Goal: Information Seeking & Learning: Learn about a topic

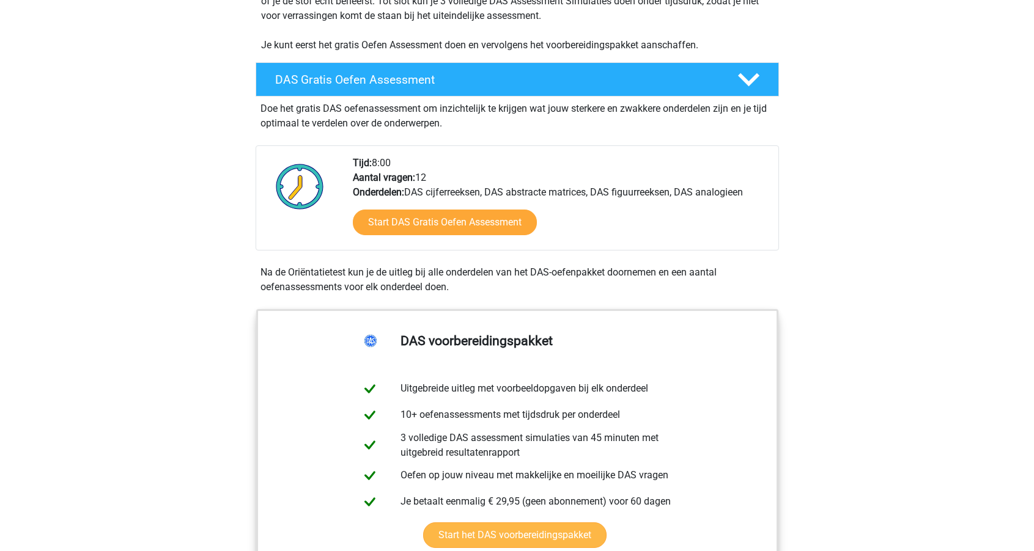
scroll to position [220, 0]
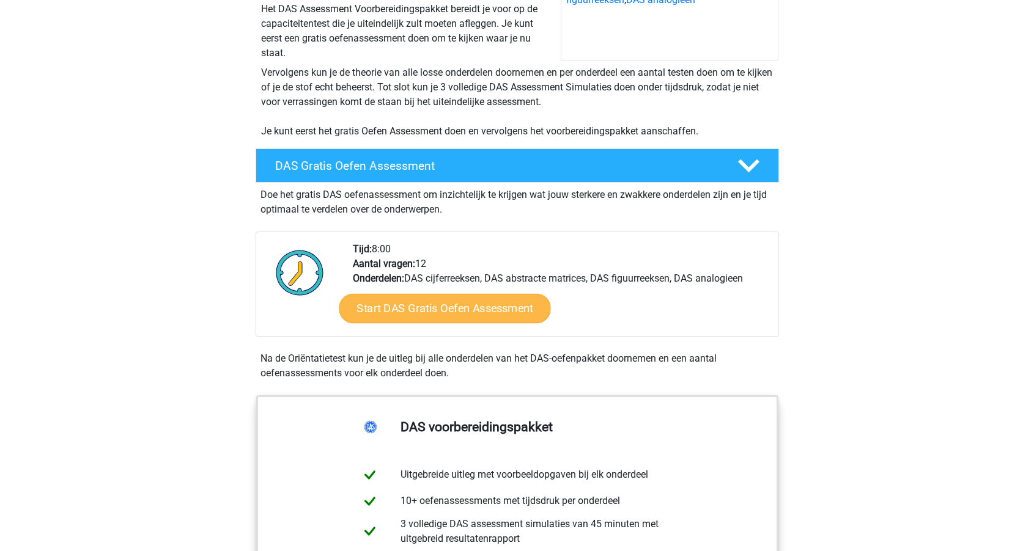
click at [402, 310] on link "Start DAS Gratis Oefen Assessment" at bounding box center [444, 308] width 211 height 29
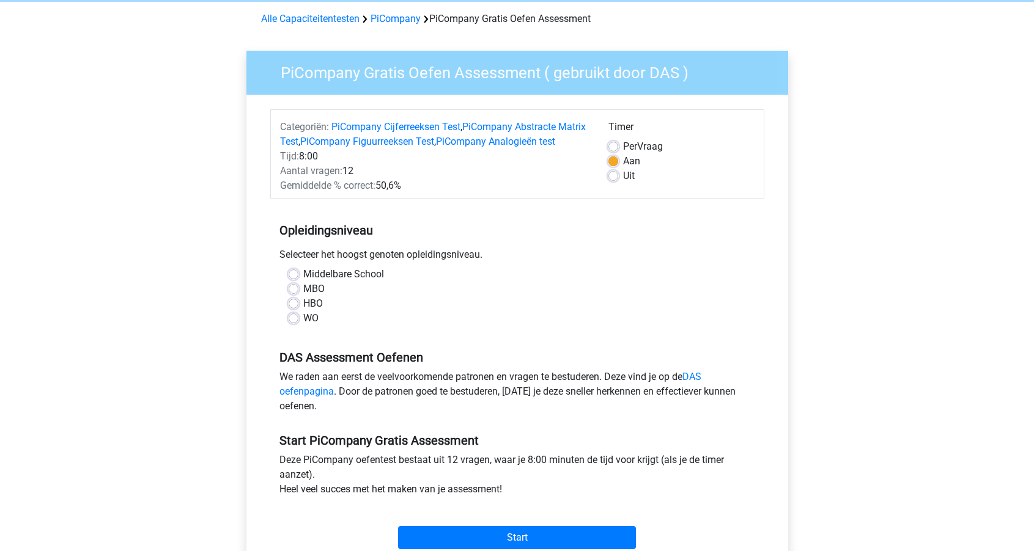
scroll to position [51, 0]
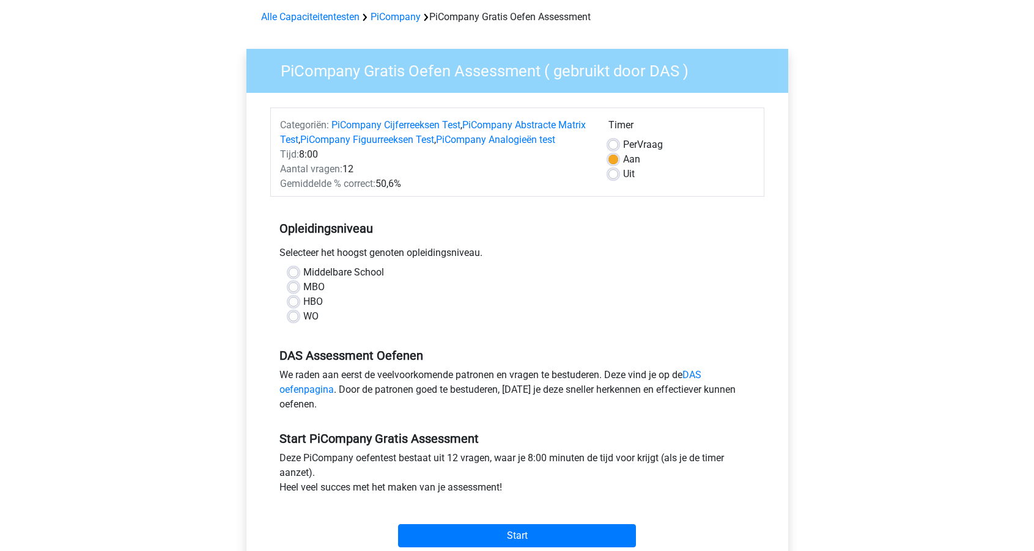
click at [303, 324] on label "WO" at bounding box center [310, 316] width 15 height 15
click at [289, 321] on input "WO" at bounding box center [293, 315] width 10 height 12
radio input "true"
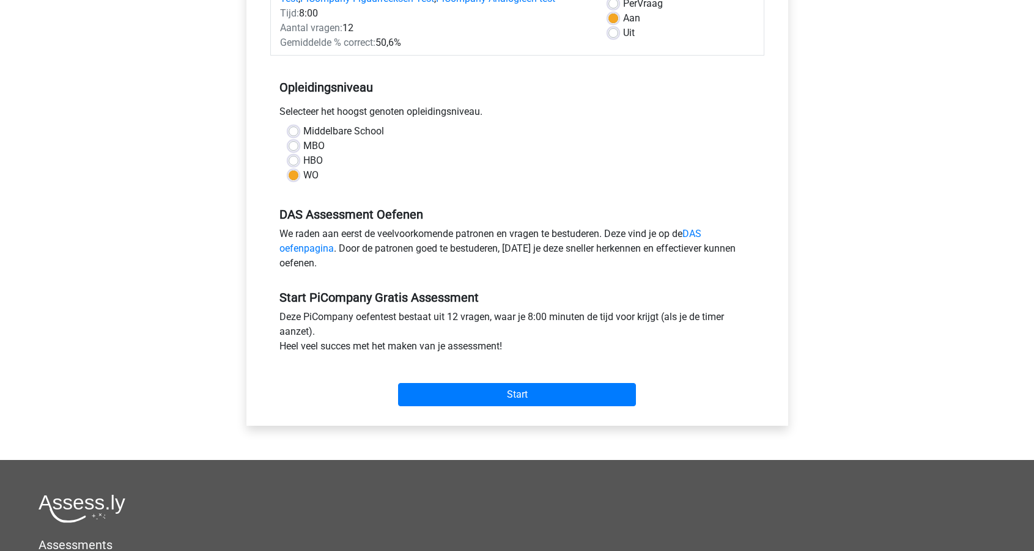
scroll to position [197, 0]
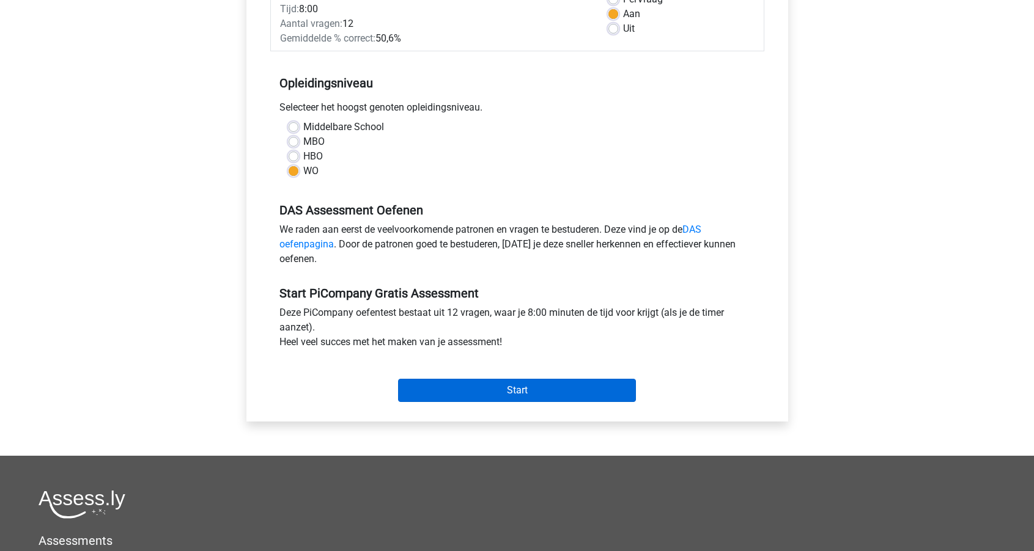
click at [454, 399] on input "Start" at bounding box center [517, 390] width 238 height 23
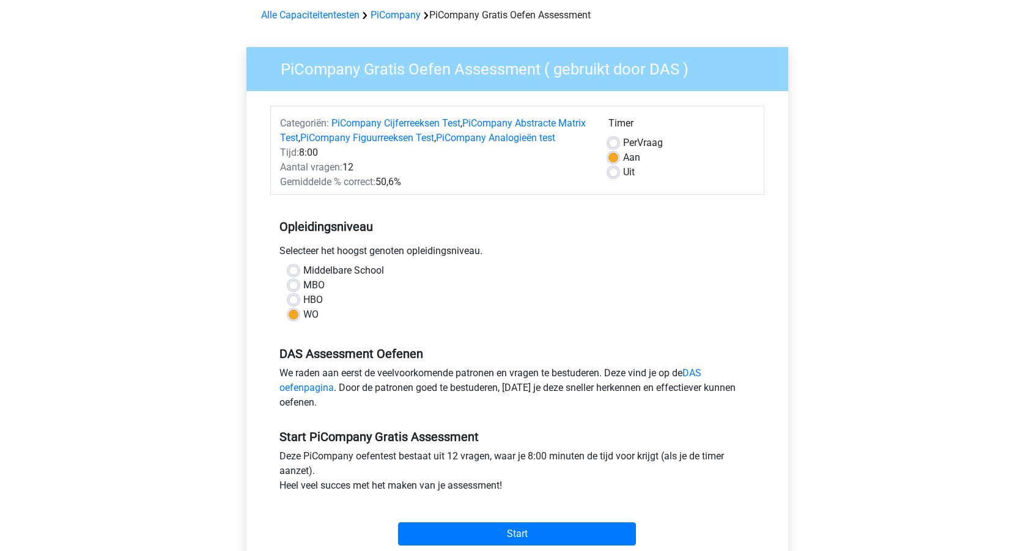
scroll to position [40, 0]
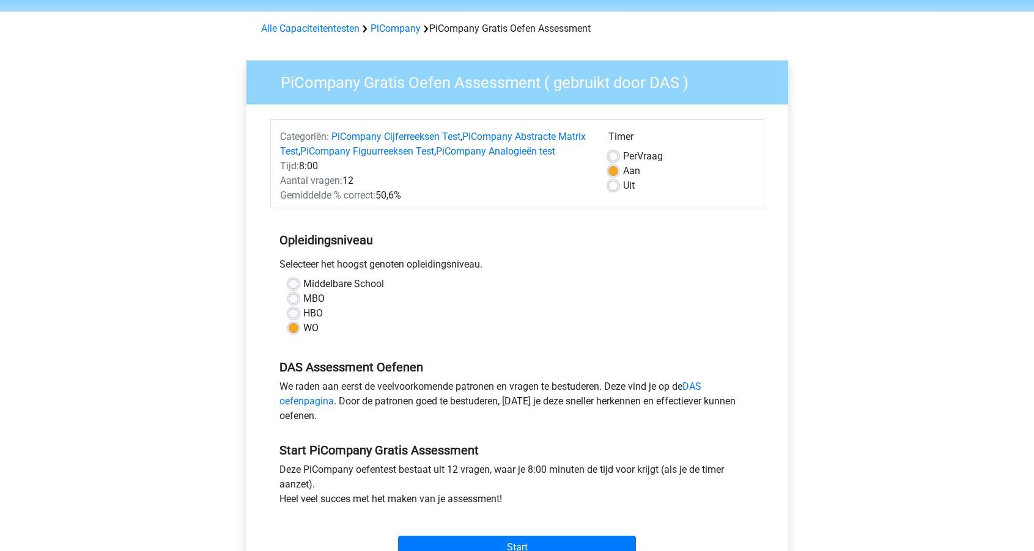
click at [623, 186] on label "Uit" at bounding box center [629, 185] width 12 height 15
click at [614, 186] on input "Uit" at bounding box center [613, 184] width 10 height 12
radio input "true"
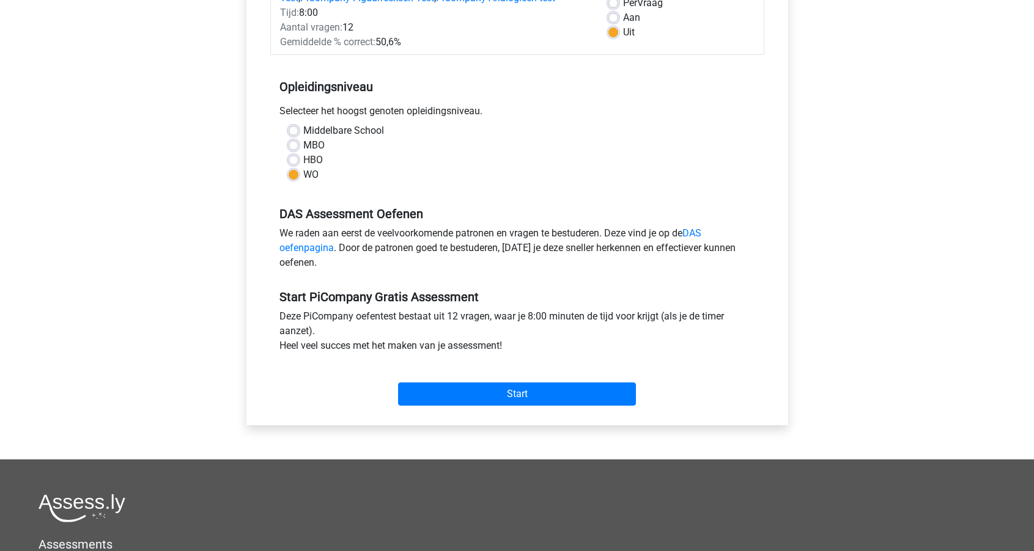
scroll to position [283, 0]
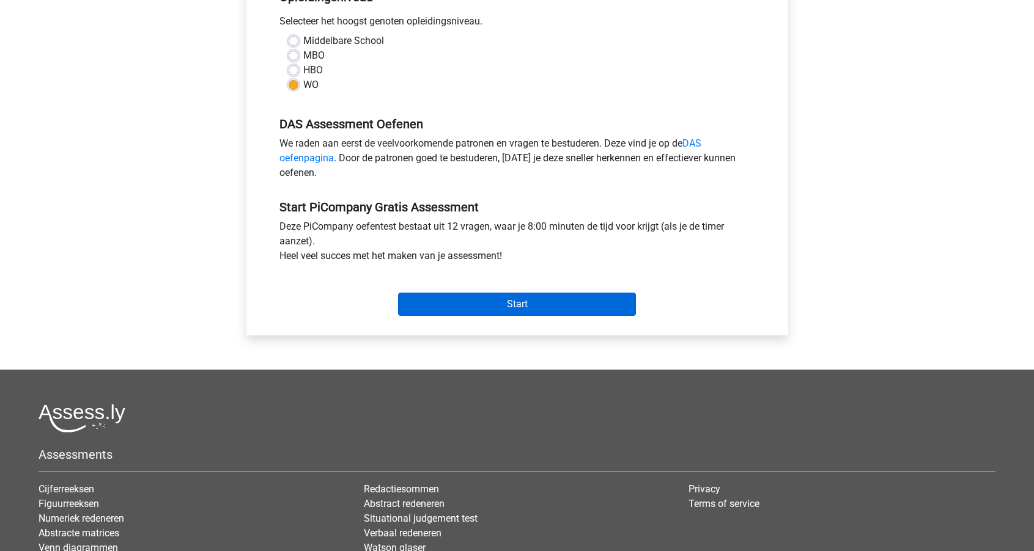
click at [498, 316] on input "Start" at bounding box center [517, 304] width 238 height 23
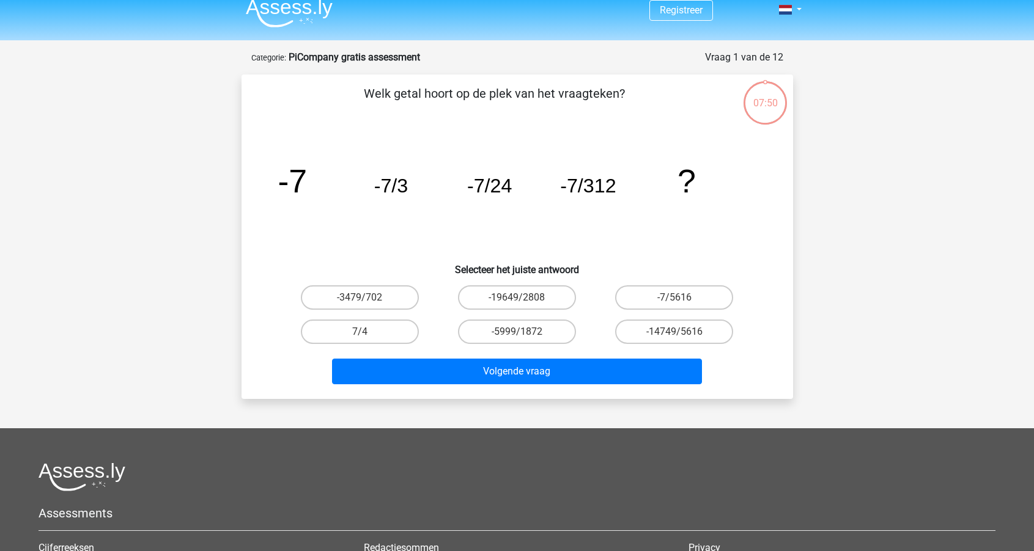
scroll to position [17, 0]
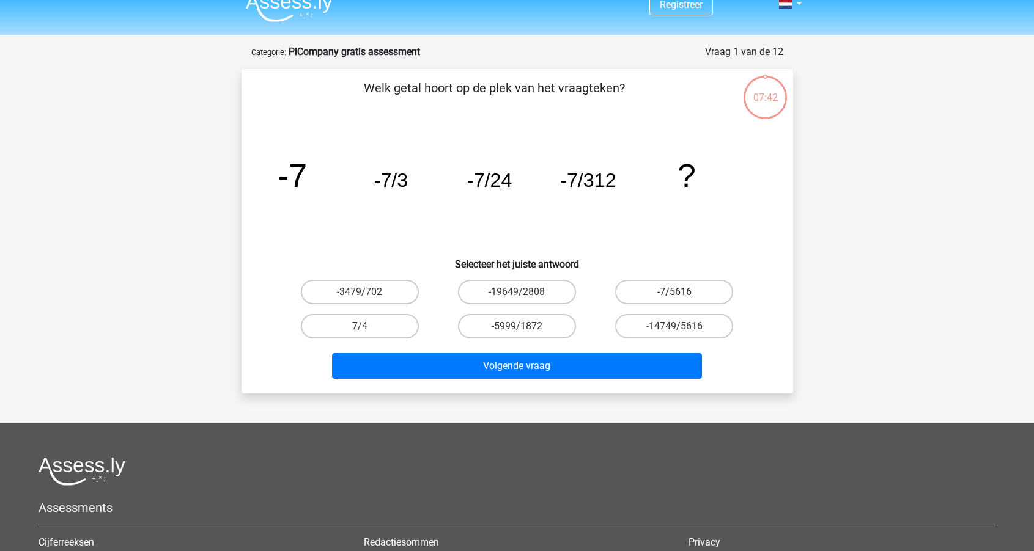
click at [658, 292] on label "-7/5616" at bounding box center [674, 292] width 118 height 24
click at [674, 292] on input "-7/5616" at bounding box center [678, 296] width 8 height 8
radio input "true"
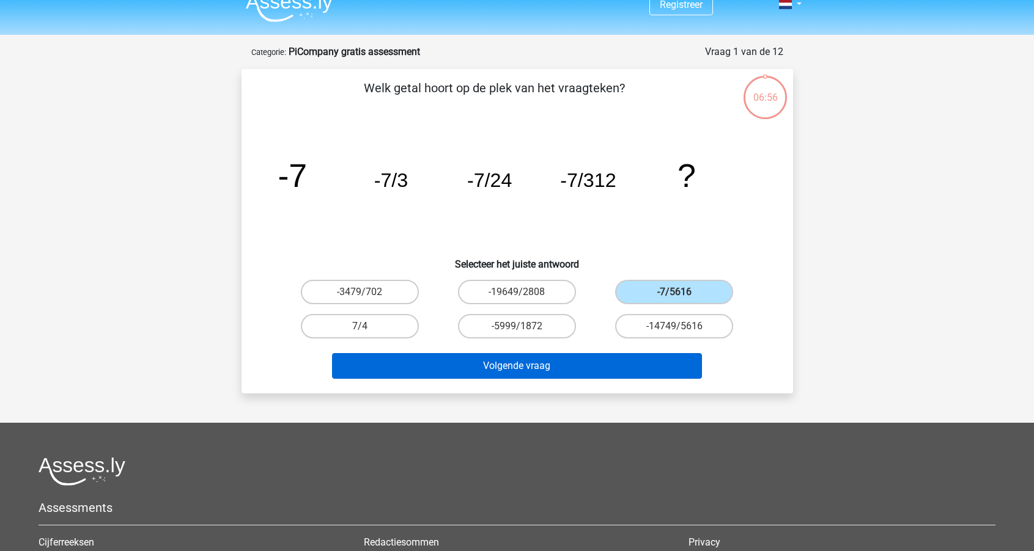
click at [520, 361] on button "Volgende vraag" at bounding box center [517, 366] width 370 height 26
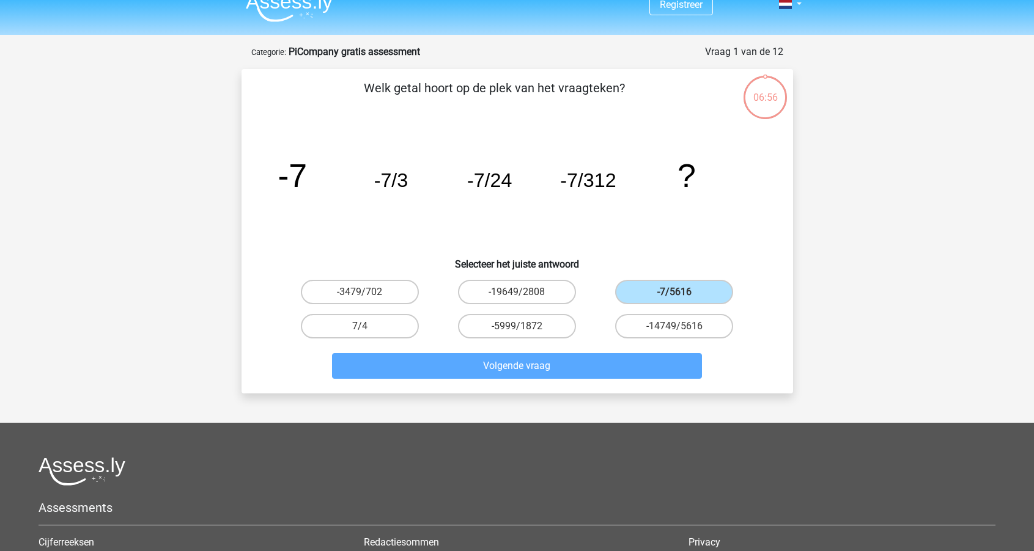
scroll to position [61, 0]
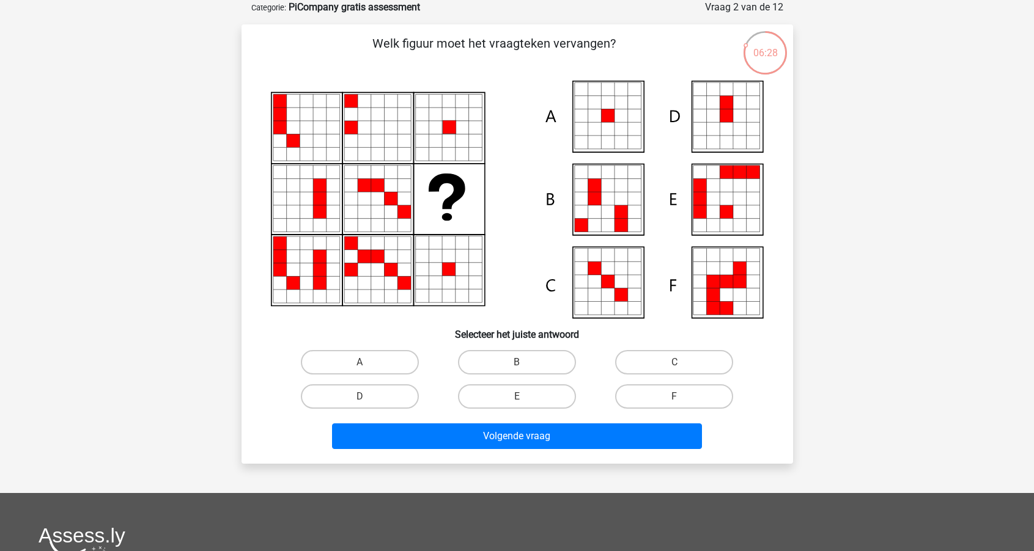
click at [610, 110] on icon at bounding box center [607, 115] width 13 height 13
click at [377, 364] on label "A" at bounding box center [360, 362] width 118 height 24
click at [367, 364] on input "A" at bounding box center [363, 366] width 8 height 8
radio input "true"
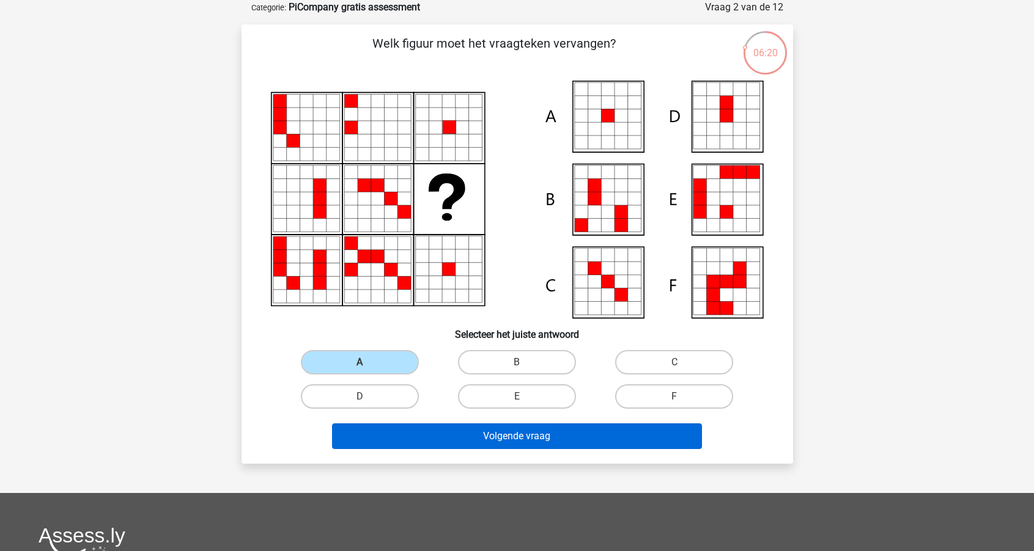
click at [499, 441] on button "Volgende vraag" at bounding box center [517, 437] width 370 height 26
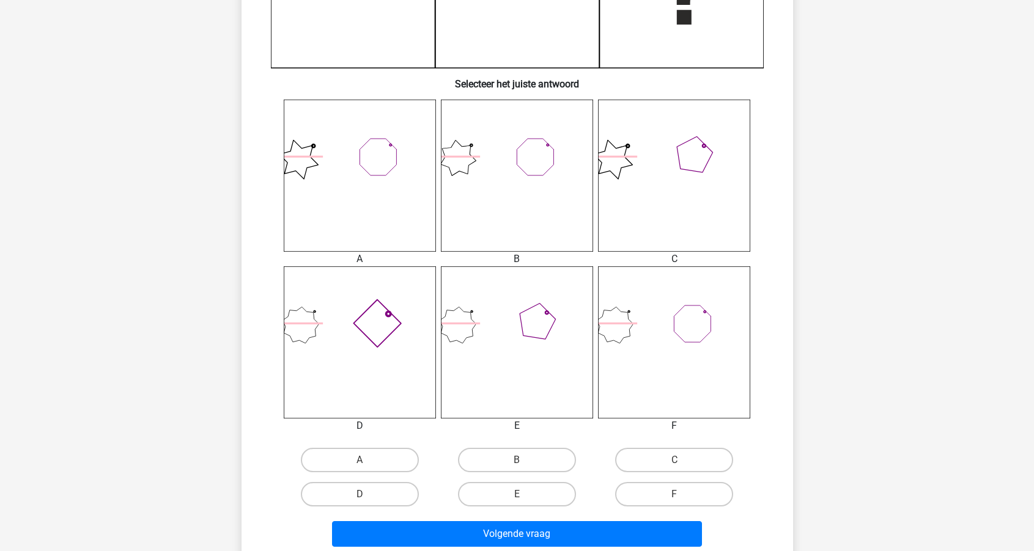
scroll to position [417, 0]
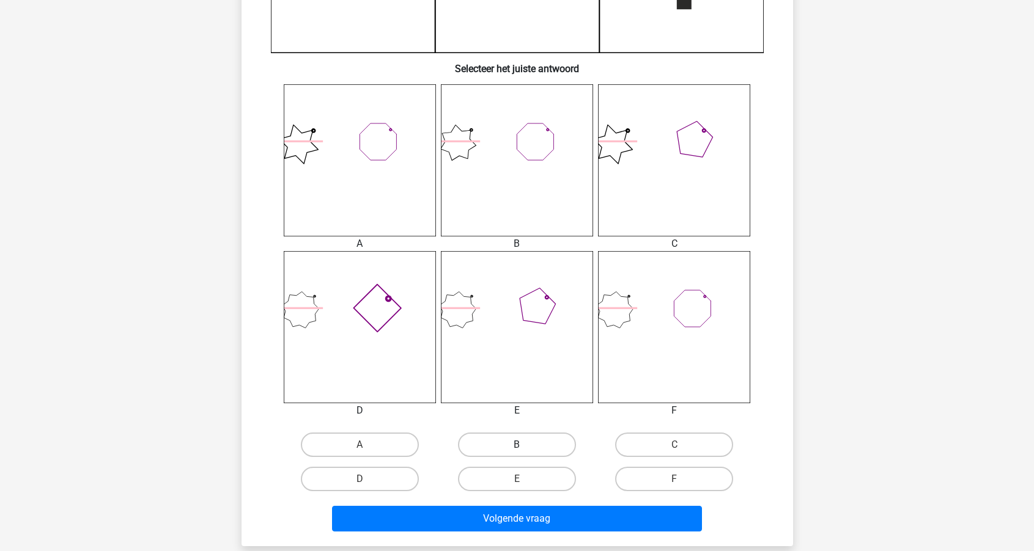
click at [499, 441] on label "B" at bounding box center [517, 445] width 118 height 24
click at [516, 445] on input "B" at bounding box center [520, 449] width 8 height 8
radio input "true"
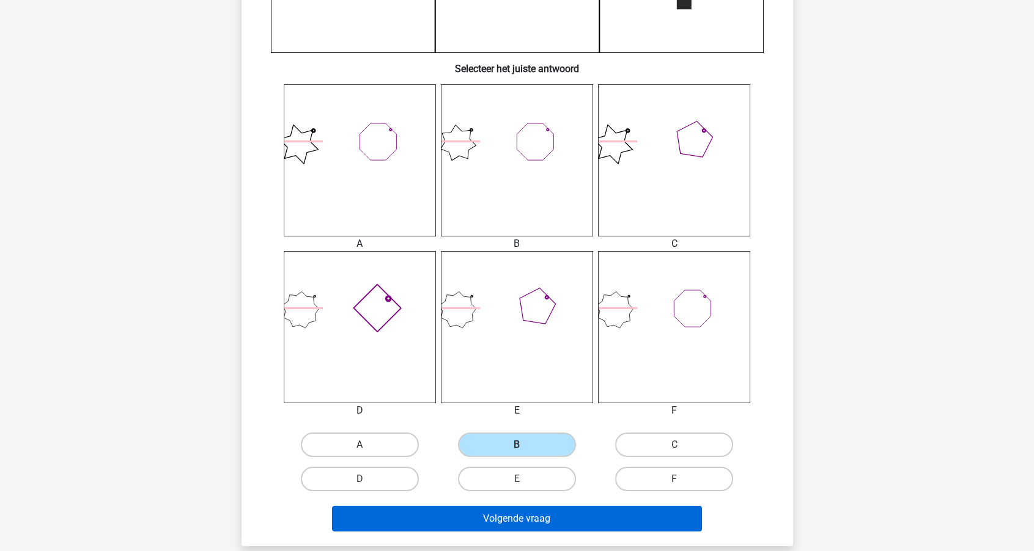
click at [498, 515] on button "Volgende vraag" at bounding box center [517, 519] width 370 height 26
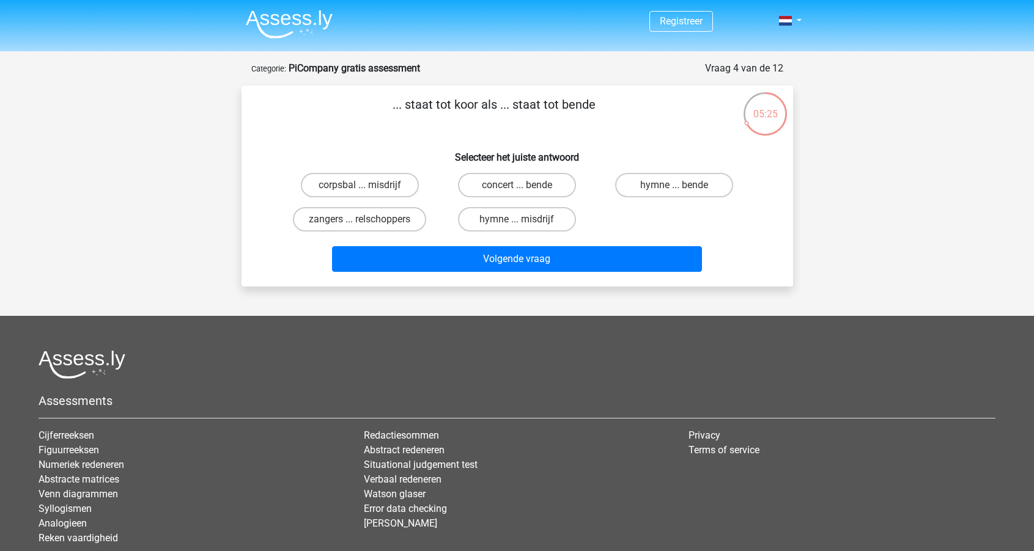
scroll to position [0, 0]
click at [380, 216] on label "zangers ... relschoppers" at bounding box center [359, 219] width 133 height 24
click at [367, 219] on input "zangers ... relschoppers" at bounding box center [363, 223] width 8 height 8
radio input "true"
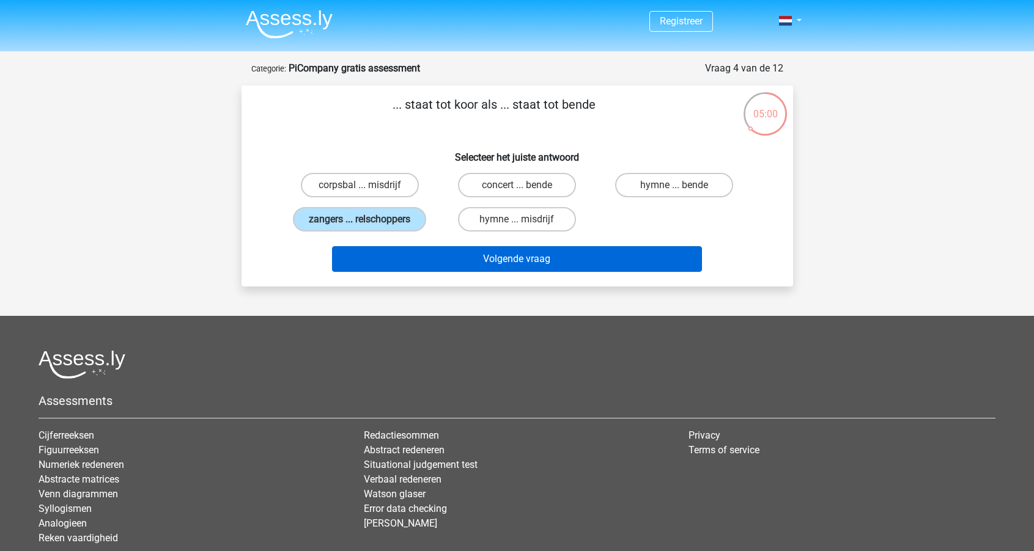
click at [447, 265] on button "Volgende vraag" at bounding box center [517, 259] width 370 height 26
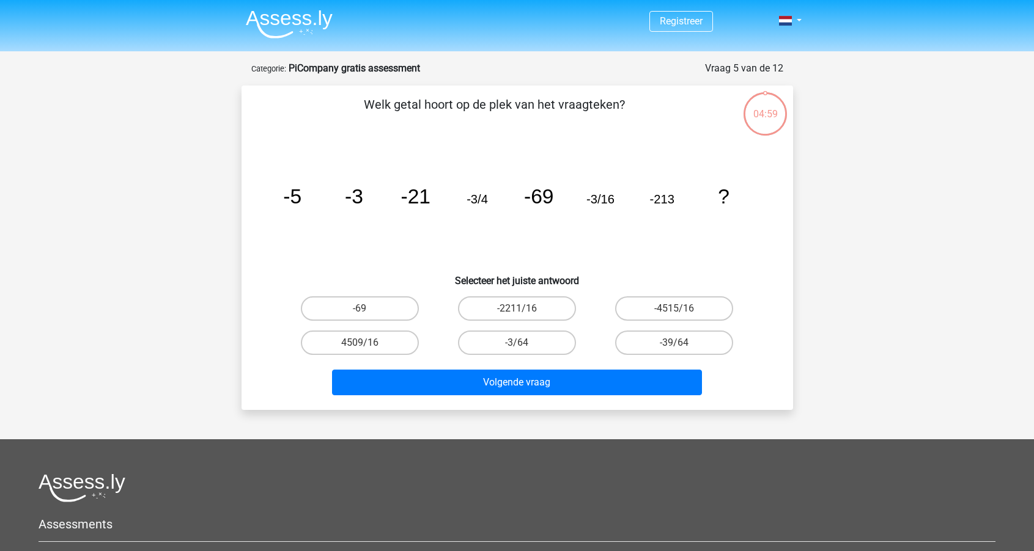
scroll to position [61, 0]
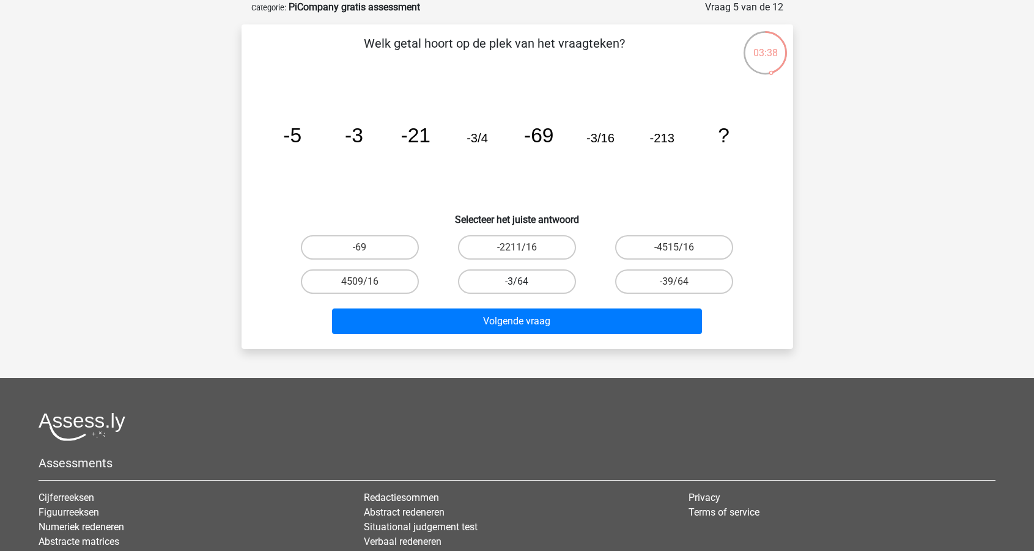
click at [503, 278] on label "-3/64" at bounding box center [517, 282] width 118 height 24
click at [516, 282] on input "-3/64" at bounding box center [520, 286] width 8 height 8
radio input "true"
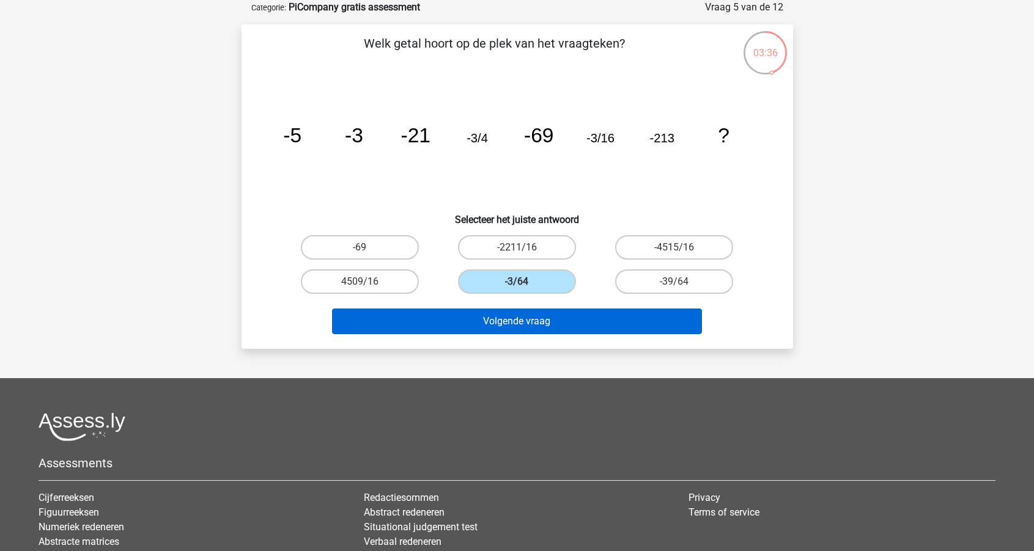
click at [507, 322] on button "Volgende vraag" at bounding box center [517, 322] width 370 height 26
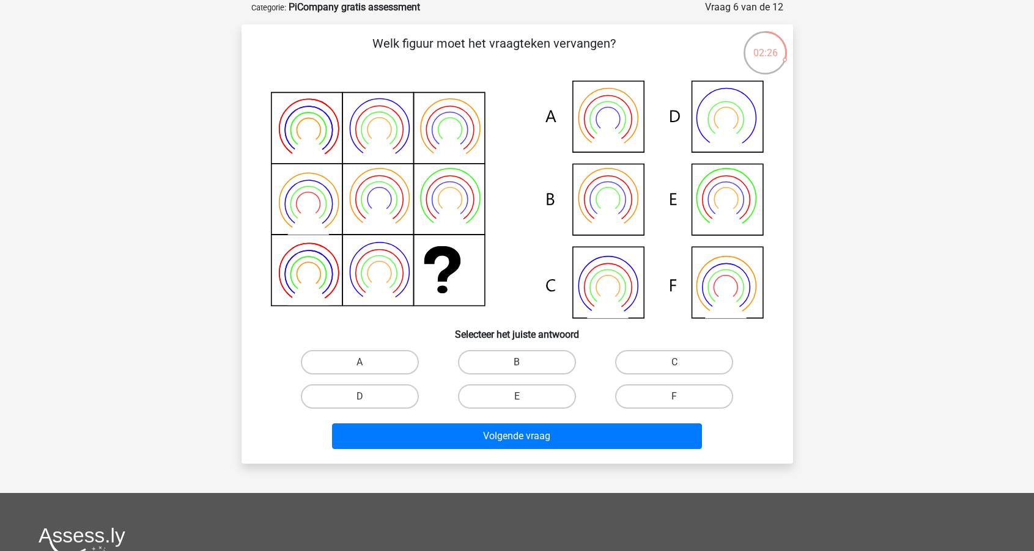
click at [620, 113] on icon at bounding box center [517, 200] width 493 height 238
click at [383, 356] on label "A" at bounding box center [360, 362] width 118 height 24
click at [367, 362] on input "A" at bounding box center [363, 366] width 8 height 8
radio input "true"
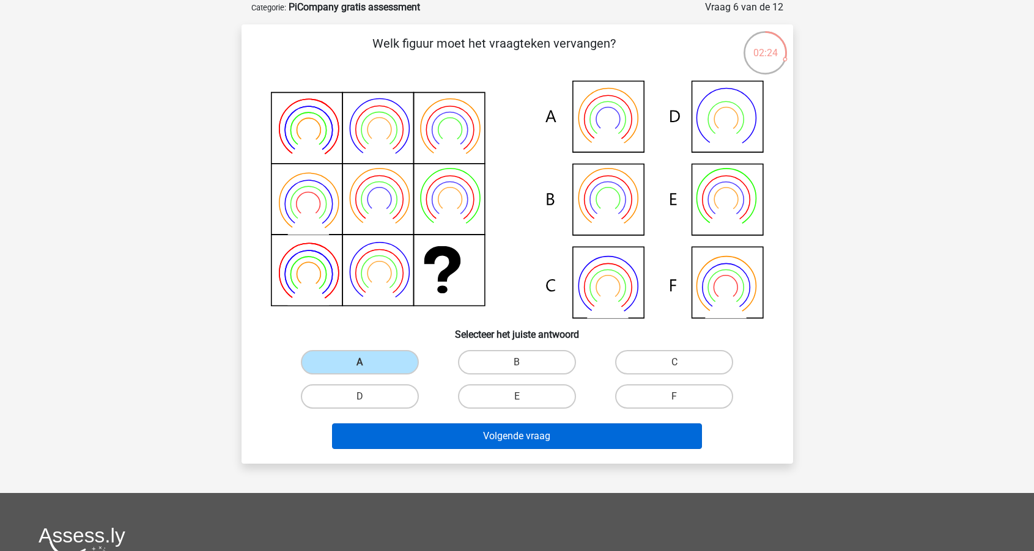
click at [471, 438] on button "Volgende vraag" at bounding box center [517, 437] width 370 height 26
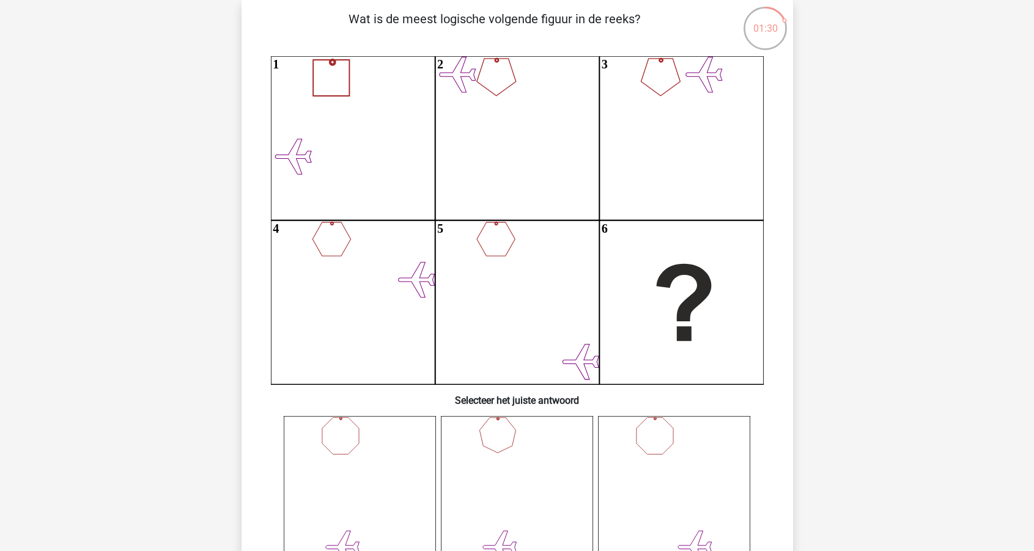
scroll to position [37, 0]
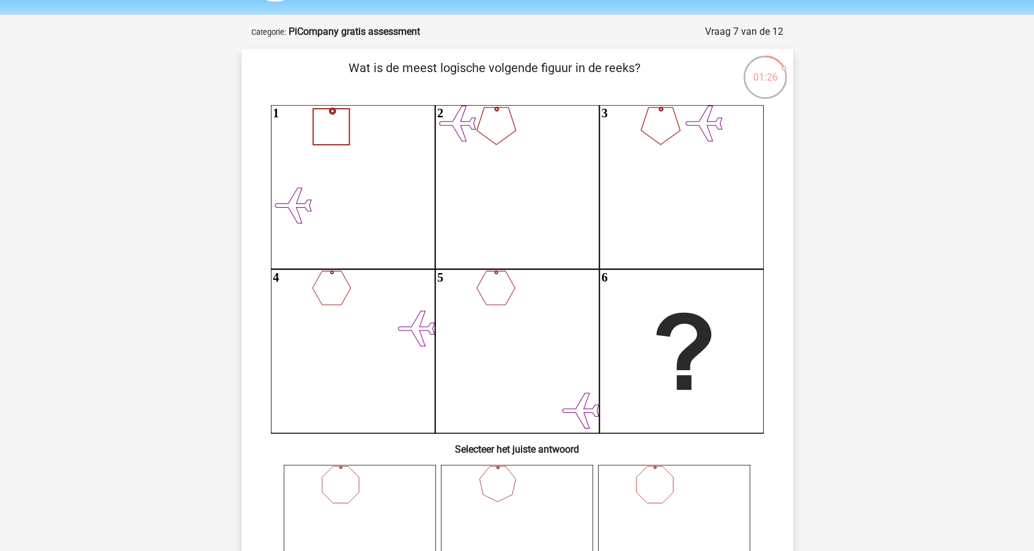
click at [764, 71] on div "01:26" at bounding box center [765, 69] width 46 height 31
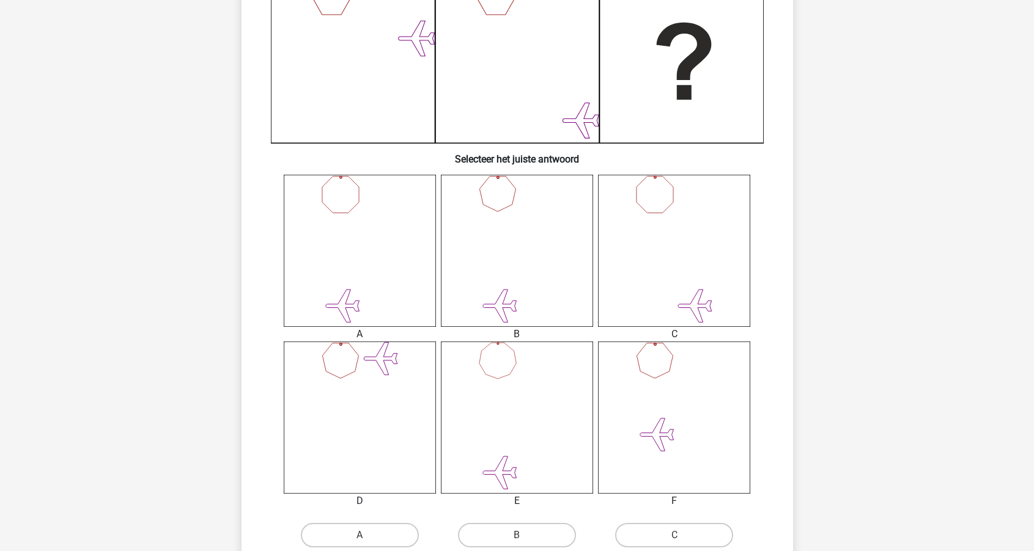
scroll to position [94, 0]
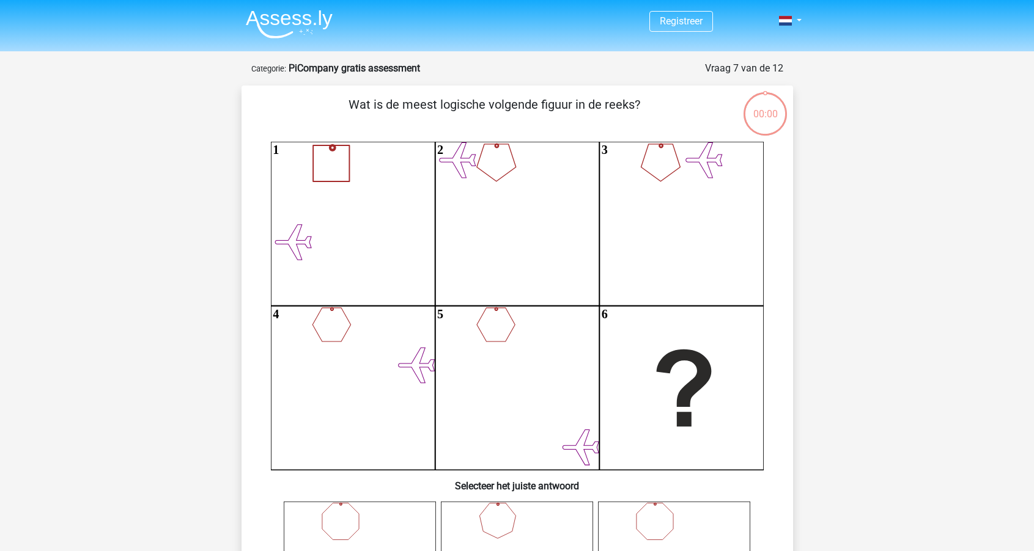
scroll to position [94, 0]
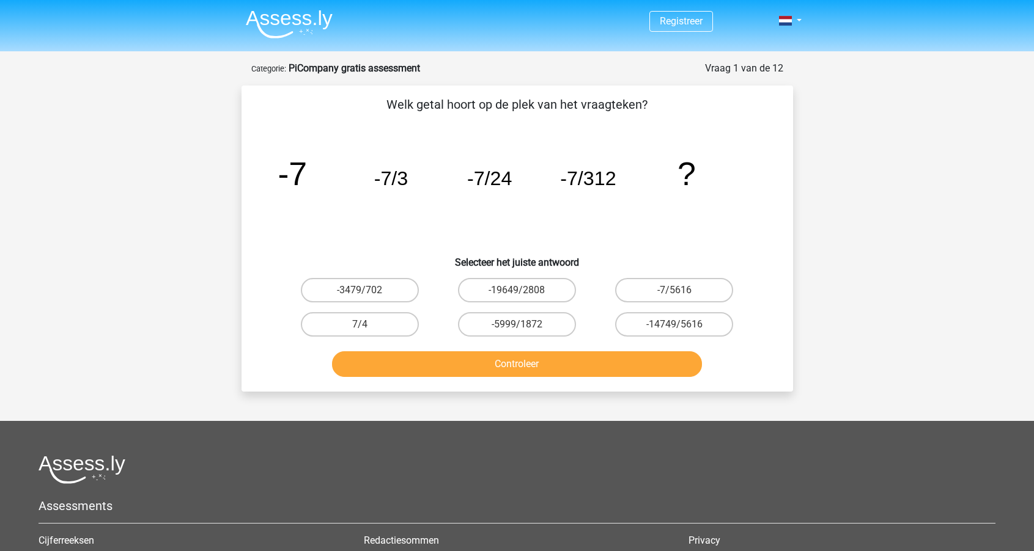
click at [501, 364] on button "Controleer" at bounding box center [517, 364] width 370 height 26
click at [665, 283] on label "-7/5616" at bounding box center [674, 290] width 118 height 24
click at [674, 290] on input "-7/5616" at bounding box center [678, 294] width 8 height 8
radio input "true"
click at [522, 364] on button "Controleer" at bounding box center [517, 364] width 370 height 26
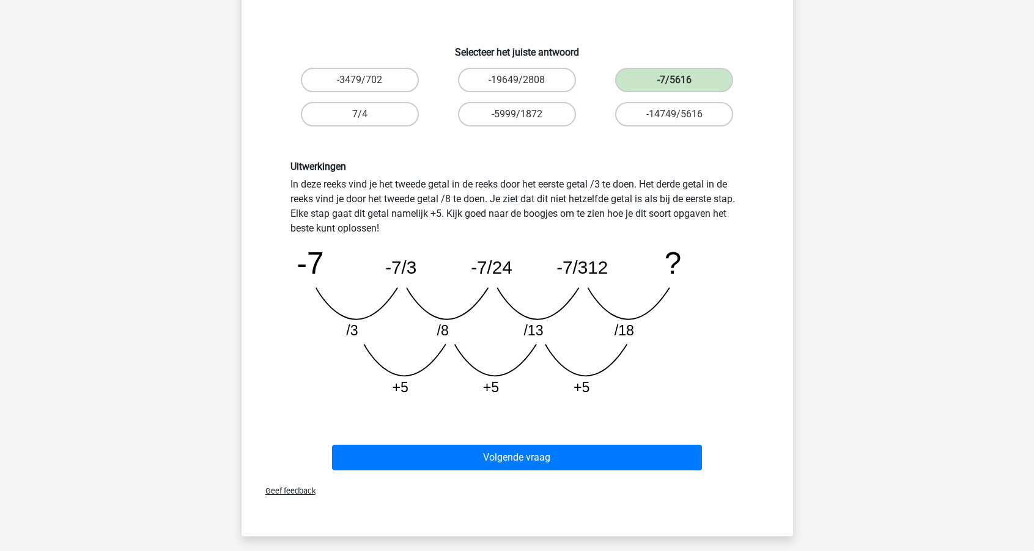
scroll to position [232, 0]
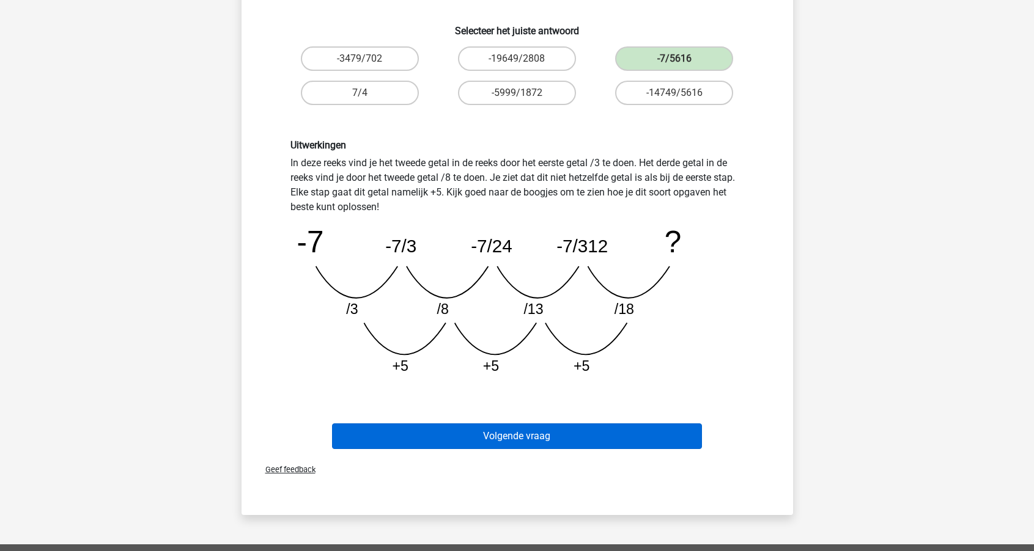
click at [521, 433] on button "Volgende vraag" at bounding box center [517, 437] width 370 height 26
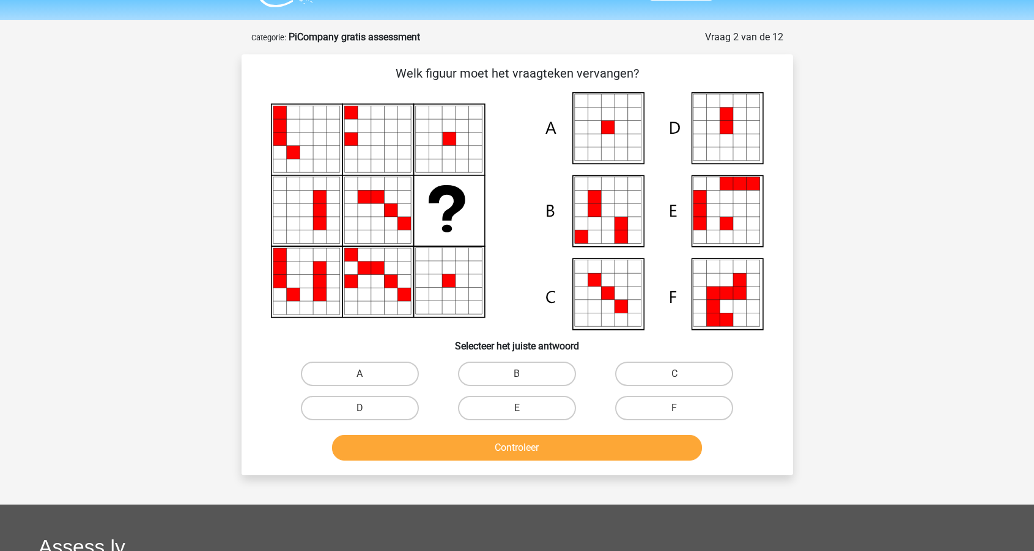
scroll to position [28, 0]
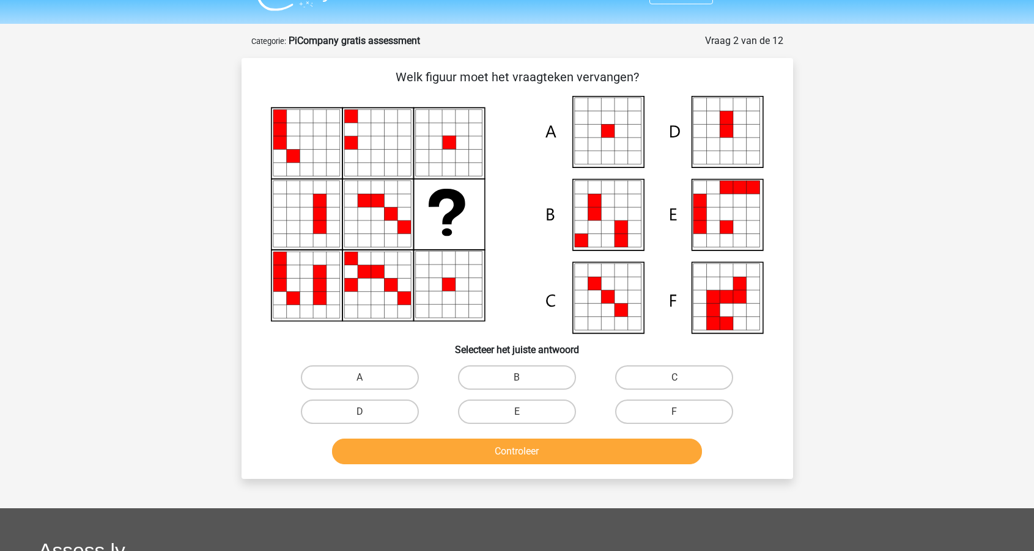
click at [620, 125] on icon at bounding box center [620, 131] width 13 height 13
click at [370, 379] on label "A" at bounding box center [360, 377] width 118 height 24
click at [367, 379] on input "A" at bounding box center [363, 382] width 8 height 8
radio input "true"
click at [520, 453] on button "Controleer" at bounding box center [517, 452] width 370 height 26
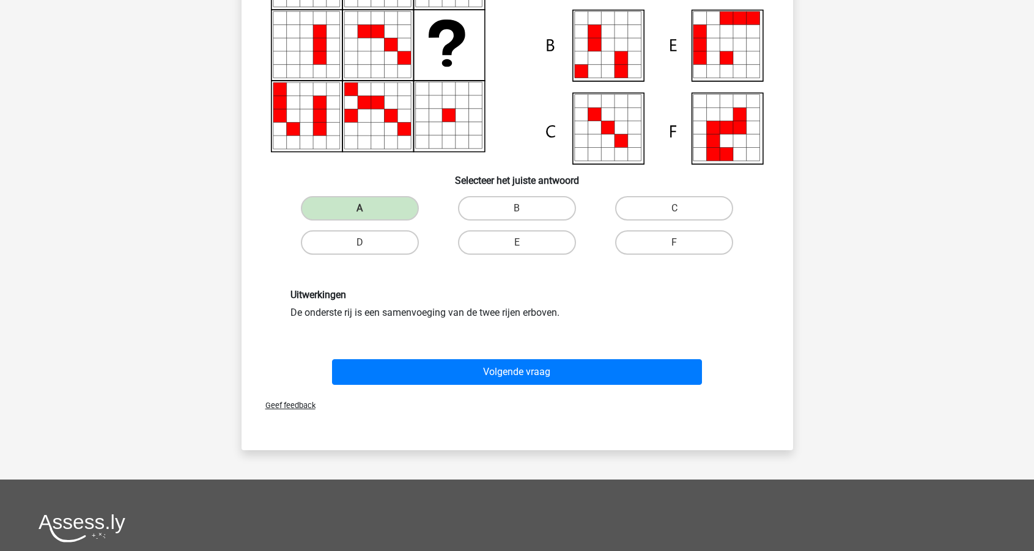
scroll to position [201, 0]
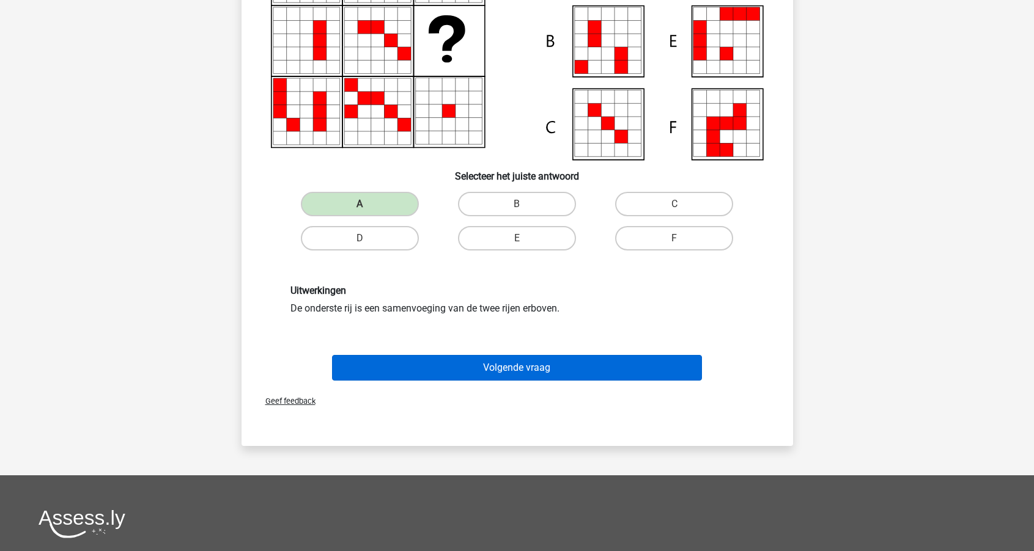
click at [512, 367] on button "Volgende vraag" at bounding box center [517, 368] width 370 height 26
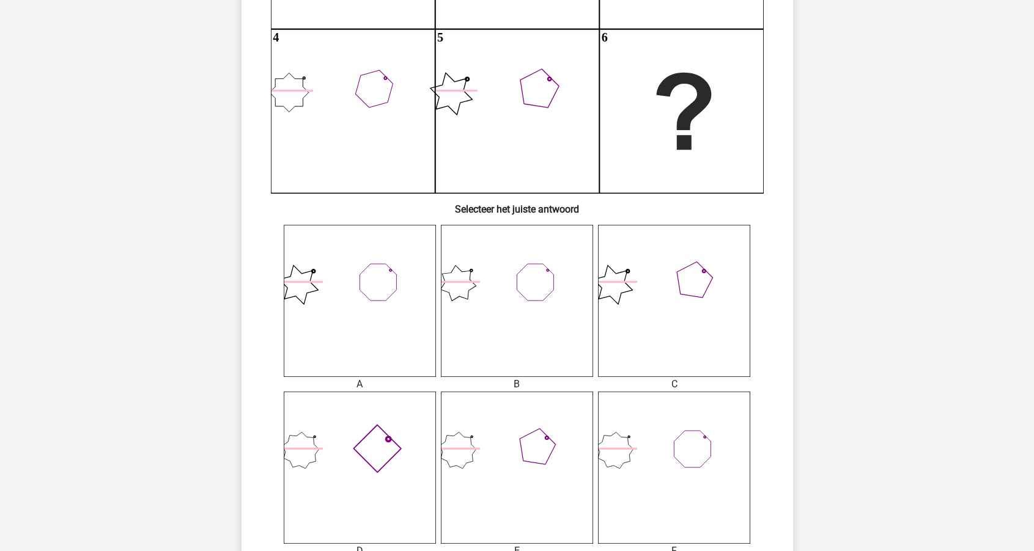
scroll to position [293, 0]
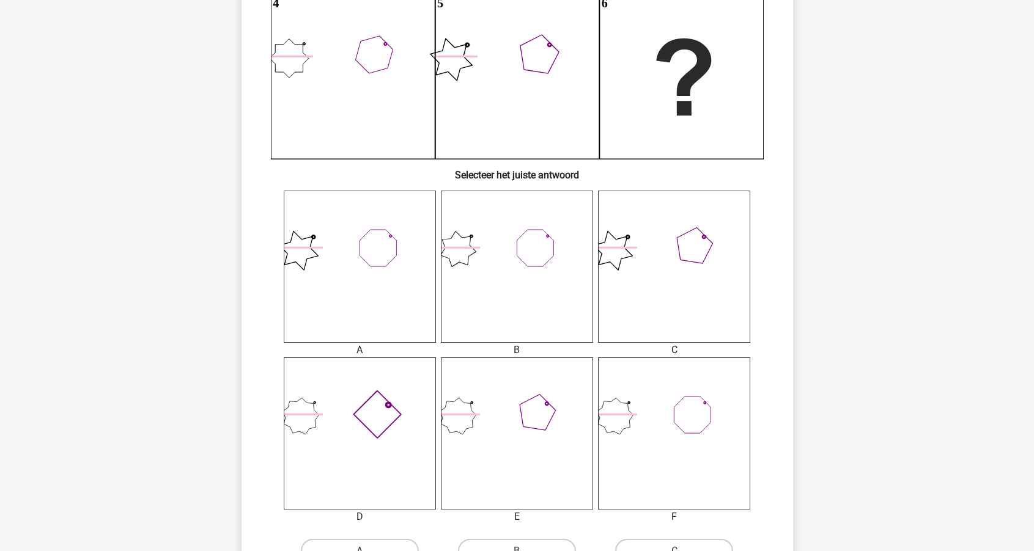
click at [351, 426] on icon at bounding box center [360, 434] width 152 height 152
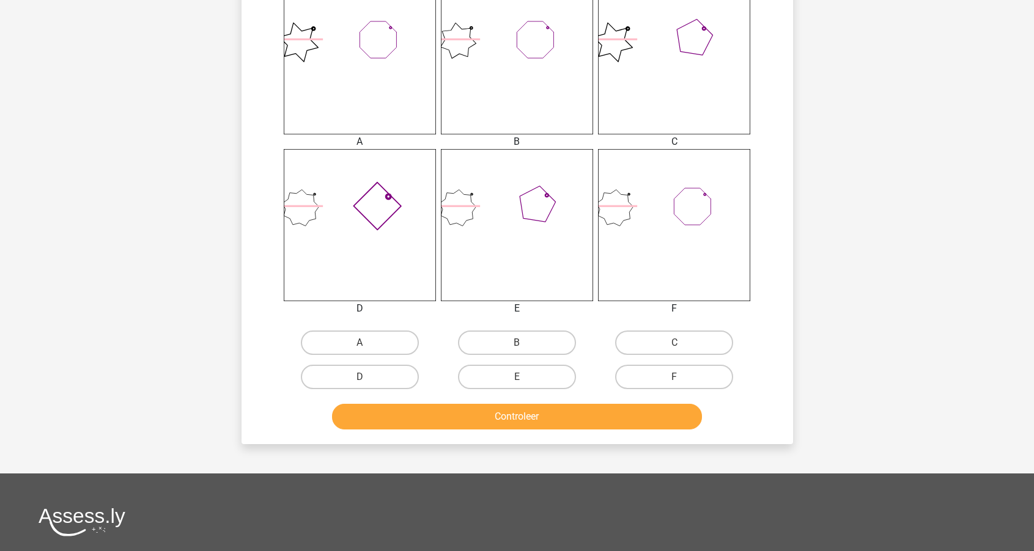
scroll to position [637, 0]
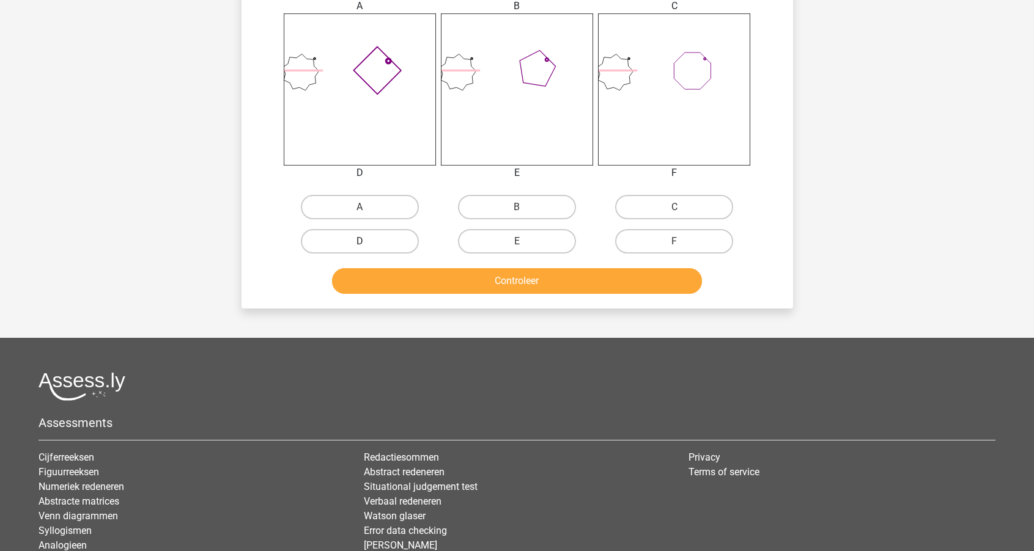
click at [397, 241] on label "D" at bounding box center [360, 241] width 118 height 24
click at [367, 241] on input "D" at bounding box center [363, 245] width 8 height 8
radio input "true"
click at [486, 282] on button "Controleer" at bounding box center [517, 281] width 370 height 26
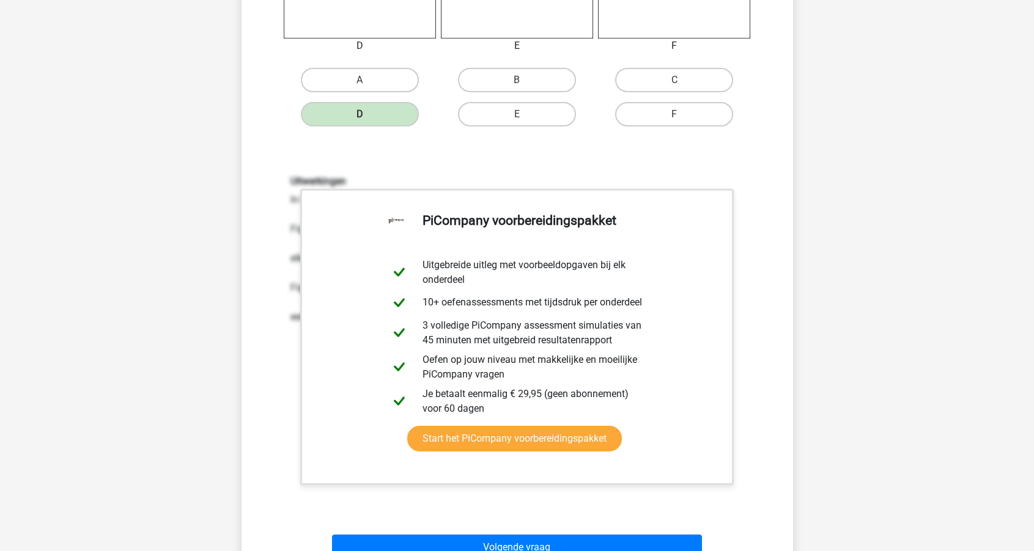
scroll to position [780, 0]
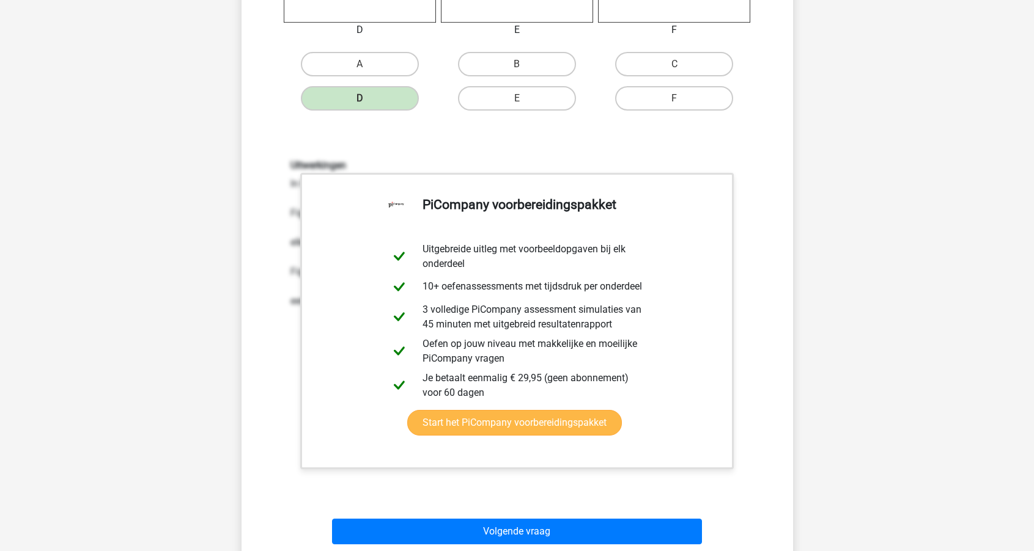
click at [490, 434] on link "Start het PiCompany voorbereidingspakket" at bounding box center [514, 423] width 215 height 26
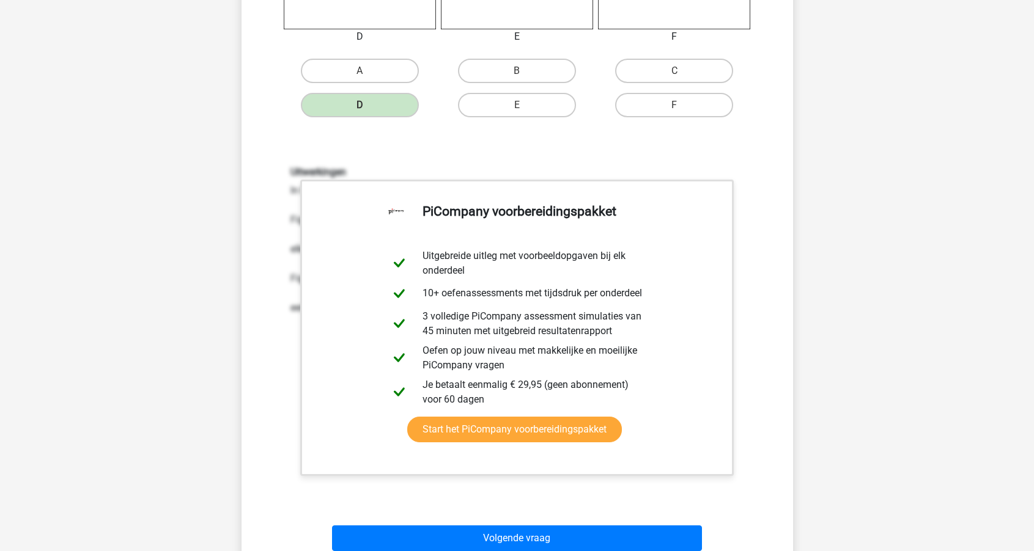
scroll to position [801, 0]
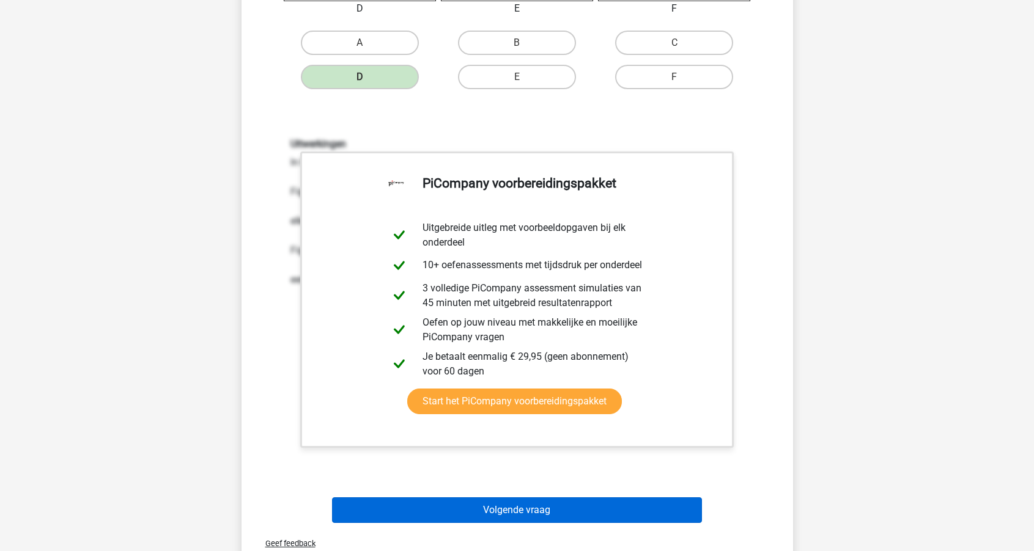
click at [449, 507] on button "Volgende vraag" at bounding box center [517, 510] width 370 height 26
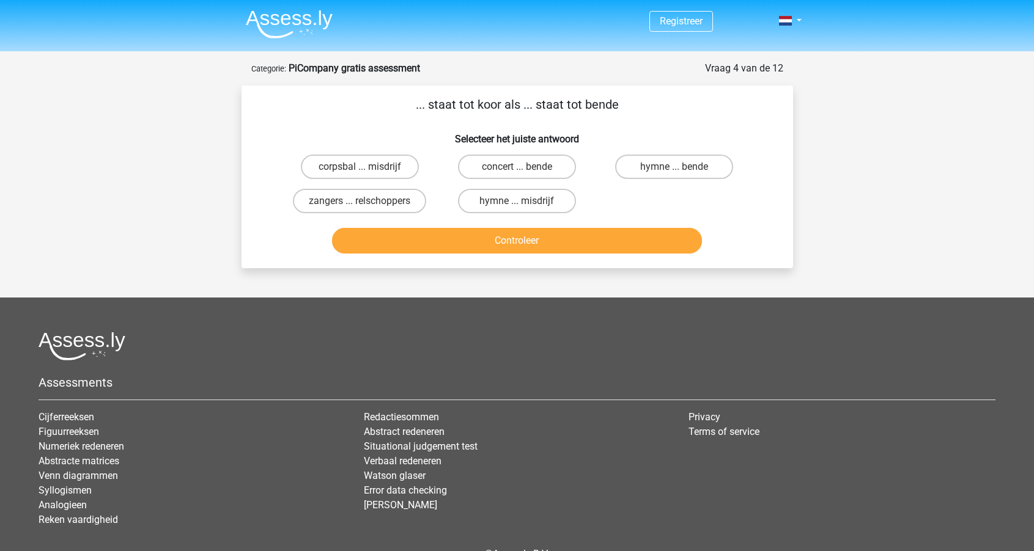
scroll to position [0, 0]
click at [365, 203] on input "zangers ... relschoppers" at bounding box center [363, 205] width 8 height 8
radio input "true"
click at [436, 247] on button "Controleer" at bounding box center [517, 241] width 370 height 26
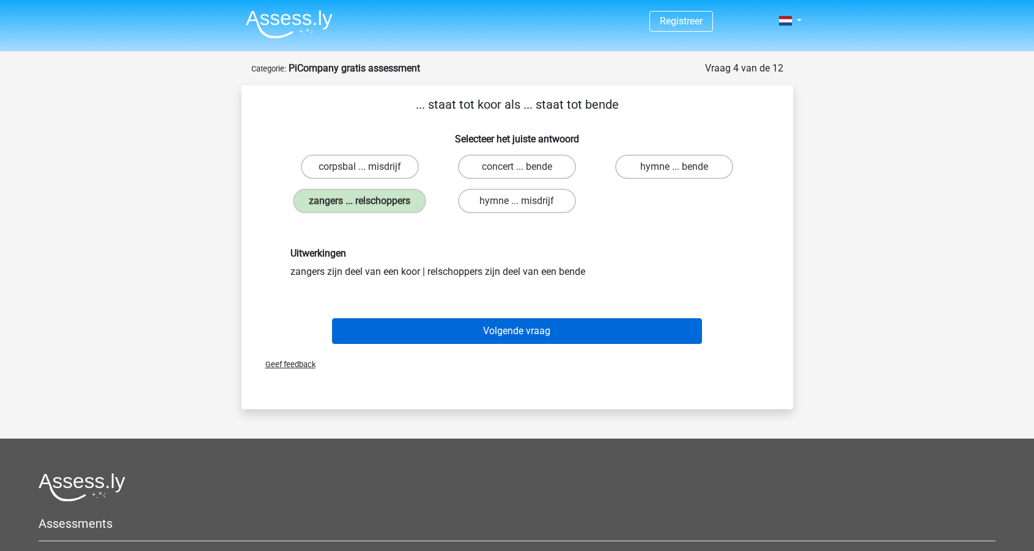
click at [444, 335] on button "Volgende vraag" at bounding box center [517, 331] width 370 height 26
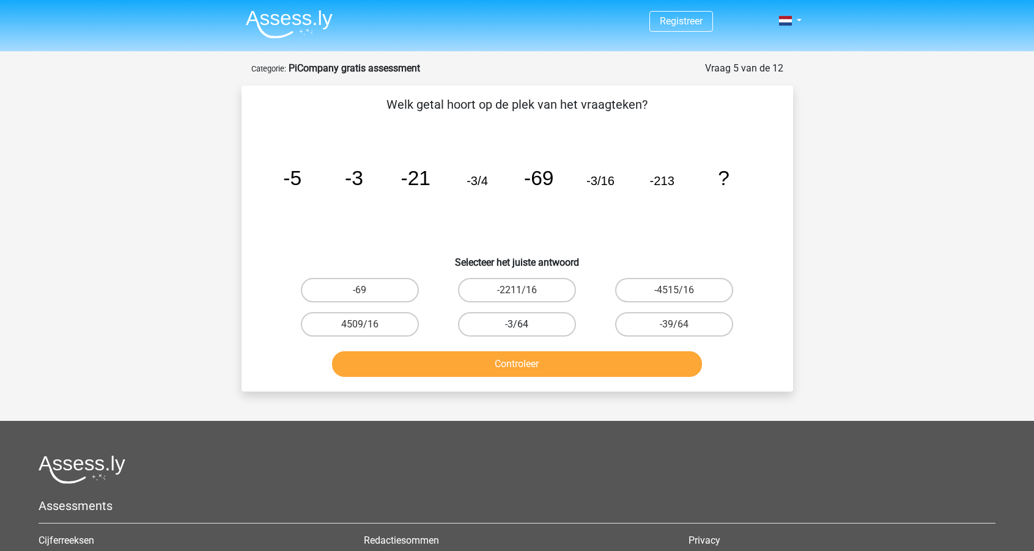
click at [526, 317] on label "-3/64" at bounding box center [517, 324] width 118 height 24
click at [524, 325] on input "-3/64" at bounding box center [520, 329] width 8 height 8
radio input "true"
click at [527, 358] on button "Controleer" at bounding box center [517, 364] width 370 height 26
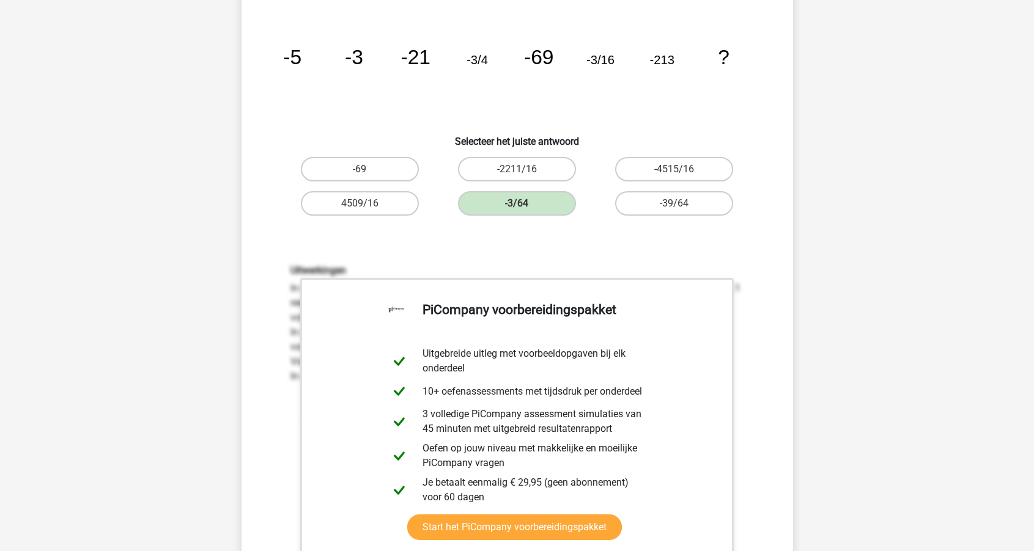
scroll to position [125, 0]
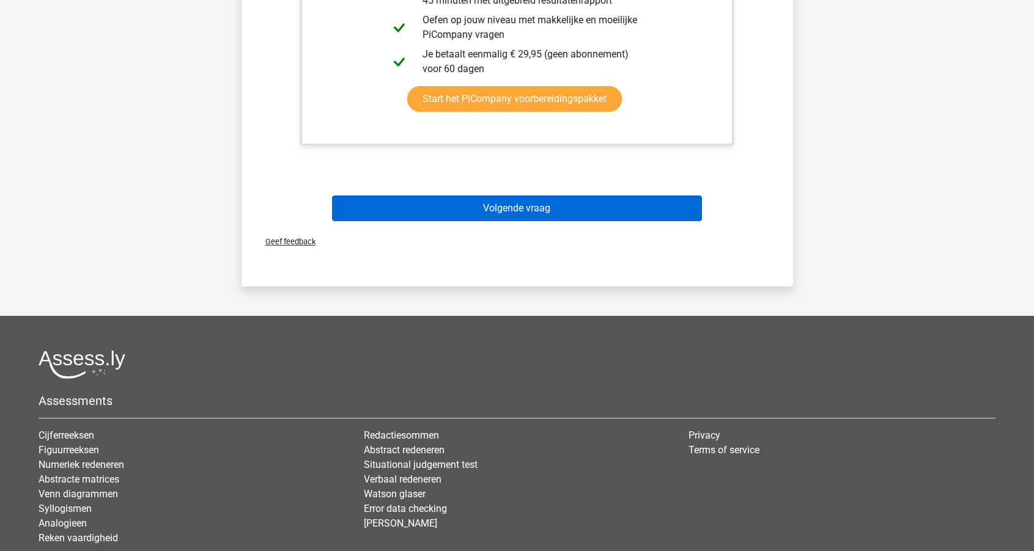
click at [533, 204] on button "Volgende vraag" at bounding box center [517, 209] width 370 height 26
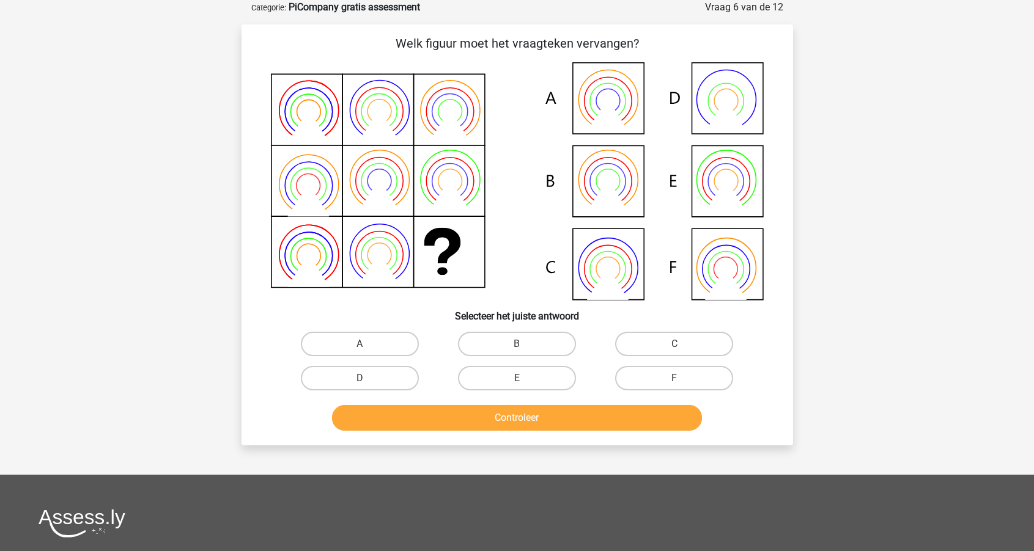
scroll to position [43, 0]
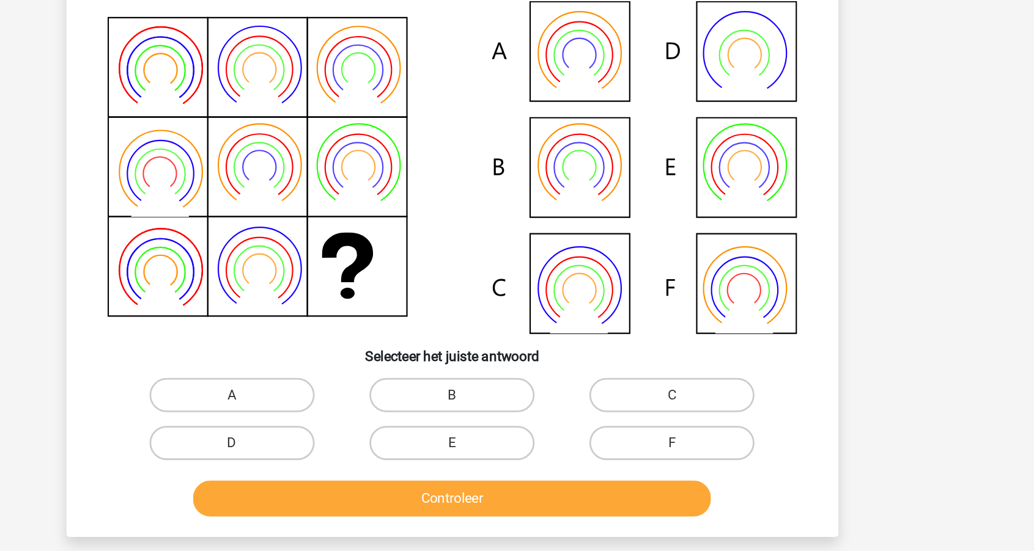
click at [520, 191] on icon at bounding box center [517, 199] width 493 height 238
click at [615, 384] on label "F" at bounding box center [674, 396] width 118 height 24
click at [674, 396] on input "F" at bounding box center [678, 400] width 8 height 8
radio input "true"
click at [359, 423] on button "Controleer" at bounding box center [517, 436] width 370 height 26
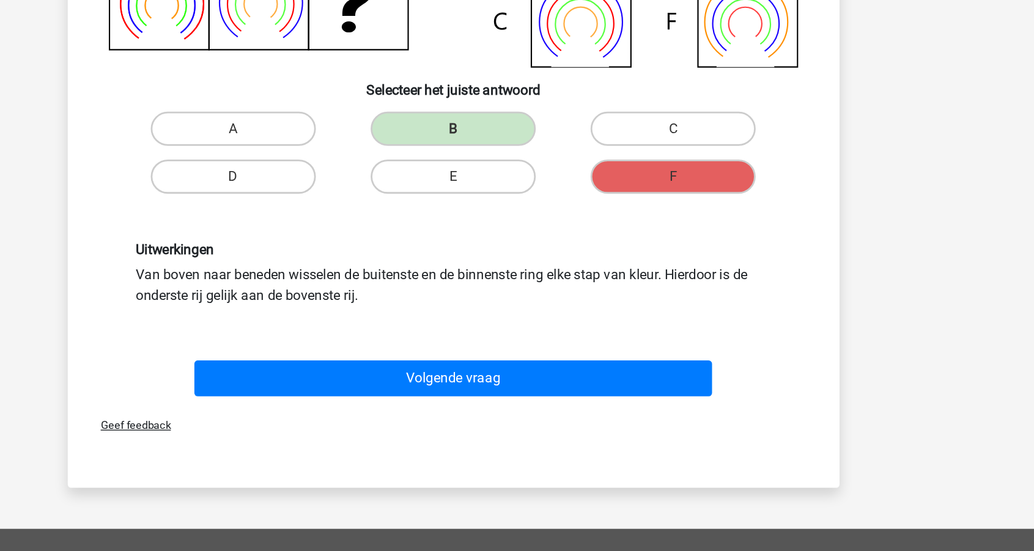
scroll to position [163, 0]
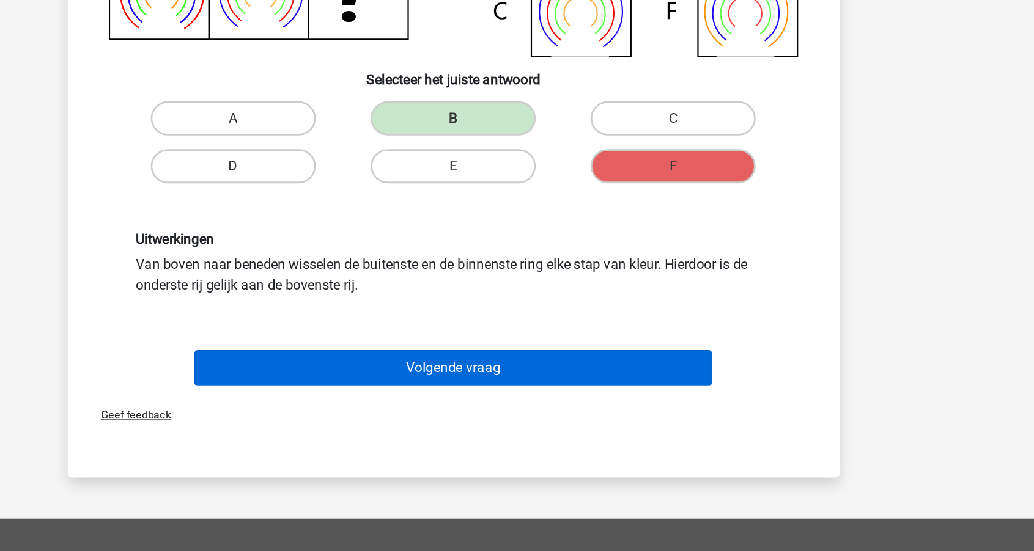
click at [332, 408] on button "Volgende vraag" at bounding box center [517, 421] width 370 height 26
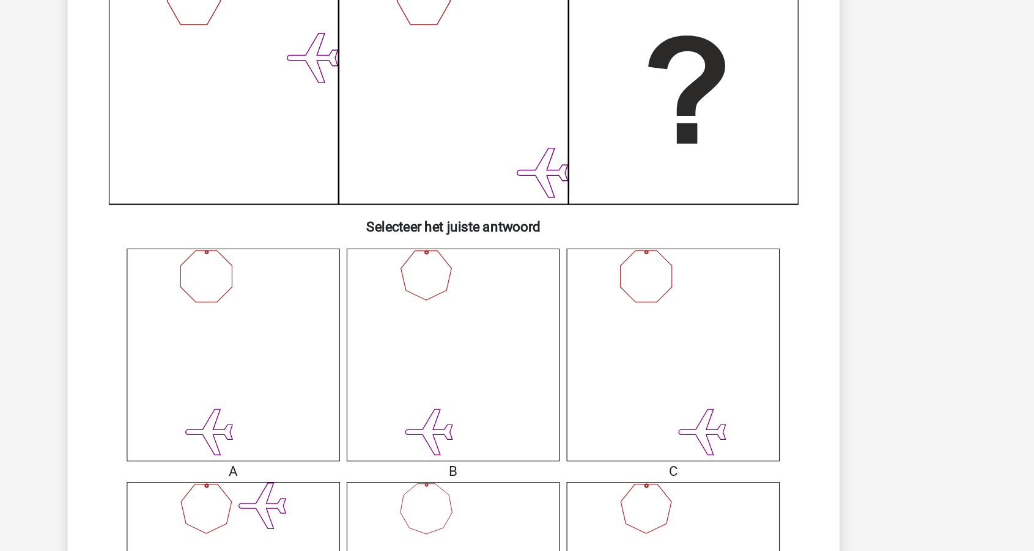
scroll to position [155, 0]
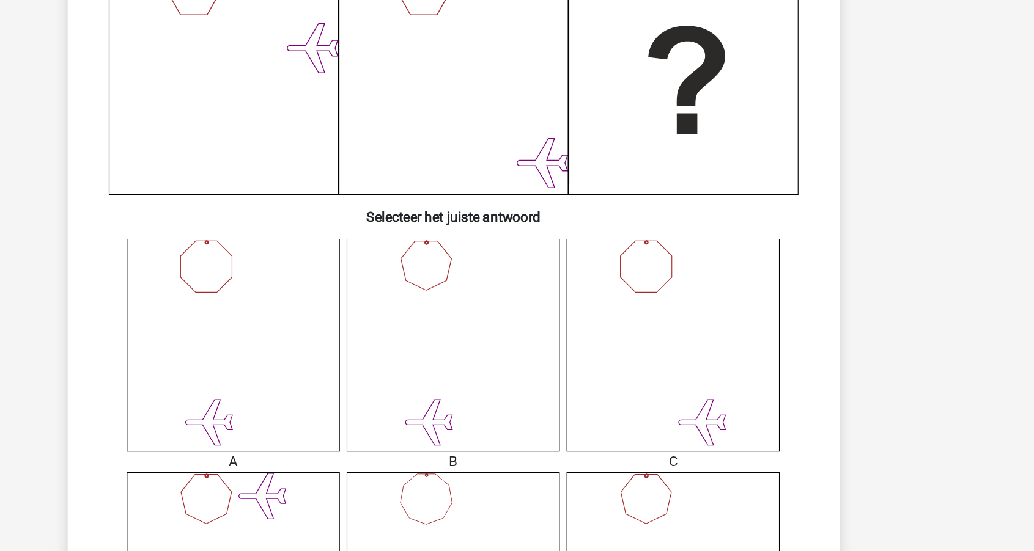
click at [598, 328] on icon at bounding box center [674, 404] width 152 height 152
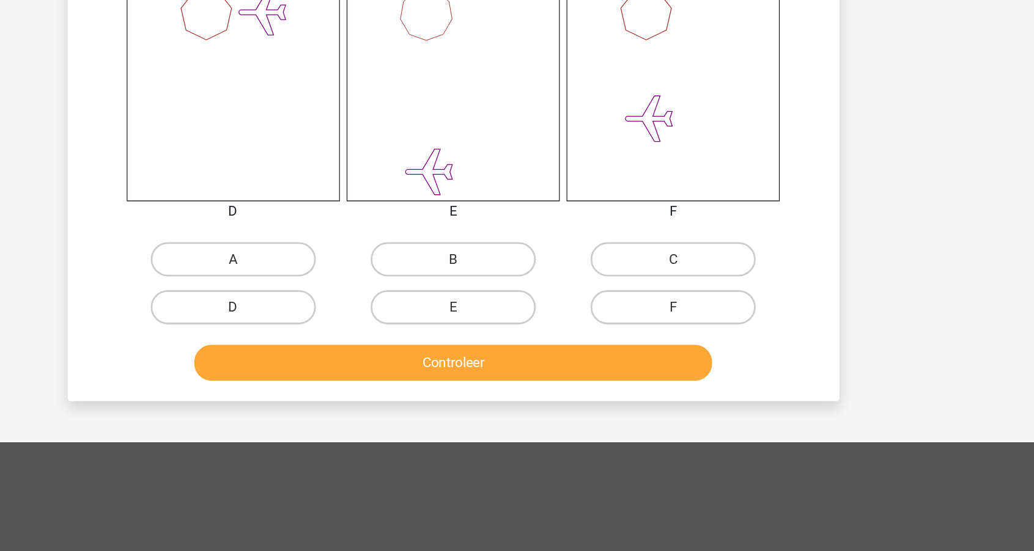
scroll to position [531, 0]
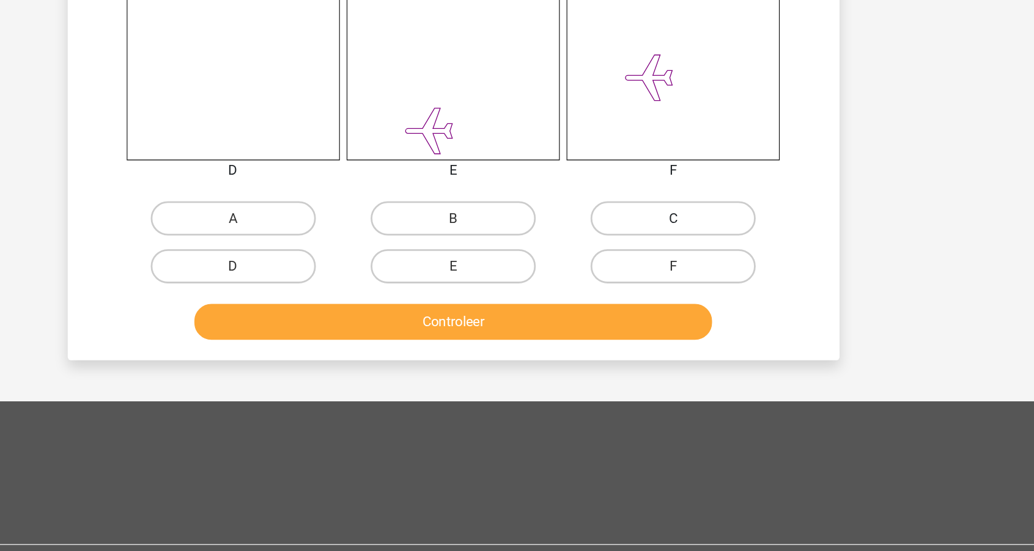
click at [615, 301] on label "C" at bounding box center [674, 313] width 118 height 24
click at [674, 314] on input "C" at bounding box center [678, 318] width 8 height 8
radio input "true"
click at [364, 375] on button "Controleer" at bounding box center [517, 388] width 370 height 26
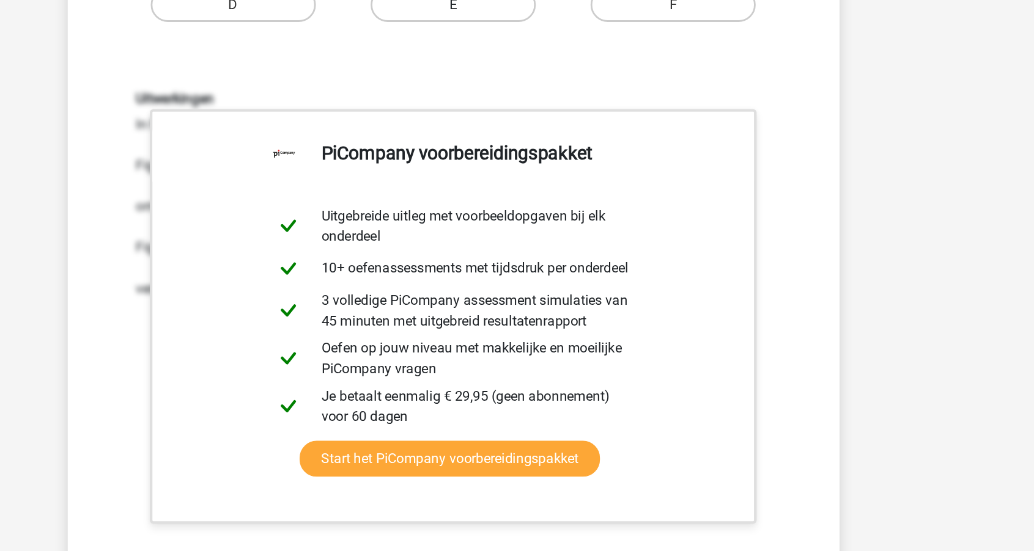
scroll to position [781, 0]
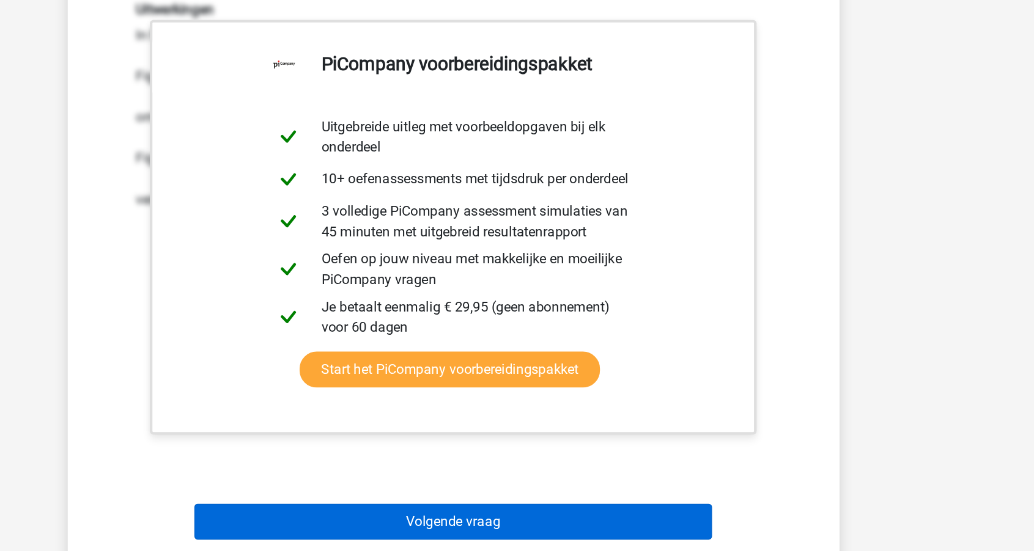
click at [332, 518] on button "Volgende vraag" at bounding box center [517, 531] width 370 height 26
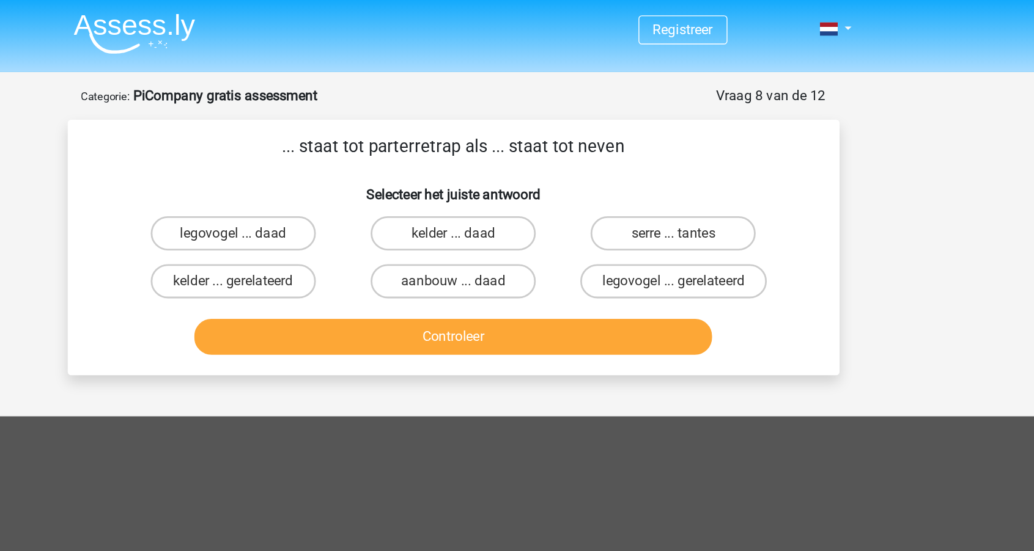
scroll to position [0, 0]
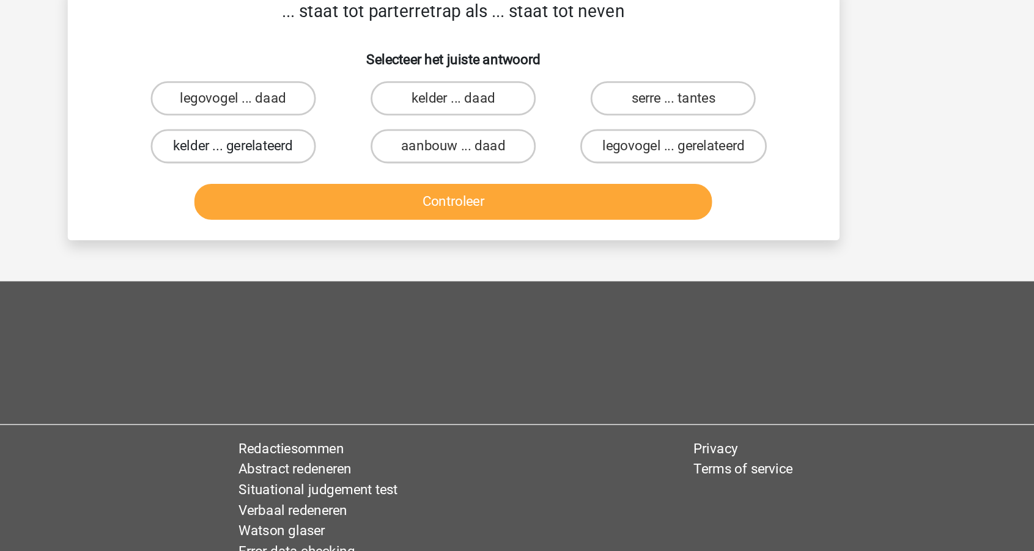
click at [301, 189] on label "kelder ... gerelateerd" at bounding box center [360, 201] width 118 height 24
click at [359, 201] on input "kelder ... gerelateerd" at bounding box center [363, 205] width 8 height 8
radio input "true"
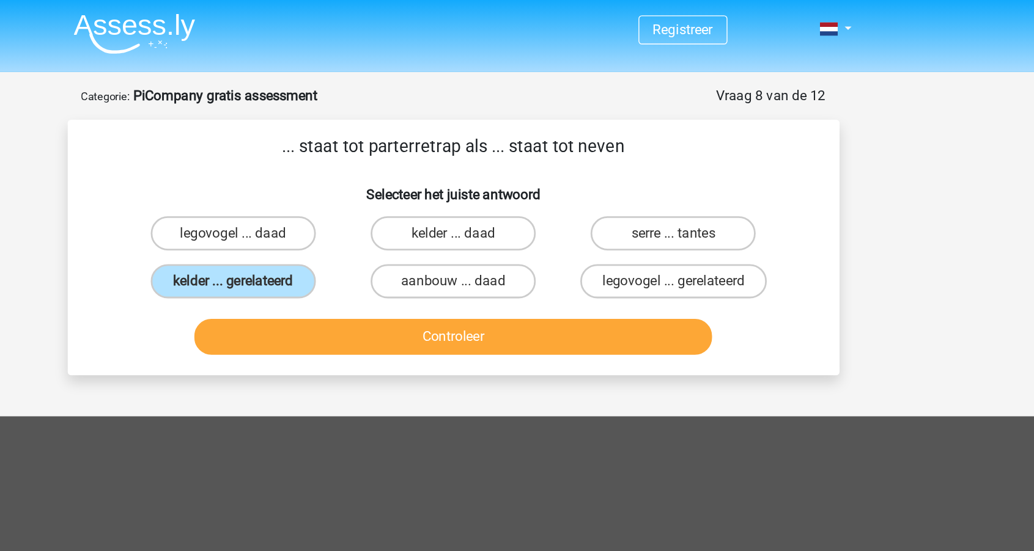
click at [332, 244] on button "Controleer" at bounding box center [517, 241] width 370 height 26
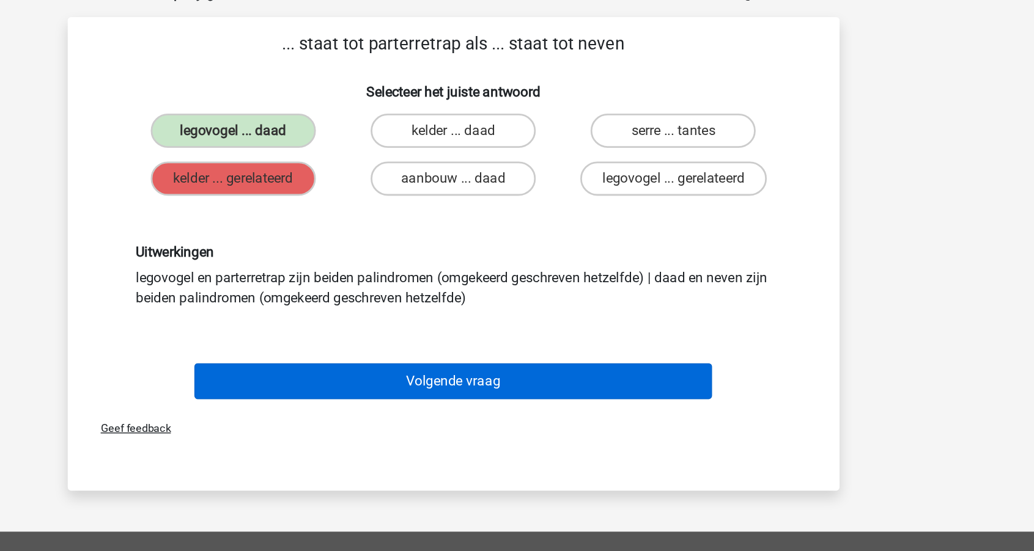
click at [332, 333] on button "Volgende vraag" at bounding box center [517, 346] width 370 height 26
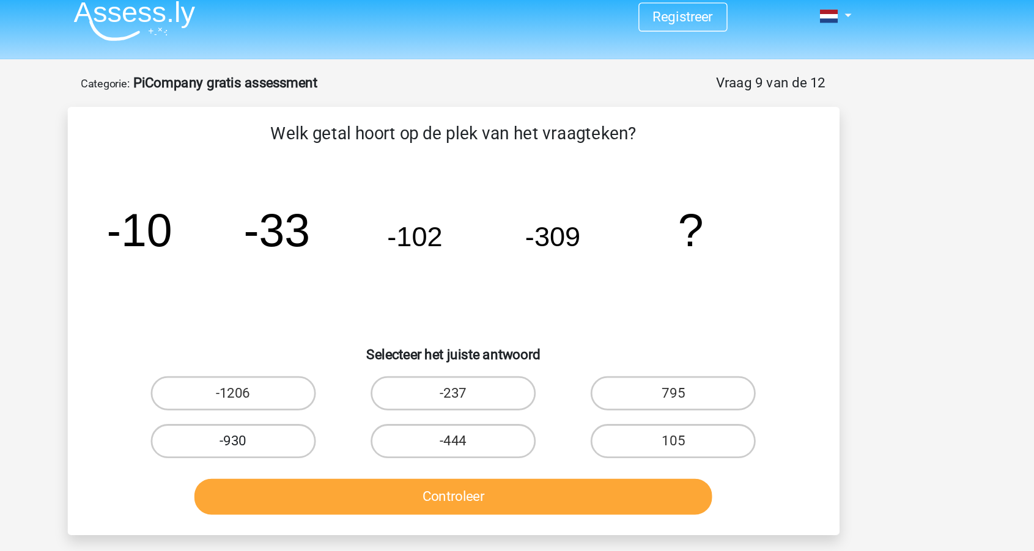
click at [301, 315] on label "-930" at bounding box center [360, 324] width 118 height 24
click at [359, 325] on input "-930" at bounding box center [363, 329] width 8 height 8
radio input "true"
click at [332, 362] on button "Controleer" at bounding box center [517, 364] width 370 height 26
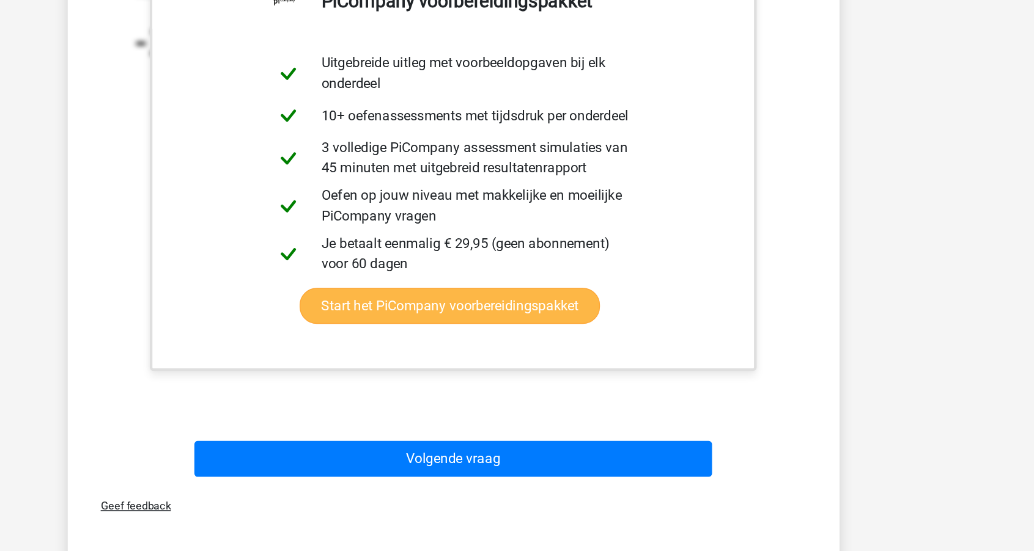
scroll to position [298, 0]
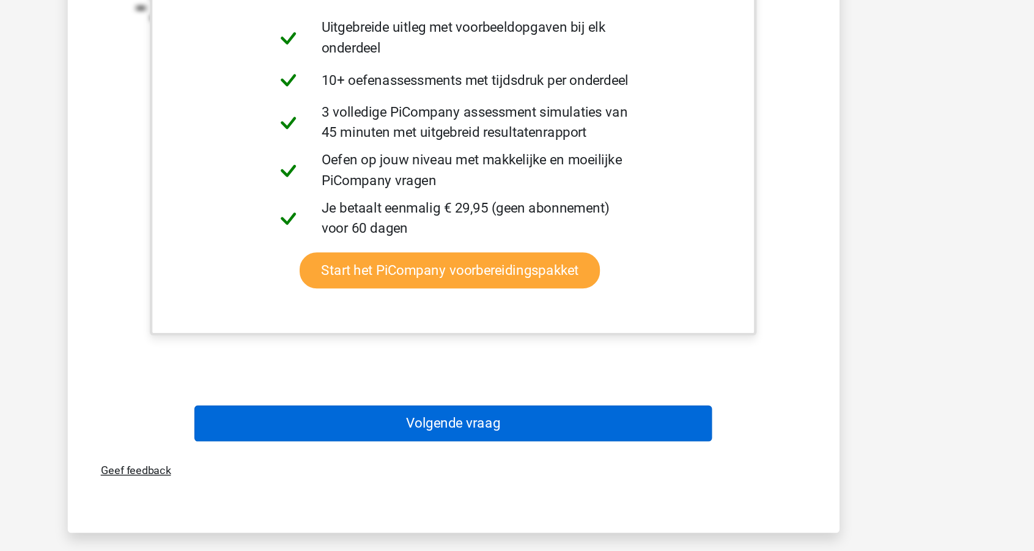
click at [332, 447] on button "Volgende vraag" at bounding box center [517, 460] width 370 height 26
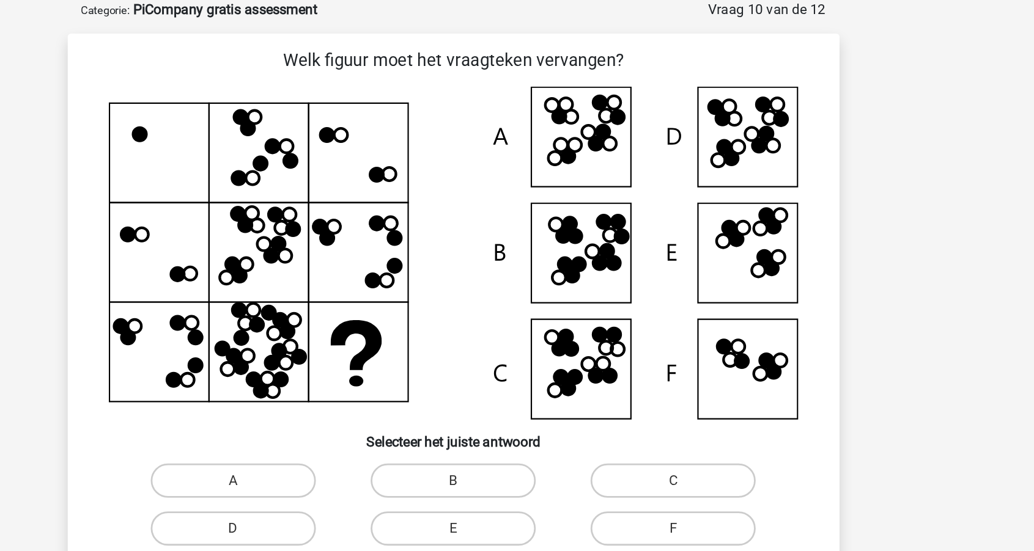
scroll to position [61, 0]
click at [458, 344] on label "B" at bounding box center [517, 344] width 118 height 24
click at [516, 344] on input "B" at bounding box center [520, 348] width 8 height 8
radio input "true"
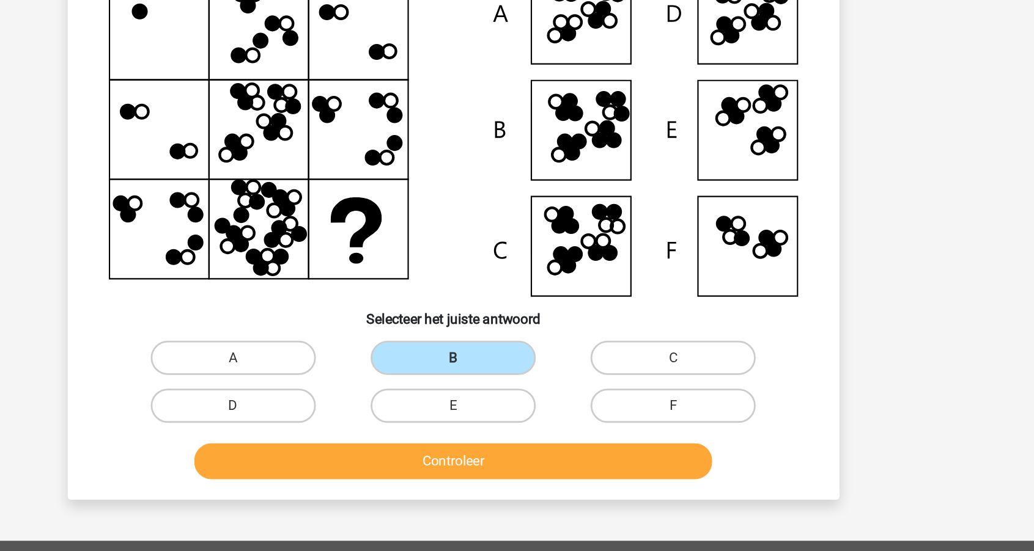
click at [305, 405] on div "Controleer" at bounding box center [517, 420] width 472 height 31
click at [332, 405] on button "Controleer" at bounding box center [517, 418] width 370 height 26
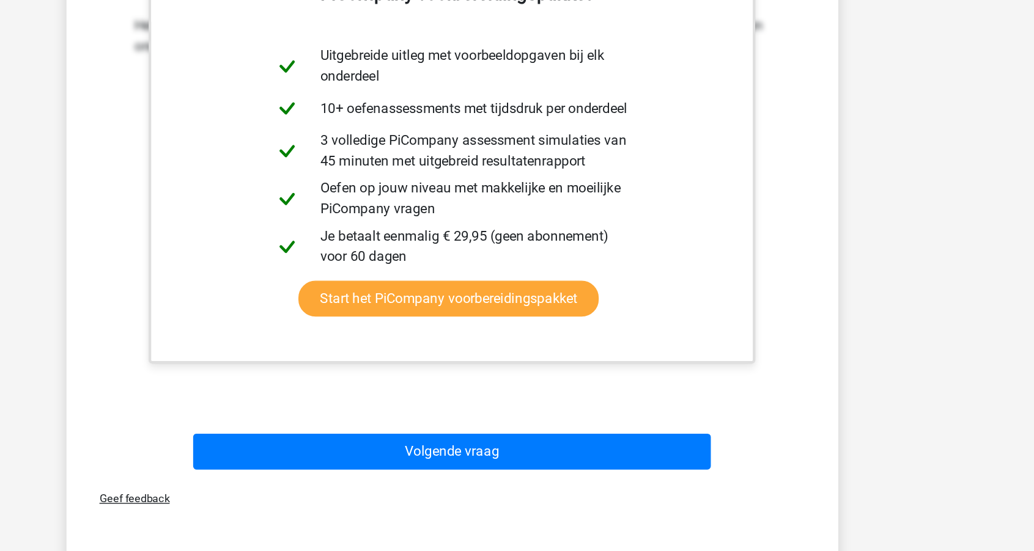
scroll to position [395, 0]
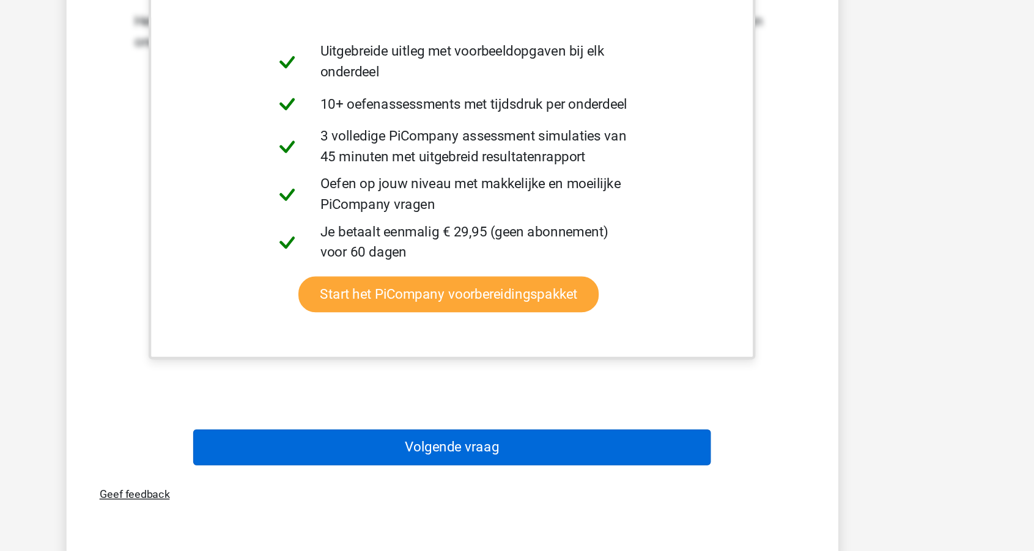
click at [332, 464] on button "Volgende vraag" at bounding box center [517, 477] width 370 height 26
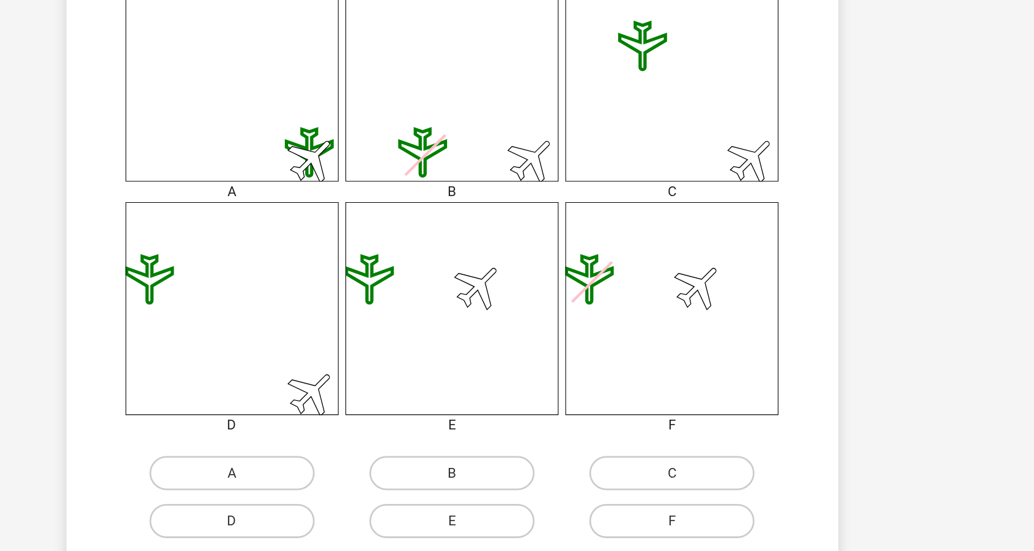
scroll to position [363, 0]
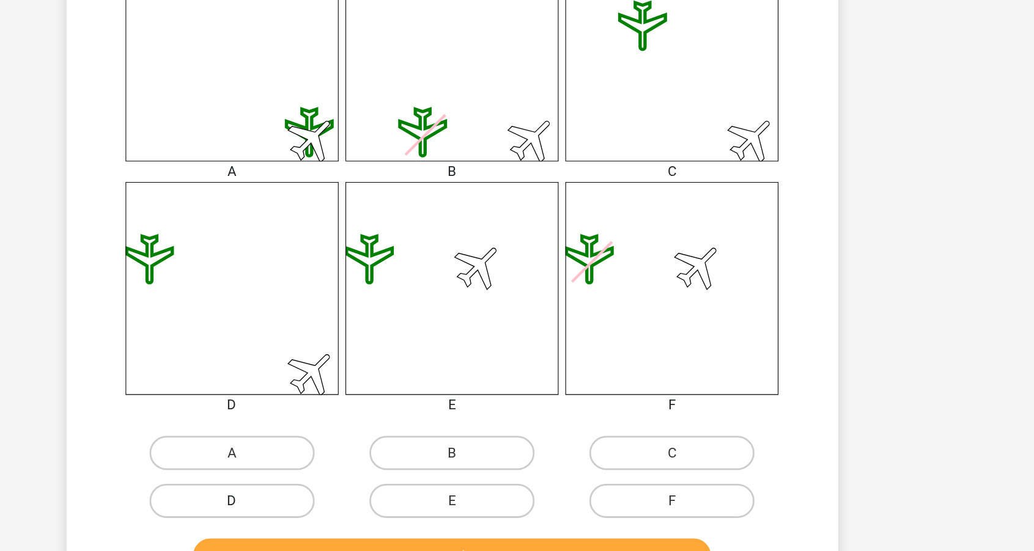
click at [301, 503] on label "D" at bounding box center [360, 515] width 118 height 24
click at [359, 515] on input "D" at bounding box center [363, 519] width 8 height 8
radio input "true"
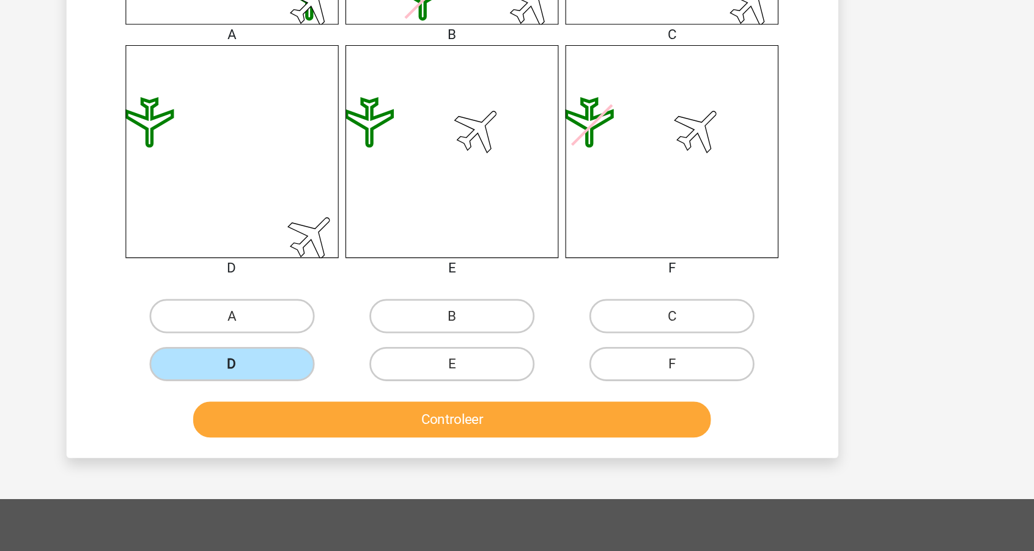
scroll to position [488, 0]
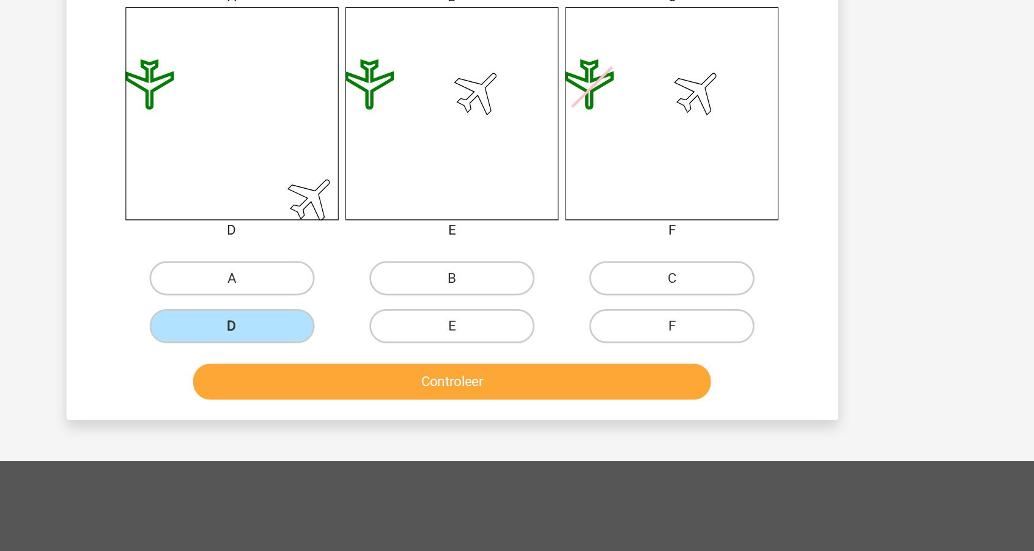
click at [332, 417] on button "Controleer" at bounding box center [517, 430] width 370 height 26
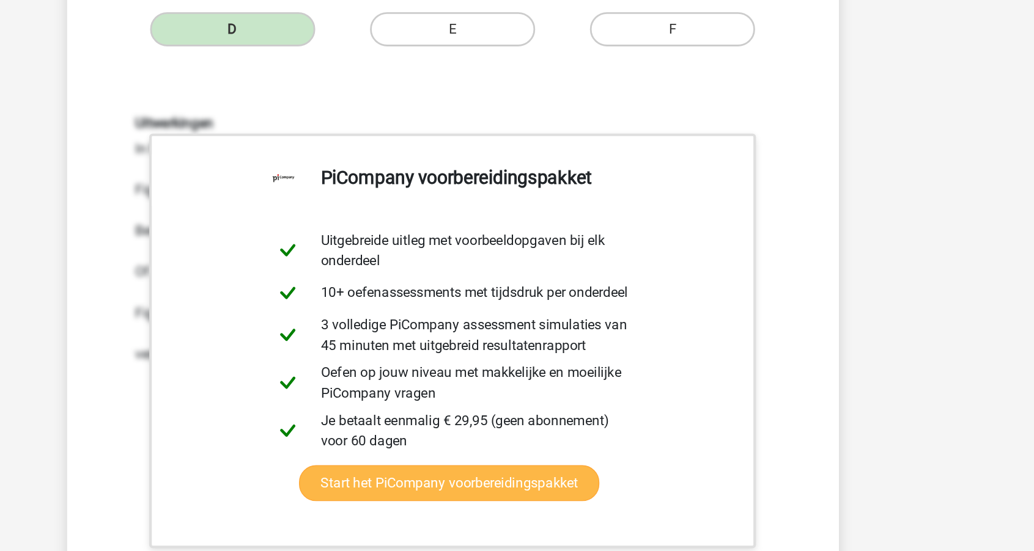
scroll to position [919, 0]
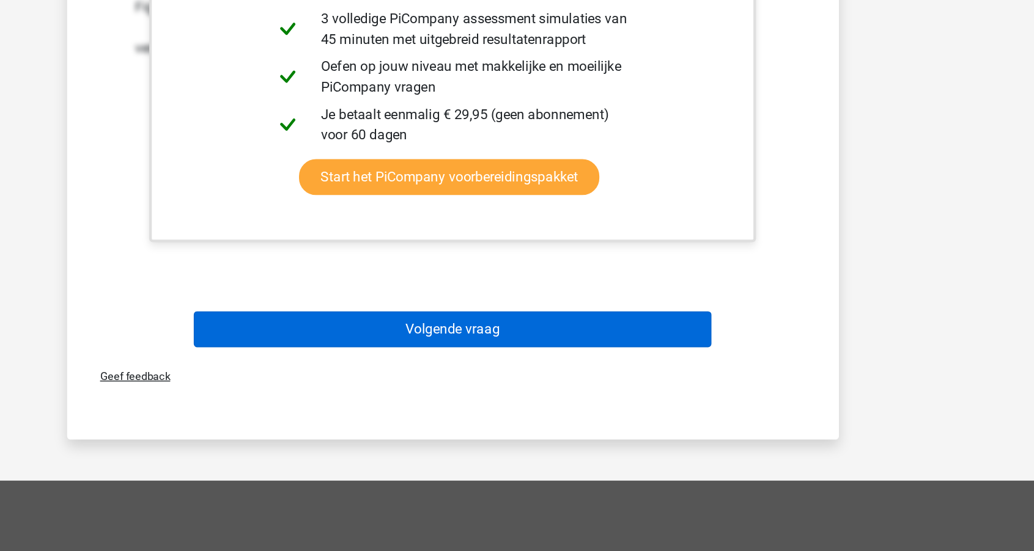
click at [332, 380] on button "Volgende vraag" at bounding box center [517, 393] width 370 height 26
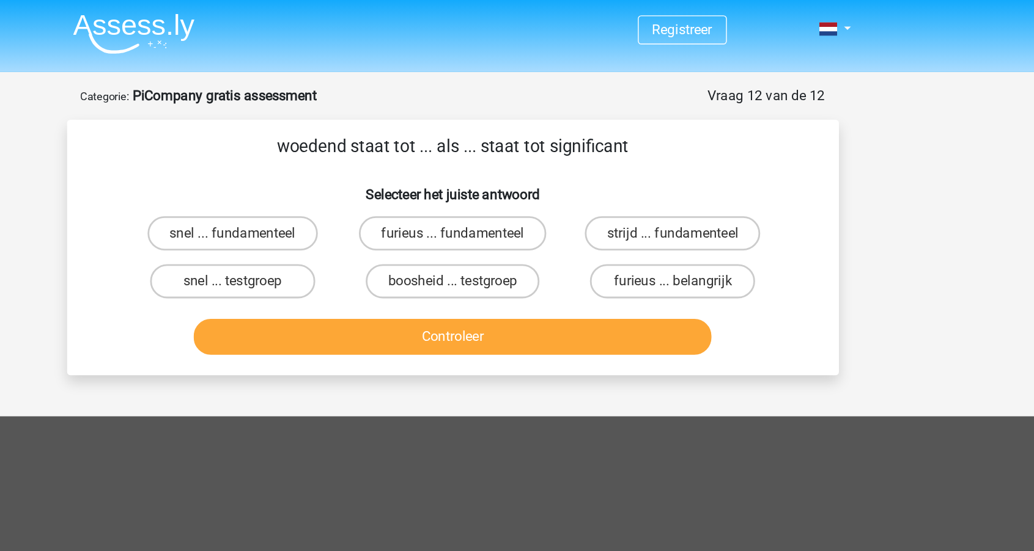
scroll to position [0, 0]
click at [615, 202] on label "furieus ... belangrijk" at bounding box center [674, 201] width 118 height 24
click at [674, 202] on input "furieus ... belangrijk" at bounding box center [678, 205] width 8 height 8
radio input "true"
click at [397, 238] on button "Controleer" at bounding box center [517, 241] width 370 height 26
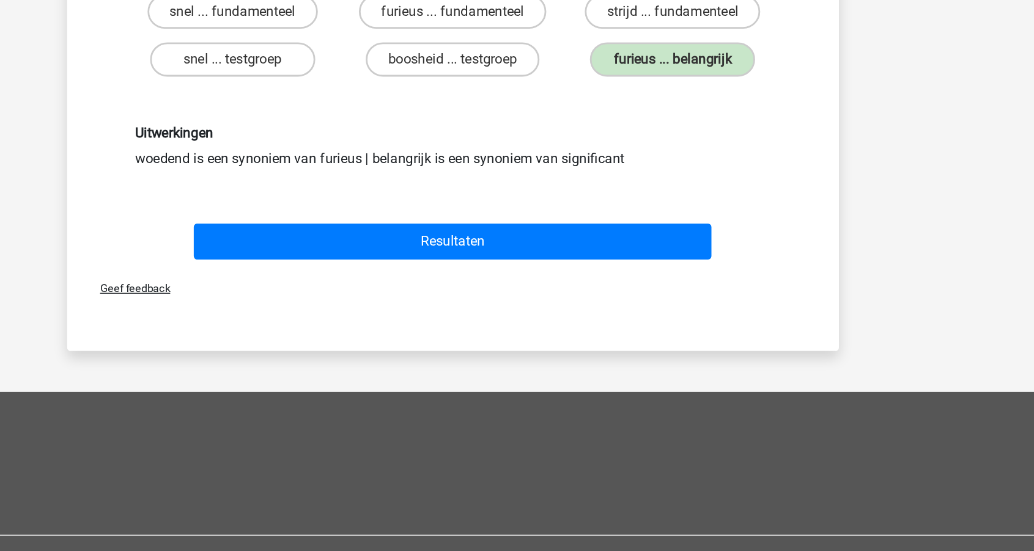
scroll to position [2, 0]
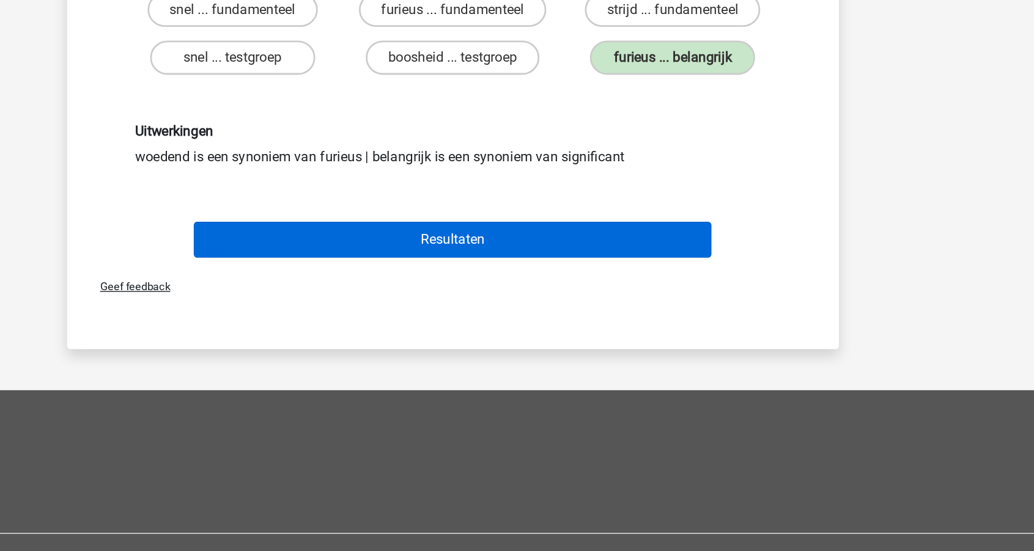
click at [340, 316] on button "Resultaten" at bounding box center [517, 329] width 370 height 26
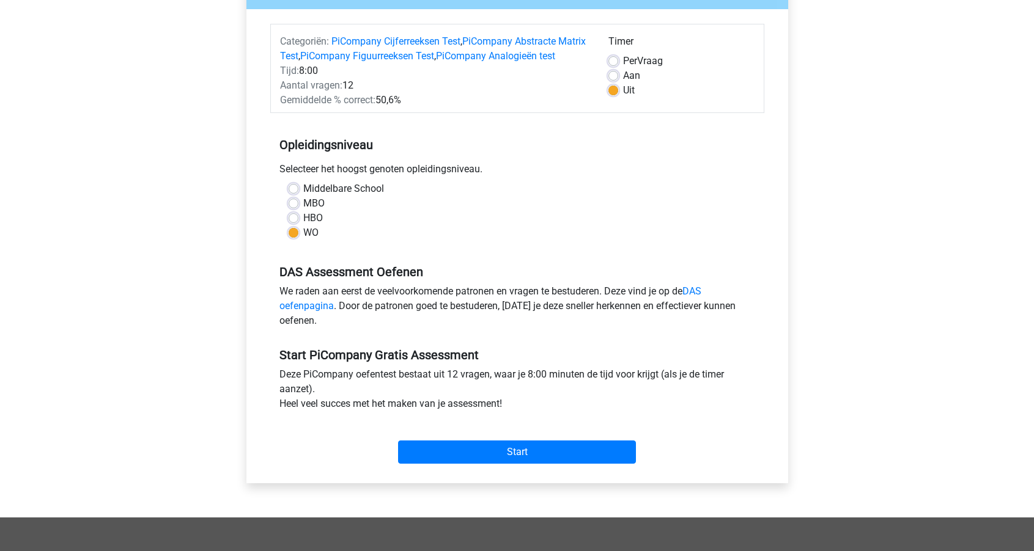
scroll to position [114, 0]
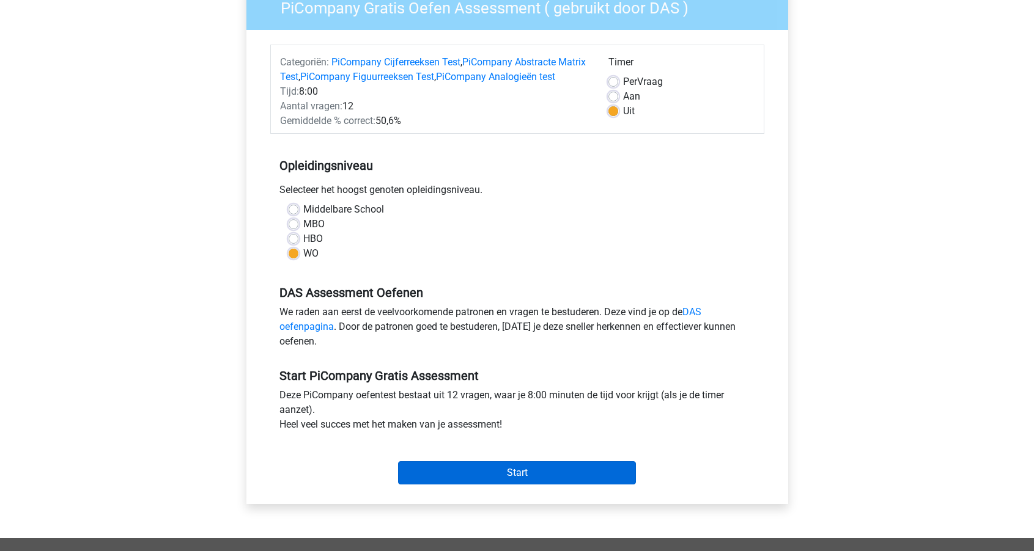
click at [453, 485] on input "Start" at bounding box center [517, 472] width 238 height 23
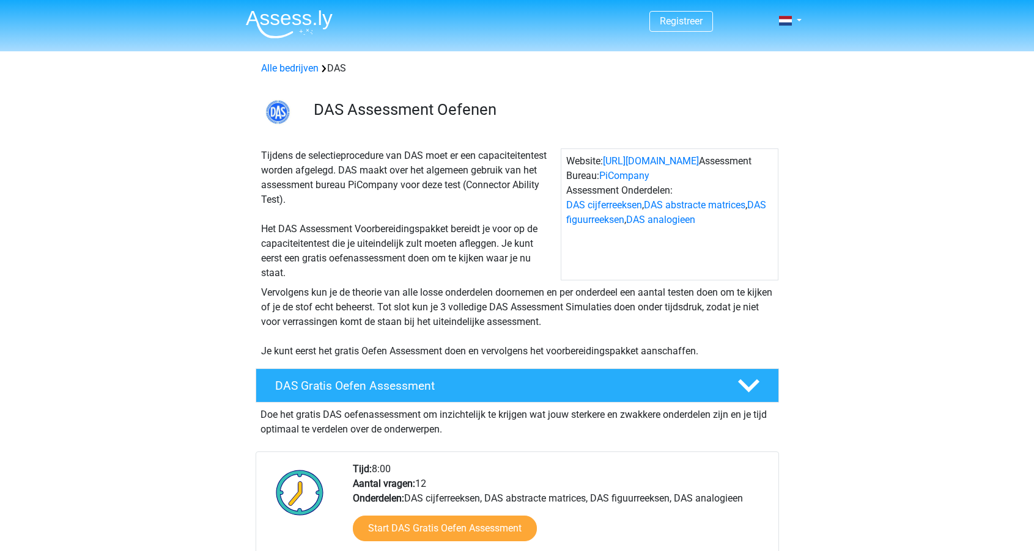
scroll to position [220, 0]
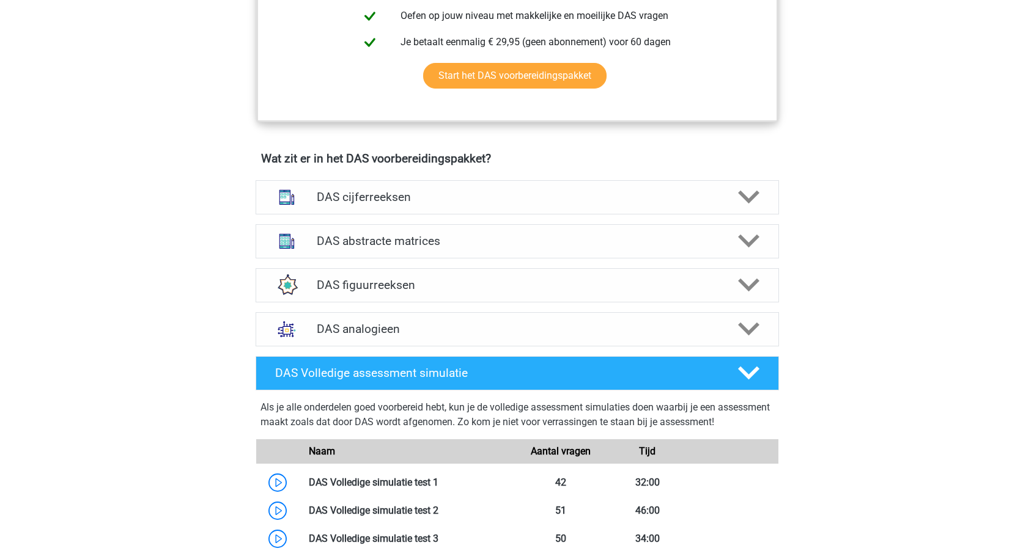
scroll to position [789, 0]
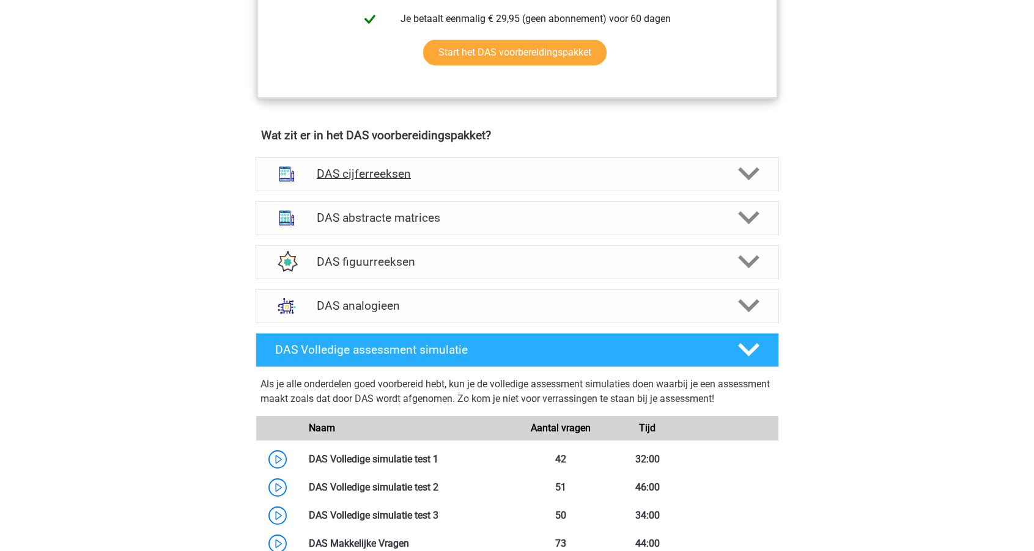
click at [355, 181] on div "DAS cijferreeksen" at bounding box center [516, 174] width 523 height 34
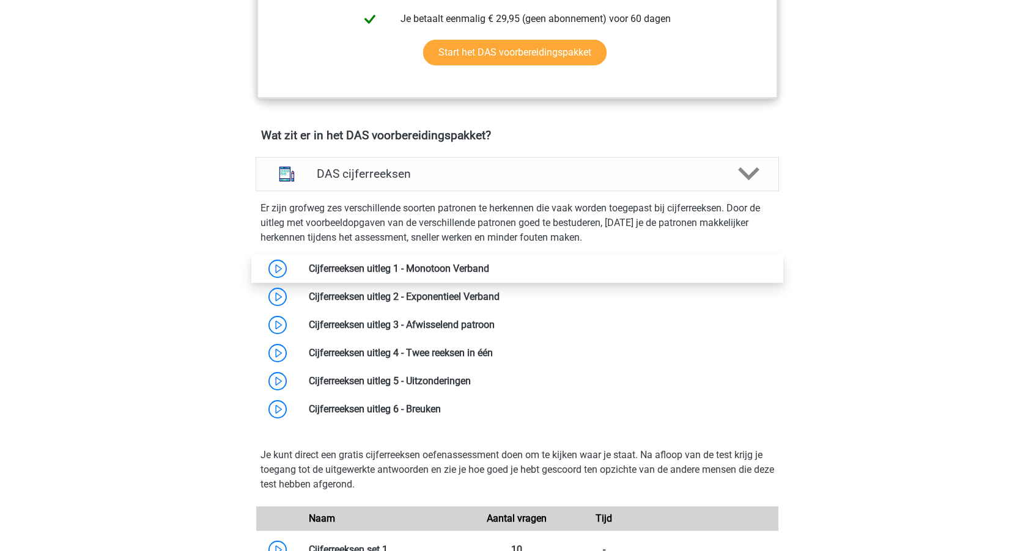
click at [489, 271] on link at bounding box center [489, 269] width 0 height 12
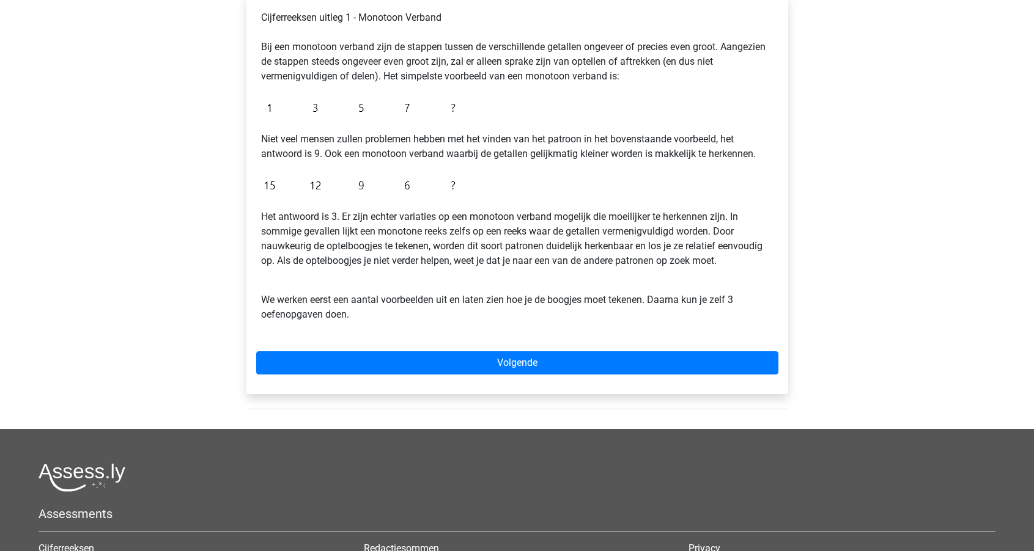
scroll to position [216, 0]
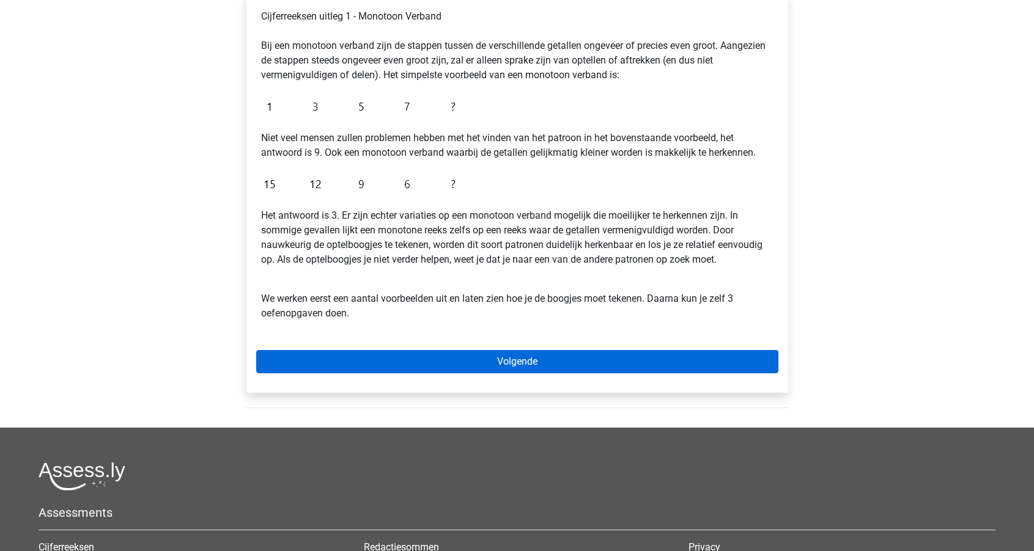
click at [412, 356] on link "Volgende" at bounding box center [517, 361] width 522 height 23
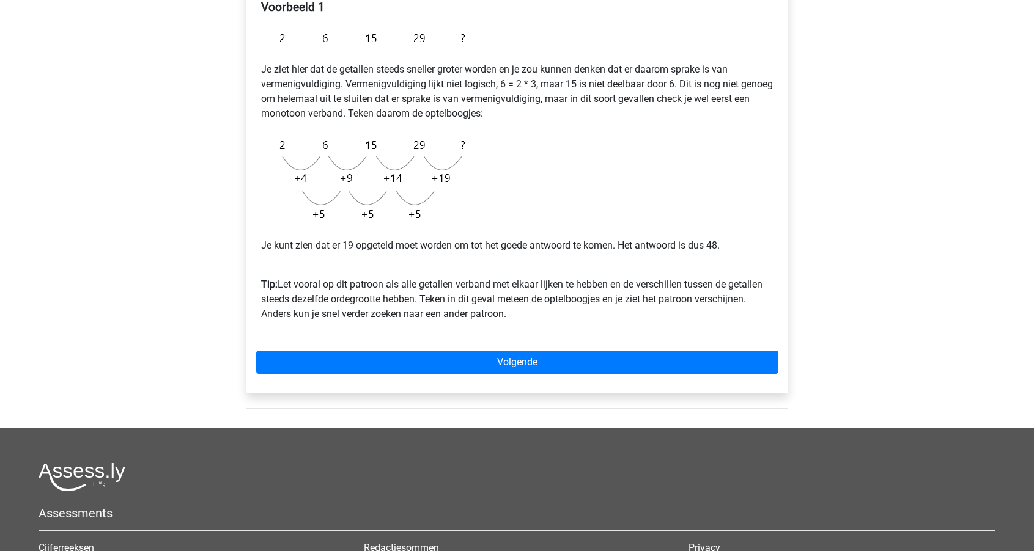
scroll to position [225, 0]
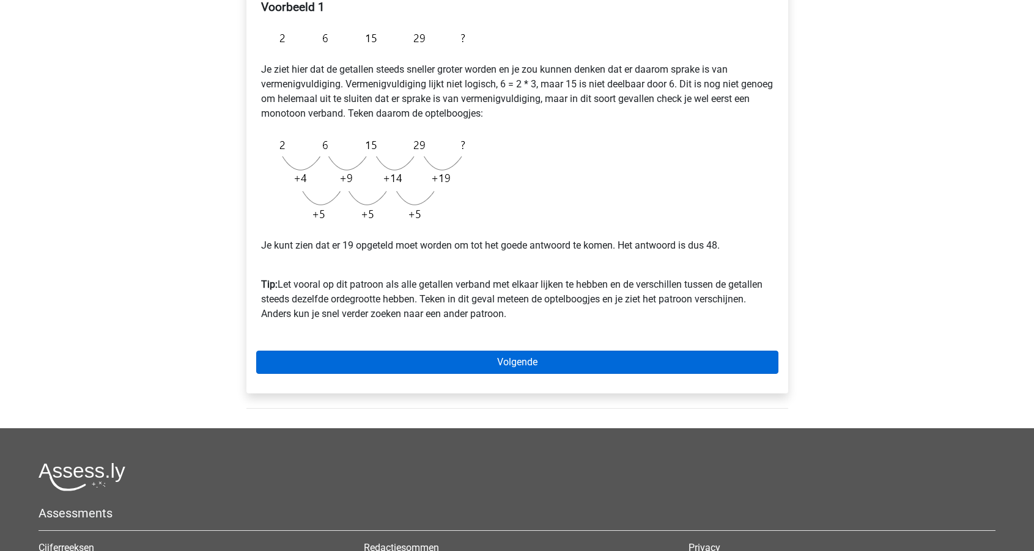
click at [412, 356] on link "Volgende" at bounding box center [517, 362] width 522 height 23
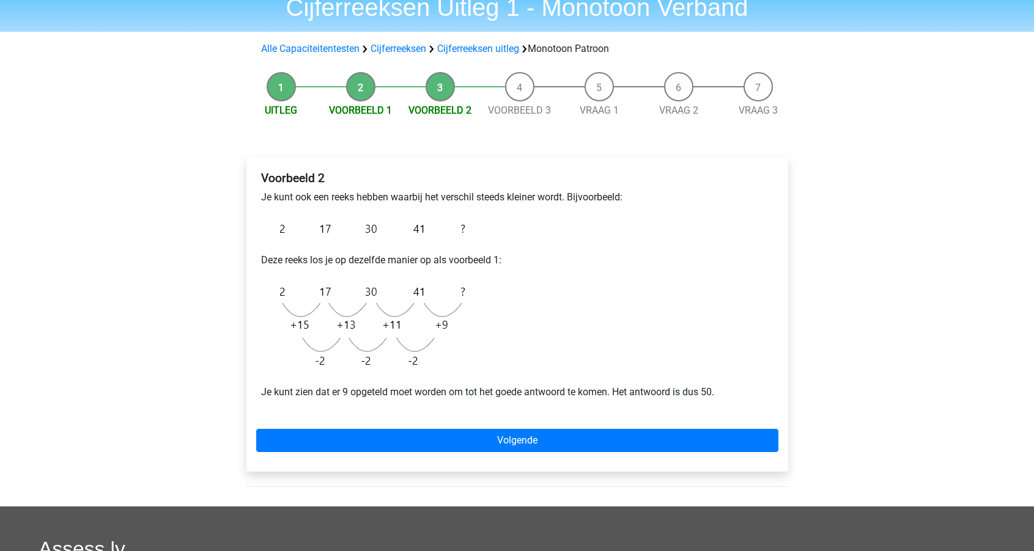
scroll to position [54, 0]
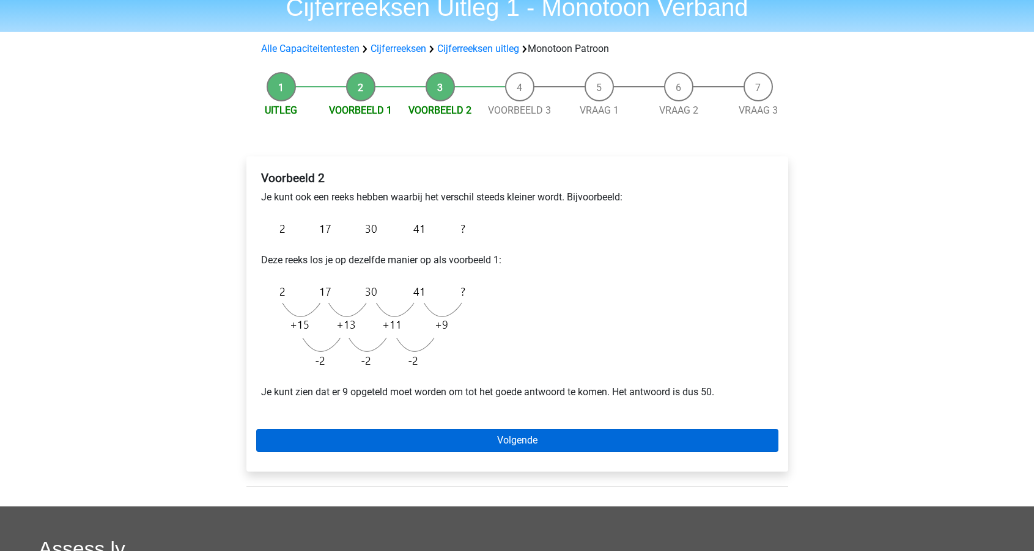
click at [400, 433] on link "Volgende" at bounding box center [517, 440] width 522 height 23
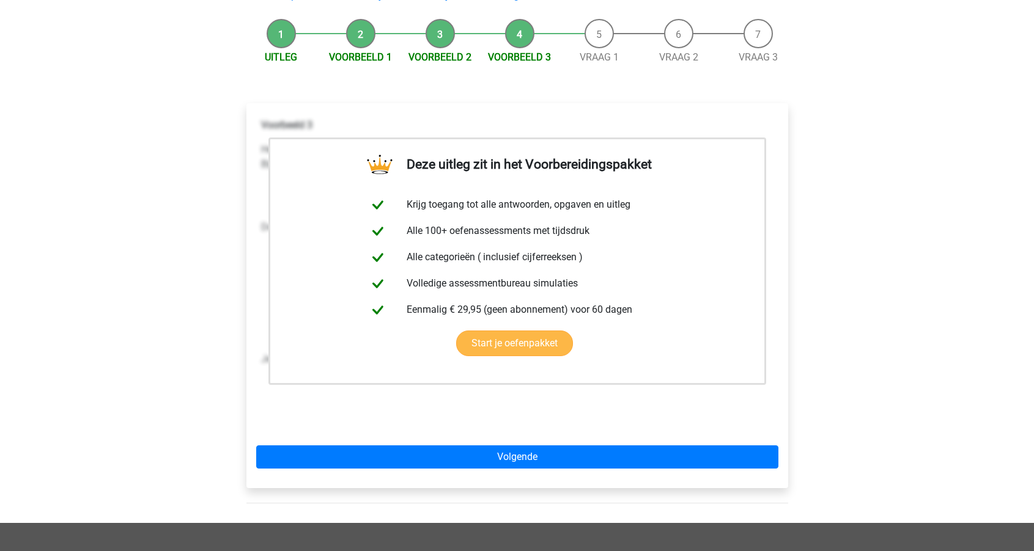
scroll to position [112, 0]
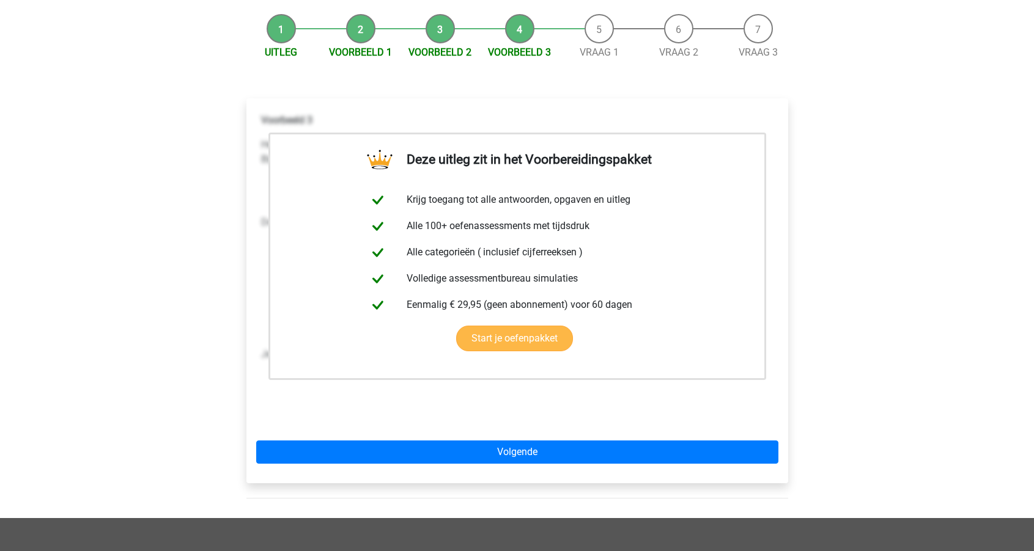
click at [494, 344] on link "Start je oefenpakket" at bounding box center [514, 339] width 117 height 26
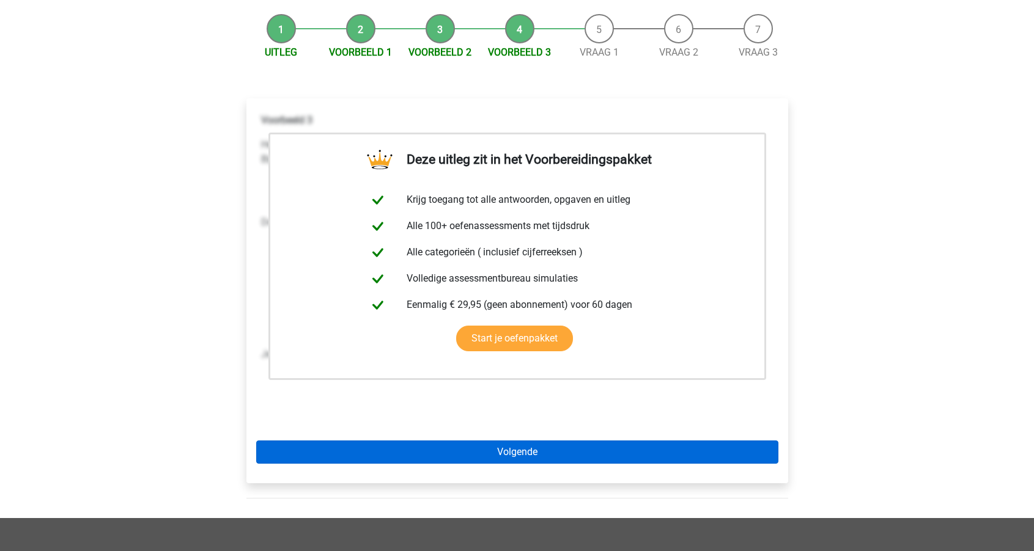
click at [460, 453] on link "Volgende" at bounding box center [517, 452] width 522 height 23
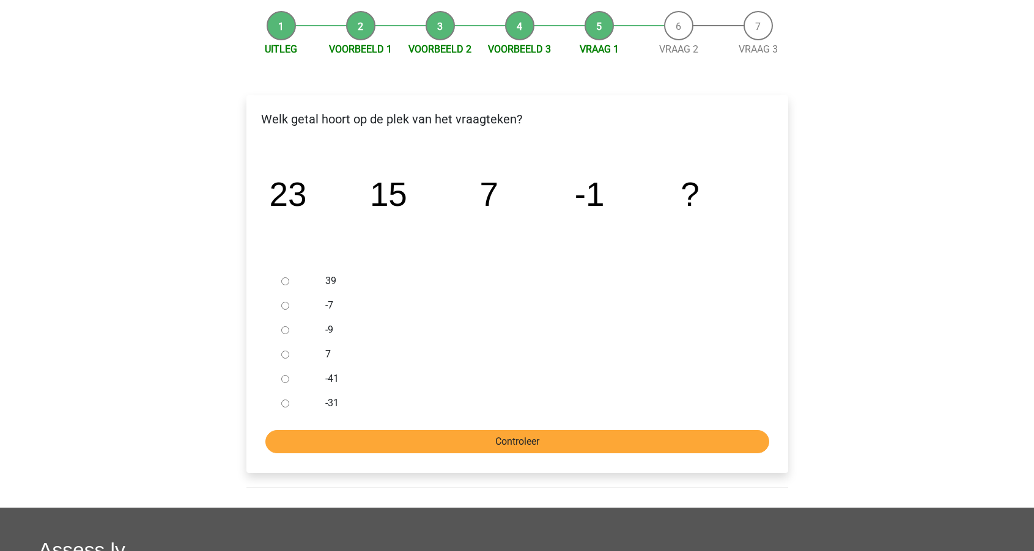
scroll to position [122, 0]
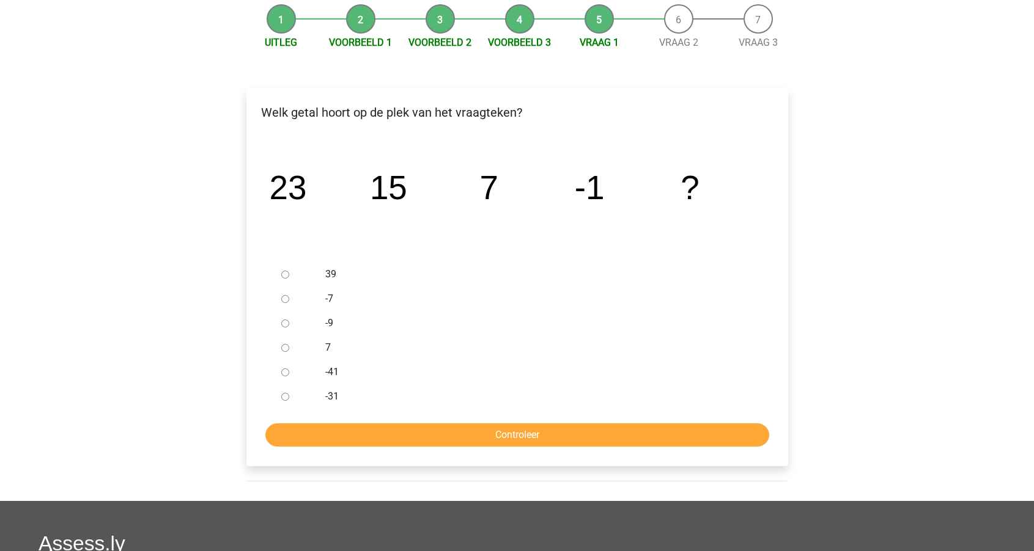
click at [307, 320] on div at bounding box center [296, 323] width 40 height 24
click at [285, 323] on input "-9" at bounding box center [285, 324] width 8 height 8
radio input "true"
click at [430, 431] on input "Controleer" at bounding box center [517, 435] width 504 height 23
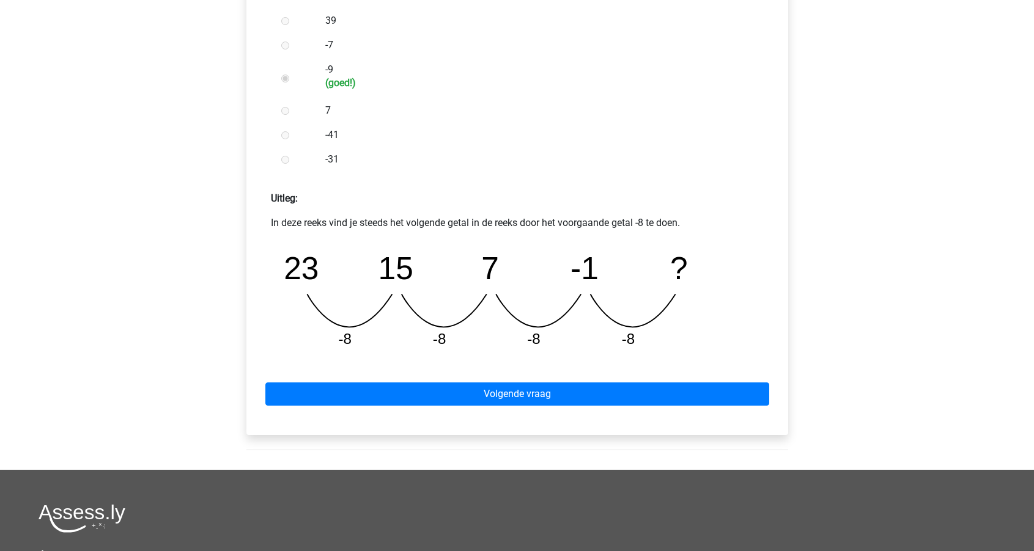
scroll to position [400, 0]
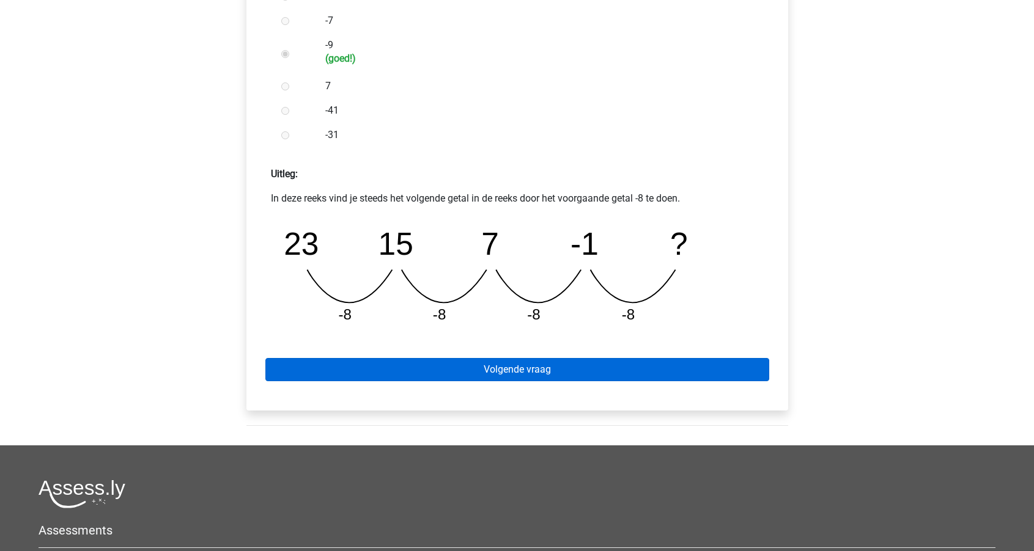
click at [429, 368] on link "Volgende vraag" at bounding box center [517, 369] width 504 height 23
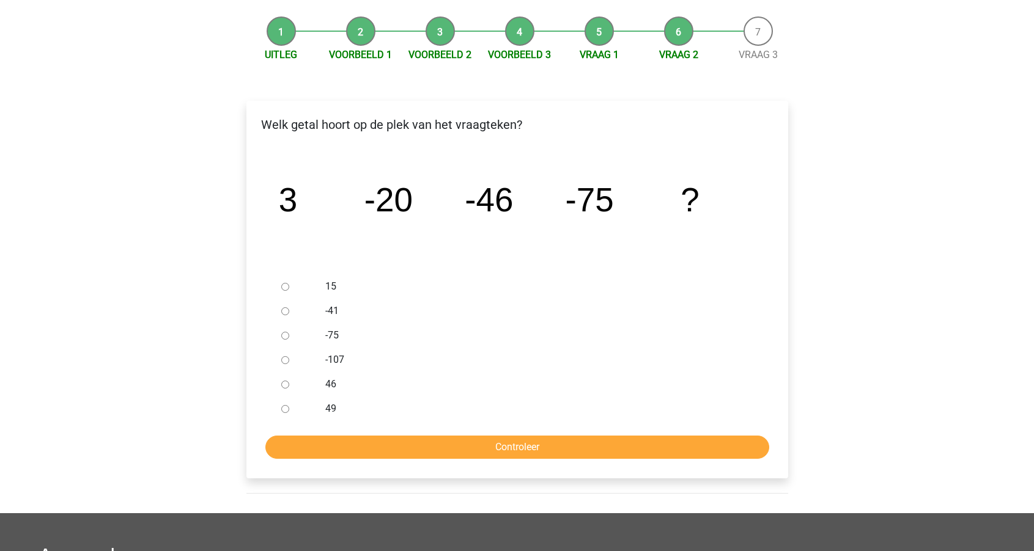
scroll to position [112, 0]
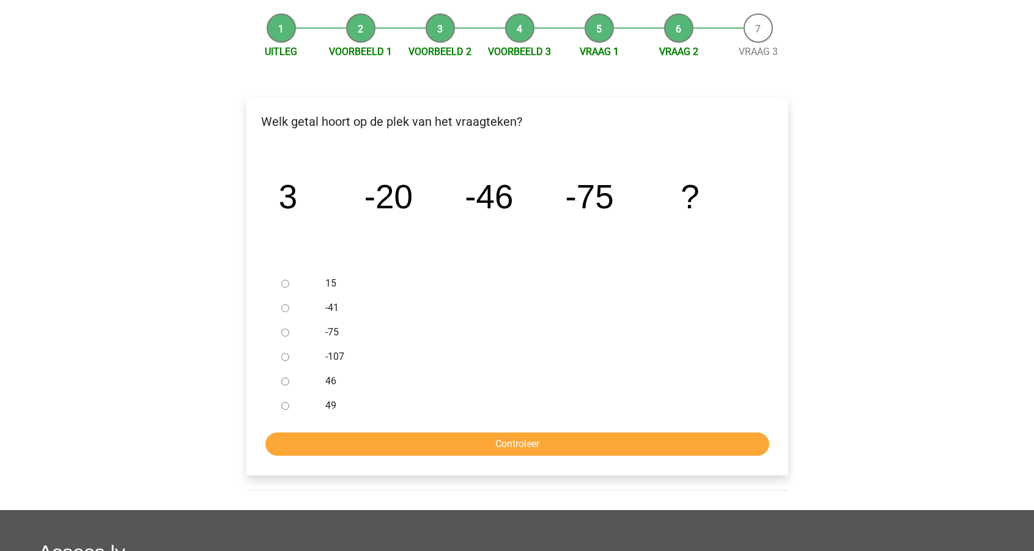
click at [332, 356] on label "-107" at bounding box center [536, 357] width 423 height 15
click at [289, 356] on input "-107" at bounding box center [285, 357] width 8 height 8
radio input "true"
click at [424, 439] on input "Controleer" at bounding box center [517, 444] width 504 height 23
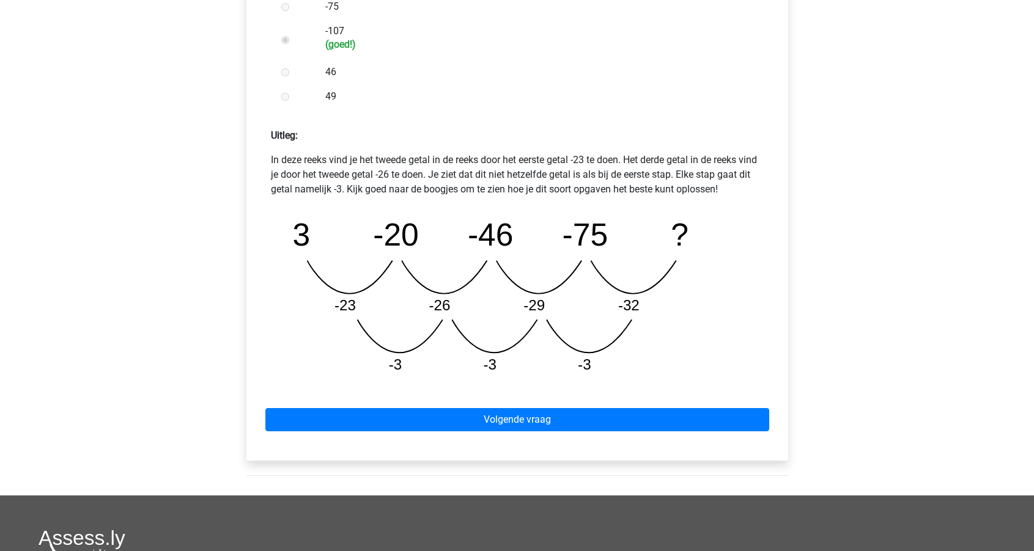
scroll to position [438, 0]
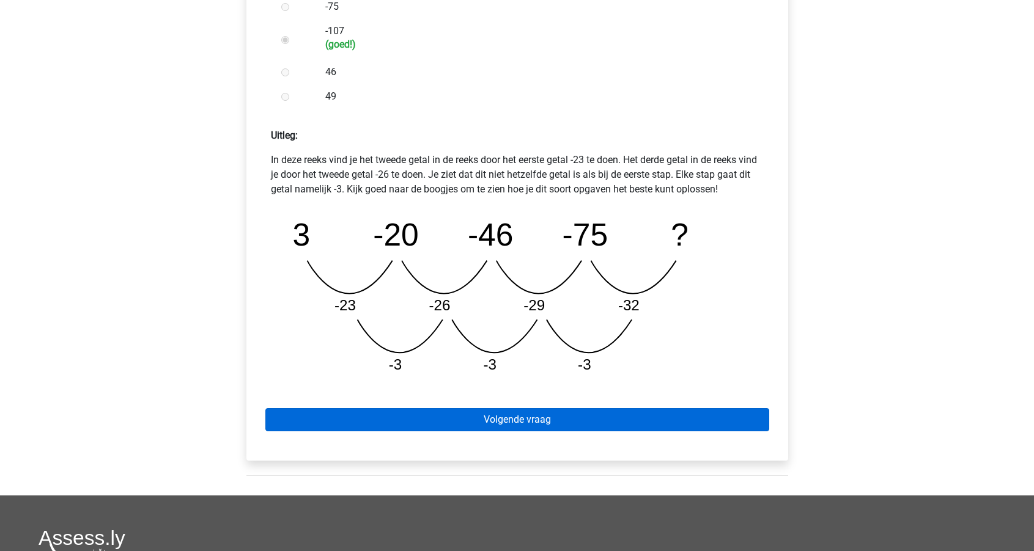
click at [425, 412] on link "Volgende vraag" at bounding box center [517, 419] width 504 height 23
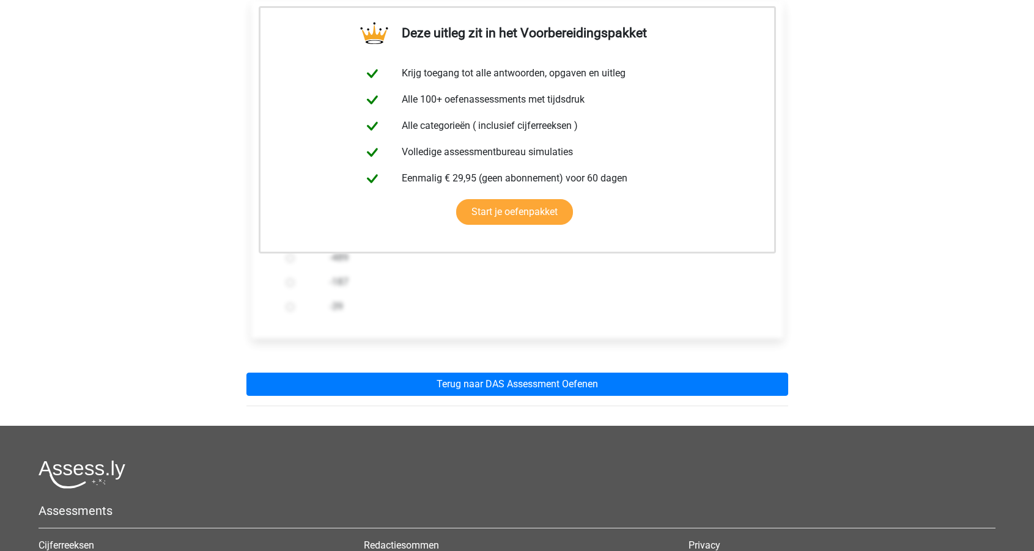
scroll to position [221, 0]
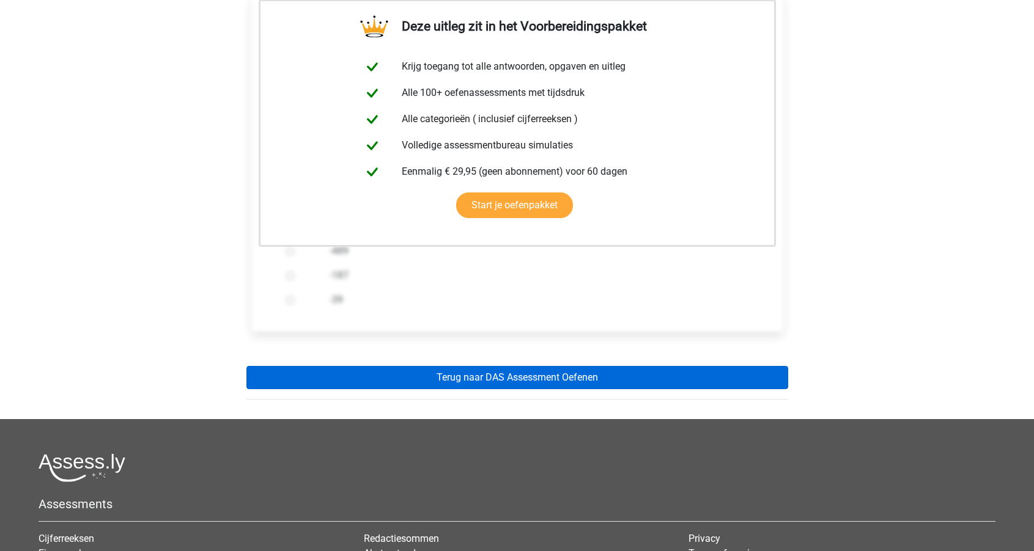
click at [425, 379] on link "Terug naar DAS Assessment Oefenen" at bounding box center [517, 377] width 542 height 23
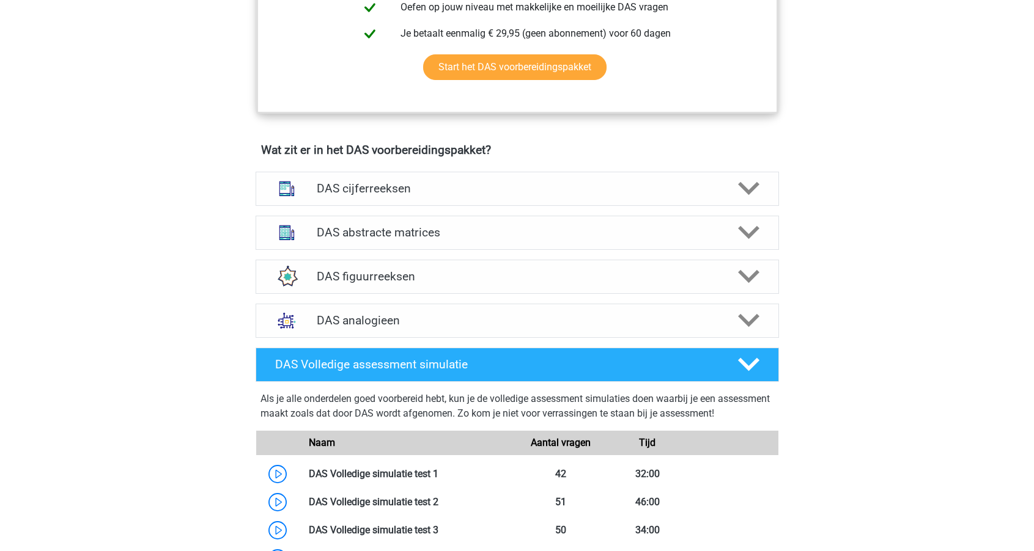
scroll to position [777, 0]
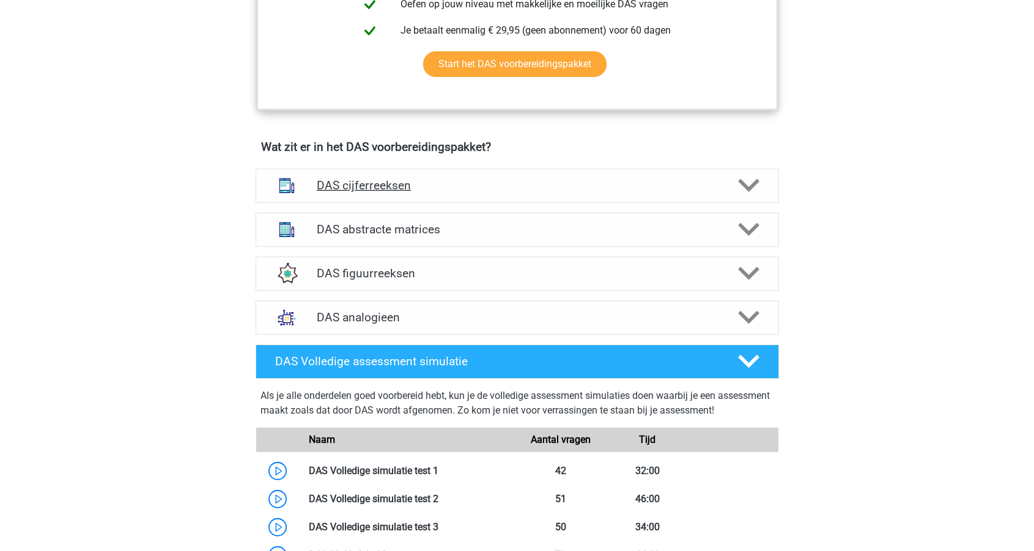
click at [417, 189] on h4 "DAS cijferreeksen" at bounding box center [517, 185] width 400 height 14
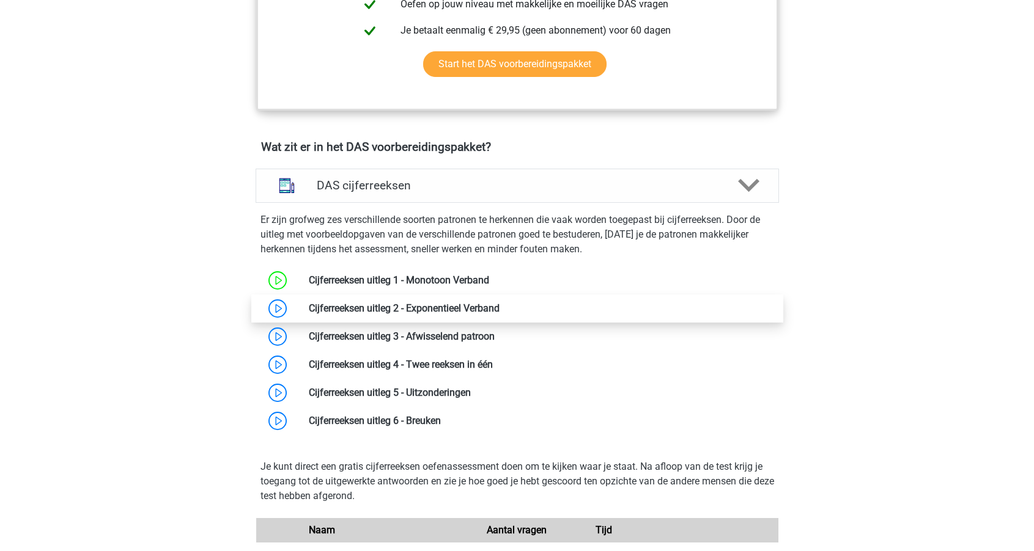
click at [499, 304] on link at bounding box center [499, 309] width 0 height 12
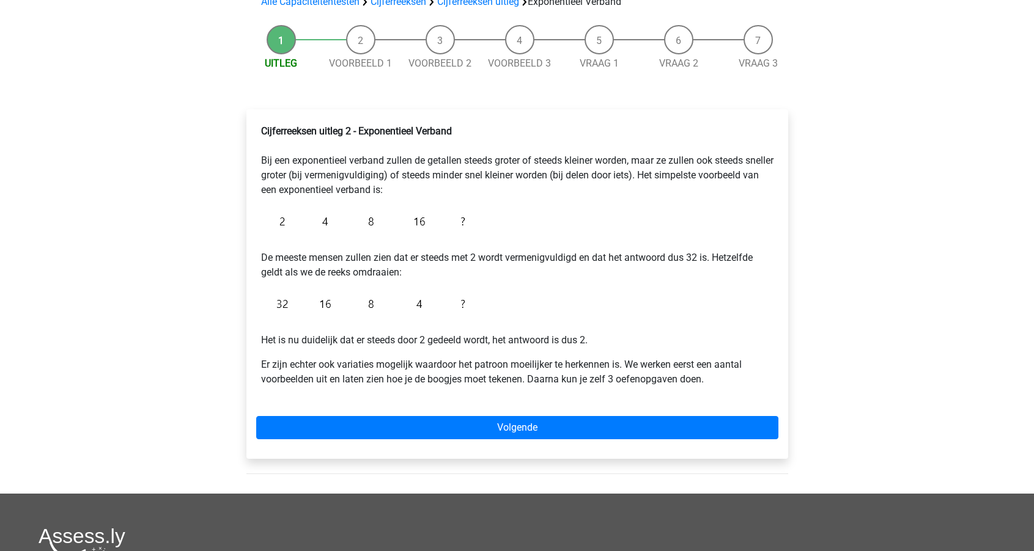
scroll to position [122, 0]
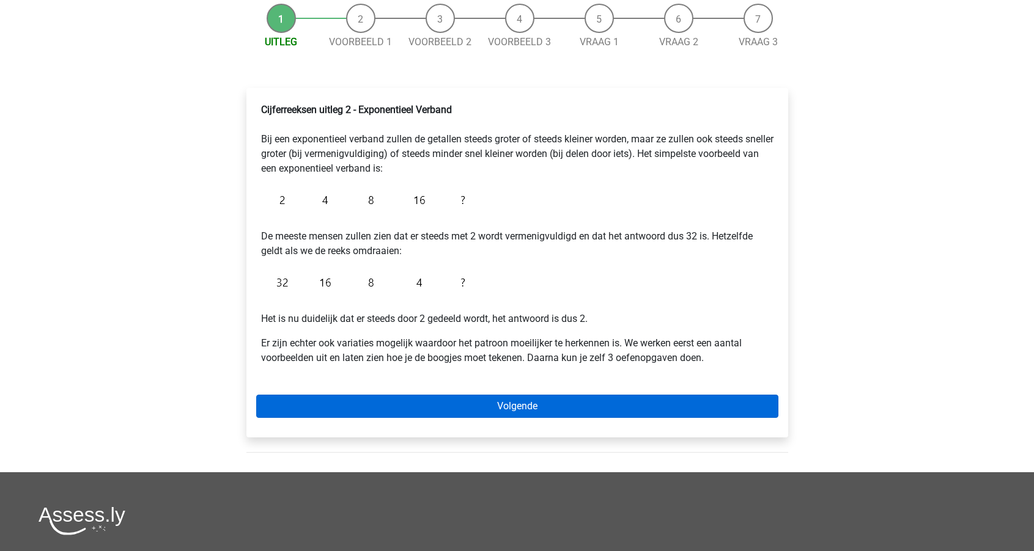
click at [383, 400] on link "Volgende" at bounding box center [517, 406] width 522 height 23
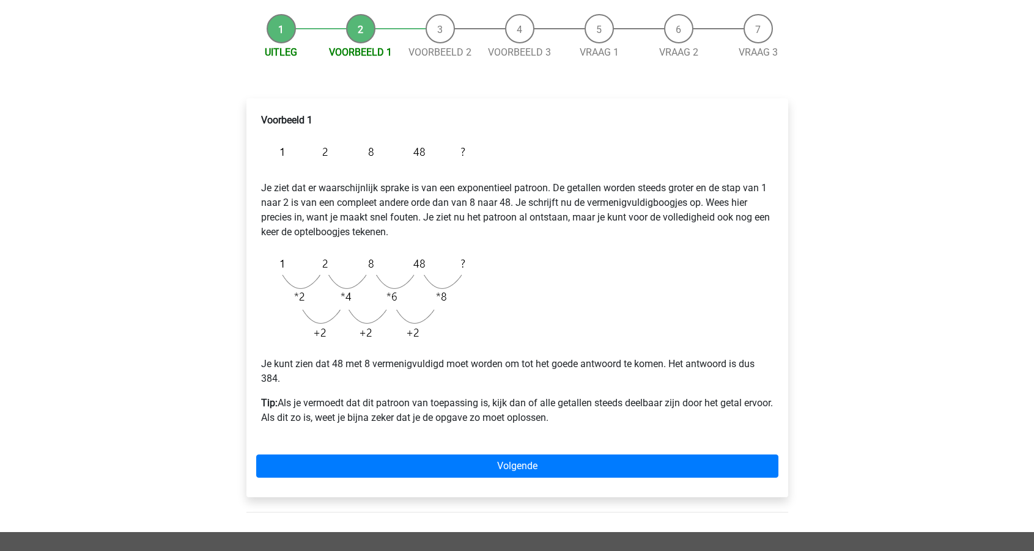
scroll to position [113, 0]
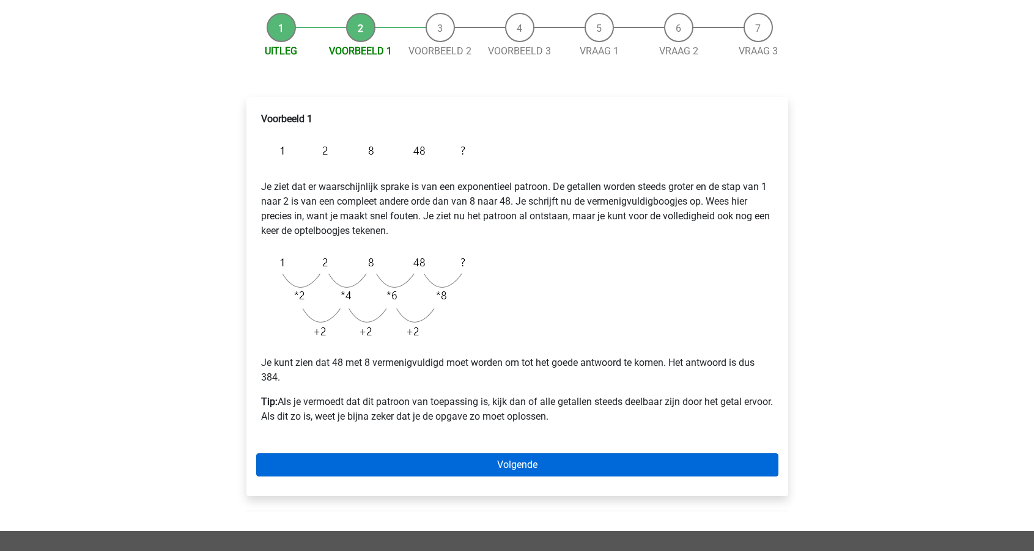
click at [403, 469] on link "Volgende" at bounding box center [517, 464] width 522 height 23
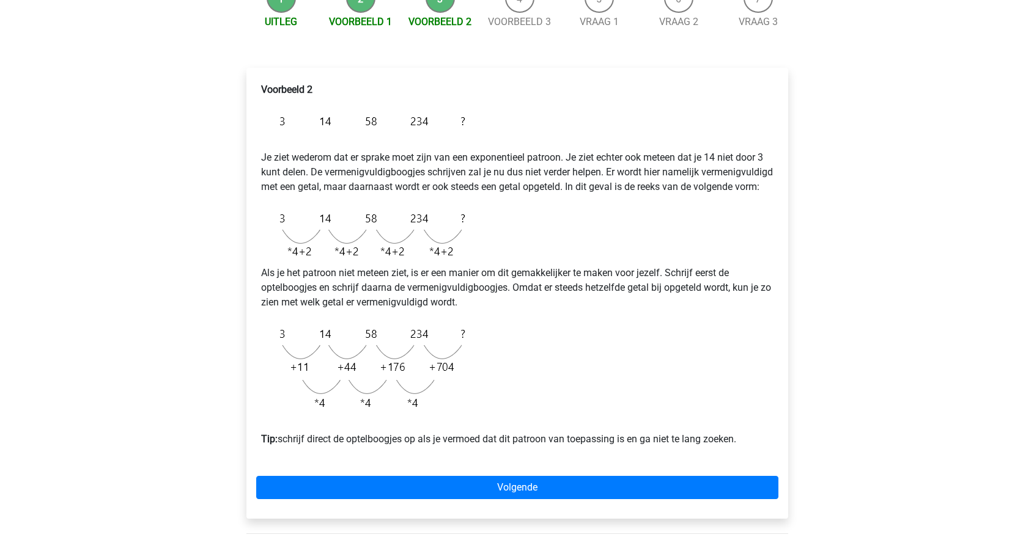
scroll to position [148, 0]
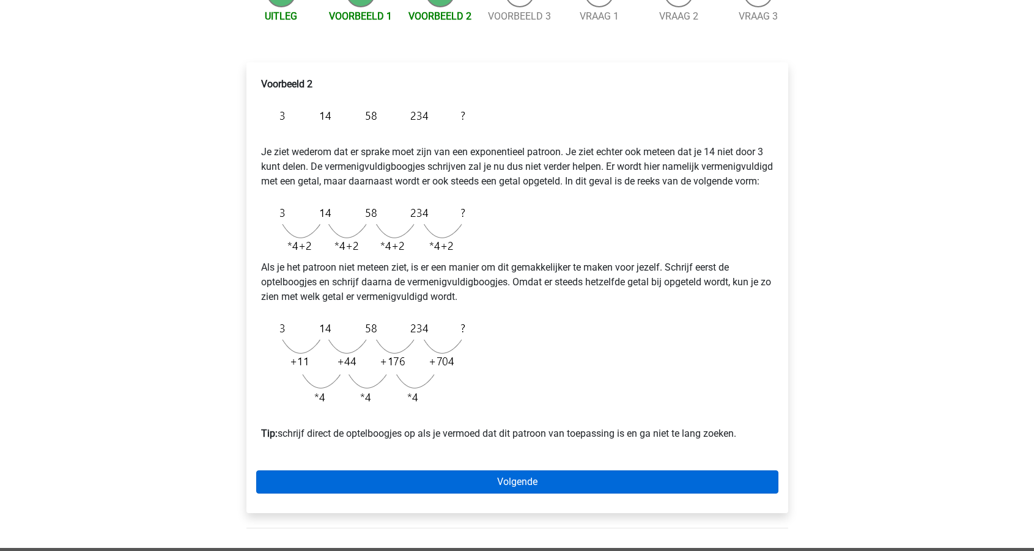
click at [482, 494] on link "Volgende" at bounding box center [517, 482] width 522 height 23
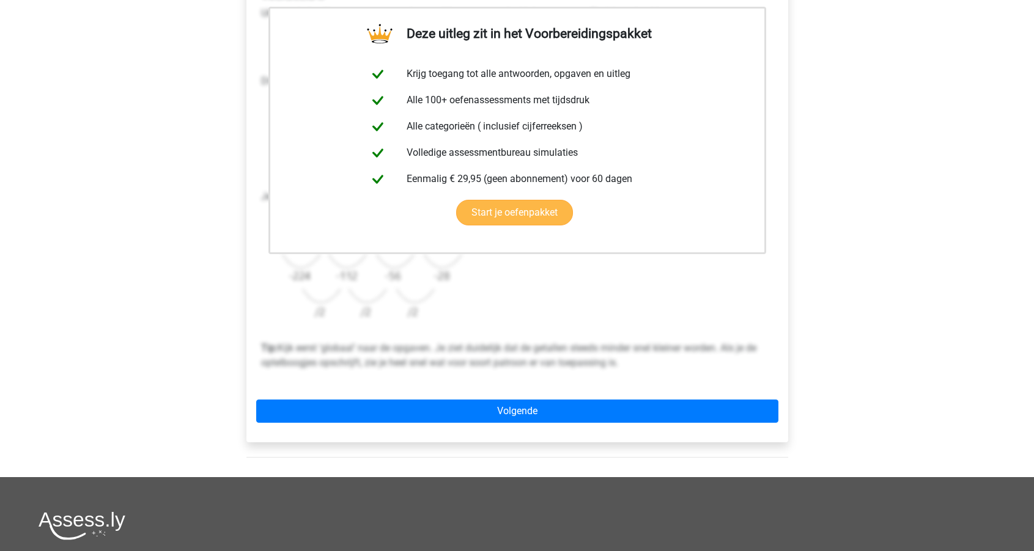
scroll to position [240, 0]
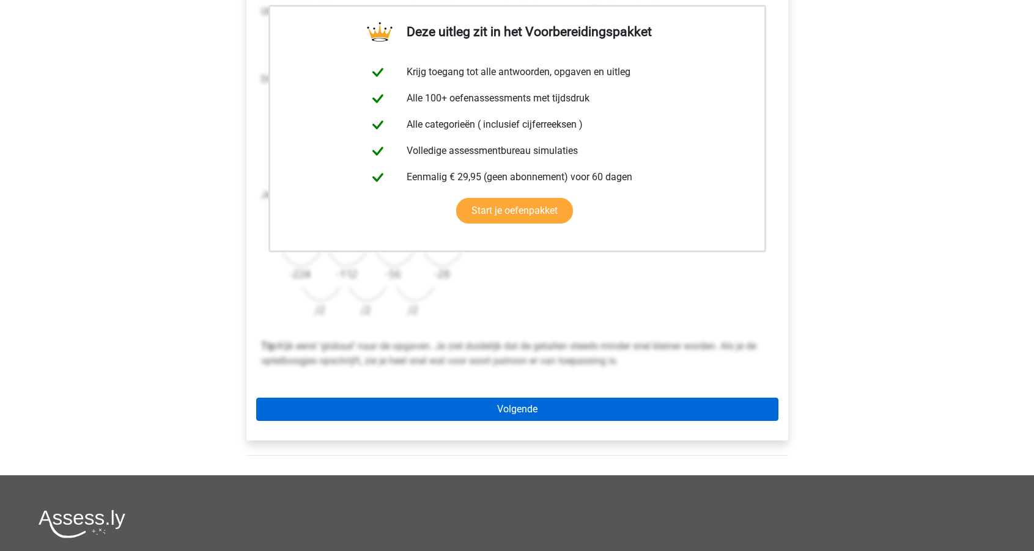
click at [465, 406] on link "Volgende" at bounding box center [517, 409] width 522 height 23
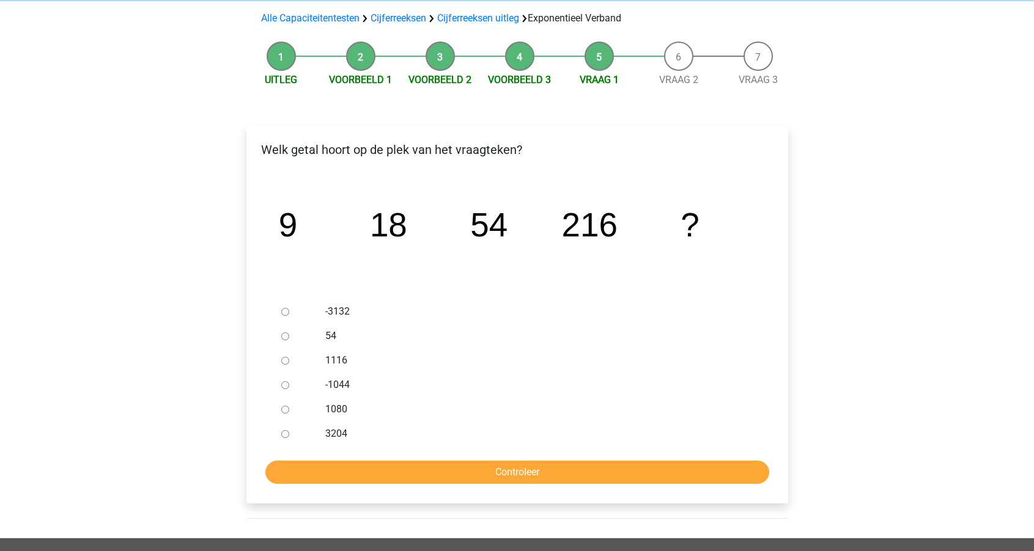
scroll to position [84, 0]
click at [335, 414] on label "1080" at bounding box center [536, 409] width 423 height 15
click at [289, 414] on input "1080" at bounding box center [285, 410] width 8 height 8
radio input "true"
click at [405, 469] on input "Controleer" at bounding box center [517, 472] width 504 height 23
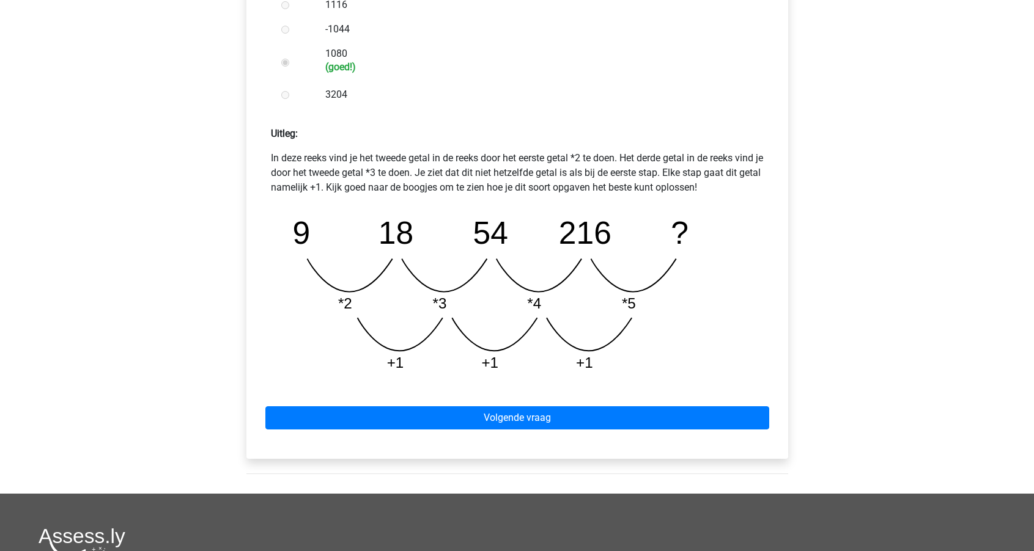
scroll to position [442, 0]
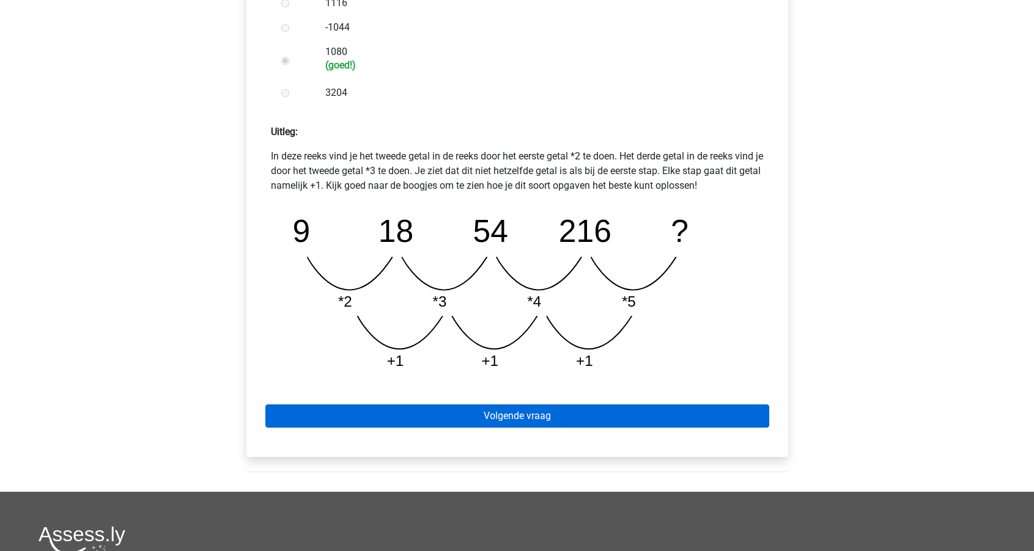
click at [432, 416] on link "Volgende vraag" at bounding box center [517, 416] width 504 height 23
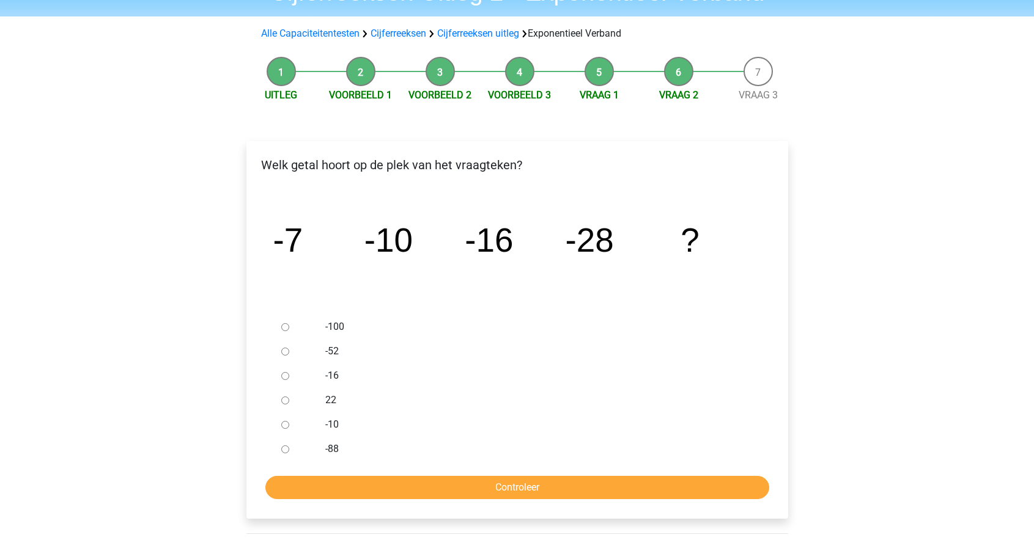
scroll to position [70, 0]
click at [332, 348] on label "-52" at bounding box center [536, 350] width 423 height 15
click at [289, 348] on input "-52" at bounding box center [285, 351] width 8 height 8
radio input "true"
click at [463, 489] on input "Controleer" at bounding box center [517, 486] width 504 height 23
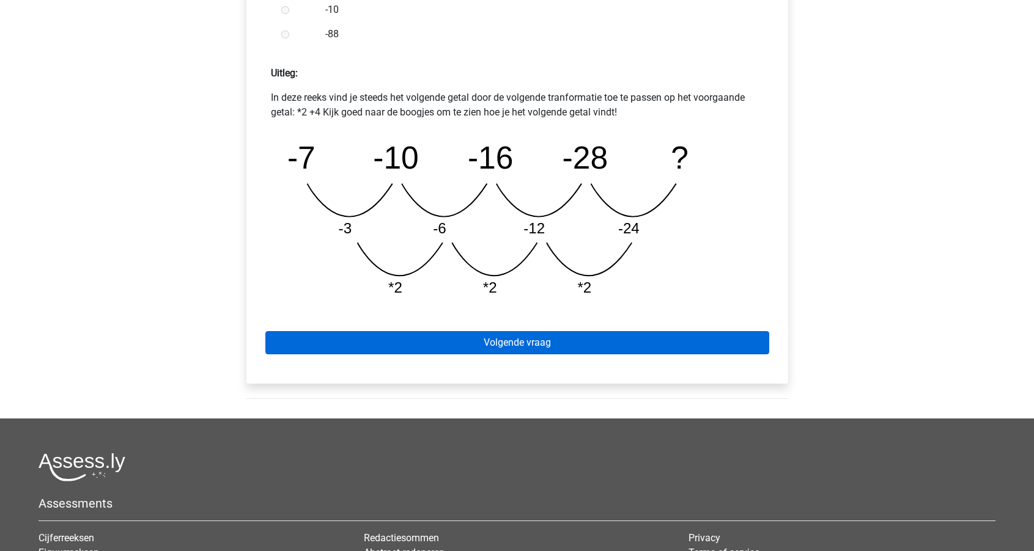
scroll to position [506, 0]
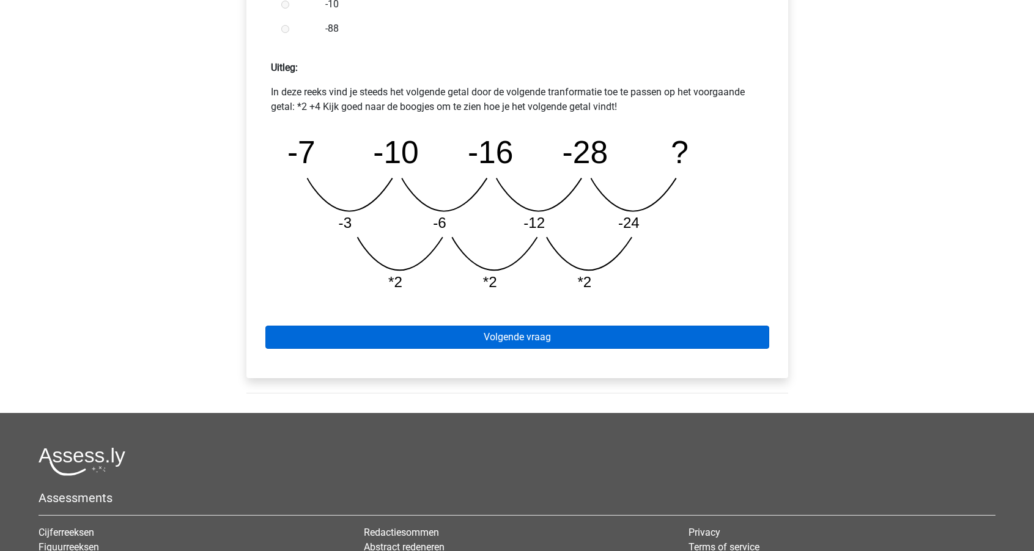
click at [477, 342] on link "Volgende vraag" at bounding box center [517, 337] width 504 height 23
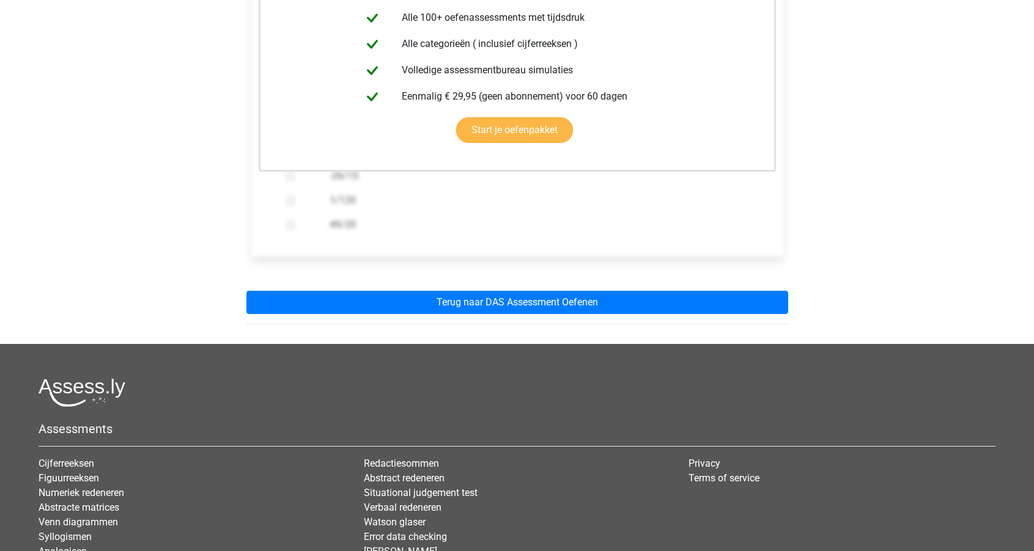
scroll to position [308, 0]
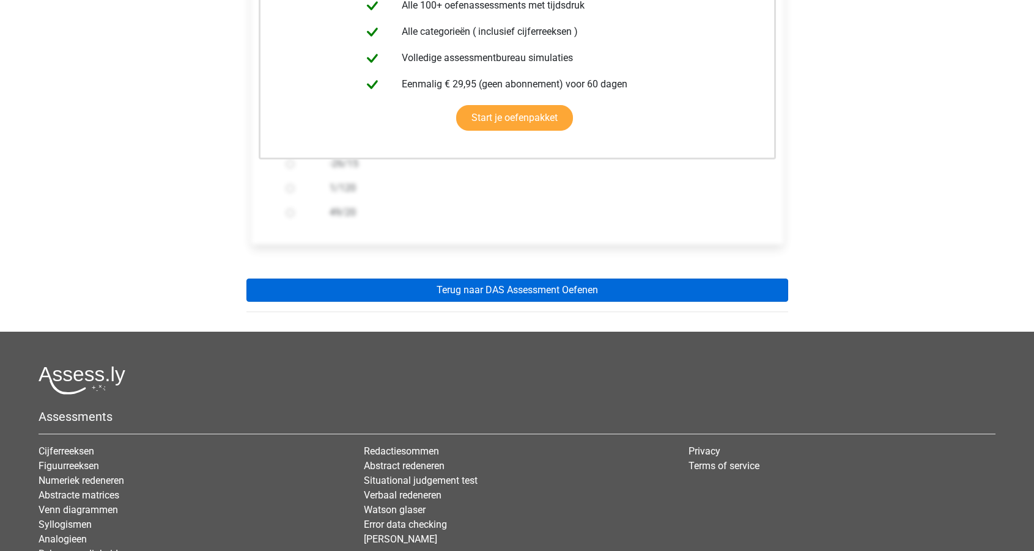
click at [511, 291] on link "Terug naar DAS Assessment Oefenen" at bounding box center [517, 290] width 542 height 23
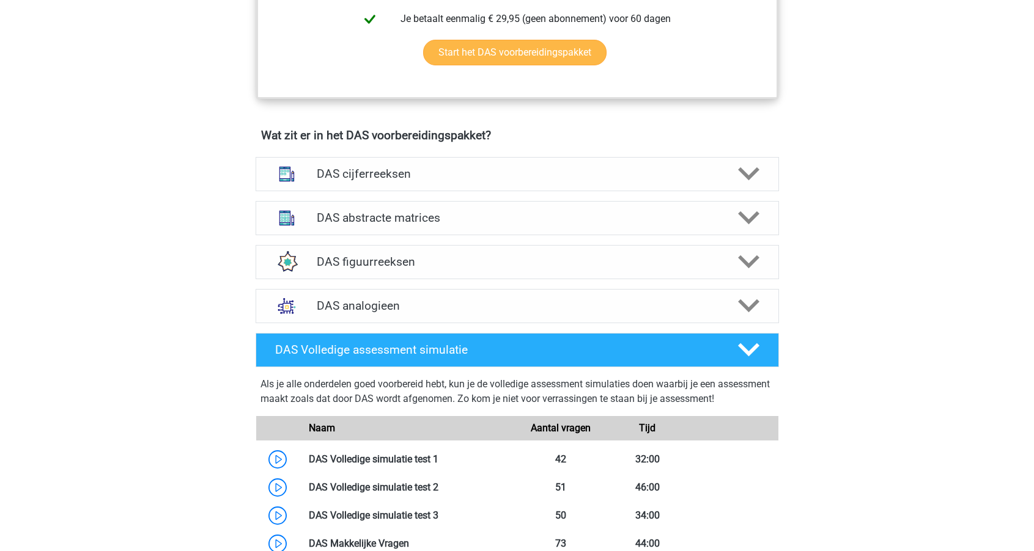
scroll to position [790, 0]
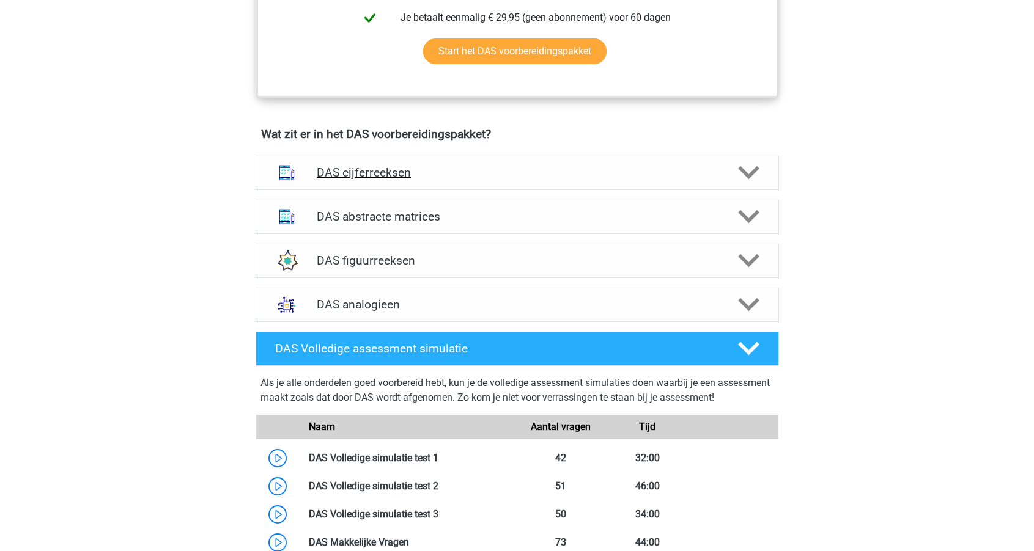
click at [492, 174] on h4 "DAS cijferreeksen" at bounding box center [517, 173] width 400 height 14
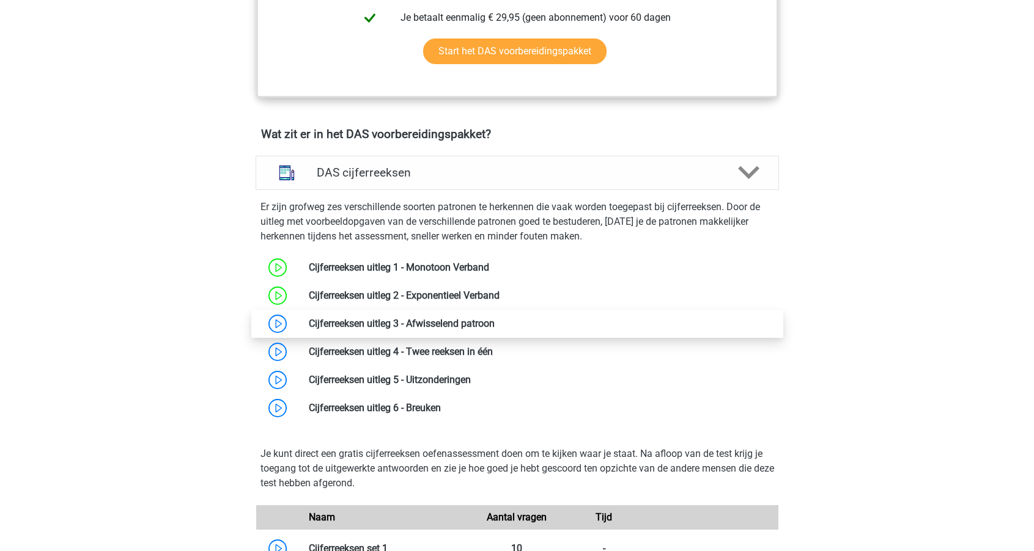
click at [494, 320] on link at bounding box center [494, 324] width 0 height 12
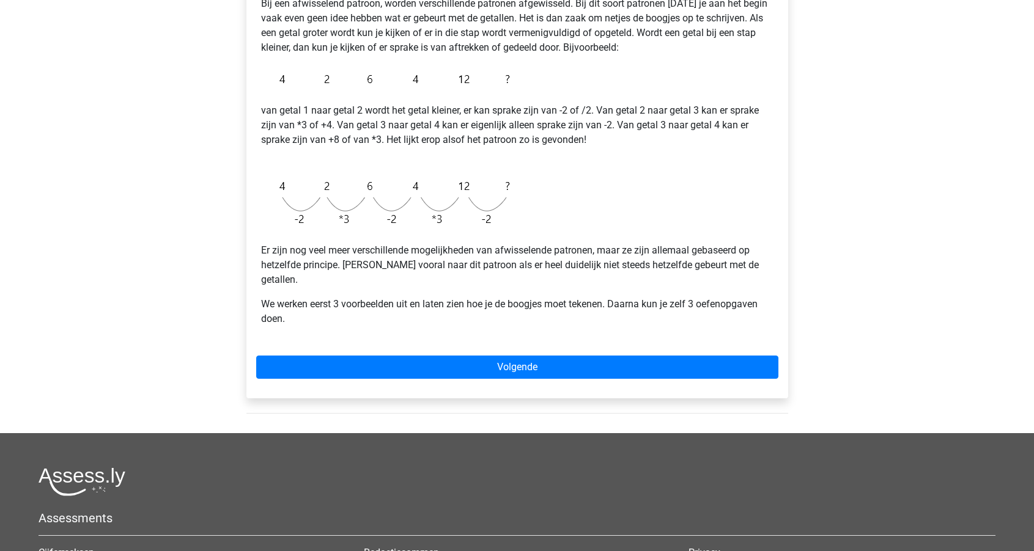
scroll to position [229, 0]
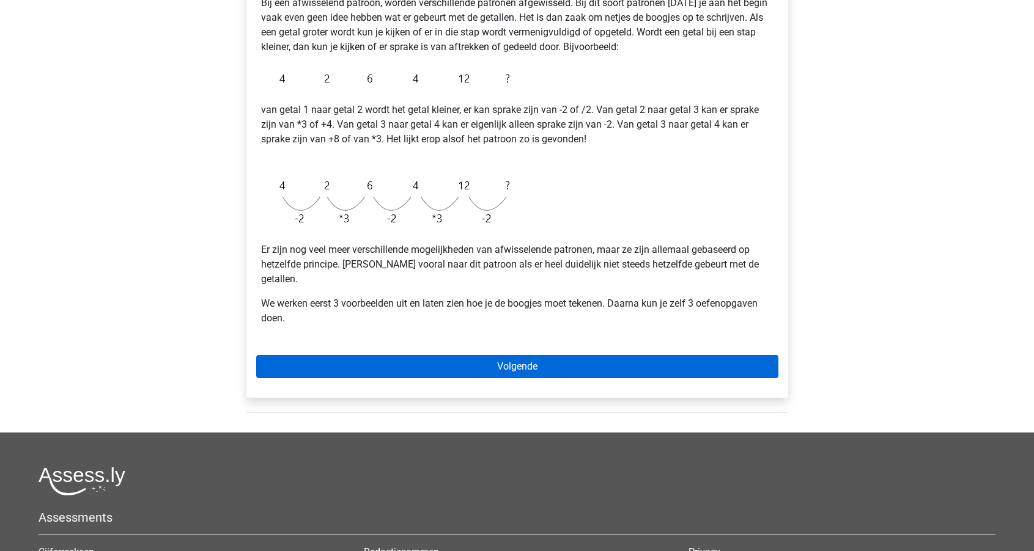
click at [513, 355] on link "Volgende" at bounding box center [517, 366] width 522 height 23
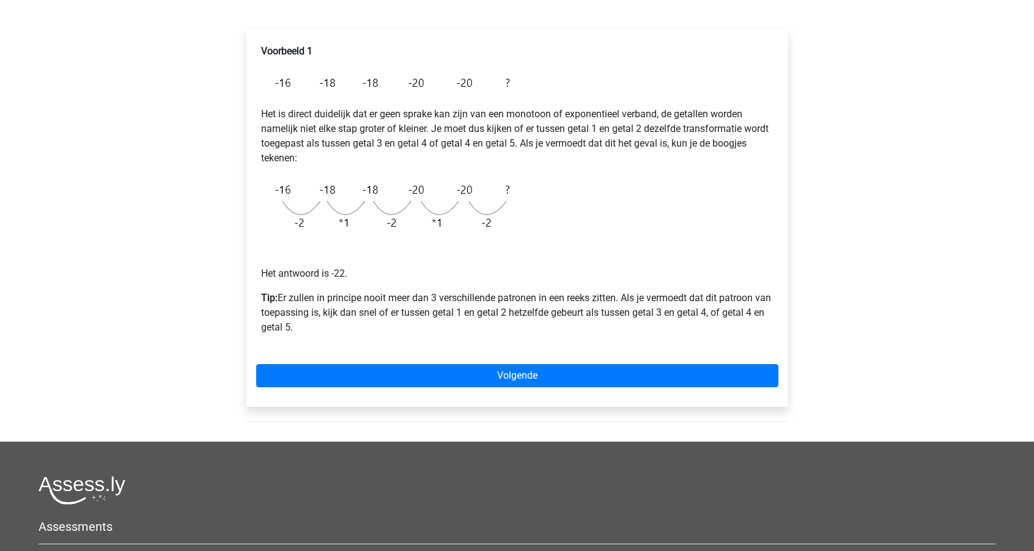
scroll to position [183, 0]
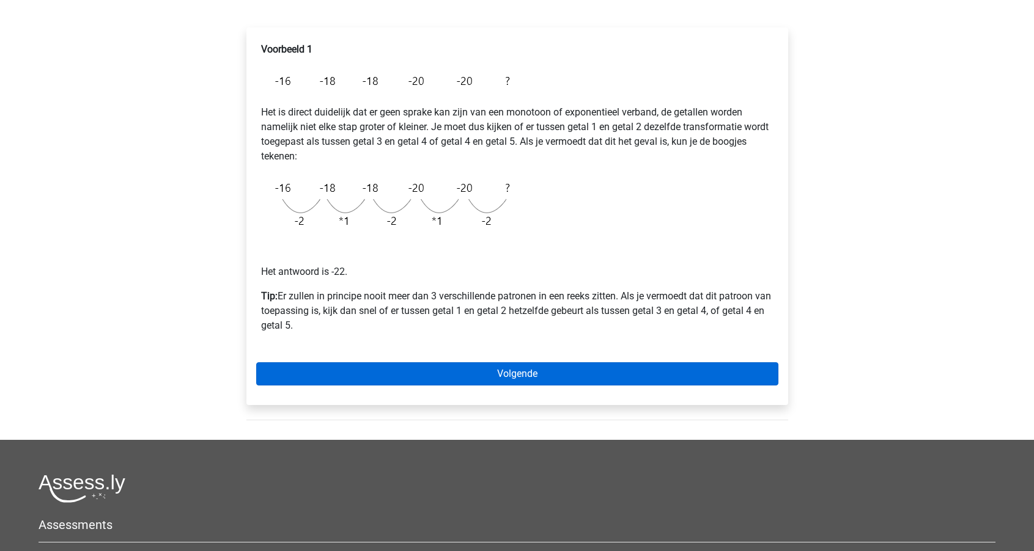
click at [502, 372] on link "Volgende" at bounding box center [517, 373] width 522 height 23
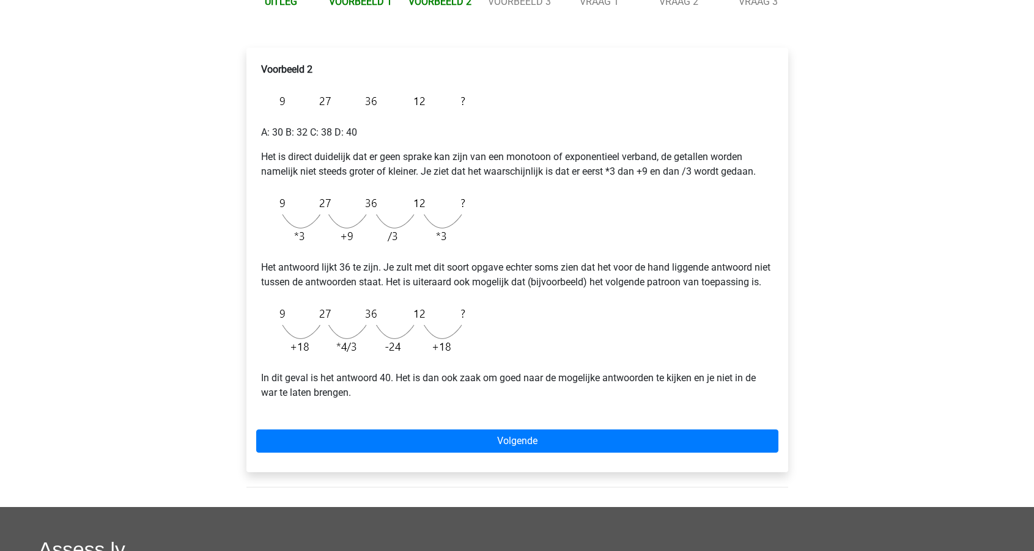
scroll to position [163, 0]
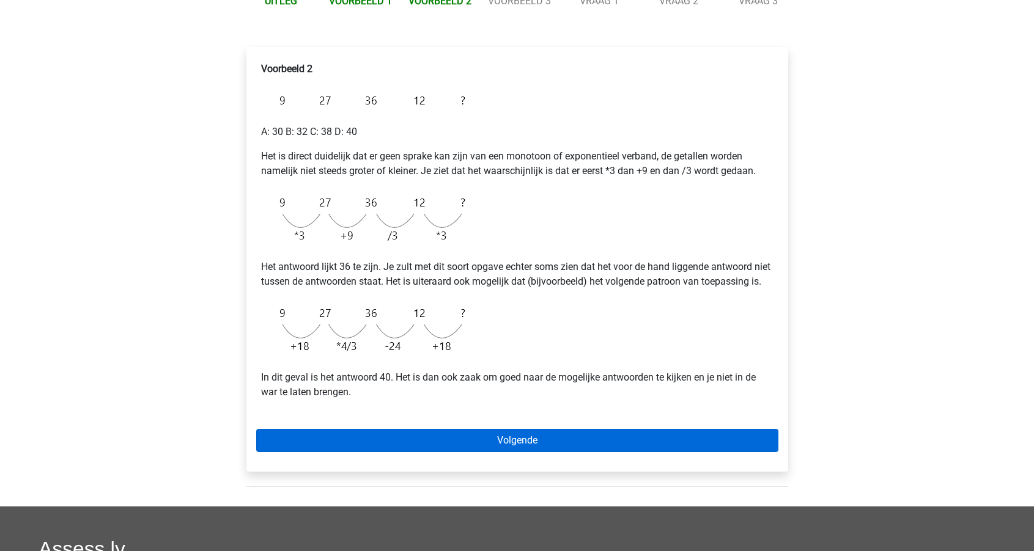
click at [416, 449] on link "Volgende" at bounding box center [517, 440] width 522 height 23
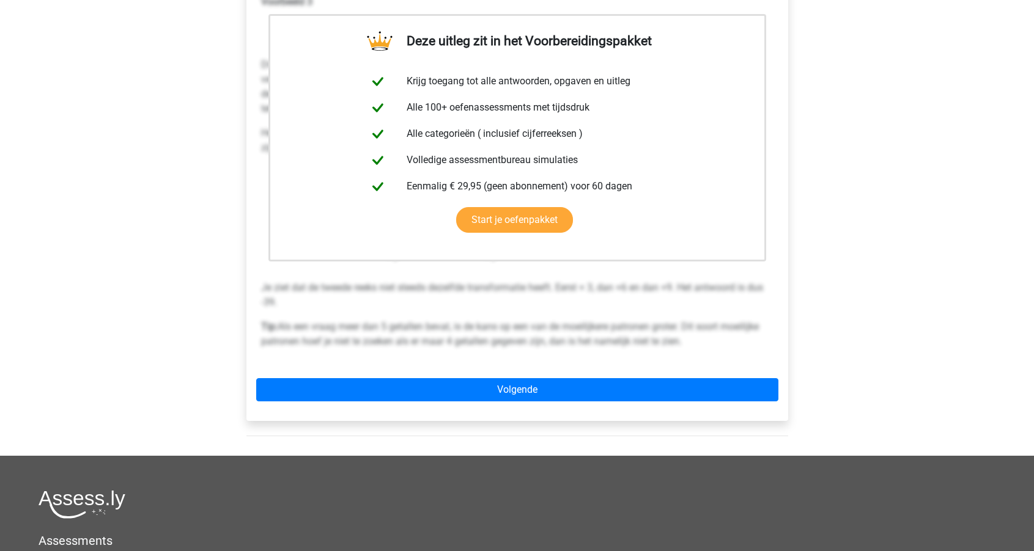
scroll to position [167, 0]
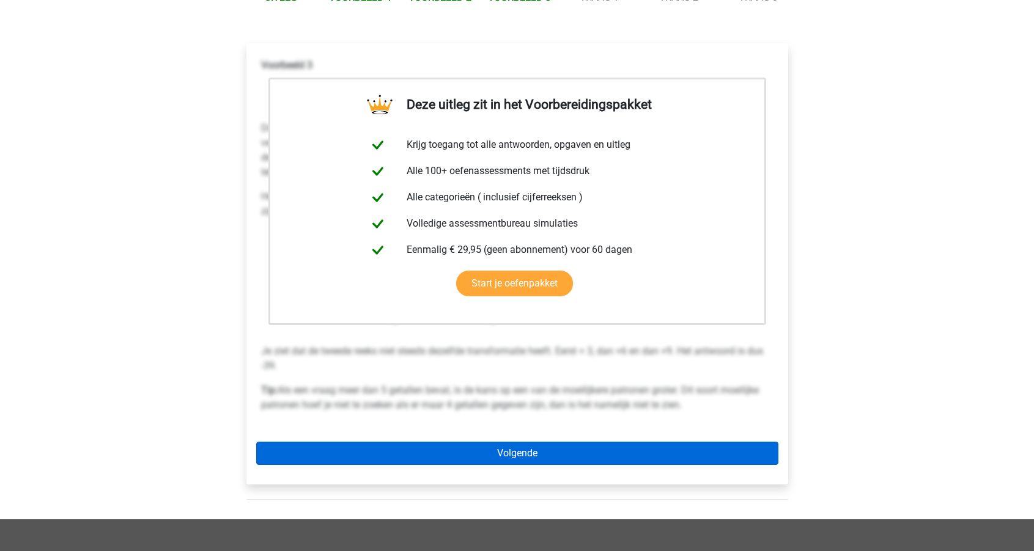
click at [416, 450] on link "Volgende" at bounding box center [517, 453] width 522 height 23
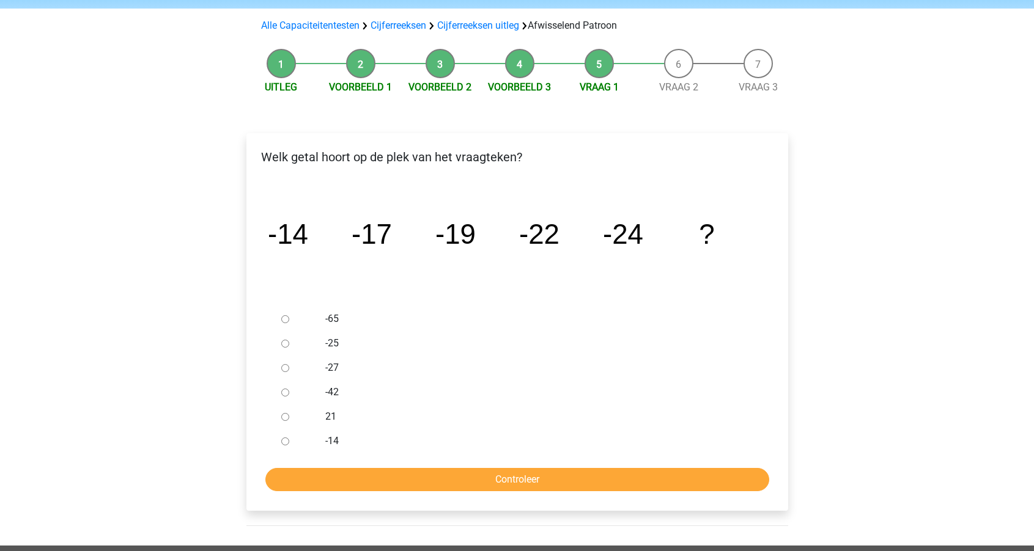
scroll to position [78, 0]
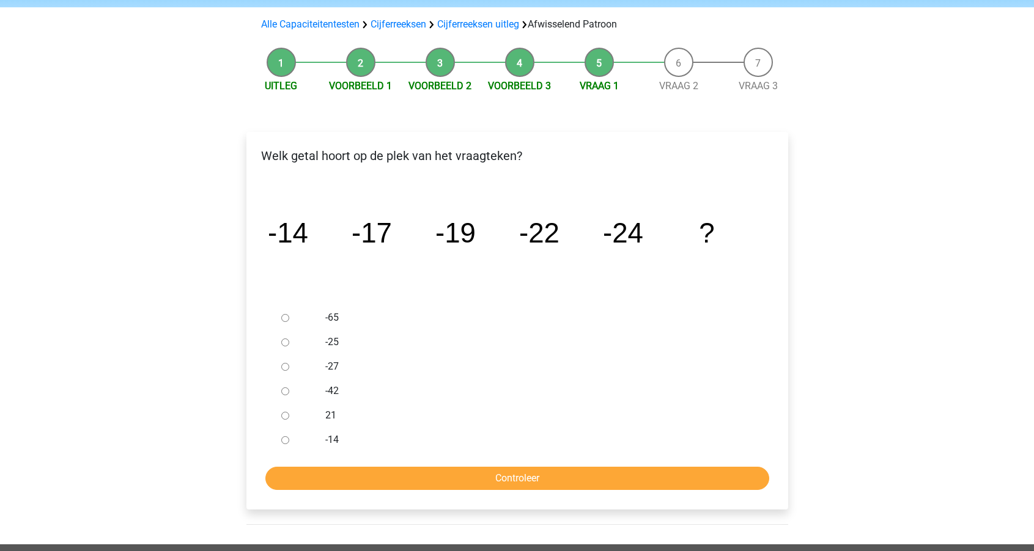
click at [329, 366] on label "-27" at bounding box center [536, 366] width 423 height 15
click at [289, 366] on input "-27" at bounding box center [285, 367] width 8 height 8
radio input "true"
click at [426, 480] on input "Controleer" at bounding box center [517, 478] width 504 height 23
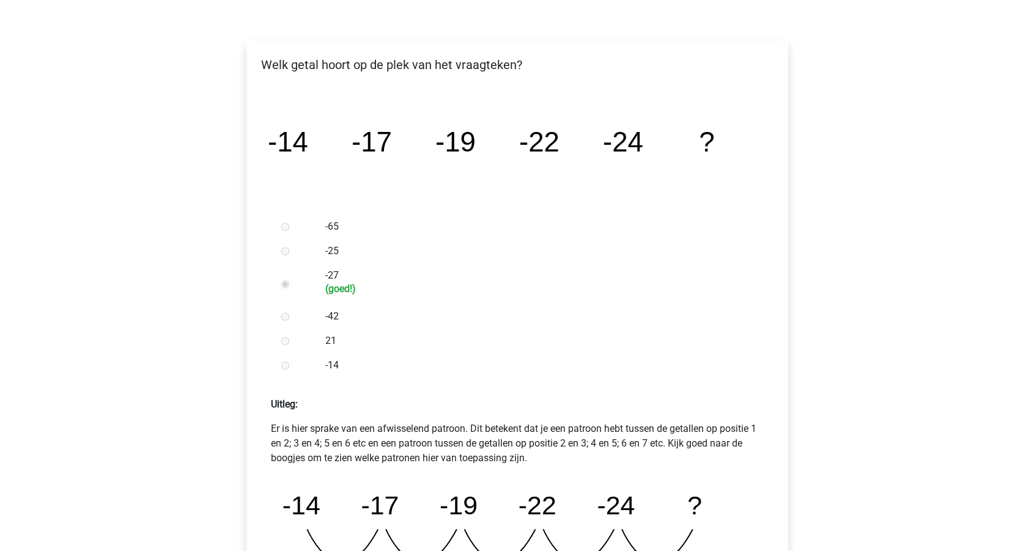
scroll to position [307, 0]
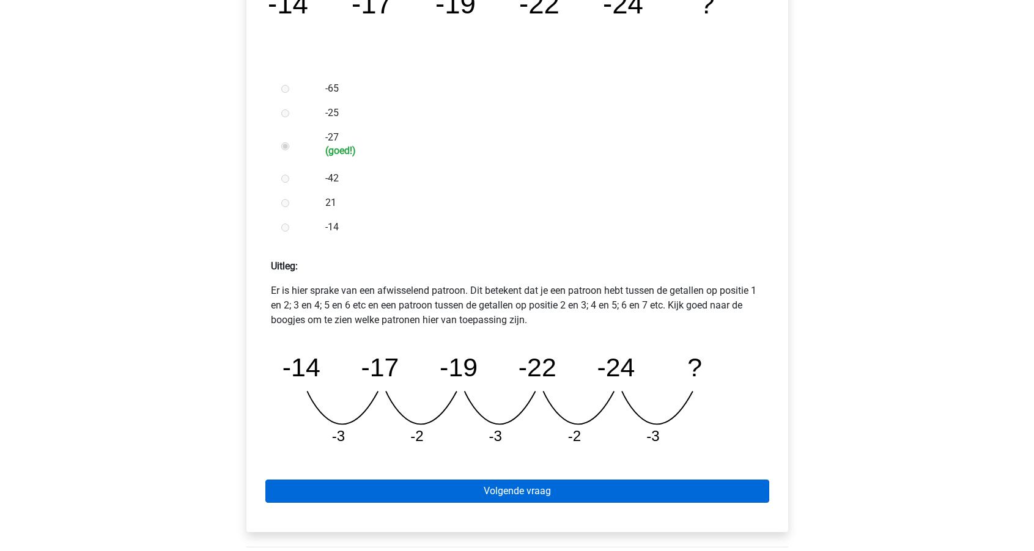
click at [436, 494] on link "Volgende vraag" at bounding box center [517, 491] width 504 height 23
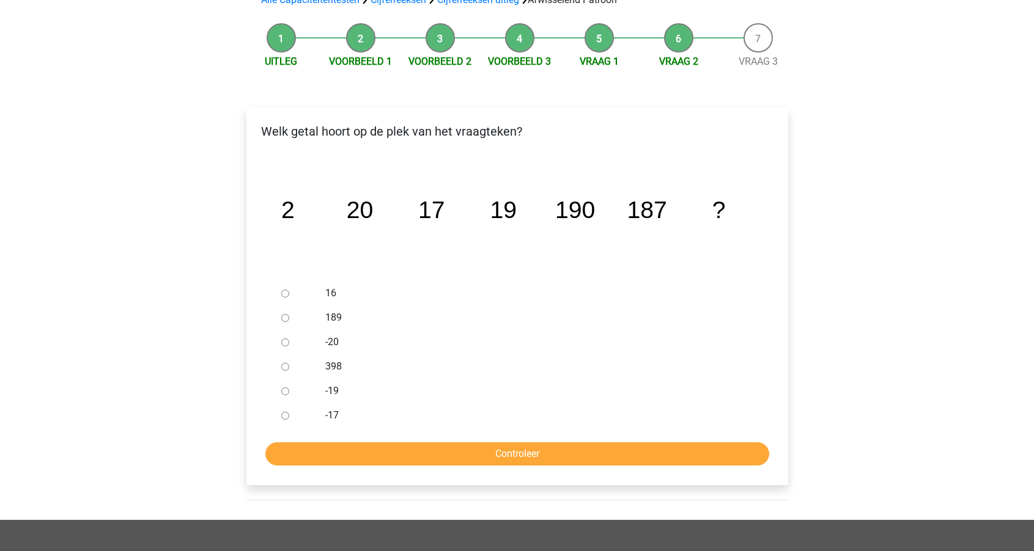
scroll to position [103, 0]
click at [328, 317] on label "189" at bounding box center [536, 317] width 423 height 15
click at [289, 317] on input "189" at bounding box center [285, 318] width 8 height 8
radio input "true"
click at [461, 450] on input "Controleer" at bounding box center [517, 453] width 504 height 23
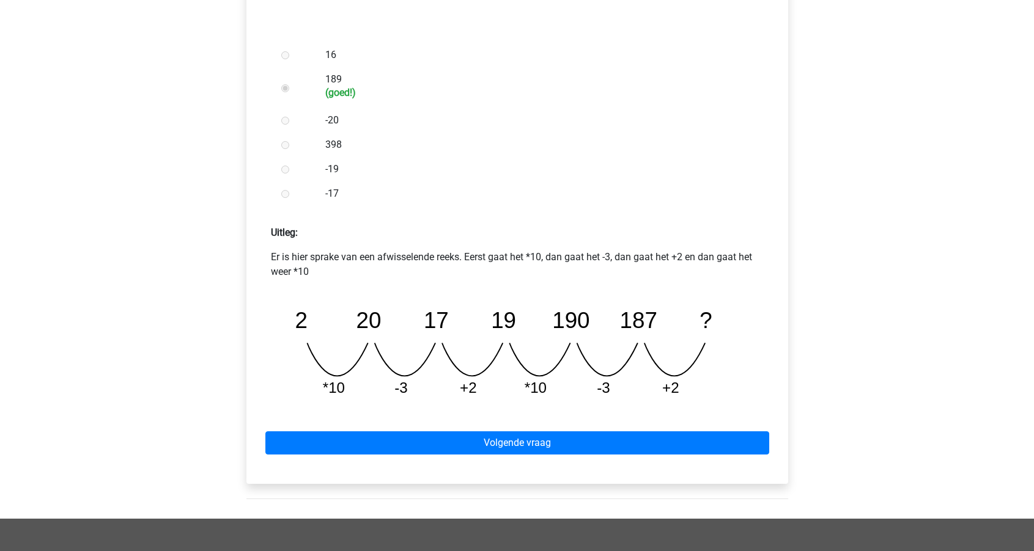
scroll to position [354, 0]
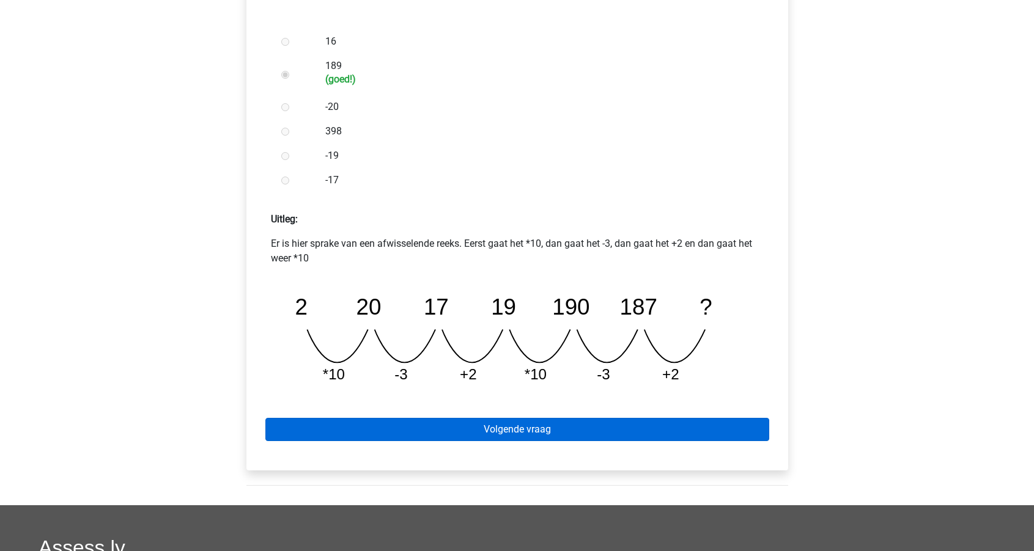
click at [464, 430] on link "Volgende vraag" at bounding box center [517, 429] width 504 height 23
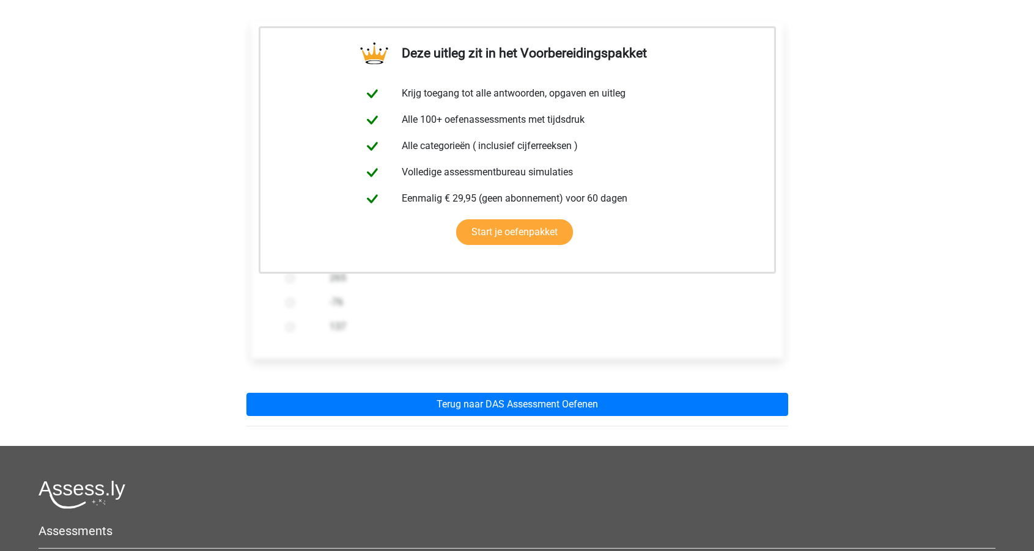
scroll to position [203, 0]
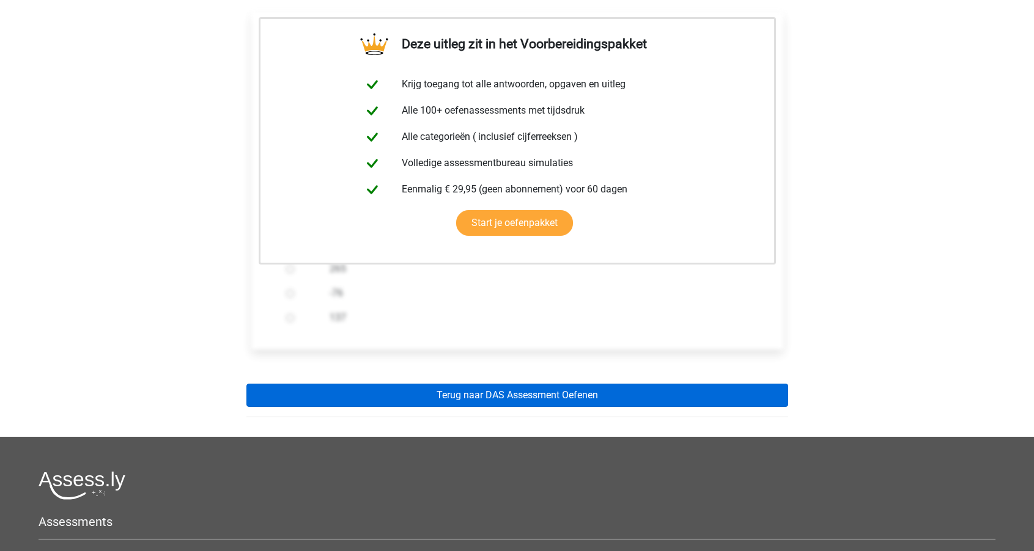
click at [468, 394] on link "Terug naar DAS Assessment Oefenen" at bounding box center [517, 395] width 542 height 23
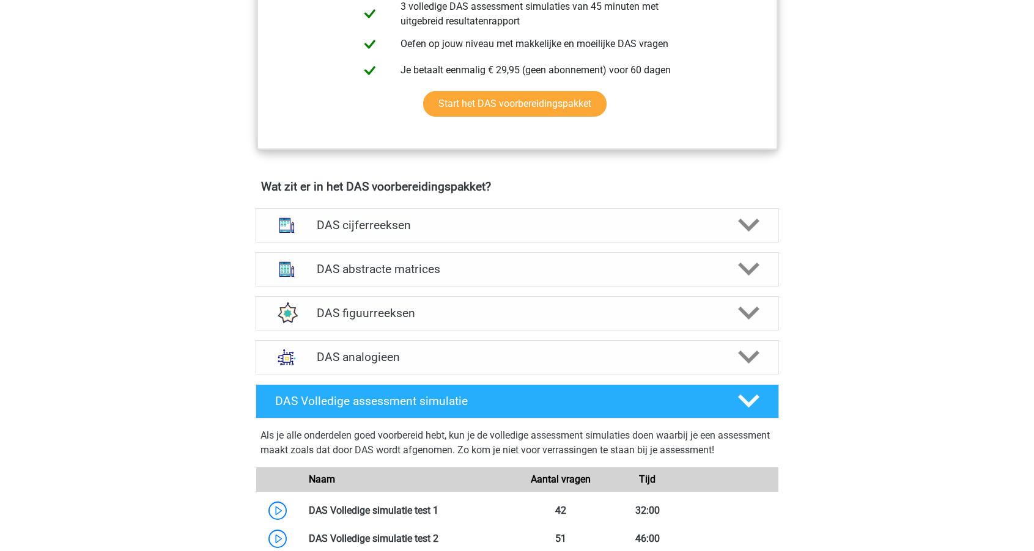
scroll to position [747, 0]
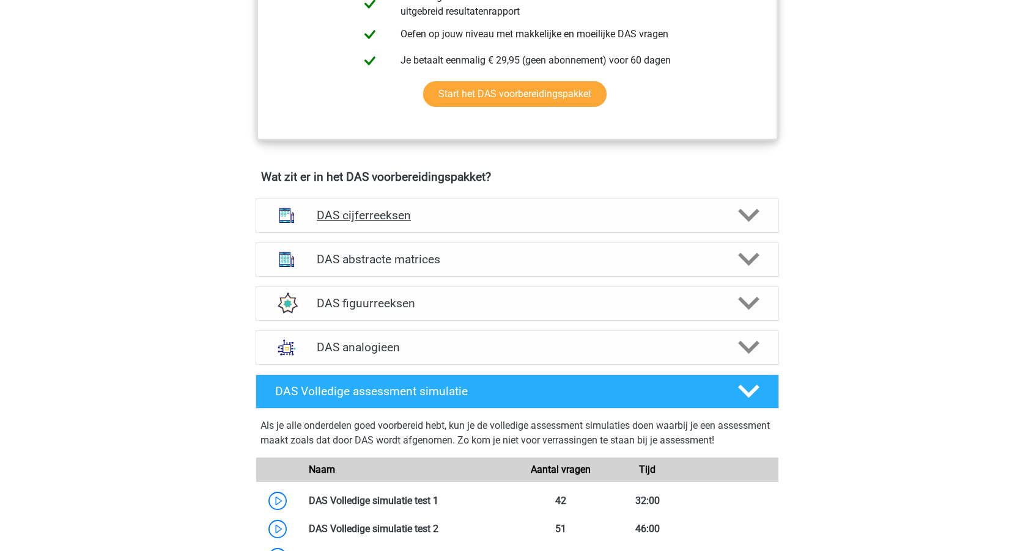
click at [468, 213] on h4 "DAS cijferreeksen" at bounding box center [517, 215] width 400 height 14
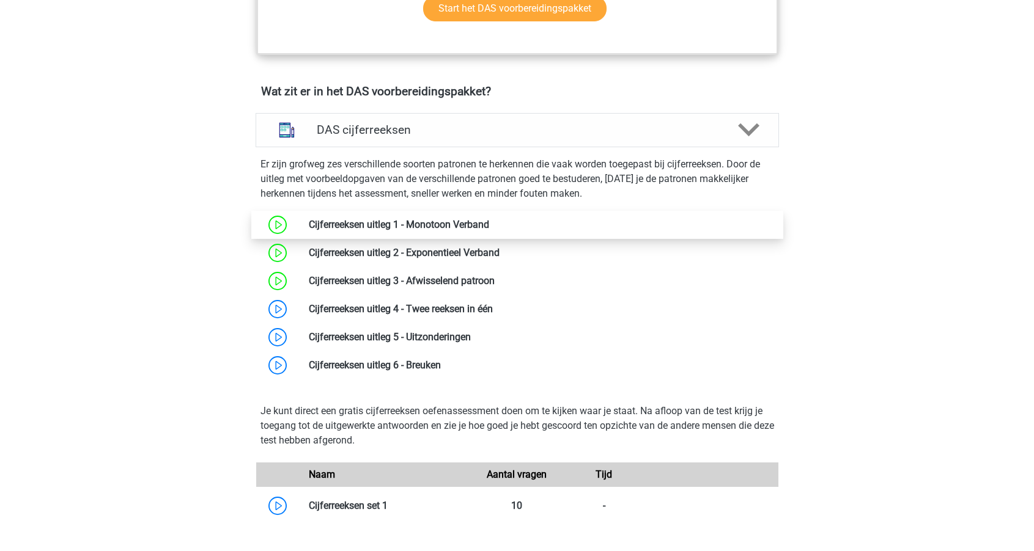
scroll to position [835, 0]
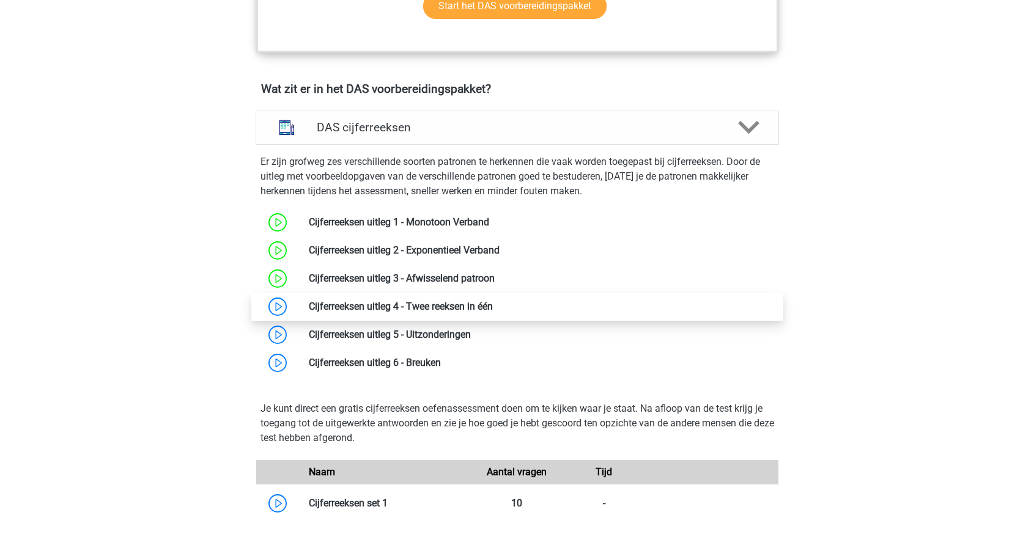
click at [493, 303] on link at bounding box center [493, 307] width 0 height 12
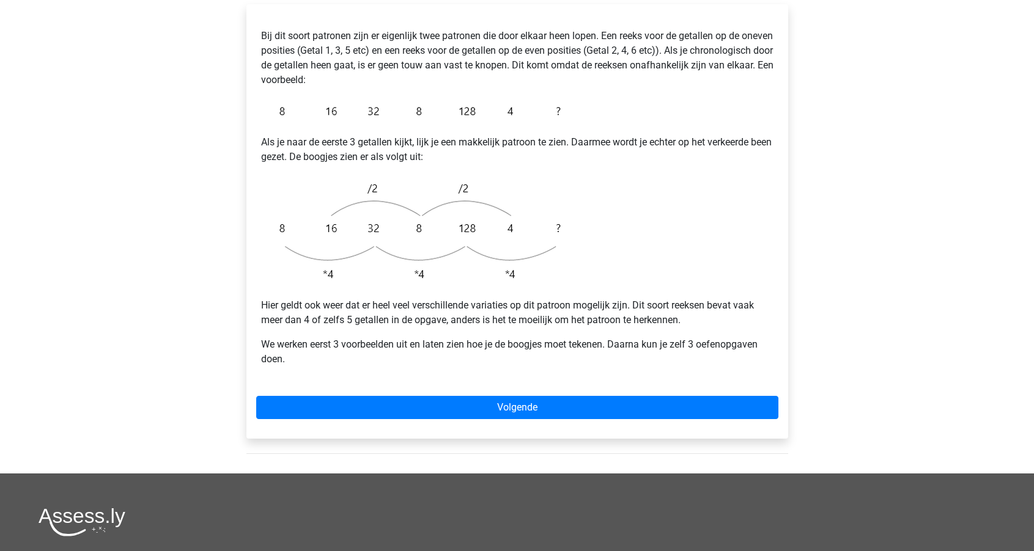
scroll to position [236, 0]
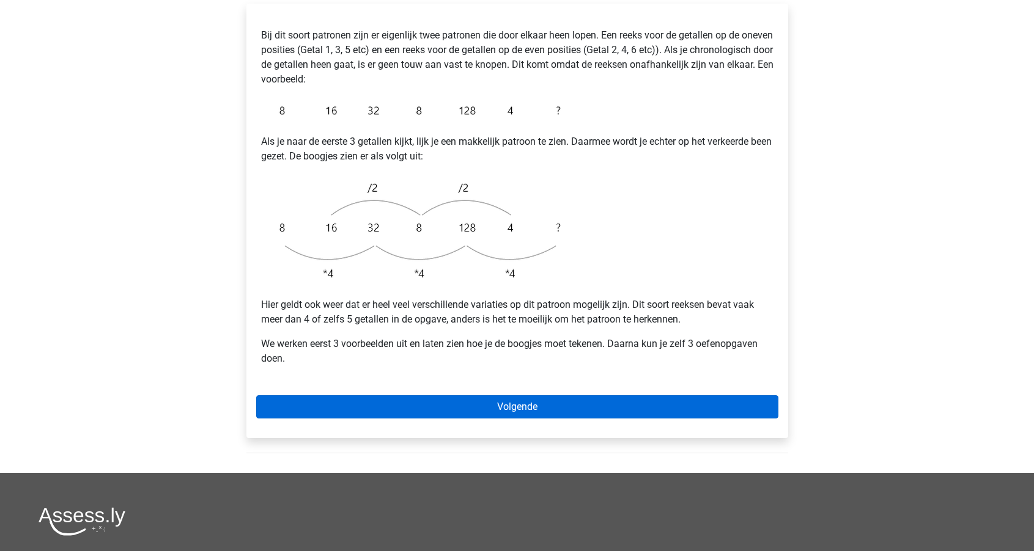
click at [430, 395] on link "Volgende" at bounding box center [517, 406] width 522 height 23
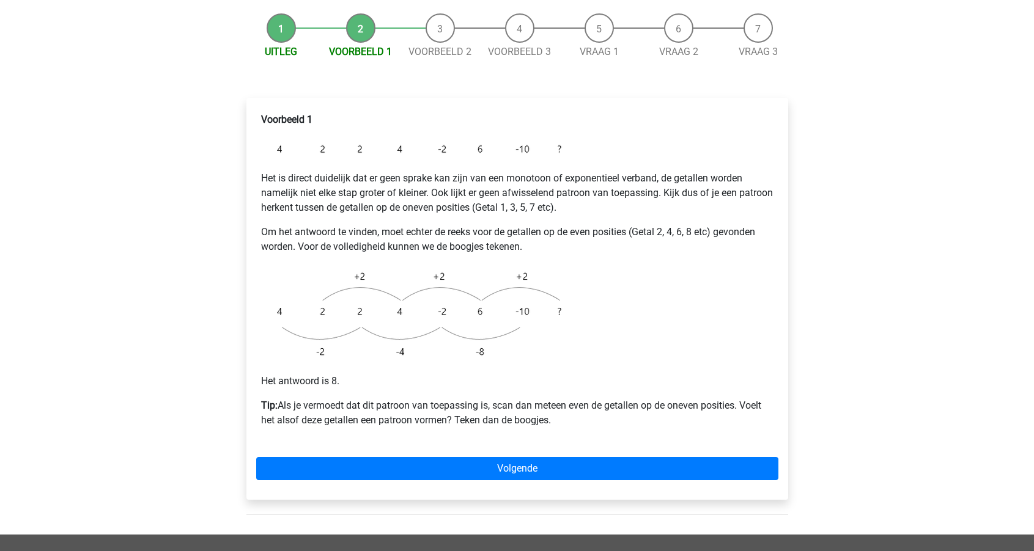
scroll to position [152, 0]
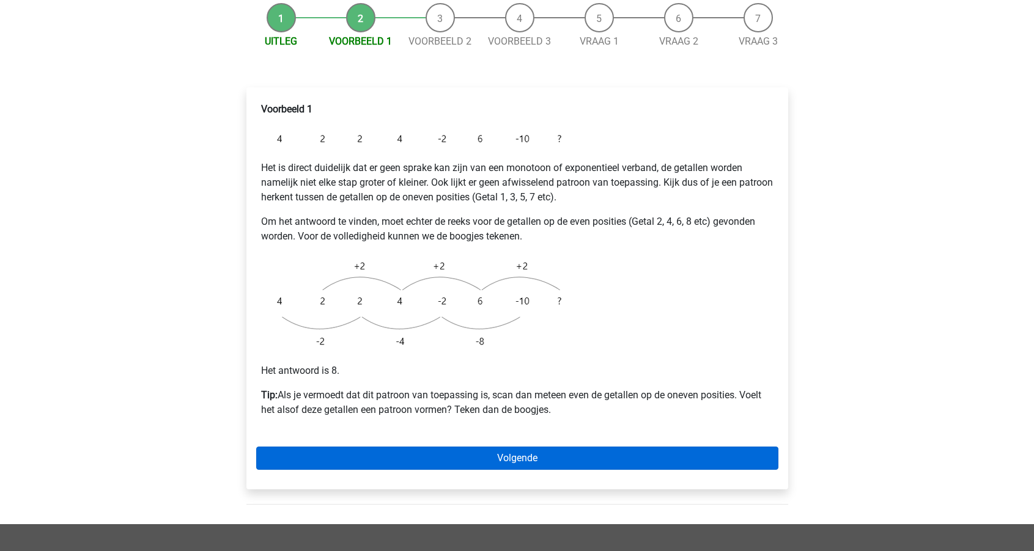
click at [472, 447] on link "Volgende" at bounding box center [517, 458] width 522 height 23
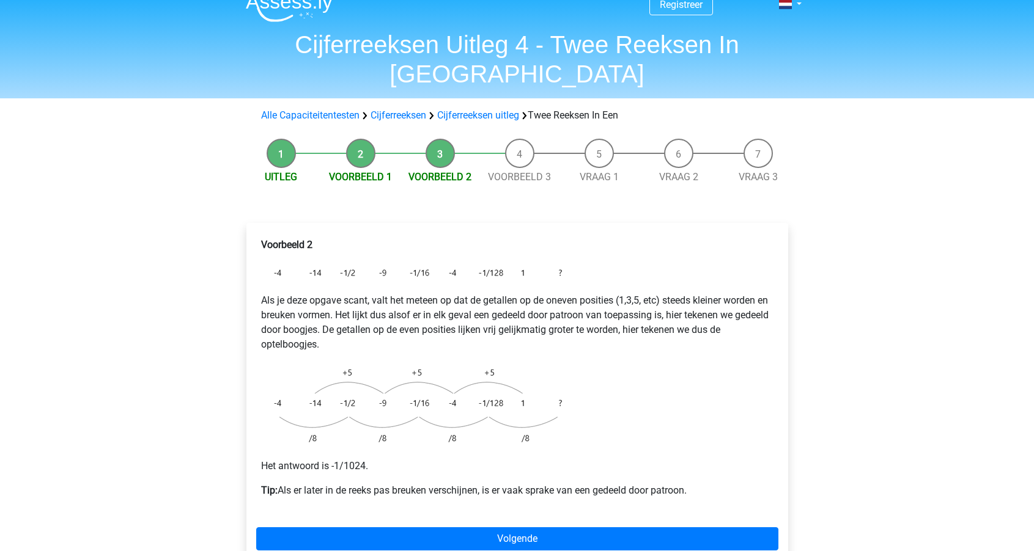
scroll to position [23, 0]
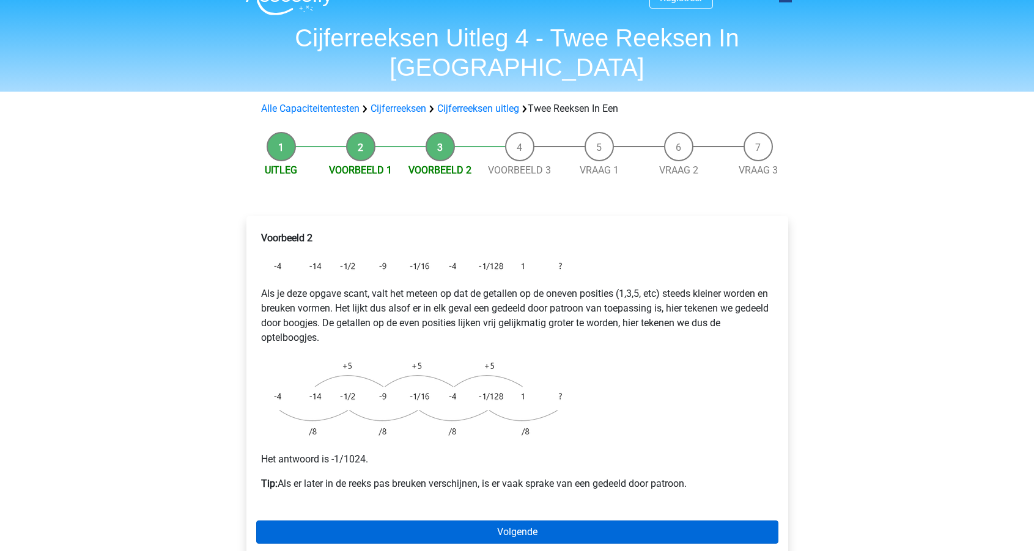
click at [464, 521] on link "Volgende" at bounding box center [517, 532] width 522 height 23
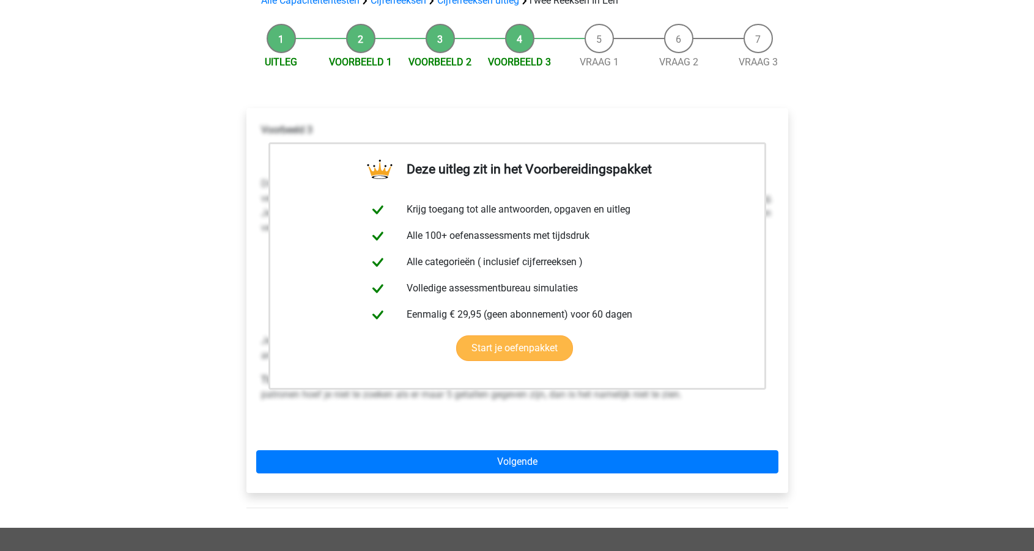
scroll to position [188, 0]
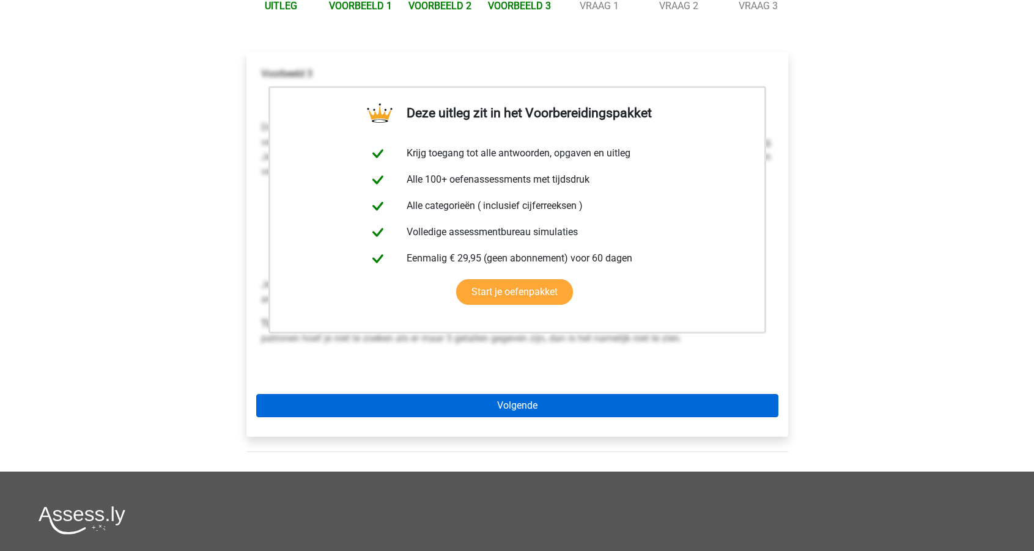
click at [497, 394] on link "Volgende" at bounding box center [517, 405] width 522 height 23
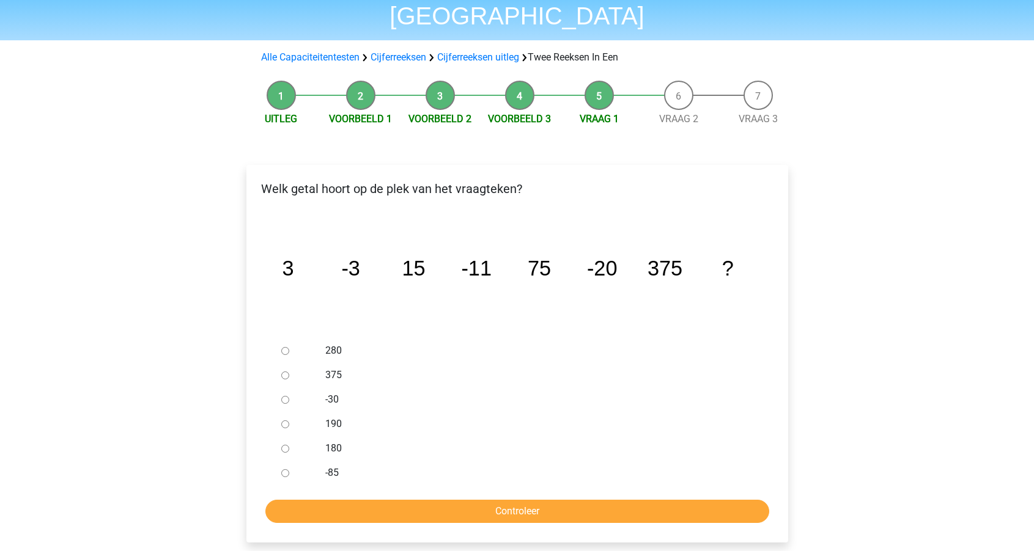
scroll to position [83, 0]
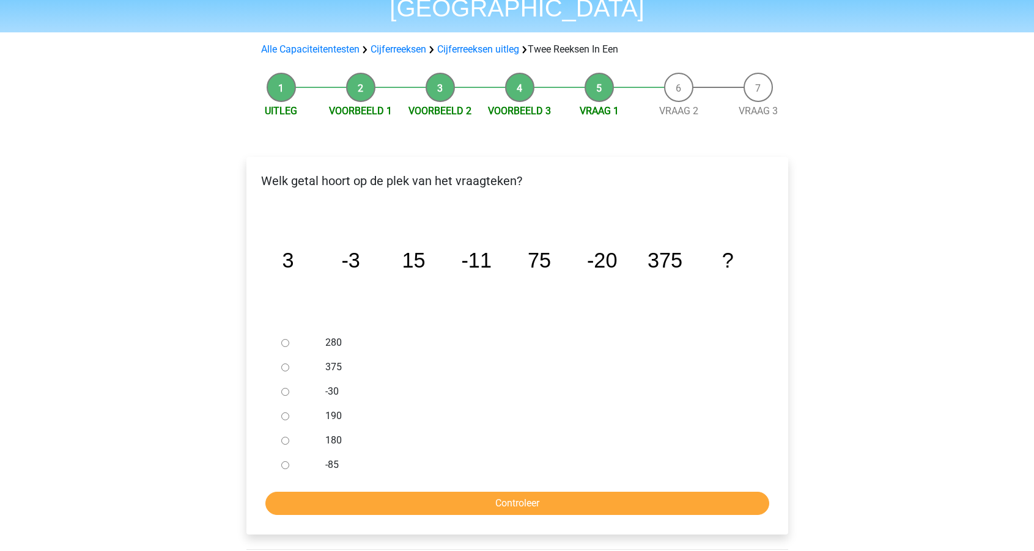
click at [312, 380] on div at bounding box center [296, 392] width 40 height 24
click at [287, 388] on input "-30" at bounding box center [285, 392] width 8 height 8
radio input "true"
click at [486, 492] on input "Controleer" at bounding box center [517, 503] width 504 height 23
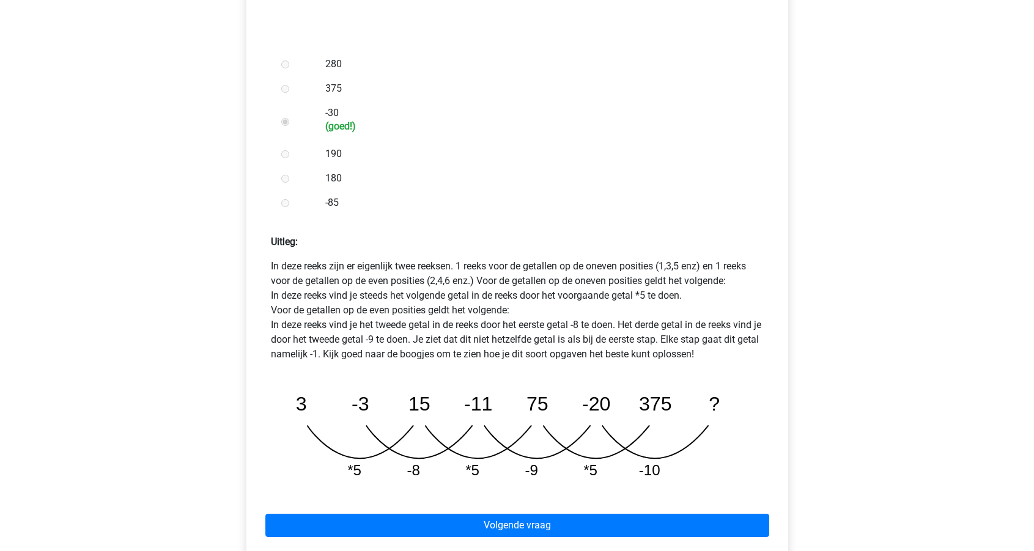
scroll to position [409, 0]
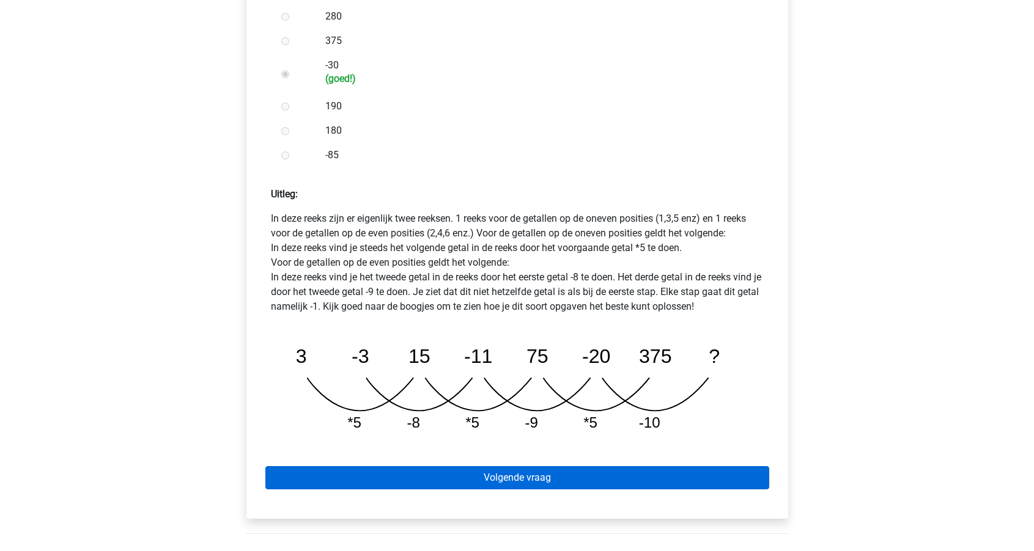
click at [484, 466] on link "Volgende vraag" at bounding box center [517, 477] width 504 height 23
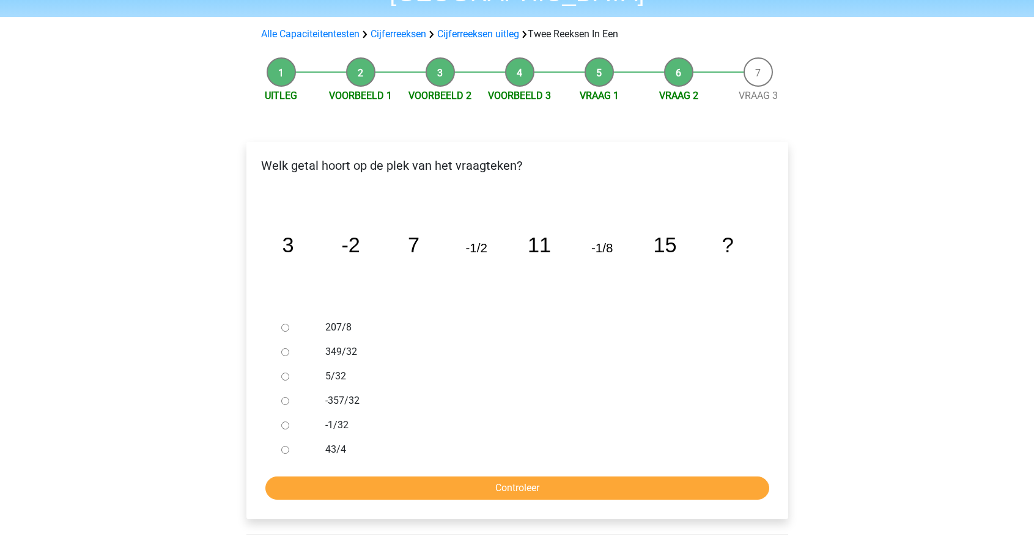
scroll to position [98, 0]
click at [336, 417] on label "-1/32" at bounding box center [536, 424] width 423 height 15
click at [289, 421] on input "-1/32" at bounding box center [285, 425] width 8 height 8
radio input "true"
click at [464, 476] on input "Controleer" at bounding box center [517, 487] width 504 height 23
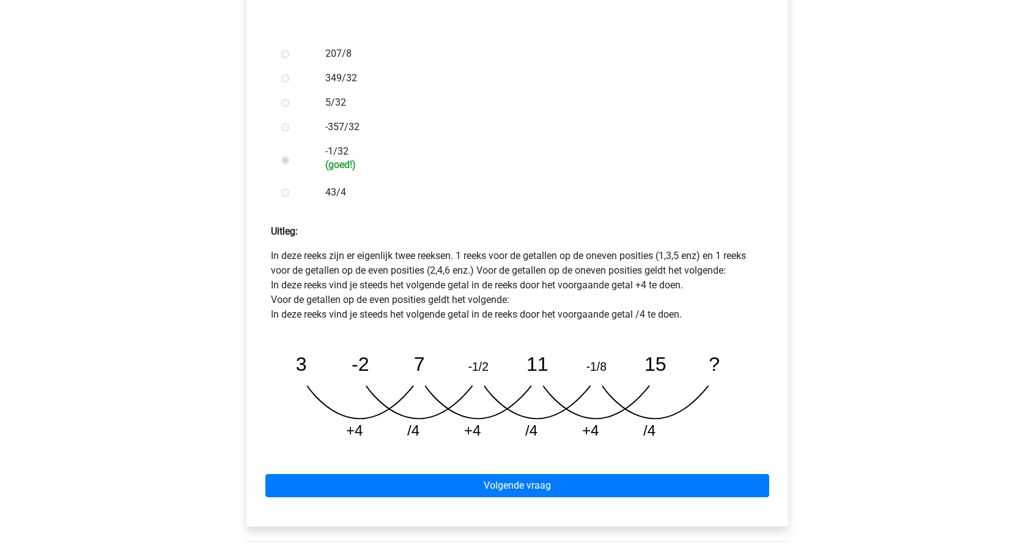
scroll to position [381, 0]
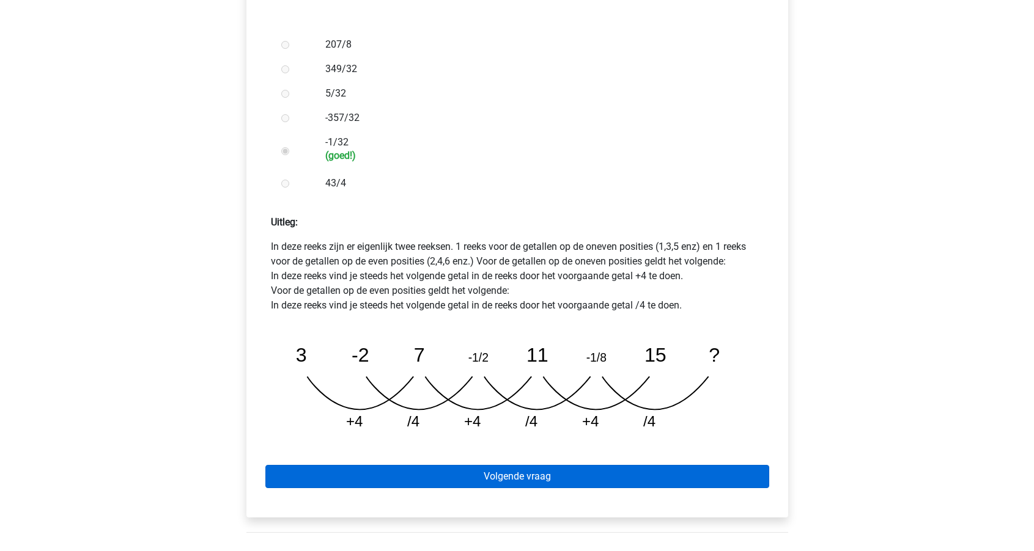
click at [479, 465] on link "Volgende vraag" at bounding box center [517, 476] width 504 height 23
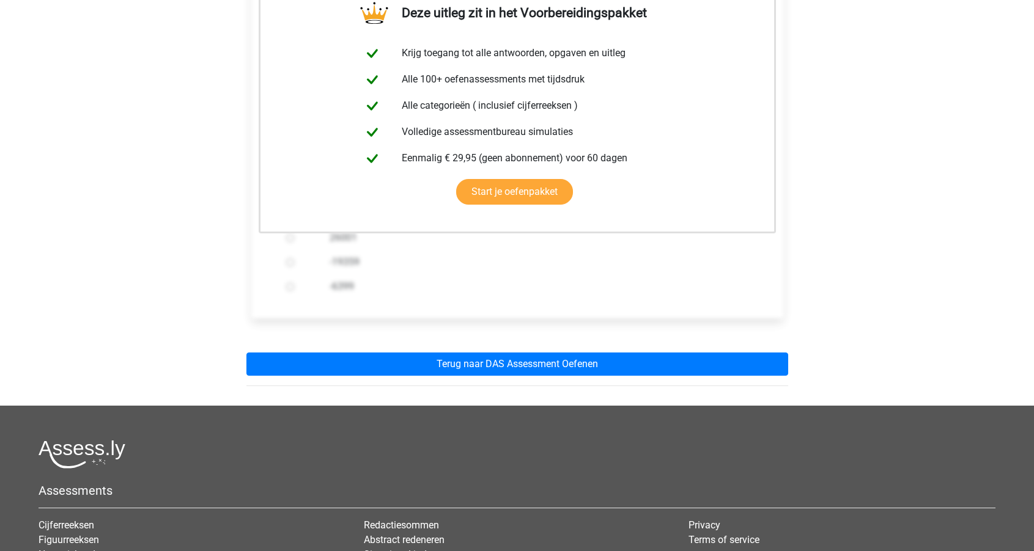
scroll to position [275, 0]
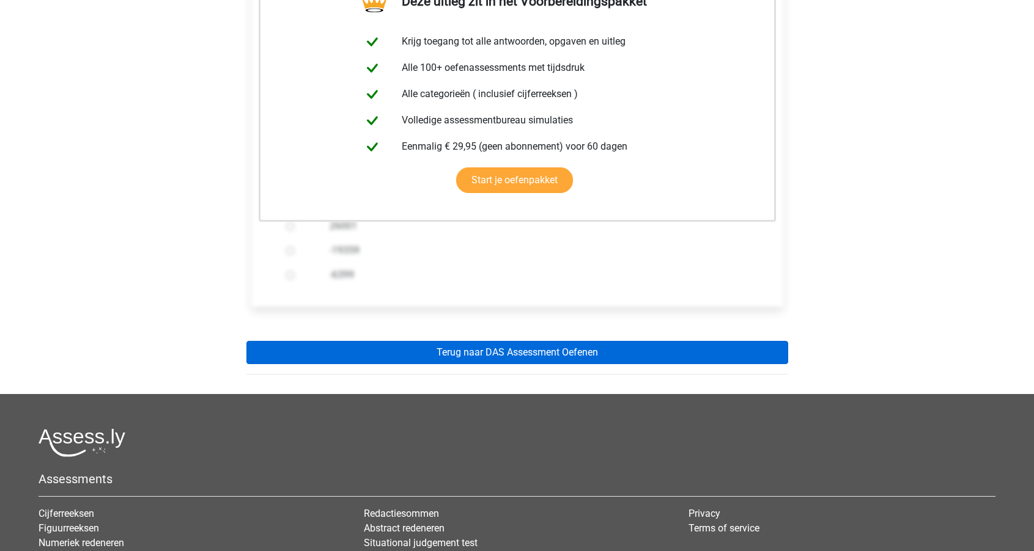
click at [510, 341] on link "Terug naar DAS Assessment Oefenen" at bounding box center [517, 352] width 542 height 23
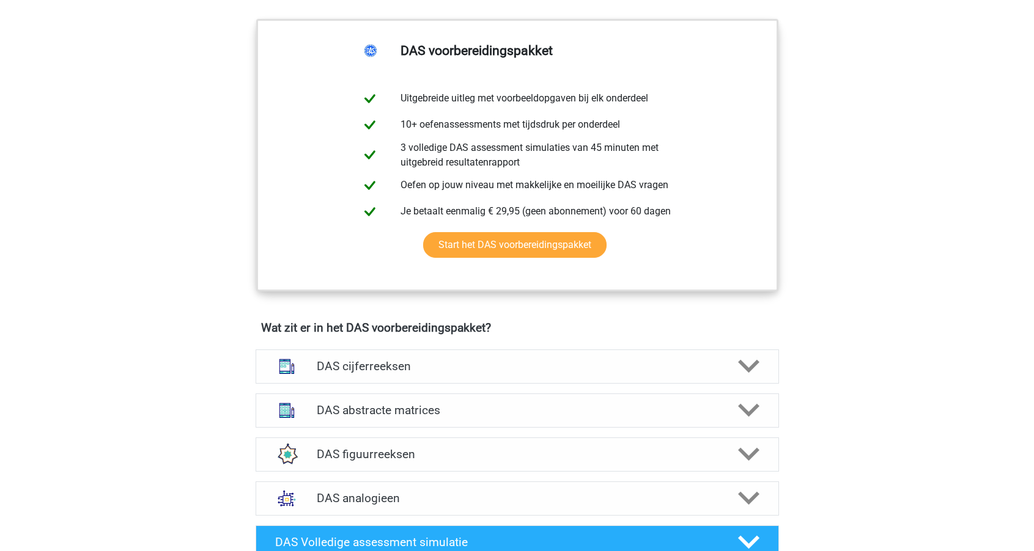
scroll to position [681, 0]
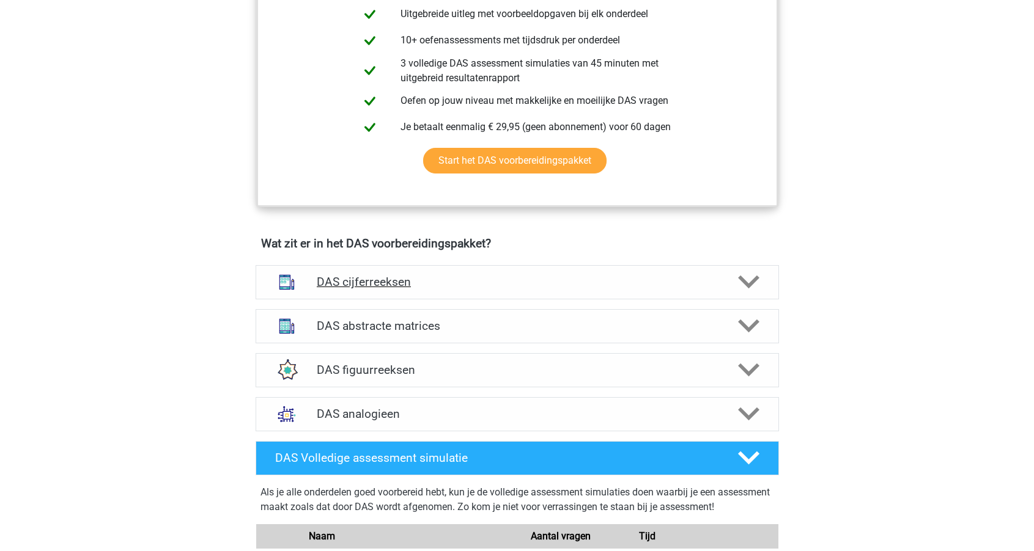
click at [448, 277] on h4 "DAS cijferreeksen" at bounding box center [517, 282] width 400 height 14
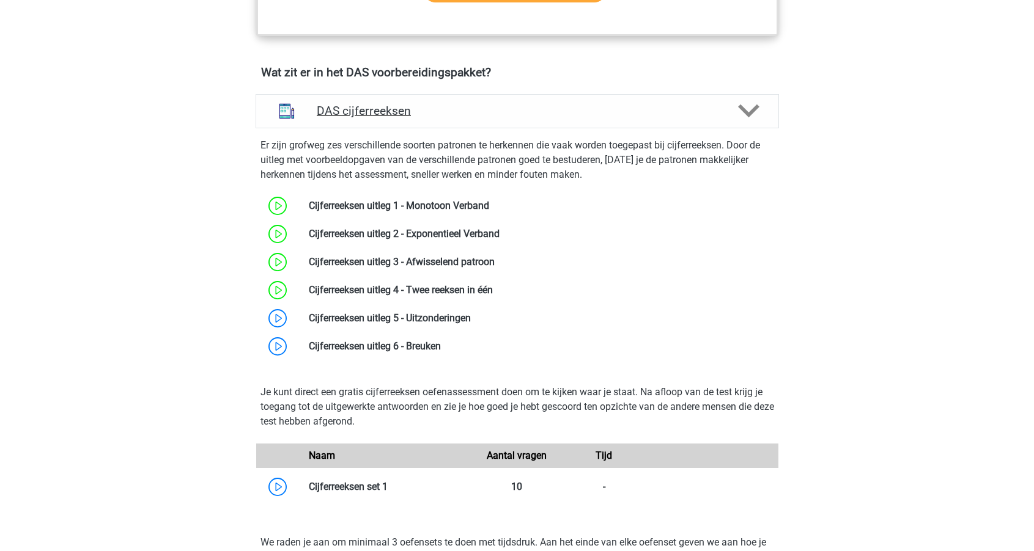
scroll to position [927, 0]
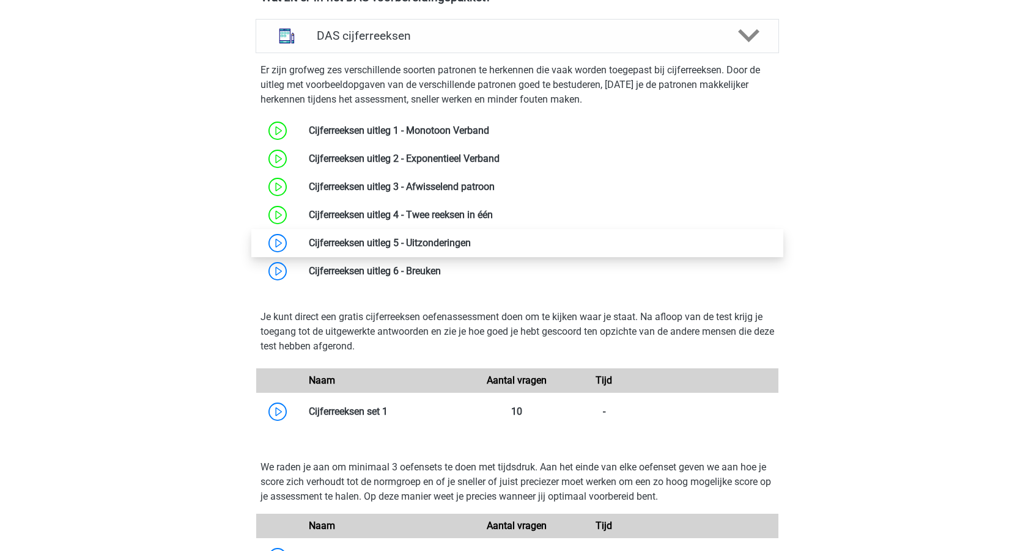
click at [471, 249] on link at bounding box center [471, 243] width 0 height 12
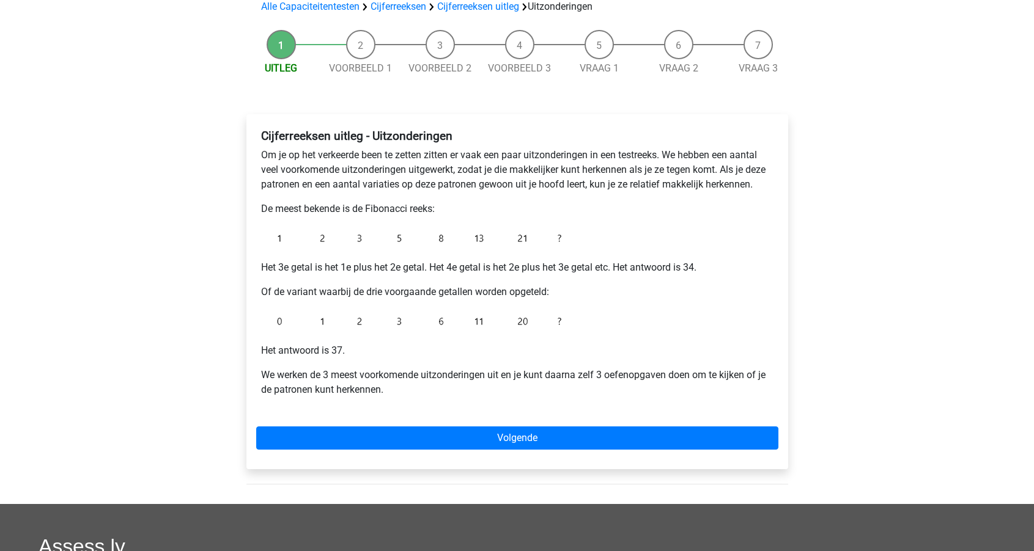
scroll to position [109, 0]
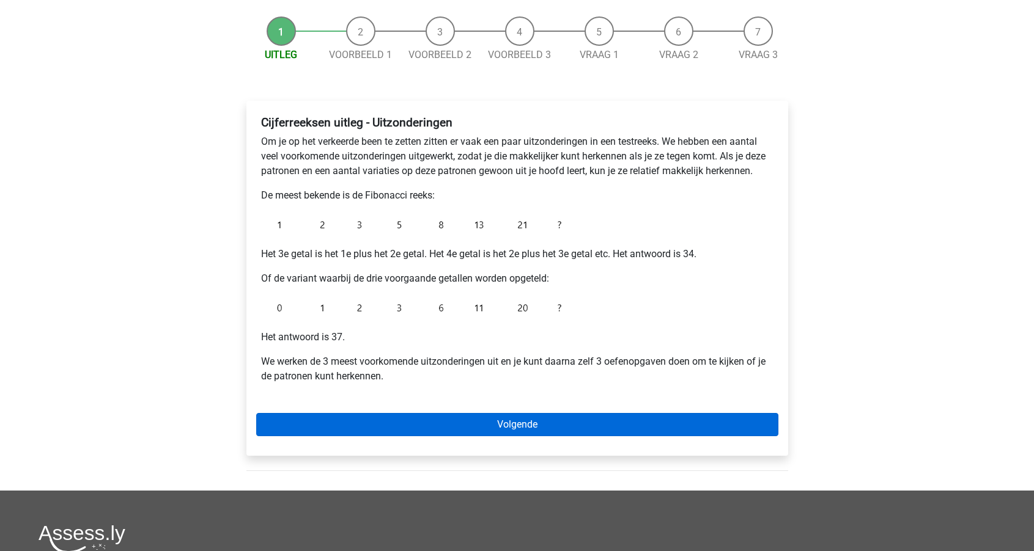
click at [482, 424] on link "Volgende" at bounding box center [517, 424] width 522 height 23
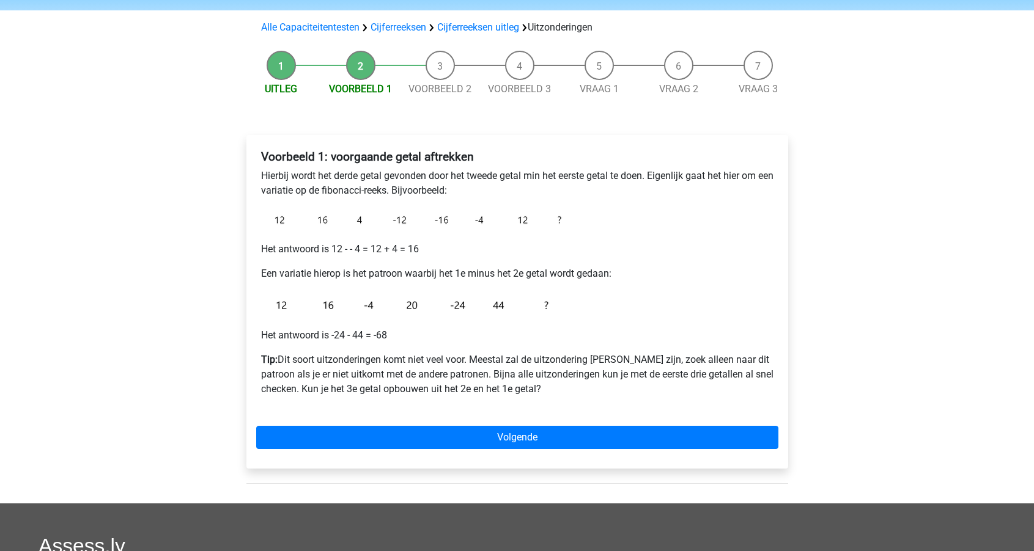
scroll to position [77, 0]
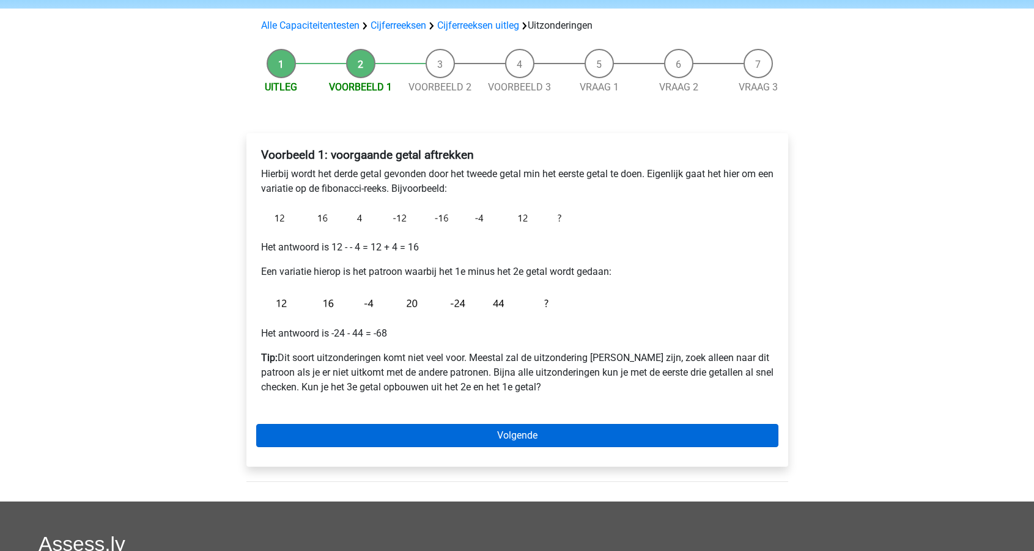
click at [464, 433] on link "Volgende" at bounding box center [517, 435] width 522 height 23
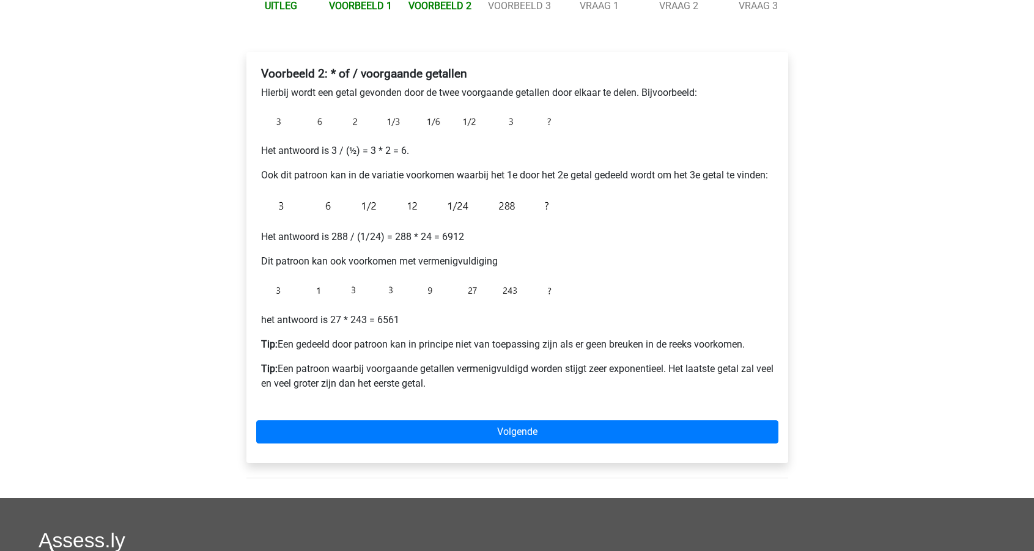
scroll to position [159, 0]
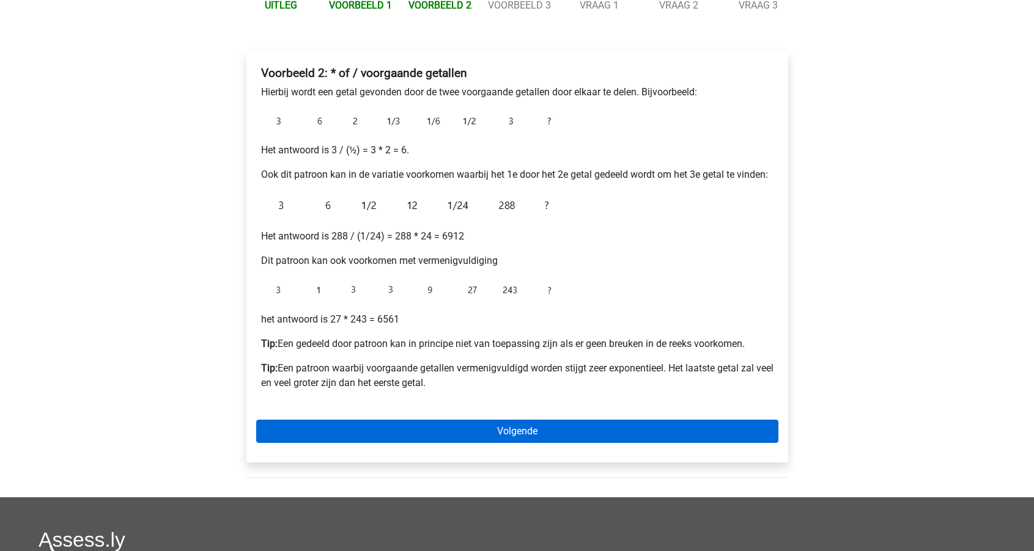
click at [504, 427] on link "Volgende" at bounding box center [517, 431] width 522 height 23
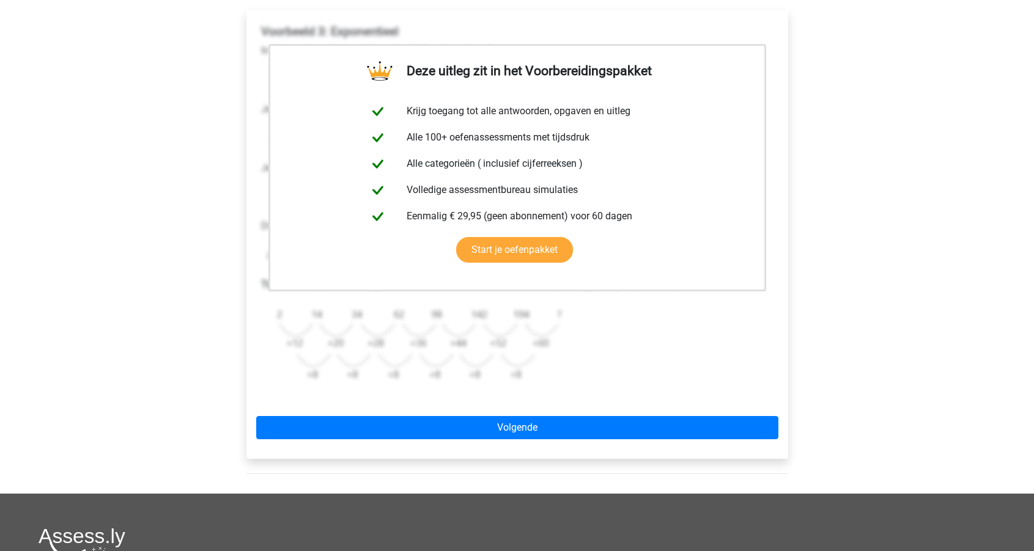
scroll to position [230, 0]
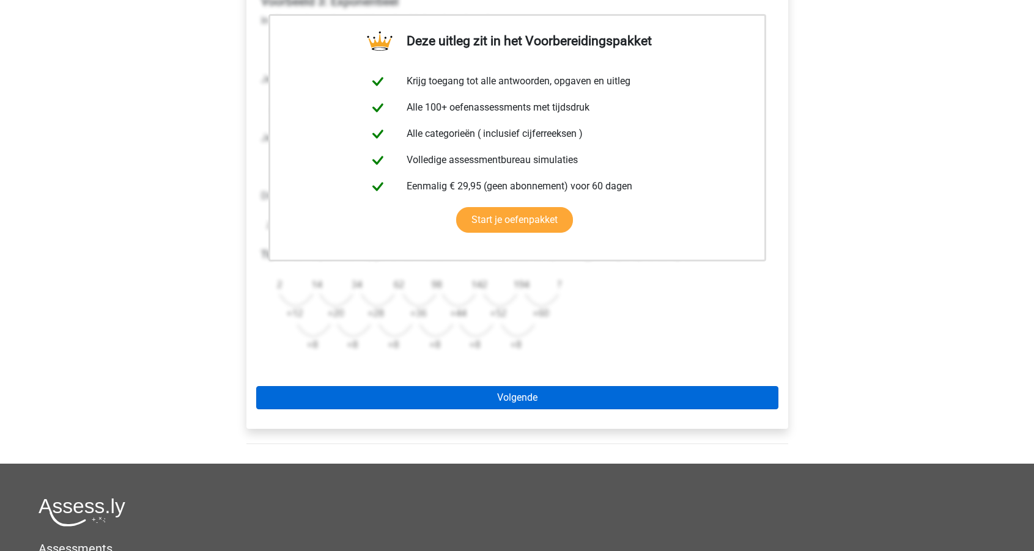
click at [503, 397] on link "Volgende" at bounding box center [517, 397] width 522 height 23
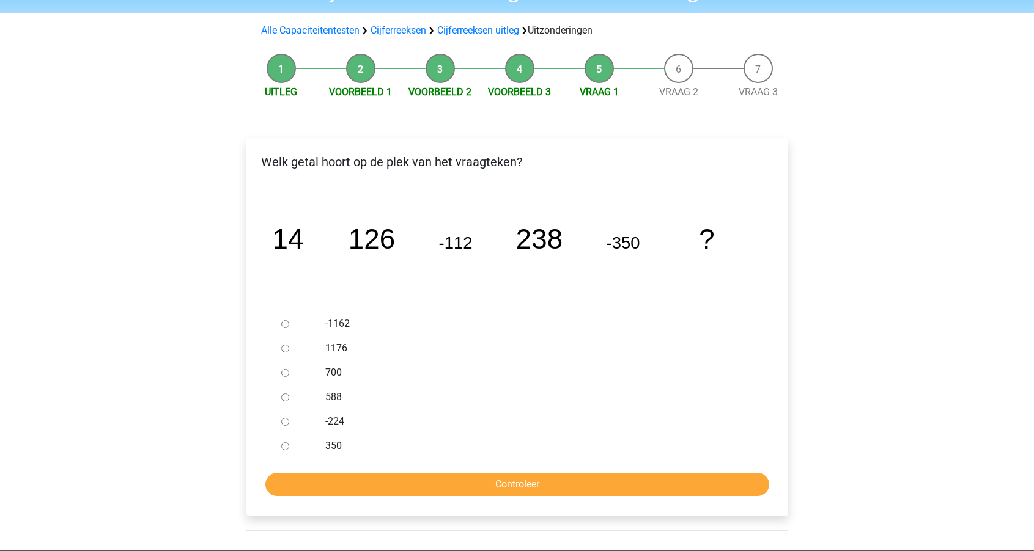
scroll to position [102, 0]
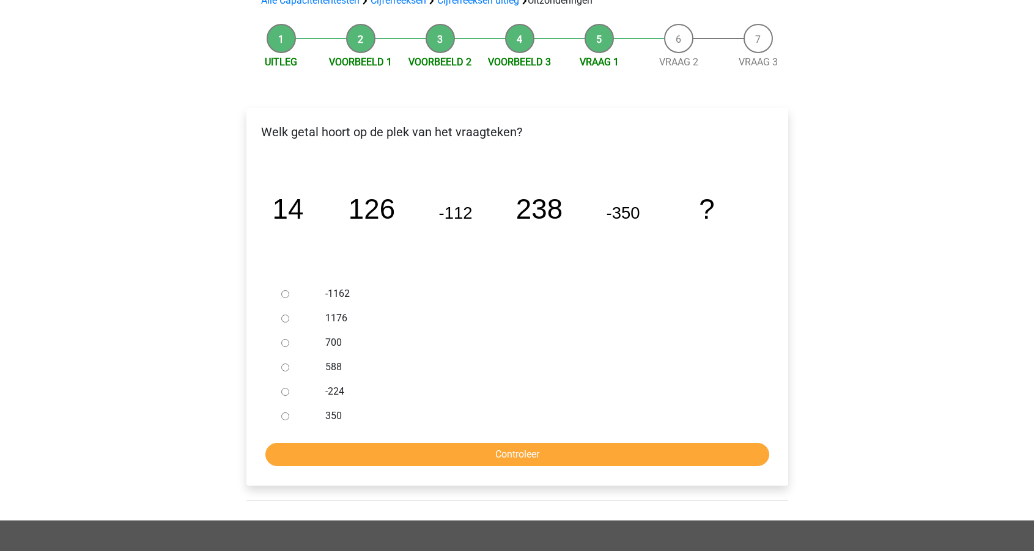
click at [285, 371] on input "588" at bounding box center [285, 368] width 8 height 8
radio input "true"
click at [372, 451] on input "Controleer" at bounding box center [517, 454] width 504 height 23
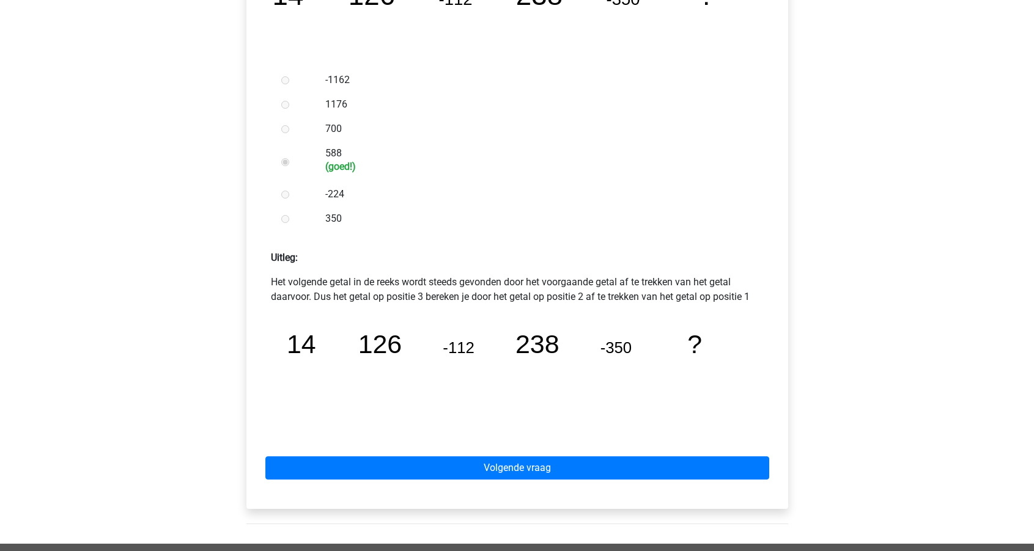
scroll to position [420, 0]
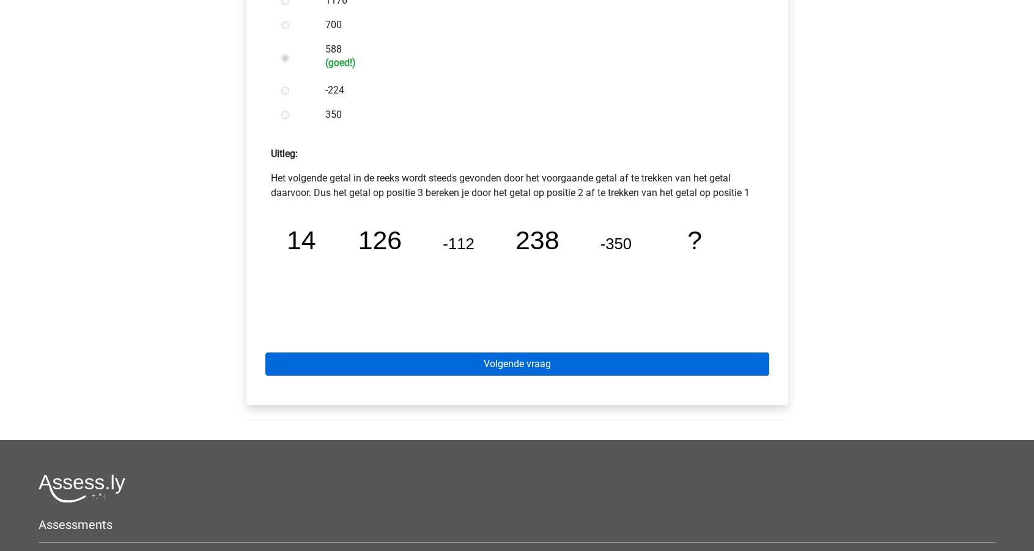
click at [504, 361] on link "Volgende vraag" at bounding box center [517, 364] width 504 height 23
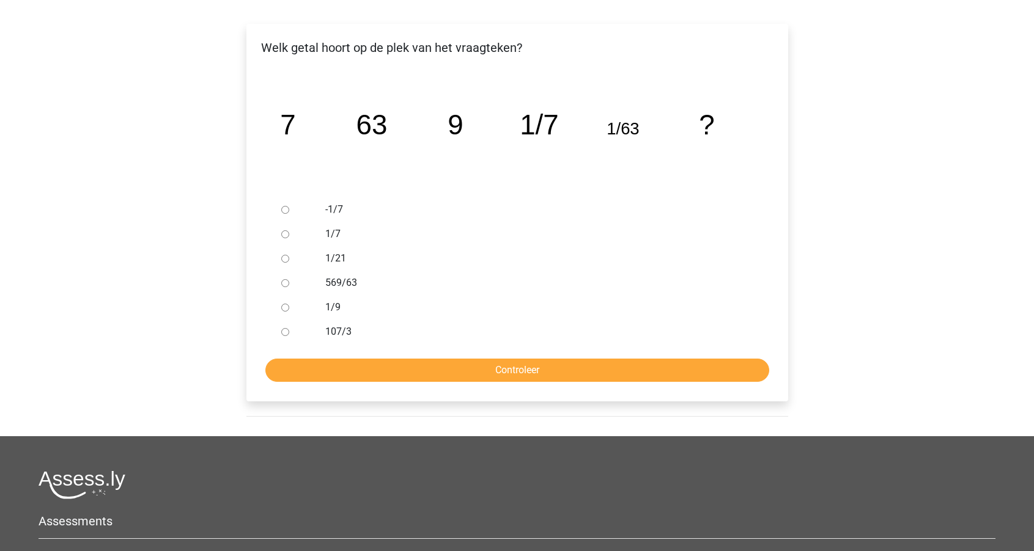
scroll to position [196, 0]
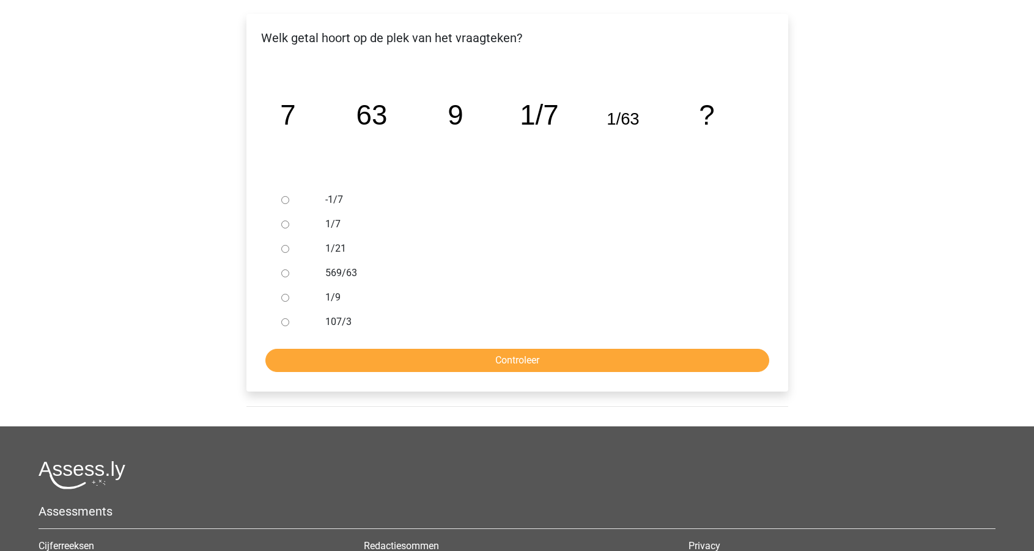
click at [285, 298] on input "1/9" at bounding box center [285, 298] width 8 height 8
radio input "true"
click at [364, 353] on input "Controleer" at bounding box center [517, 360] width 504 height 23
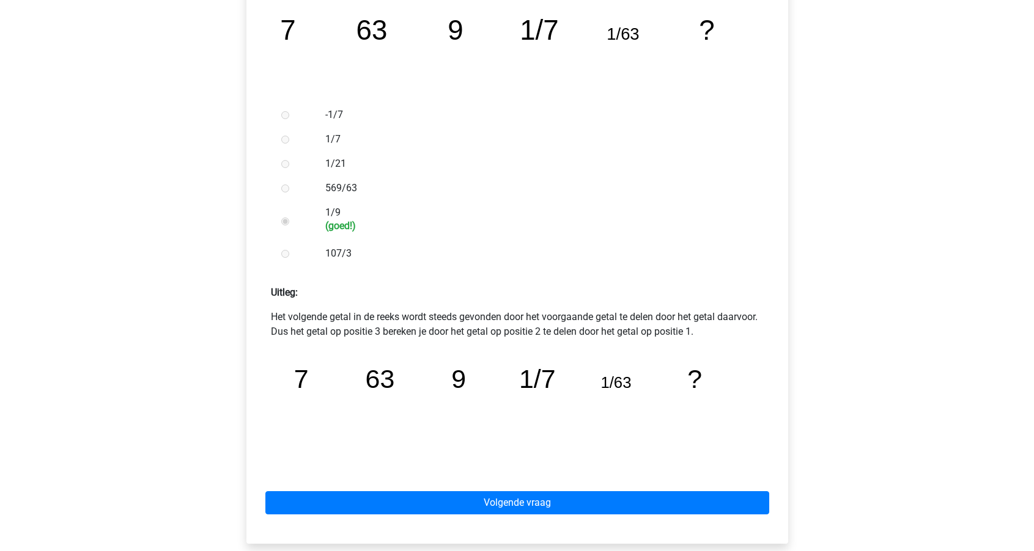
scroll to position [295, 0]
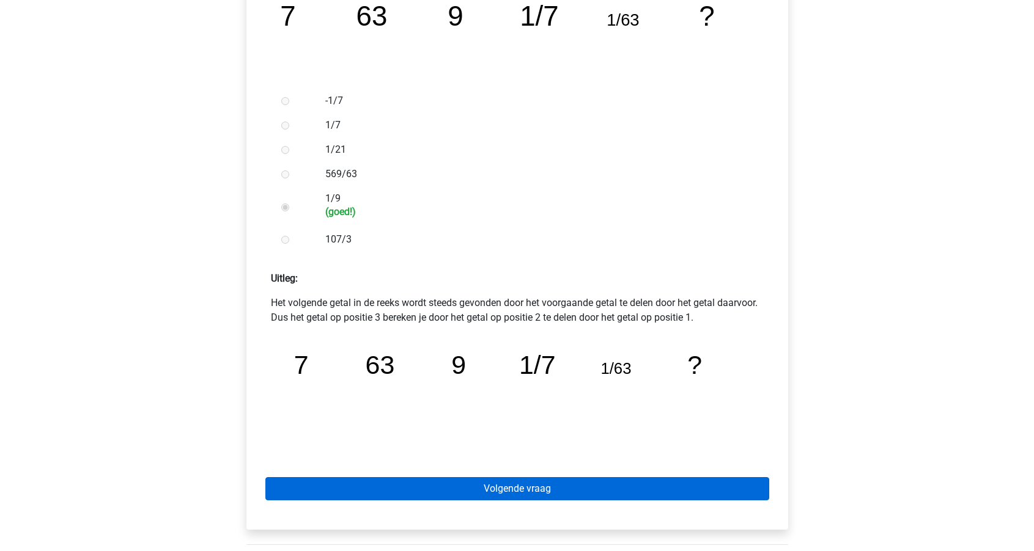
click at [408, 486] on link "Volgende vraag" at bounding box center [517, 488] width 504 height 23
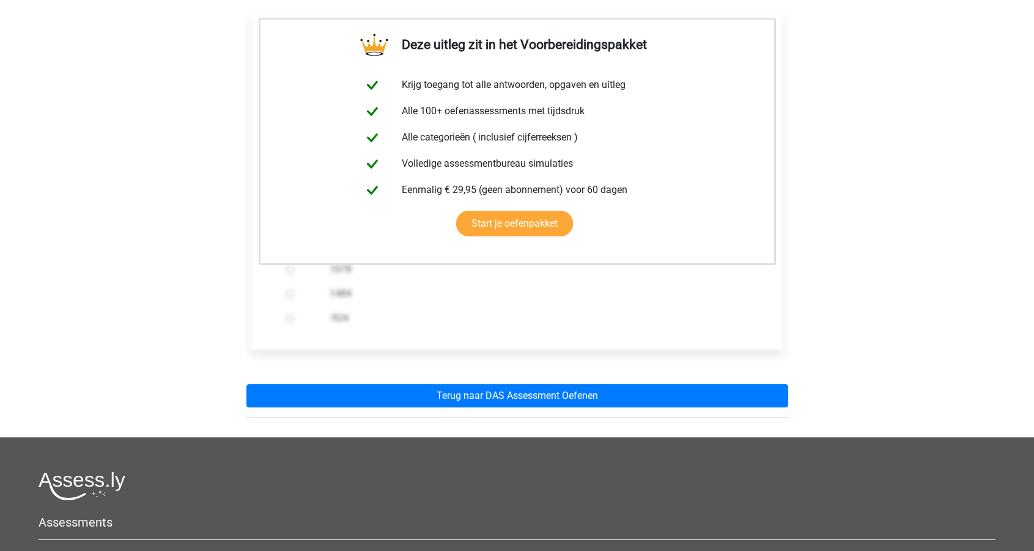
scroll to position [298, 0]
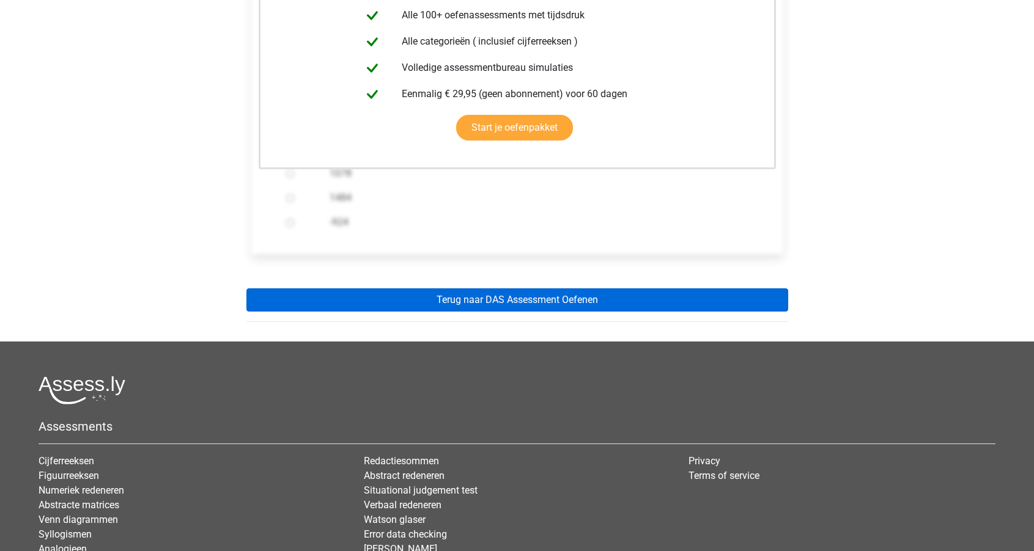
click at [489, 292] on link "Terug naar DAS Assessment Oefenen" at bounding box center [517, 299] width 542 height 23
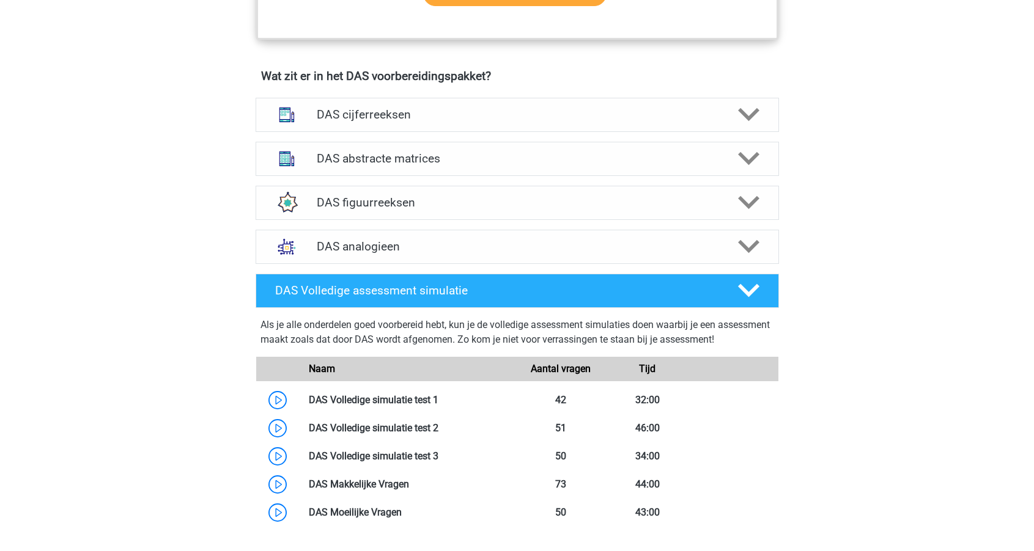
scroll to position [882, 0]
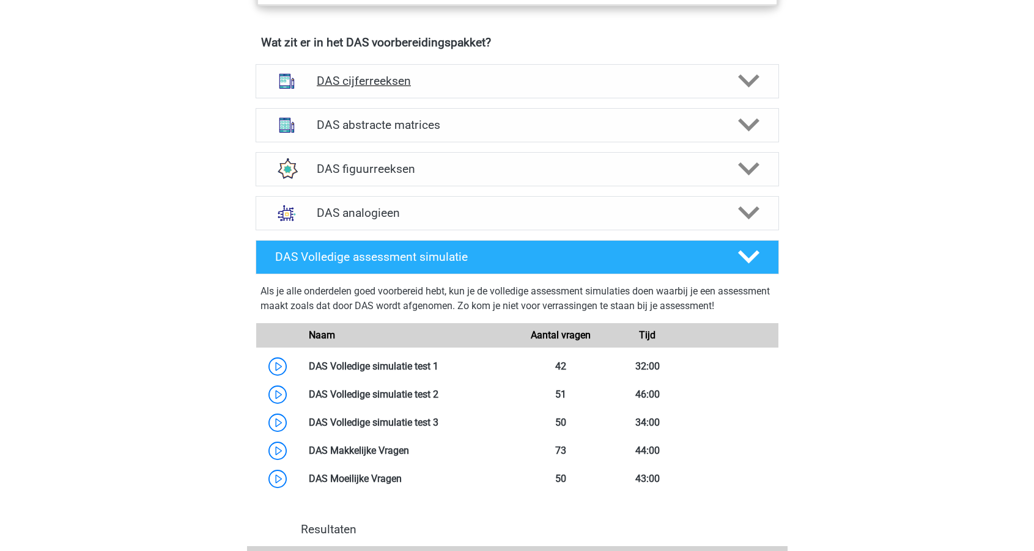
click at [399, 90] on div "DAS cijferreeksen" at bounding box center [516, 81] width 523 height 34
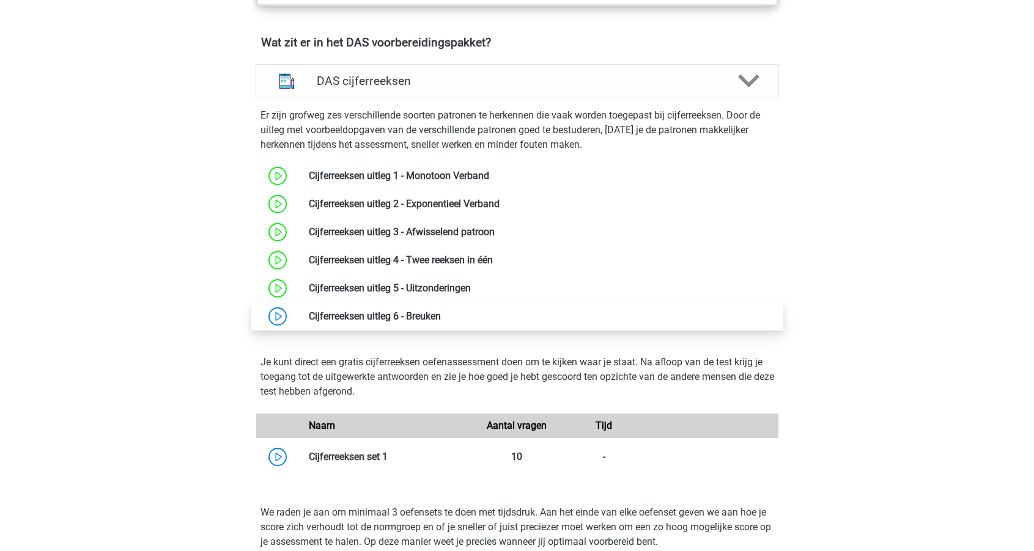
click at [441, 310] on link at bounding box center [441, 316] width 0 height 12
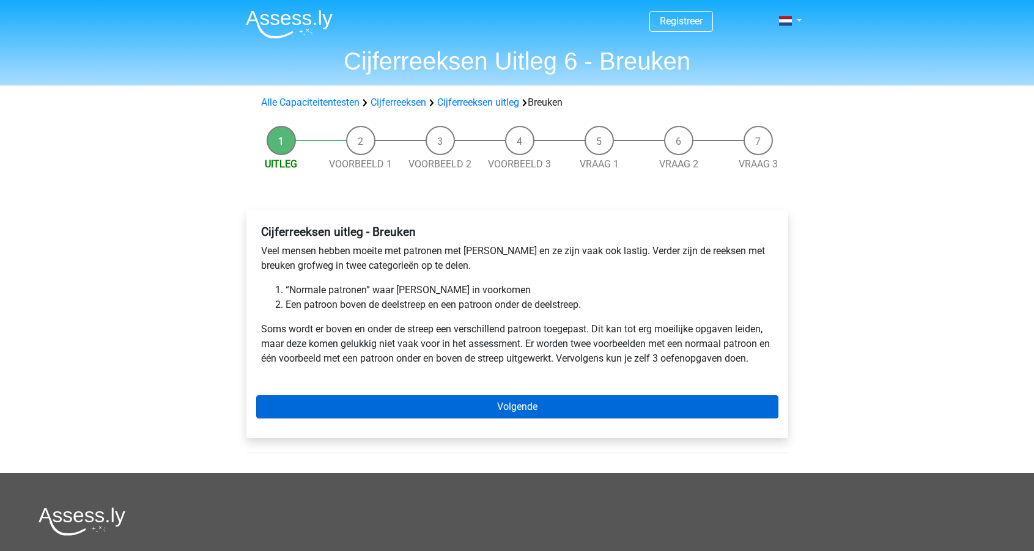
click at [422, 406] on link "Volgende" at bounding box center [517, 406] width 522 height 23
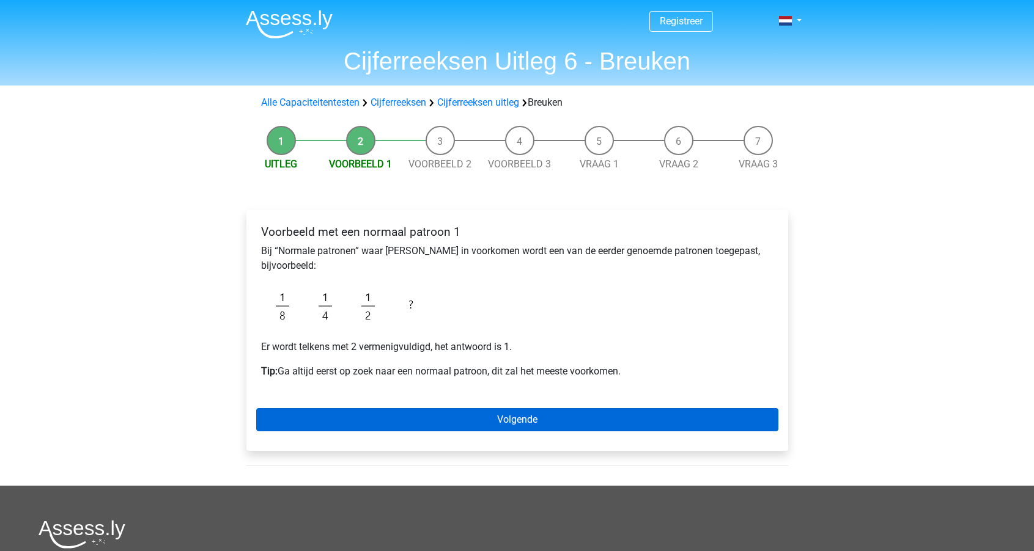
click at [420, 413] on link "Volgende" at bounding box center [517, 419] width 522 height 23
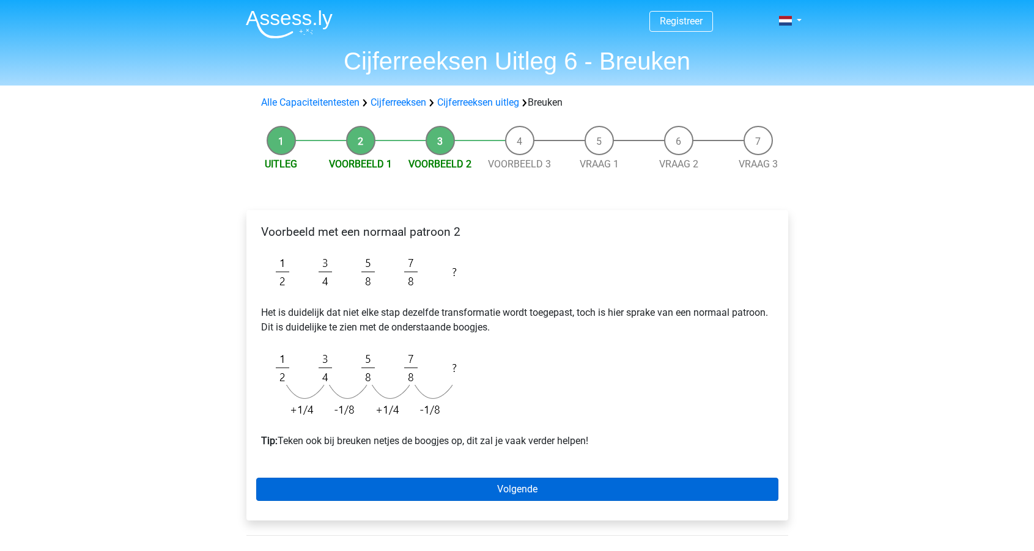
click at [464, 485] on link "Volgende" at bounding box center [517, 489] width 522 height 23
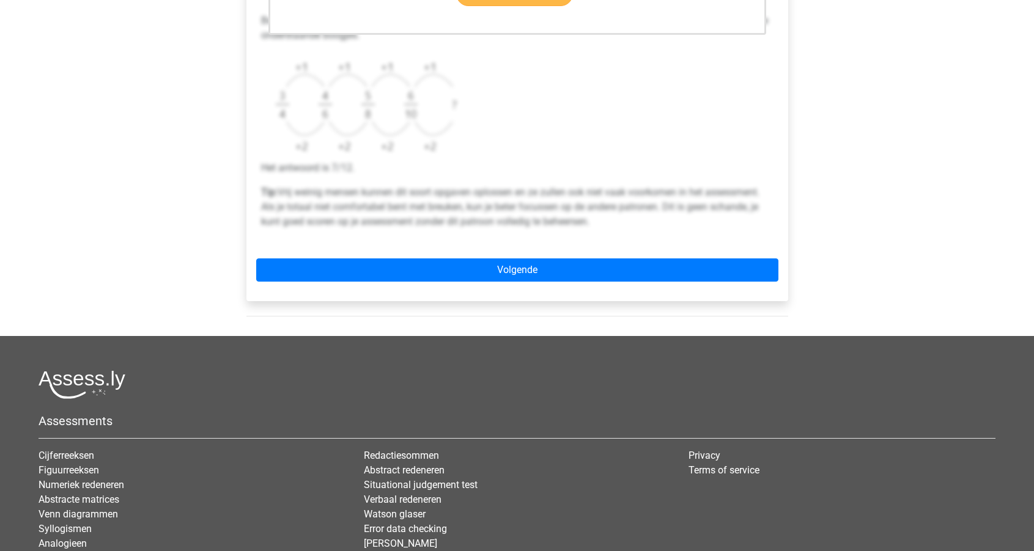
scroll to position [515, 0]
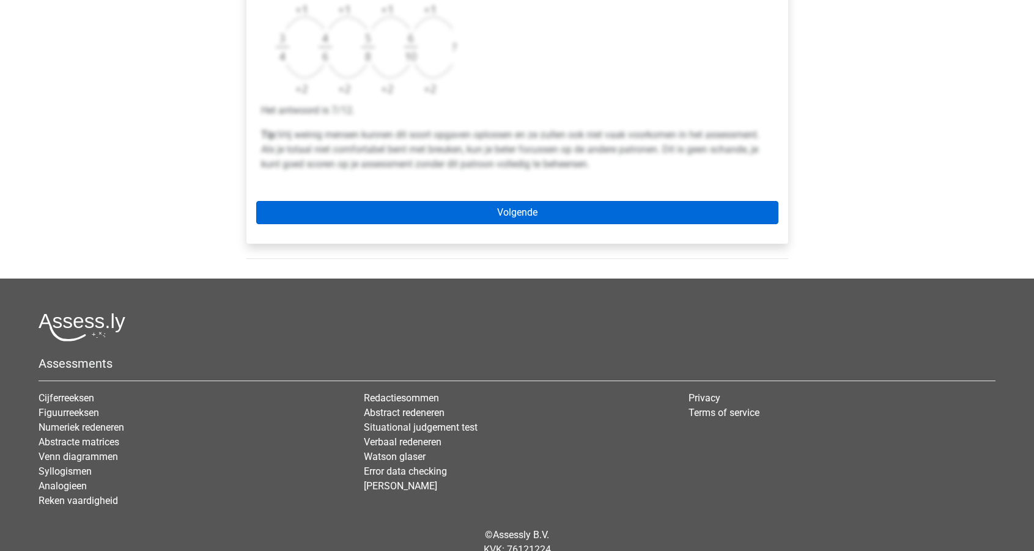
click at [534, 223] on link "Volgende" at bounding box center [517, 212] width 522 height 23
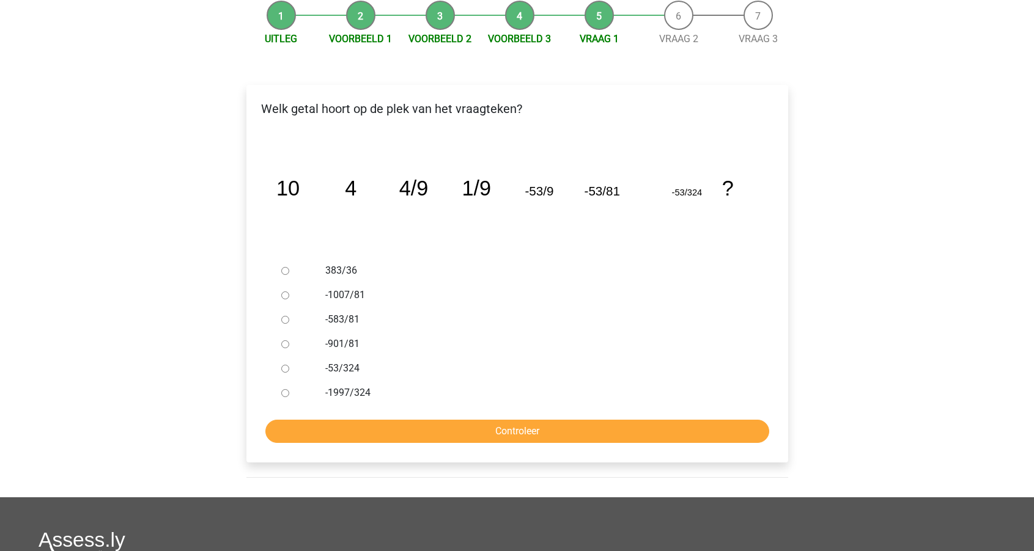
scroll to position [125, 0]
click at [285, 347] on input "-901/81" at bounding box center [285, 344] width 8 height 8
radio input "true"
click at [284, 393] on input "-1997/324" at bounding box center [285, 393] width 8 height 8
radio input "true"
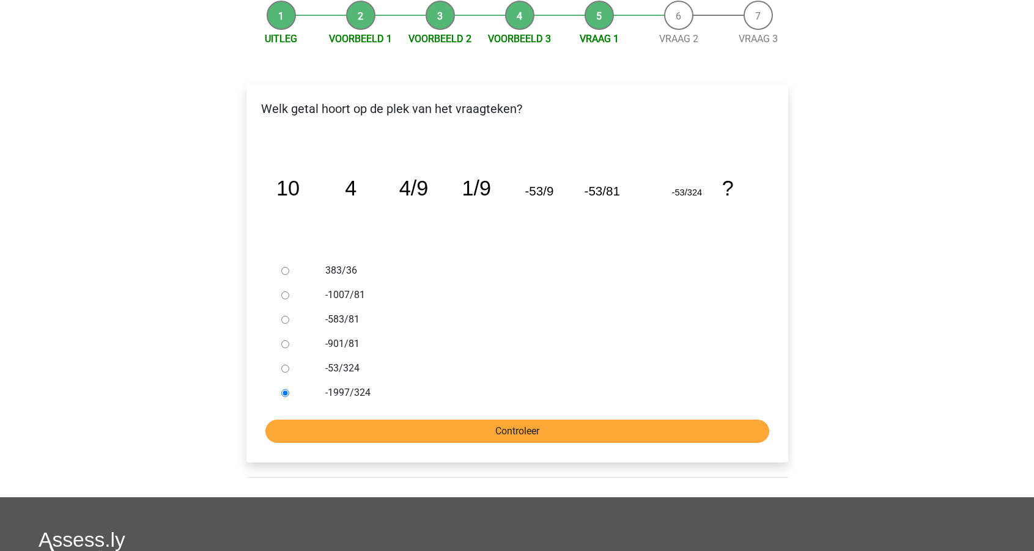
click at [387, 427] on input "Controleer" at bounding box center [517, 431] width 504 height 23
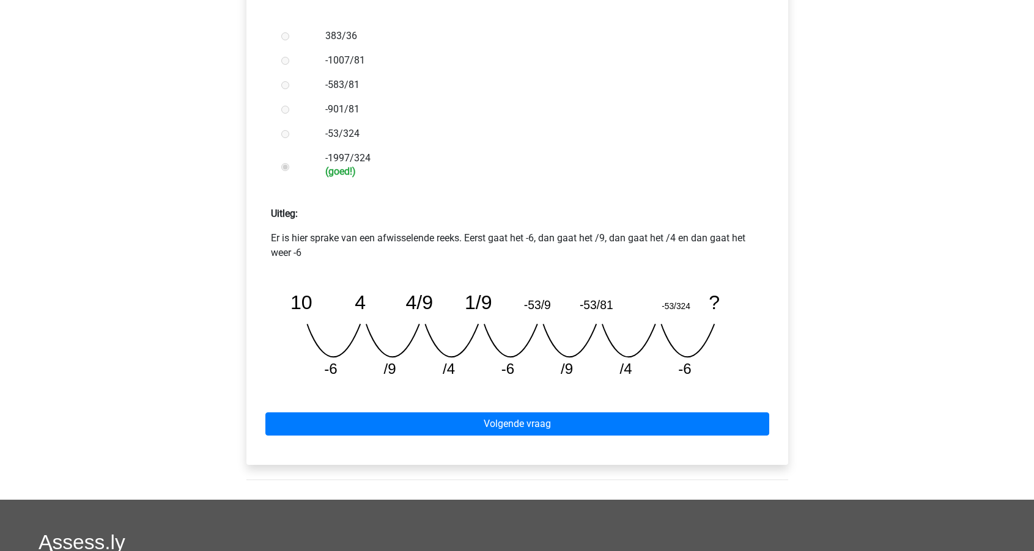
scroll to position [369, 0]
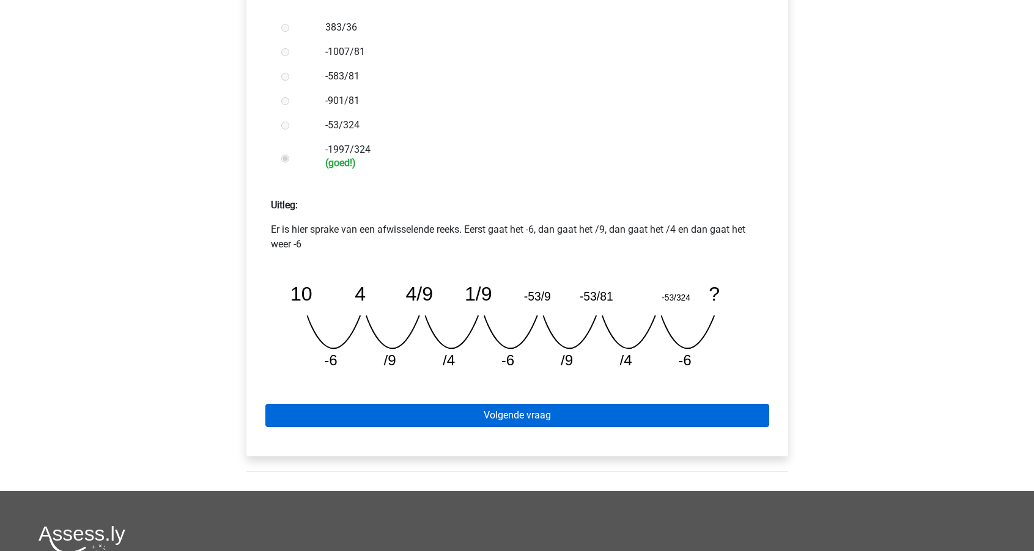
click at [472, 416] on link "Volgende vraag" at bounding box center [517, 415] width 504 height 23
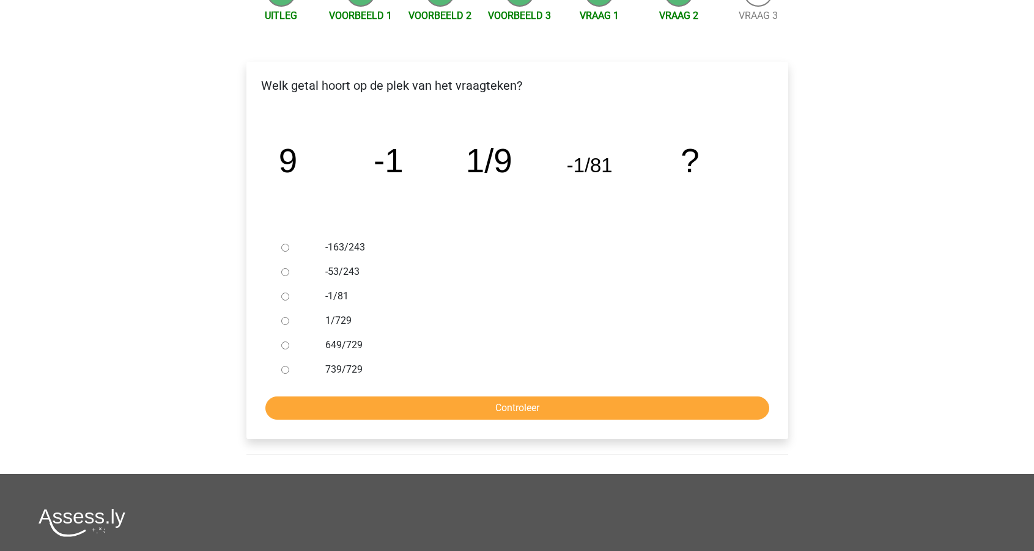
scroll to position [149, 0]
click at [283, 320] on input "1/729" at bounding box center [285, 321] width 8 height 8
radio input "true"
click at [455, 411] on input "Controleer" at bounding box center [517, 407] width 504 height 23
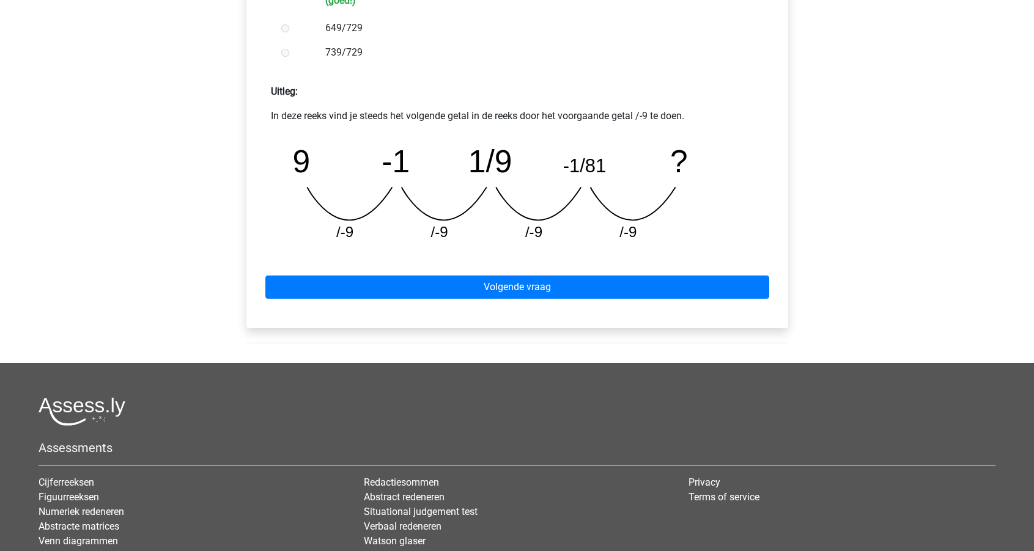
scroll to position [573, 0]
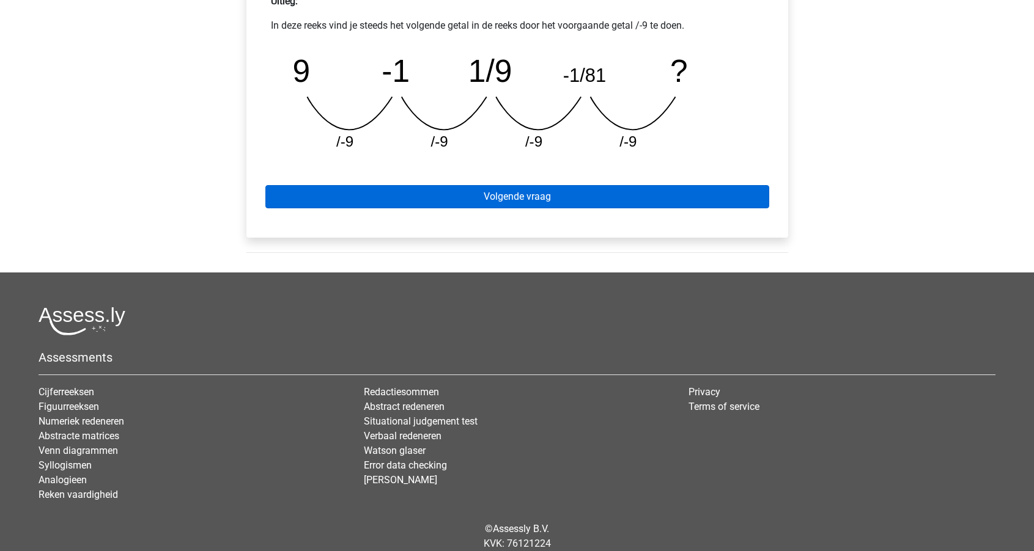
click at [502, 196] on link "Volgende vraag" at bounding box center [517, 196] width 504 height 23
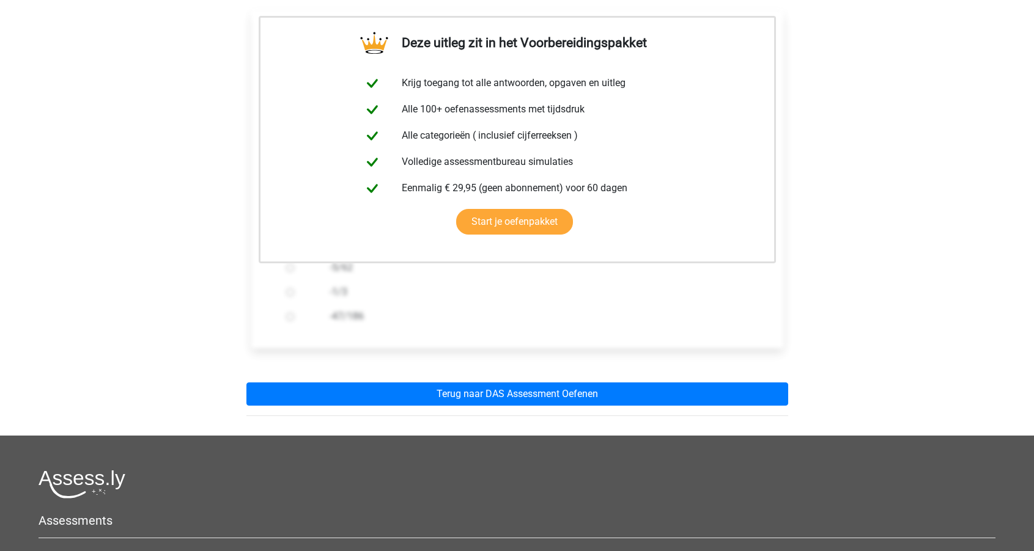
scroll to position [347, 0]
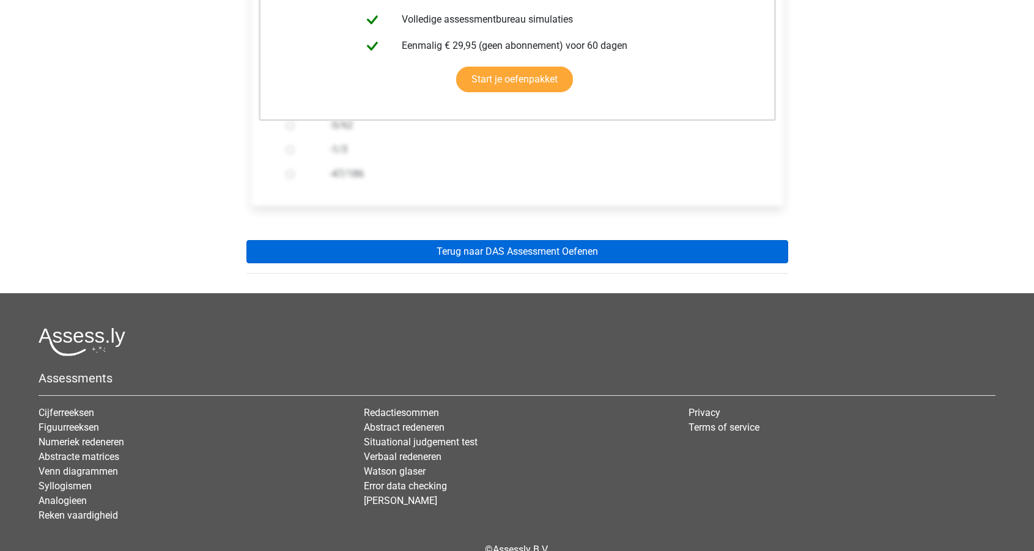
click at [493, 245] on link "Terug naar DAS Assessment Oefenen" at bounding box center [517, 251] width 542 height 23
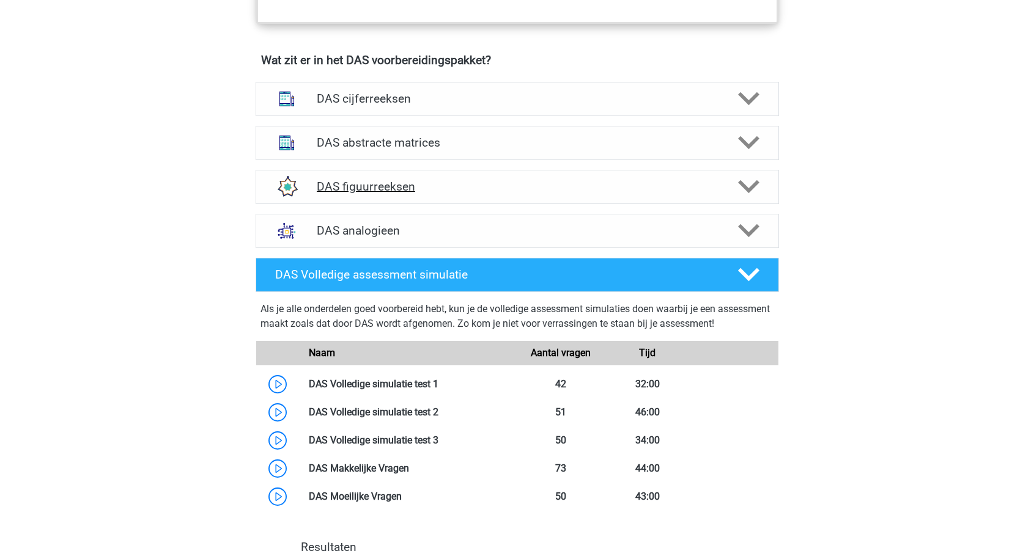
scroll to position [870, 0]
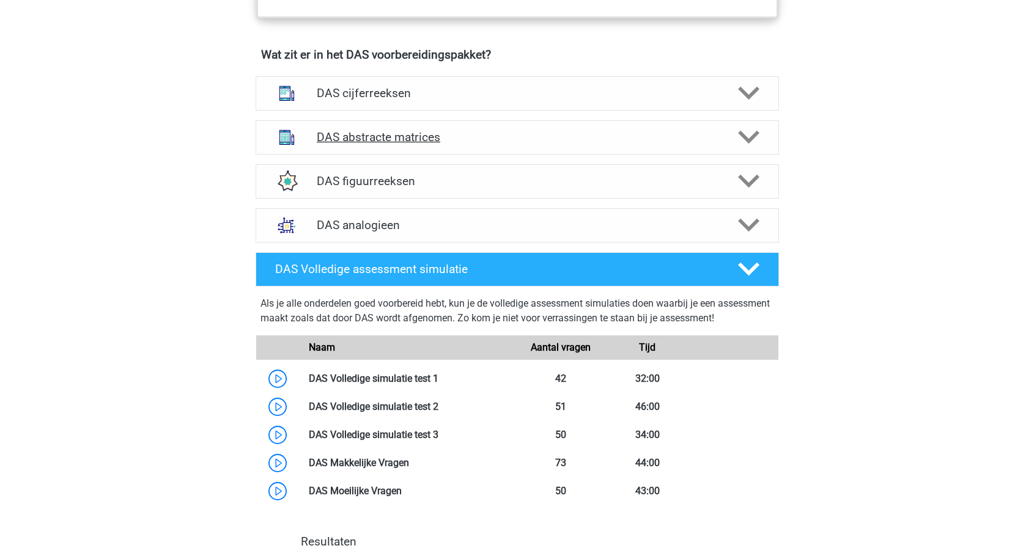
click at [453, 133] on h4 "DAS abstracte matrices" at bounding box center [517, 137] width 400 height 14
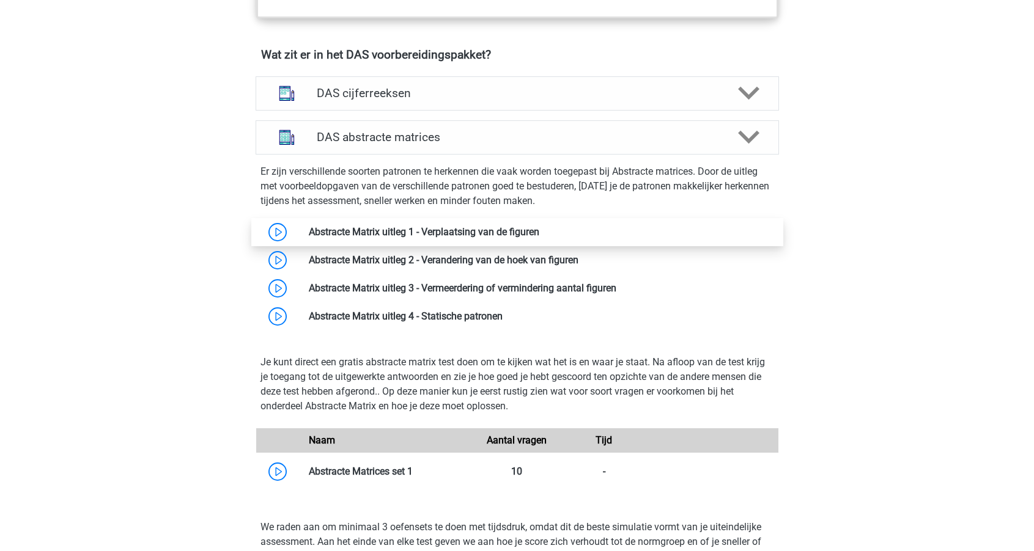
click at [539, 233] on link at bounding box center [539, 232] width 0 height 12
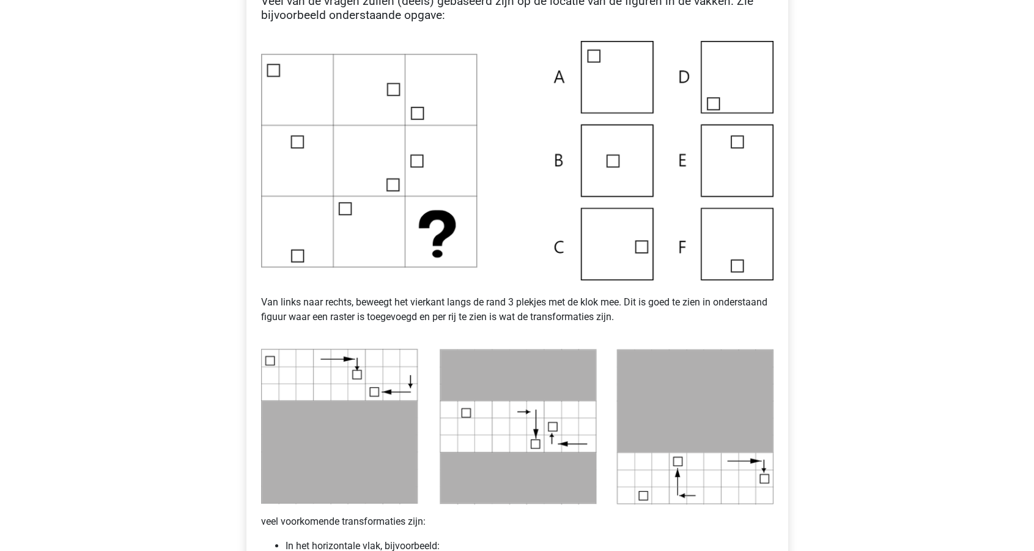
scroll to position [315, 0]
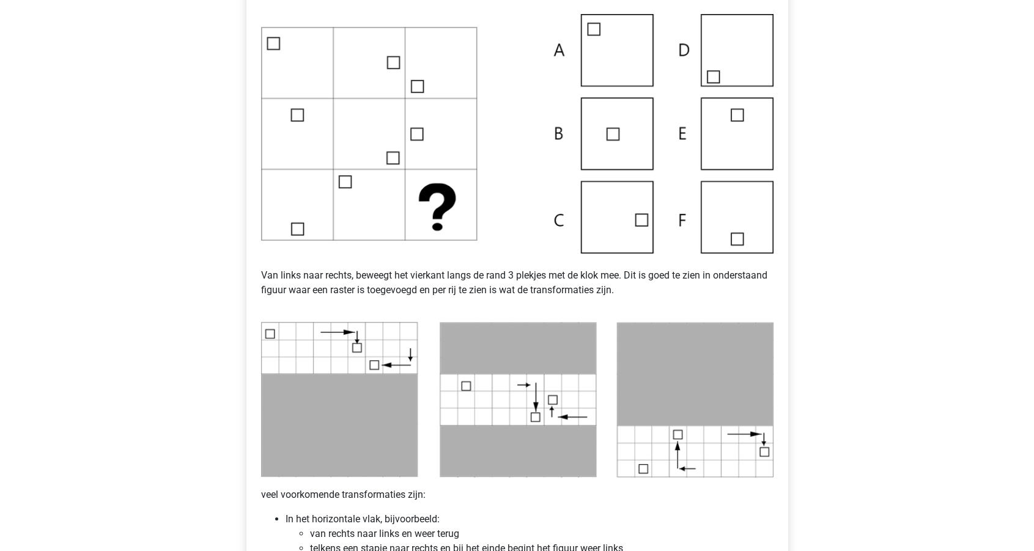
click at [622, 219] on img at bounding box center [517, 134] width 512 height 240
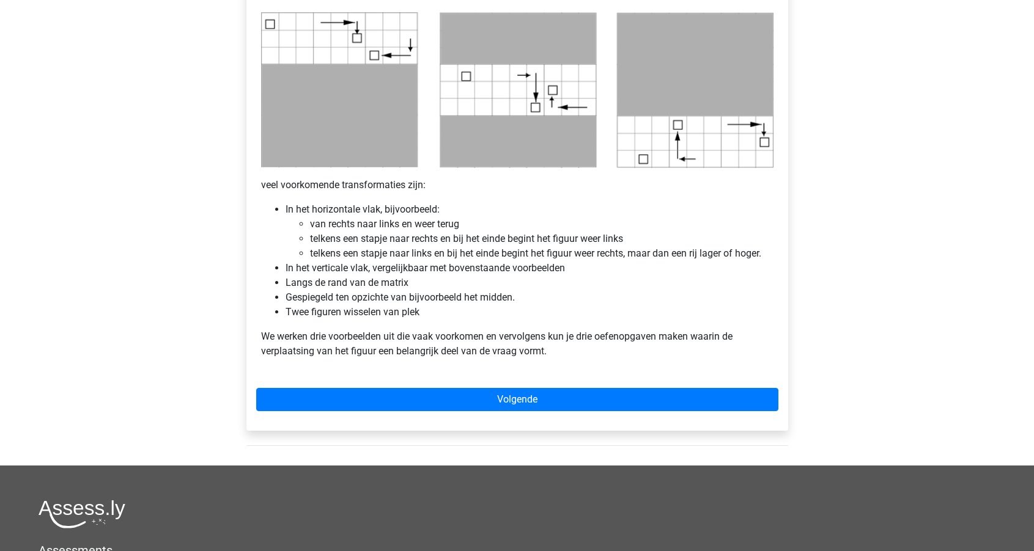
scroll to position [631, 0]
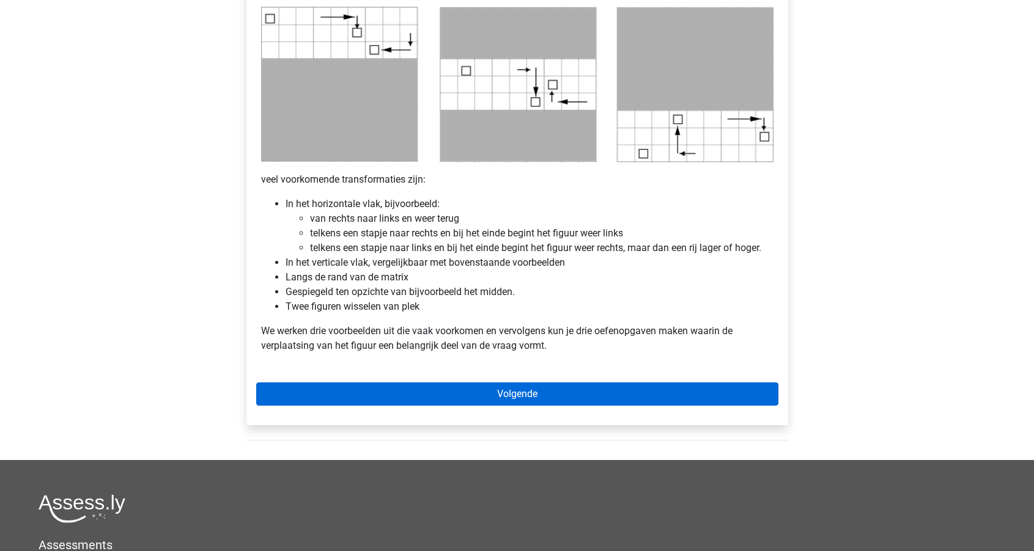
click at [496, 395] on link "Volgende" at bounding box center [517, 394] width 522 height 23
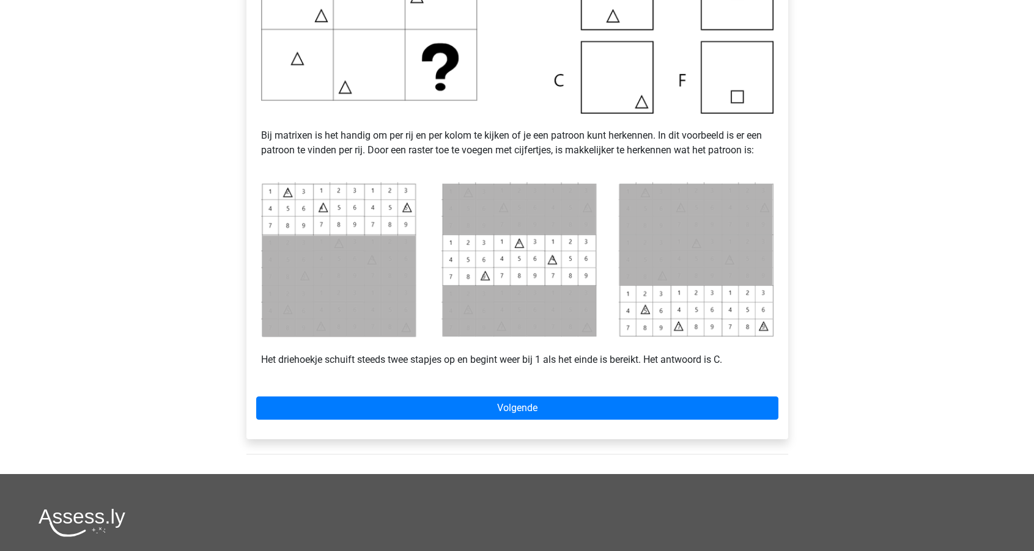
scroll to position [416, 0]
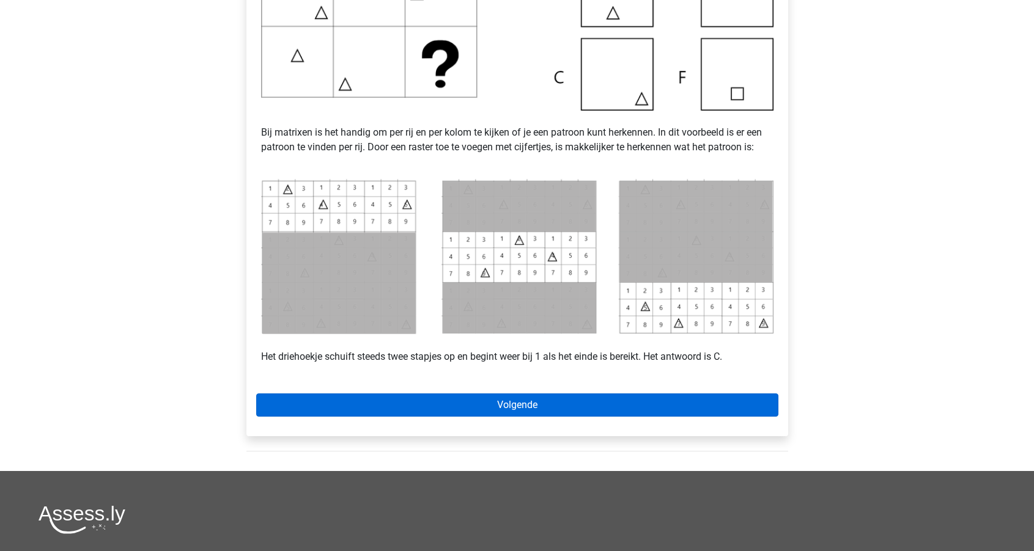
click at [519, 401] on link "Volgende" at bounding box center [517, 405] width 522 height 23
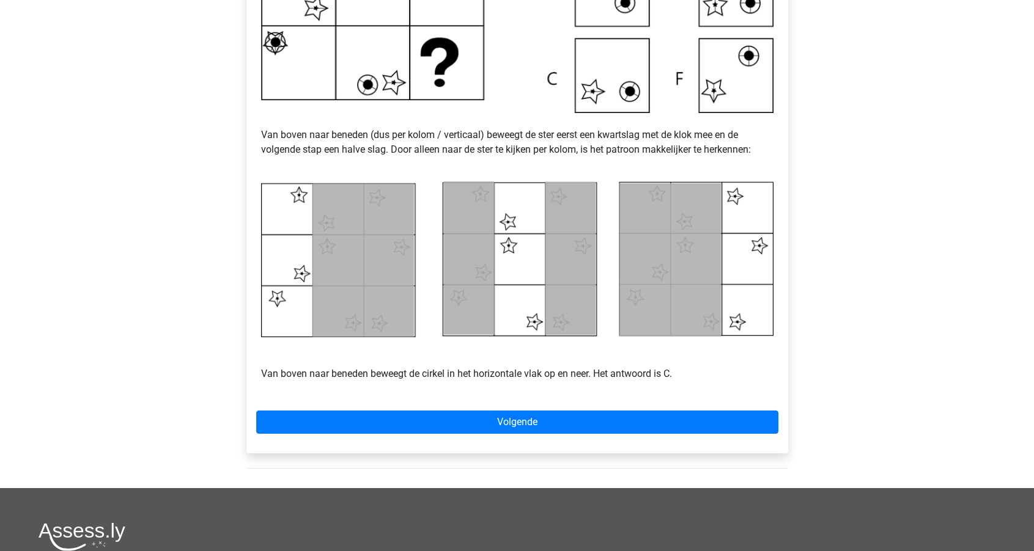
scroll to position [431, 0]
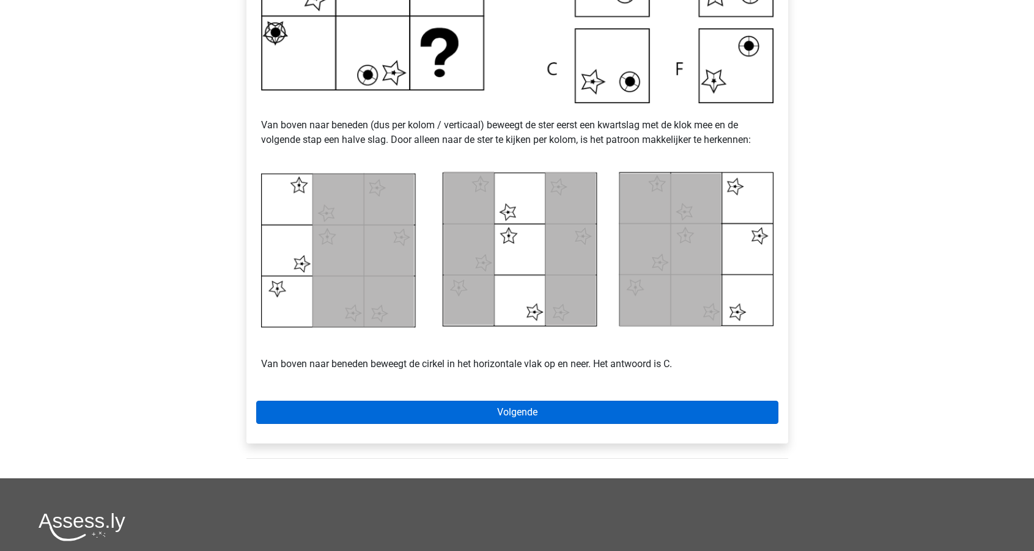
click at [499, 419] on link "Volgende" at bounding box center [517, 412] width 522 height 23
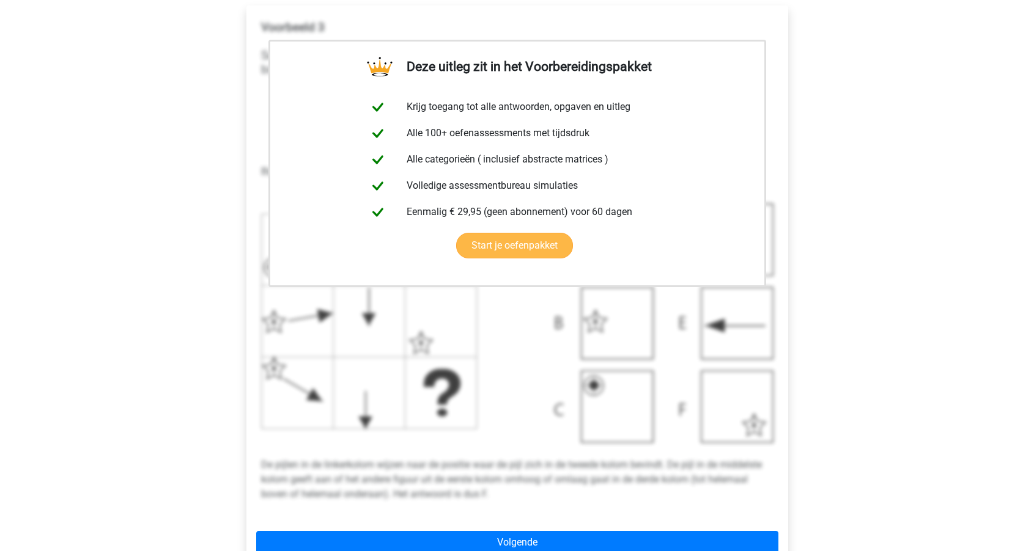
scroll to position [376, 0]
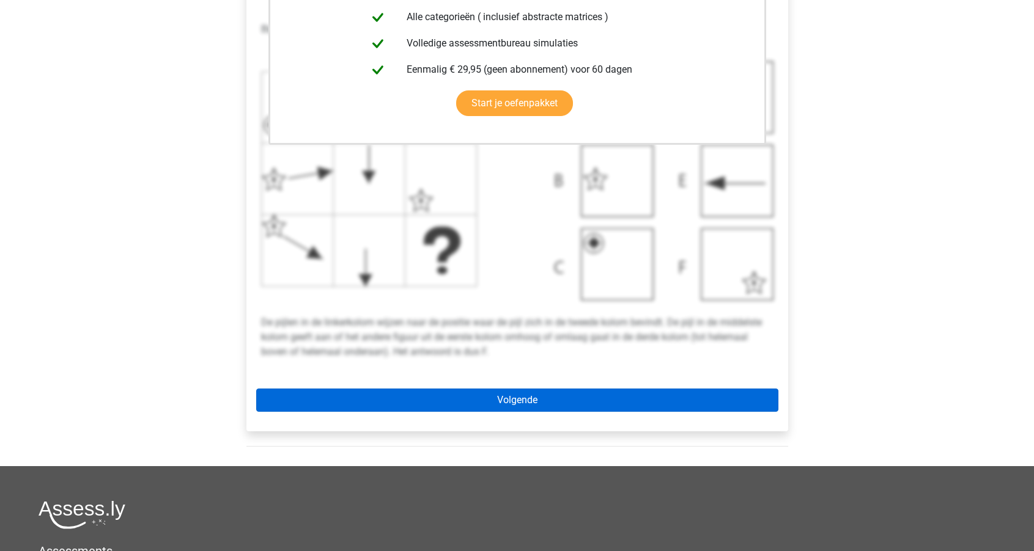
click at [484, 402] on link "Volgende" at bounding box center [517, 400] width 522 height 23
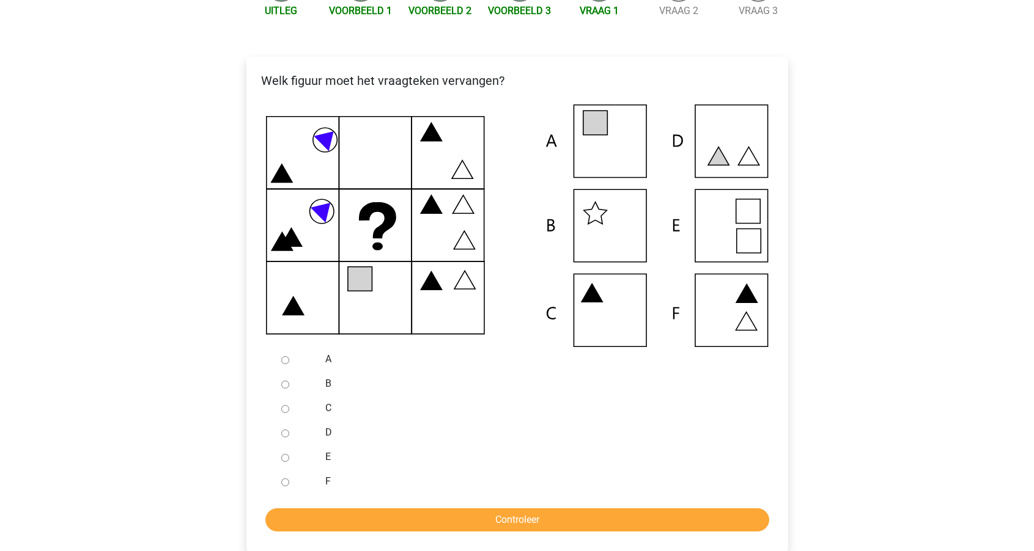
scroll to position [177, 0]
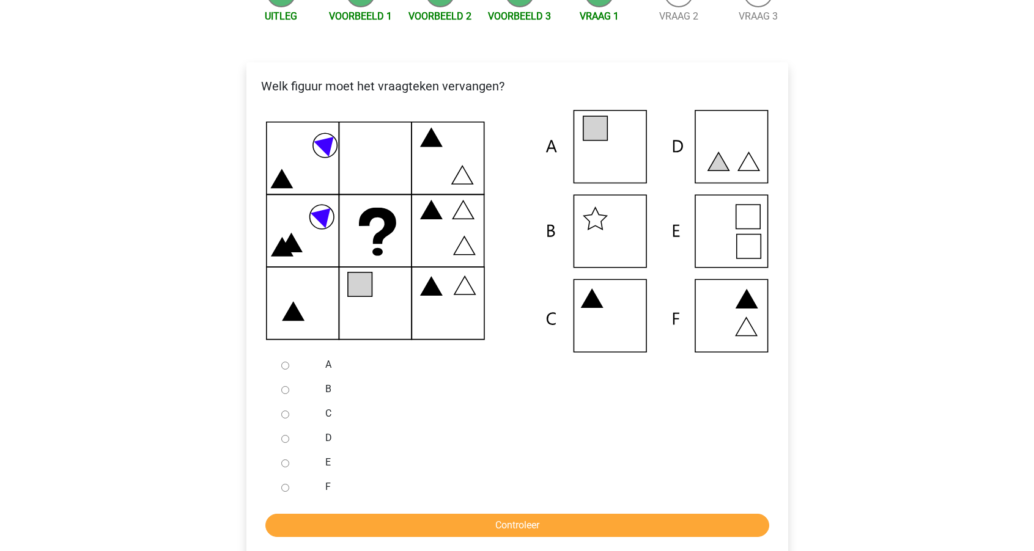
click at [751, 224] on icon at bounding box center [517, 231] width 502 height 243
click at [288, 464] on div at bounding box center [296, 462] width 40 height 24
click at [286, 464] on input "E" at bounding box center [285, 464] width 8 height 8
radio input "true"
click at [344, 526] on input "Controleer" at bounding box center [517, 525] width 504 height 23
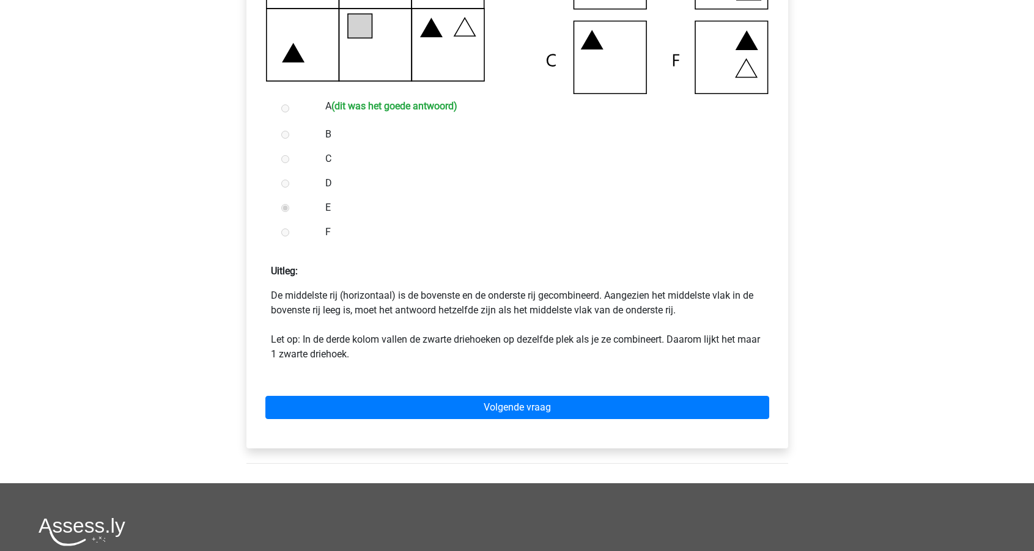
scroll to position [450, 0]
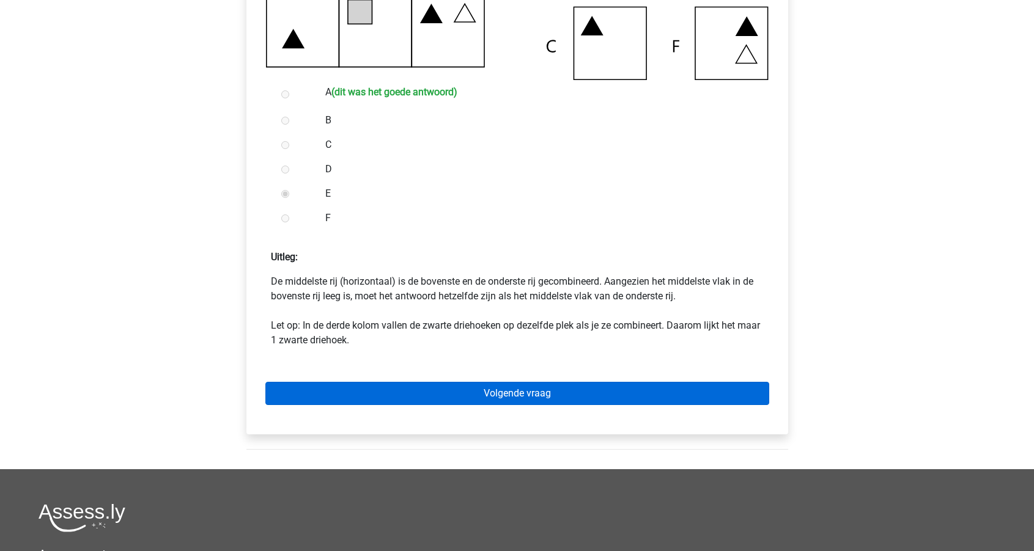
click at [452, 386] on link "Volgende vraag" at bounding box center [517, 393] width 504 height 23
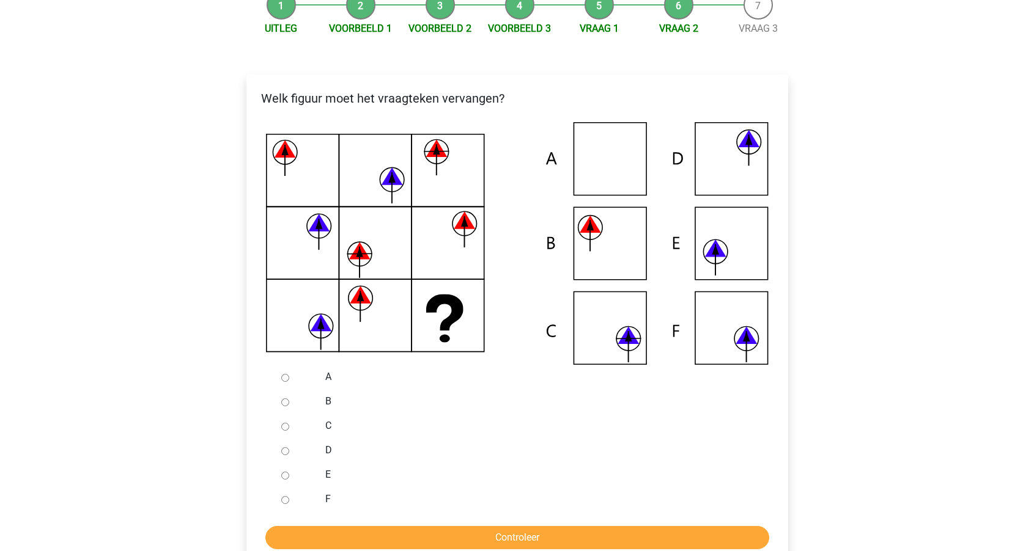
scroll to position [178, 0]
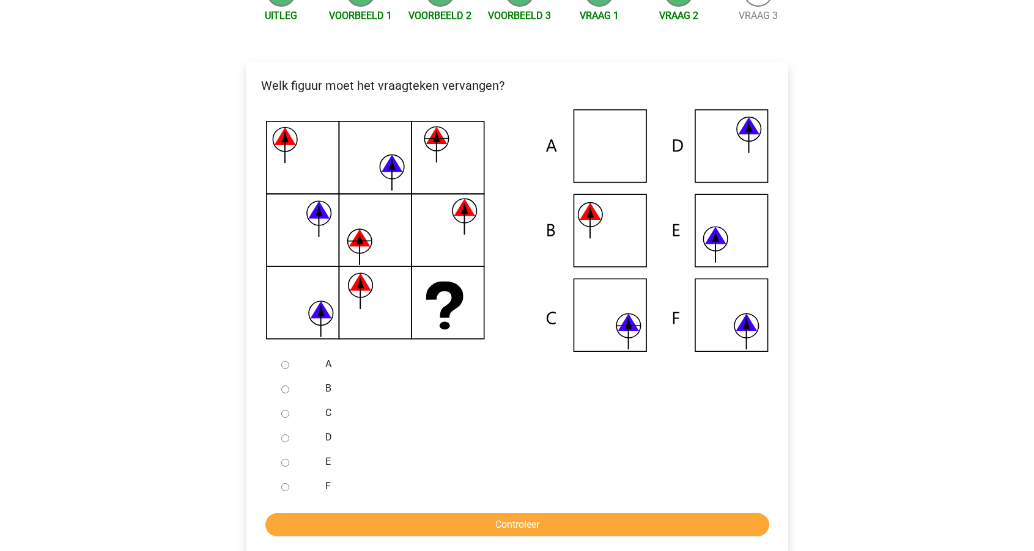
click at [284, 391] on input "B" at bounding box center [285, 390] width 8 height 8
radio input "true"
click at [342, 529] on input "Controleer" at bounding box center [517, 524] width 504 height 23
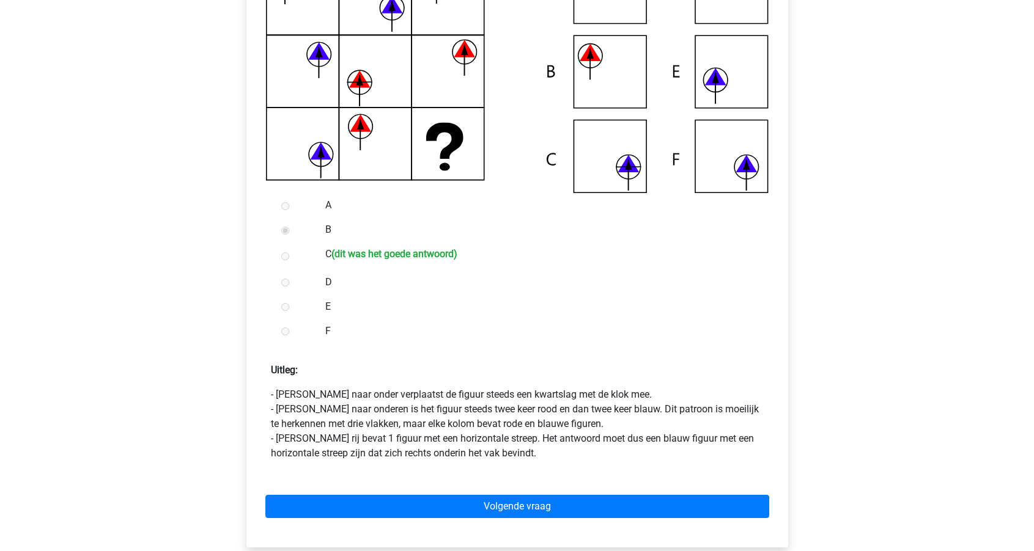
scroll to position [372, 0]
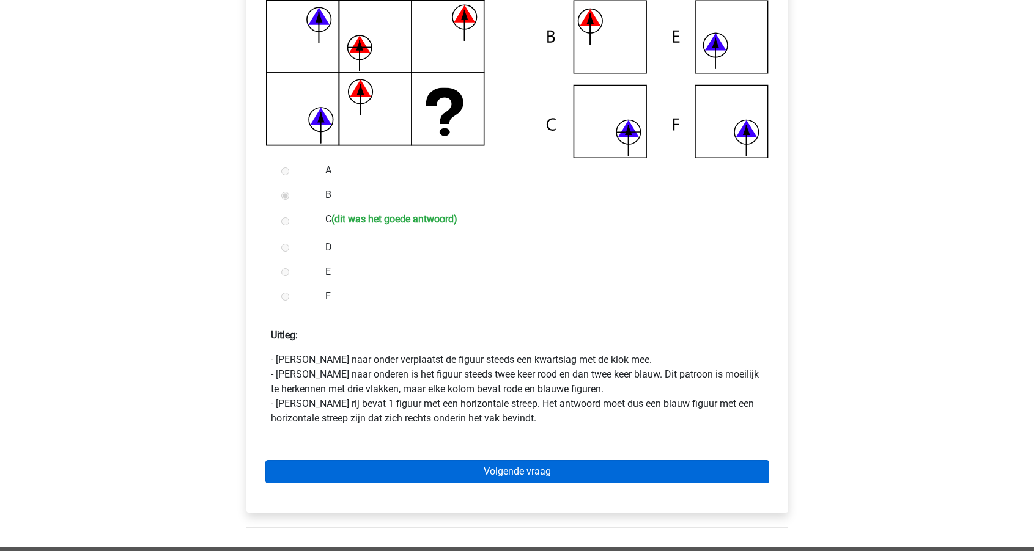
click at [490, 466] on link "Volgende vraag" at bounding box center [517, 471] width 504 height 23
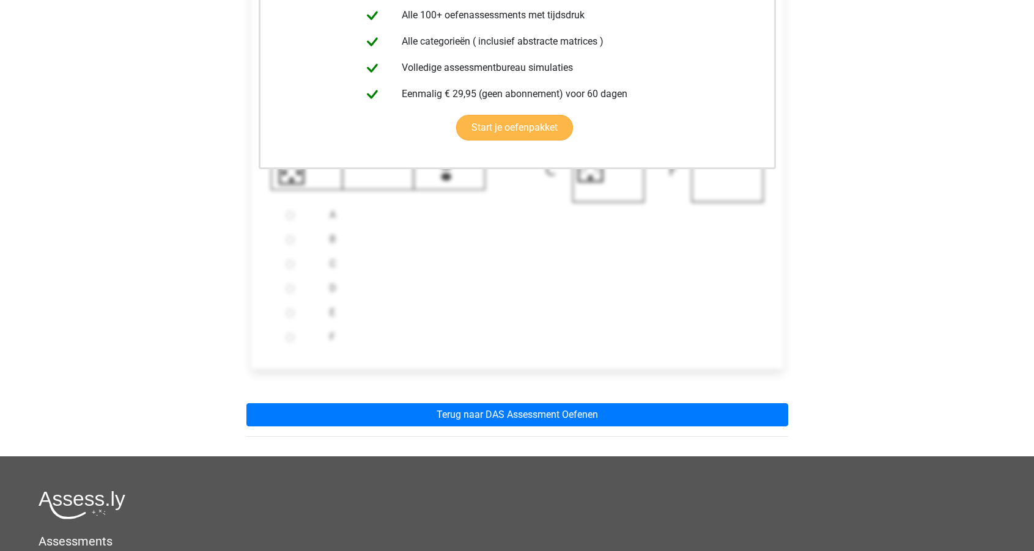
scroll to position [338, 0]
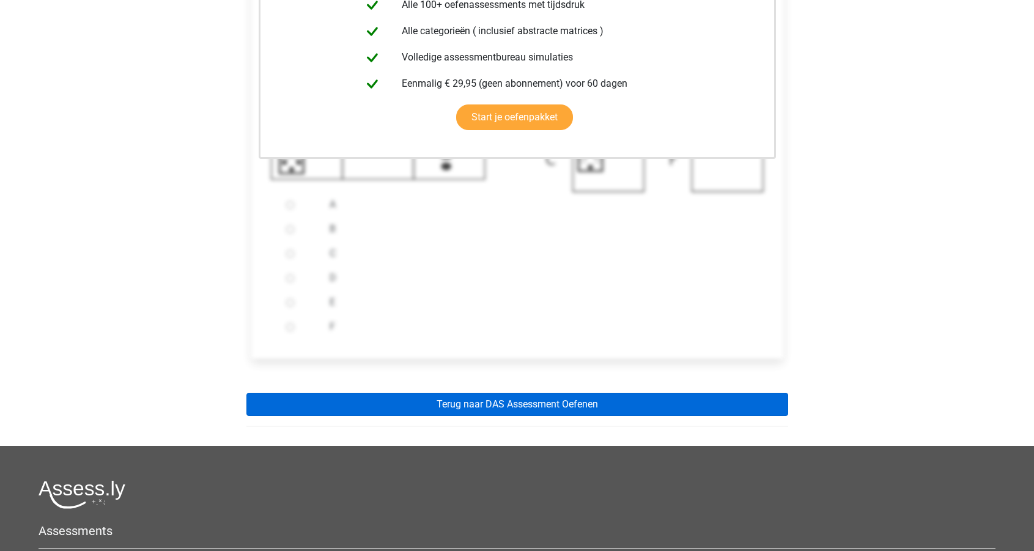
click at [471, 396] on link "Terug naar DAS Assessment Oefenen" at bounding box center [517, 404] width 542 height 23
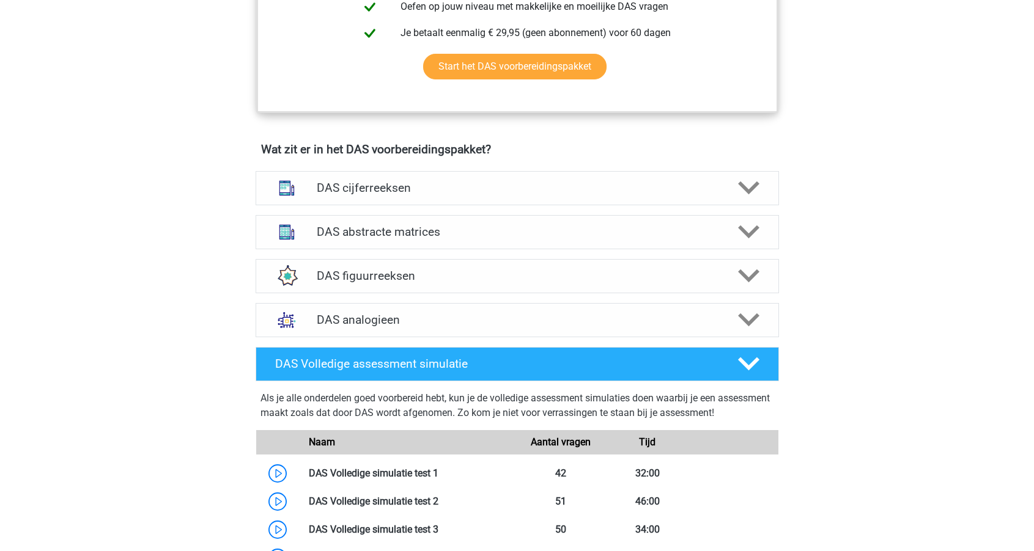
scroll to position [879, 0]
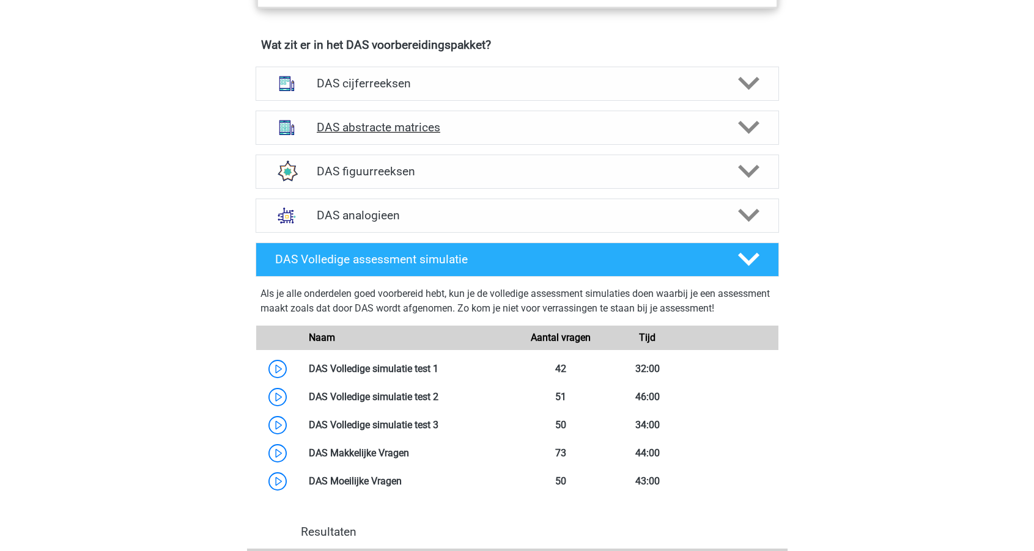
click at [436, 127] on h4 "DAS abstracte matrices" at bounding box center [517, 127] width 400 height 14
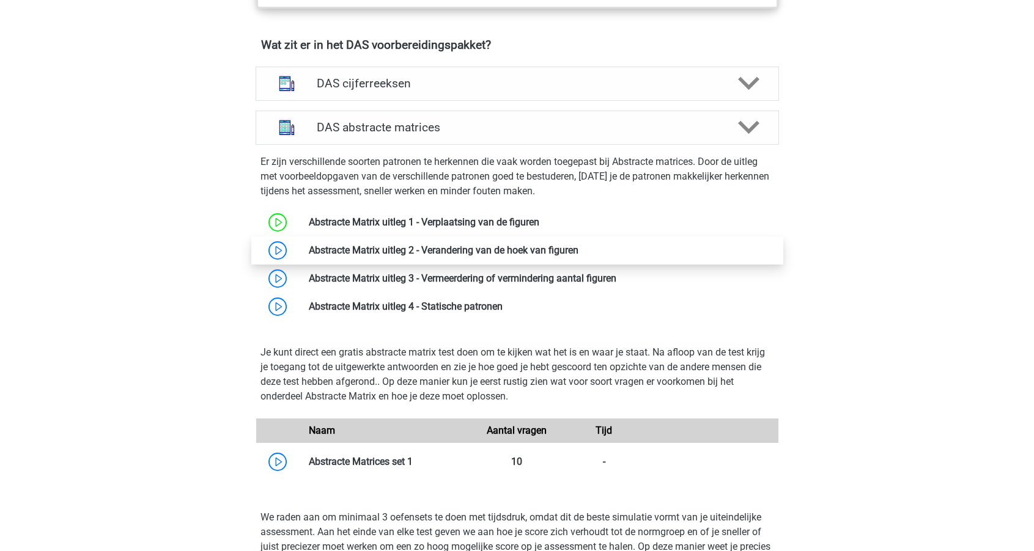
click at [578, 246] on link at bounding box center [578, 250] width 0 height 12
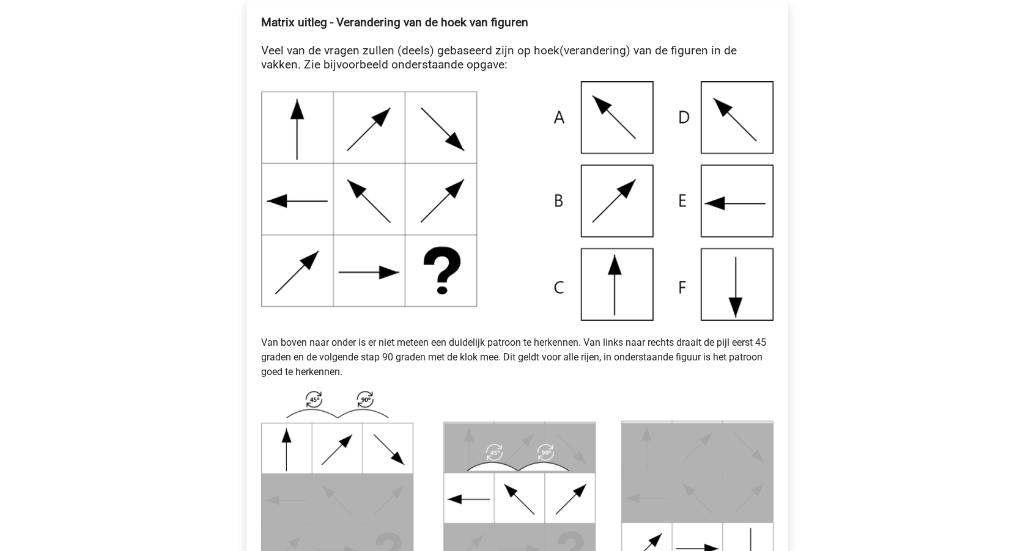
scroll to position [240, 0]
click at [356, 336] on p "Van boven naar onder is er niet meteen een duidelijk patroon te herkennen. Van …" at bounding box center [517, 349] width 512 height 59
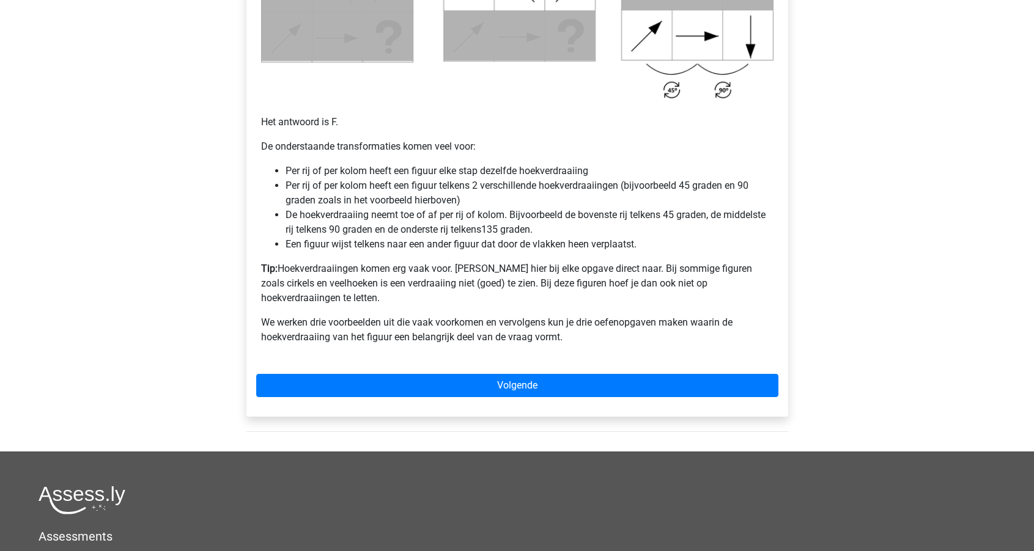
scroll to position [753, 0]
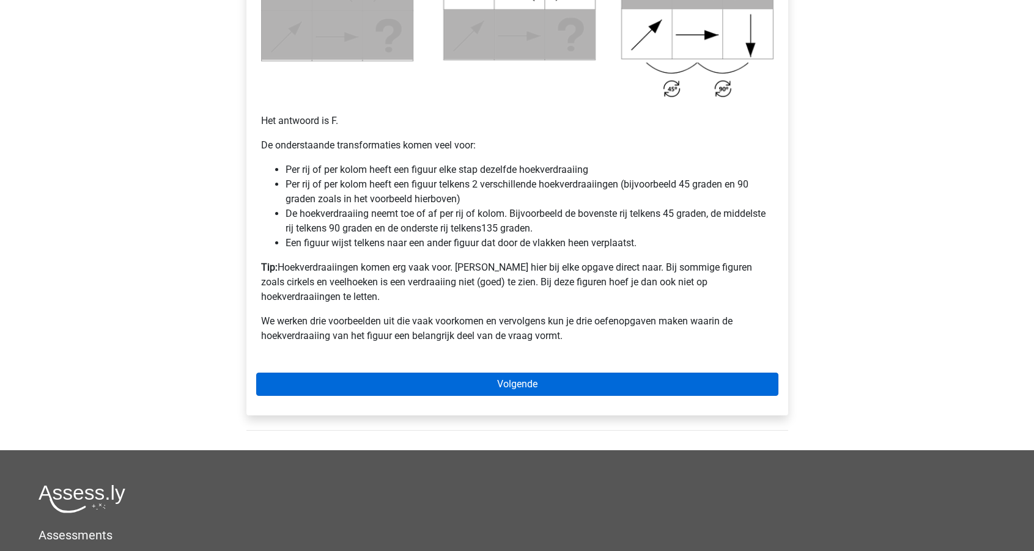
click at [473, 373] on link "Volgende" at bounding box center [517, 384] width 522 height 23
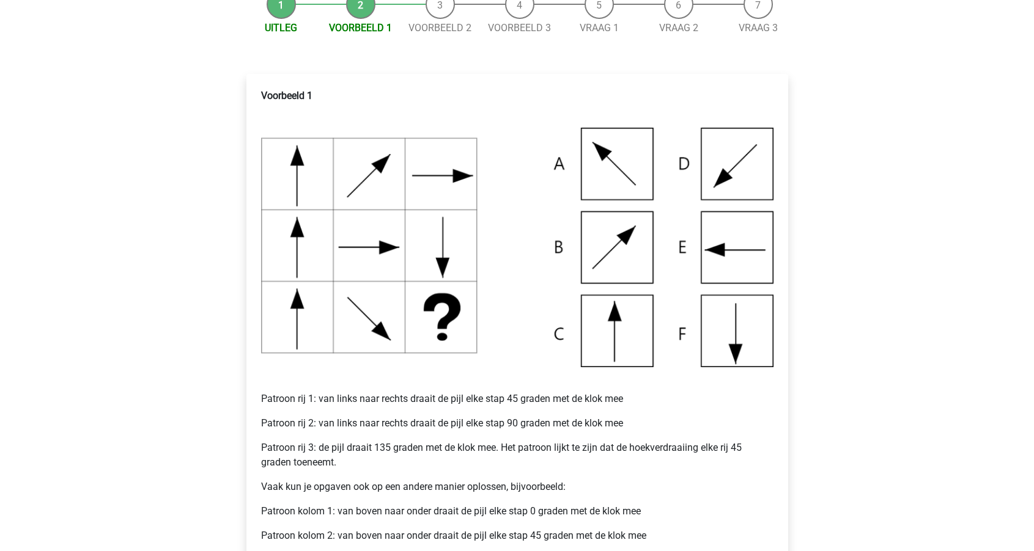
scroll to position [194, 0]
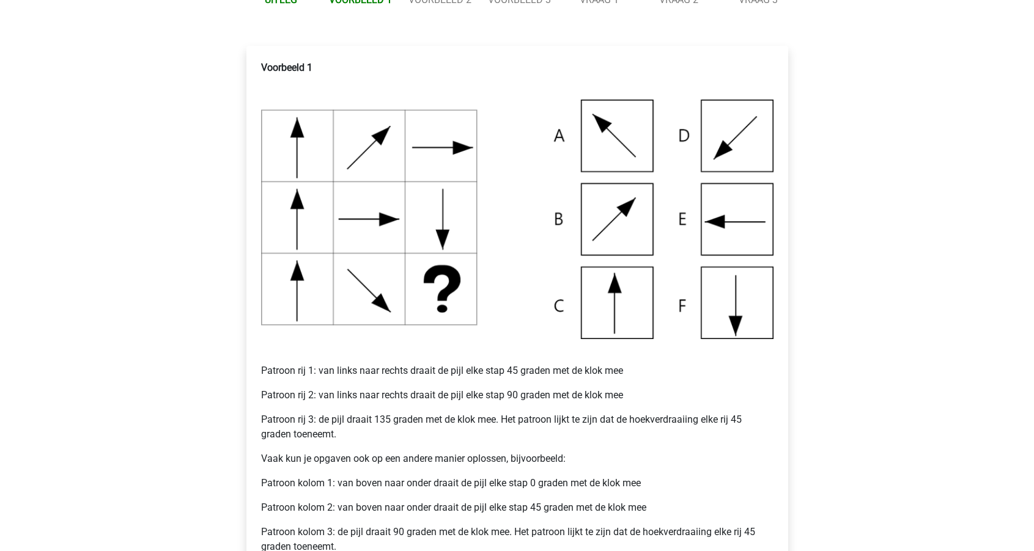
click at [741, 215] on img at bounding box center [517, 220] width 512 height 240
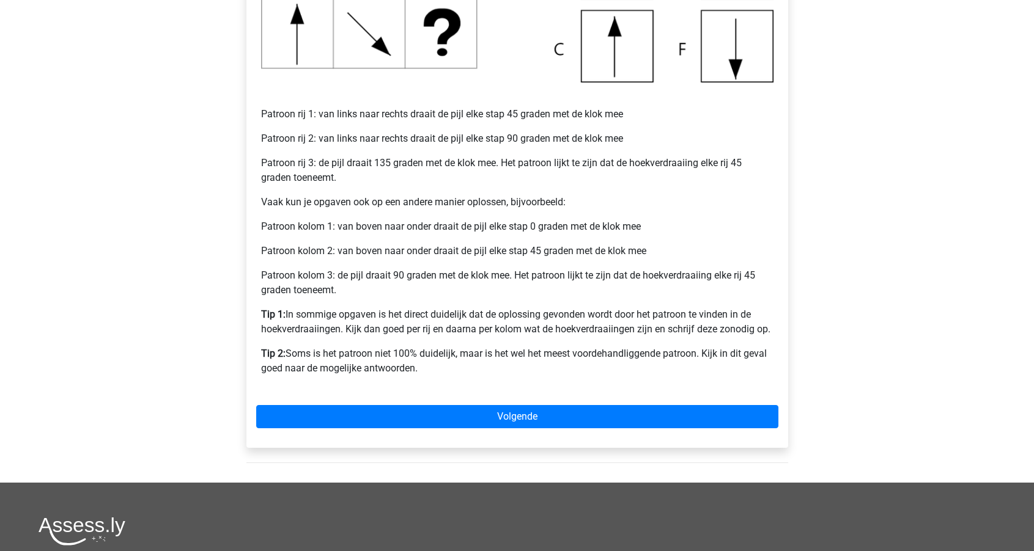
scroll to position [473, 0]
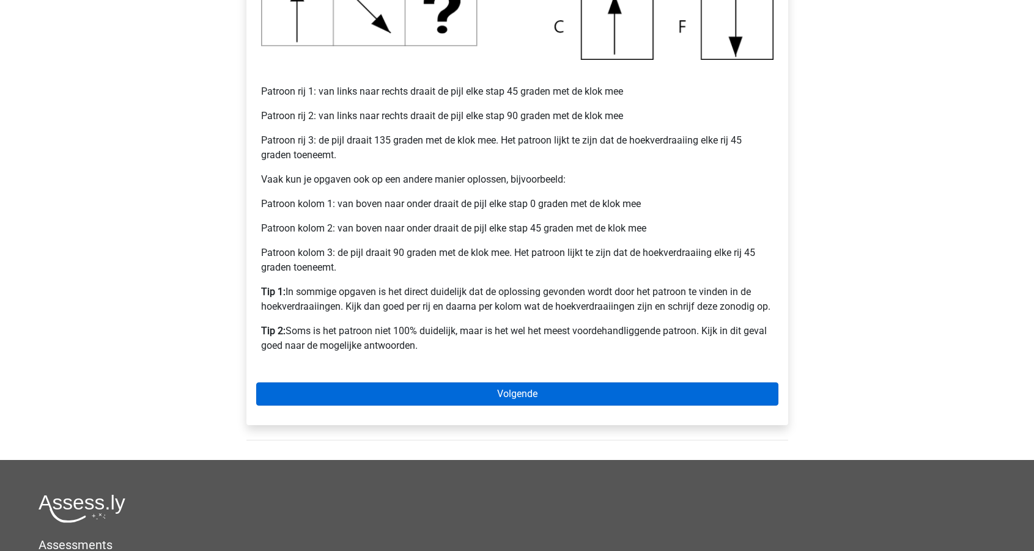
click at [521, 391] on link "Volgende" at bounding box center [517, 394] width 522 height 23
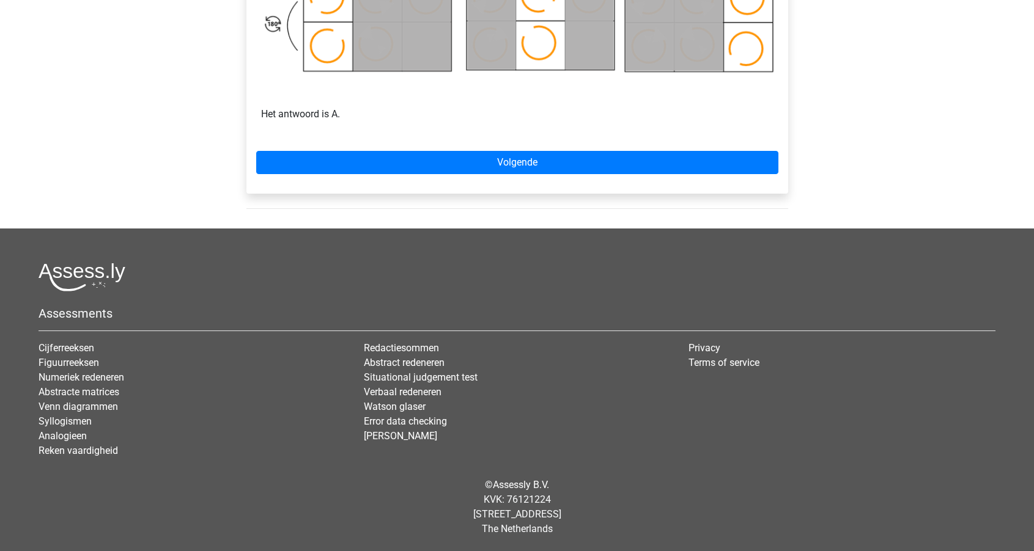
scroll to position [856, 0]
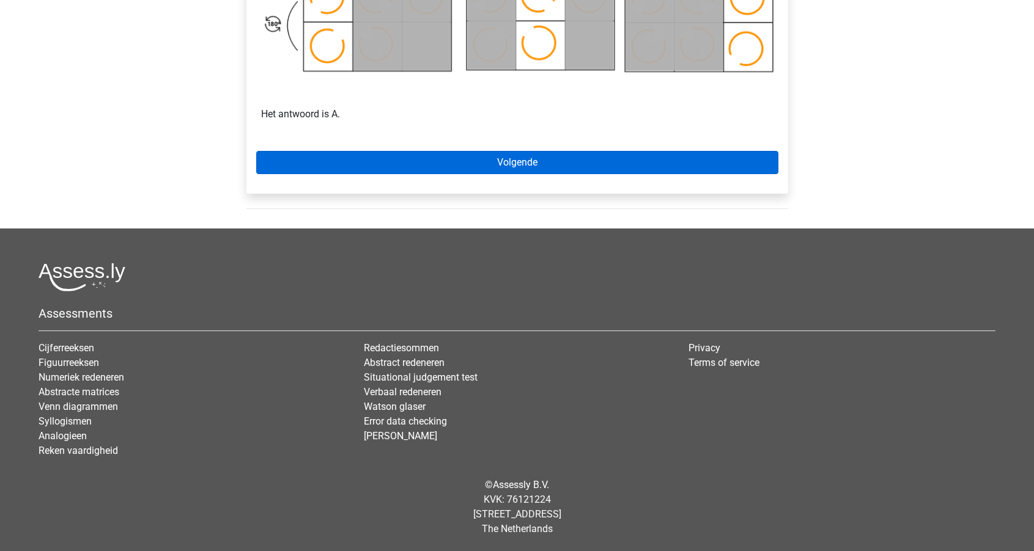
click at [474, 163] on link "Volgende" at bounding box center [517, 162] width 522 height 23
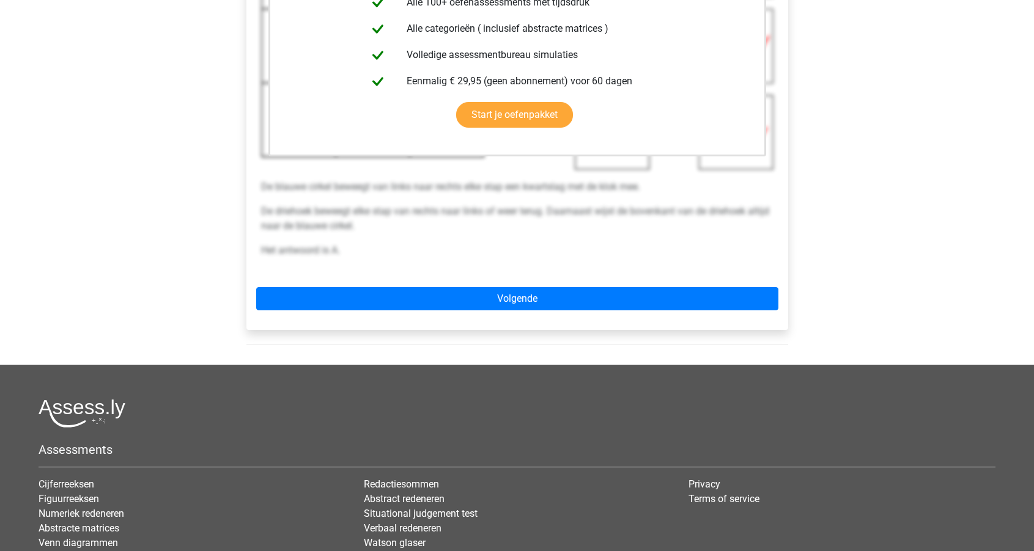
scroll to position [496, 0]
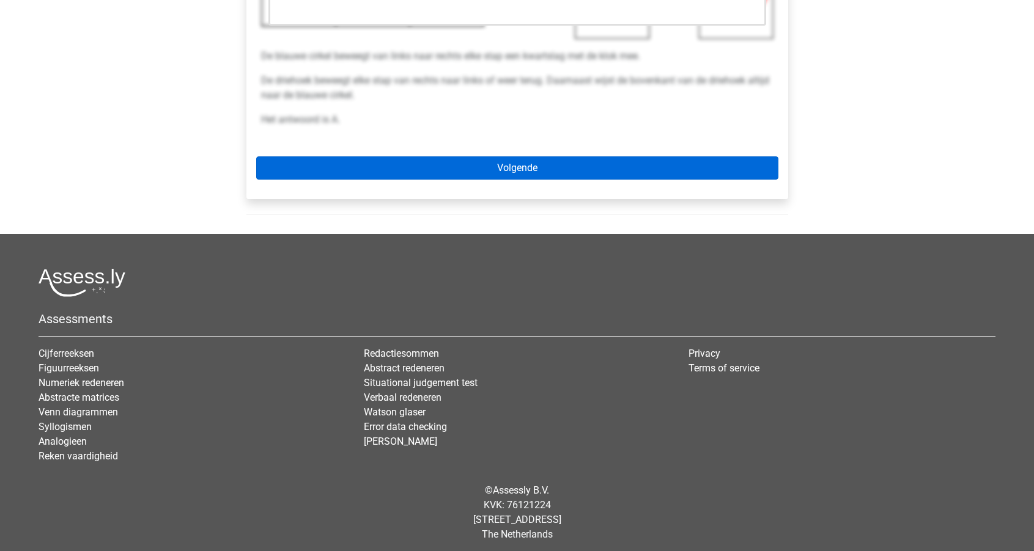
click at [474, 164] on link "Volgende" at bounding box center [517, 167] width 522 height 23
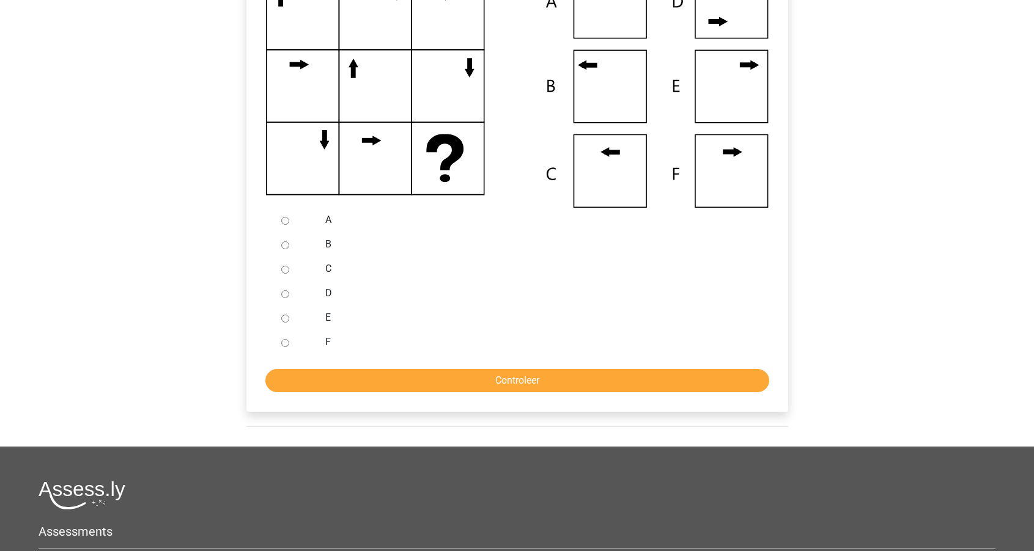
scroll to position [340, 0]
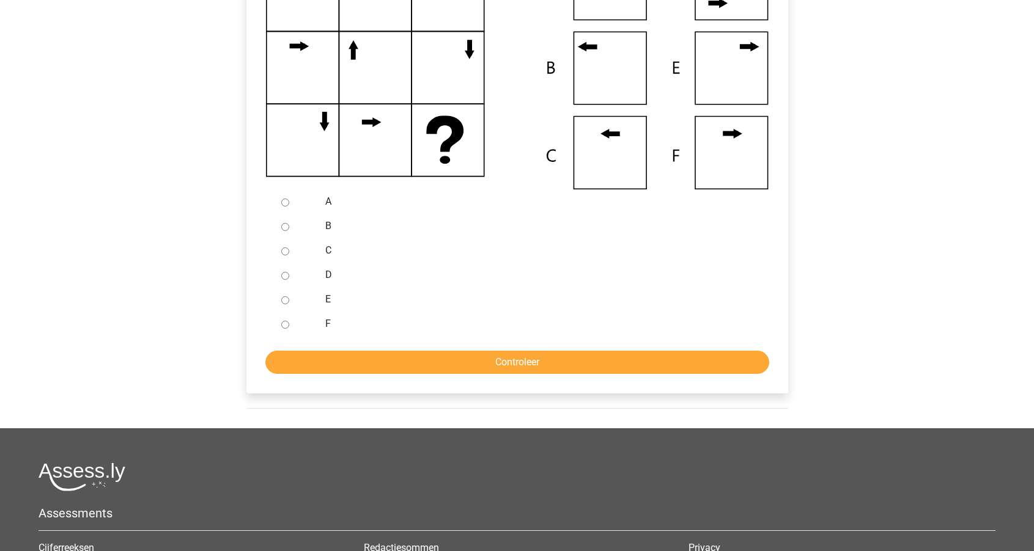
click at [284, 226] on input "B" at bounding box center [285, 227] width 8 height 8
radio input "true"
click at [469, 364] on input "Controleer" at bounding box center [517, 362] width 504 height 23
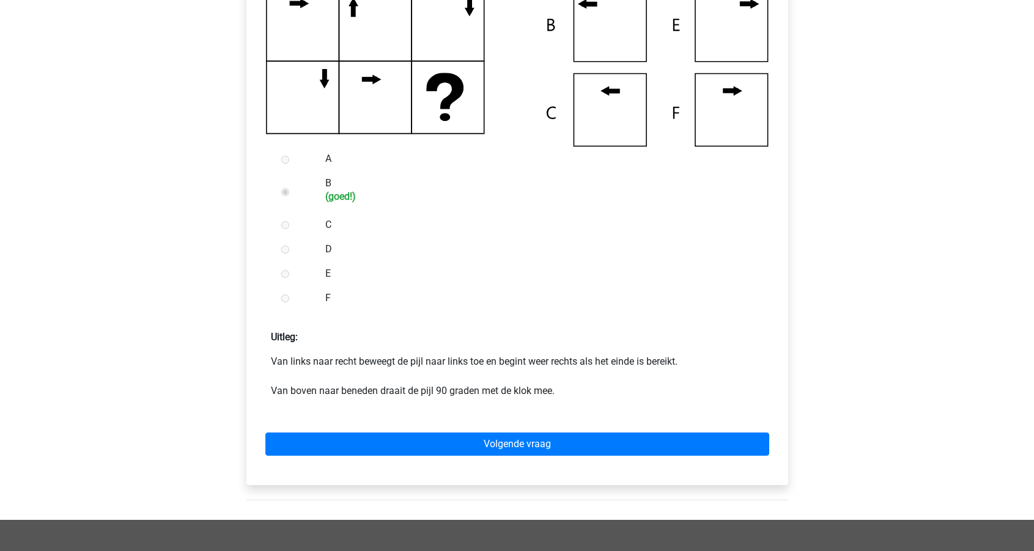
scroll to position [418, 0]
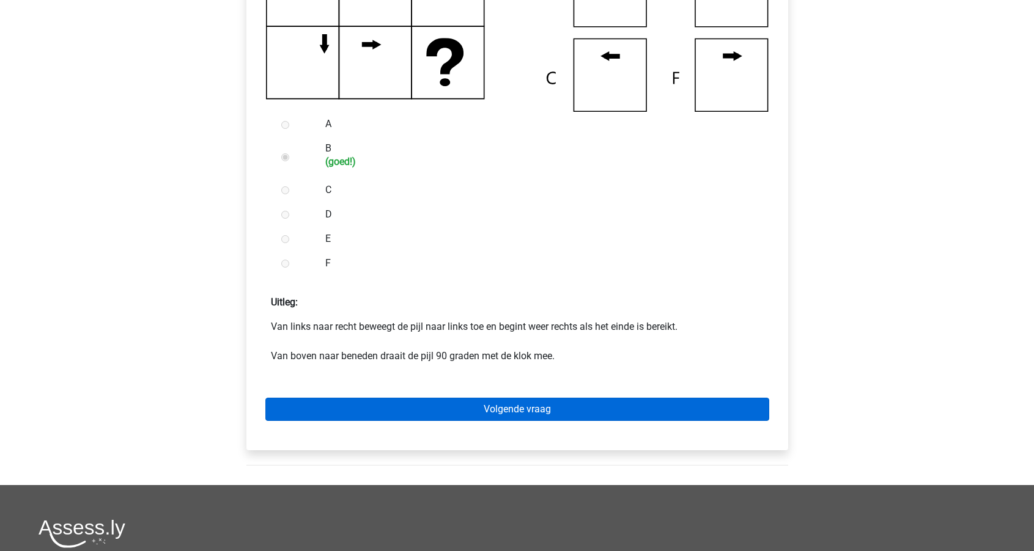
click at [466, 411] on link "Volgende vraag" at bounding box center [517, 409] width 504 height 23
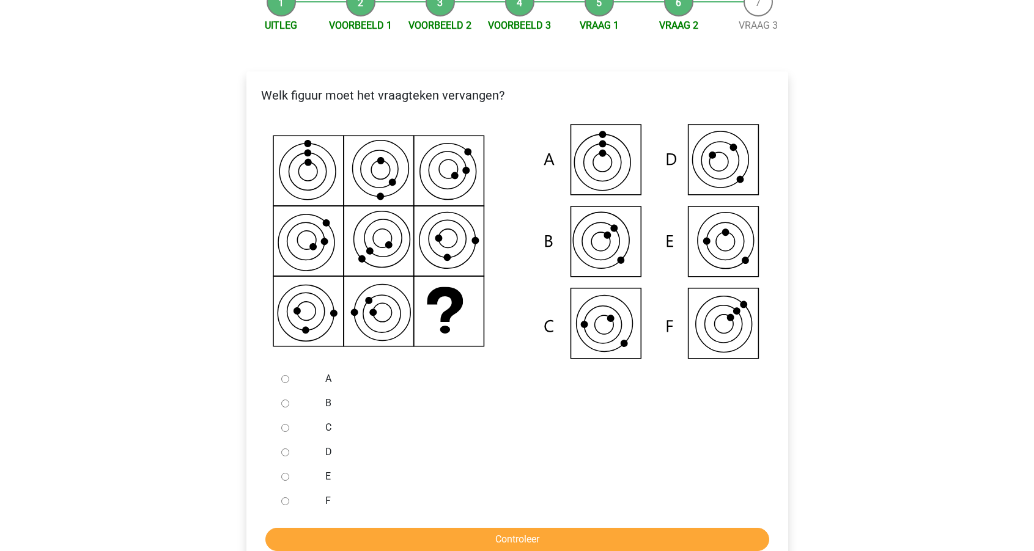
scroll to position [169, 0]
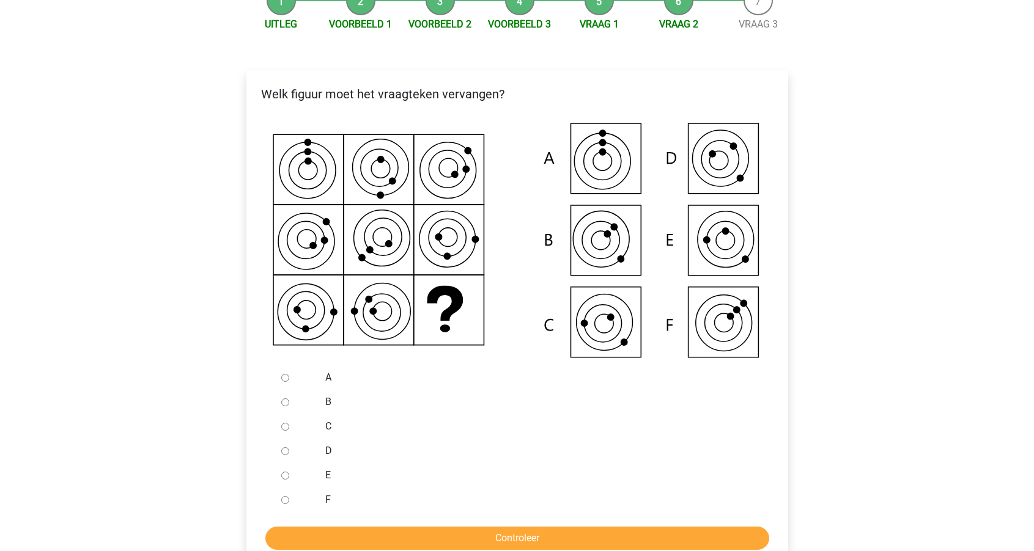
click at [287, 427] on input "C" at bounding box center [285, 427] width 8 height 8
radio input "true"
click at [446, 535] on input "Controleer" at bounding box center [517, 538] width 504 height 23
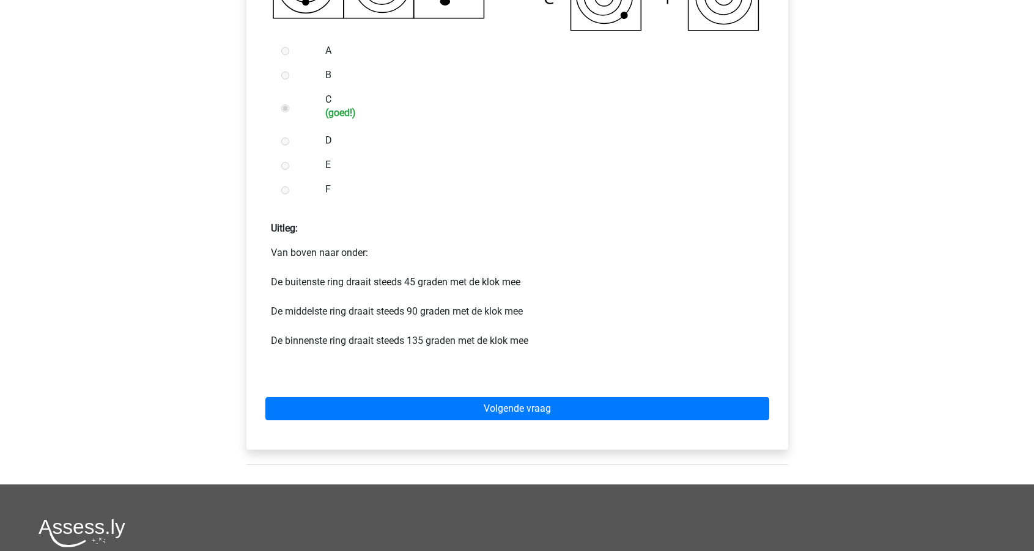
scroll to position [500, 0]
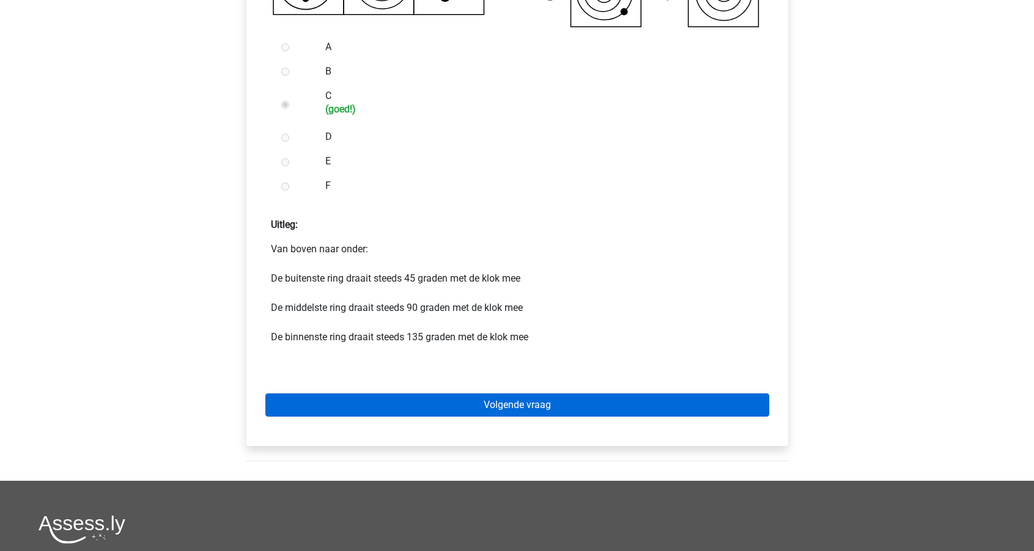
click at [452, 398] on link "Volgende vraag" at bounding box center [517, 405] width 504 height 23
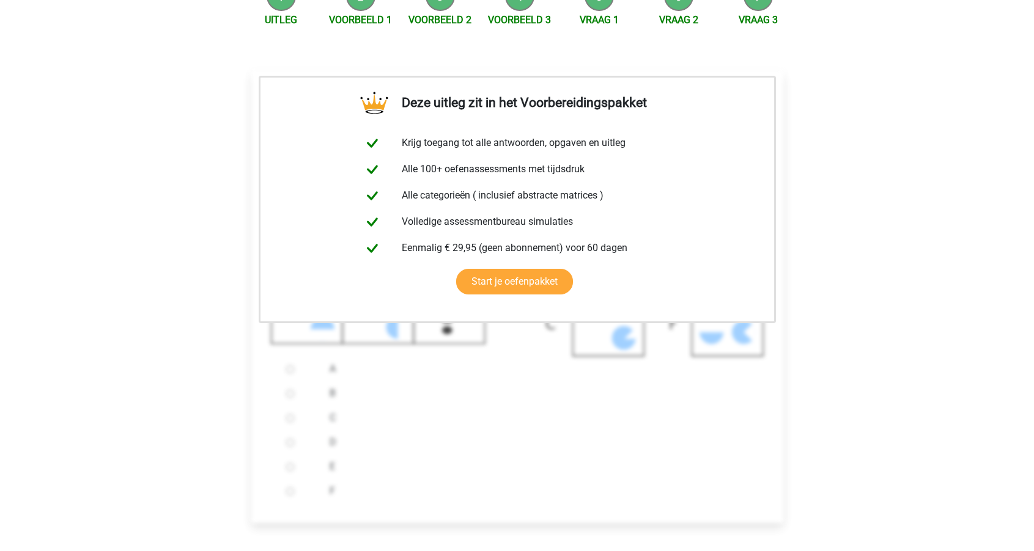
scroll to position [281, 0]
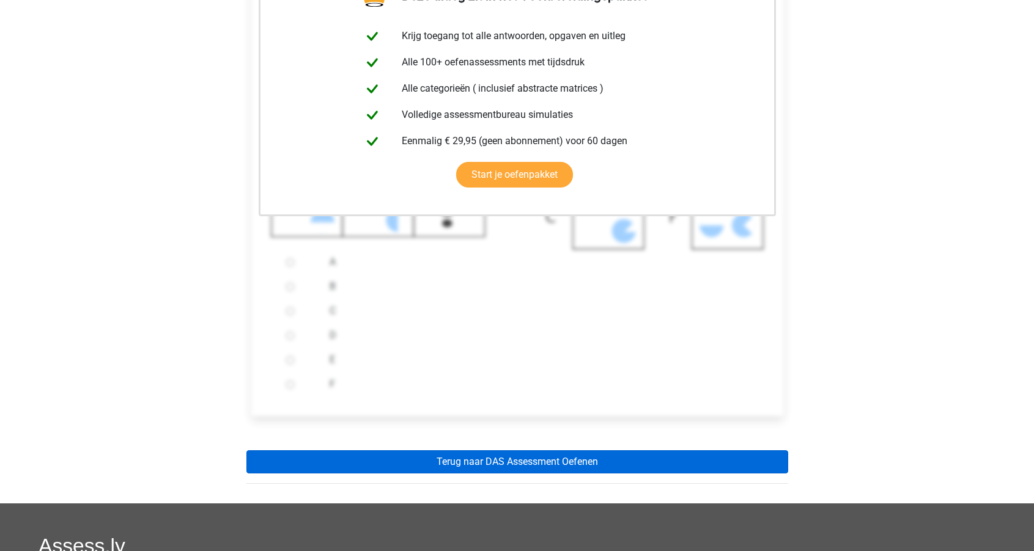
click at [469, 463] on link "Terug naar DAS Assessment Oefenen" at bounding box center [517, 461] width 542 height 23
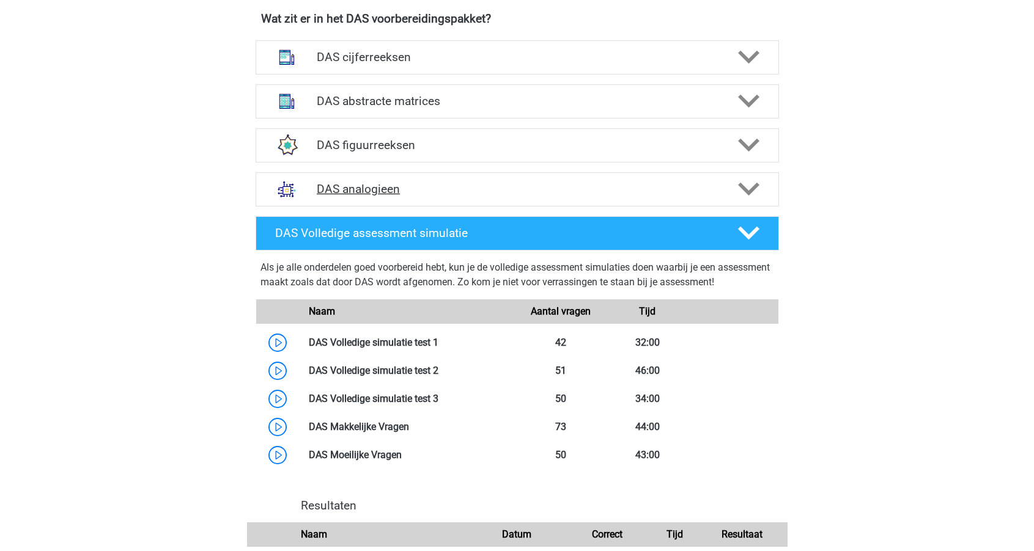
scroll to position [807, 0]
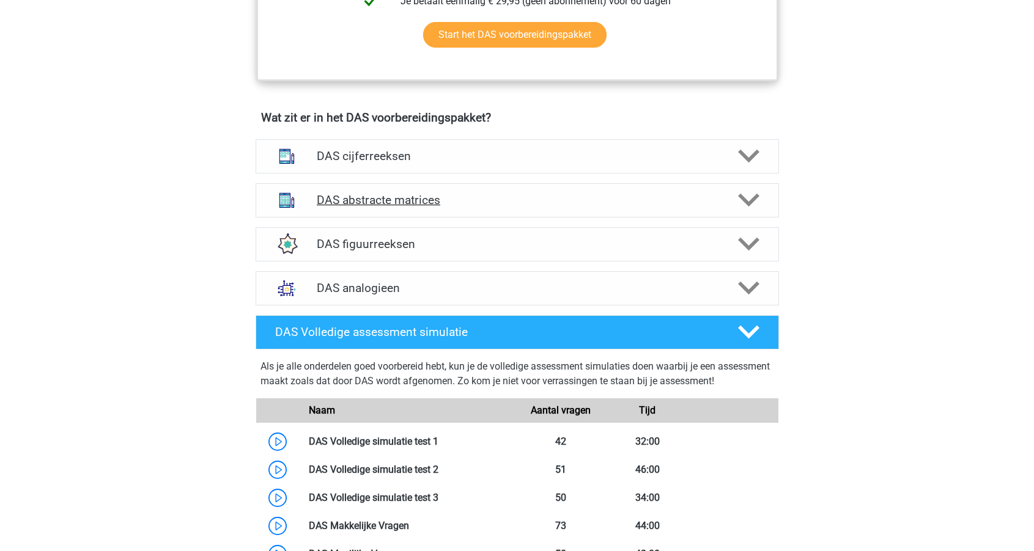
click at [431, 188] on div "DAS abstracte matrices" at bounding box center [516, 200] width 523 height 34
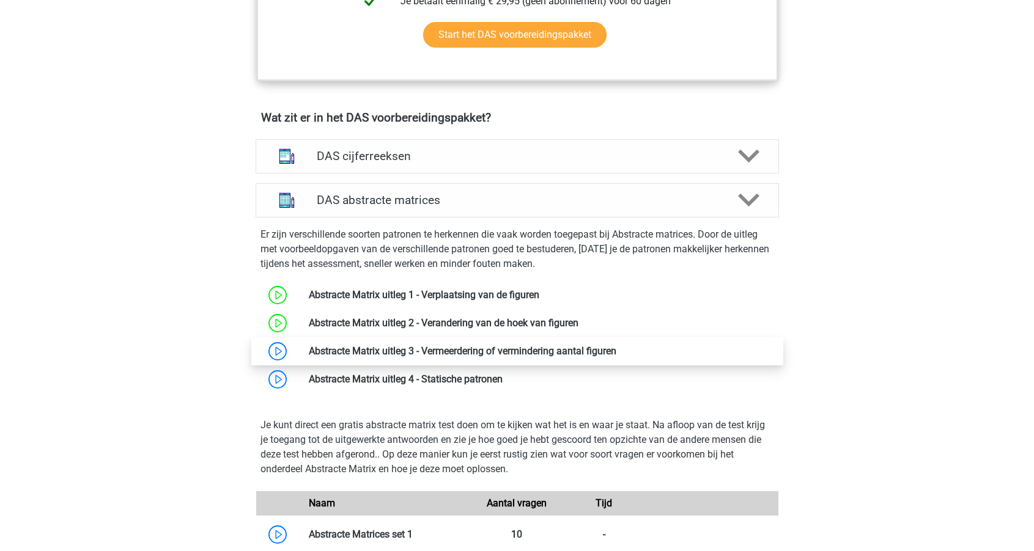
click at [616, 353] on link at bounding box center [616, 351] width 0 height 12
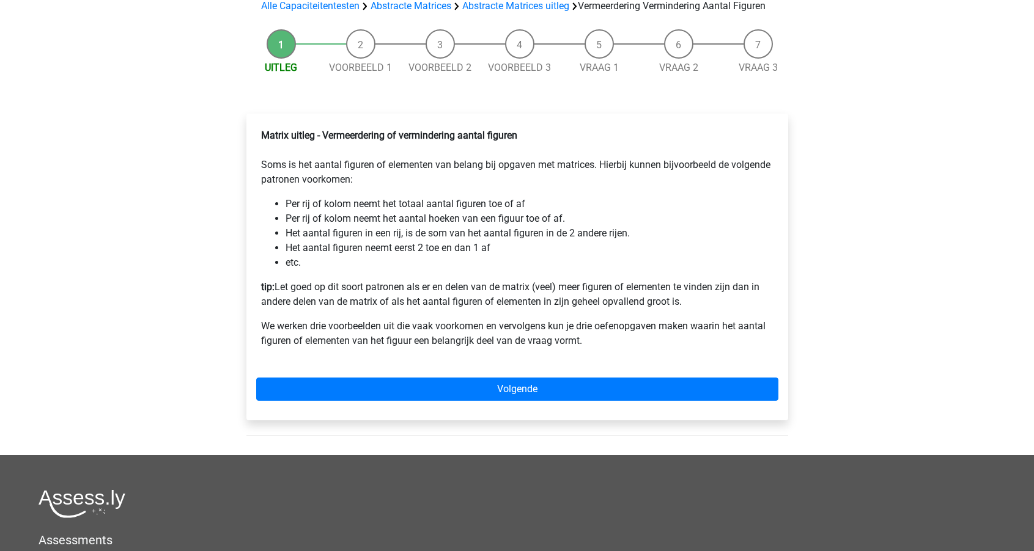
scroll to position [181, 0]
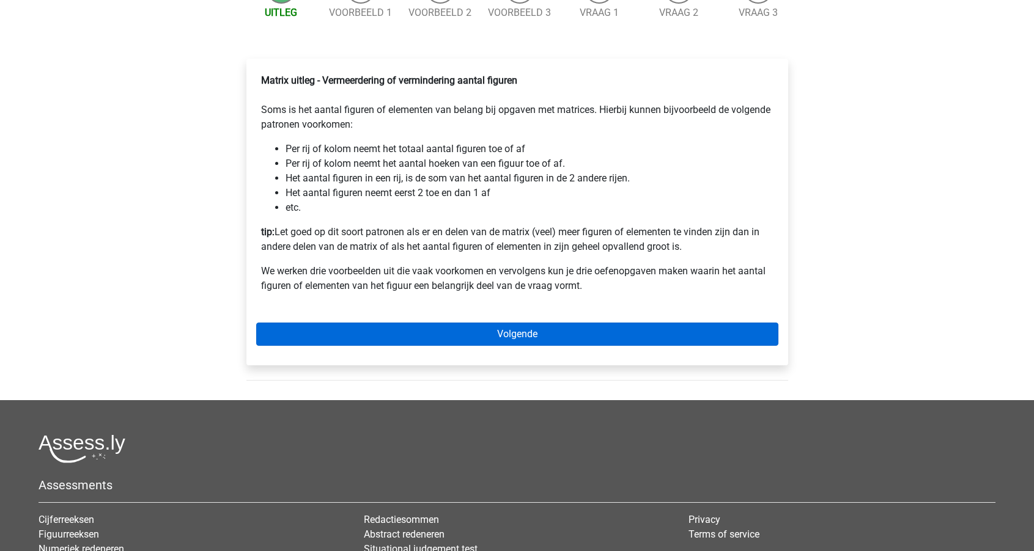
click at [398, 346] on link "Volgende" at bounding box center [517, 334] width 522 height 23
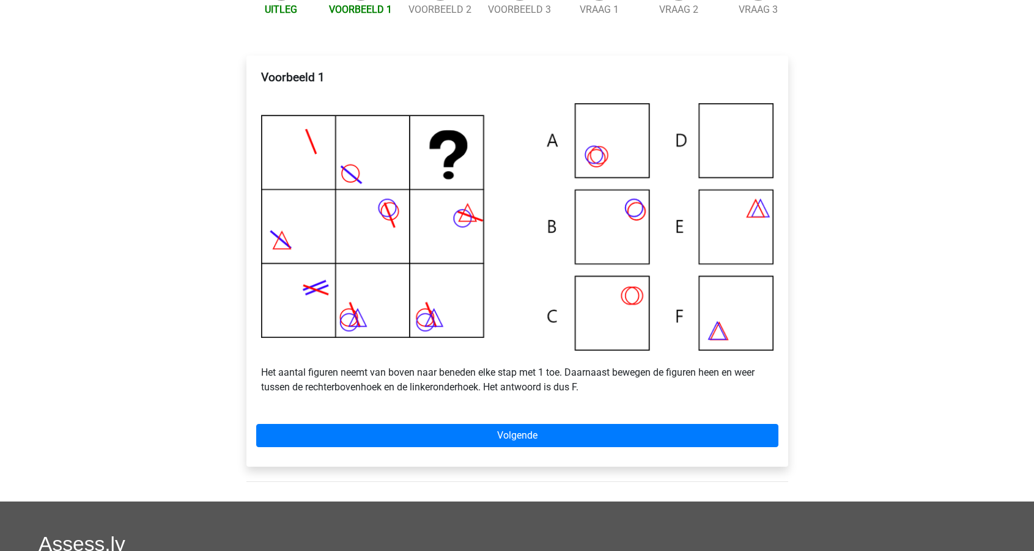
scroll to position [186, 0]
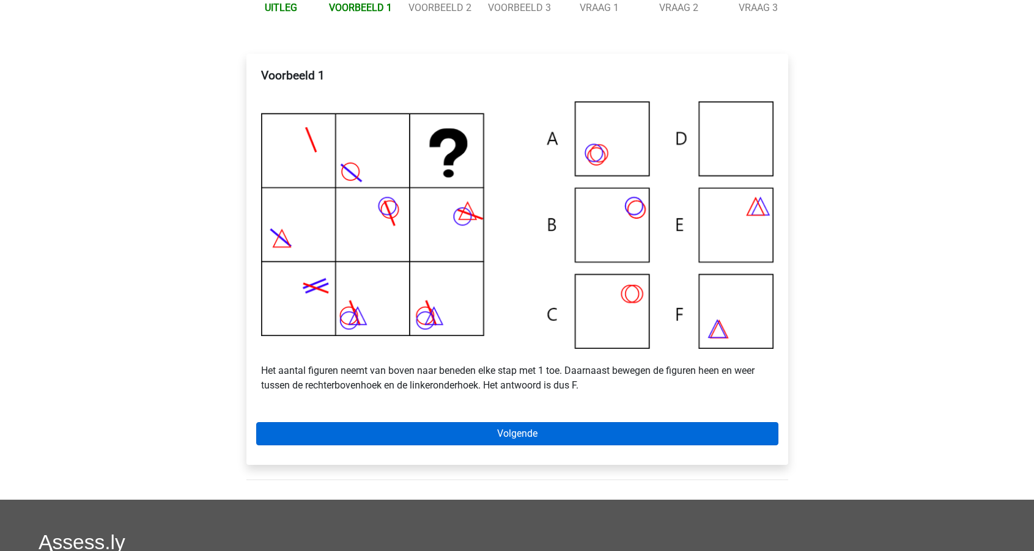
click at [478, 445] on link "Volgende" at bounding box center [517, 433] width 522 height 23
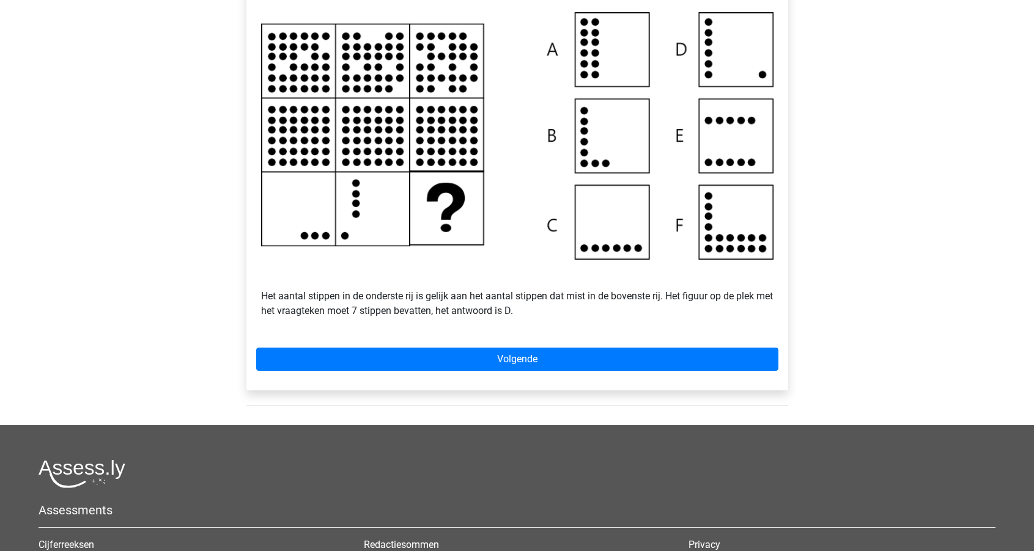
scroll to position [262, 0]
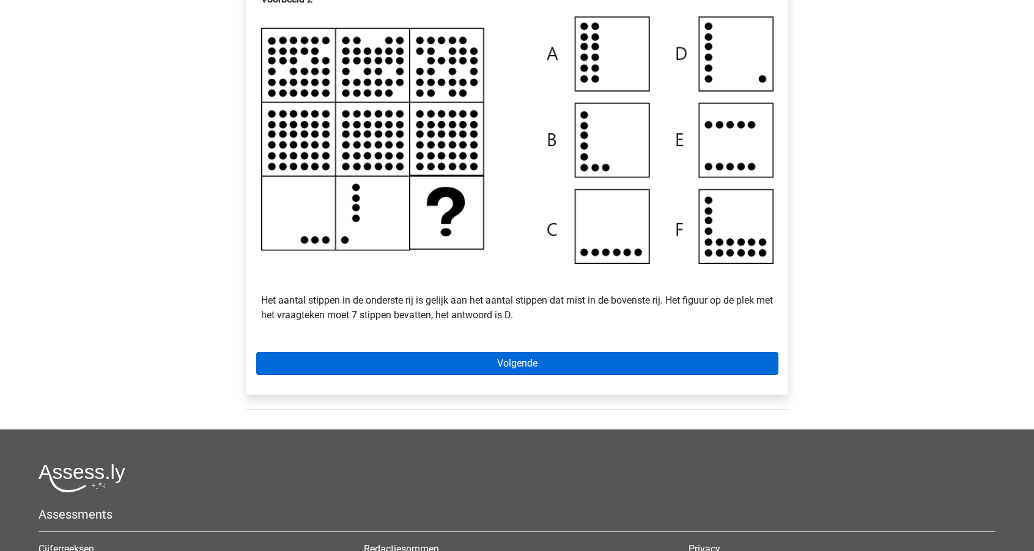
click at [537, 375] on link "Volgende" at bounding box center [517, 363] width 522 height 23
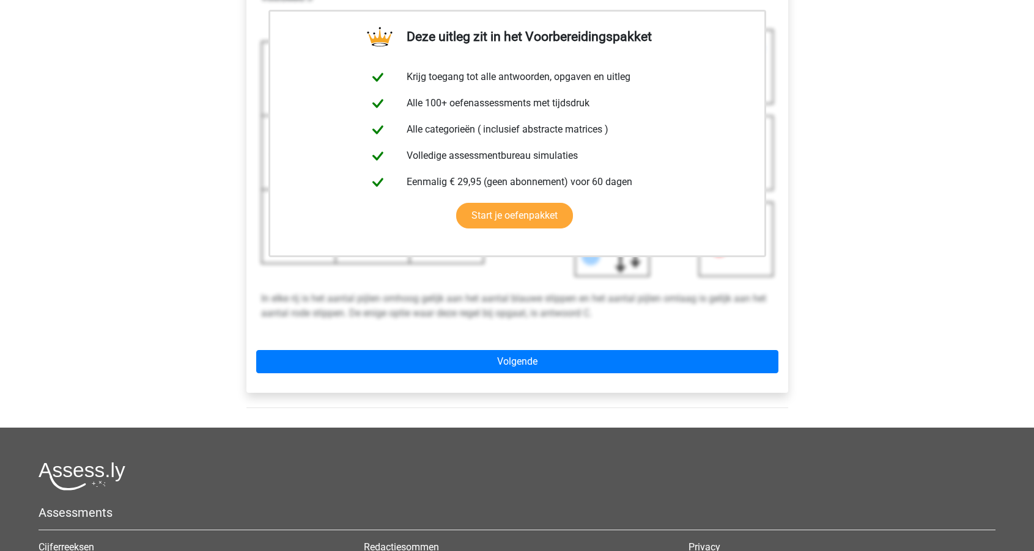
scroll to position [294, 0]
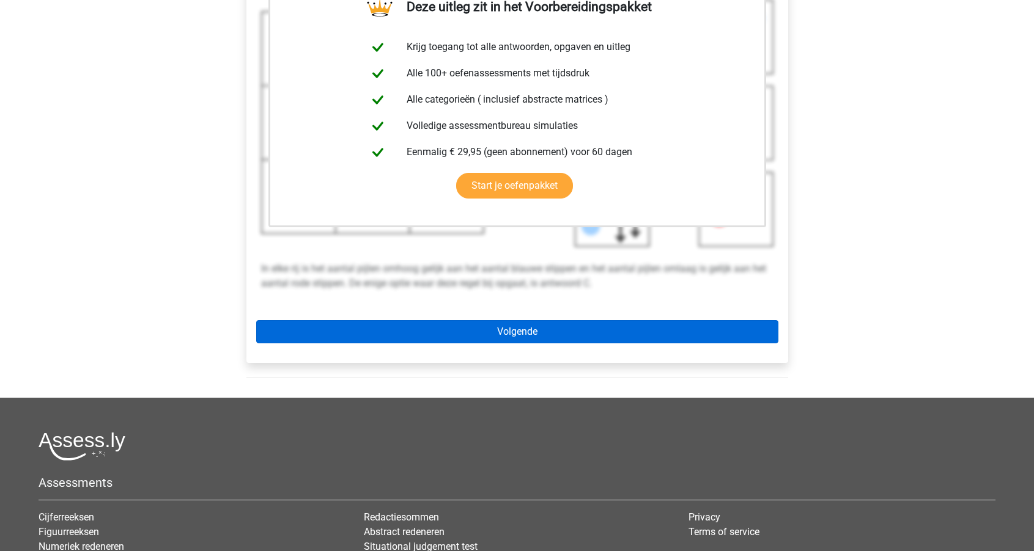
click at [514, 343] on link "Volgende" at bounding box center [517, 331] width 522 height 23
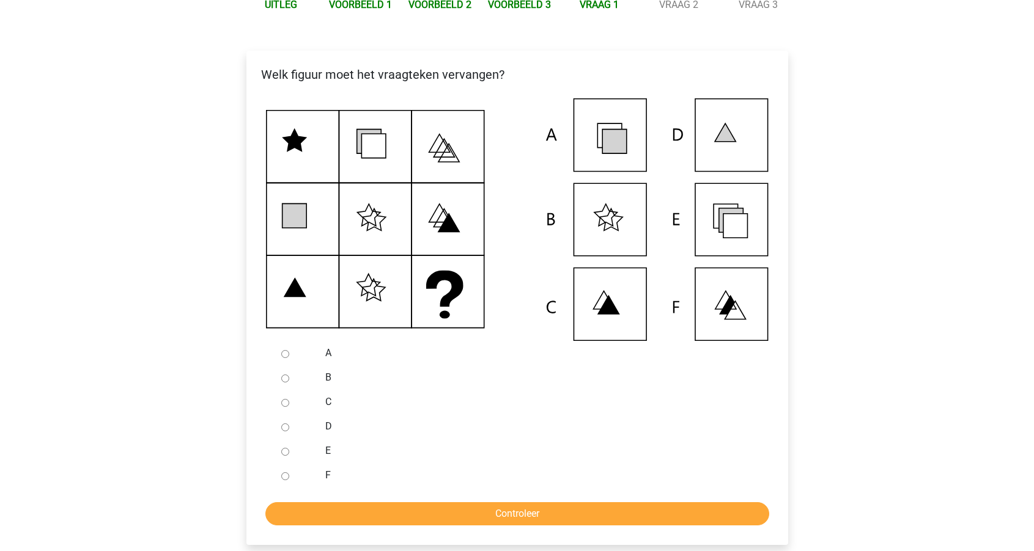
scroll to position [183, 0]
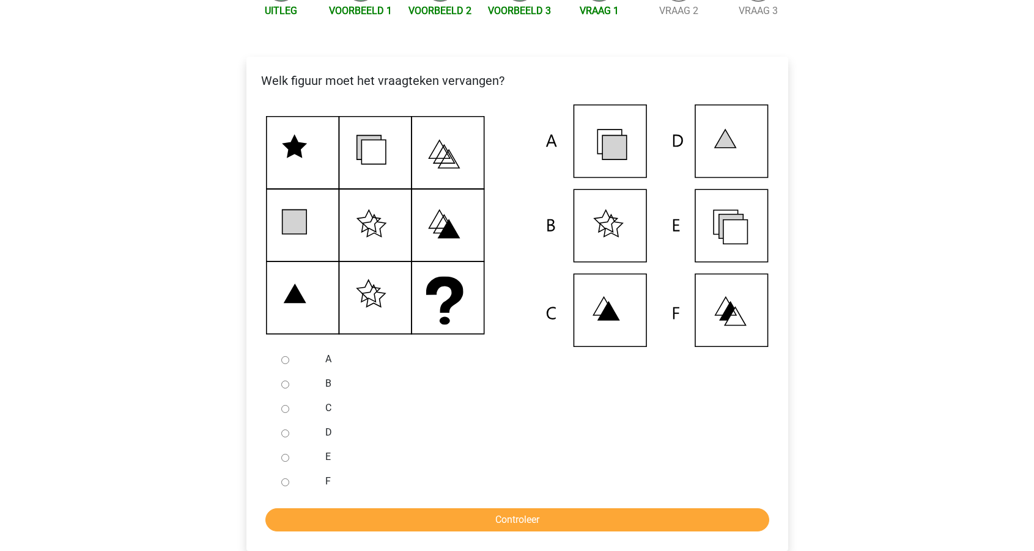
click at [283, 462] on input "E" at bounding box center [285, 458] width 8 height 8
radio input "true"
click at [358, 532] on input "Controleer" at bounding box center [517, 520] width 504 height 23
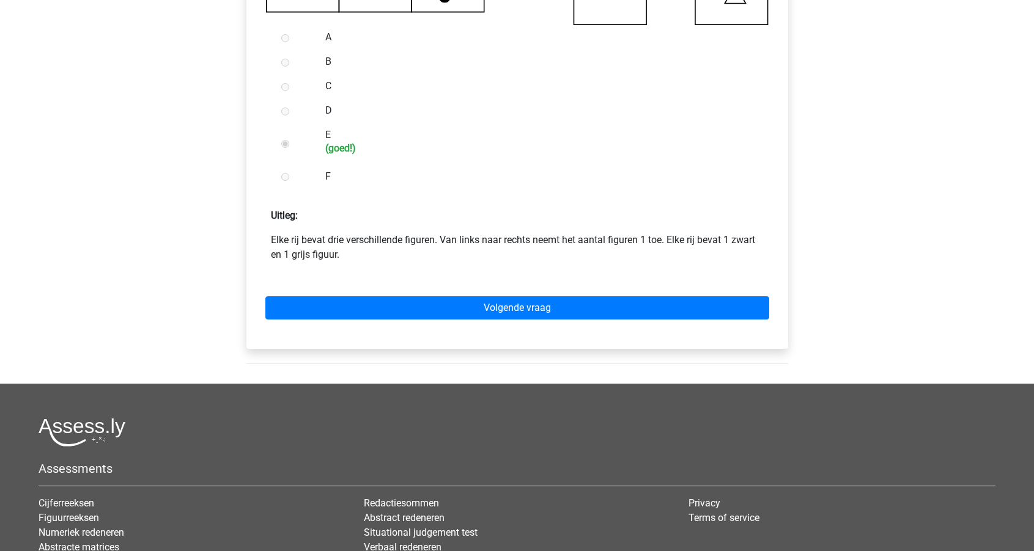
scroll to position [507, 0]
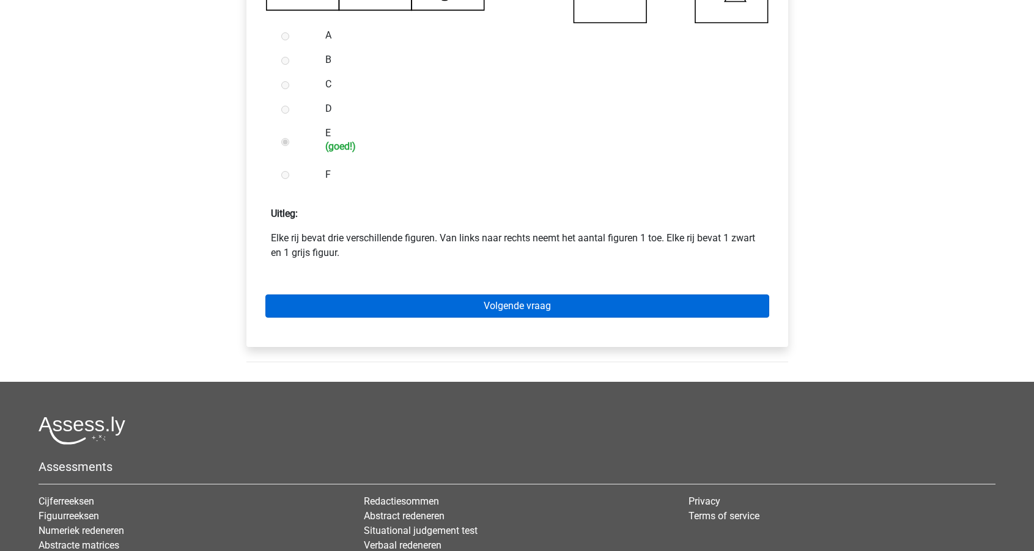
click at [441, 317] on link "Volgende vraag" at bounding box center [517, 306] width 504 height 23
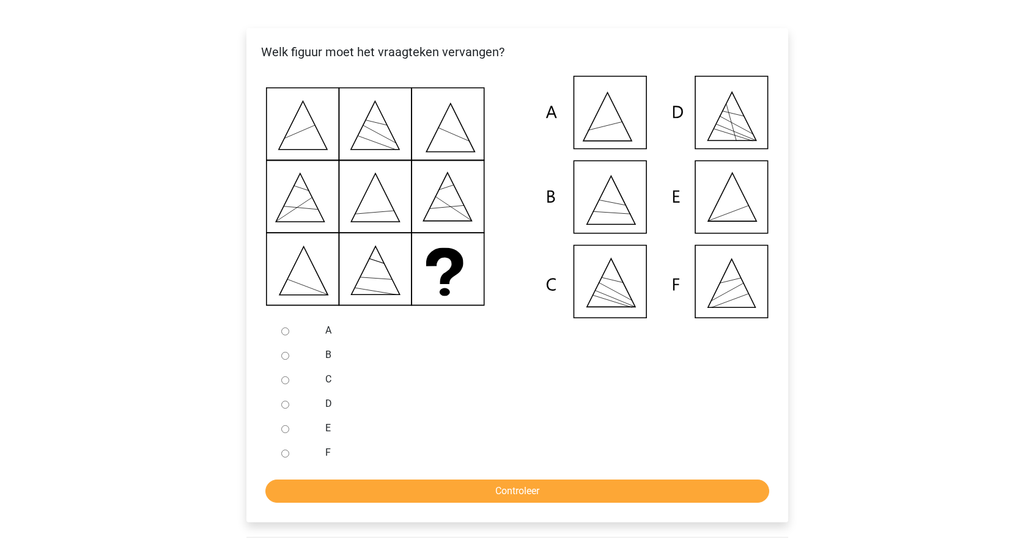
scroll to position [219, 0]
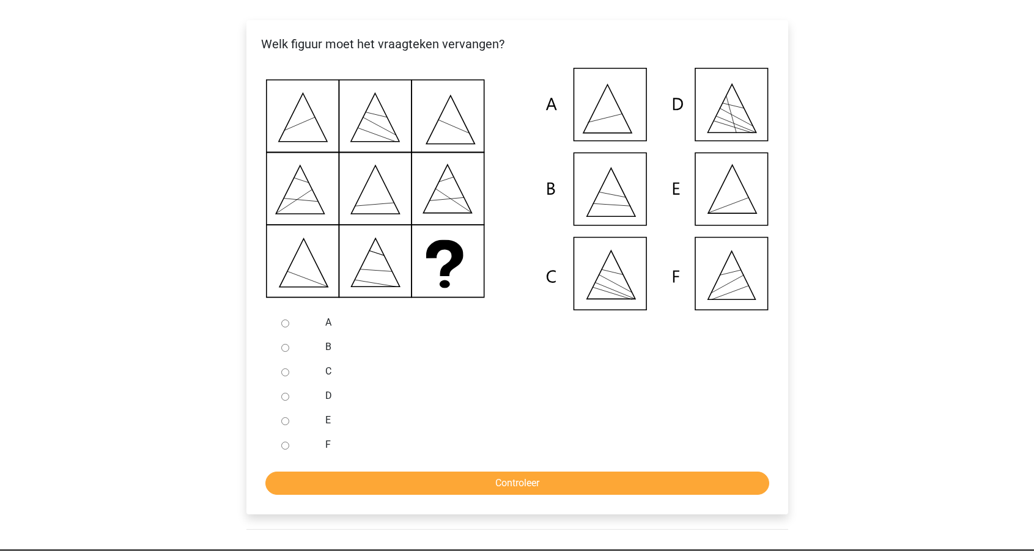
click at [312, 433] on div at bounding box center [296, 420] width 40 height 24
click at [284, 425] on input "E" at bounding box center [285, 421] width 8 height 8
radio input "true"
click at [345, 491] on input "Controleer" at bounding box center [517, 483] width 504 height 23
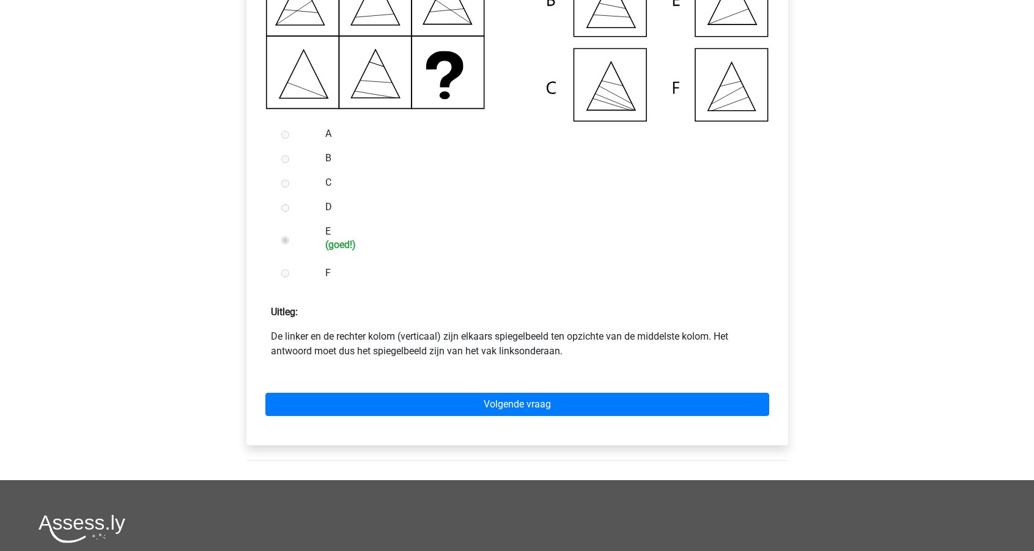
scroll to position [414, 0]
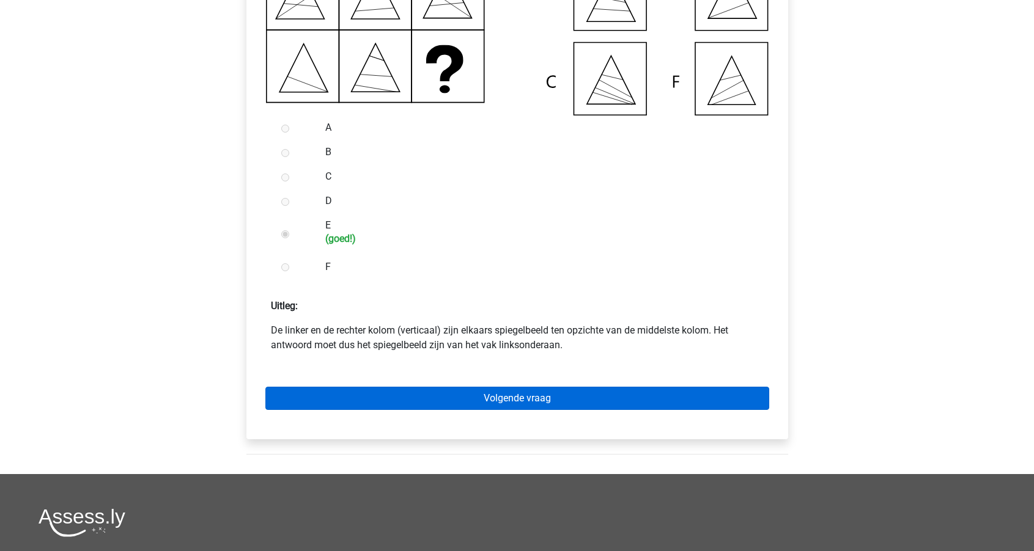
click at [389, 409] on link "Volgende vraag" at bounding box center [517, 398] width 504 height 23
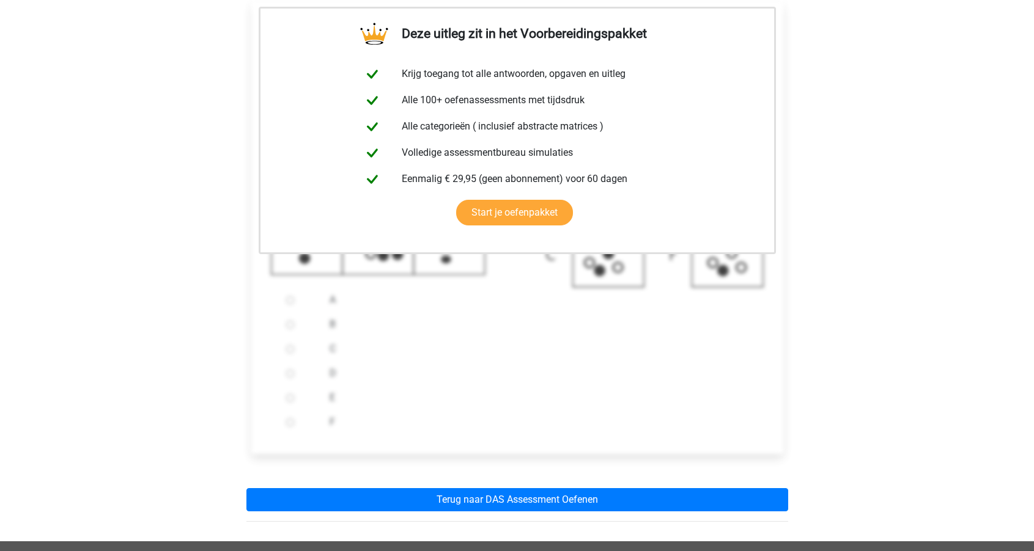
scroll to position [289, 0]
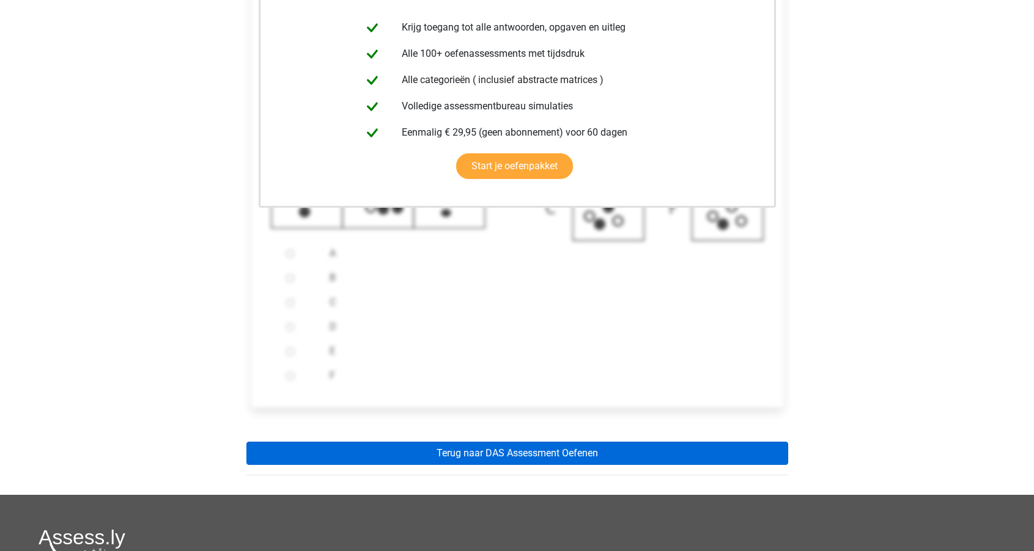
click at [389, 465] on link "Terug naar DAS Assessment Oefenen" at bounding box center [517, 453] width 542 height 23
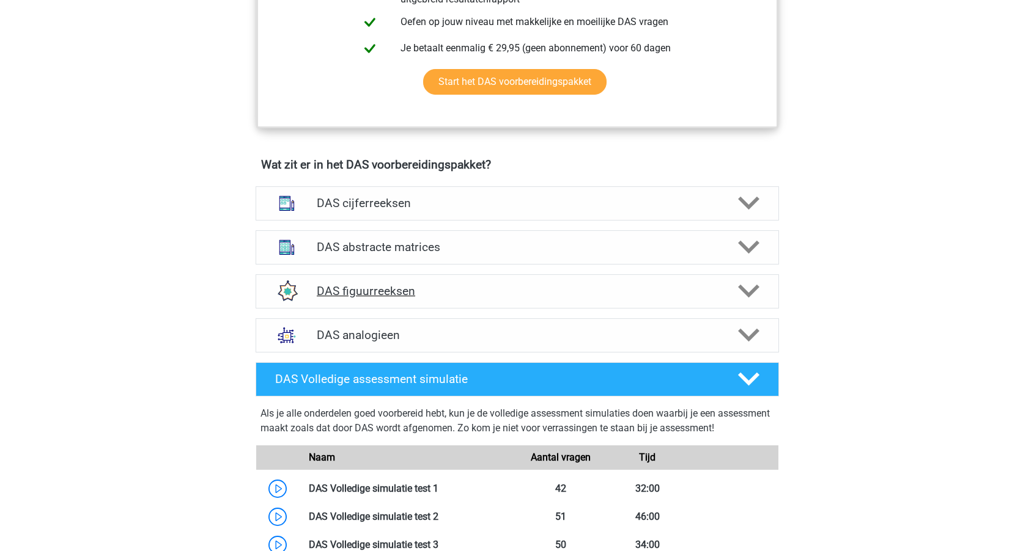
scroll to position [770, 0]
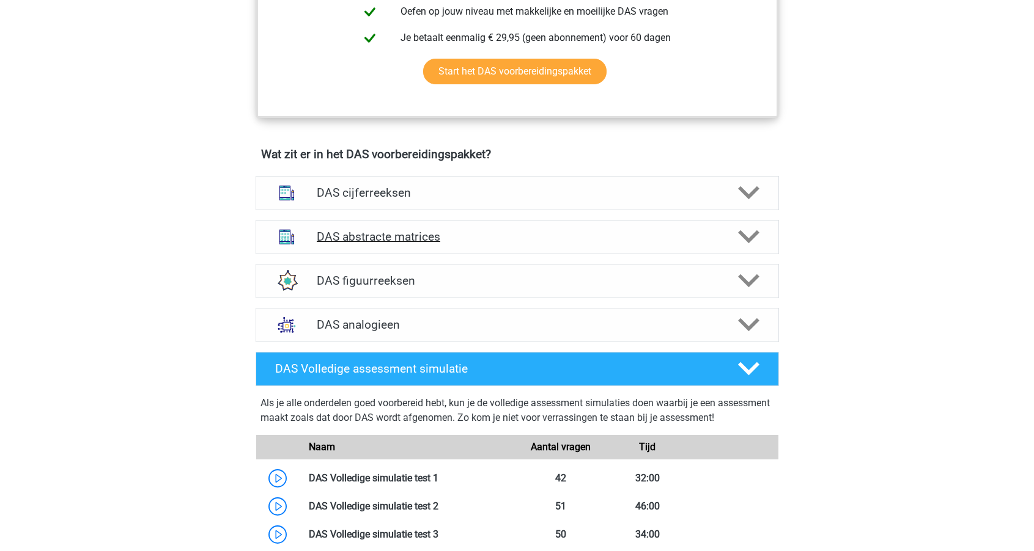
click at [386, 235] on h4 "DAS abstracte matrices" at bounding box center [517, 237] width 400 height 14
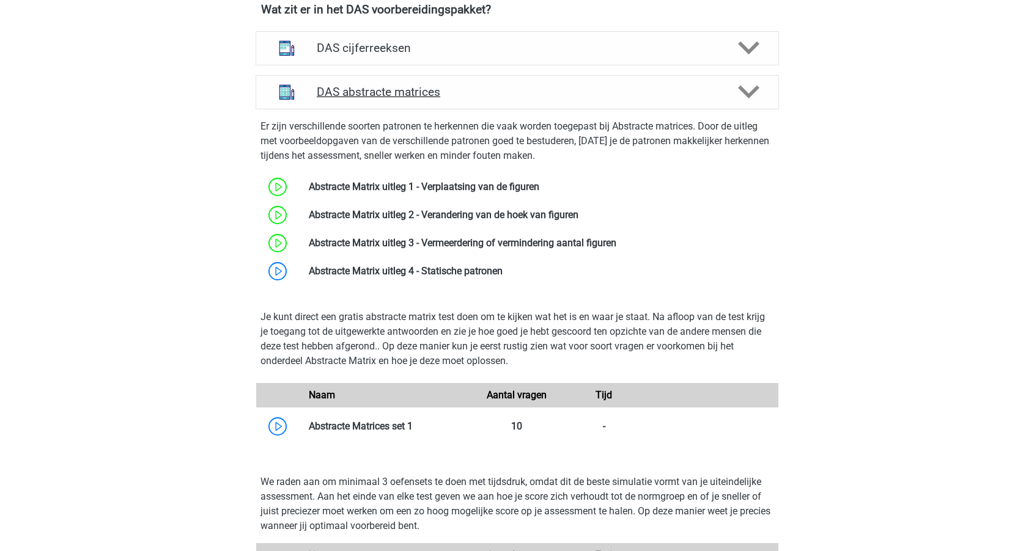
scroll to position [942, 0]
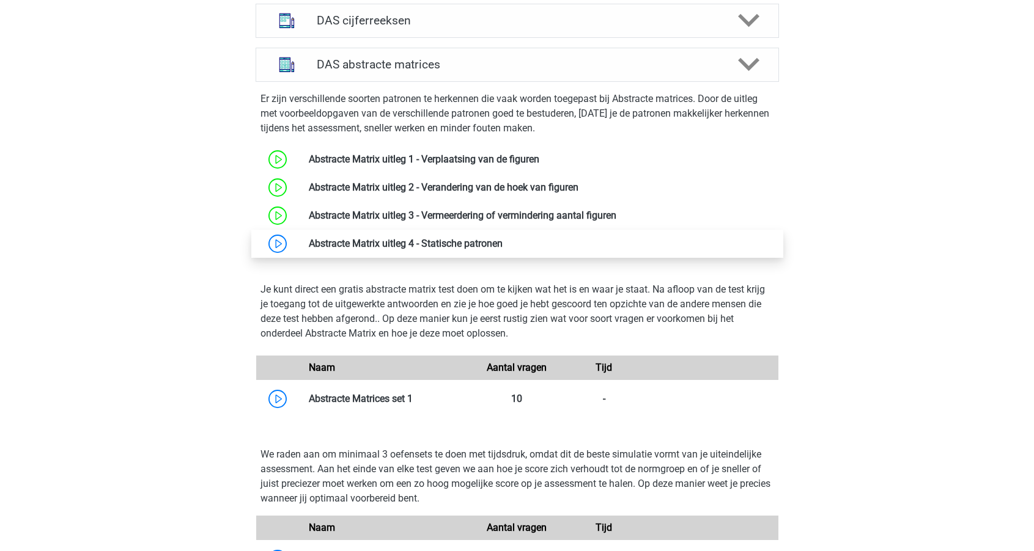
click at [502, 247] on link at bounding box center [502, 244] width 0 height 12
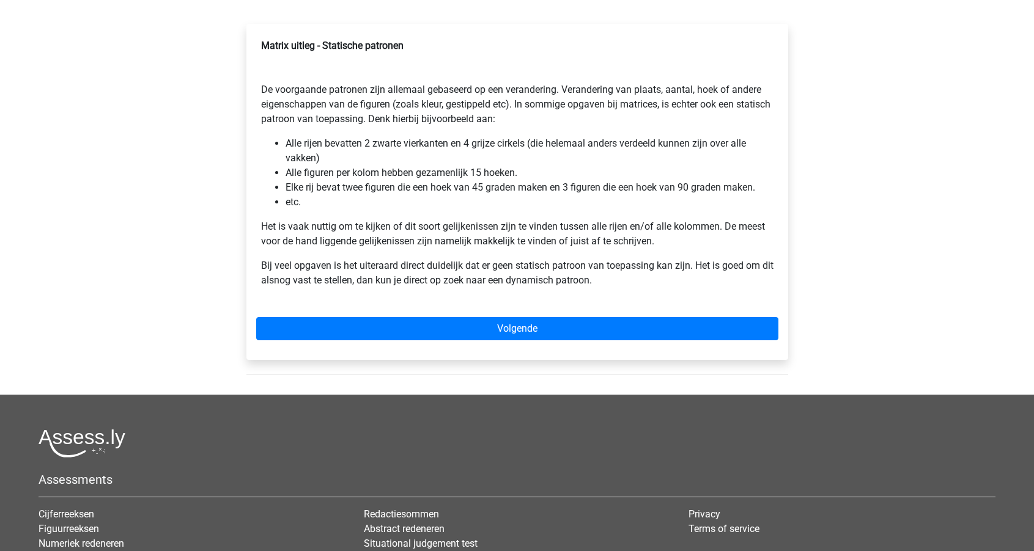
scroll to position [191, 0]
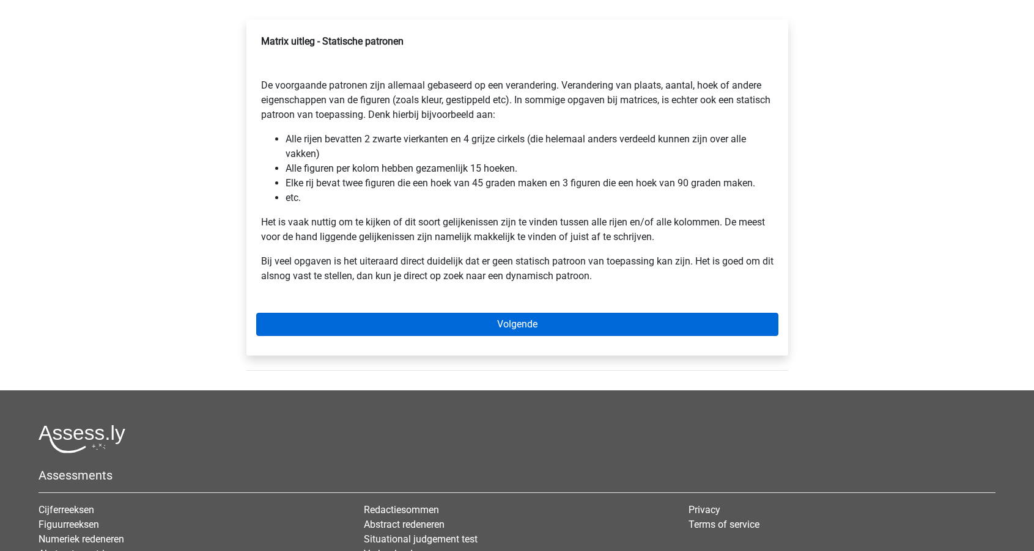
click at [377, 326] on link "Volgende" at bounding box center [517, 324] width 522 height 23
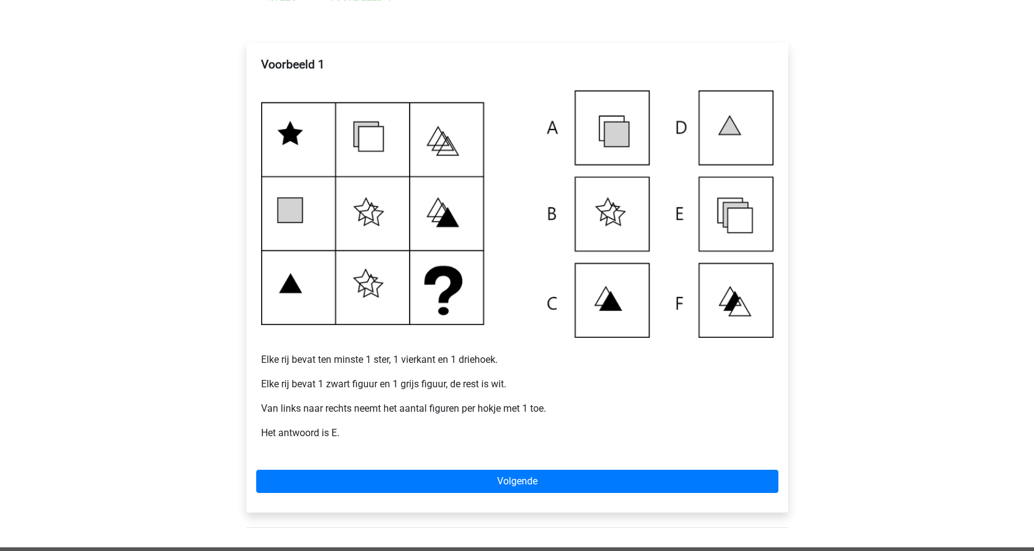
scroll to position [168, 0]
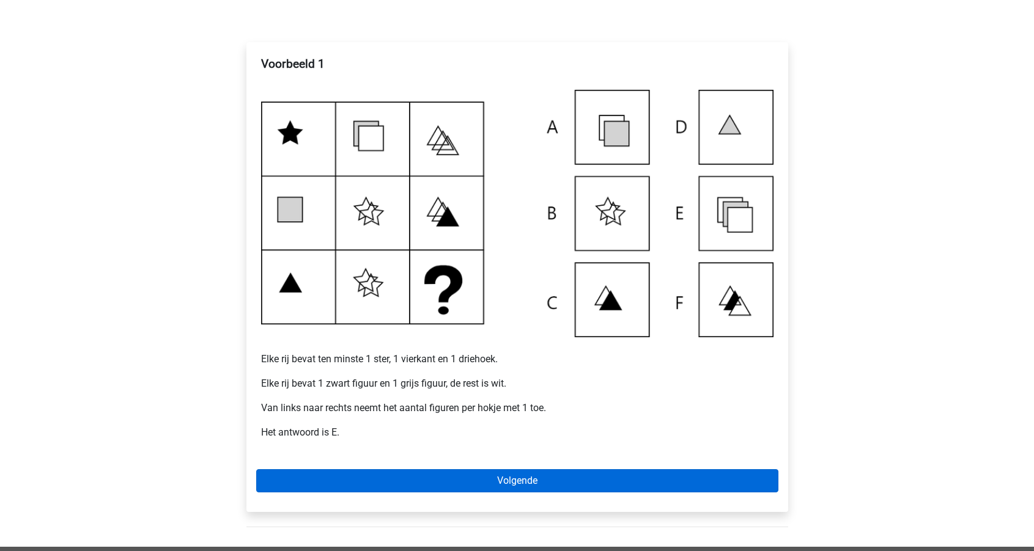
click at [454, 482] on link "Volgende" at bounding box center [517, 480] width 522 height 23
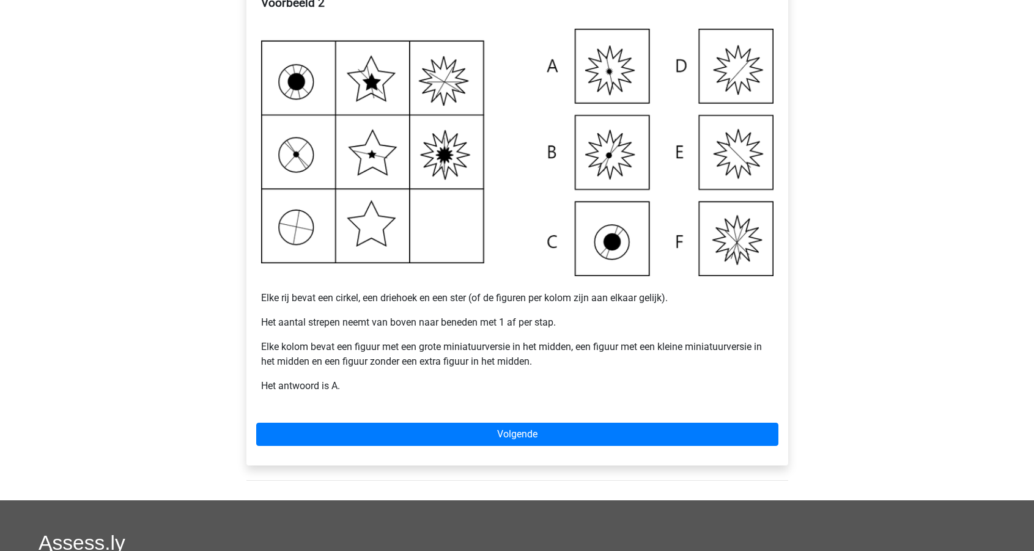
scroll to position [230, 0]
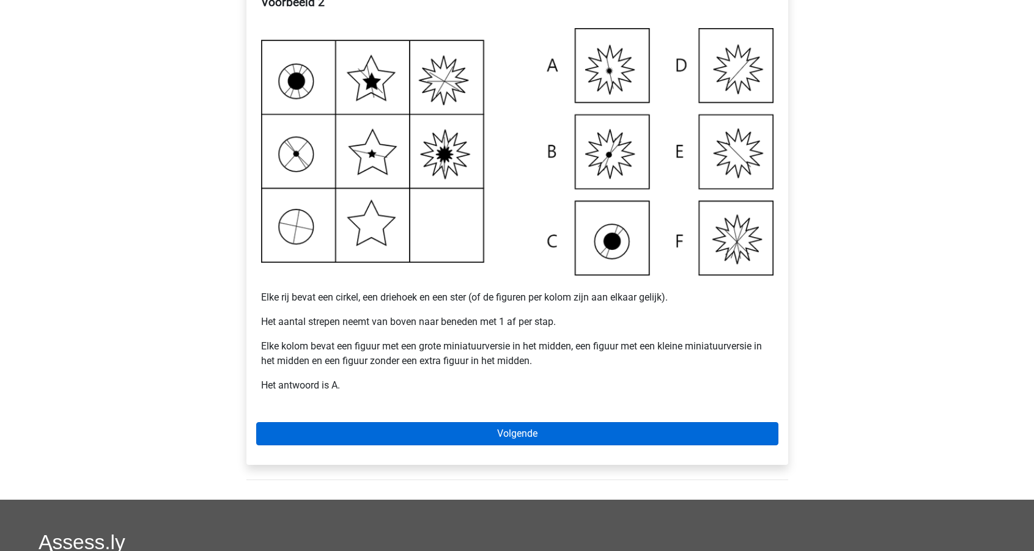
click at [490, 426] on link "Volgende" at bounding box center [517, 433] width 522 height 23
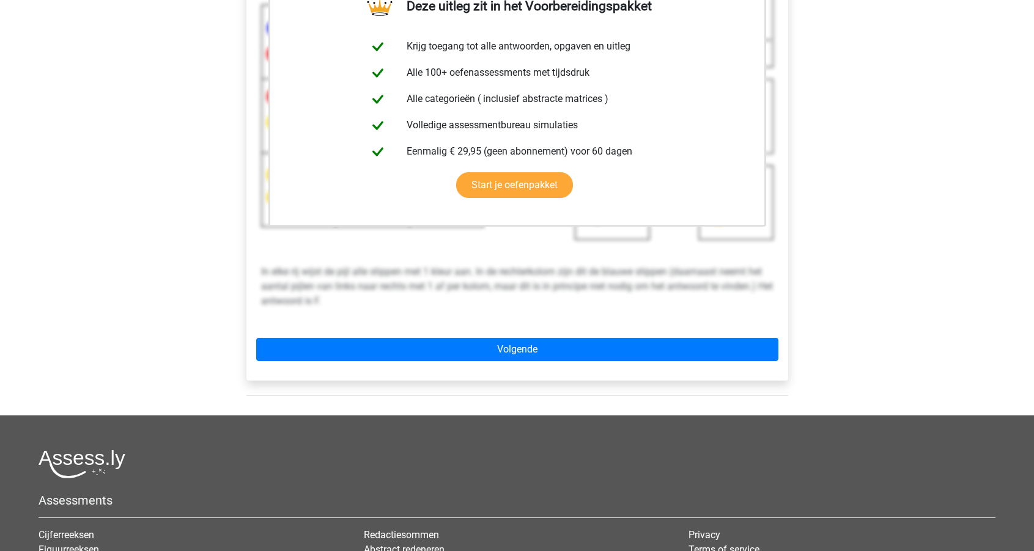
scroll to position [314, 0]
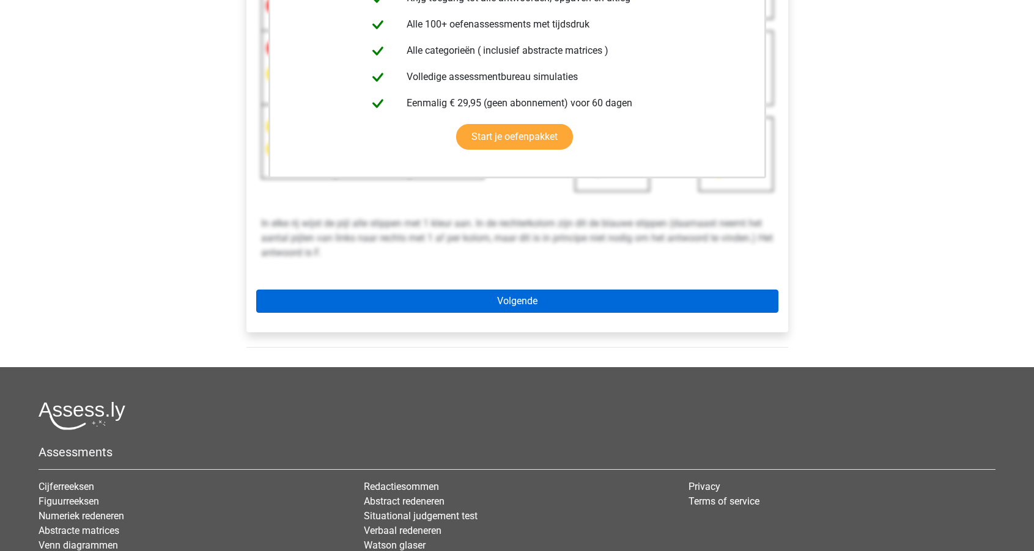
click at [494, 302] on link "Volgende" at bounding box center [517, 301] width 522 height 23
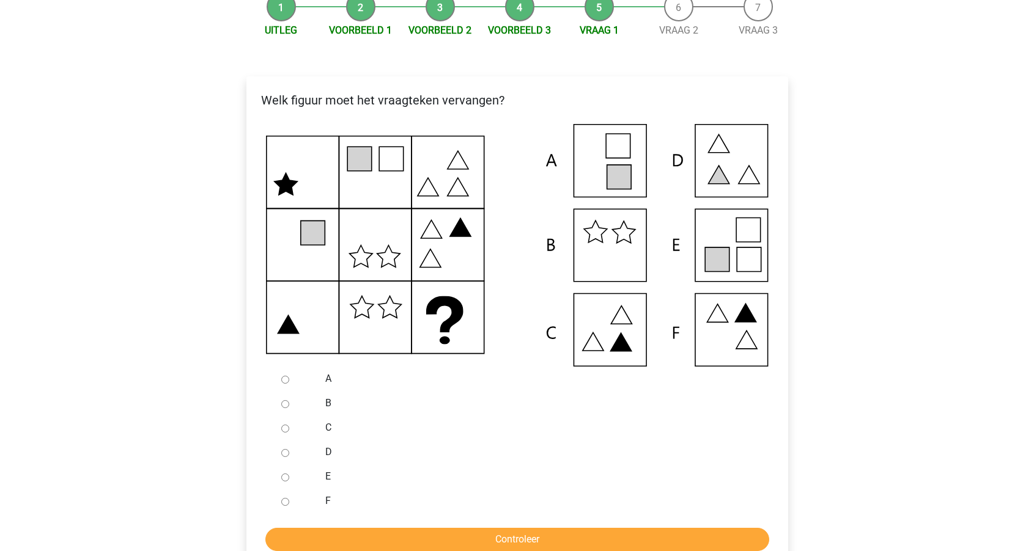
scroll to position [149, 0]
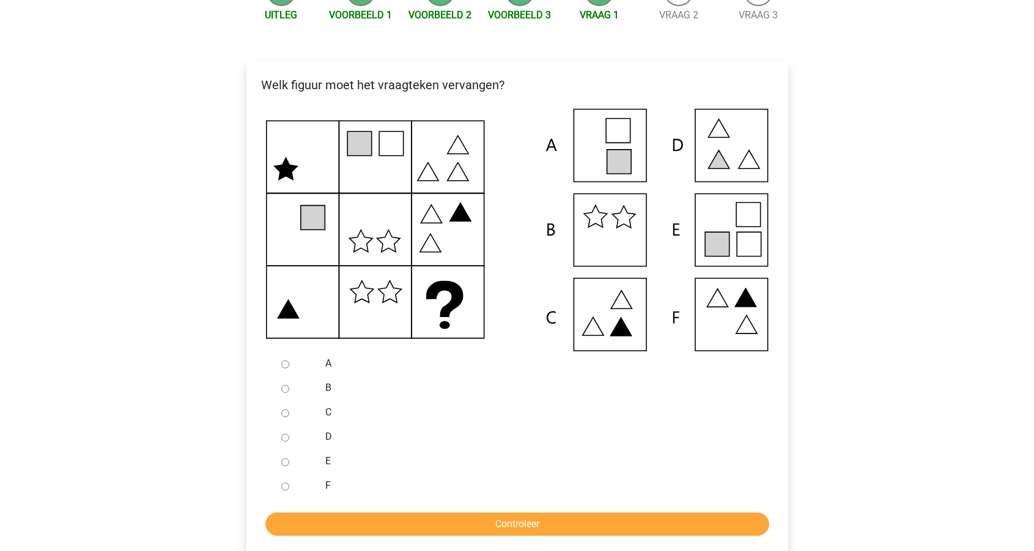
click at [281, 460] on input "E" at bounding box center [285, 462] width 8 height 8
radio input "true"
click at [348, 524] on input "Controleer" at bounding box center [517, 524] width 504 height 23
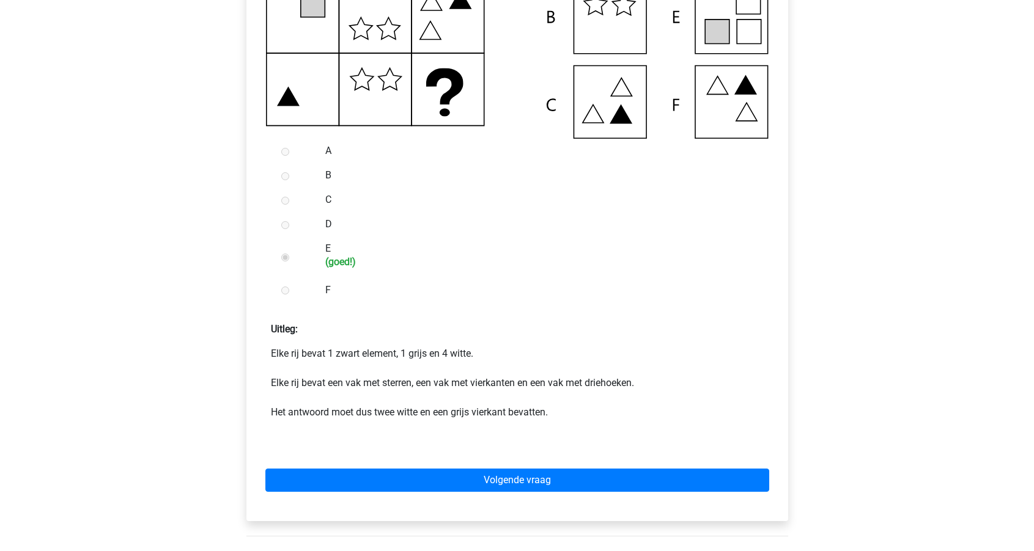
scroll to position [373, 0]
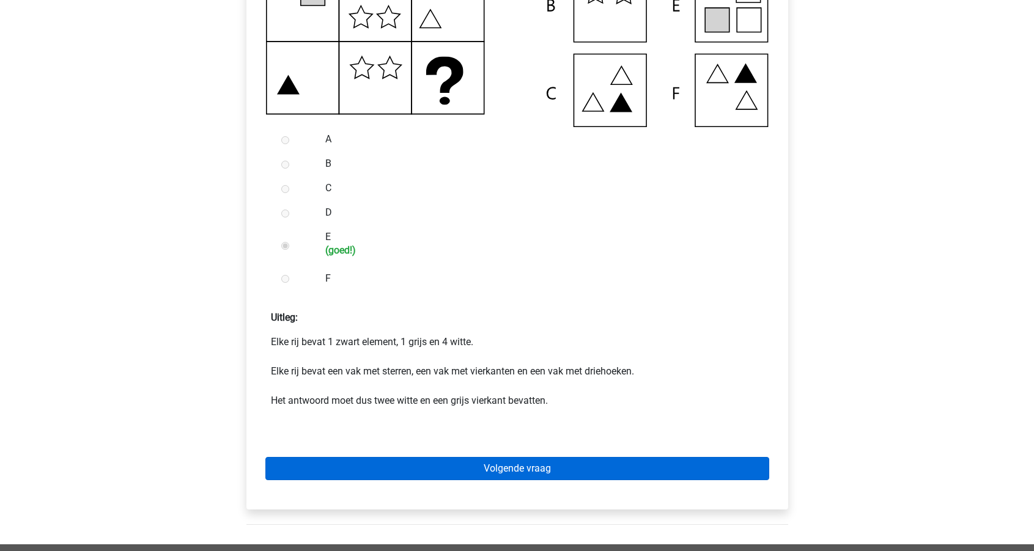
click at [391, 469] on link "Volgende vraag" at bounding box center [517, 468] width 504 height 23
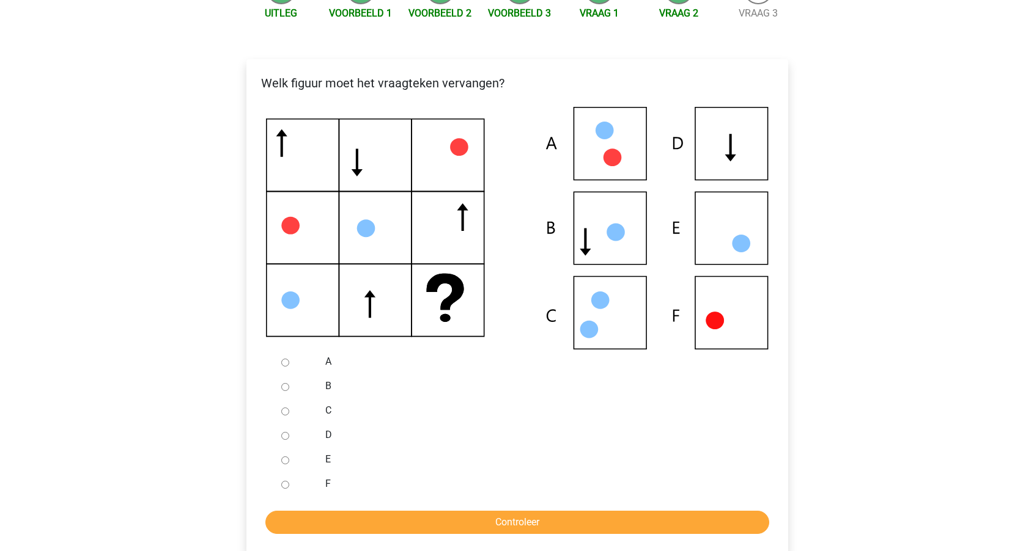
scroll to position [188, 0]
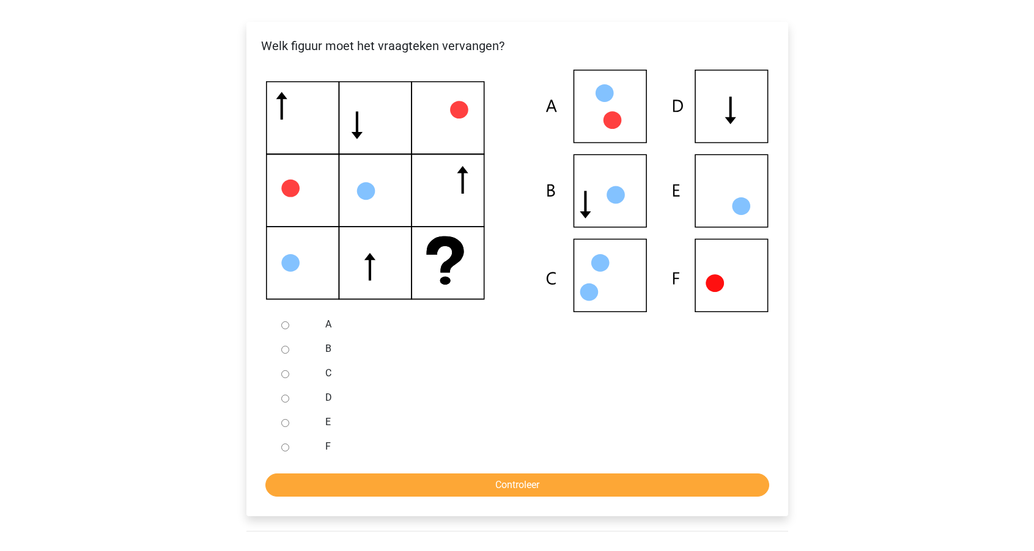
click at [284, 374] on input "C" at bounding box center [285, 374] width 8 height 8
radio input "true"
click at [380, 482] on input "Controleer" at bounding box center [517, 485] width 504 height 23
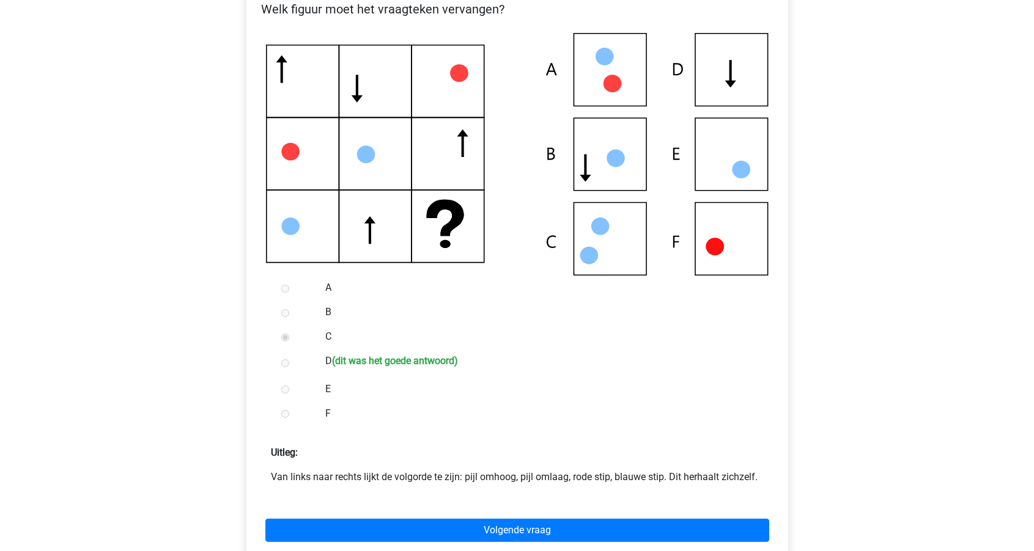
scroll to position [222, 0]
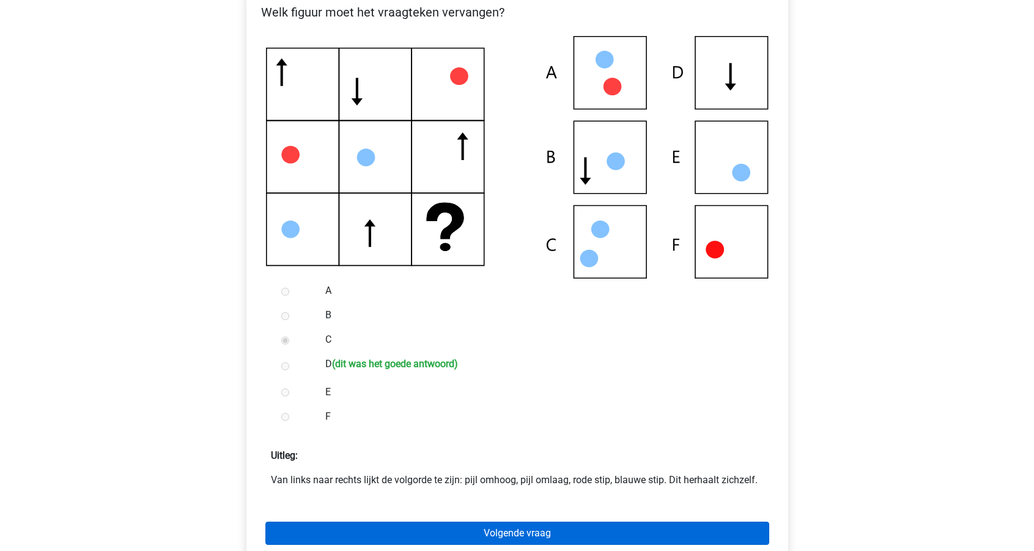
click at [492, 535] on link "Volgende vraag" at bounding box center [517, 533] width 504 height 23
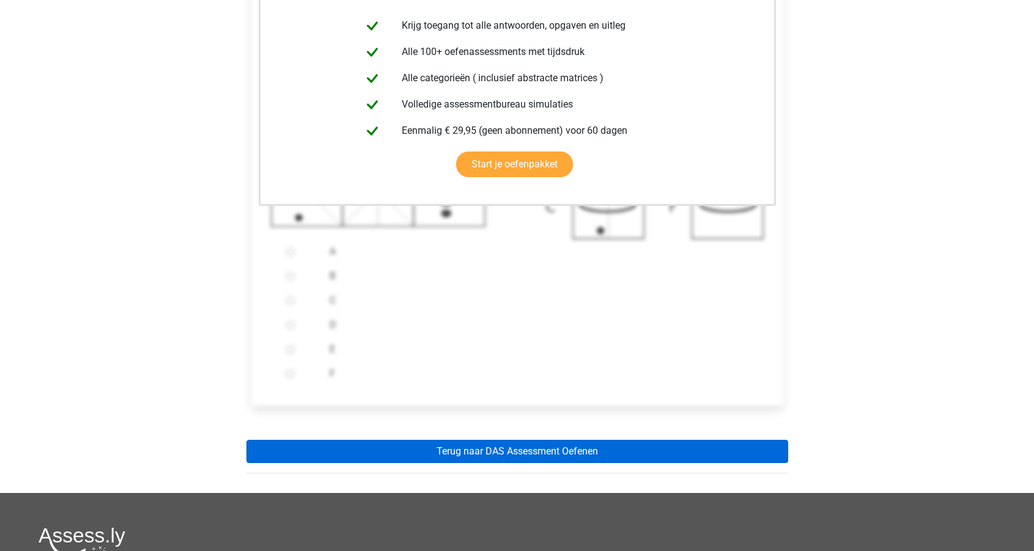
scroll to position [265, 0]
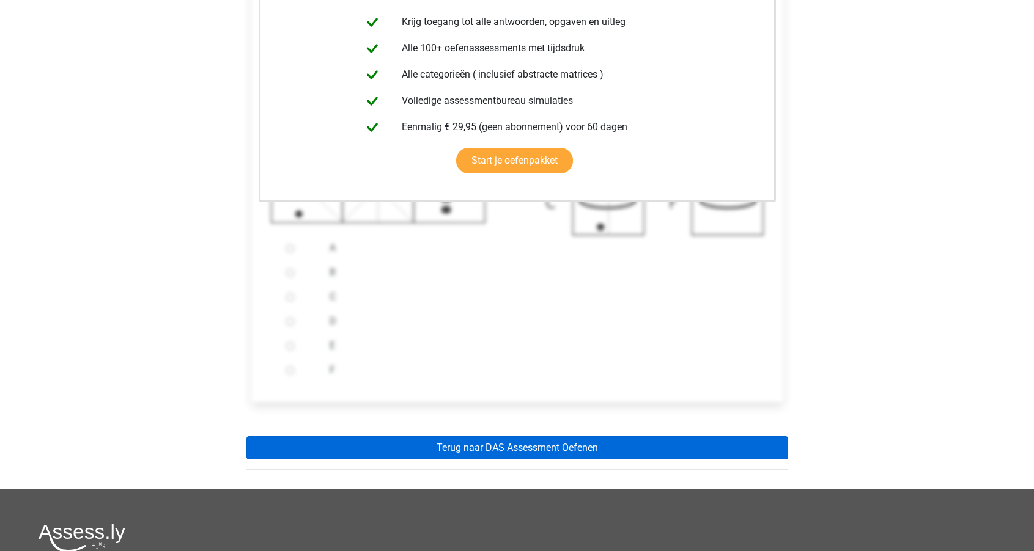
click at [497, 447] on link "Terug naar DAS Assessment Oefenen" at bounding box center [517, 447] width 542 height 23
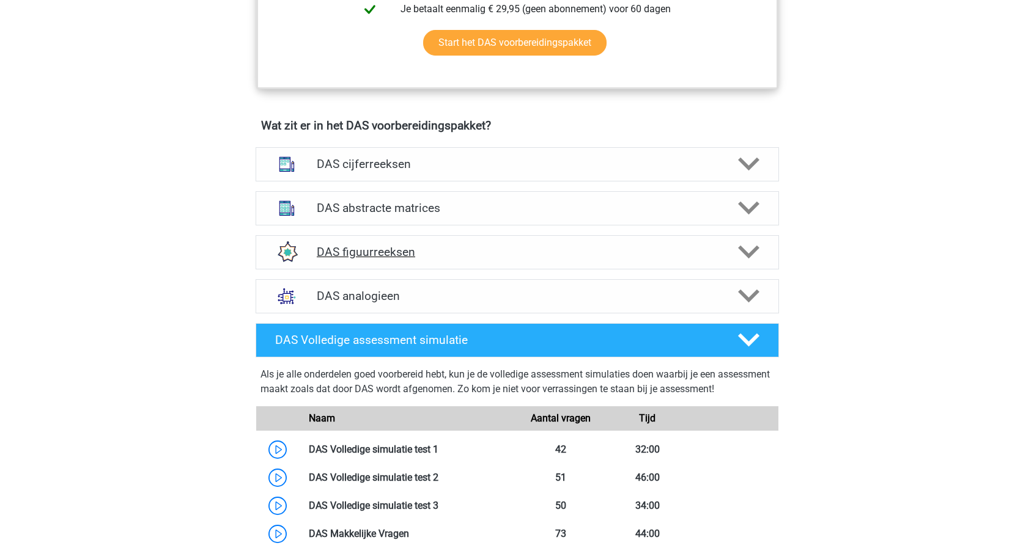
scroll to position [805, 0]
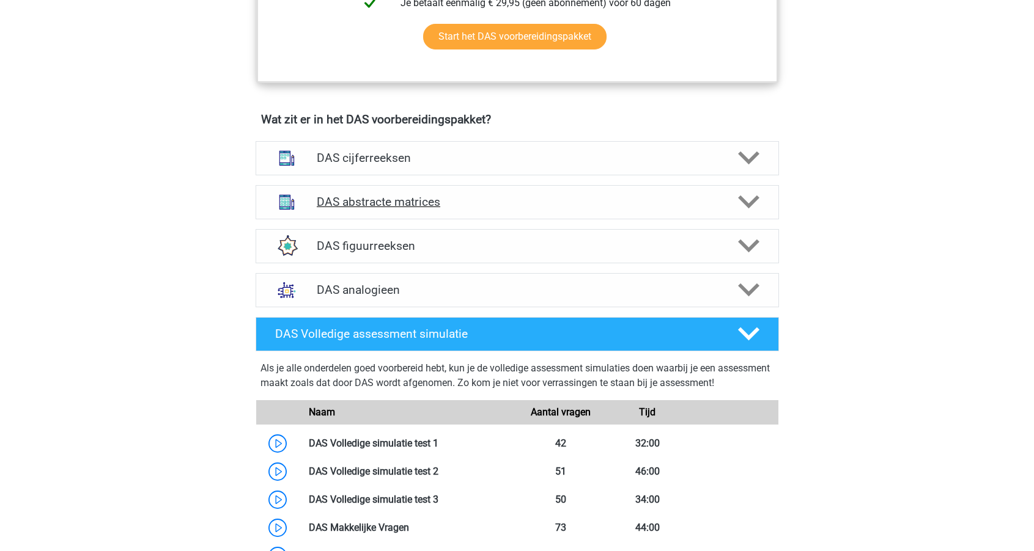
click at [464, 193] on div "DAS abstracte matrices" at bounding box center [516, 202] width 523 height 34
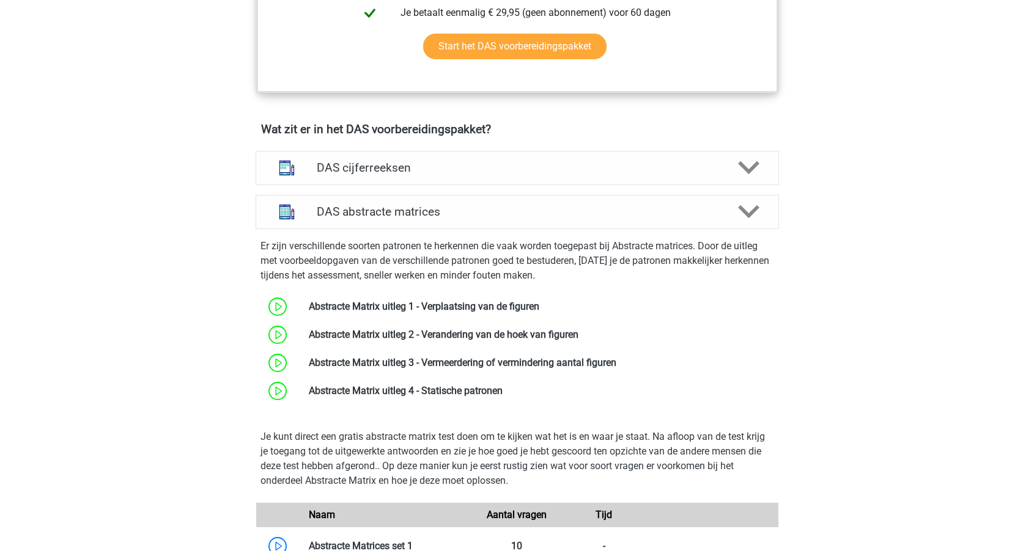
scroll to position [773, 0]
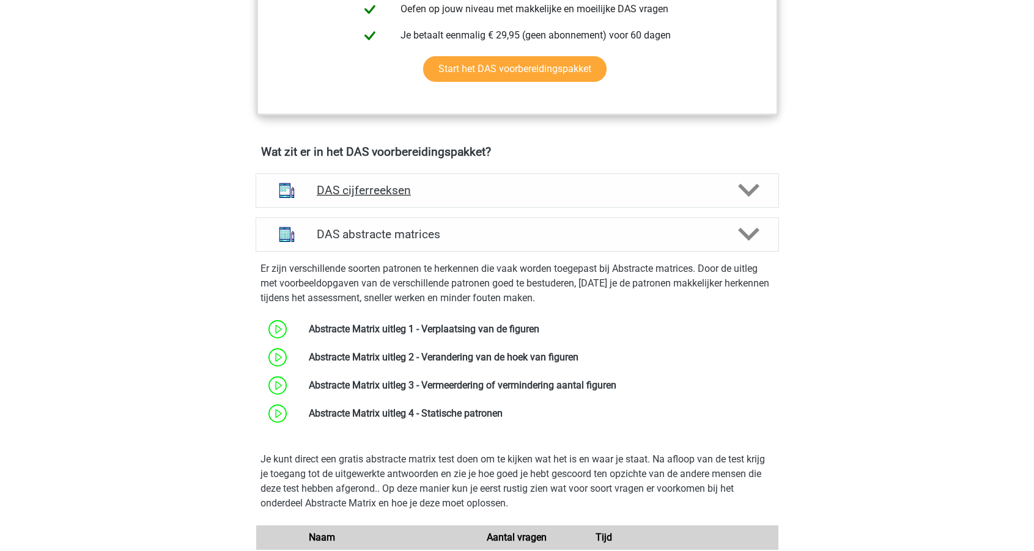
click at [424, 189] on h4 "DAS cijferreeksen" at bounding box center [517, 190] width 400 height 14
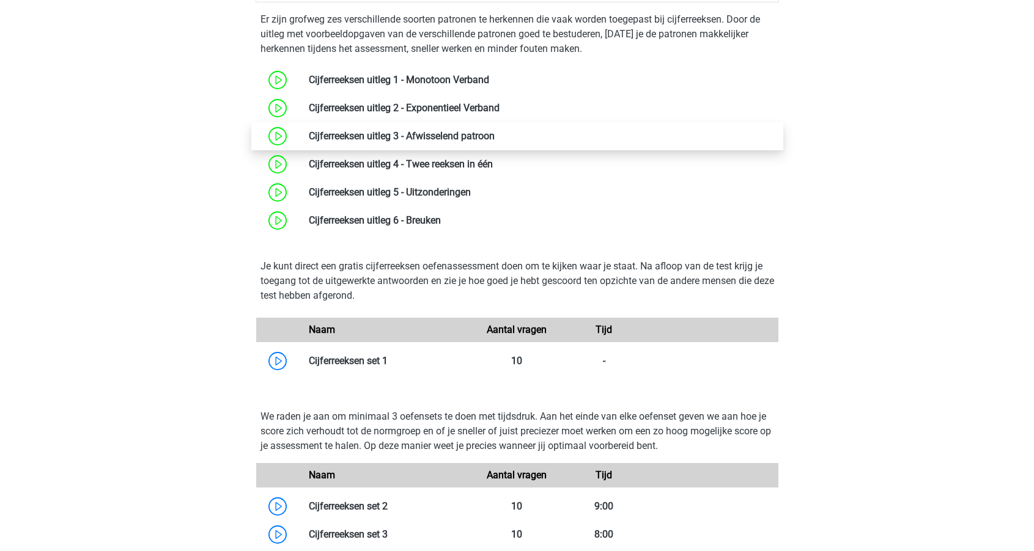
scroll to position [979, 0]
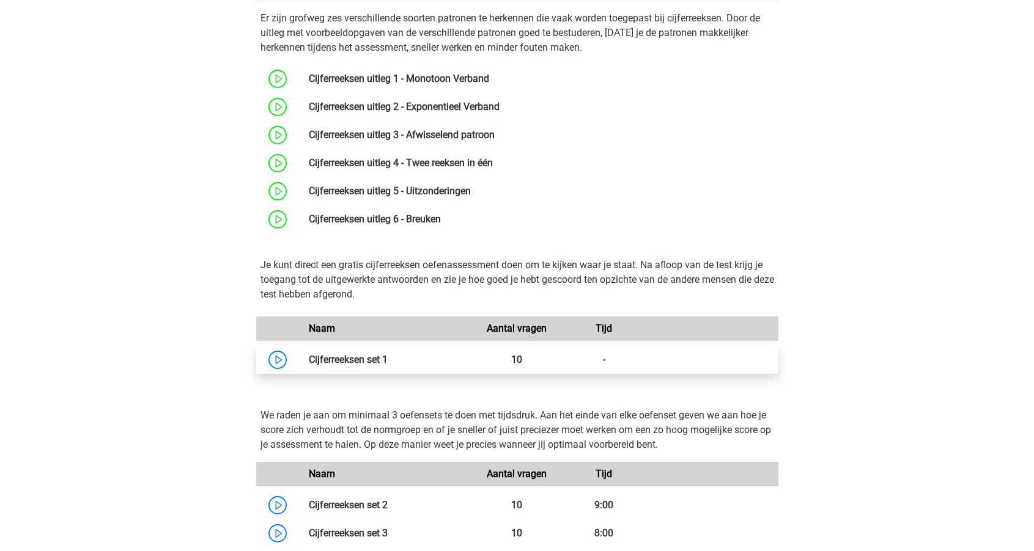
click at [387, 362] on link at bounding box center [387, 360] width 0 height 12
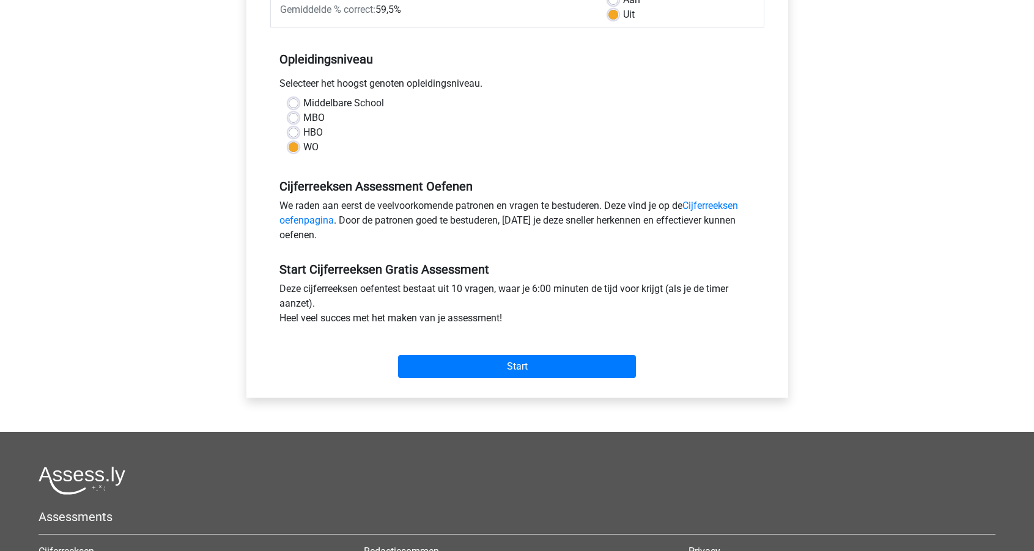
scroll to position [227, 0]
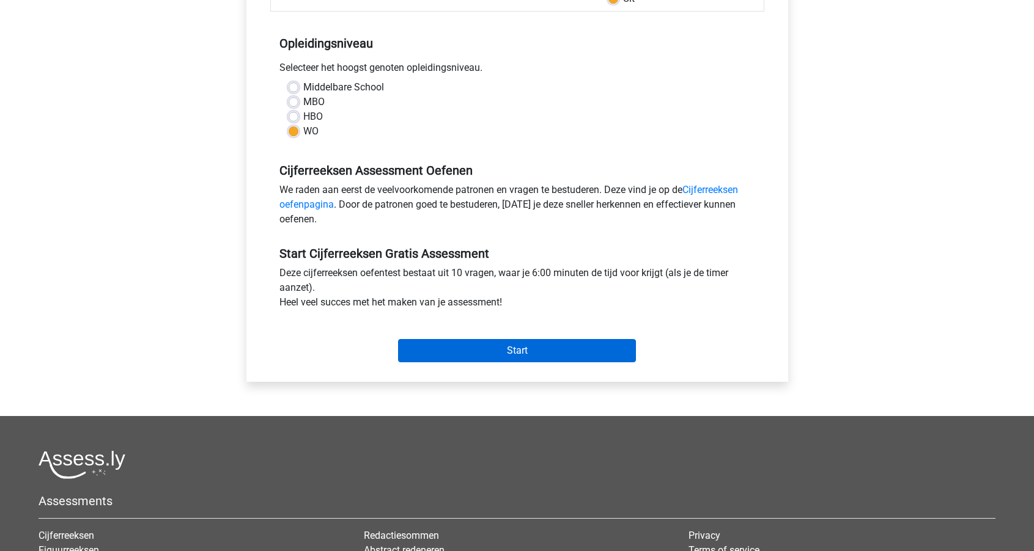
click at [503, 347] on input "Start" at bounding box center [517, 350] width 238 height 23
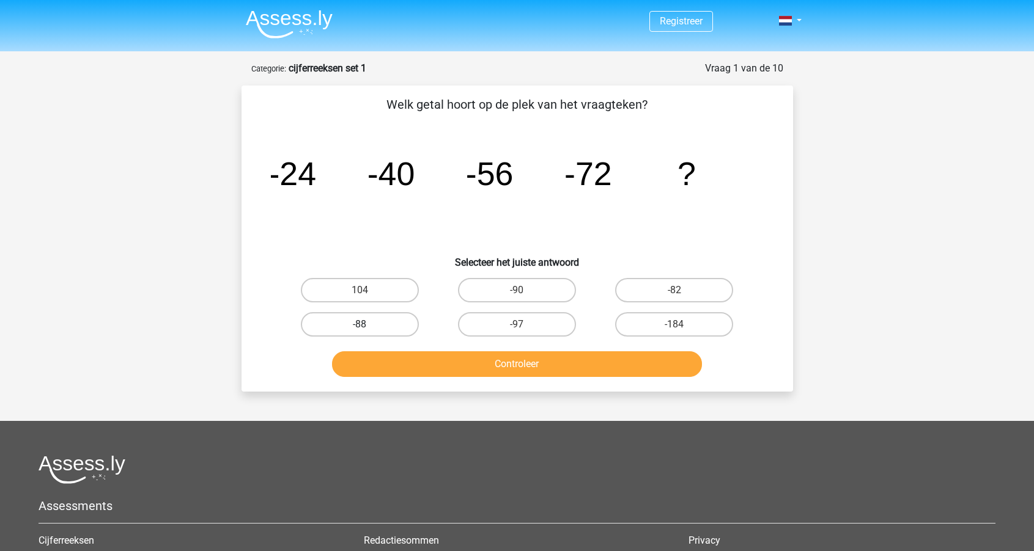
click at [397, 328] on label "-88" at bounding box center [360, 324] width 118 height 24
click at [367, 328] on input "-88" at bounding box center [363, 329] width 8 height 8
radio input "true"
click at [490, 361] on button "Controleer" at bounding box center [517, 364] width 370 height 26
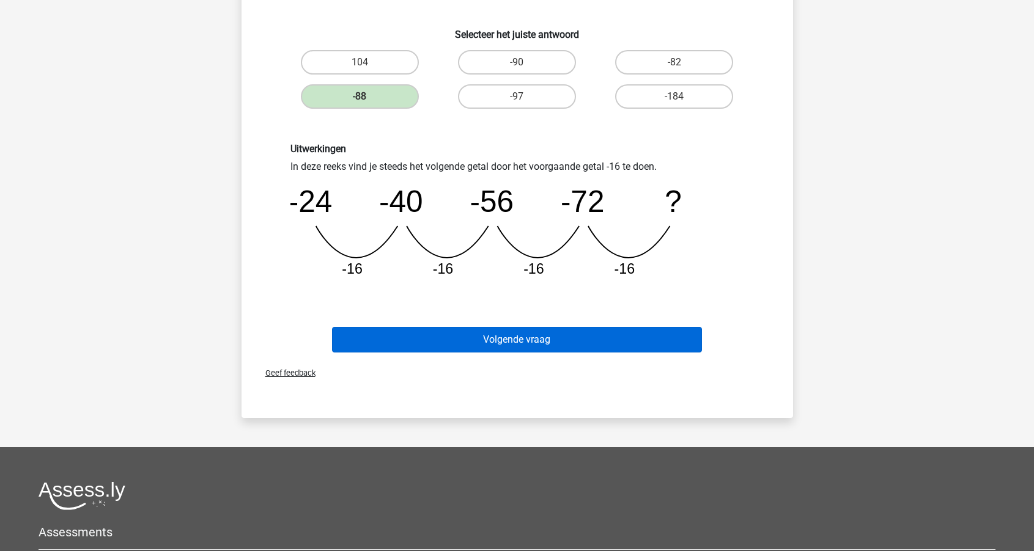
click at [493, 336] on button "Volgende vraag" at bounding box center [517, 340] width 370 height 26
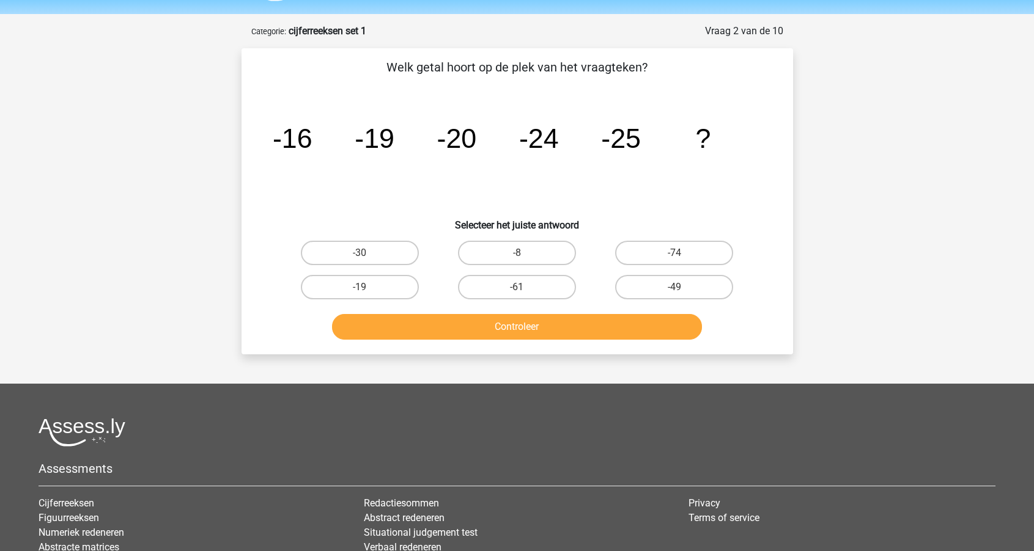
scroll to position [30, 0]
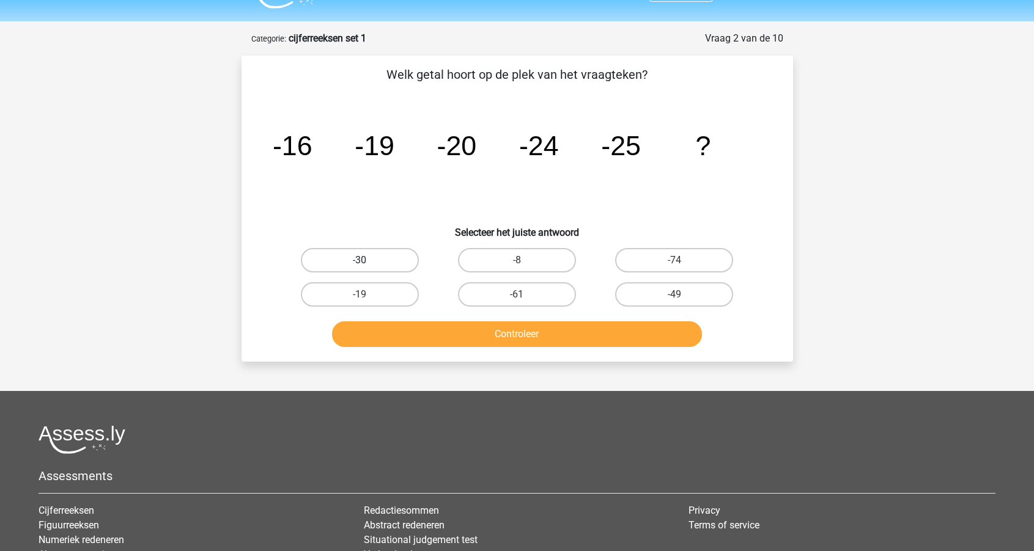
click at [387, 259] on label "-30" at bounding box center [360, 260] width 118 height 24
click at [367, 260] on input "-30" at bounding box center [363, 264] width 8 height 8
radio input "true"
click at [479, 335] on button "Controleer" at bounding box center [517, 334] width 370 height 26
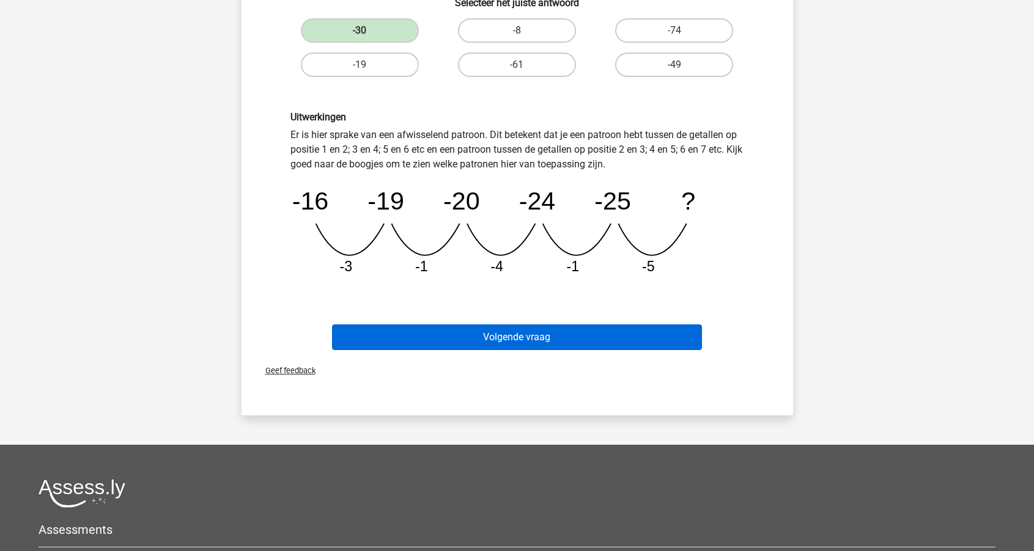
click at [485, 332] on button "Volgende vraag" at bounding box center [517, 338] width 370 height 26
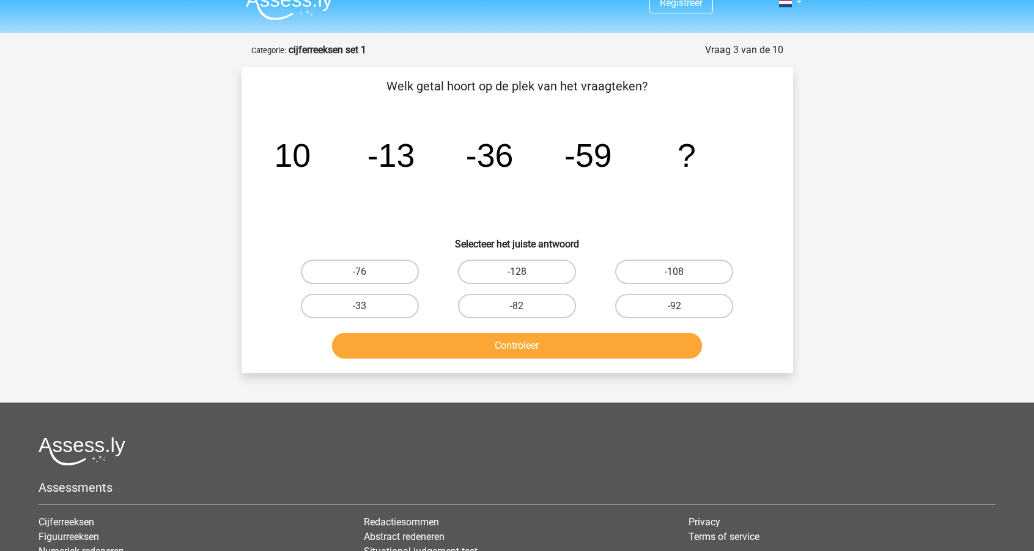
scroll to position [16, 0]
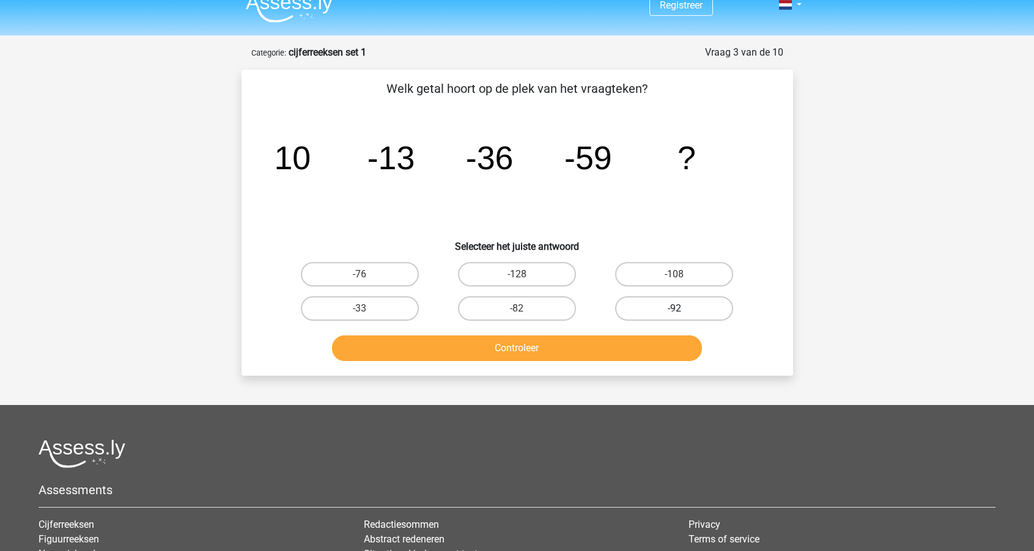
click at [640, 305] on label "-92" at bounding box center [674, 308] width 118 height 24
click at [674, 309] on input "-92" at bounding box center [678, 313] width 8 height 8
radio input "true"
click at [571, 345] on button "Controleer" at bounding box center [517, 349] width 370 height 26
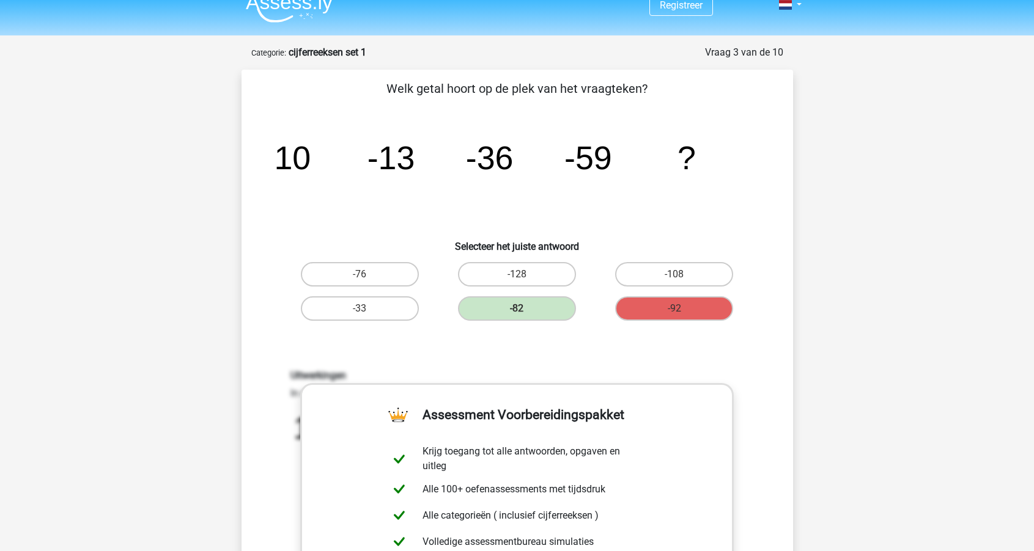
click at [571, 345] on div "Uitwerkingen In deze reeks vind je steeds het volgende getal door het voorgaand…" at bounding box center [517, 529] width 512 height 379
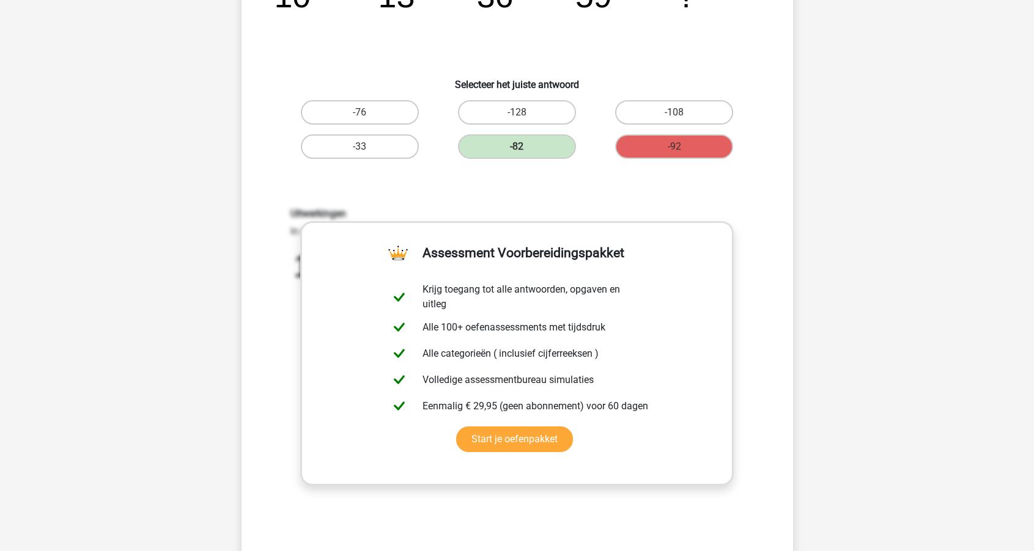
scroll to position [87, 0]
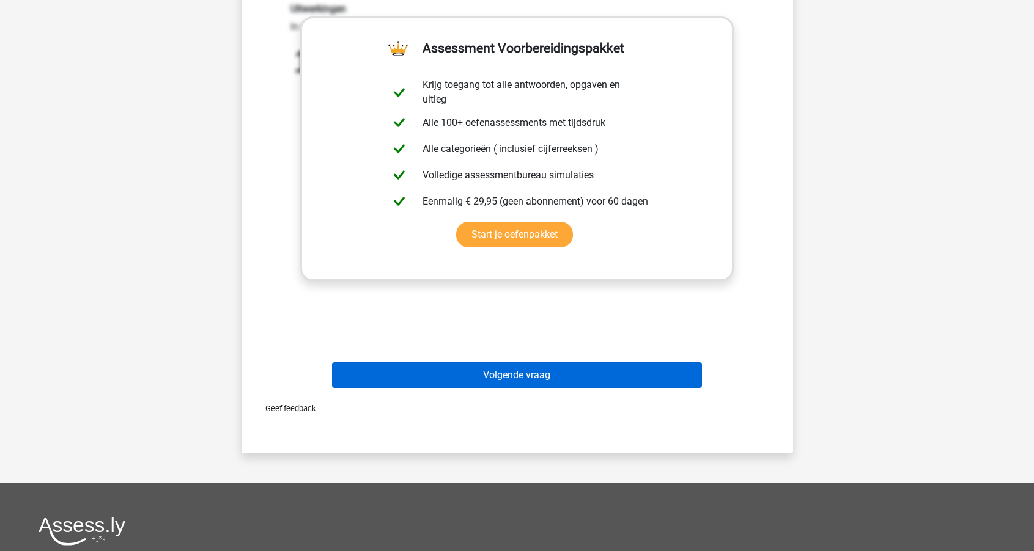
click at [527, 376] on button "Volgende vraag" at bounding box center [517, 375] width 370 height 26
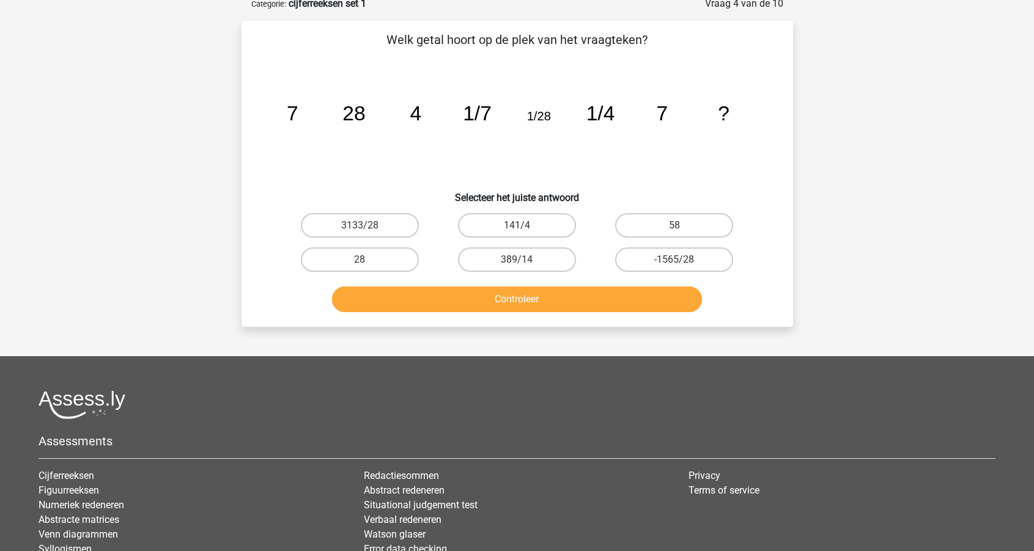
scroll to position [61, 0]
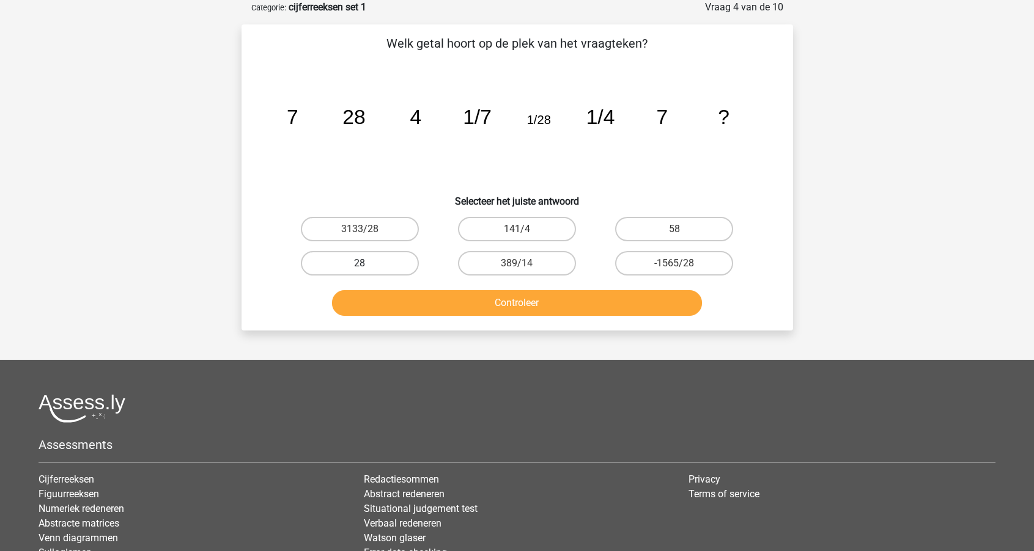
click at [390, 257] on label "28" at bounding box center [360, 263] width 118 height 24
click at [367, 263] on input "28" at bounding box center [363, 267] width 8 height 8
radio input "true"
click at [541, 304] on button "Controleer" at bounding box center [517, 303] width 370 height 26
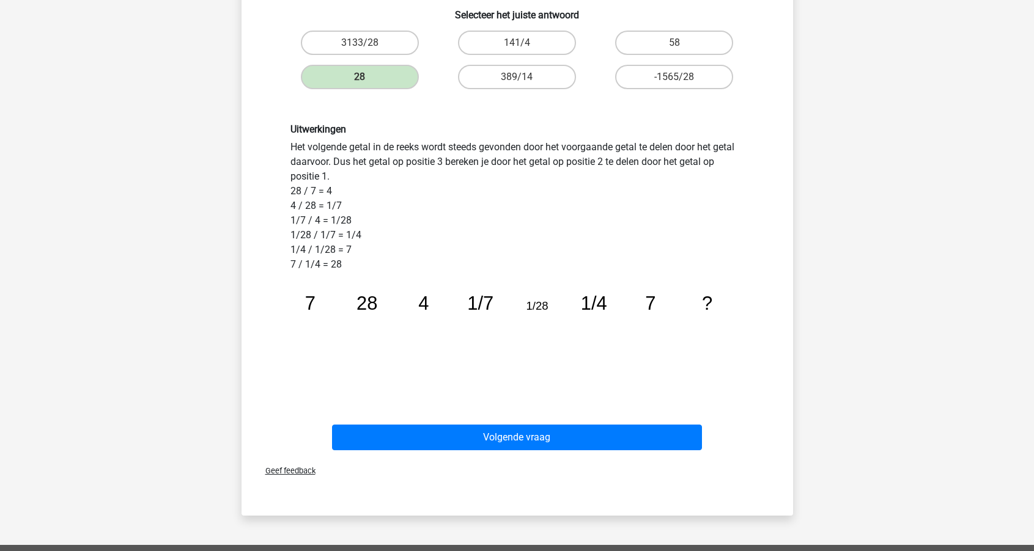
scroll to position [248, 0]
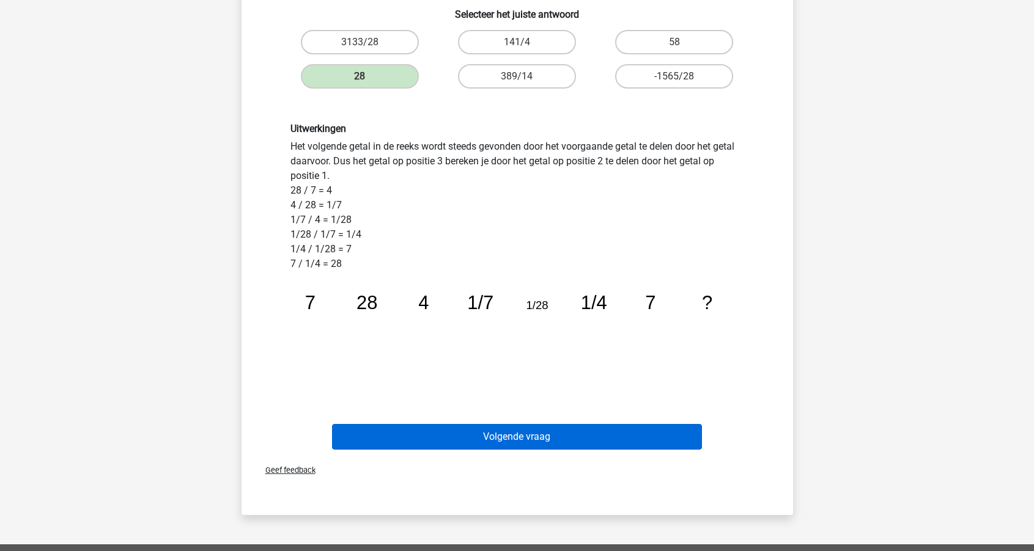
click at [492, 431] on button "Volgende vraag" at bounding box center [517, 437] width 370 height 26
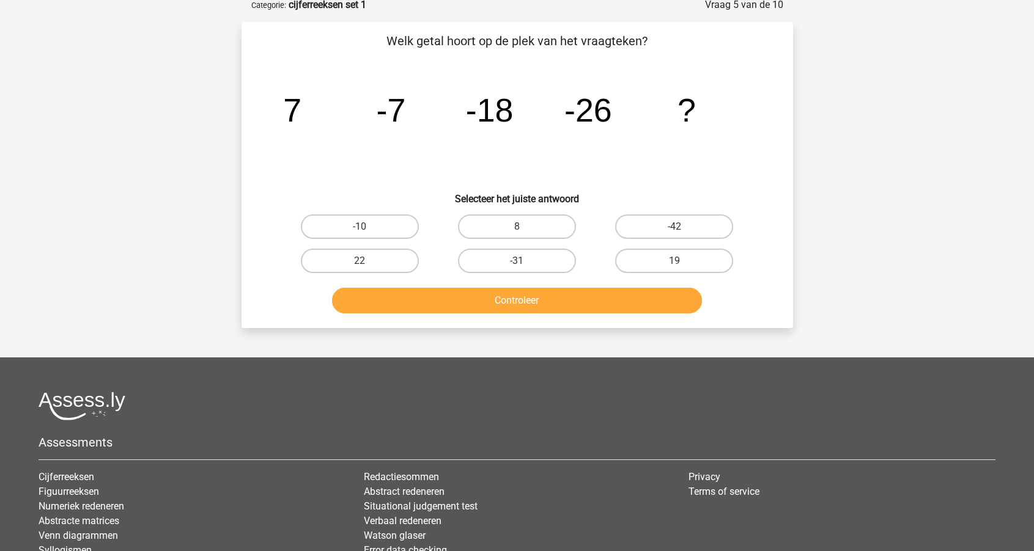
scroll to position [61, 0]
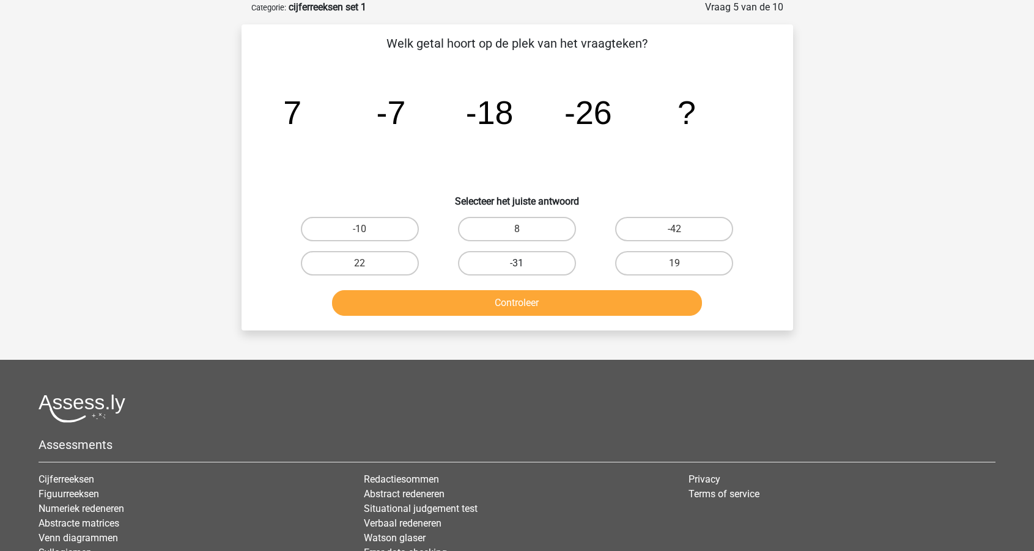
click at [523, 259] on label "-31" at bounding box center [517, 263] width 118 height 24
click at [523, 263] on input "-31" at bounding box center [520, 267] width 8 height 8
radio input "true"
click at [521, 304] on button "Controleer" at bounding box center [517, 303] width 370 height 26
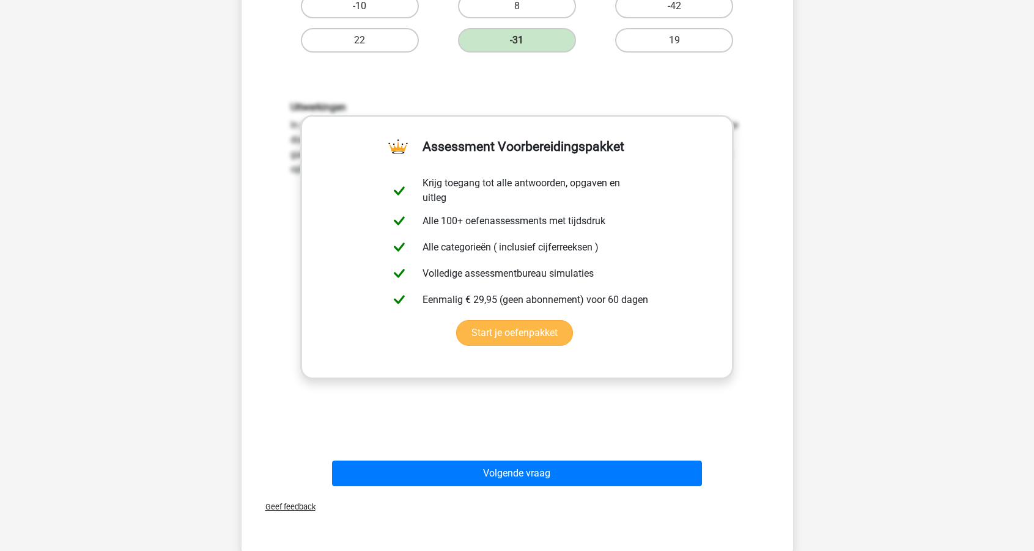
scroll to position [286, 0]
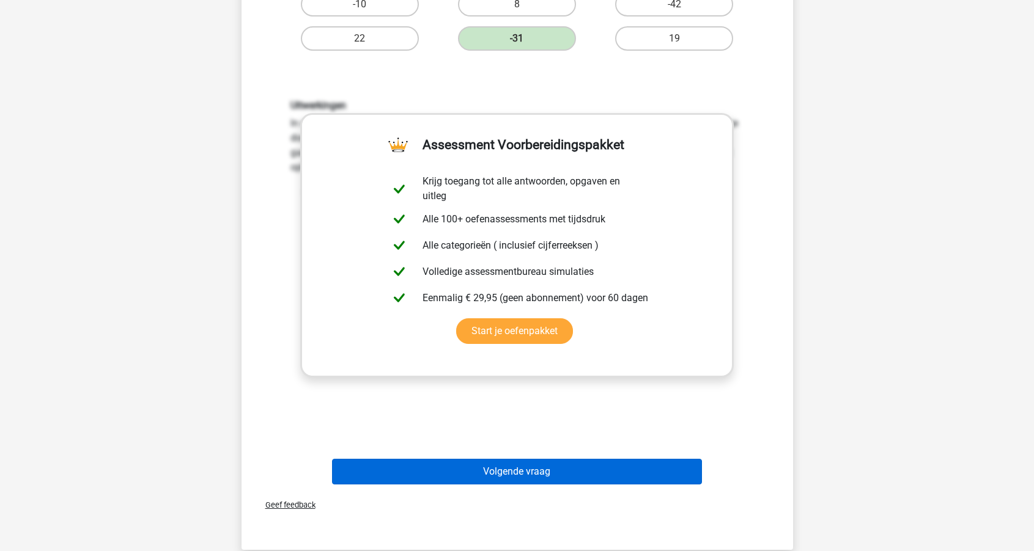
click at [486, 471] on button "Volgende vraag" at bounding box center [517, 472] width 370 height 26
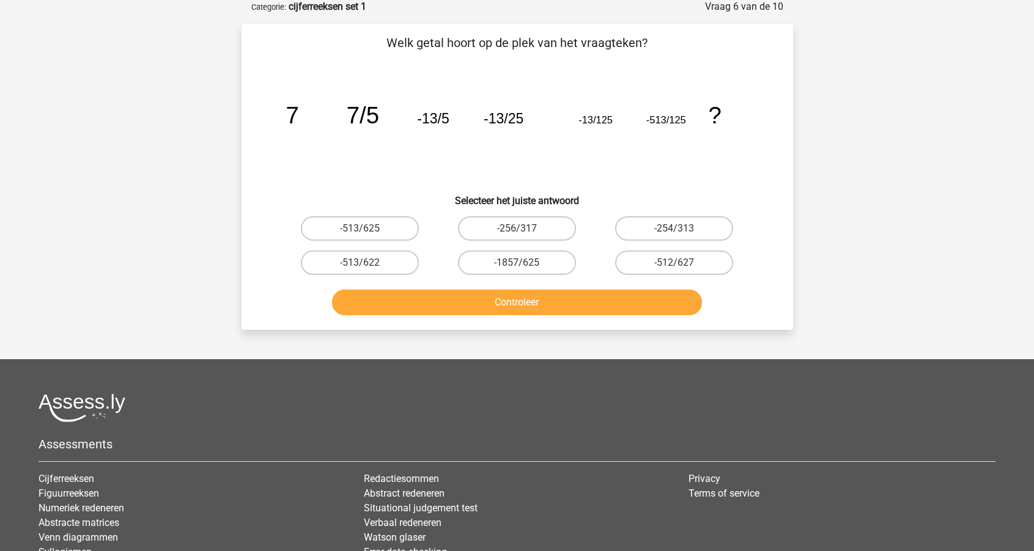
scroll to position [61, 0]
click at [391, 231] on label "-513/625" at bounding box center [360, 229] width 118 height 24
click at [367, 231] on input "-513/625" at bounding box center [363, 233] width 8 height 8
radio input "true"
click at [494, 301] on button "Controleer" at bounding box center [517, 303] width 370 height 26
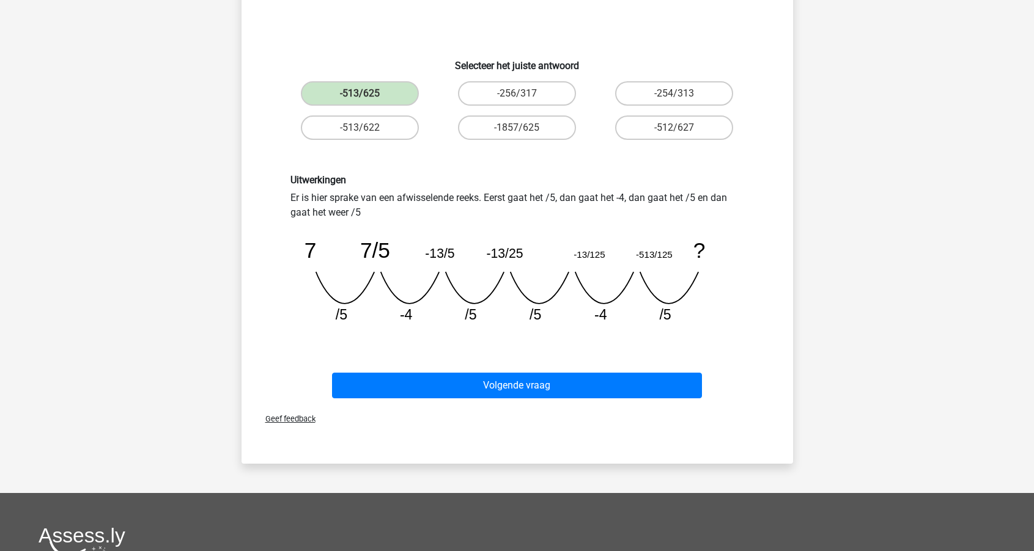
scroll to position [202, 0]
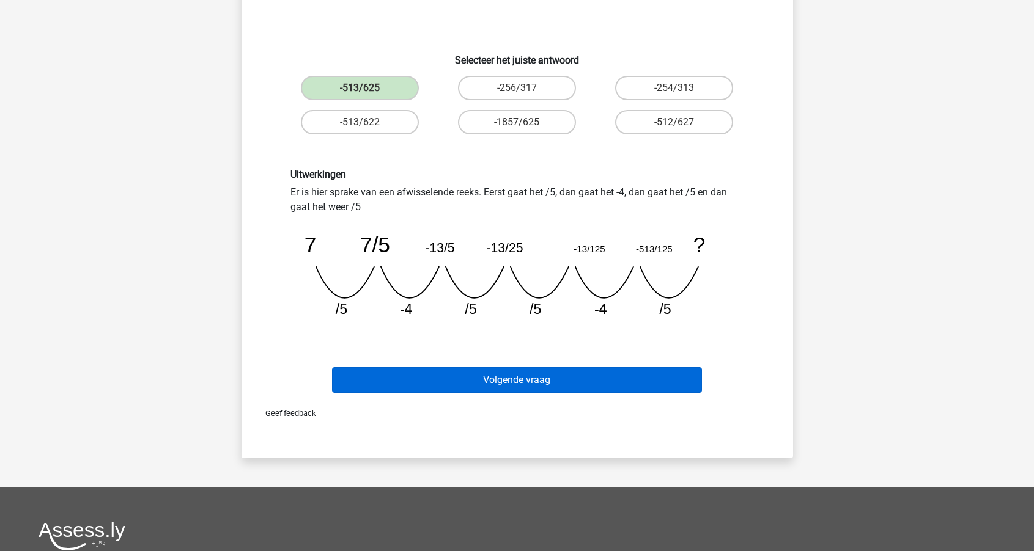
click at [499, 381] on button "Volgende vraag" at bounding box center [517, 380] width 370 height 26
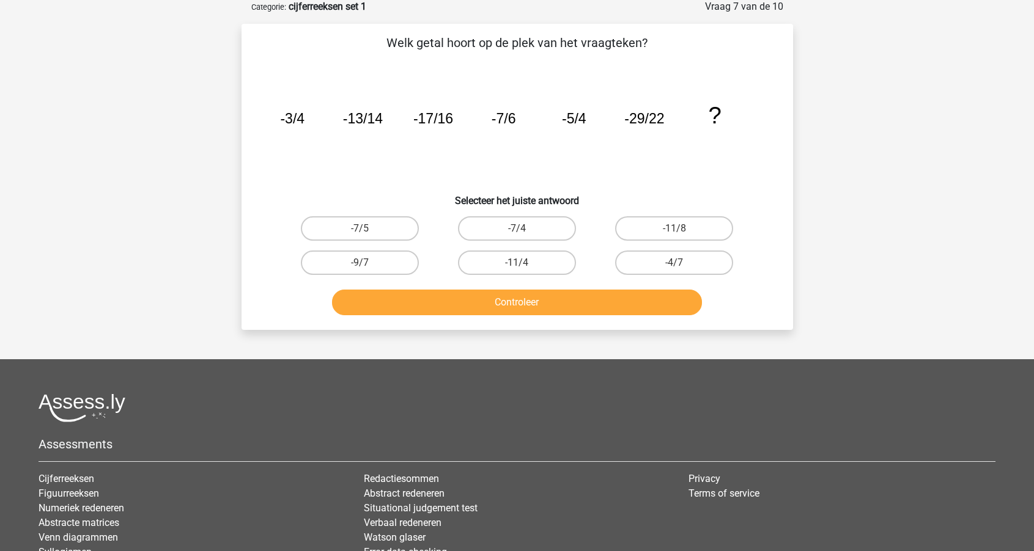
scroll to position [61, 0]
click at [548, 226] on label "-7/4" at bounding box center [517, 229] width 118 height 24
click at [524, 229] on input "-7/4" at bounding box center [520, 233] width 8 height 8
radio input "true"
click at [534, 310] on button "Controleer" at bounding box center [517, 303] width 370 height 26
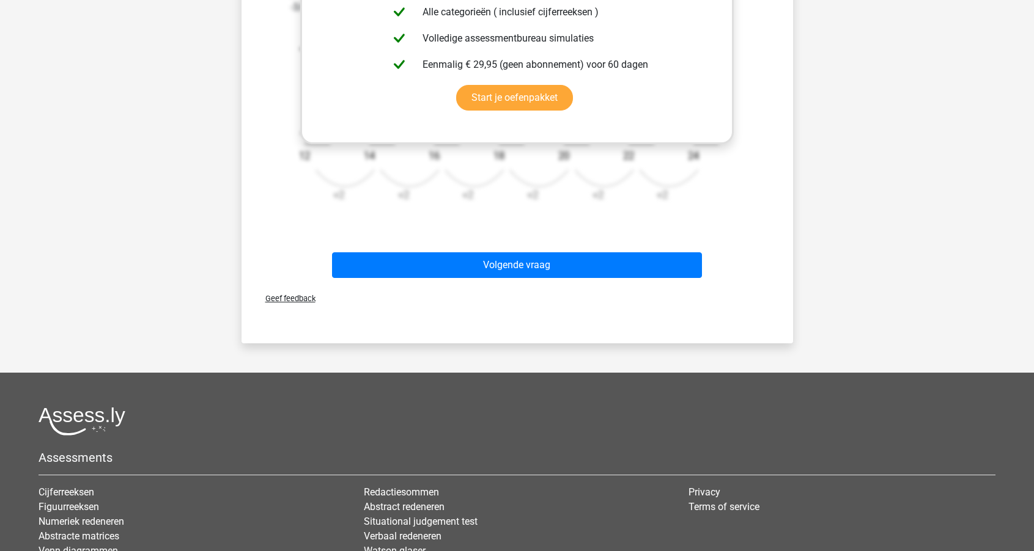
scroll to position [386, 0]
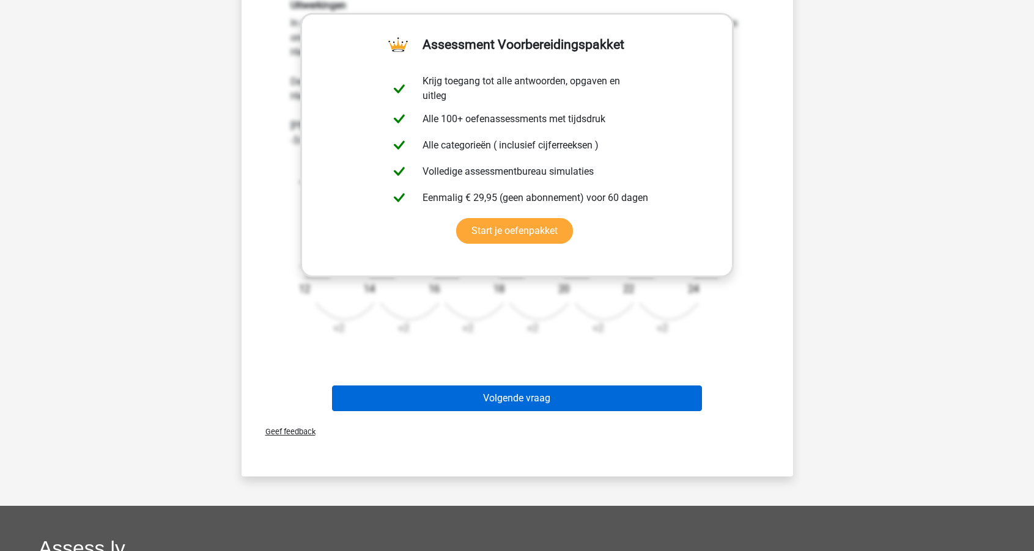
click at [505, 392] on button "Volgende vraag" at bounding box center [517, 399] width 370 height 26
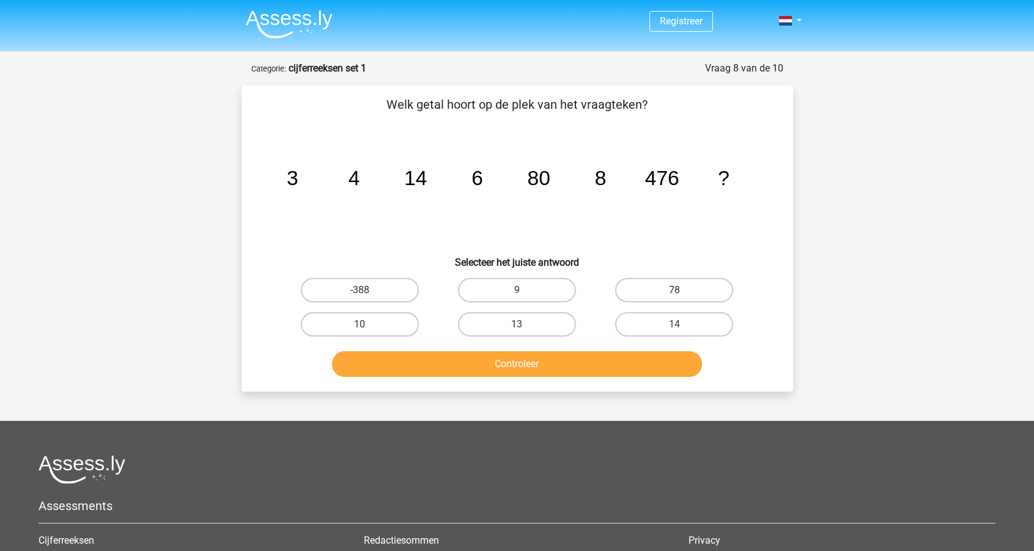
scroll to position [0, 0]
click at [380, 329] on label "10" at bounding box center [360, 324] width 118 height 24
click at [367, 329] on input "10" at bounding box center [363, 329] width 8 height 8
radio input "true"
click at [439, 359] on button "Controleer" at bounding box center [517, 364] width 370 height 26
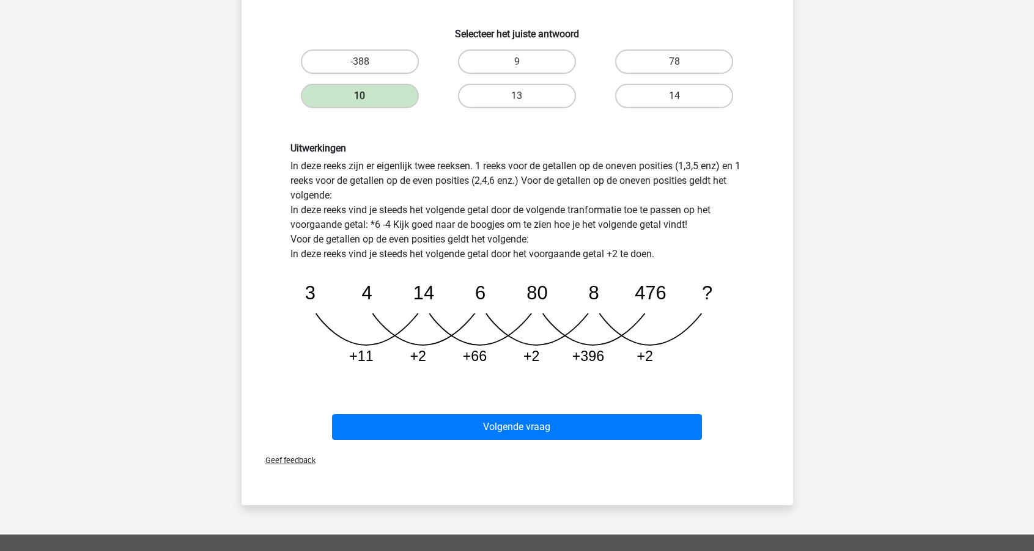
scroll to position [235, 0]
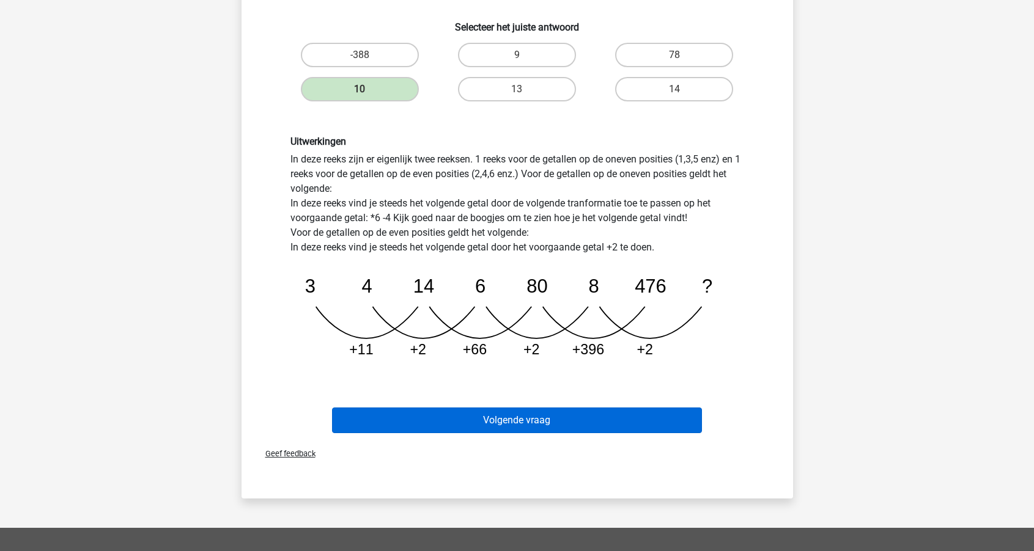
click at [493, 421] on button "Volgende vraag" at bounding box center [517, 421] width 370 height 26
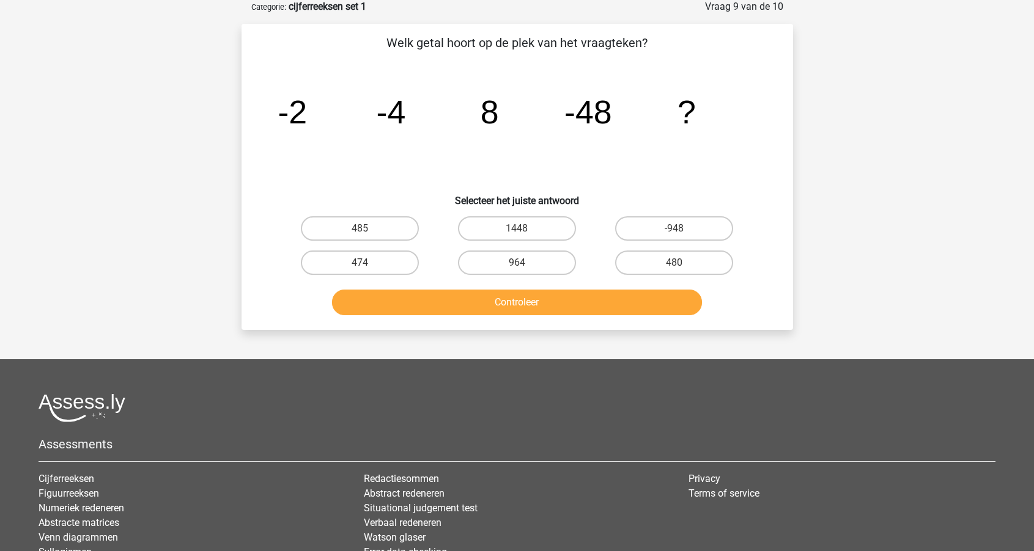
scroll to position [61, 0]
click at [495, 299] on button "Controleer" at bounding box center [517, 303] width 370 height 26
click at [402, 231] on label "485" at bounding box center [360, 229] width 118 height 24
click at [367, 231] on input "485" at bounding box center [363, 233] width 8 height 8
radio input "true"
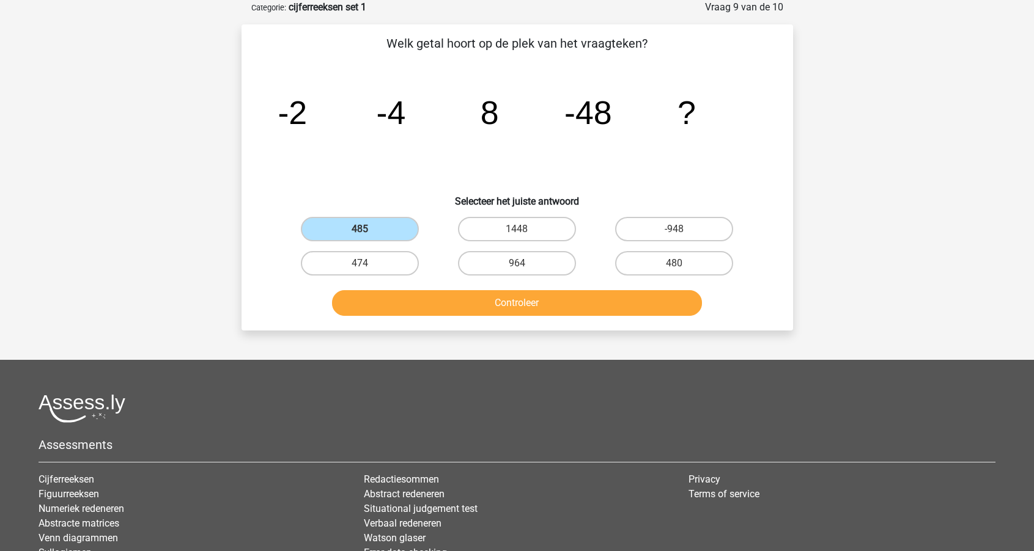
click at [483, 312] on button "Controleer" at bounding box center [517, 303] width 370 height 26
click at [405, 225] on label "485" at bounding box center [360, 229] width 118 height 24
click at [367, 229] on input "485" at bounding box center [363, 233] width 8 height 8
click at [475, 307] on button "Controleer" at bounding box center [517, 303] width 370 height 26
click at [501, 229] on label "1448" at bounding box center [517, 229] width 118 height 24
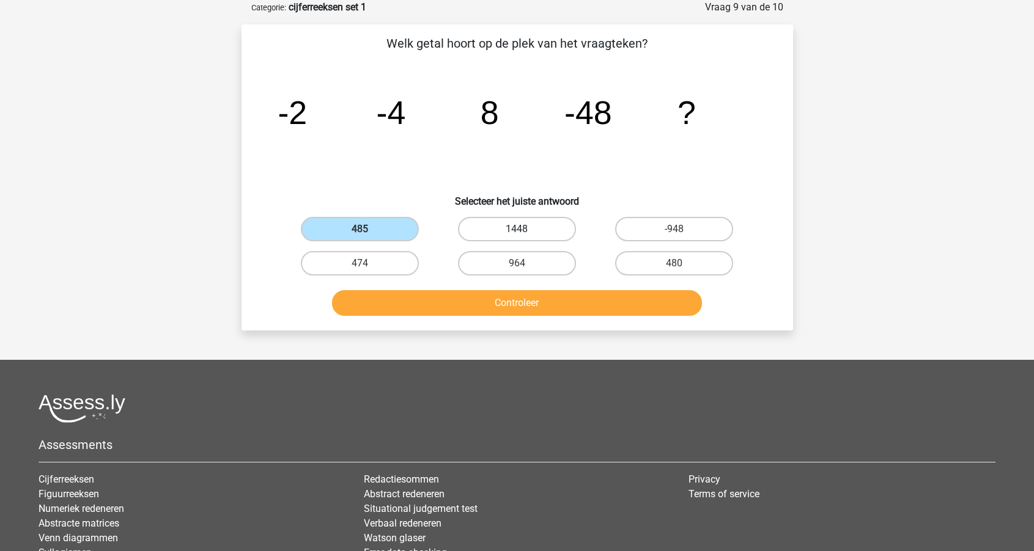
click at [516, 229] on input "1448" at bounding box center [520, 233] width 8 height 8
radio input "true"
click at [505, 301] on button "Controleer" at bounding box center [517, 303] width 370 height 26
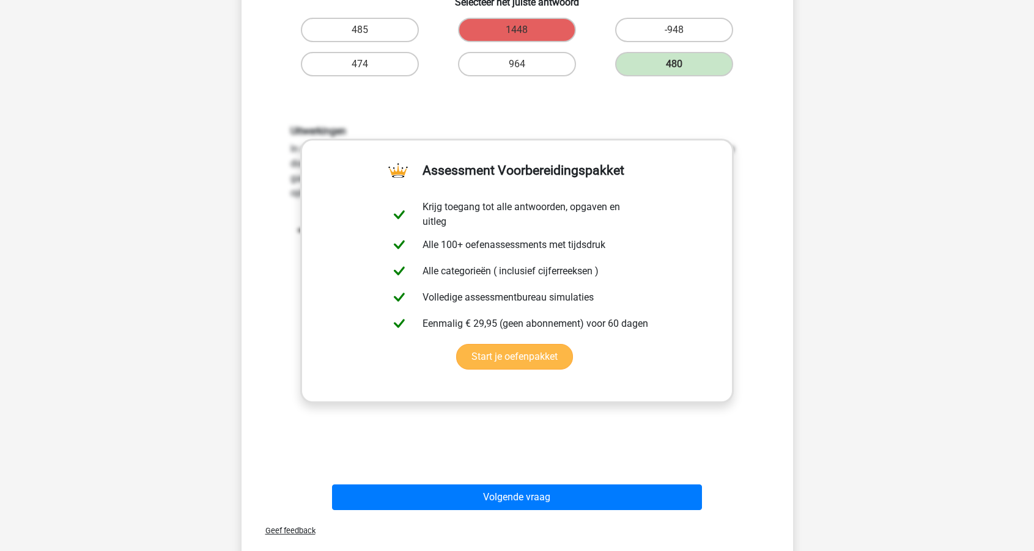
scroll to position [252, 0]
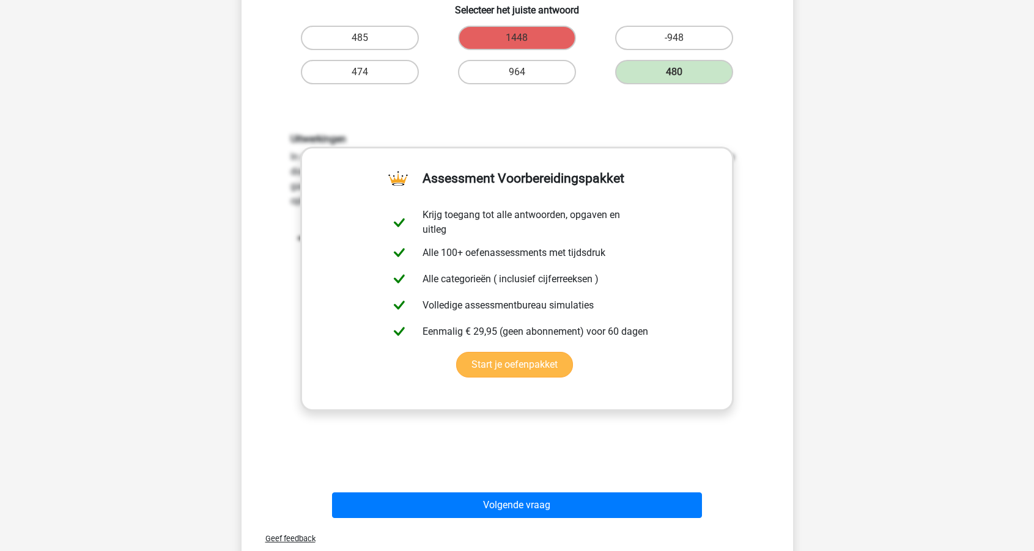
drag, startPoint x: 503, startPoint y: 196, endPoint x: 500, endPoint y: 224, distance: 27.7
click at [483, 364] on link "Start je oefenpakket" at bounding box center [514, 365] width 117 height 26
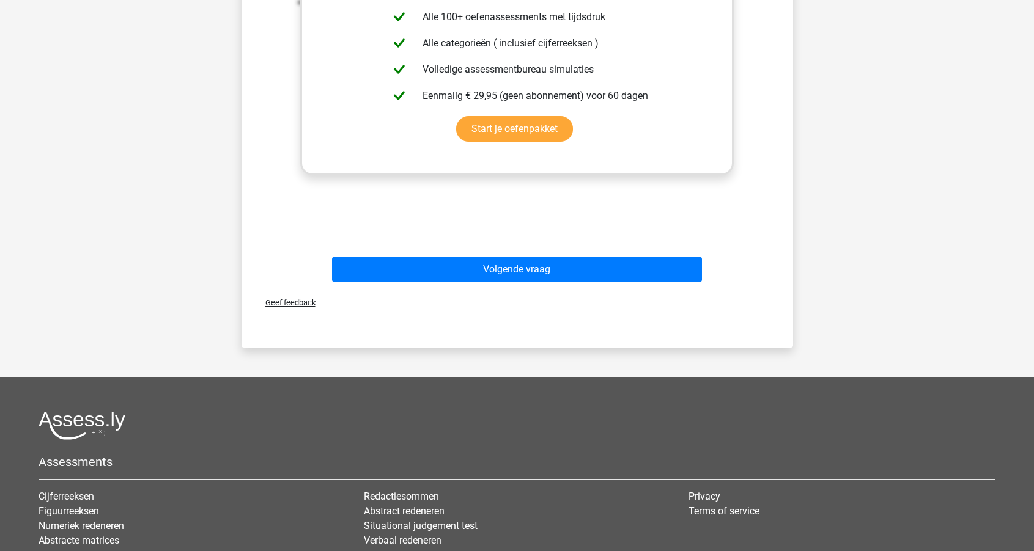
scroll to position [552, 0]
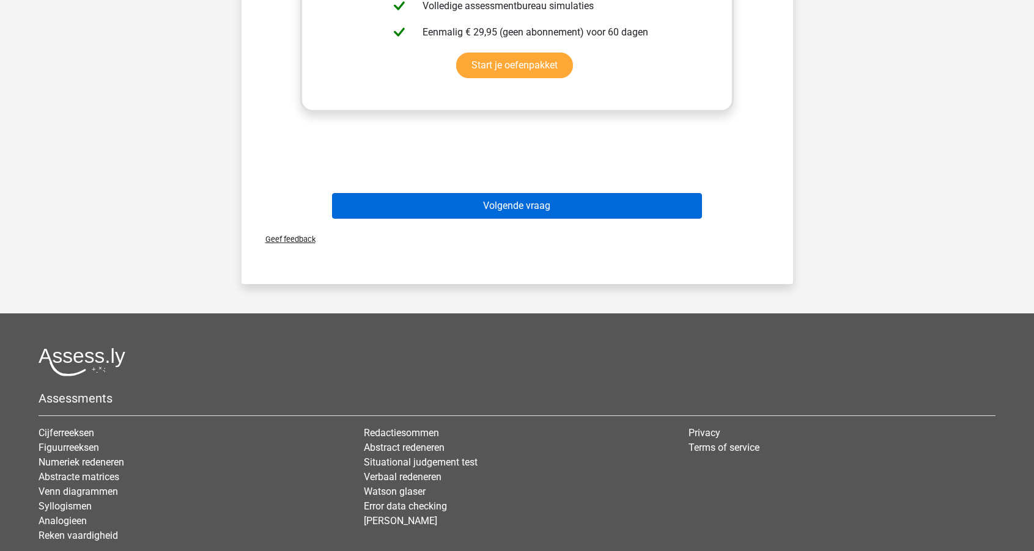
click at [435, 207] on button "Volgende vraag" at bounding box center [517, 206] width 370 height 26
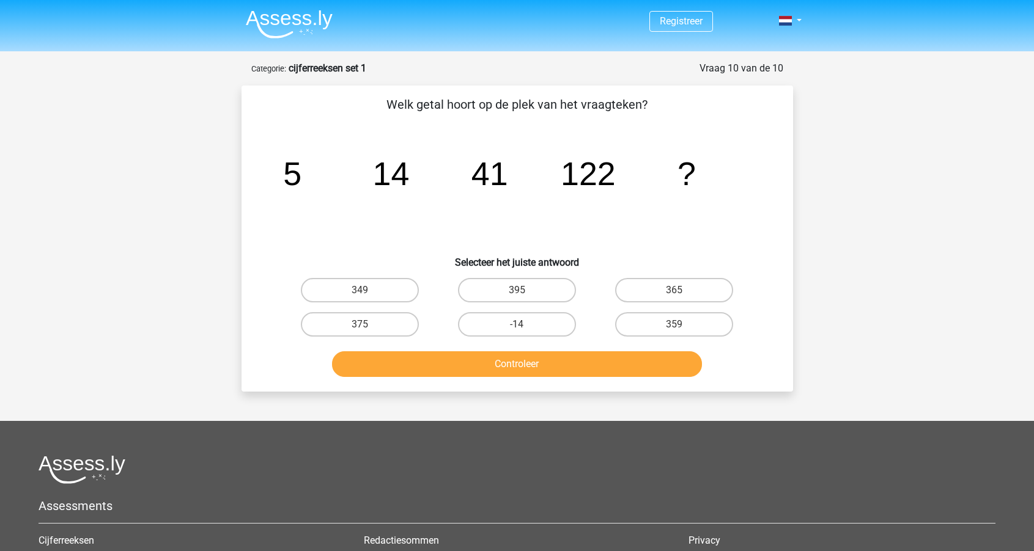
scroll to position [0, 0]
click at [678, 293] on input "365" at bounding box center [678, 294] width 8 height 8
radio input "true"
click at [575, 361] on button "Controleer" at bounding box center [517, 364] width 370 height 26
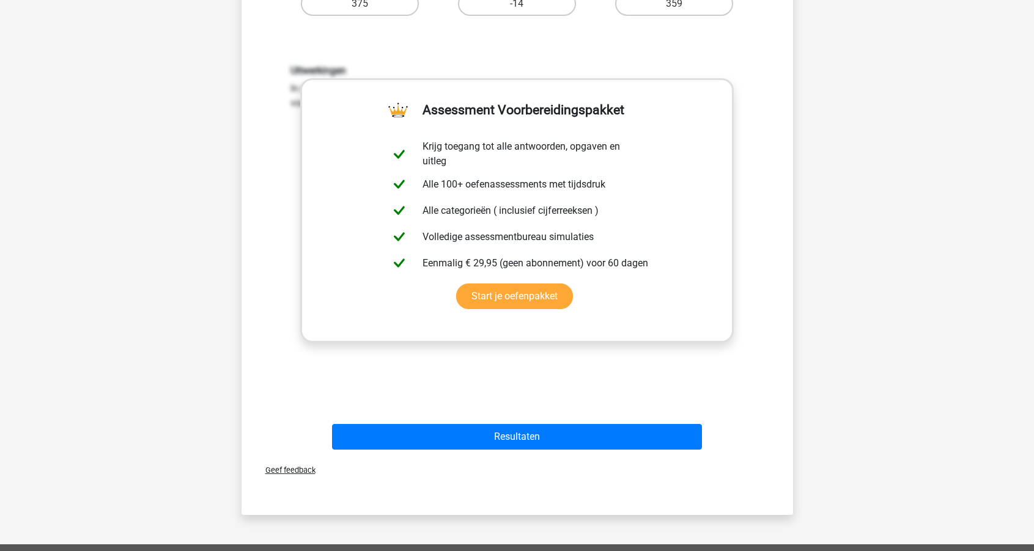
scroll to position [331, 0]
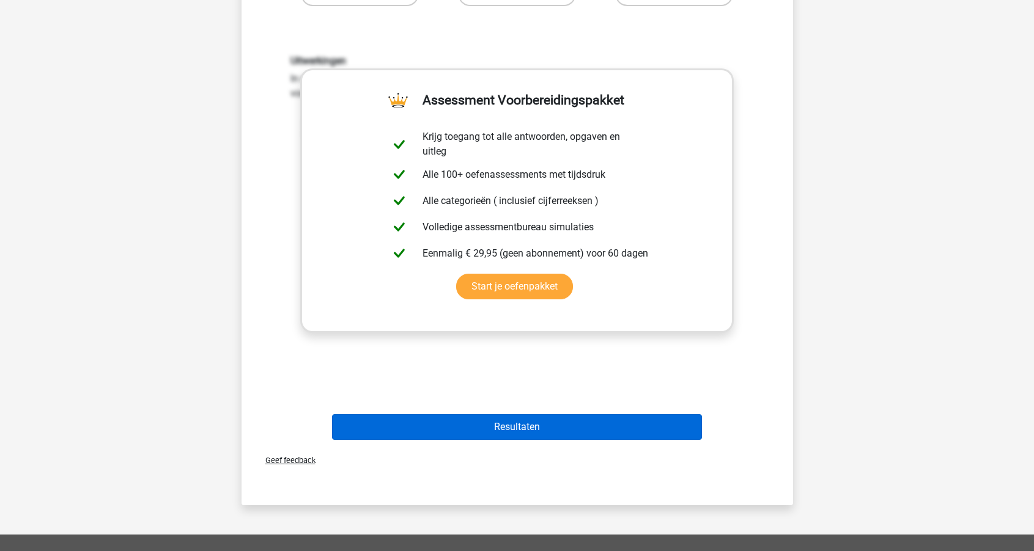
click at [540, 424] on button "Resultaten" at bounding box center [517, 427] width 370 height 26
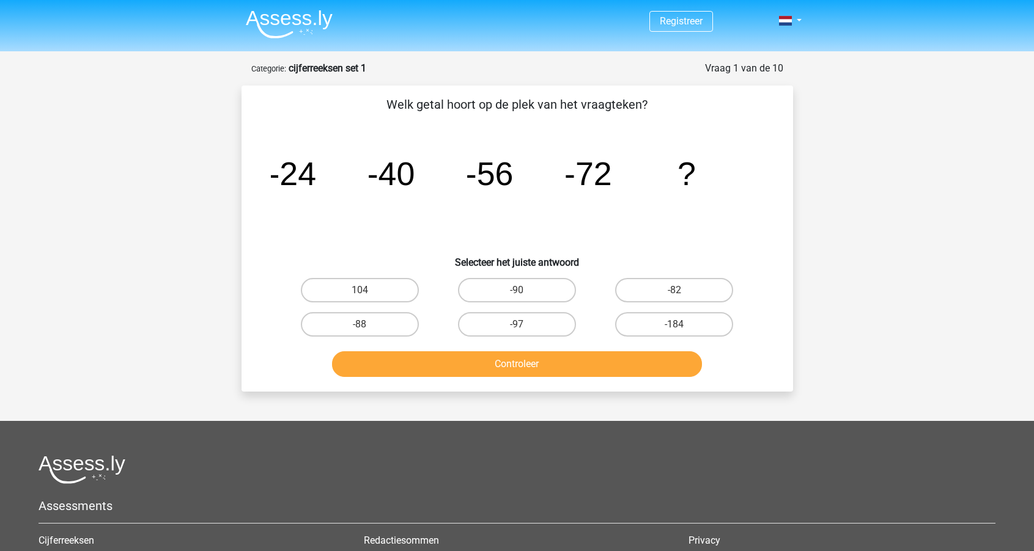
scroll to position [193, 0]
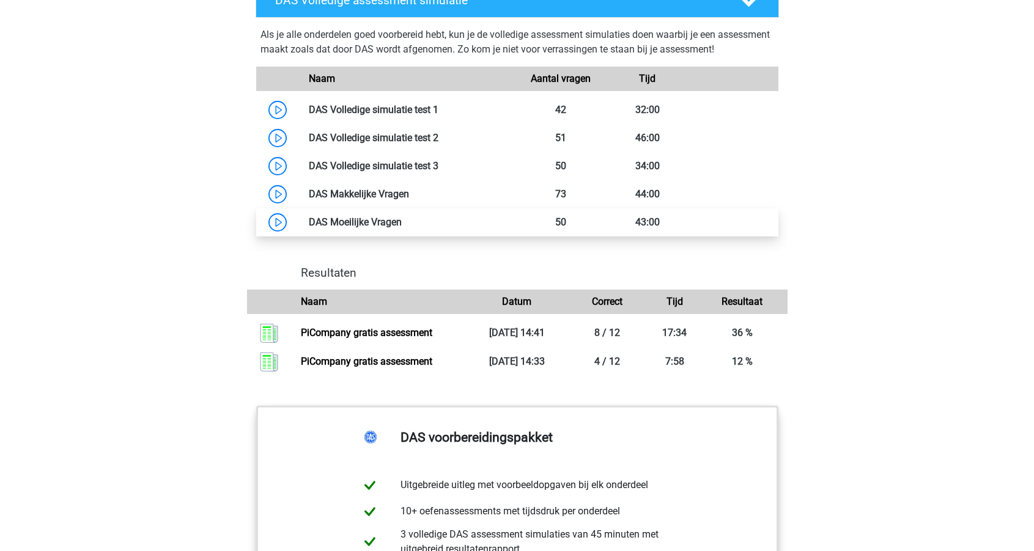
scroll to position [1140, 0]
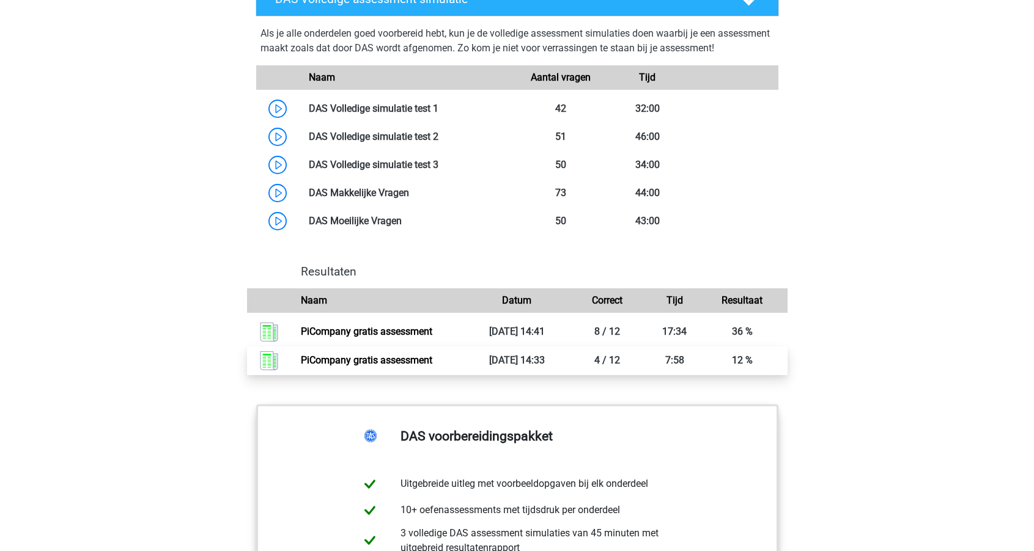
click at [373, 361] on link "PiCompany gratis assessment" at bounding box center [366, 360] width 131 height 12
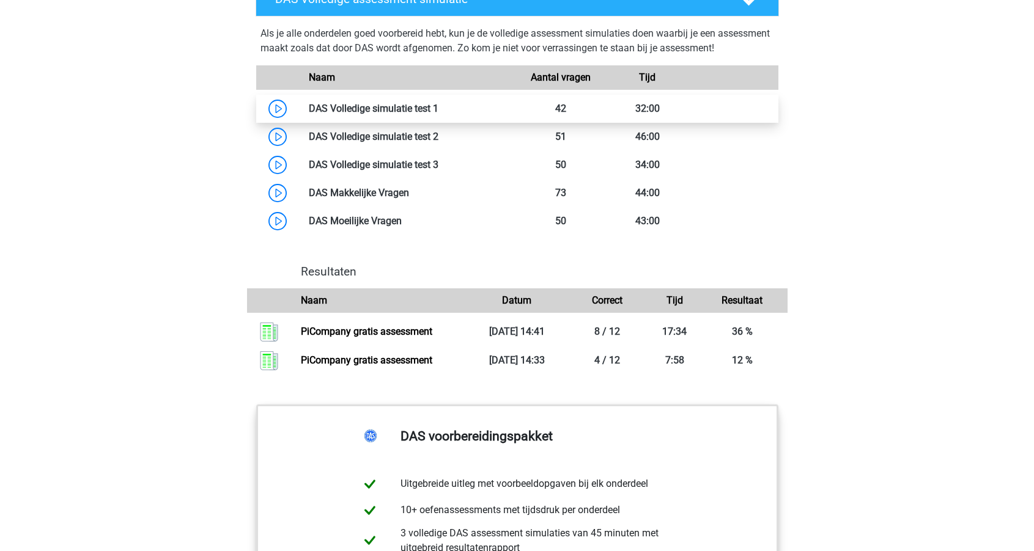
click at [438, 114] on link at bounding box center [438, 109] width 0 height 12
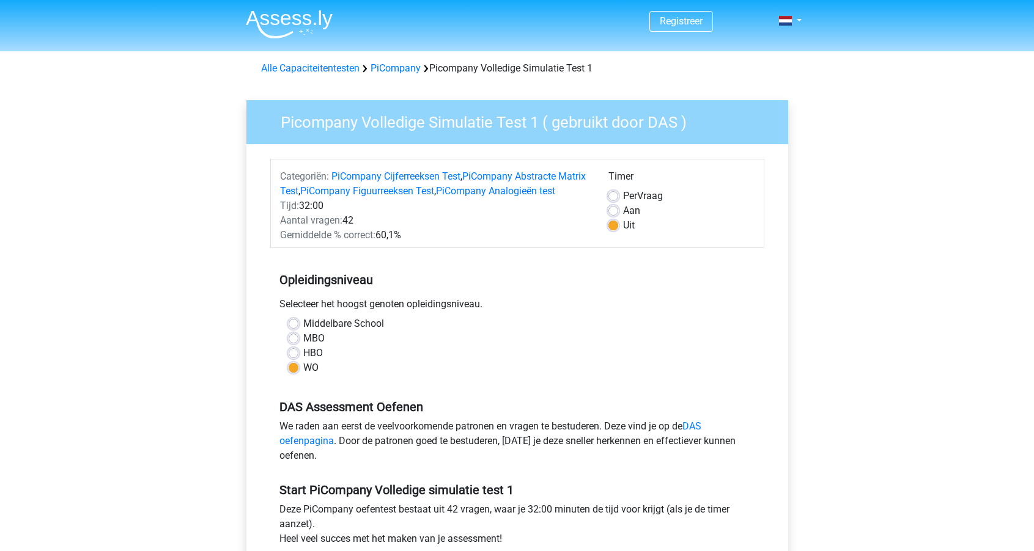
click at [623, 208] on label "Aan" at bounding box center [631, 211] width 17 height 15
click at [611, 208] on input "Aan" at bounding box center [613, 210] width 10 height 12
radio input "true"
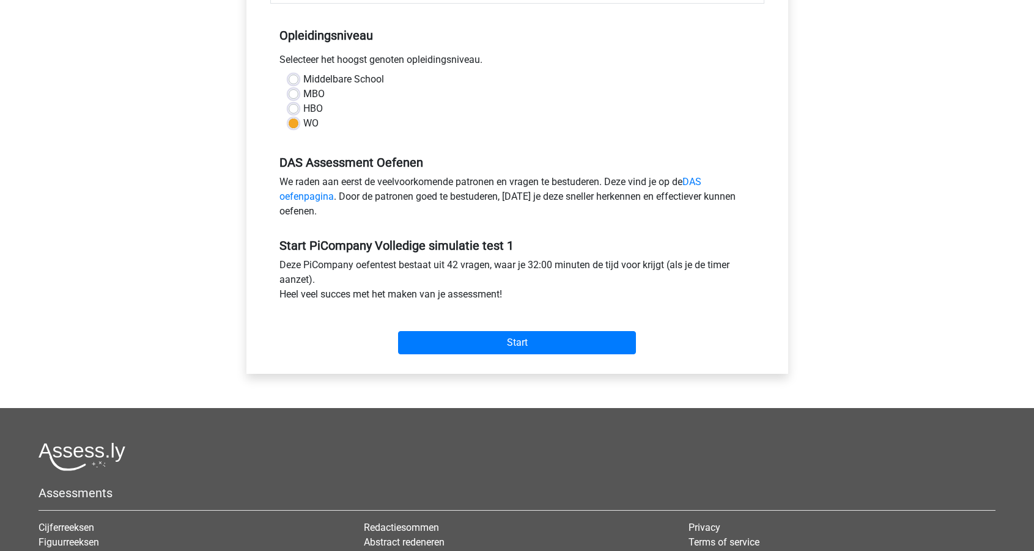
scroll to position [254, 0]
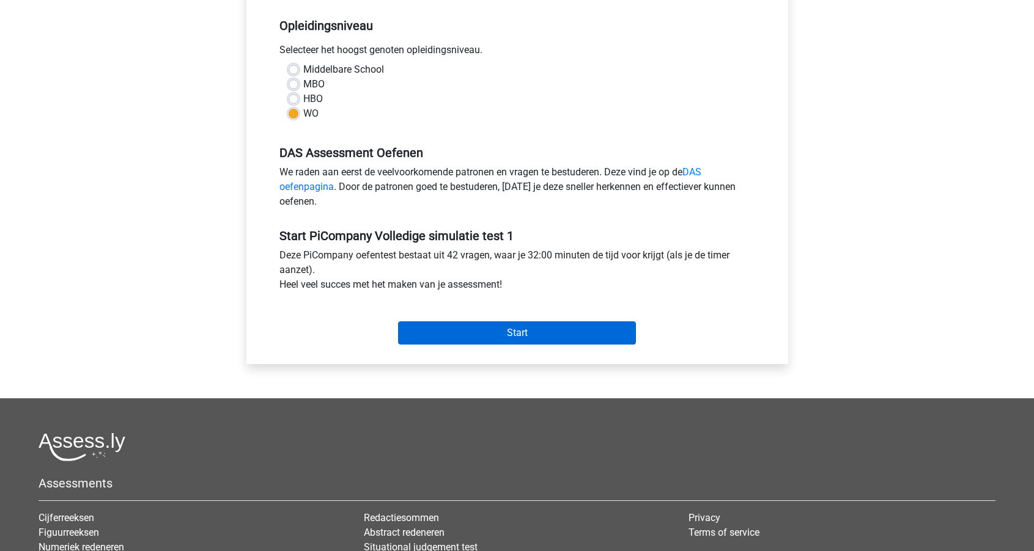
click at [488, 345] on input "Start" at bounding box center [517, 332] width 238 height 23
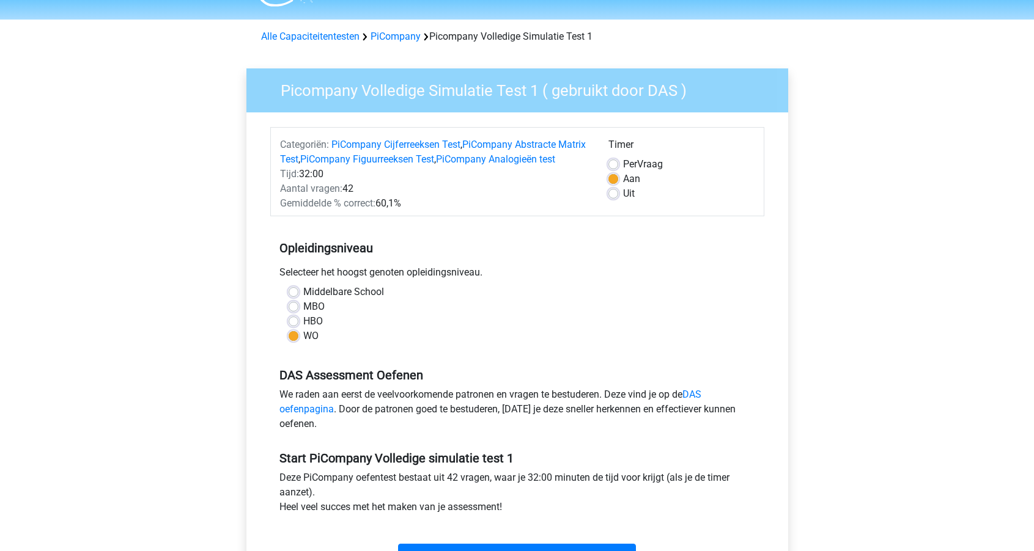
scroll to position [0, 0]
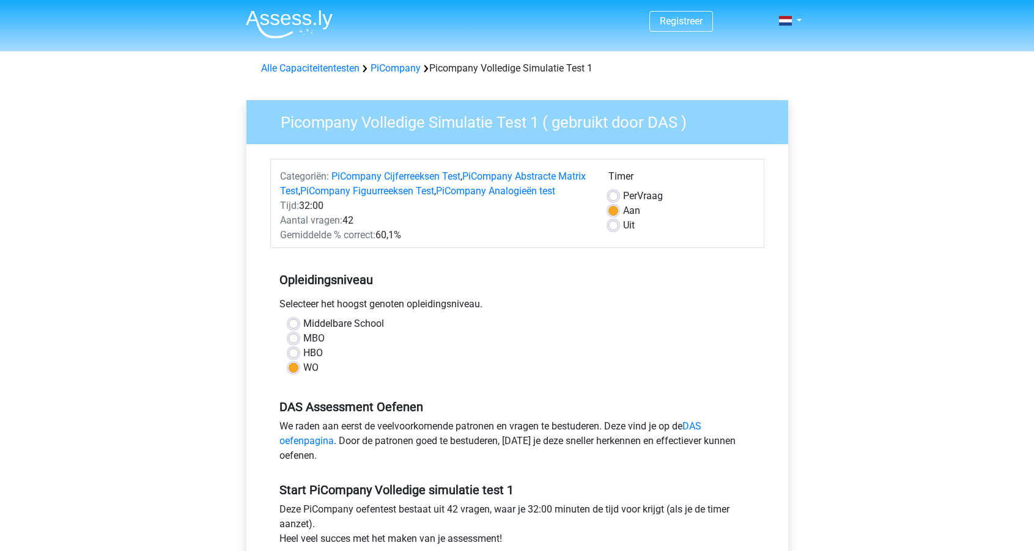
click at [623, 226] on label "Uit" at bounding box center [629, 225] width 12 height 15
click at [612, 226] on input "Uit" at bounding box center [613, 224] width 10 height 12
radio input "true"
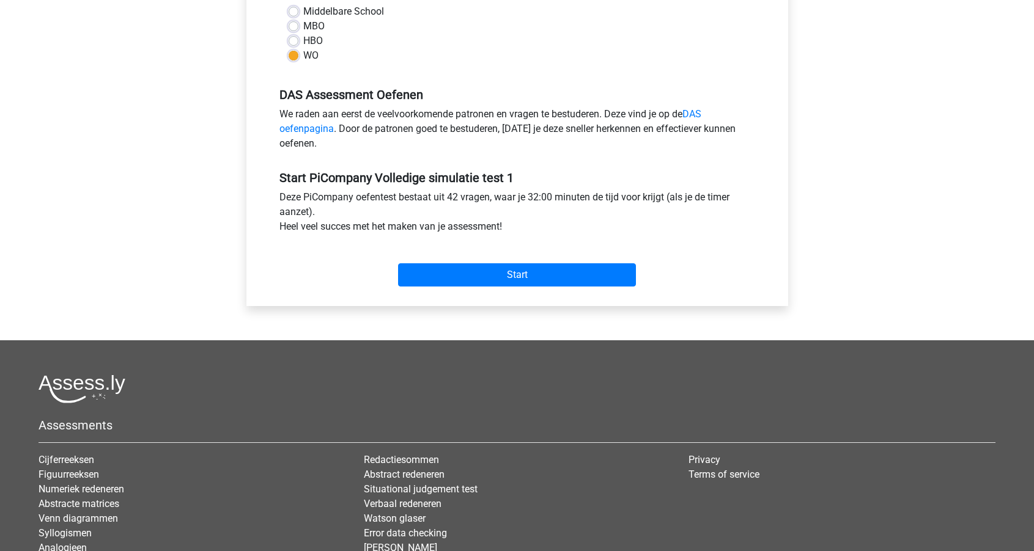
scroll to position [332, 0]
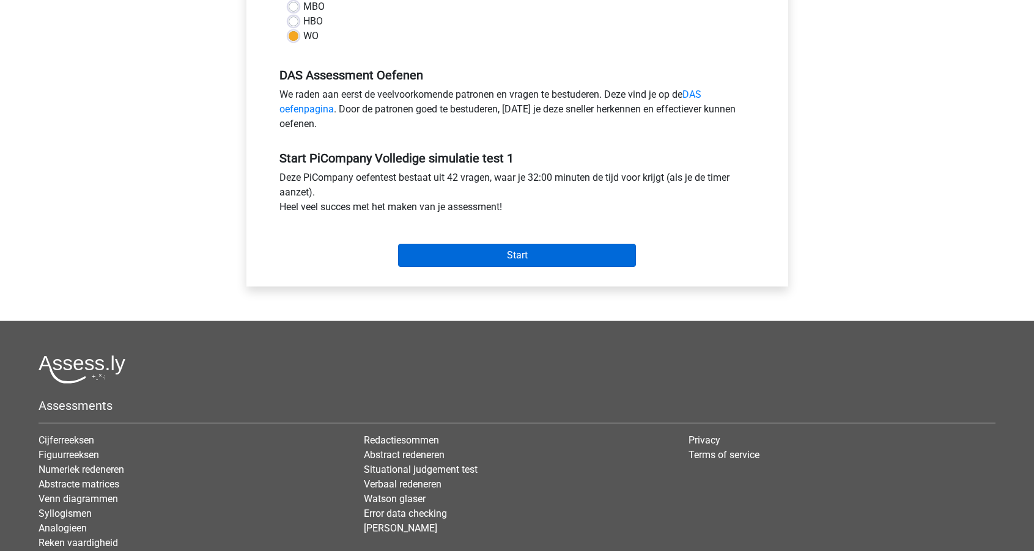
click at [523, 267] on input "Start" at bounding box center [517, 255] width 238 height 23
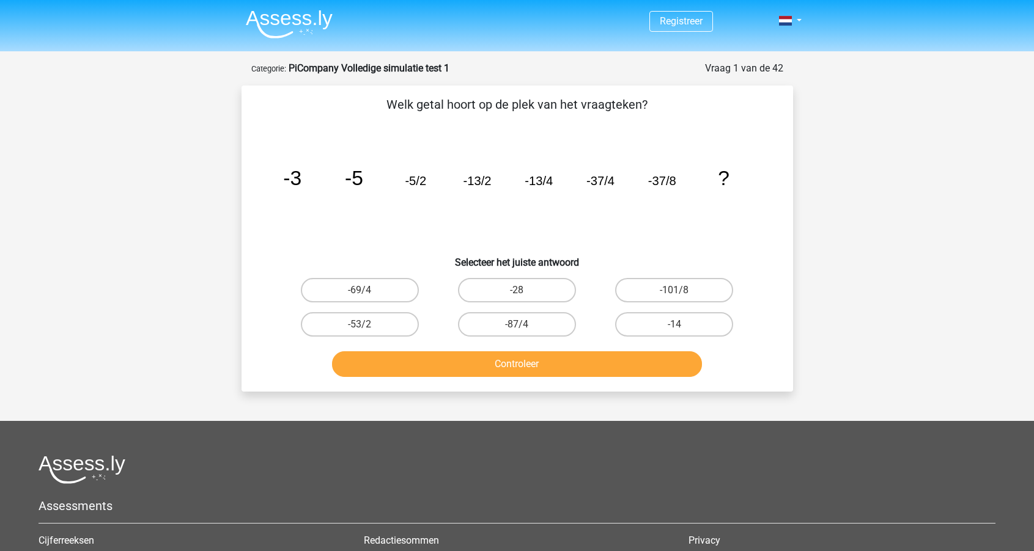
click at [675, 295] on input "-101/8" at bounding box center [678, 294] width 8 height 8
radio input "true"
click at [585, 370] on button "Controleer" at bounding box center [517, 364] width 370 height 26
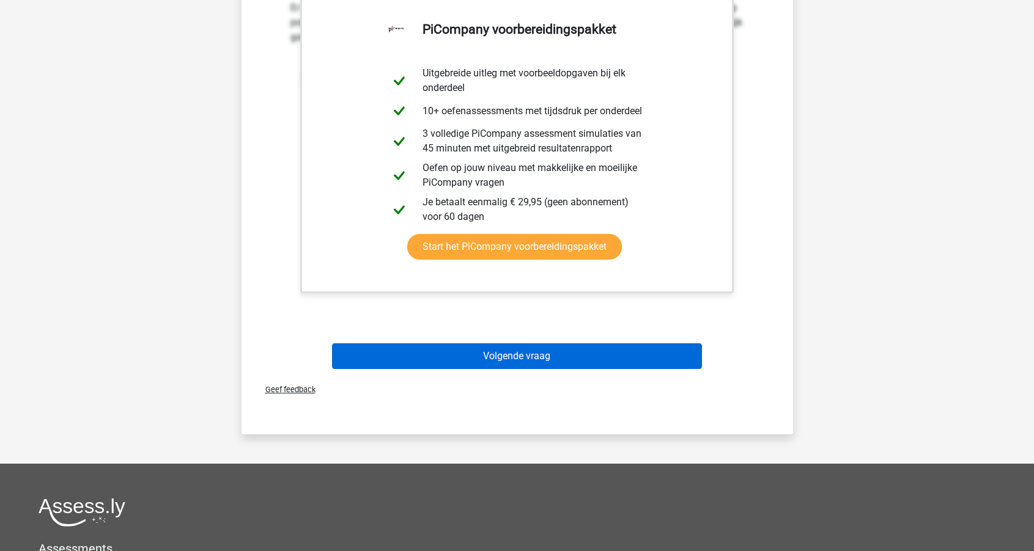
click at [550, 359] on button "Volgende vraag" at bounding box center [517, 356] width 370 height 26
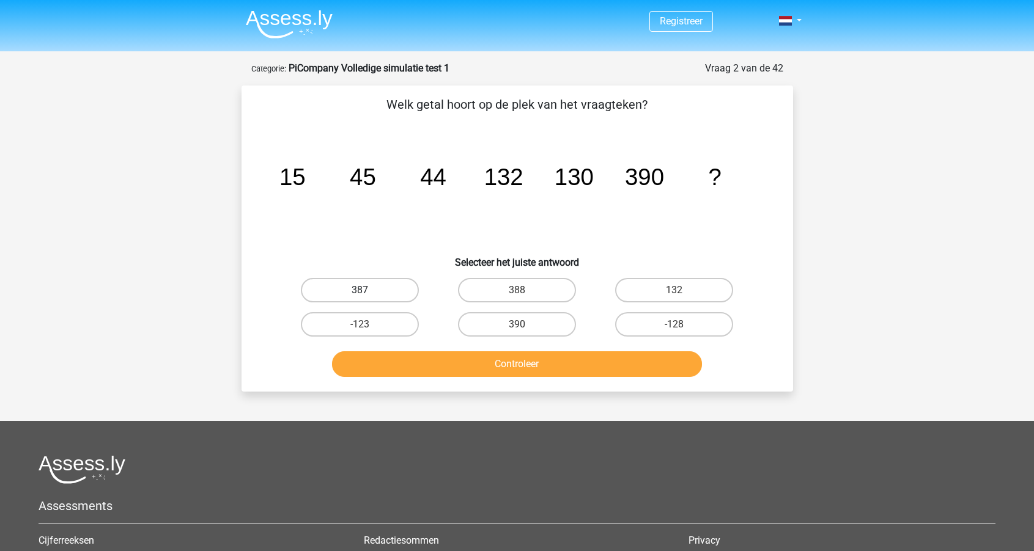
click at [397, 280] on label "387" at bounding box center [360, 290] width 118 height 24
click at [367, 290] on input "387" at bounding box center [363, 294] width 8 height 8
radio input "true"
click at [437, 357] on button "Controleer" at bounding box center [517, 364] width 370 height 26
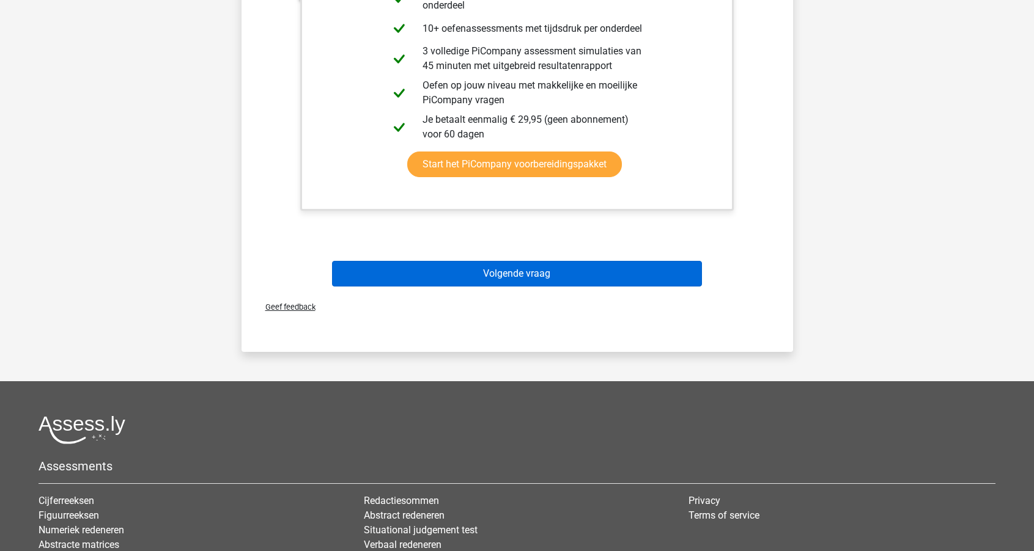
click at [485, 269] on button "Volgende vraag" at bounding box center [517, 274] width 370 height 26
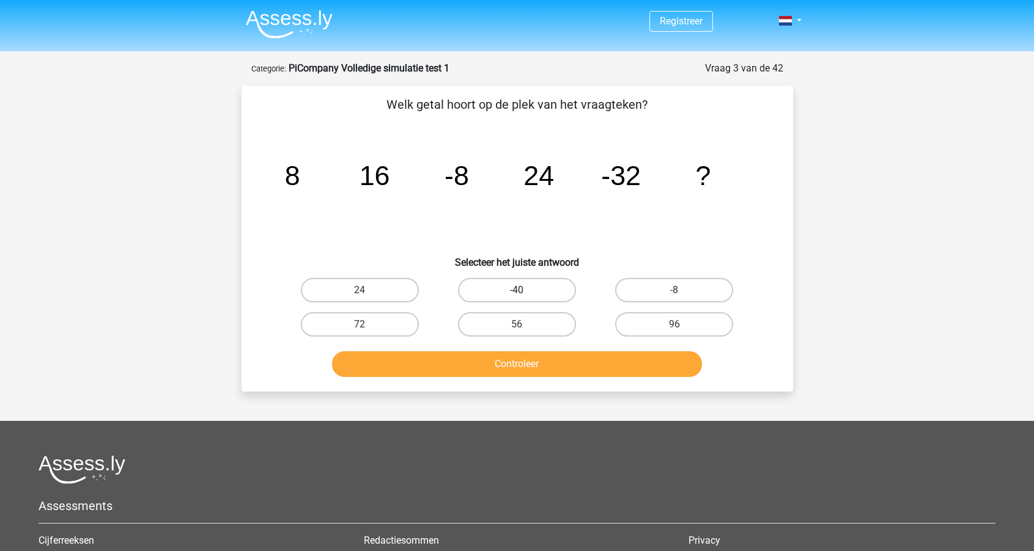
click at [525, 285] on label "-40" at bounding box center [517, 290] width 118 height 24
click at [524, 290] on input "-40" at bounding box center [520, 294] width 8 height 8
radio input "true"
click at [523, 369] on button "Controleer" at bounding box center [517, 364] width 370 height 26
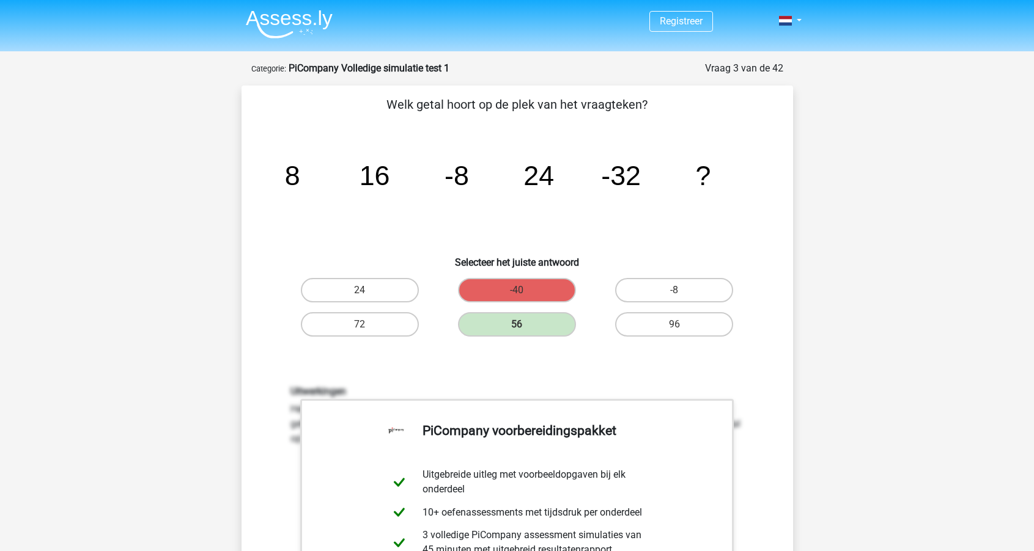
click at [534, 163] on tspan "24" at bounding box center [538, 175] width 31 height 31
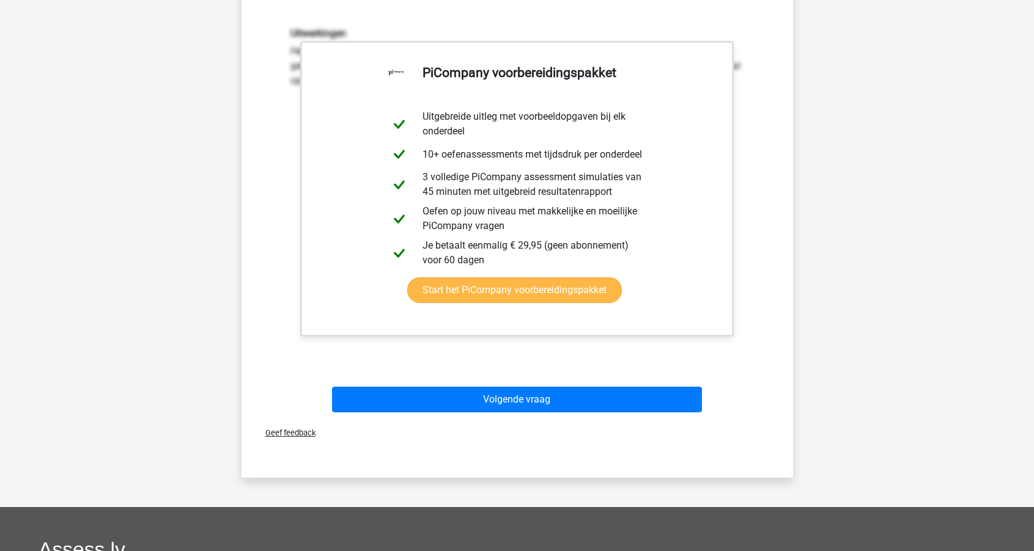
scroll to position [373, 0]
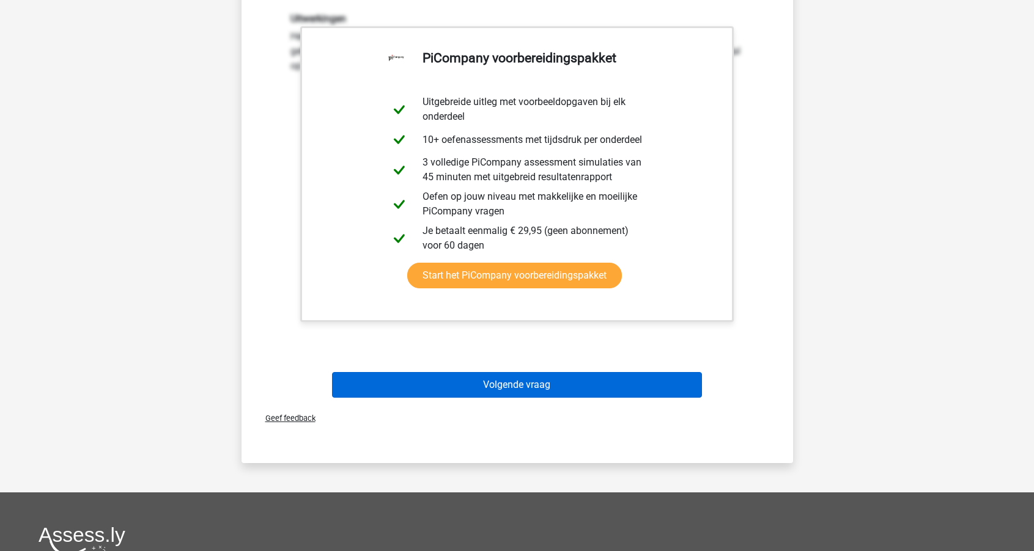
click at [472, 383] on button "Volgende vraag" at bounding box center [517, 385] width 370 height 26
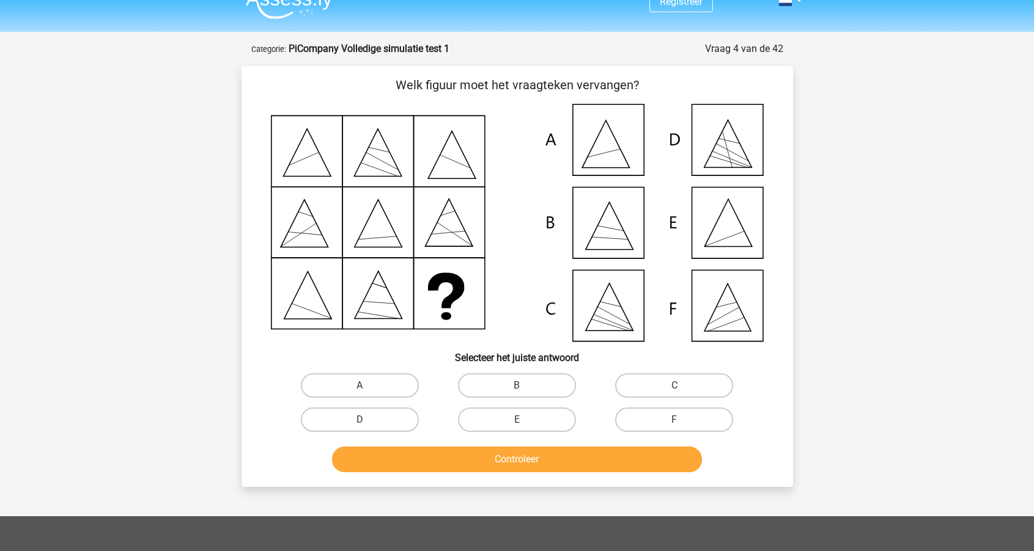
scroll to position [17, 0]
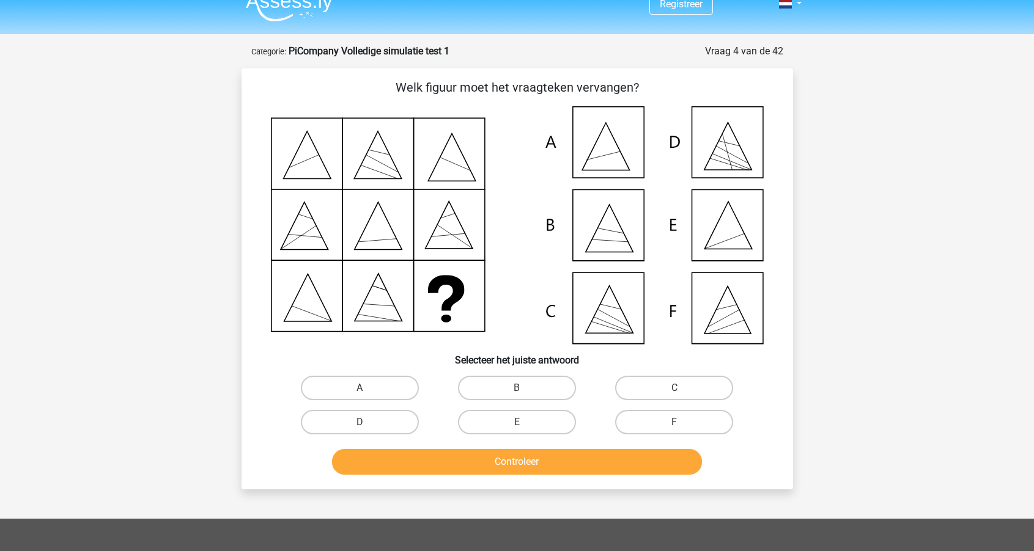
click at [721, 240] on icon at bounding box center [517, 225] width 493 height 238
click at [494, 416] on label "E" at bounding box center [517, 422] width 118 height 24
click at [516, 422] on input "E" at bounding box center [520, 426] width 8 height 8
radio input "true"
click at [485, 463] on button "Controleer" at bounding box center [517, 462] width 370 height 26
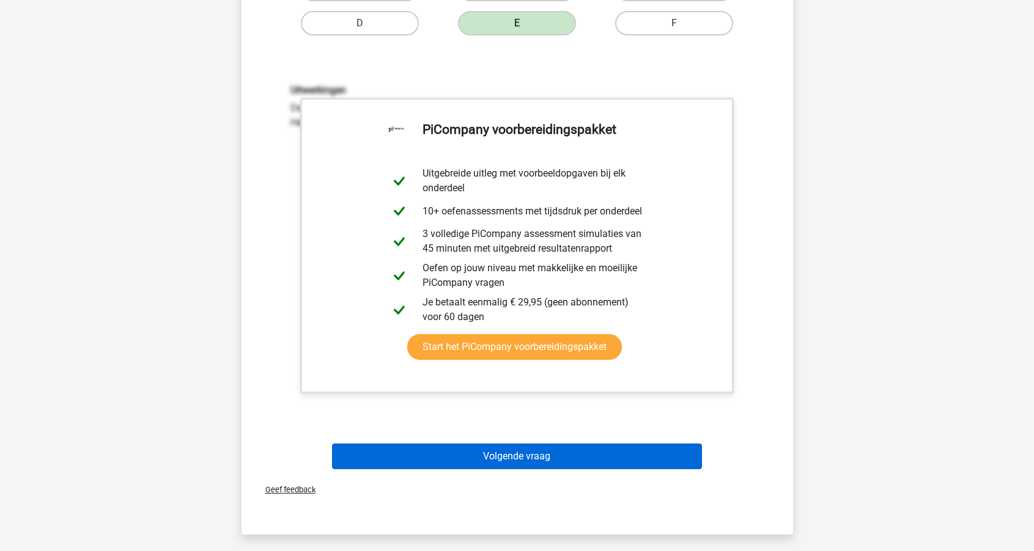
click at [485, 461] on button "Volgende vraag" at bounding box center [517, 457] width 370 height 26
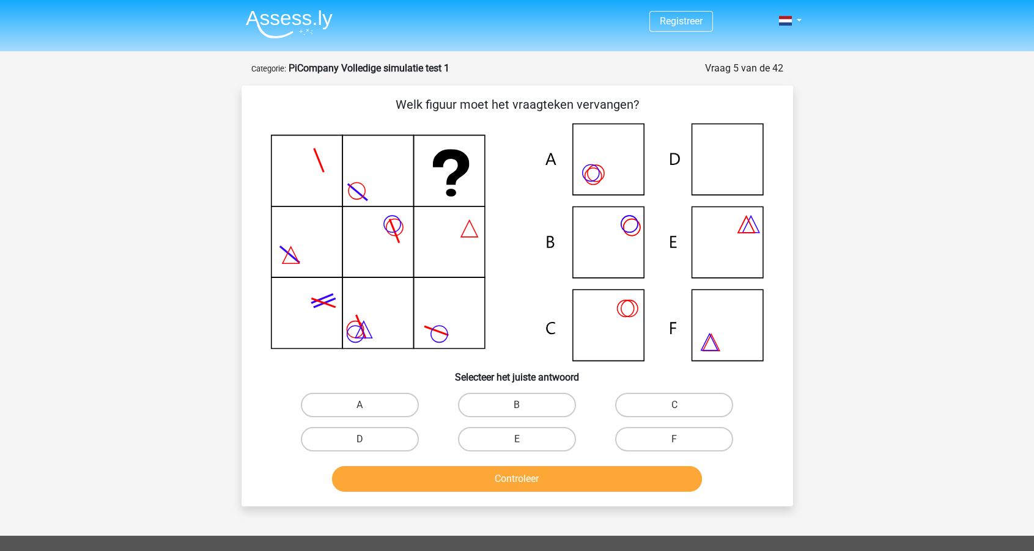
scroll to position [0, 0]
click at [349, 435] on label "D" at bounding box center [360, 439] width 118 height 24
click at [359, 439] on input "D" at bounding box center [363, 443] width 8 height 8
radio input "true"
click at [460, 474] on button "Controleer" at bounding box center [517, 479] width 370 height 26
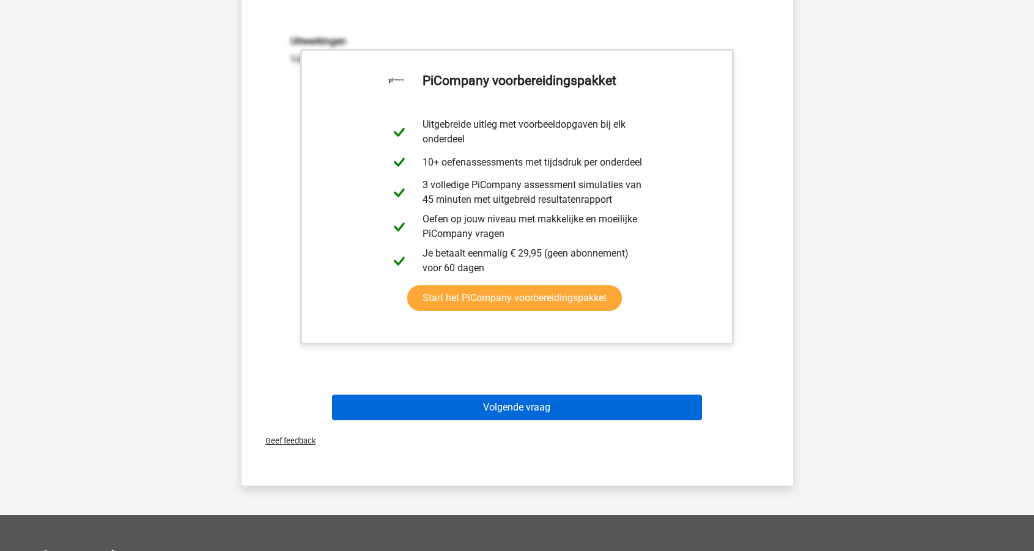
click at [483, 409] on button "Volgende vraag" at bounding box center [517, 408] width 370 height 26
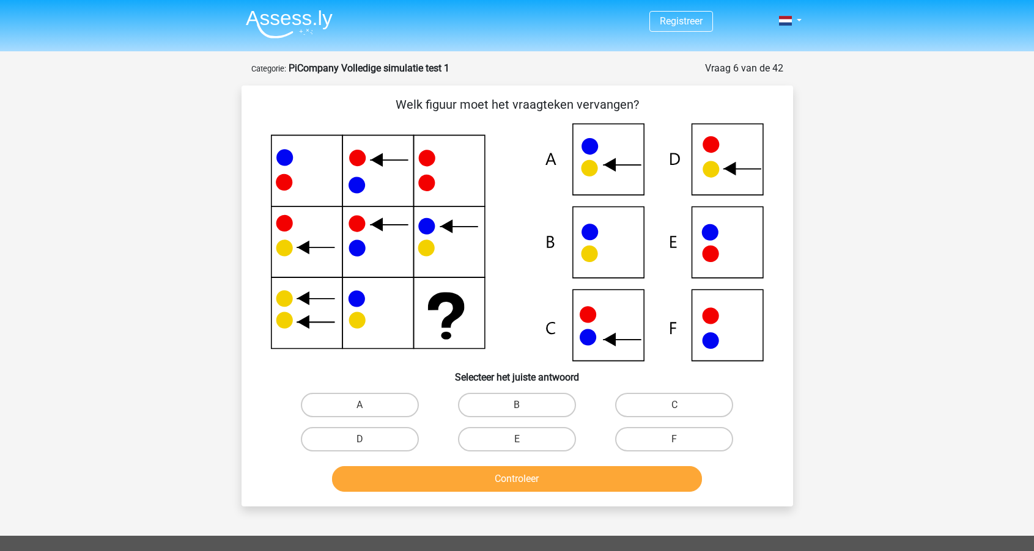
click at [597, 317] on icon at bounding box center [517, 242] width 493 height 238
click at [637, 406] on label "C" at bounding box center [674, 405] width 118 height 24
click at [674, 406] on input "C" at bounding box center [678, 409] width 8 height 8
radio input "true"
click at [560, 487] on button "Controleer" at bounding box center [517, 479] width 370 height 26
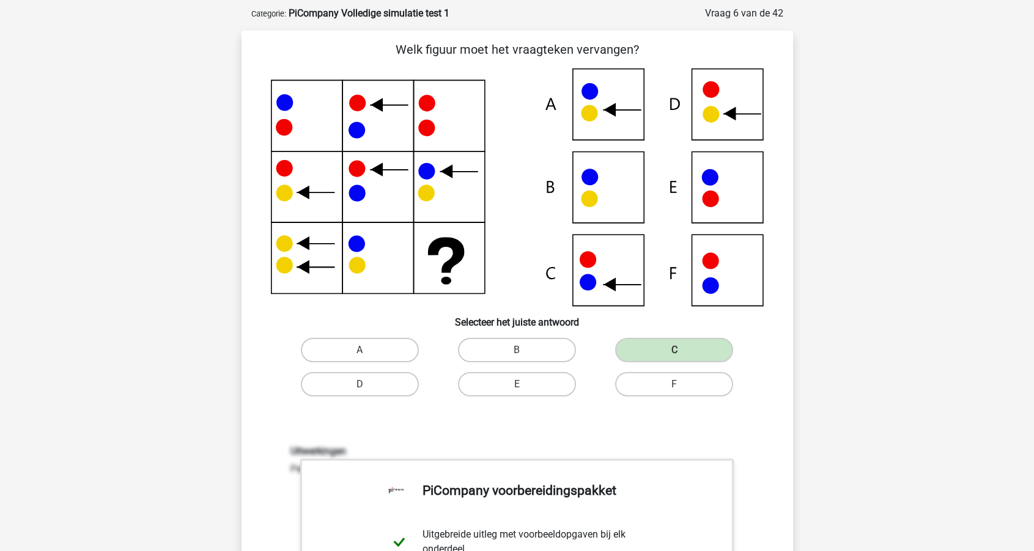
scroll to position [30, 0]
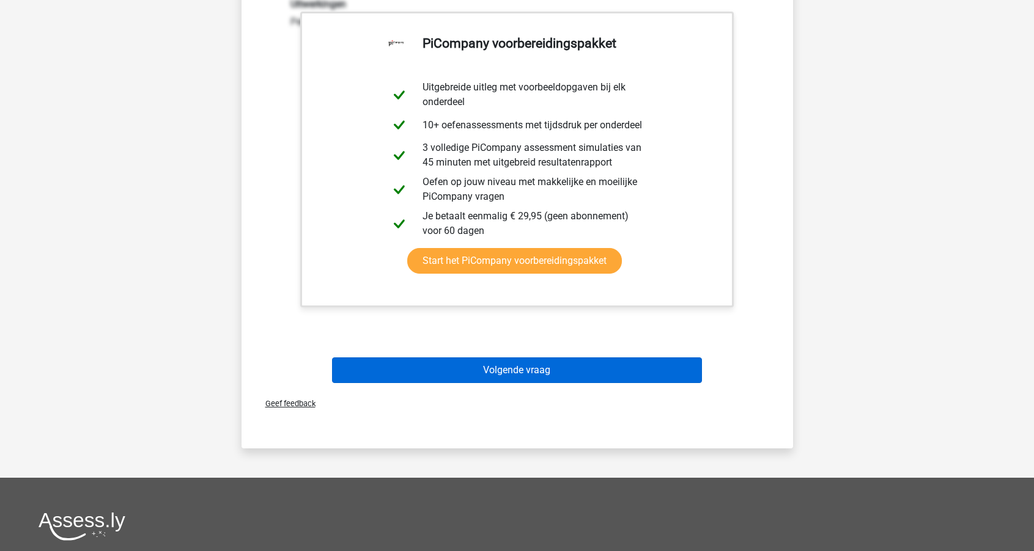
click at [455, 367] on button "Volgende vraag" at bounding box center [517, 371] width 370 height 26
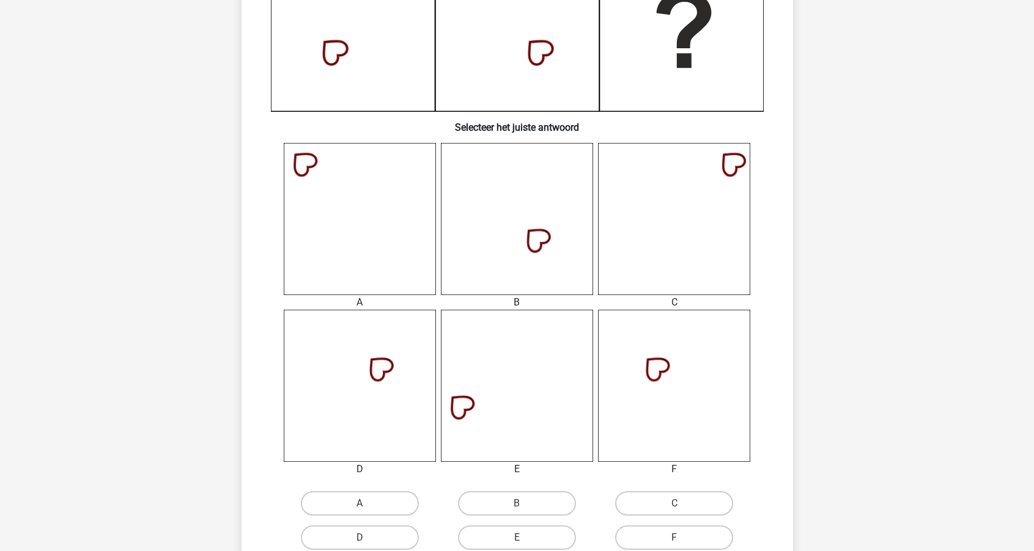
scroll to position [345, 0]
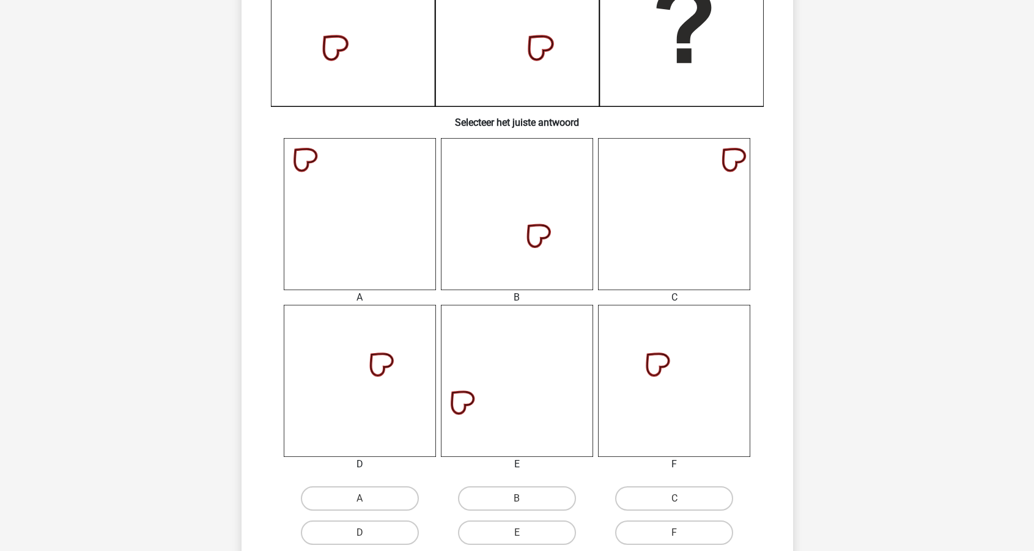
click at [654, 332] on icon at bounding box center [674, 381] width 152 height 152
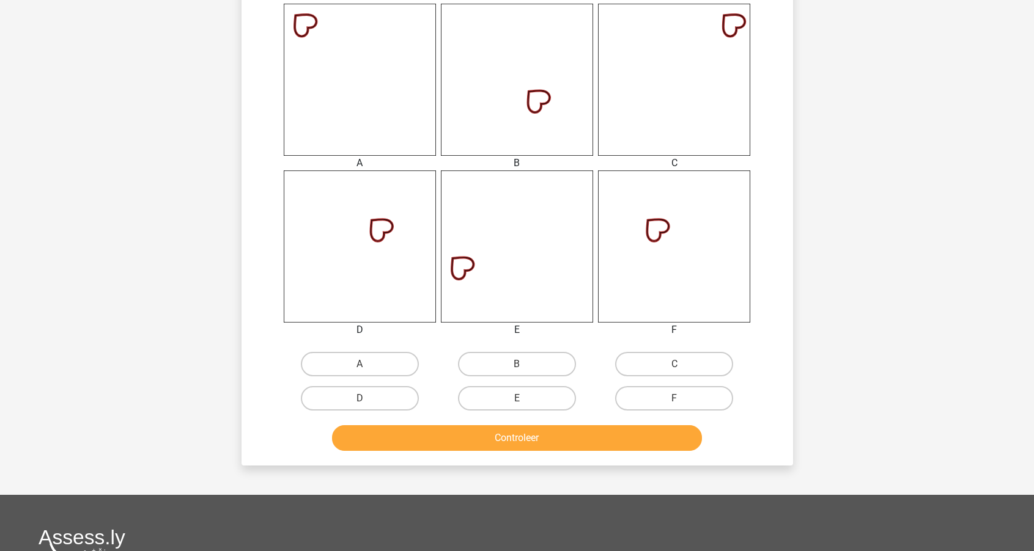
scroll to position [488, 0]
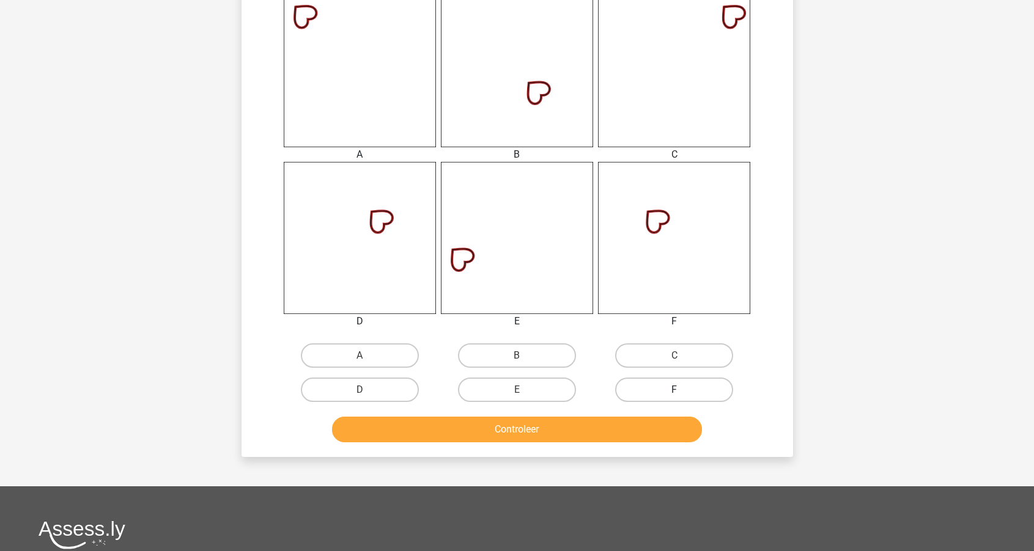
click at [659, 387] on label "F" at bounding box center [674, 390] width 118 height 24
click at [674, 390] on input "F" at bounding box center [678, 394] width 8 height 8
radio input "true"
click at [603, 437] on button "Controleer" at bounding box center [517, 430] width 370 height 26
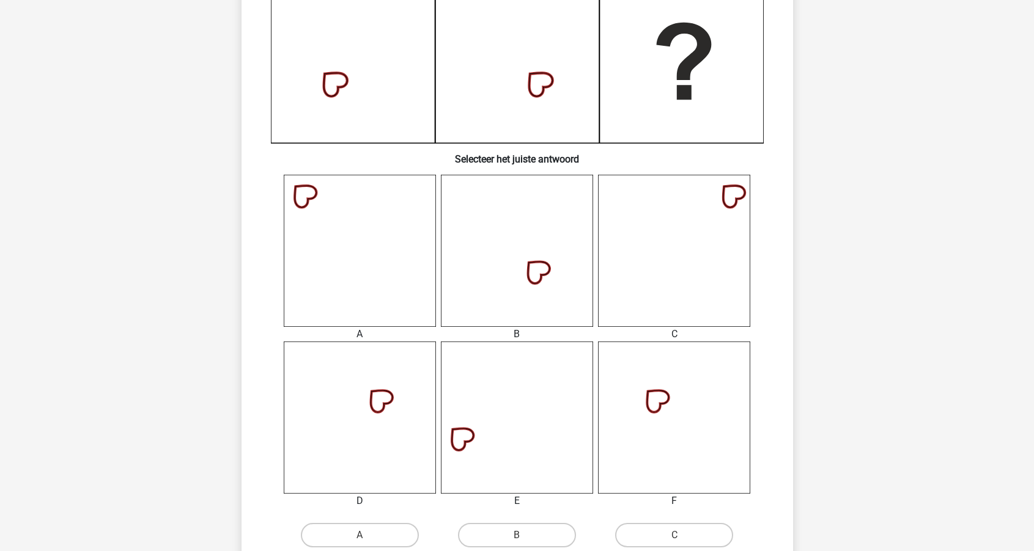
scroll to position [282, 0]
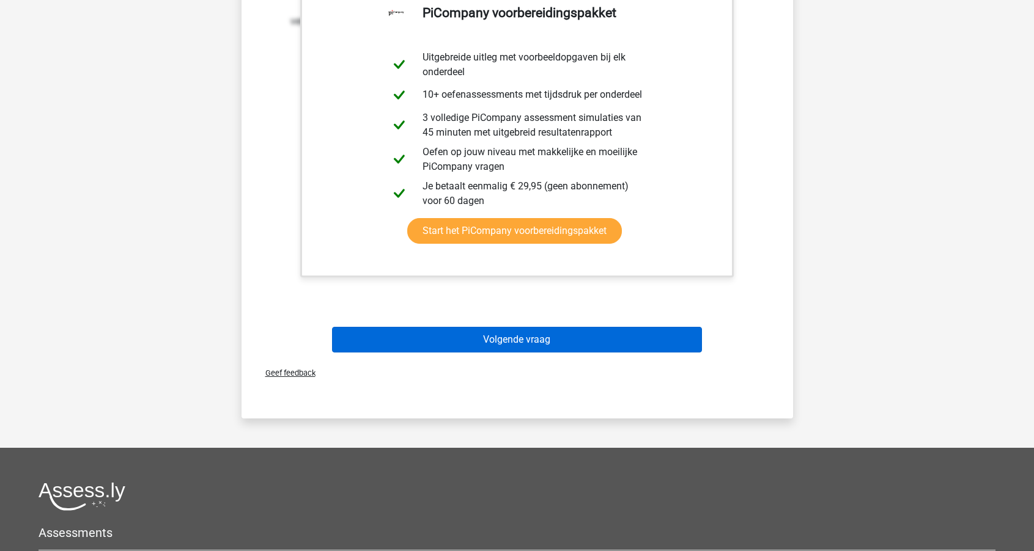
click at [559, 343] on button "Volgende vraag" at bounding box center [517, 340] width 370 height 26
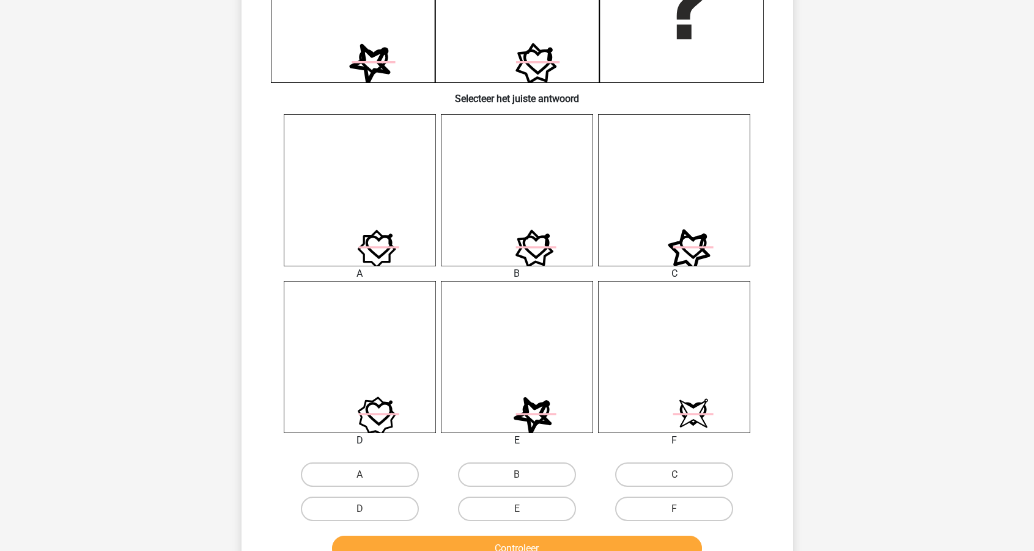
scroll to position [378, 0]
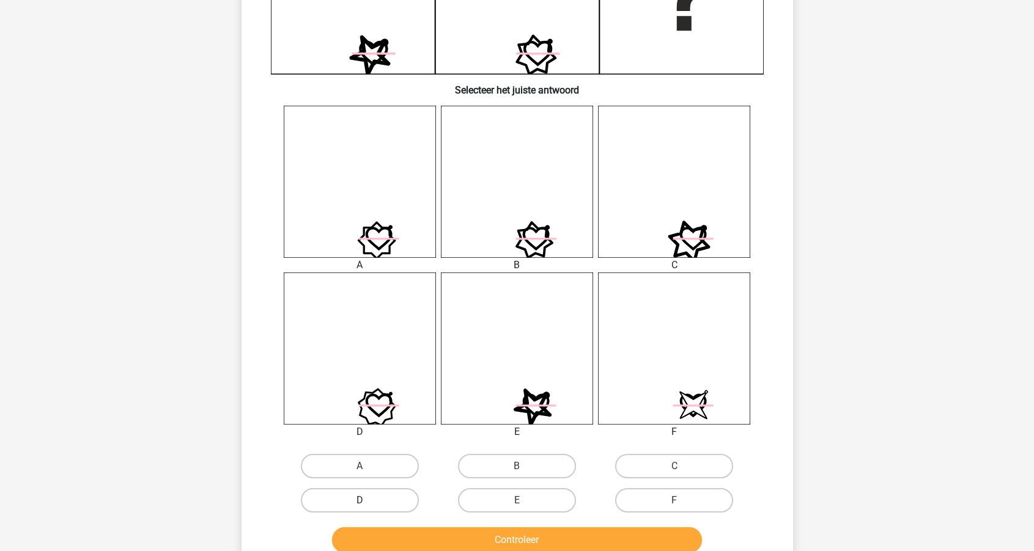
click at [403, 501] on label "D" at bounding box center [360, 500] width 118 height 24
click at [367, 501] on input "D" at bounding box center [363, 505] width 8 height 8
radio input "true"
click at [422, 532] on button "Controleer" at bounding box center [517, 540] width 370 height 26
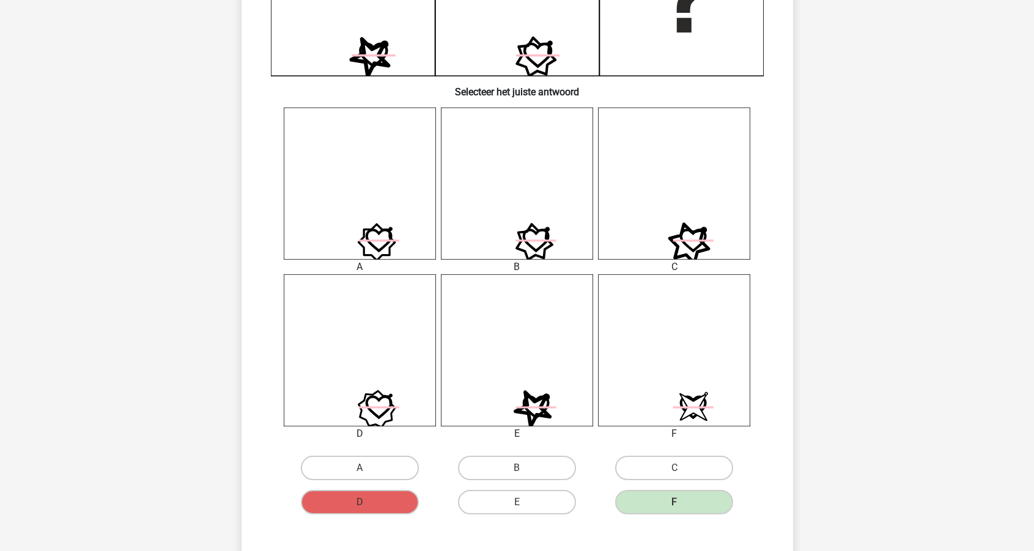
scroll to position [381, 0]
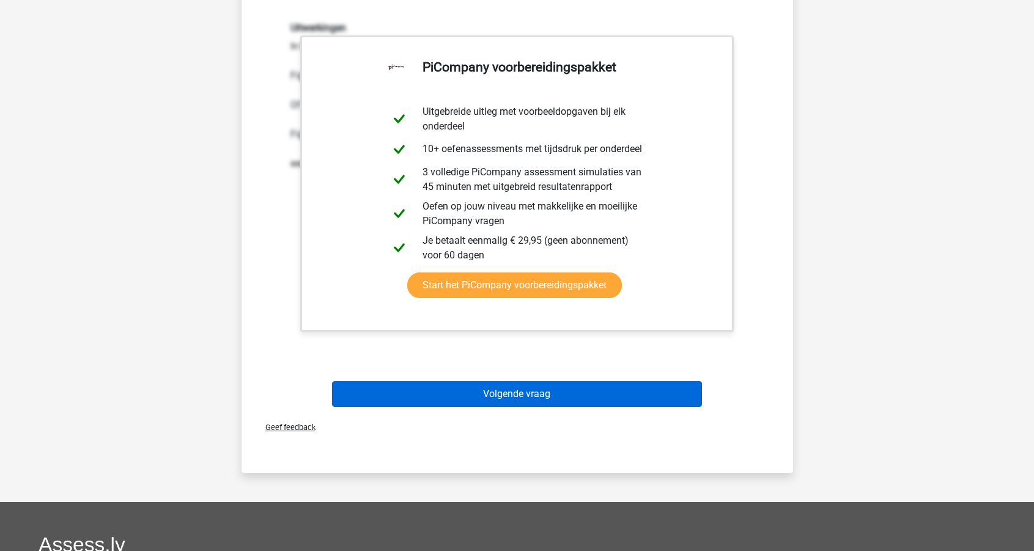
click at [464, 400] on button "Volgende vraag" at bounding box center [517, 394] width 370 height 26
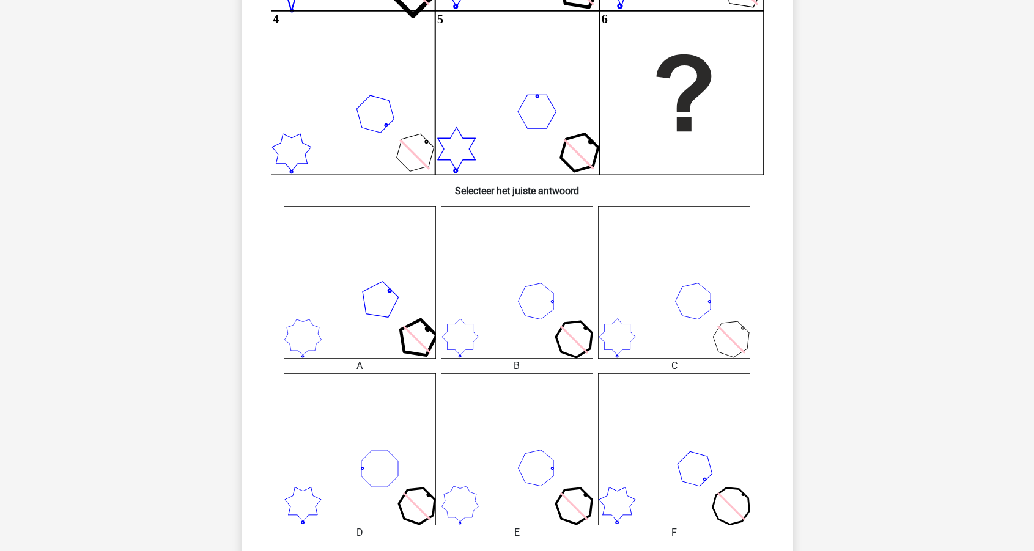
scroll to position [352, 0]
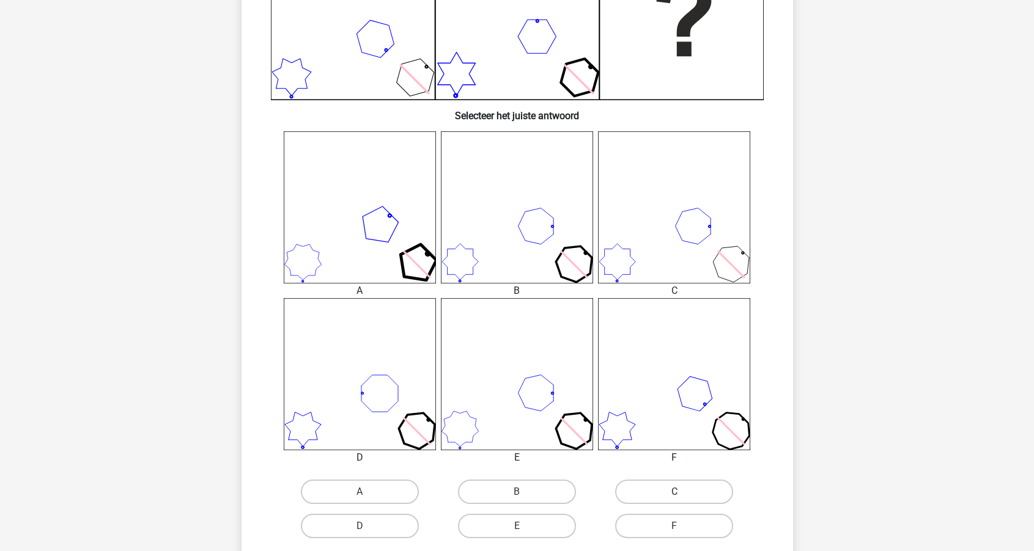
click at [670, 493] on label "C" at bounding box center [674, 492] width 118 height 24
click at [674, 493] on input "C" at bounding box center [678, 496] width 8 height 8
radio input "true"
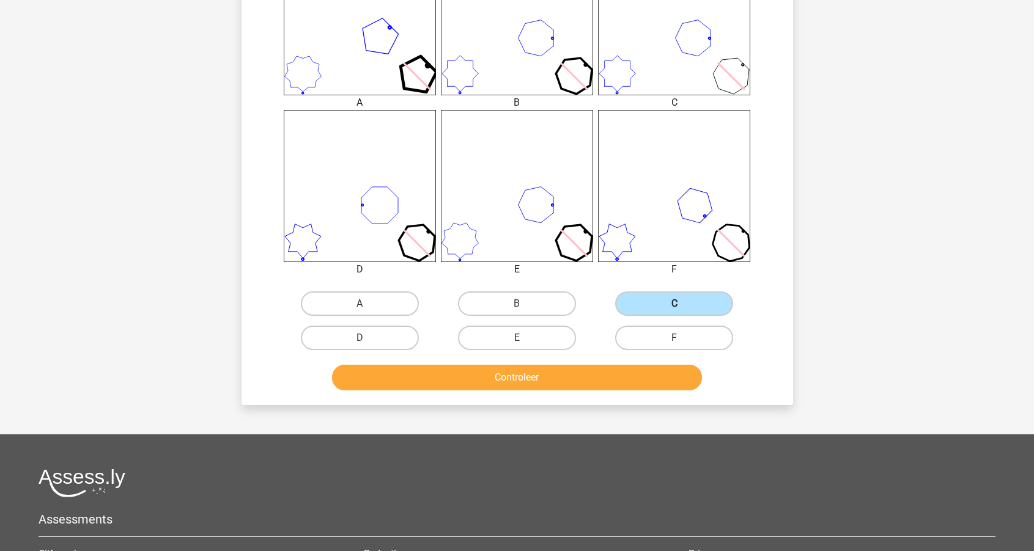
scroll to position [626, 0]
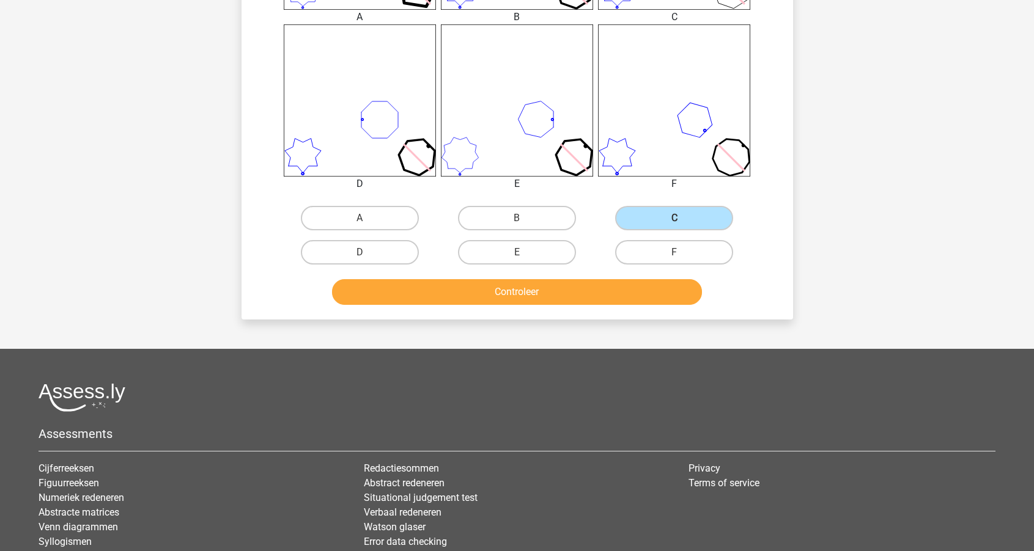
click at [570, 297] on button "Controleer" at bounding box center [517, 292] width 370 height 26
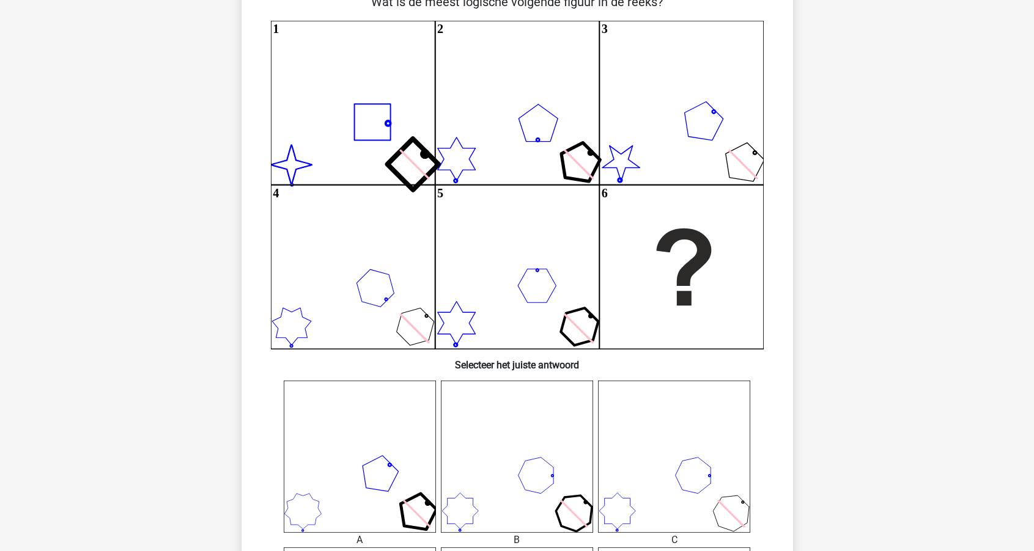
scroll to position [103, 0]
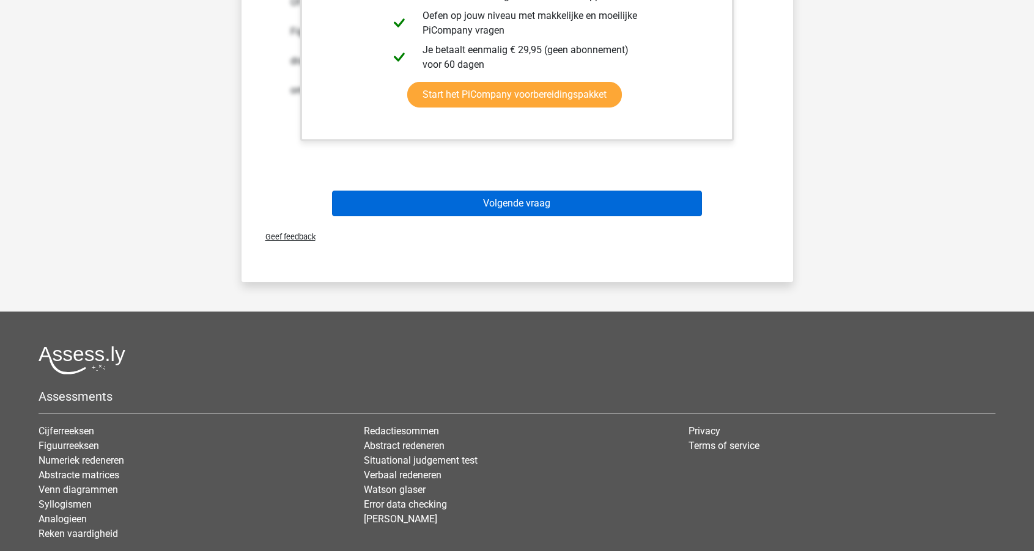
click at [565, 207] on button "Volgende vraag" at bounding box center [517, 204] width 370 height 26
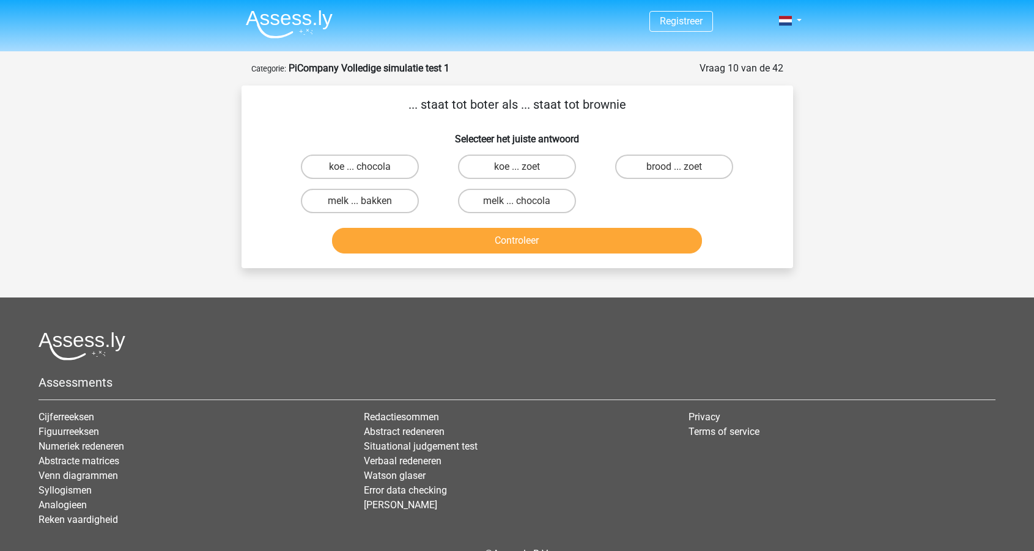
scroll to position [0, 0]
click at [531, 202] on label "melk ... chocola" at bounding box center [517, 201] width 118 height 24
click at [524, 202] on input "melk ... chocola" at bounding box center [520, 205] width 8 height 8
radio input "true"
click at [530, 237] on button "Controleer" at bounding box center [517, 241] width 370 height 26
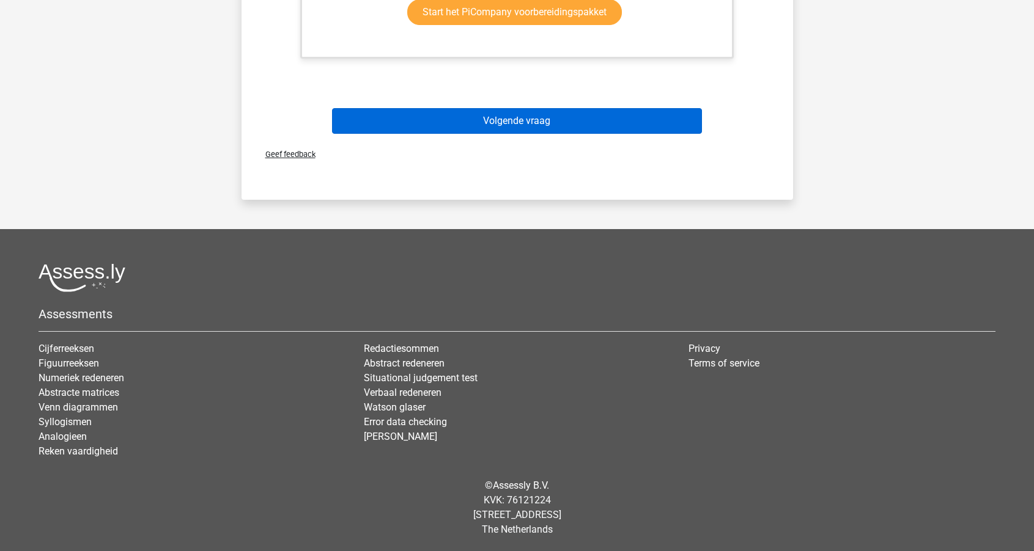
click at [541, 125] on button "Volgende vraag" at bounding box center [517, 121] width 370 height 26
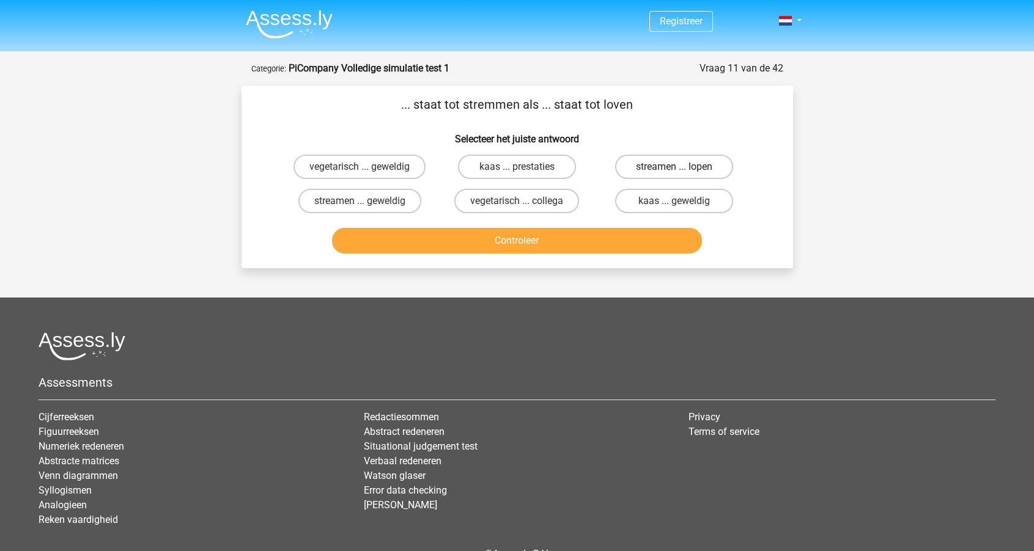
click at [644, 171] on label "streamen ... lopen" at bounding box center [674, 167] width 118 height 24
click at [674, 171] on input "streamen ... lopen" at bounding box center [678, 171] width 8 height 8
radio input "true"
click at [540, 237] on button "Controleer" at bounding box center [517, 241] width 370 height 26
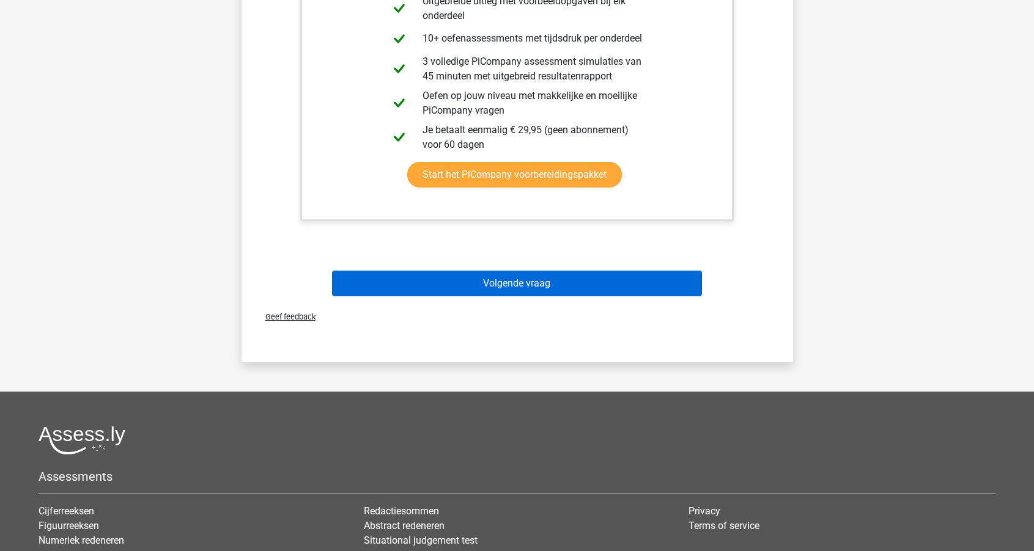
click at [535, 285] on button "Volgende vraag" at bounding box center [517, 284] width 370 height 26
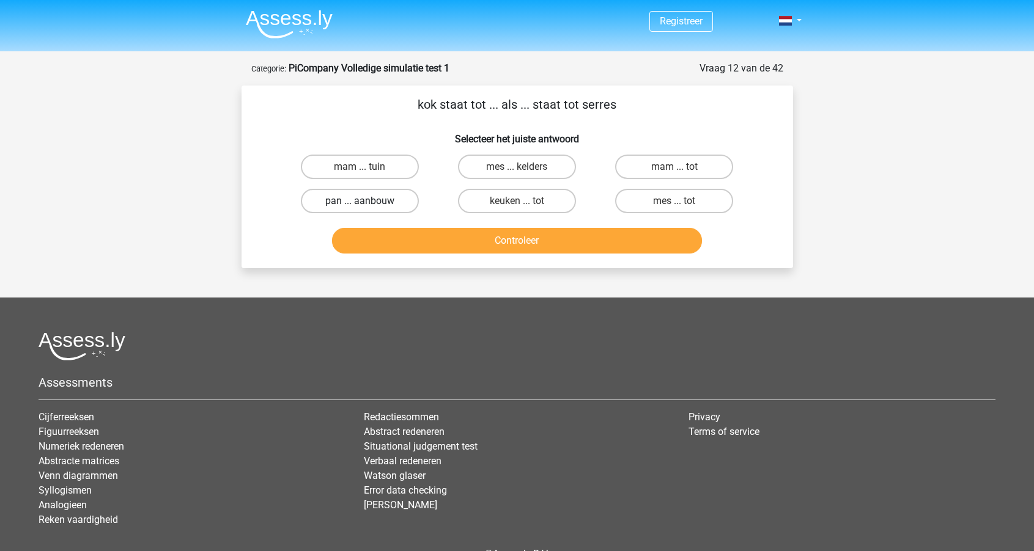
click at [391, 197] on label "pan ... aanbouw" at bounding box center [360, 201] width 118 height 24
click at [367, 201] on input "pan ... aanbouw" at bounding box center [363, 205] width 8 height 8
radio input "true"
click at [437, 240] on button "Controleer" at bounding box center [517, 241] width 370 height 26
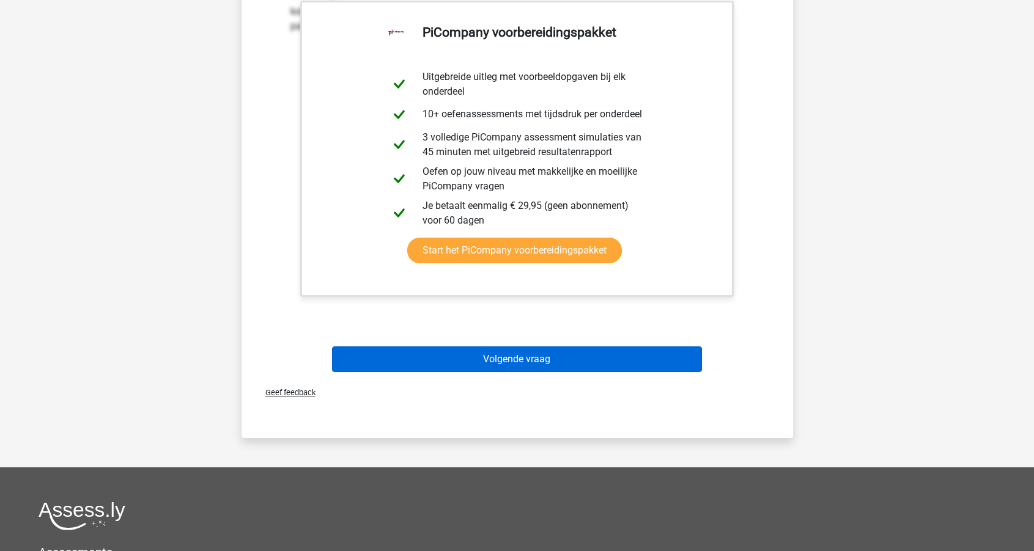
click at [449, 369] on button "Volgende vraag" at bounding box center [517, 360] width 370 height 26
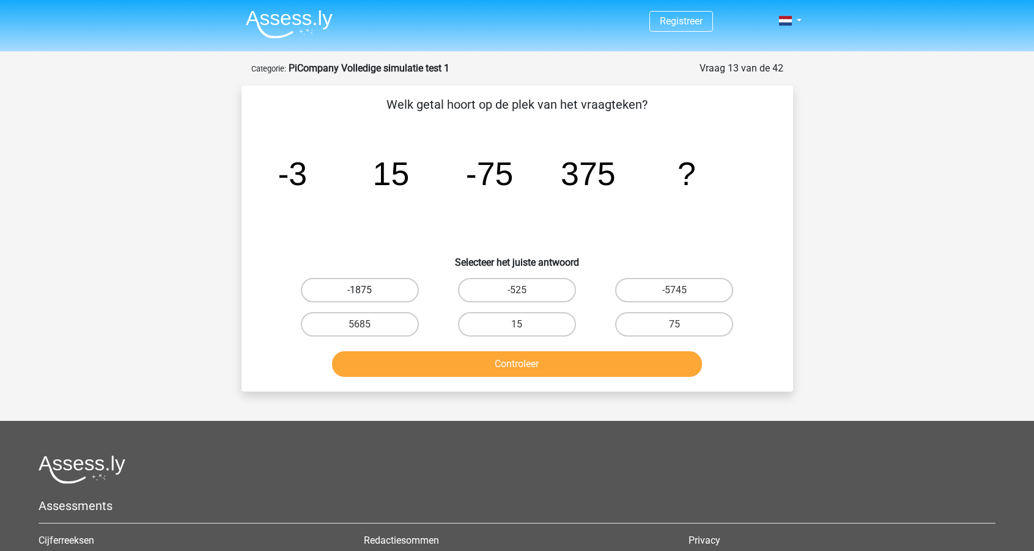
click at [387, 284] on label "-1875" at bounding box center [360, 290] width 118 height 24
click at [367, 290] on input "-1875" at bounding box center [363, 294] width 8 height 8
radio input "true"
click at [421, 361] on button "Controleer" at bounding box center [517, 364] width 370 height 26
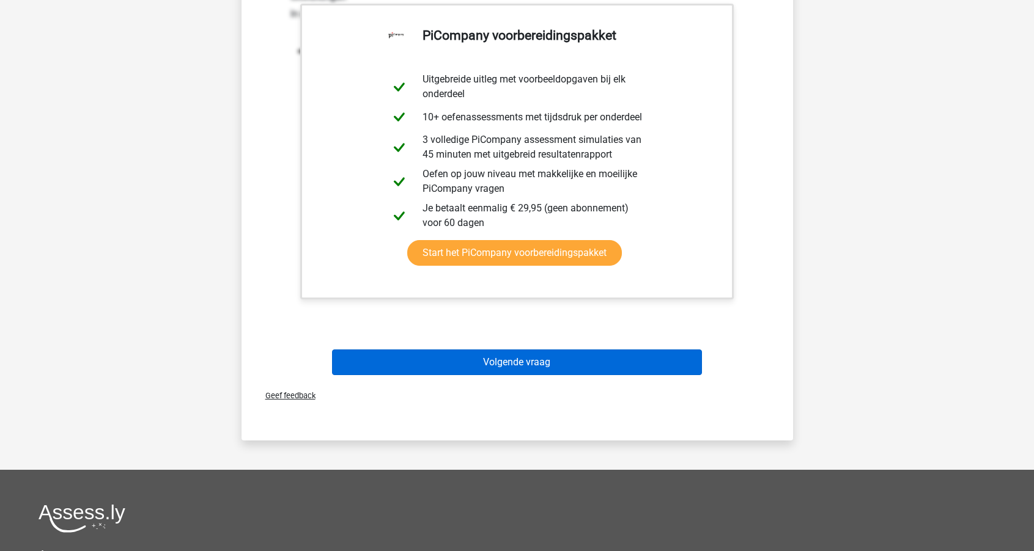
click at [421, 367] on button "Volgende vraag" at bounding box center [517, 363] width 370 height 26
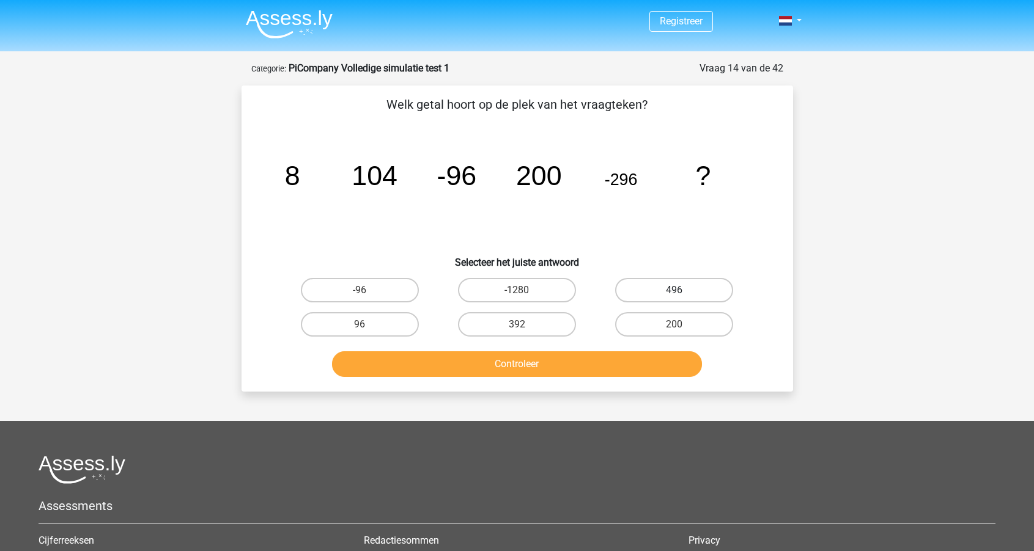
click at [634, 288] on label "496" at bounding box center [674, 290] width 118 height 24
click at [674, 290] on input "496" at bounding box center [678, 294] width 8 height 8
radio input "true"
click at [573, 364] on button "Controleer" at bounding box center [517, 364] width 370 height 26
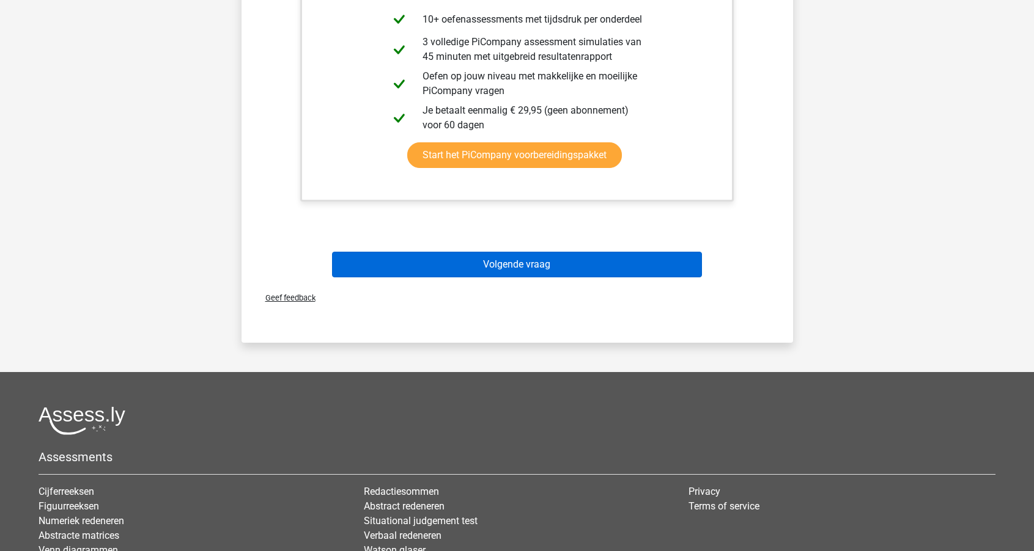
click at [554, 274] on button "Volgende vraag" at bounding box center [517, 265] width 370 height 26
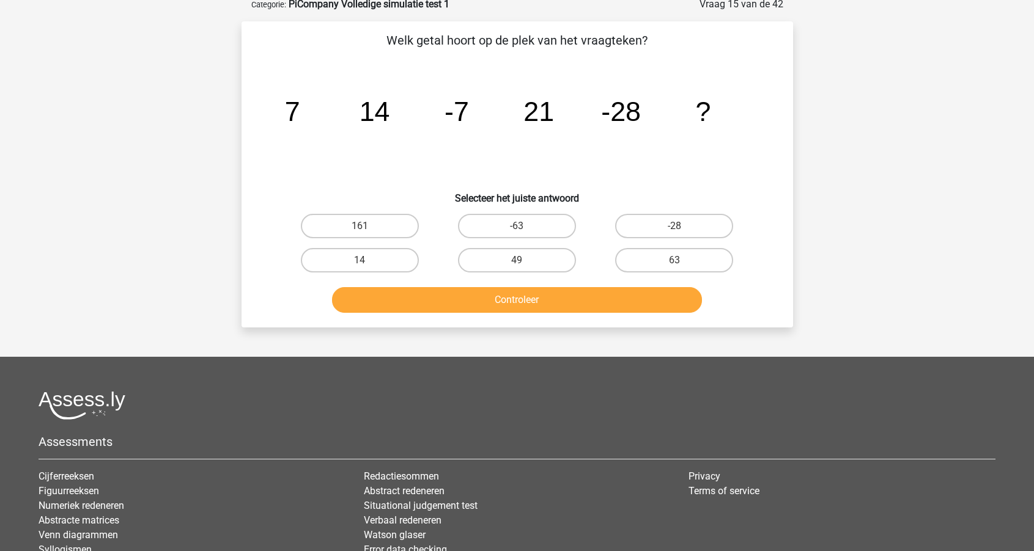
scroll to position [61, 0]
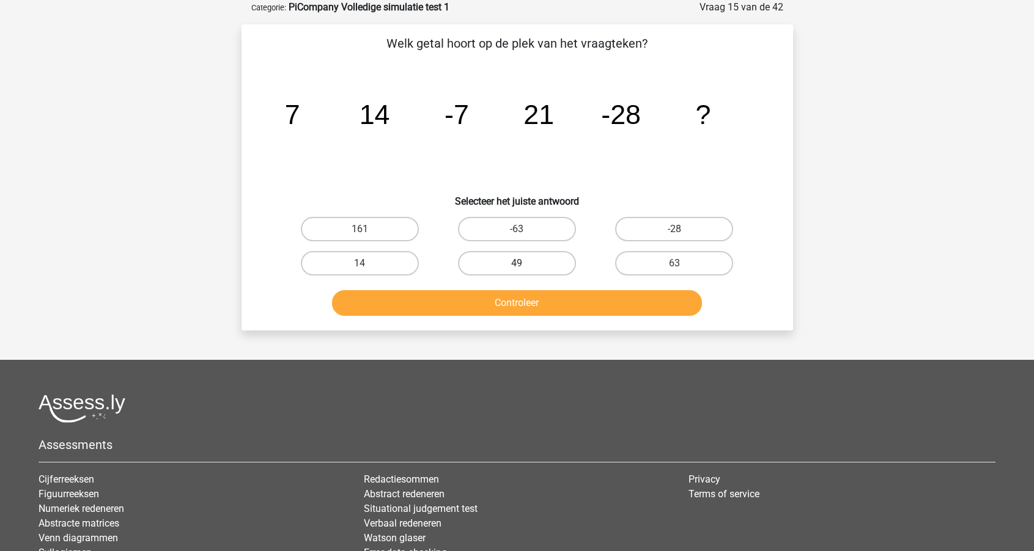
click at [534, 270] on label "49" at bounding box center [517, 263] width 118 height 24
click at [524, 270] on input "49" at bounding box center [520, 267] width 8 height 8
radio input "true"
click at [531, 309] on button "Controleer" at bounding box center [517, 303] width 370 height 26
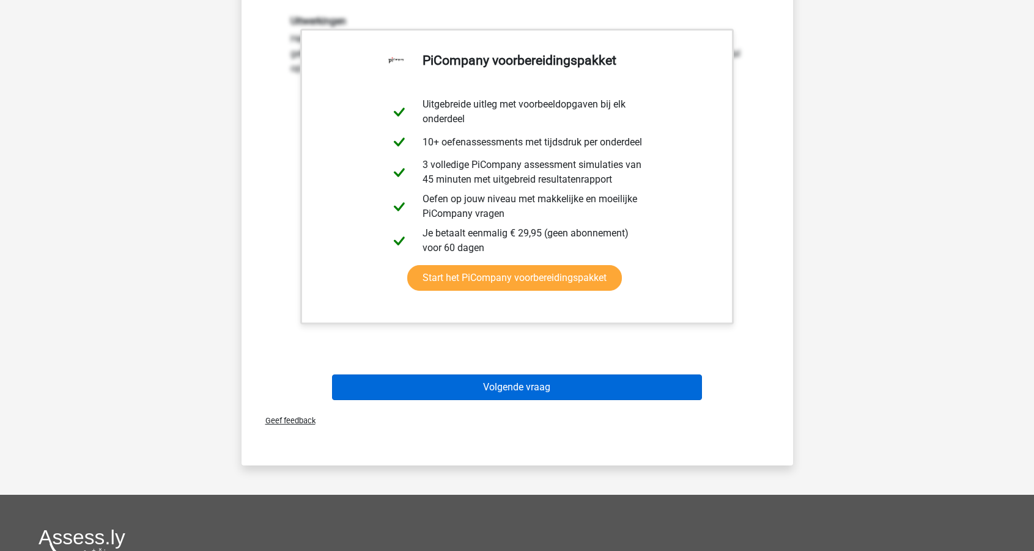
click at [518, 390] on button "Volgende vraag" at bounding box center [517, 388] width 370 height 26
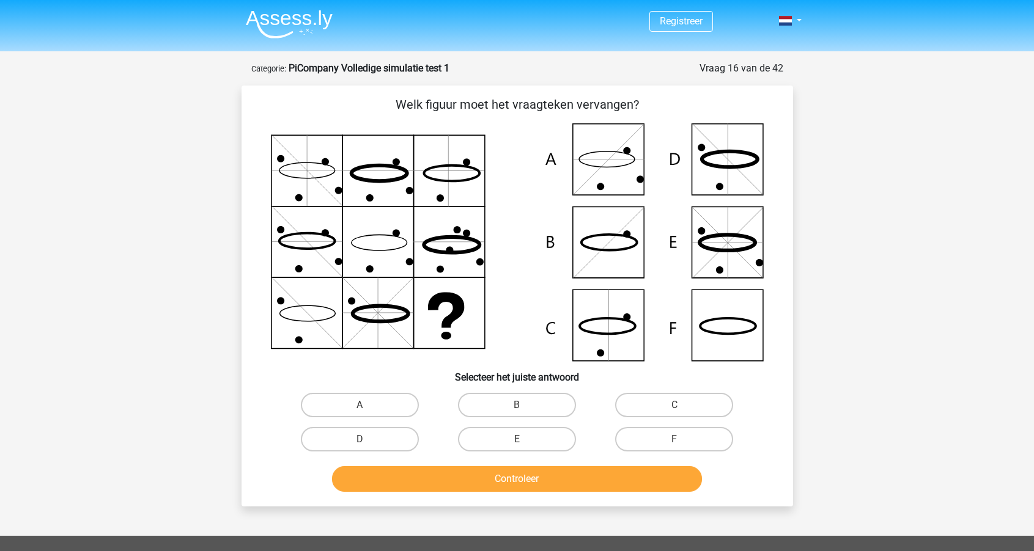
scroll to position [0, 0]
click at [735, 334] on icon at bounding box center [728, 326] width 56 height 16
click at [728, 329] on icon at bounding box center [517, 242] width 493 height 238
click at [650, 438] on label "F" at bounding box center [674, 439] width 118 height 24
click at [674, 439] on input "F" at bounding box center [678, 443] width 8 height 8
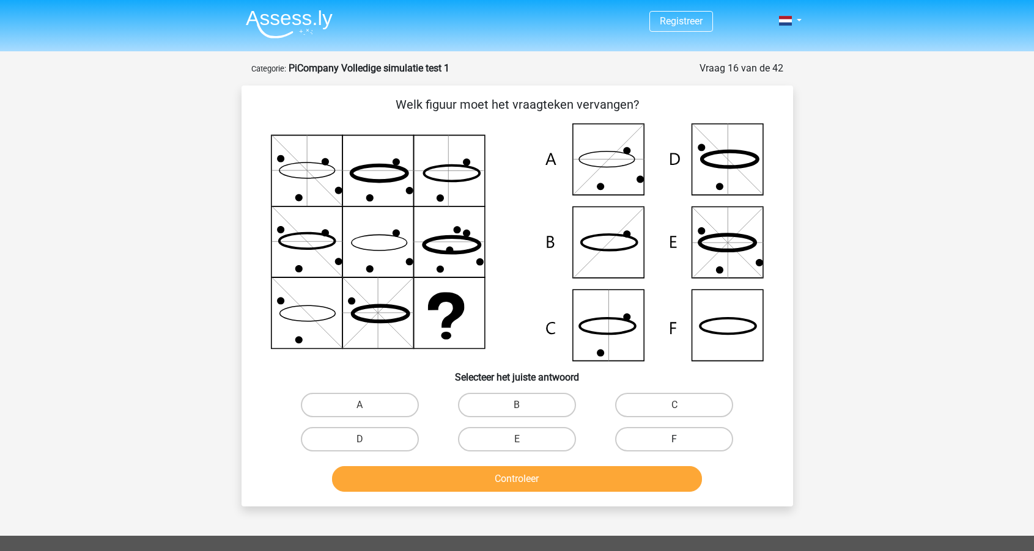
radio input "true"
click at [589, 477] on button "Controleer" at bounding box center [517, 479] width 370 height 26
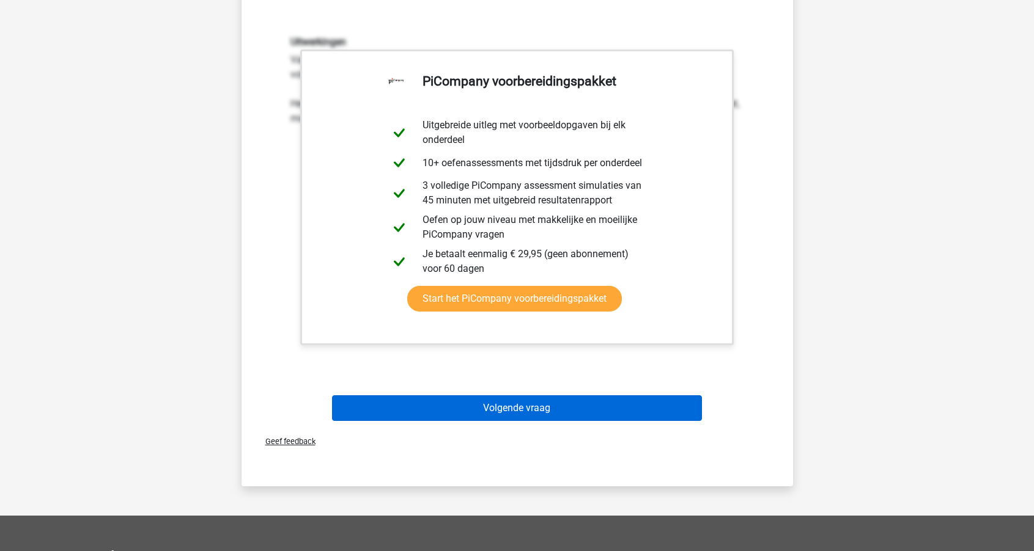
click at [559, 405] on button "Volgende vraag" at bounding box center [517, 408] width 370 height 26
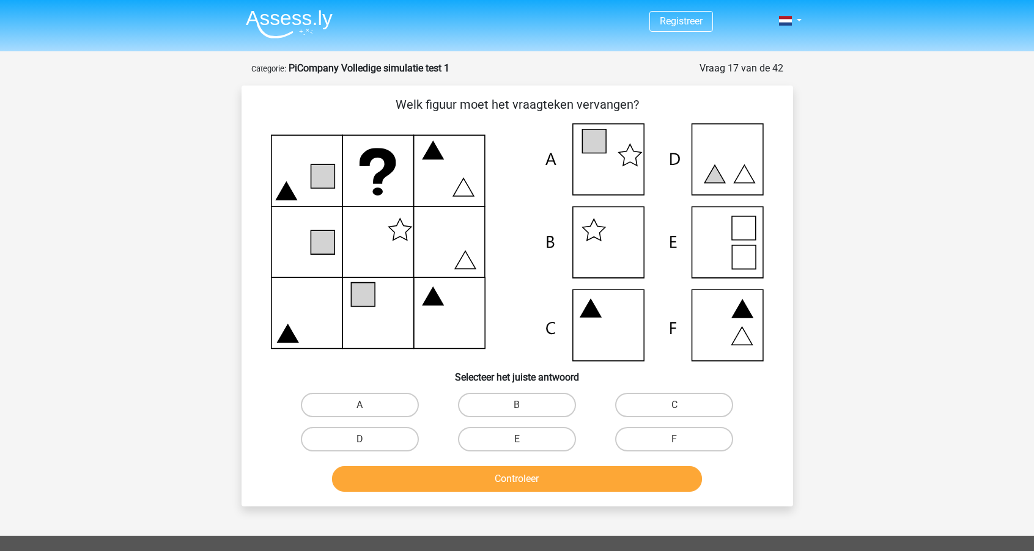
click at [608, 174] on icon at bounding box center [517, 242] width 493 height 238
click at [387, 401] on label "A" at bounding box center [360, 405] width 118 height 24
click at [367, 405] on input "A" at bounding box center [363, 409] width 8 height 8
radio input "true"
click at [435, 482] on button "Controleer" at bounding box center [517, 479] width 370 height 26
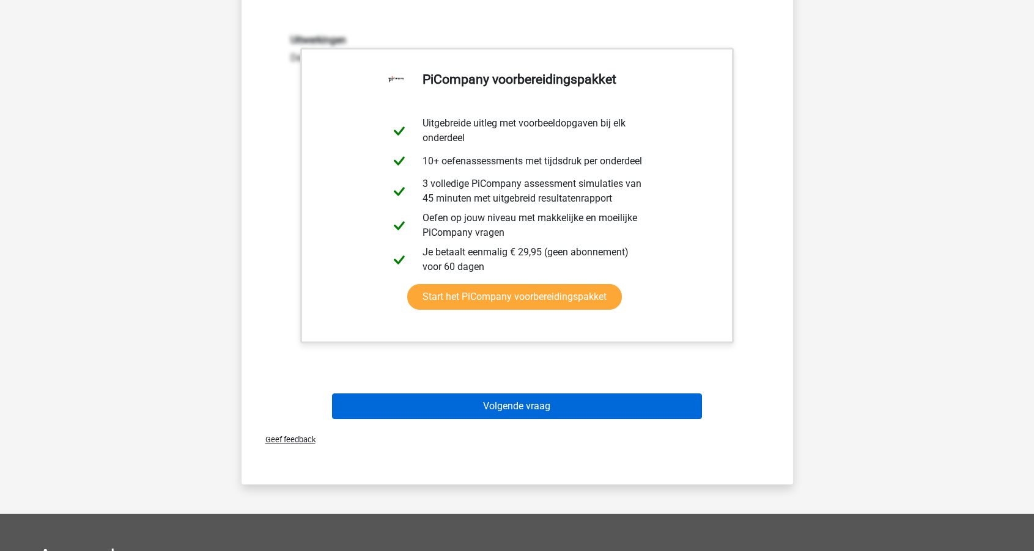
click at [459, 409] on button "Volgende vraag" at bounding box center [517, 407] width 370 height 26
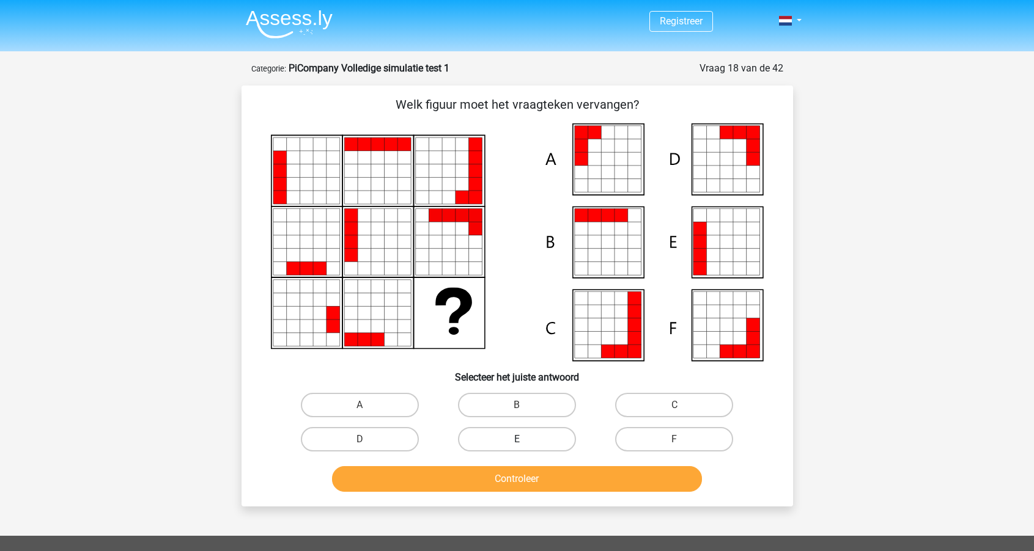
click at [534, 440] on label "E" at bounding box center [517, 439] width 118 height 24
click at [524, 440] on input "E" at bounding box center [520, 443] width 8 height 8
radio input "true"
click at [526, 477] on button "Controleer" at bounding box center [517, 479] width 370 height 26
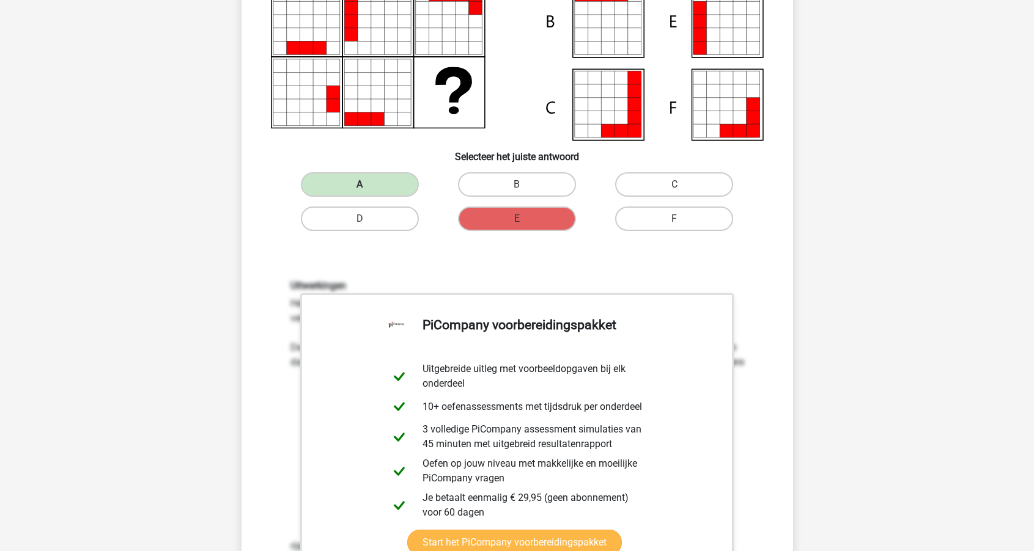
scroll to position [178, 0]
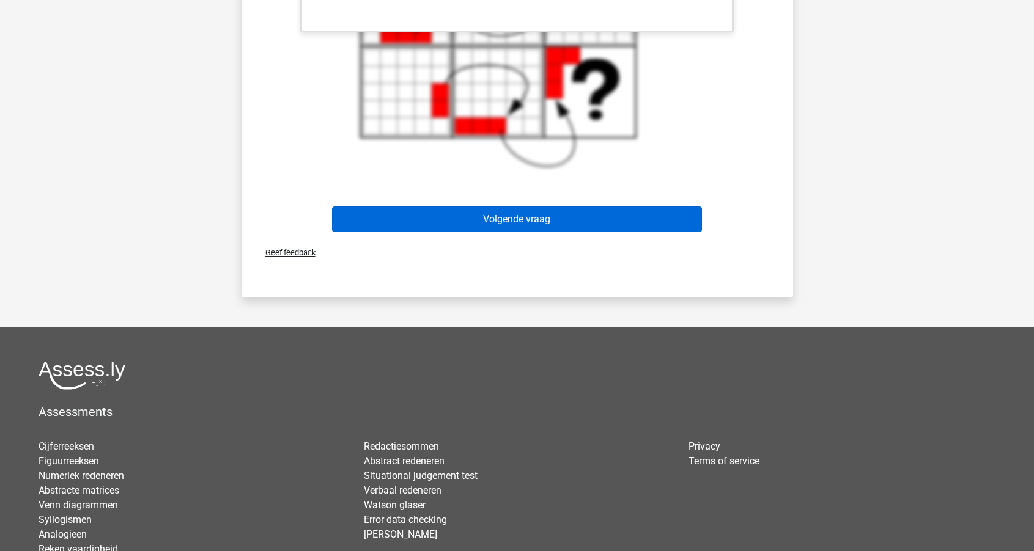
click at [425, 225] on button "Volgende vraag" at bounding box center [517, 220] width 370 height 26
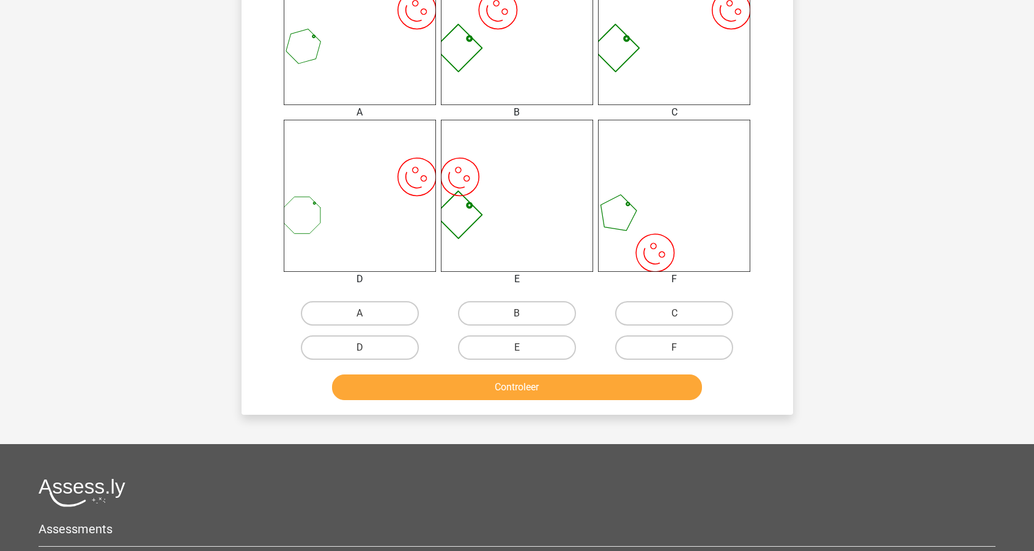
scroll to position [535, 0]
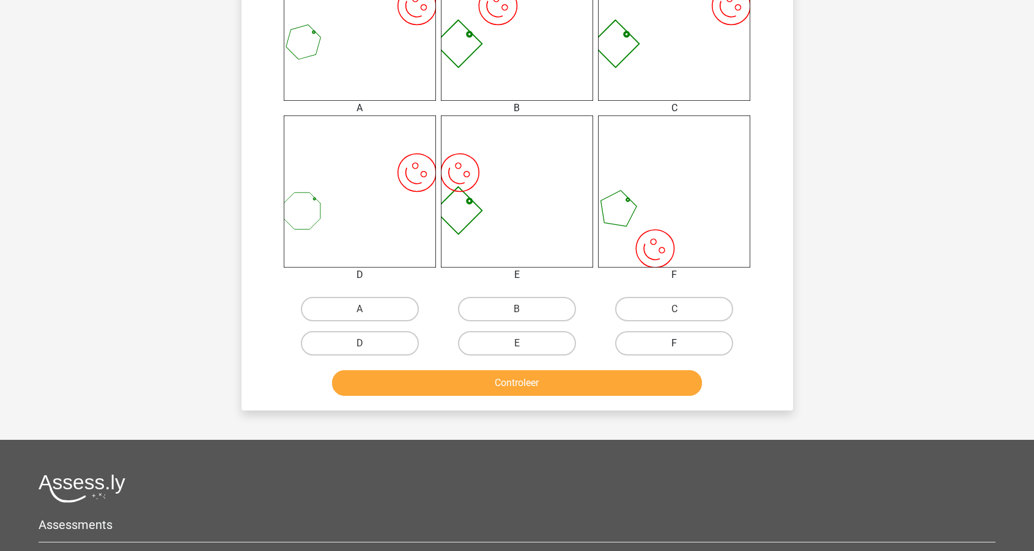
click at [661, 343] on label "F" at bounding box center [674, 343] width 118 height 24
click at [674, 343] on input "F" at bounding box center [678, 347] width 8 height 8
radio input "true"
click at [611, 381] on button "Controleer" at bounding box center [517, 383] width 370 height 26
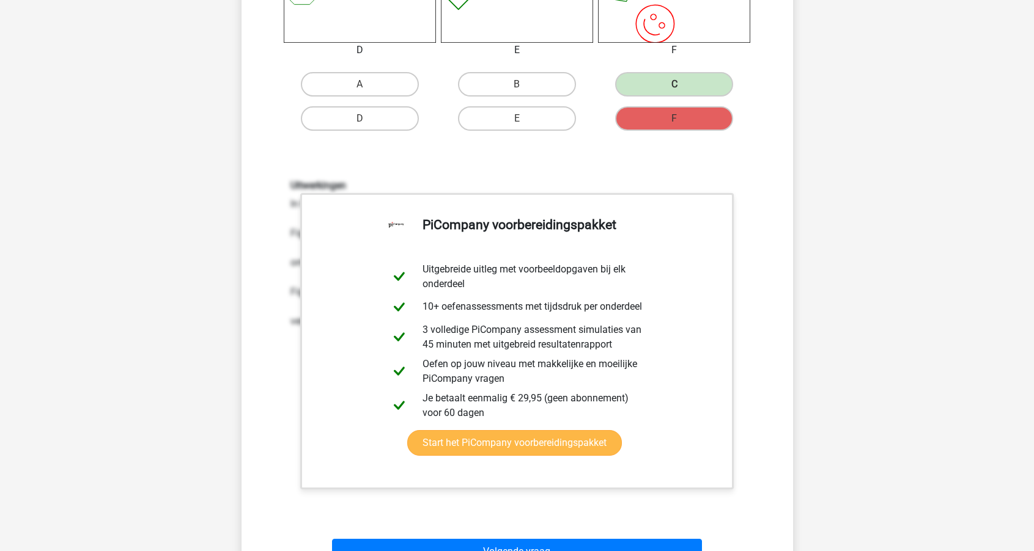
scroll to position [843, 0]
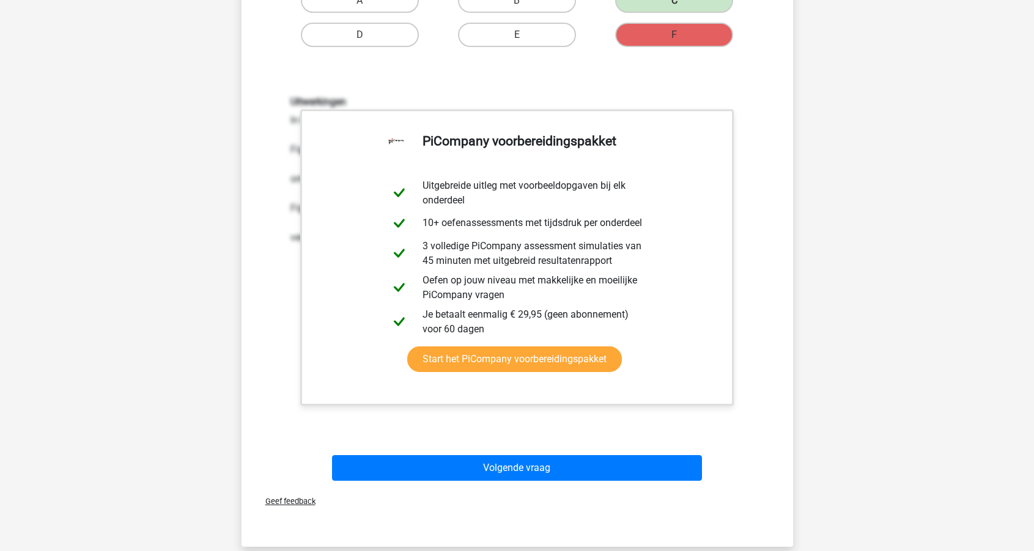
click at [546, 489] on div "Geef feedback" at bounding box center [517, 501] width 542 height 31
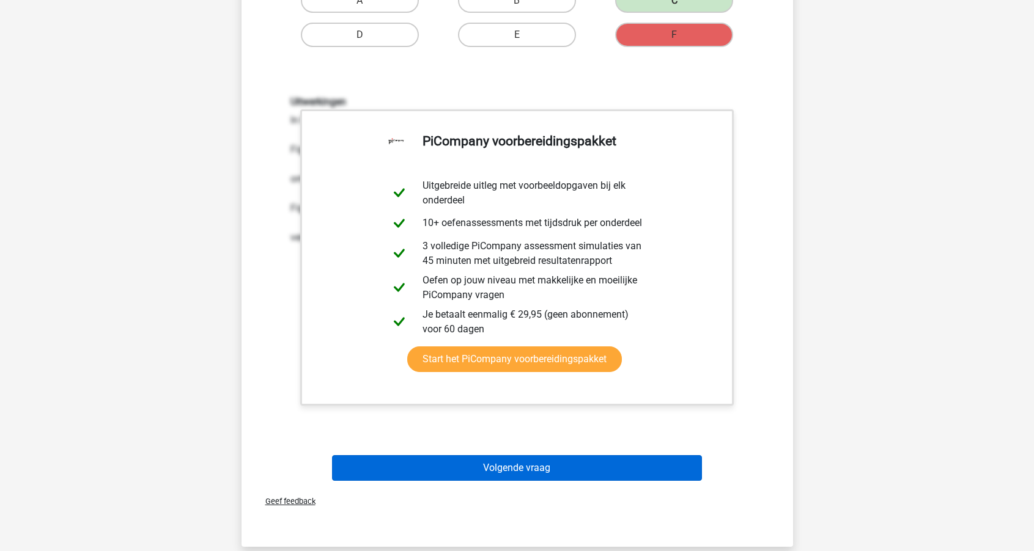
click at [546, 473] on button "Volgende vraag" at bounding box center [517, 468] width 370 height 26
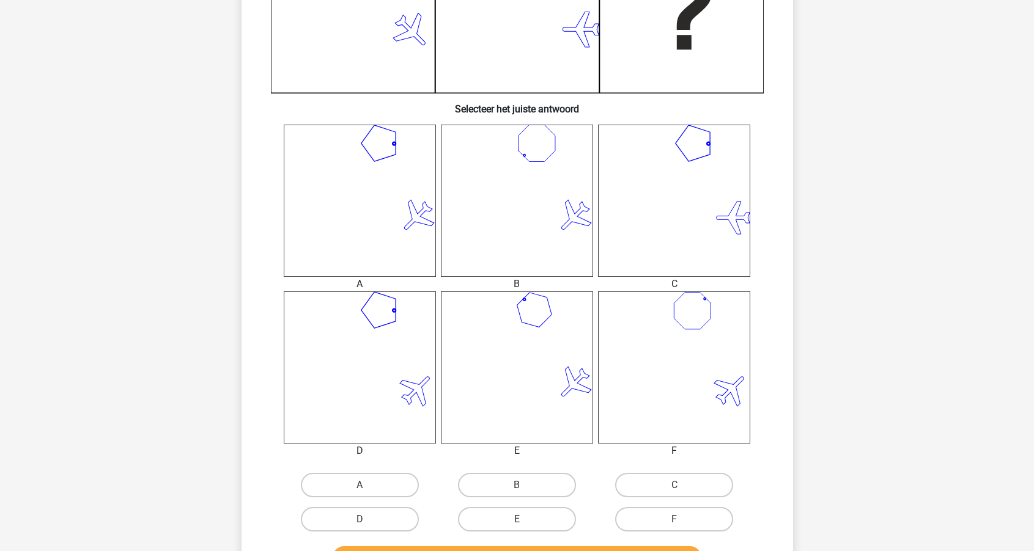
scroll to position [362, 0]
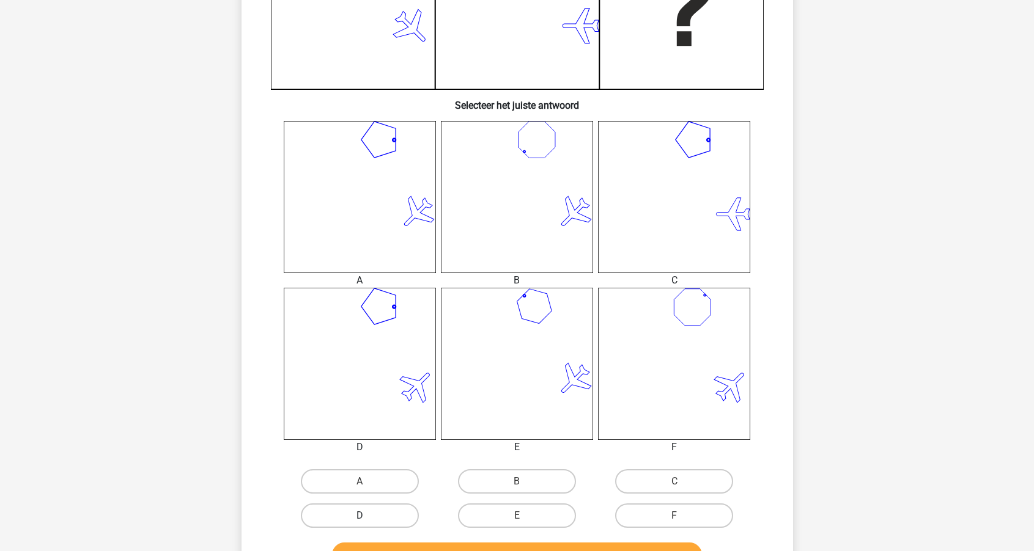
click at [387, 507] on label "D" at bounding box center [360, 516] width 118 height 24
click at [367, 516] on input "D" at bounding box center [363, 520] width 8 height 8
radio input "true"
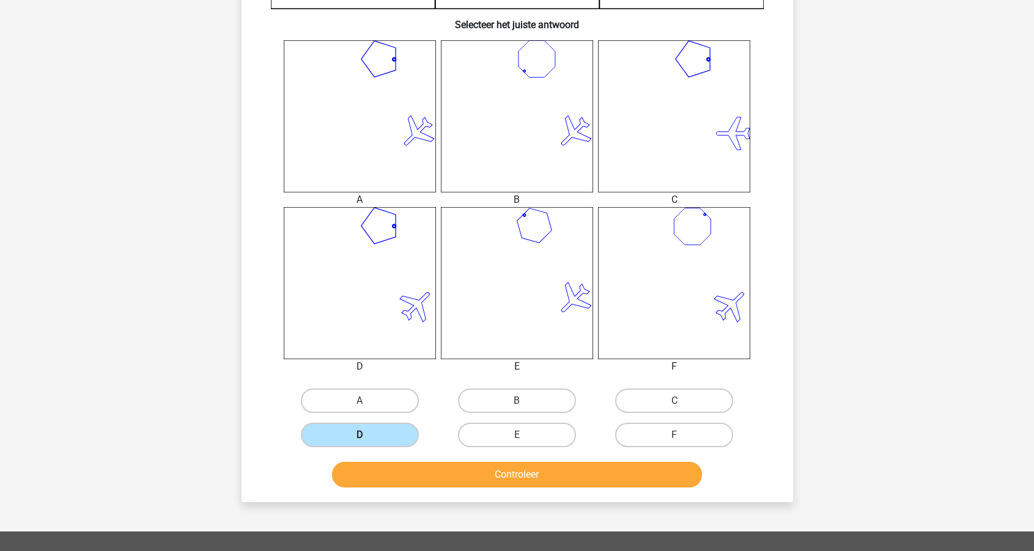
scroll to position [474, 0]
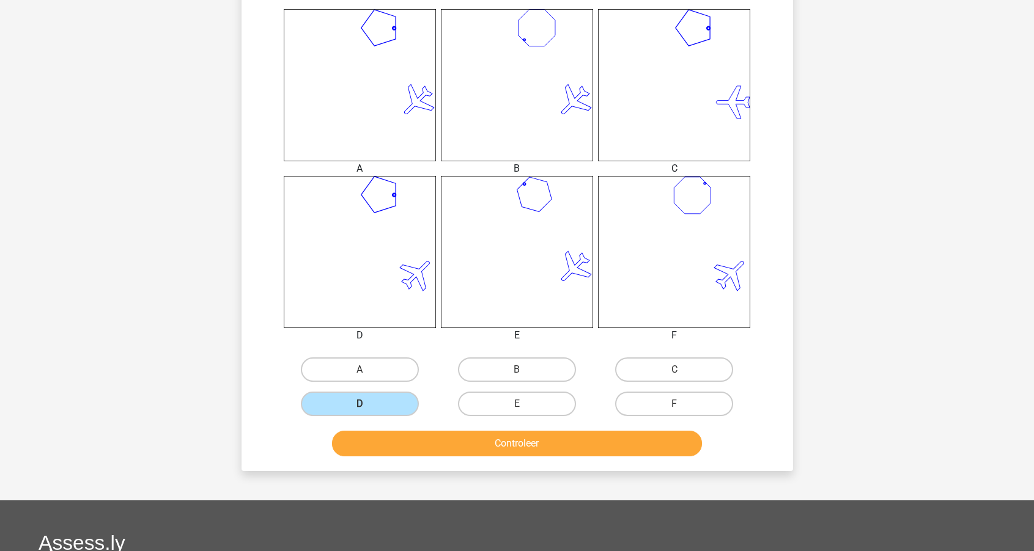
click at [424, 450] on button "Controleer" at bounding box center [517, 444] width 370 height 26
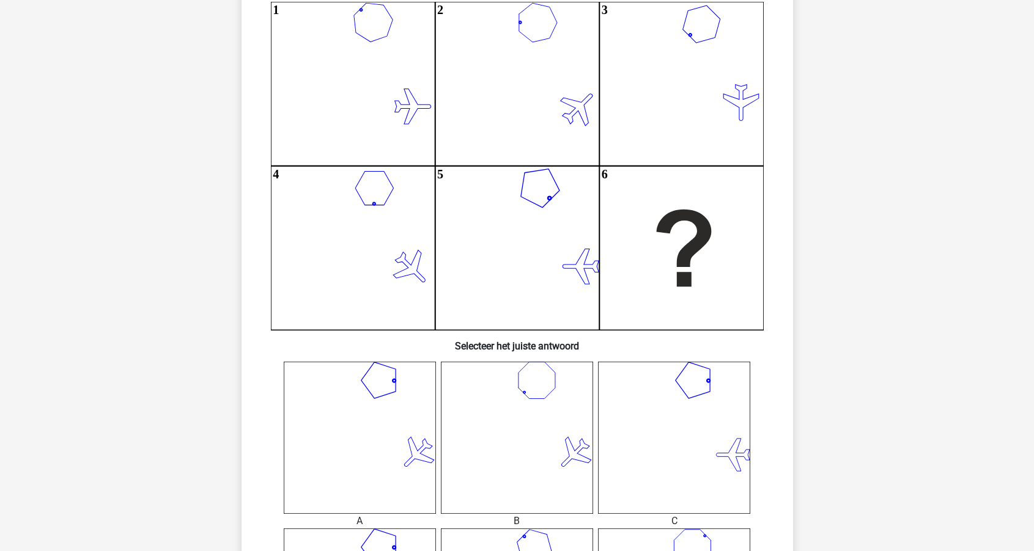
scroll to position [124, 0]
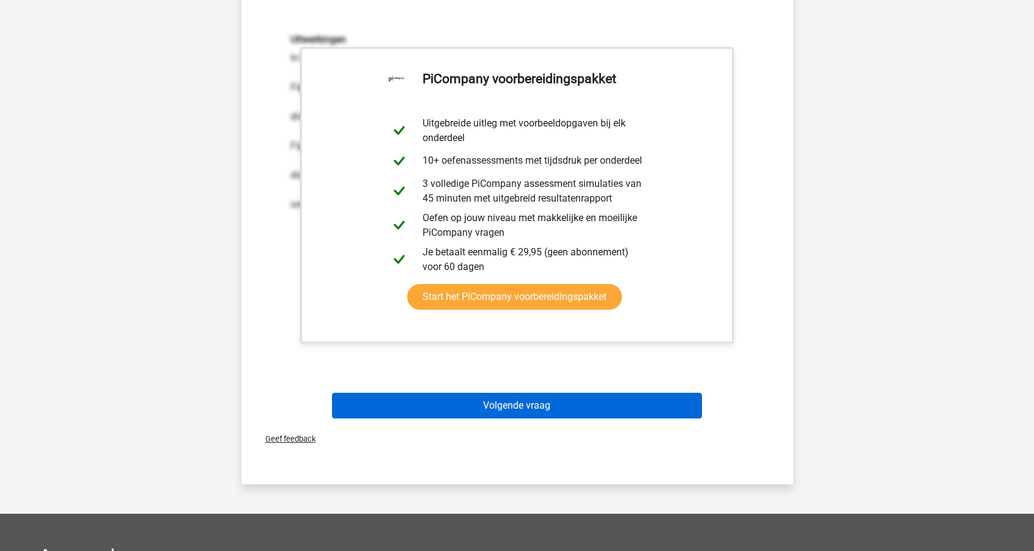
click at [450, 407] on button "Volgende vraag" at bounding box center [517, 406] width 370 height 26
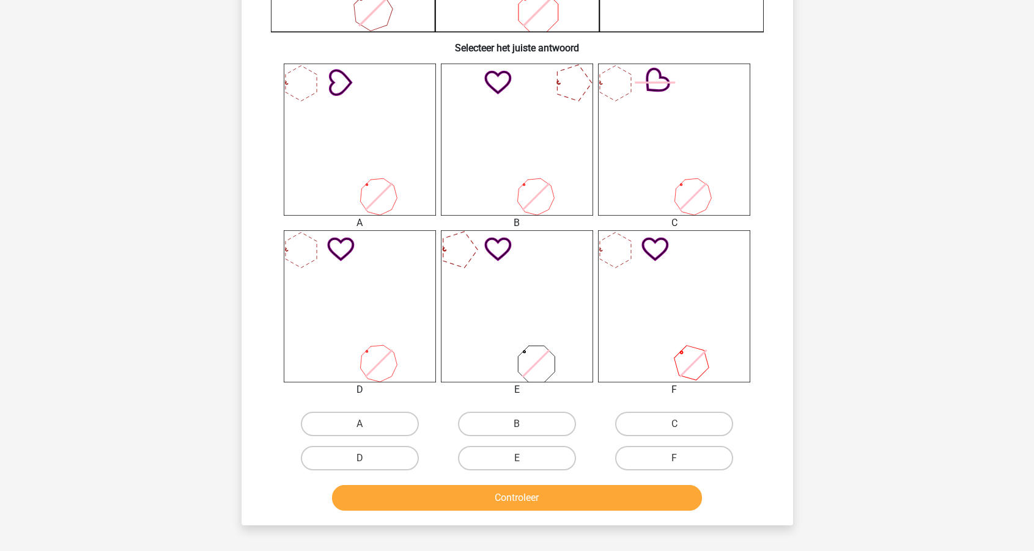
scroll to position [560, 0]
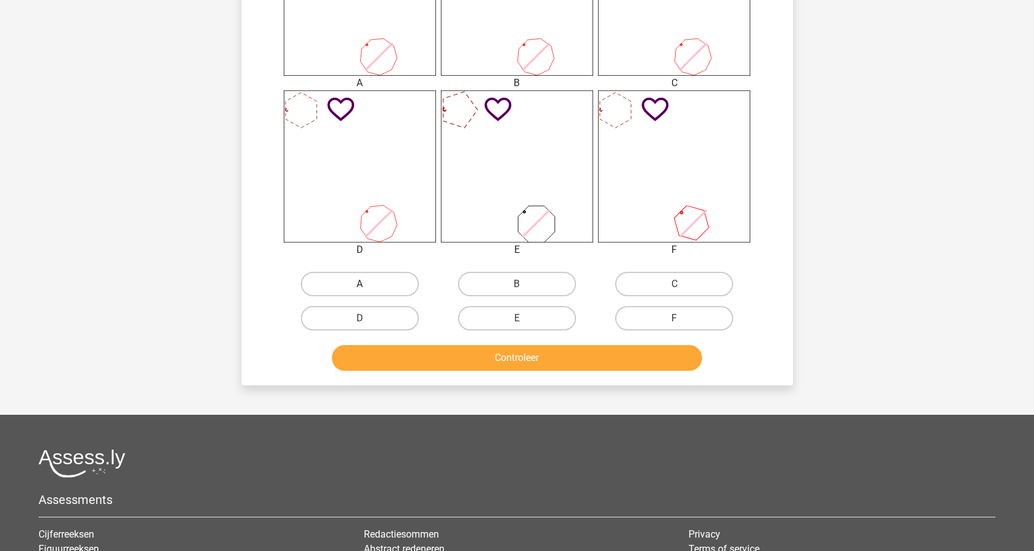
click at [374, 287] on label "A" at bounding box center [360, 284] width 118 height 24
click at [367, 287] on input "A" at bounding box center [363, 288] width 8 height 8
radio input "true"
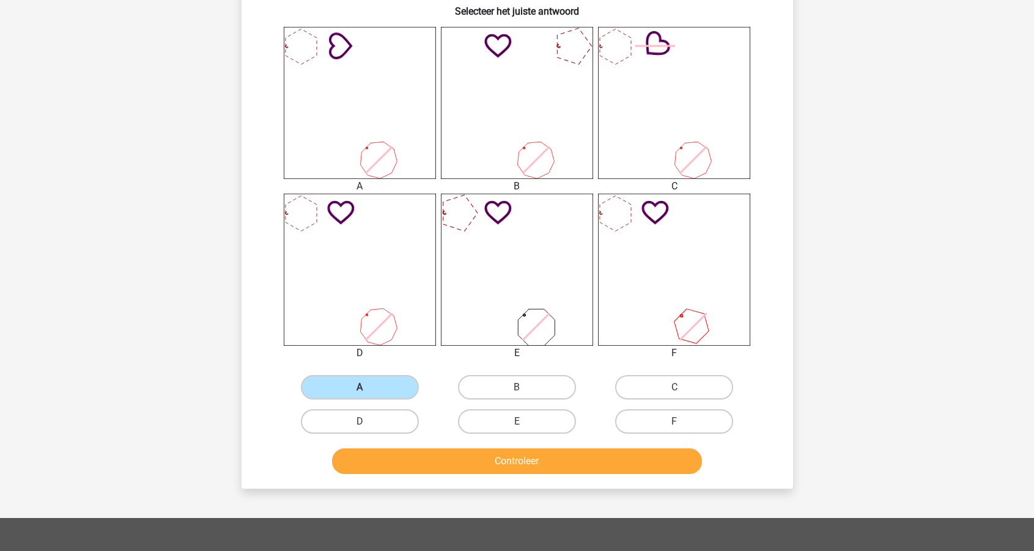
scroll to position [461, 0]
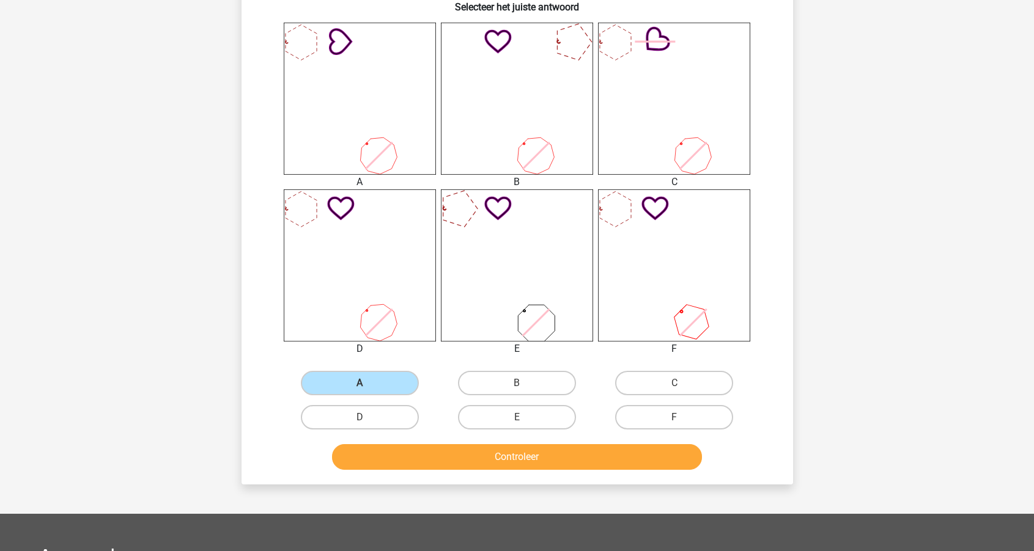
click at [436, 455] on button "Controleer" at bounding box center [517, 457] width 370 height 26
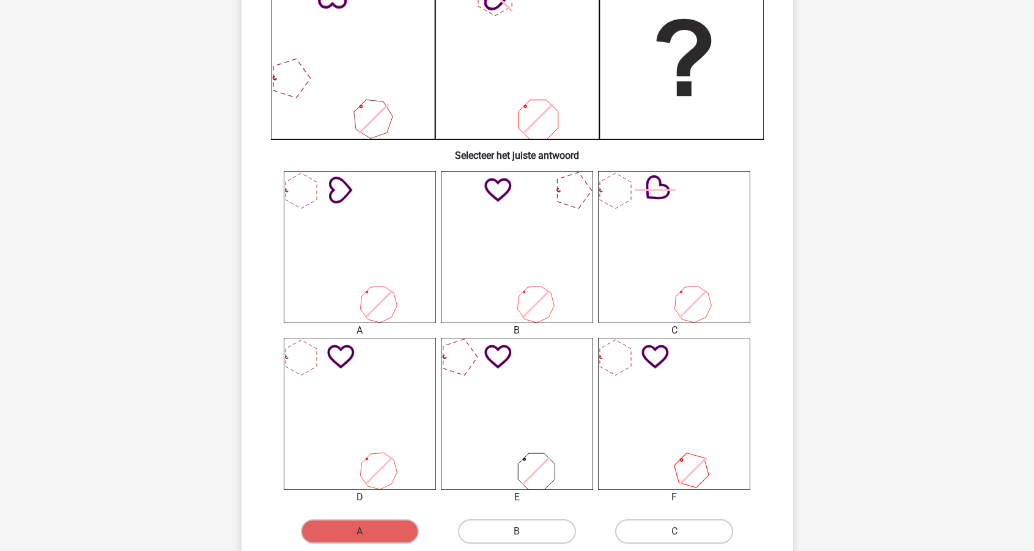
scroll to position [313, 0]
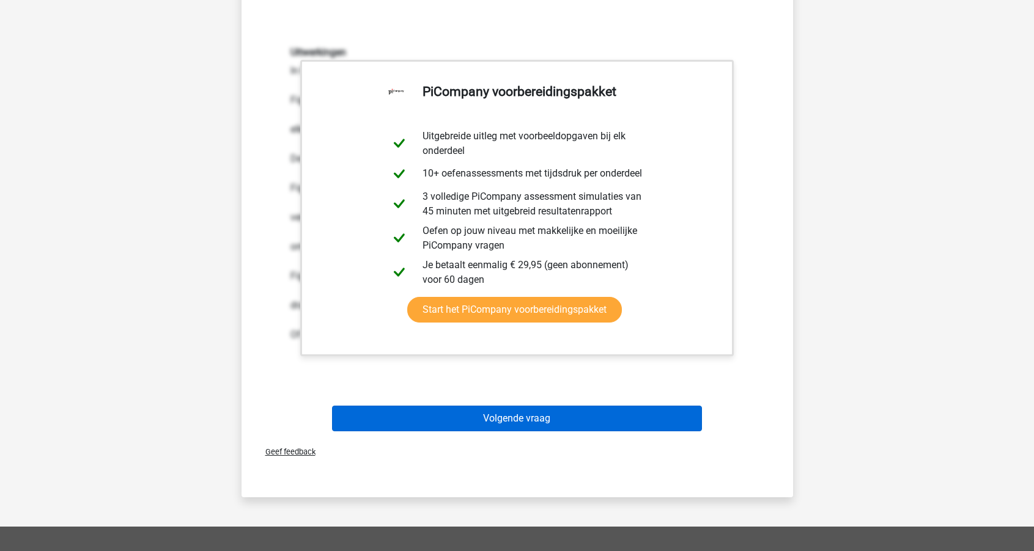
click at [456, 413] on button "Volgende vraag" at bounding box center [517, 419] width 370 height 26
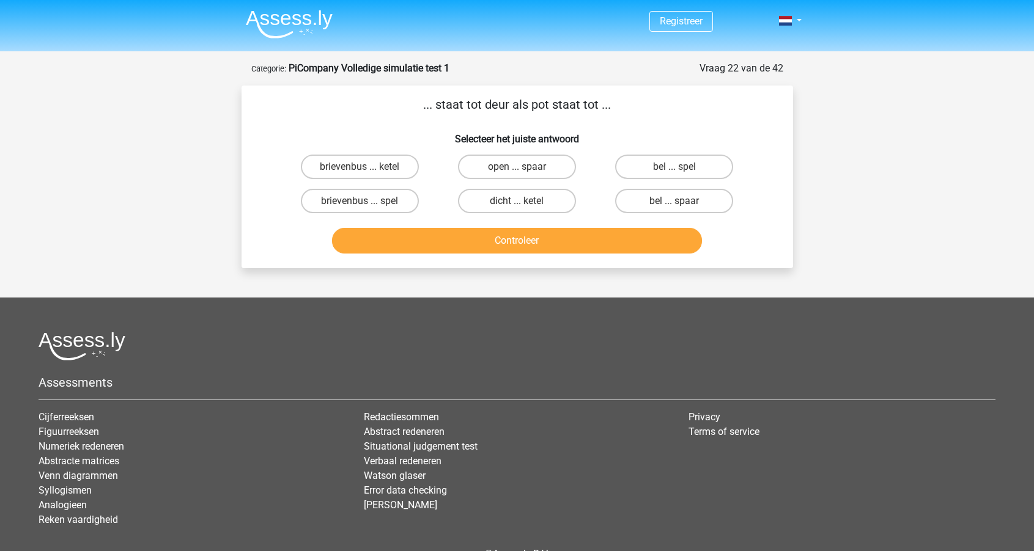
scroll to position [0, 0]
click at [388, 204] on label "brievenbus ... spel" at bounding box center [360, 201] width 118 height 24
click at [367, 204] on input "brievenbus ... spel" at bounding box center [363, 205] width 8 height 8
radio input "true"
click at [460, 243] on button "Controleer" at bounding box center [517, 241] width 370 height 26
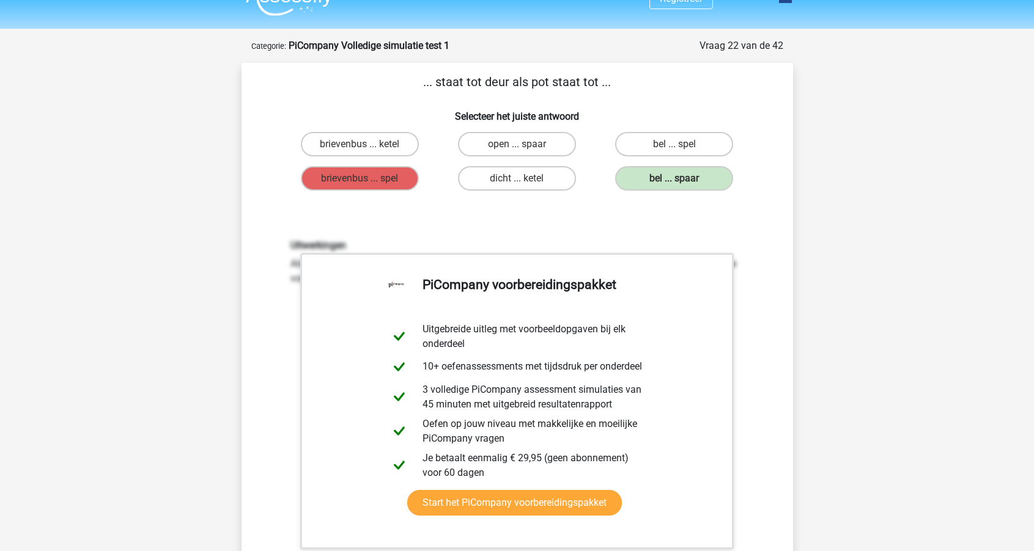
scroll to position [24, 0]
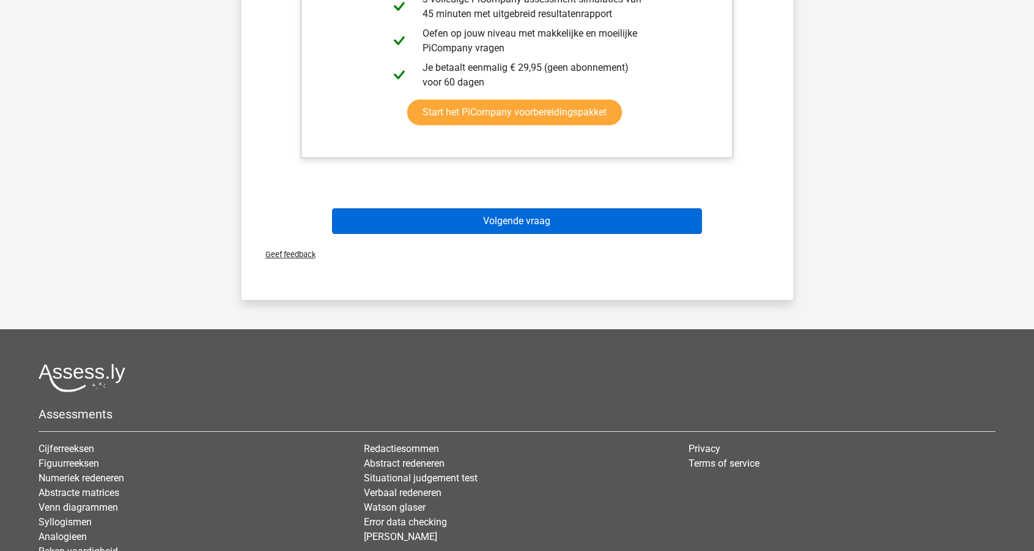
click at [473, 221] on button "Volgende vraag" at bounding box center [517, 221] width 370 height 26
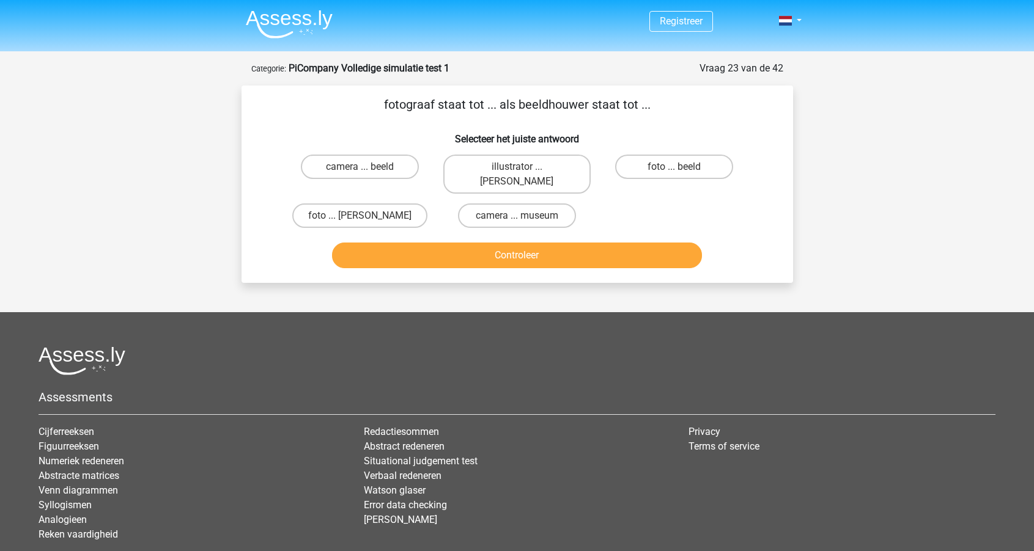
scroll to position [0, 0]
click at [676, 161] on label "foto ... beeld" at bounding box center [674, 167] width 118 height 24
click at [676, 167] on input "foto ... beeld" at bounding box center [678, 171] width 8 height 8
radio input "true"
click at [569, 243] on button "Controleer" at bounding box center [517, 256] width 370 height 26
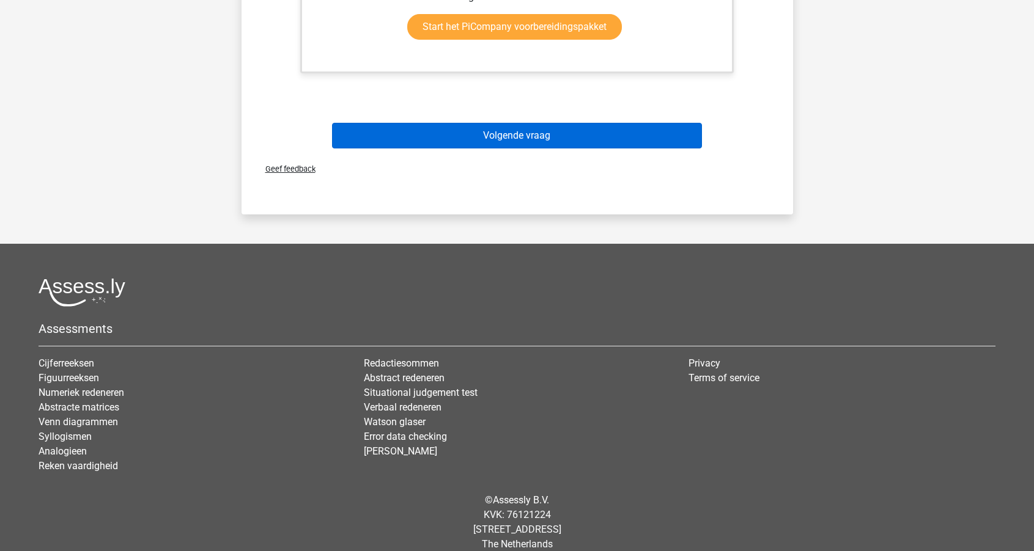
click at [554, 123] on button "Volgende vraag" at bounding box center [517, 136] width 370 height 26
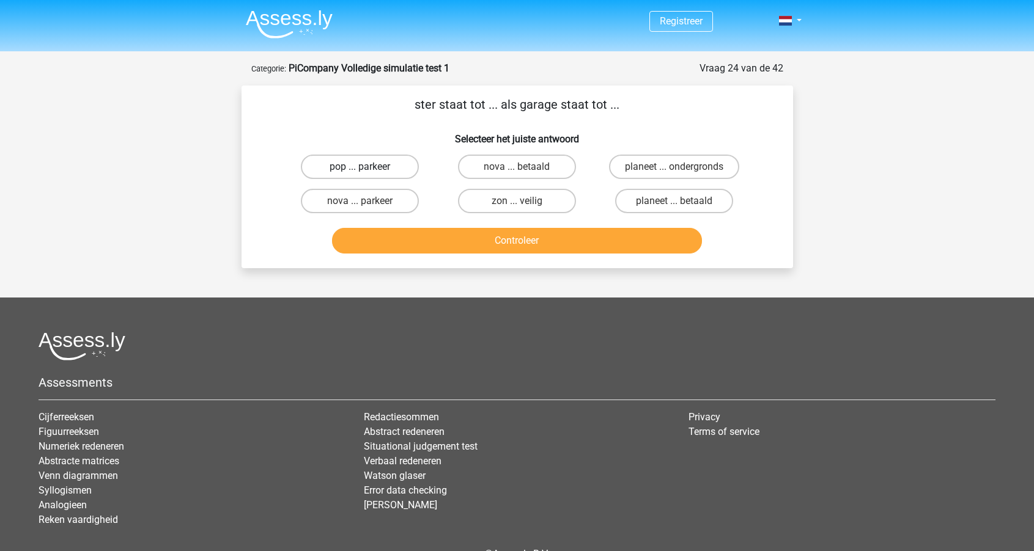
click at [388, 172] on label "pop ... parkeer" at bounding box center [360, 167] width 118 height 24
click at [367, 172] on input "pop ... parkeer" at bounding box center [363, 171] width 8 height 8
radio input "true"
click at [520, 238] on button "Controleer" at bounding box center [517, 241] width 370 height 26
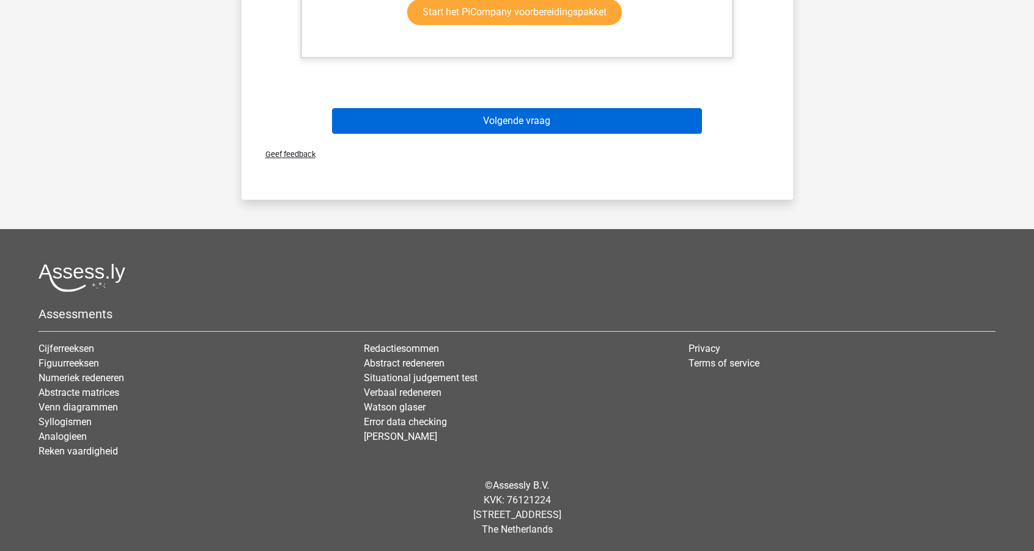
click at [515, 122] on button "Volgende vraag" at bounding box center [517, 121] width 370 height 26
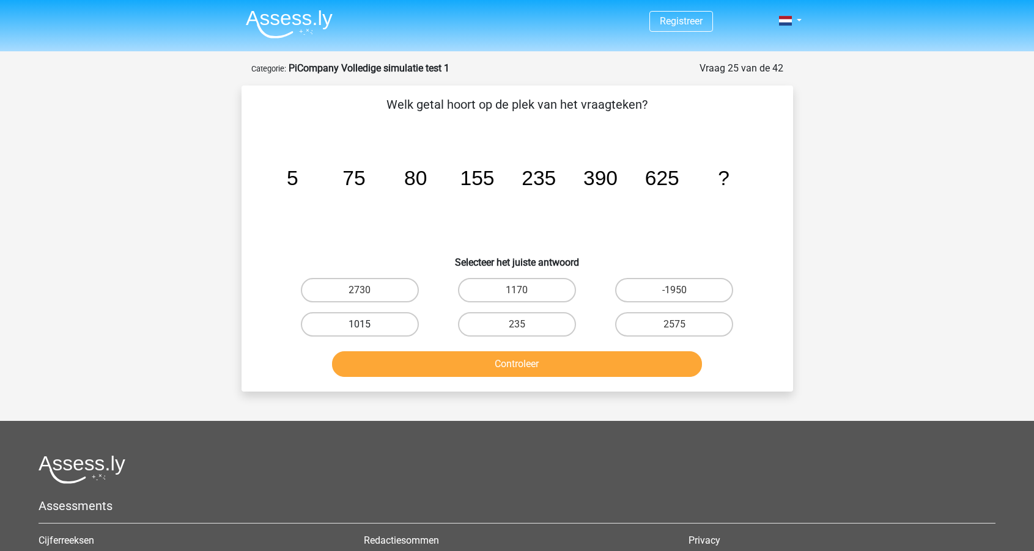
click at [381, 320] on label "1015" at bounding box center [360, 324] width 118 height 24
click at [367, 325] on input "1015" at bounding box center [363, 329] width 8 height 8
radio input "true"
click at [429, 363] on button "Controleer" at bounding box center [517, 364] width 370 height 26
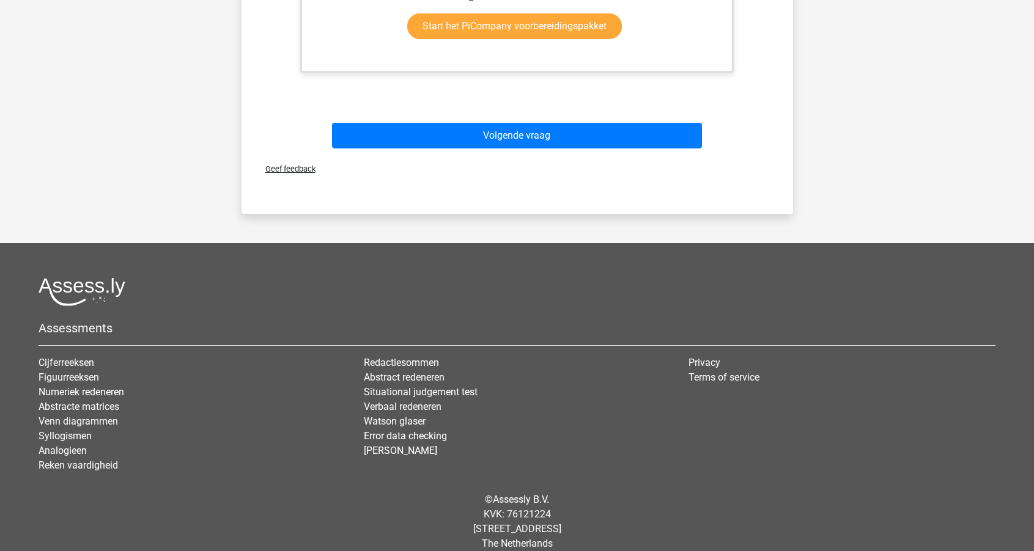
scroll to position [633, 0]
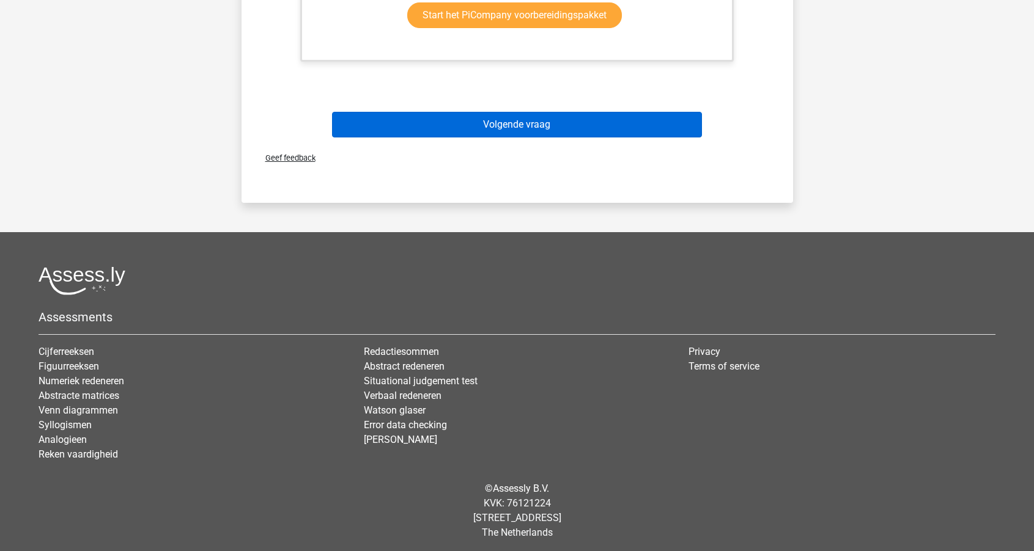
click at [474, 127] on button "Volgende vraag" at bounding box center [517, 125] width 370 height 26
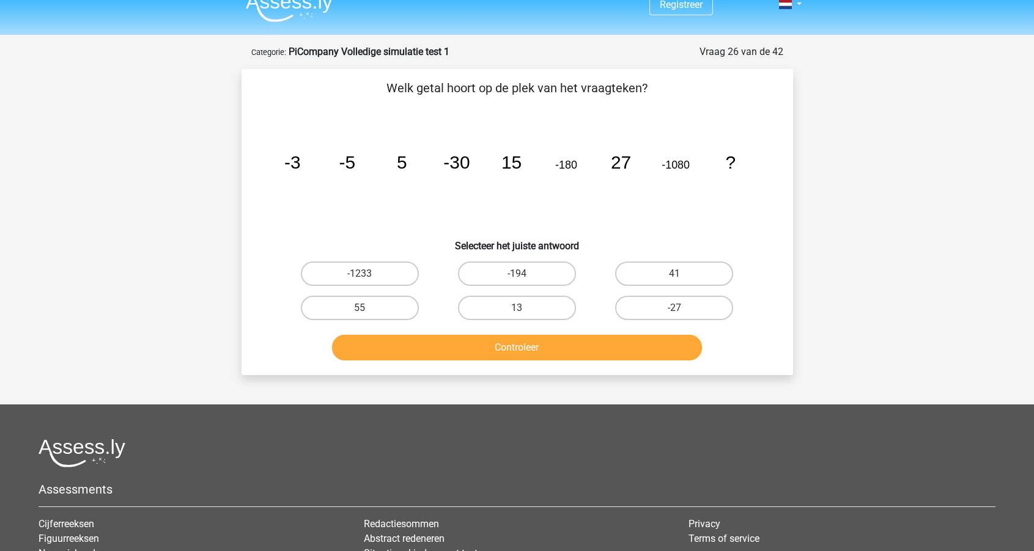
scroll to position [15, 0]
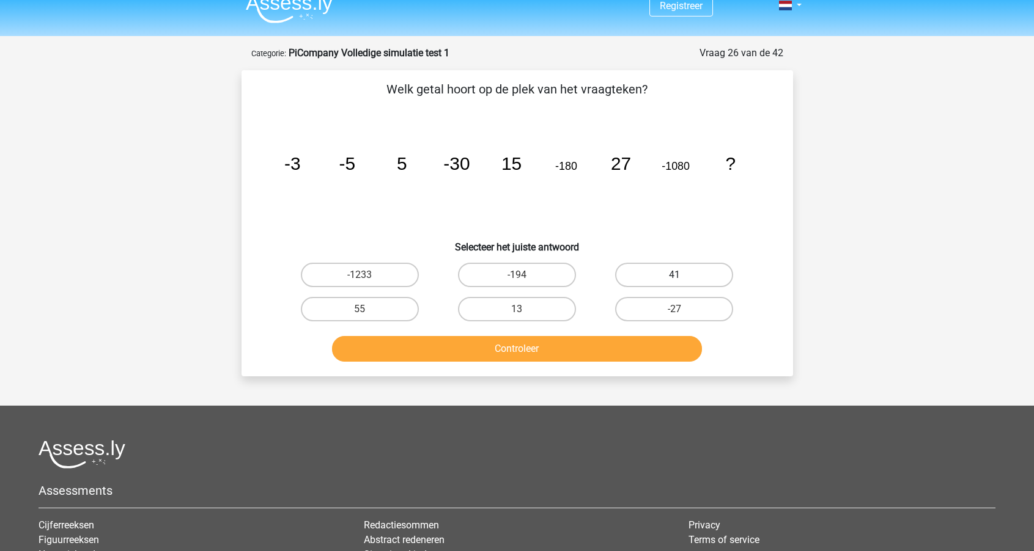
click at [653, 274] on label "41" at bounding box center [674, 275] width 118 height 24
click at [674, 275] on input "41" at bounding box center [678, 279] width 8 height 8
radio input "true"
click at [555, 348] on button "Controleer" at bounding box center [517, 349] width 370 height 26
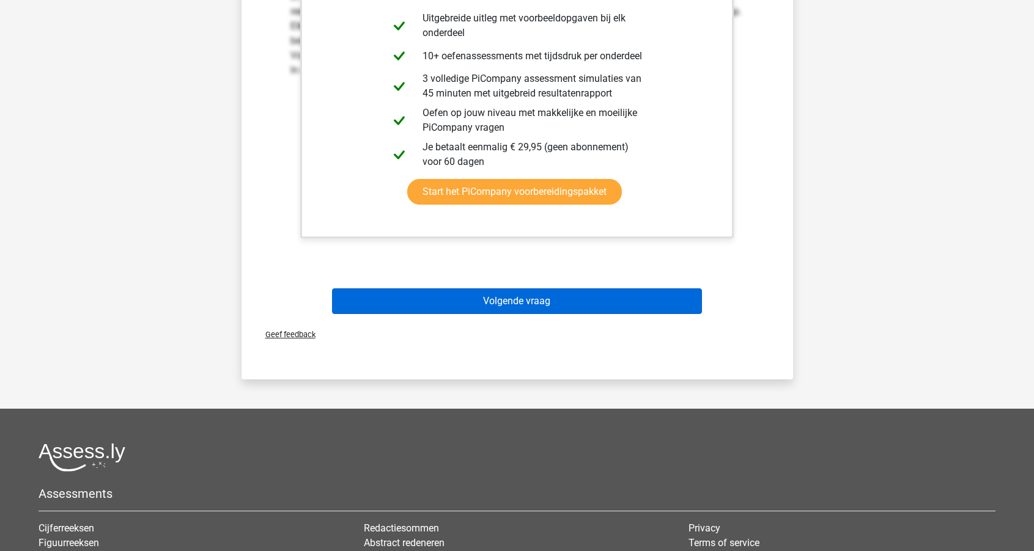
click at [545, 303] on button "Volgende vraag" at bounding box center [517, 301] width 370 height 26
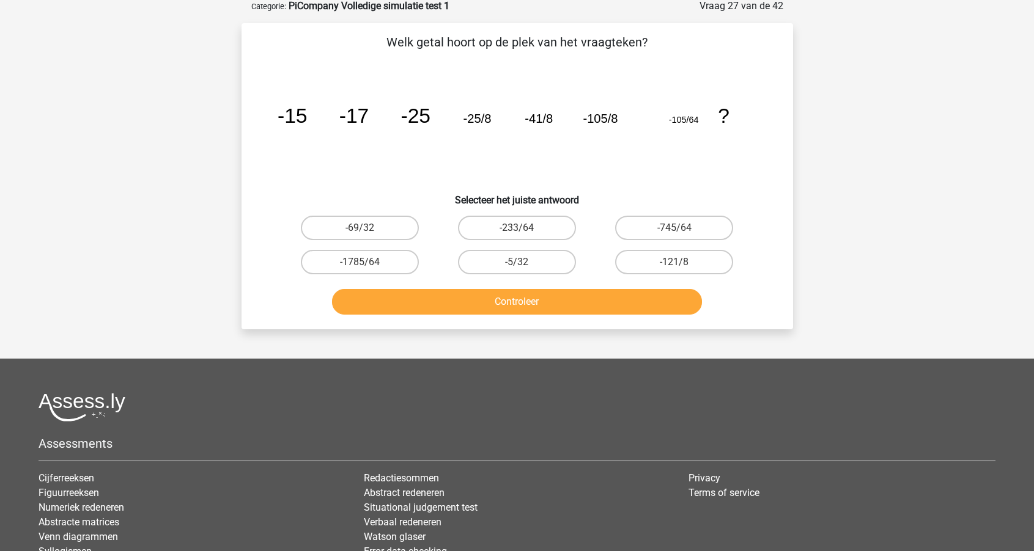
scroll to position [61, 0]
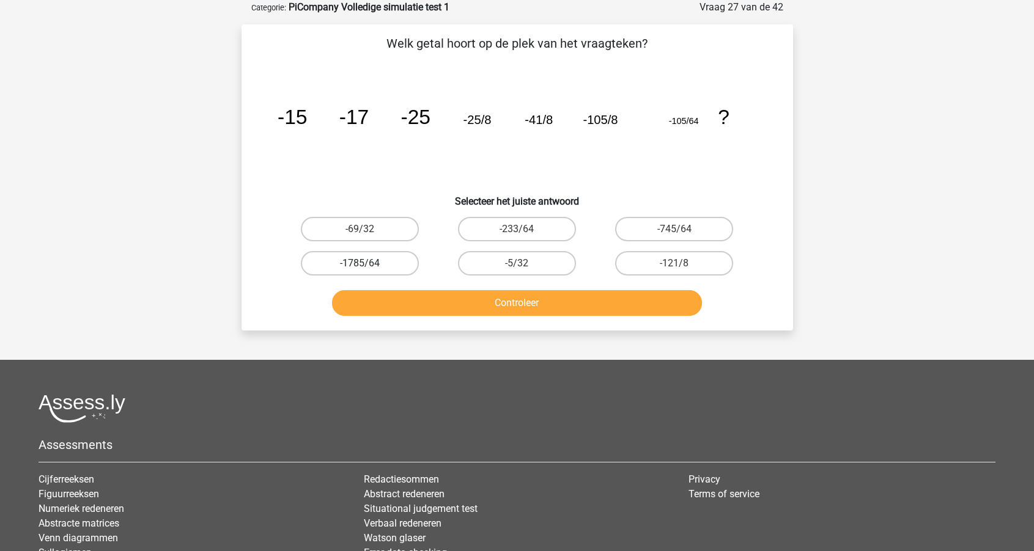
click at [386, 267] on label "-1785/64" at bounding box center [360, 263] width 118 height 24
click at [367, 267] on input "-1785/64" at bounding box center [363, 267] width 8 height 8
radio input "true"
click at [434, 303] on button "Controleer" at bounding box center [517, 303] width 370 height 26
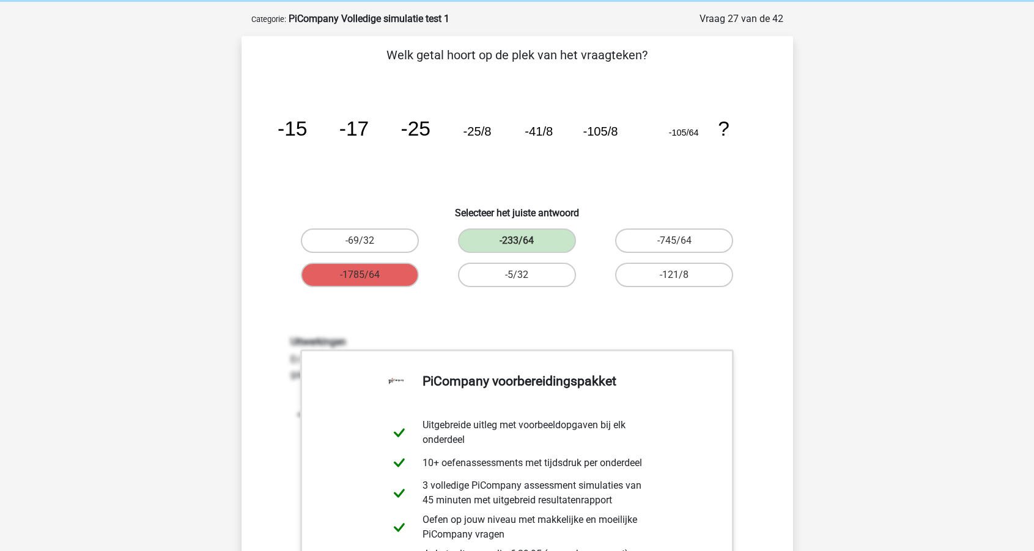
scroll to position [37, 0]
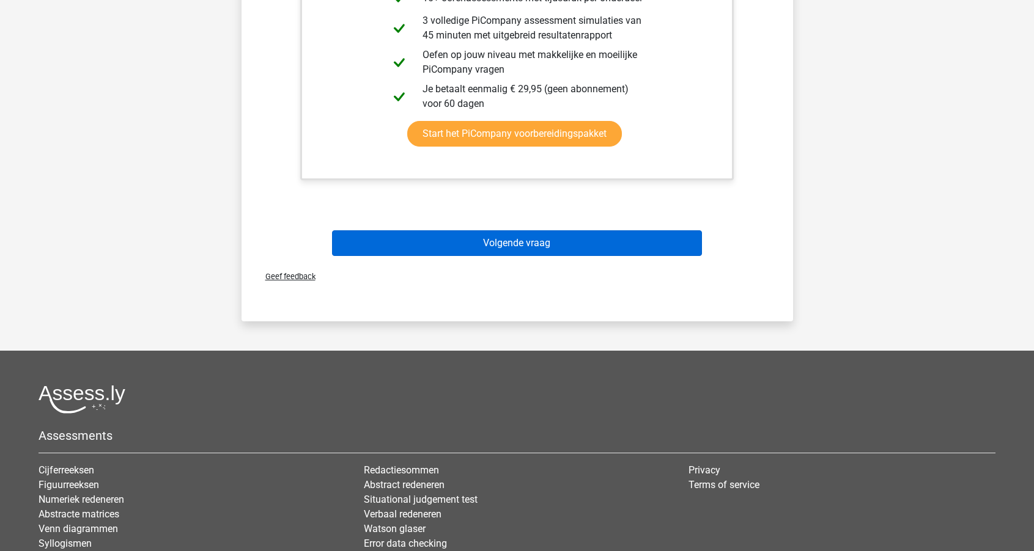
click at [435, 247] on button "Volgende vraag" at bounding box center [517, 243] width 370 height 26
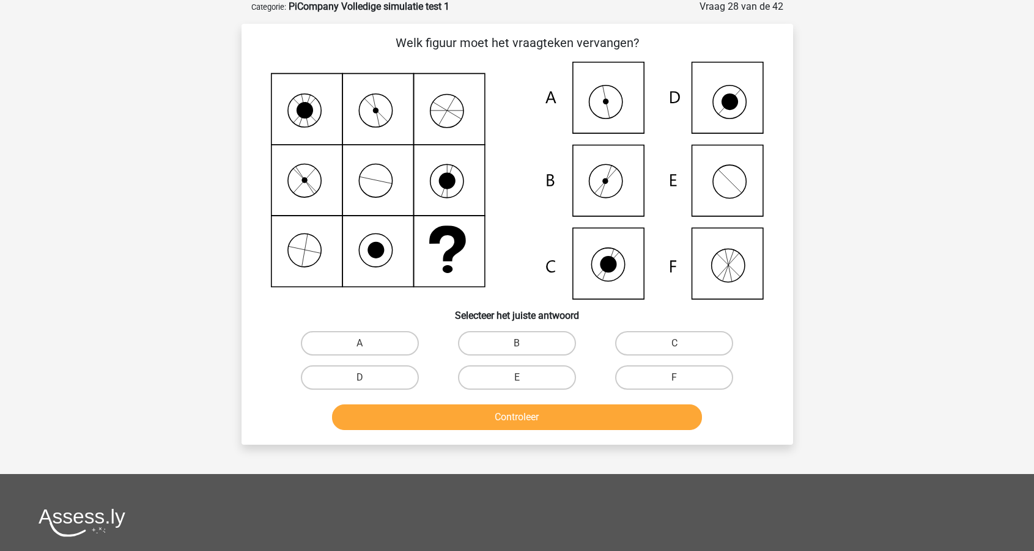
scroll to position [61, 0]
click at [622, 99] on icon at bounding box center [605, 102] width 33 height 33
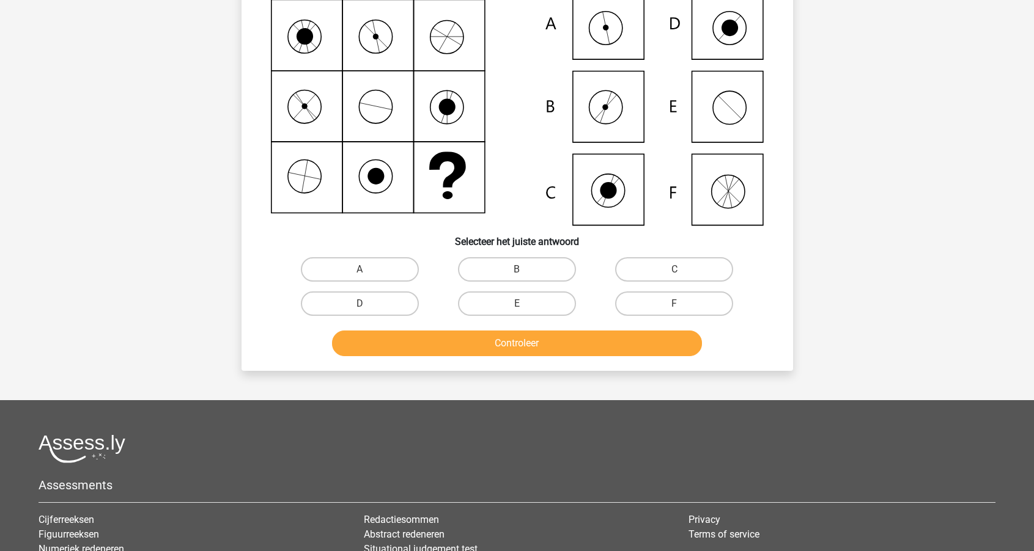
scroll to position [152, 0]
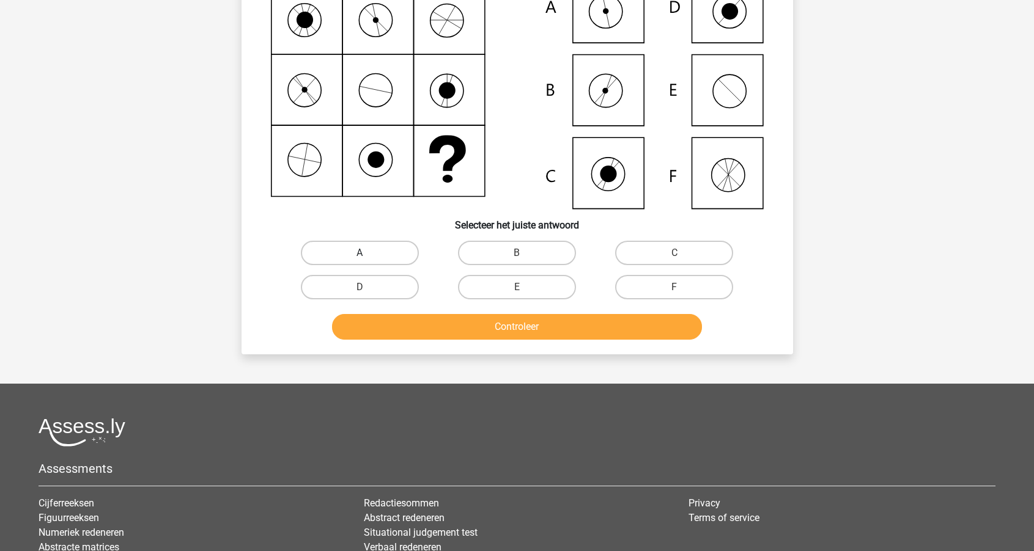
click at [386, 244] on label "A" at bounding box center [360, 253] width 118 height 24
click at [367, 253] on input "A" at bounding box center [363, 257] width 8 height 8
radio input "true"
click at [409, 321] on button "Controleer" at bounding box center [517, 327] width 370 height 26
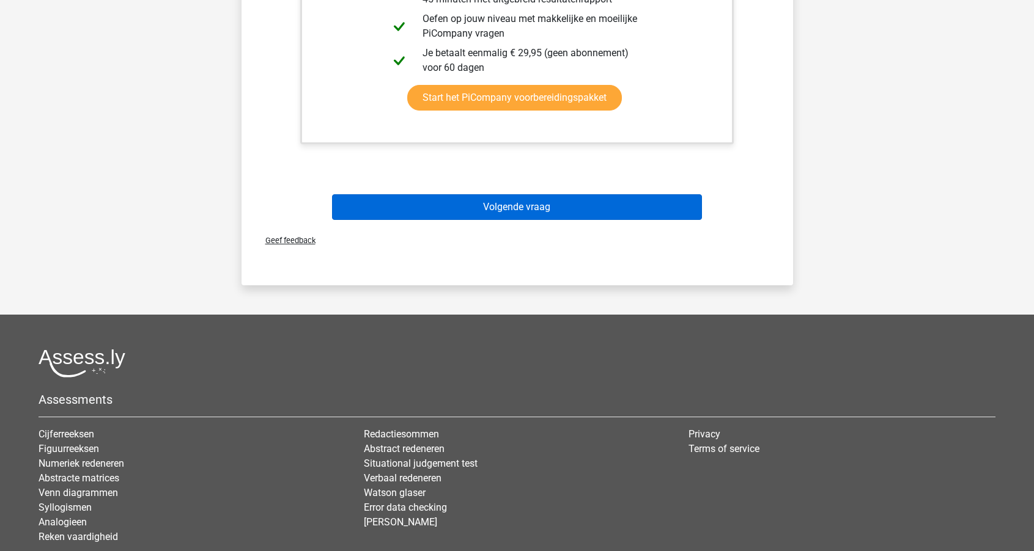
click at [467, 204] on button "Volgende vraag" at bounding box center [517, 207] width 370 height 26
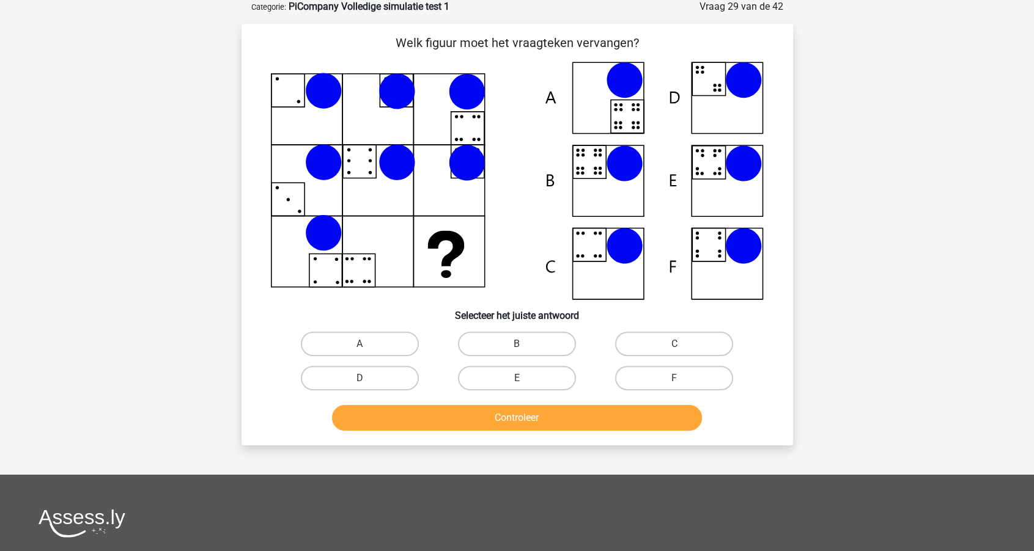
scroll to position [61, 0]
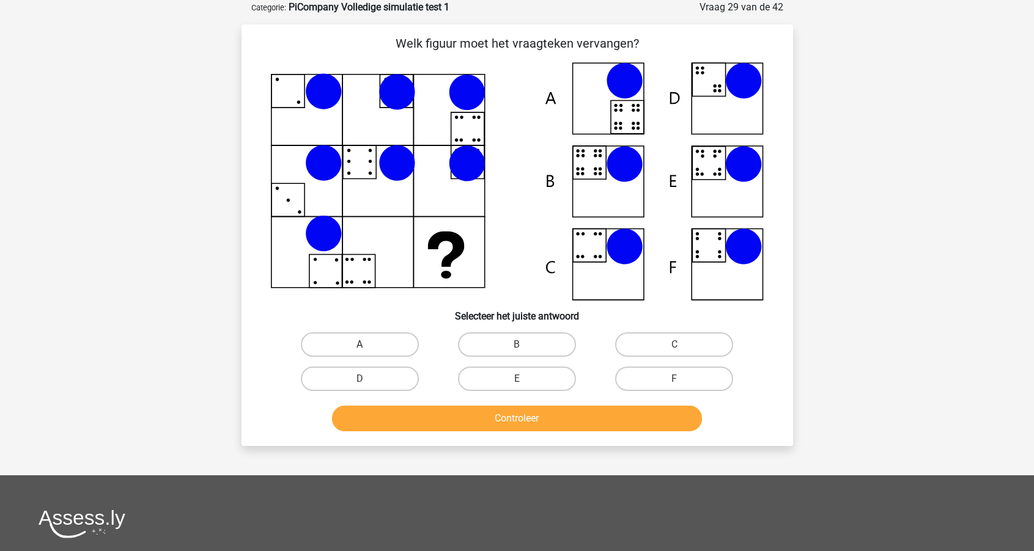
click at [343, 342] on label "A" at bounding box center [360, 344] width 118 height 24
click at [359, 345] on input "A" at bounding box center [363, 349] width 8 height 8
radio input "true"
click at [394, 413] on button "Controleer" at bounding box center [517, 419] width 370 height 26
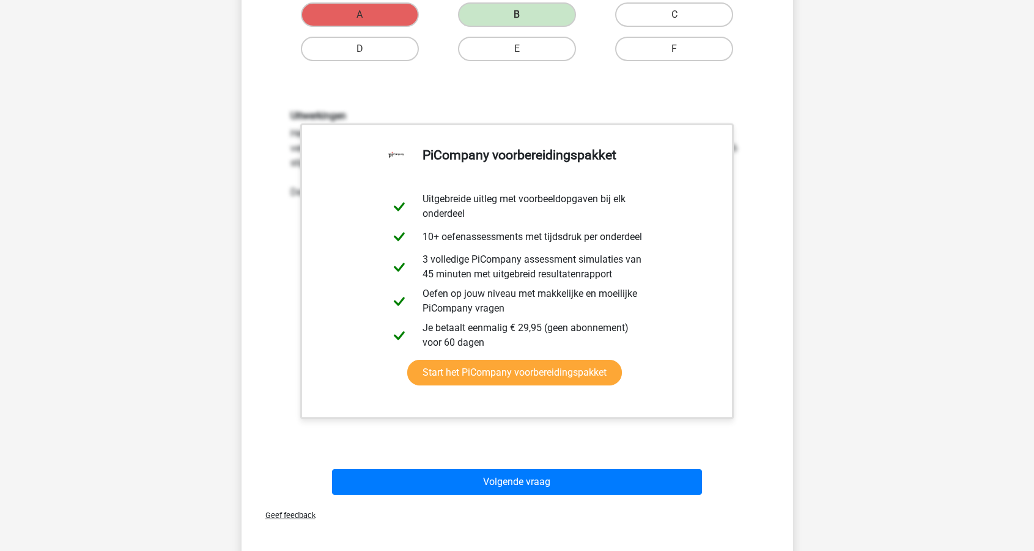
scroll to position [416, 0]
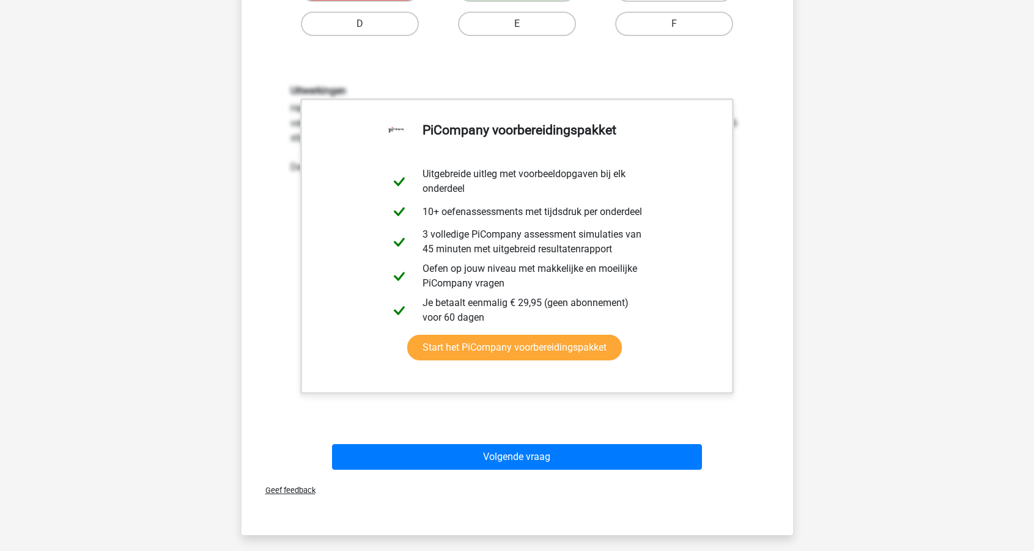
click at [395, 472] on div "Volgende vraag" at bounding box center [517, 459] width 472 height 31
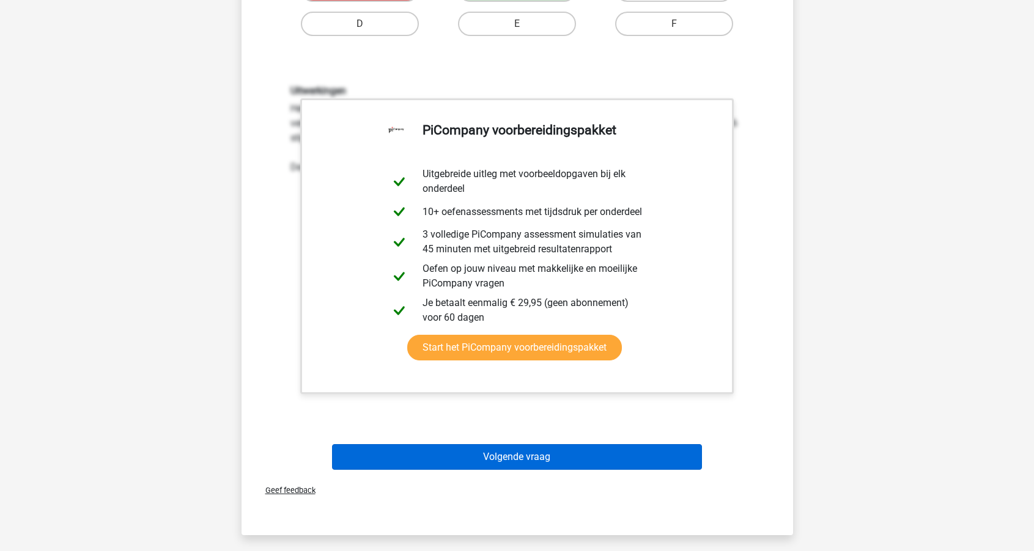
click at [395, 464] on button "Volgende vraag" at bounding box center [517, 457] width 370 height 26
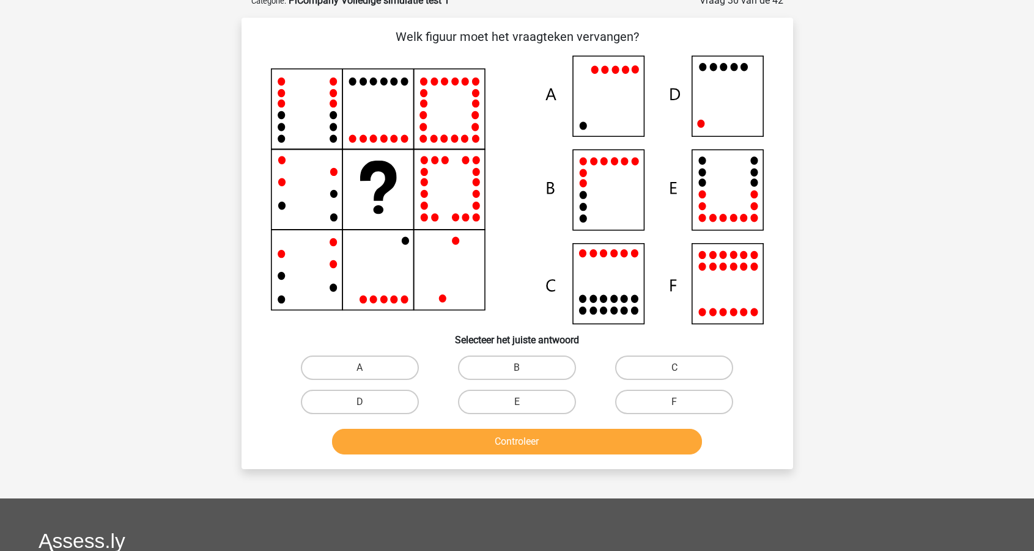
scroll to position [61, 0]
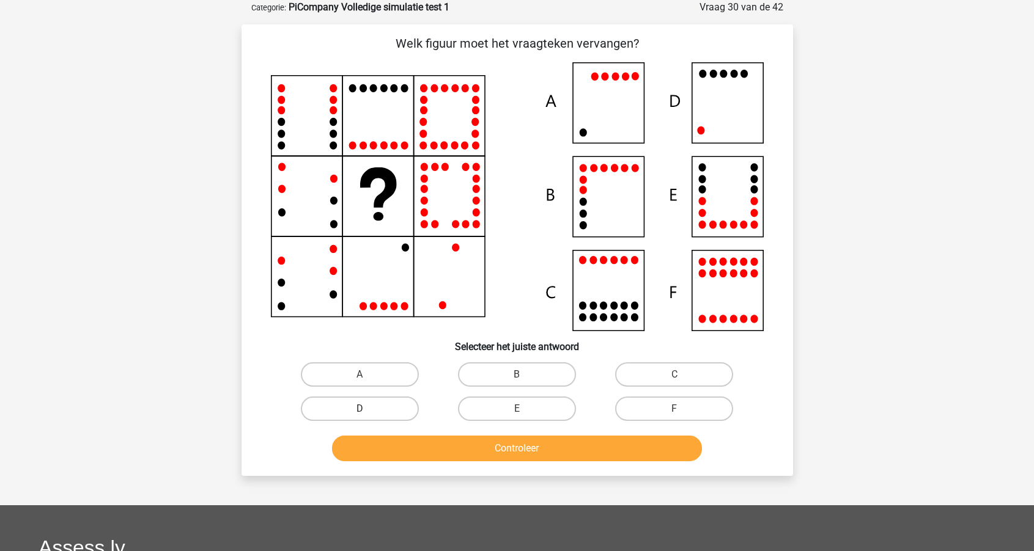
click at [387, 413] on label "D" at bounding box center [360, 409] width 118 height 24
click at [367, 413] on input "D" at bounding box center [363, 413] width 8 height 8
radio input "true"
click at [439, 448] on button "Controleer" at bounding box center [517, 449] width 370 height 26
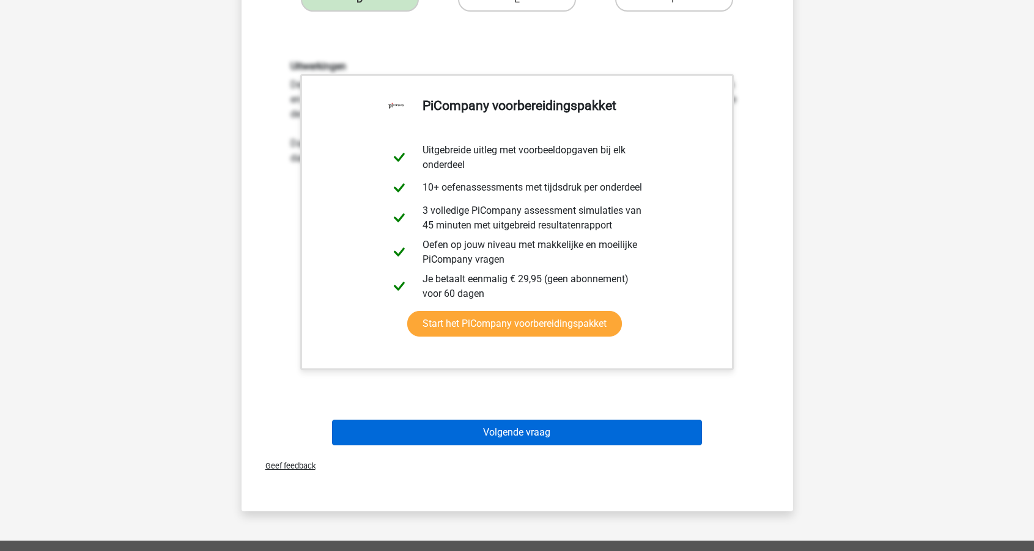
click at [448, 432] on button "Volgende vraag" at bounding box center [517, 433] width 370 height 26
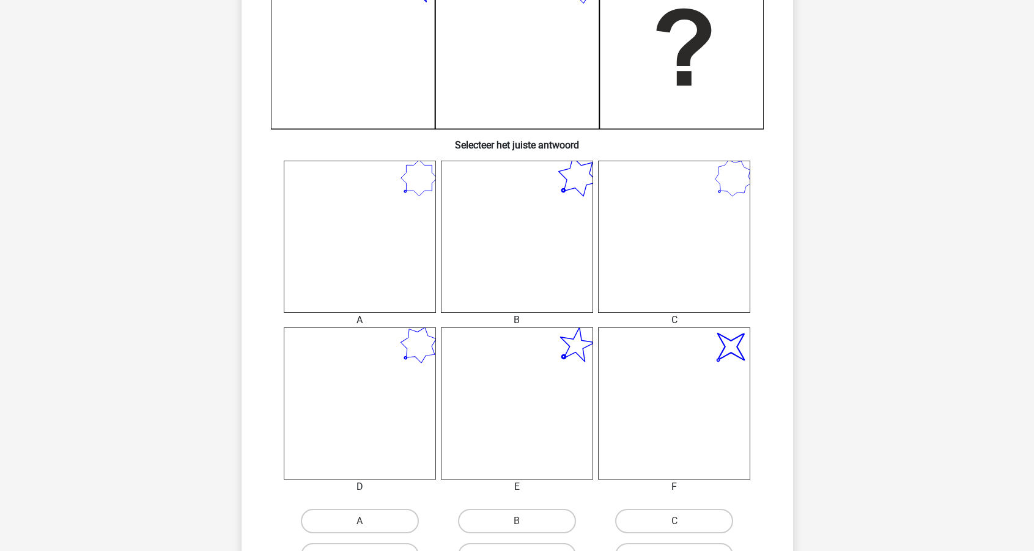
scroll to position [361, 0]
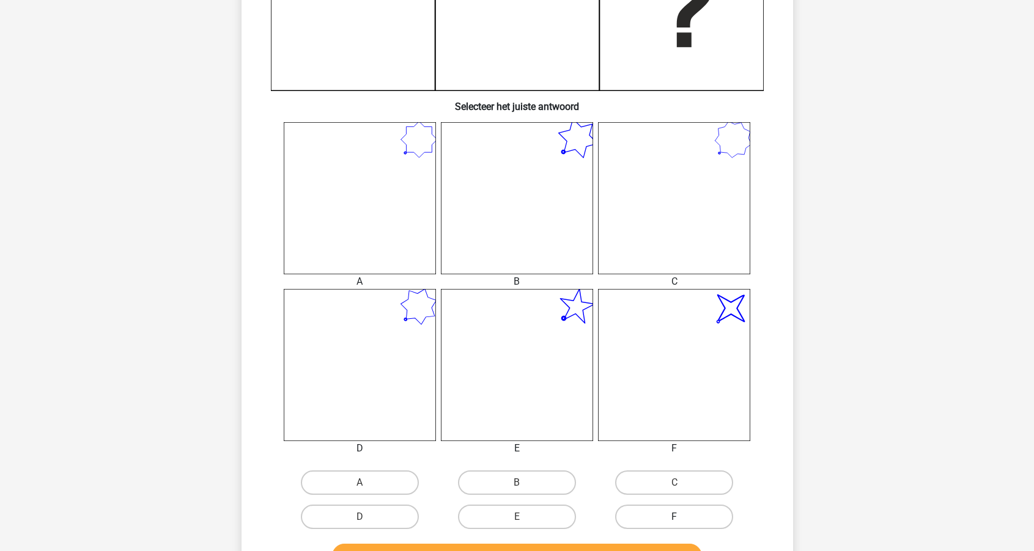
click at [654, 516] on label "F" at bounding box center [674, 517] width 118 height 24
click at [674, 517] on input "F" at bounding box center [678, 521] width 8 height 8
radio input "true"
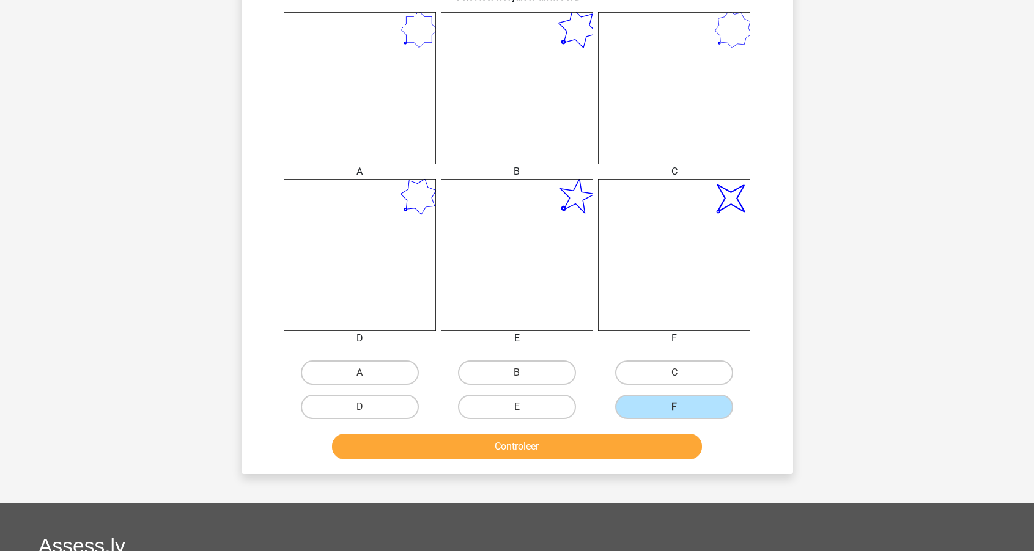
scroll to position [474, 0]
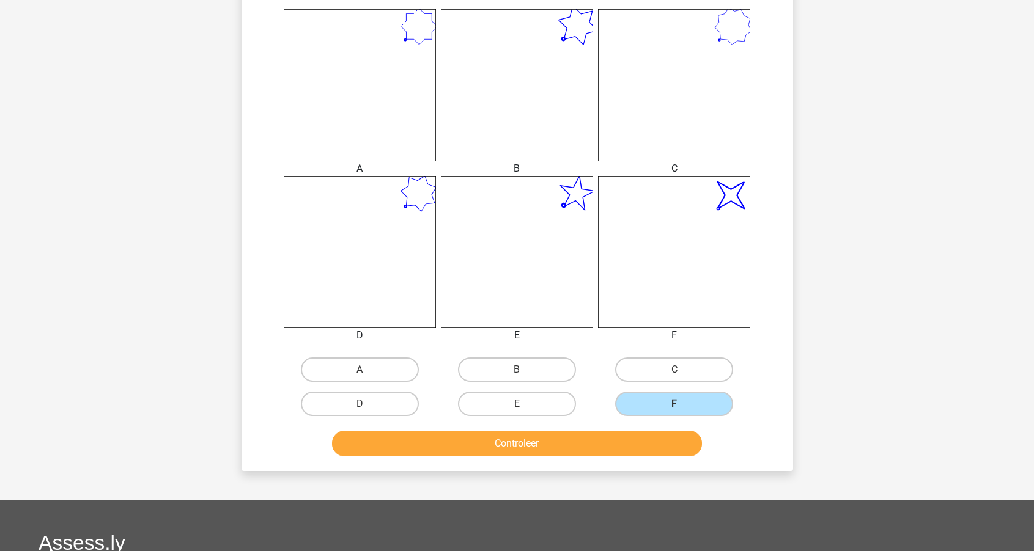
click at [610, 442] on button "Controleer" at bounding box center [517, 444] width 370 height 26
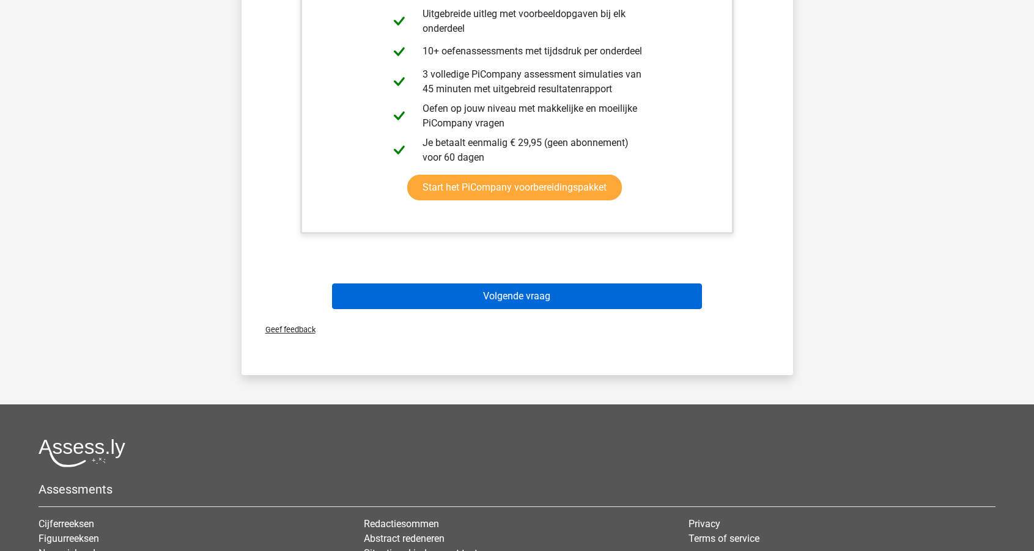
click at [578, 301] on button "Volgende vraag" at bounding box center [517, 297] width 370 height 26
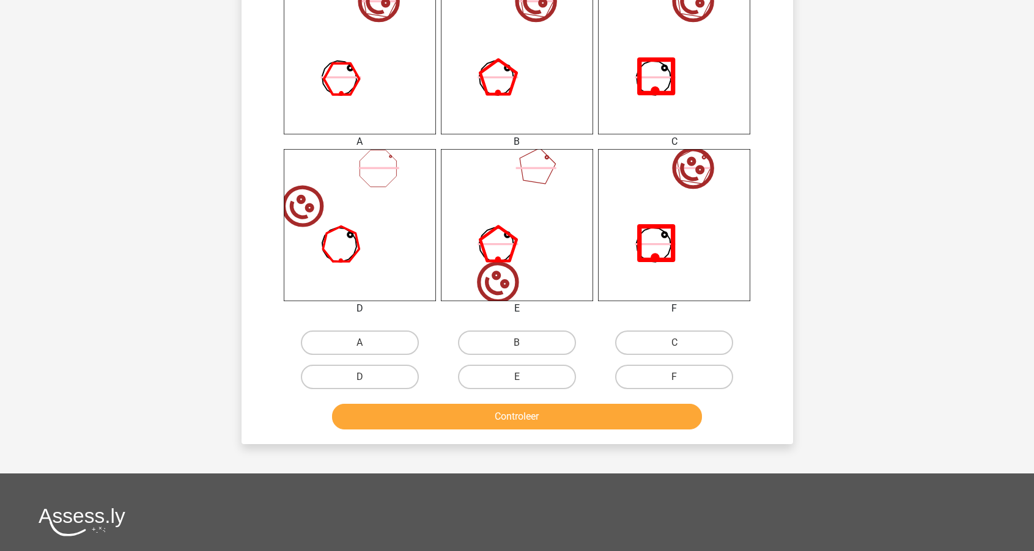
scroll to position [512, 0]
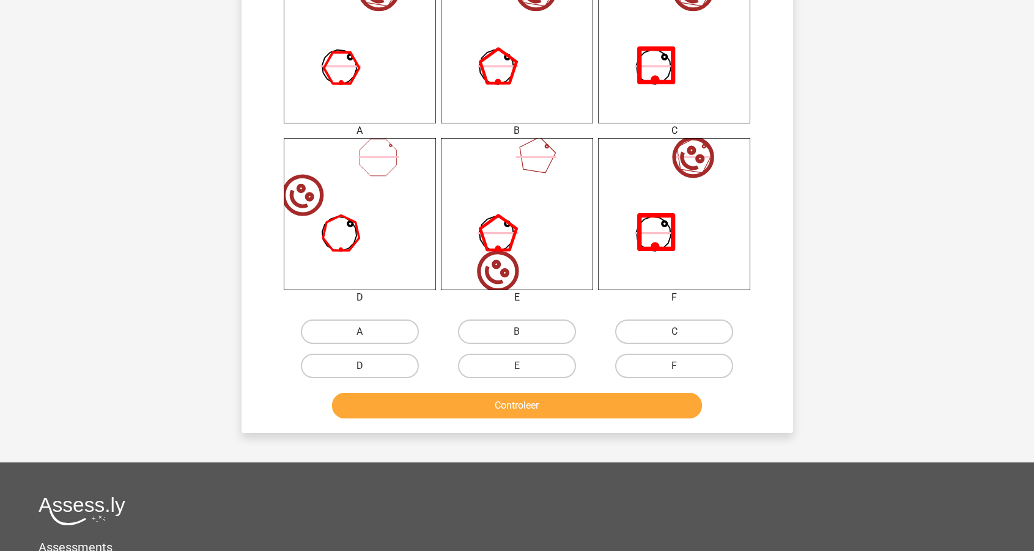
click at [395, 369] on label "D" at bounding box center [360, 366] width 118 height 24
click at [367, 369] on input "D" at bounding box center [363, 370] width 8 height 8
radio input "true"
click at [423, 406] on button "Controleer" at bounding box center [517, 406] width 370 height 26
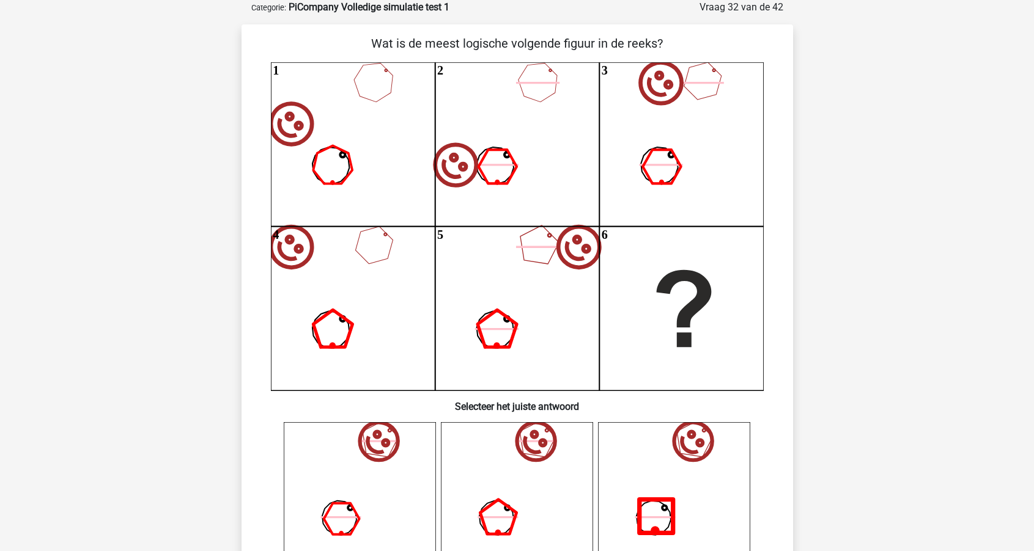
scroll to position [40, 0]
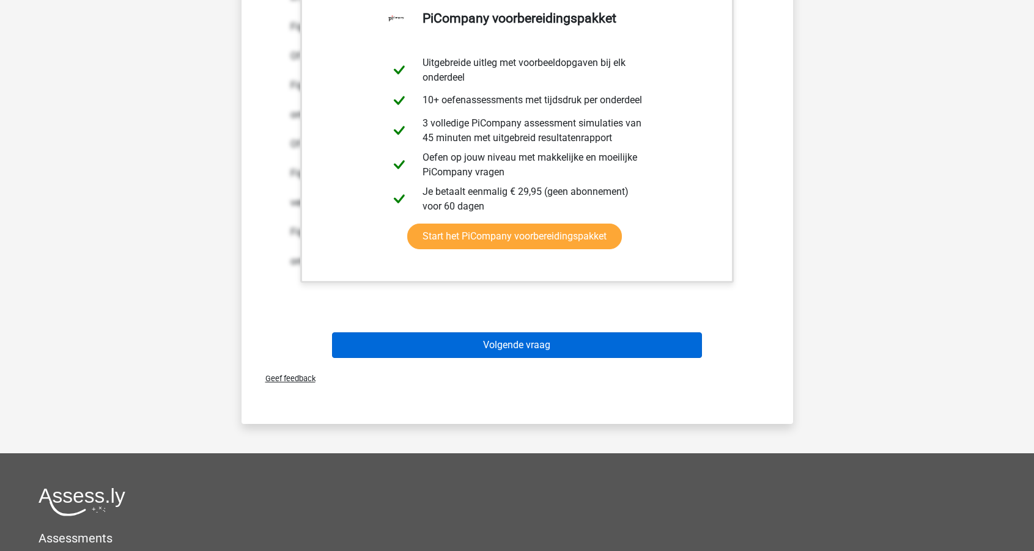
click at [472, 343] on button "Volgende vraag" at bounding box center [517, 345] width 370 height 26
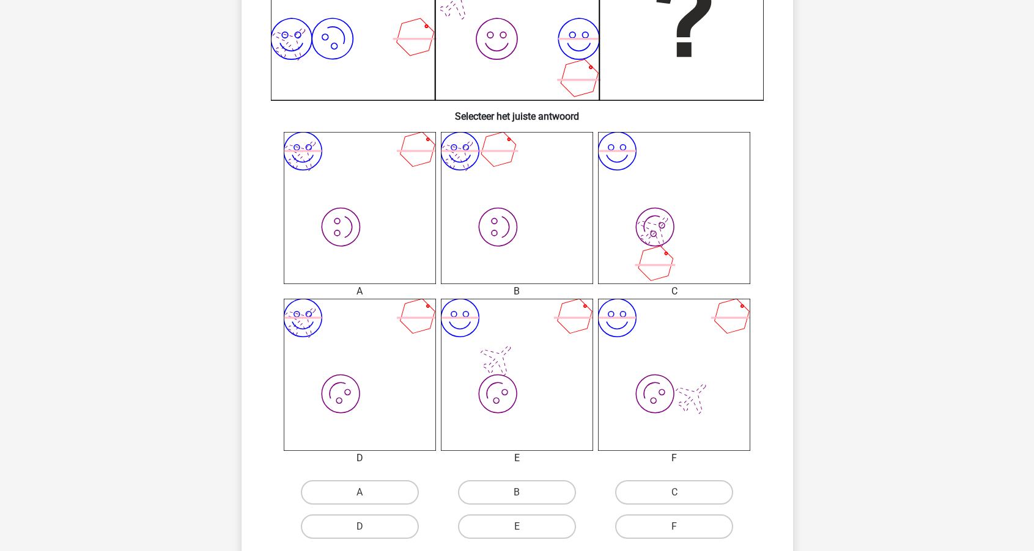
scroll to position [377, 0]
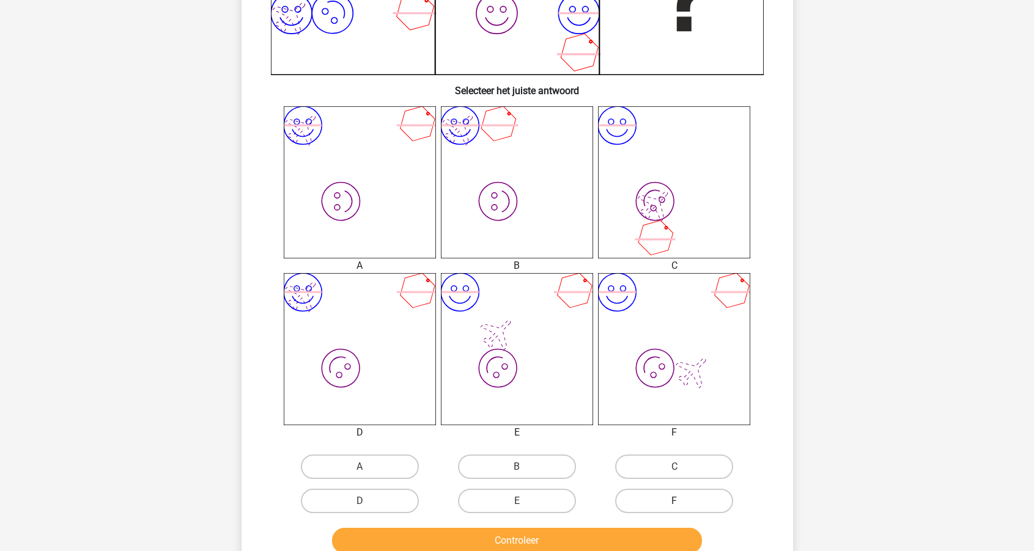
click at [660, 504] on label "F" at bounding box center [674, 501] width 118 height 24
click at [674, 504] on input "F" at bounding box center [678, 505] width 8 height 8
radio input "true"
click at [588, 537] on button "Controleer" at bounding box center [517, 541] width 370 height 26
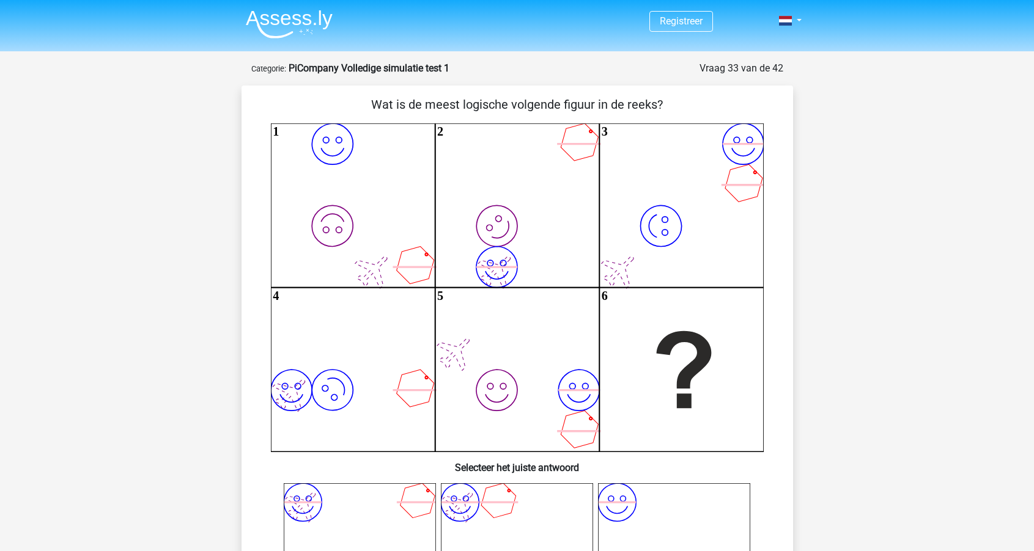
scroll to position [0, 0]
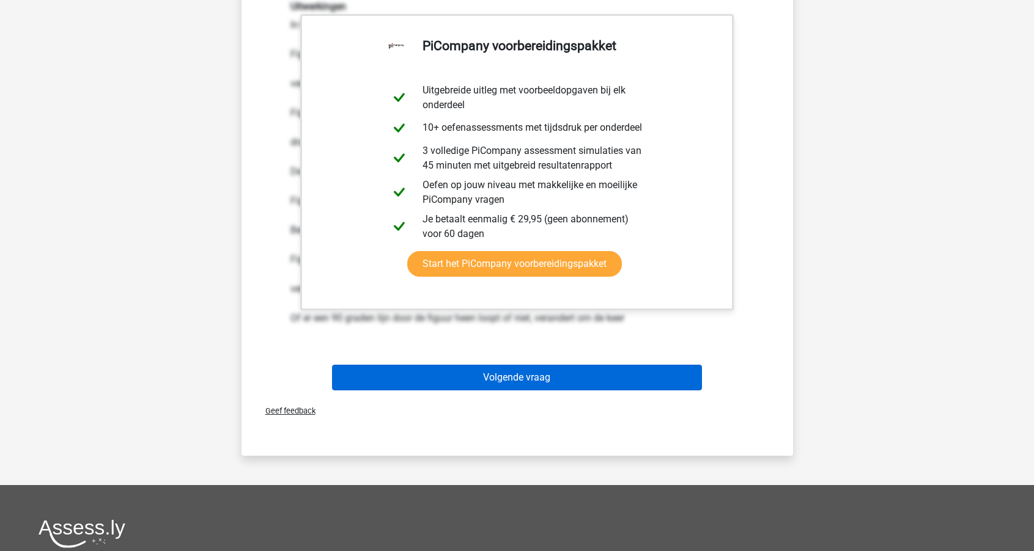
click at [541, 368] on button "Volgende vraag" at bounding box center [517, 378] width 370 height 26
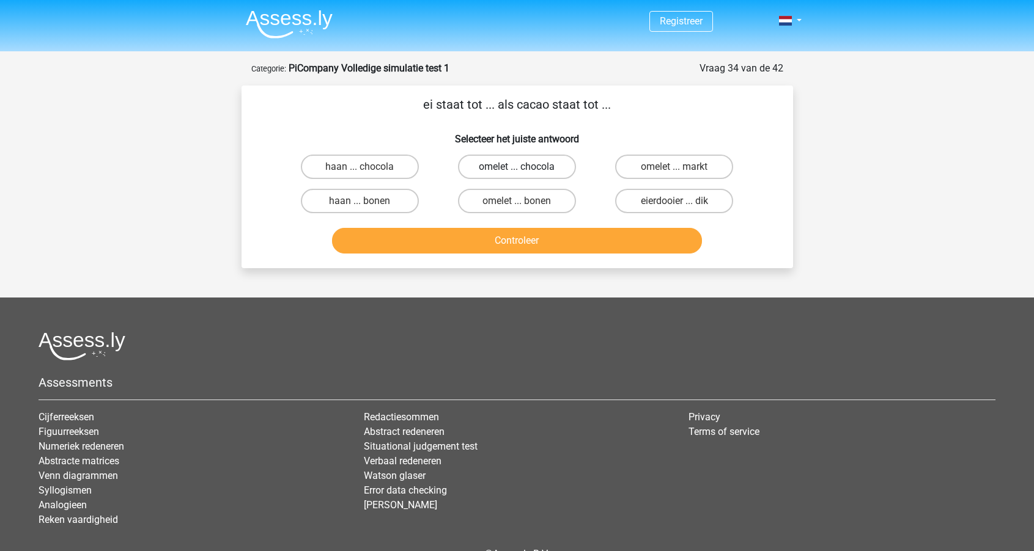
click at [544, 169] on label "omelet ... chocola" at bounding box center [517, 167] width 118 height 24
click at [524, 169] on input "omelet ... chocola" at bounding box center [520, 171] width 8 height 8
radio input "true"
click at [524, 239] on button "Controleer" at bounding box center [517, 241] width 370 height 26
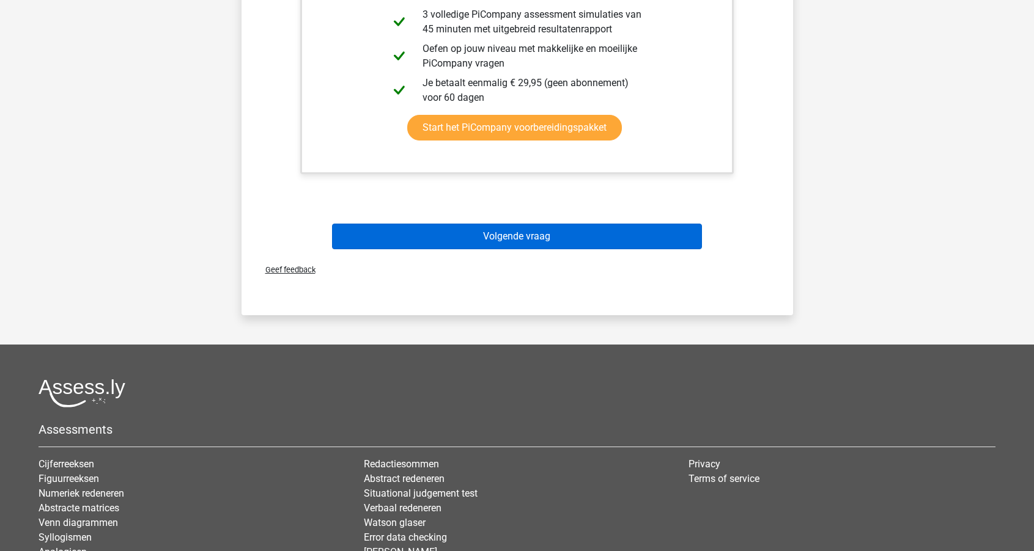
click at [522, 233] on button "Volgende vraag" at bounding box center [517, 237] width 370 height 26
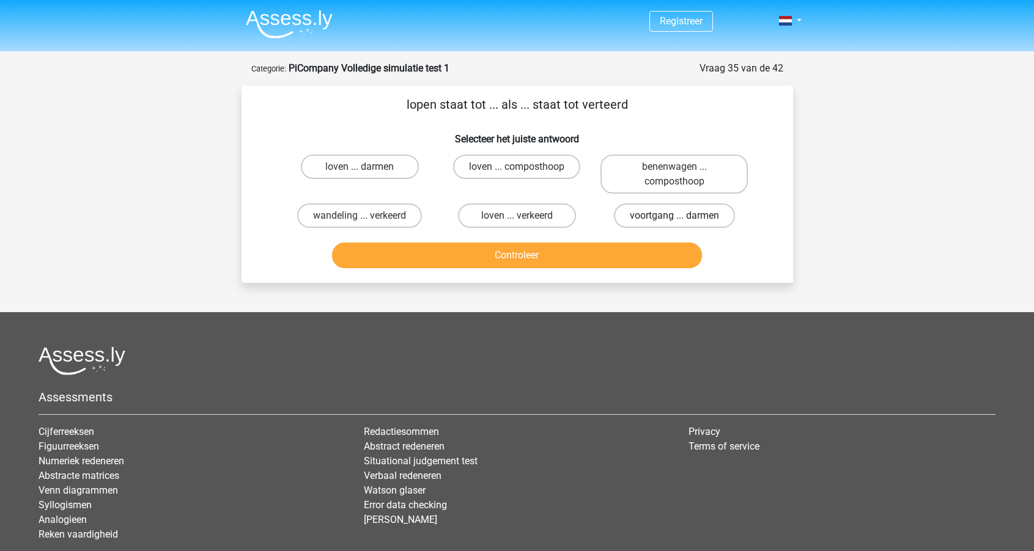
click at [653, 220] on label "voortgang ... darmen" at bounding box center [674, 216] width 121 height 24
click at [674, 220] on input "voortgang ... darmen" at bounding box center [678, 220] width 8 height 8
radio input "true"
click at [584, 250] on button "Controleer" at bounding box center [517, 256] width 370 height 26
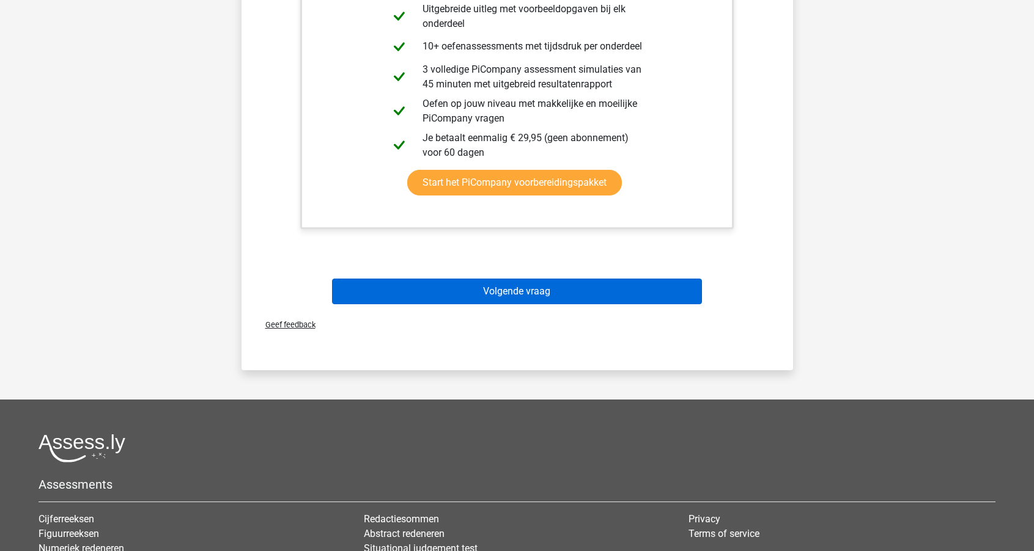
click at [540, 290] on button "Volgende vraag" at bounding box center [517, 292] width 370 height 26
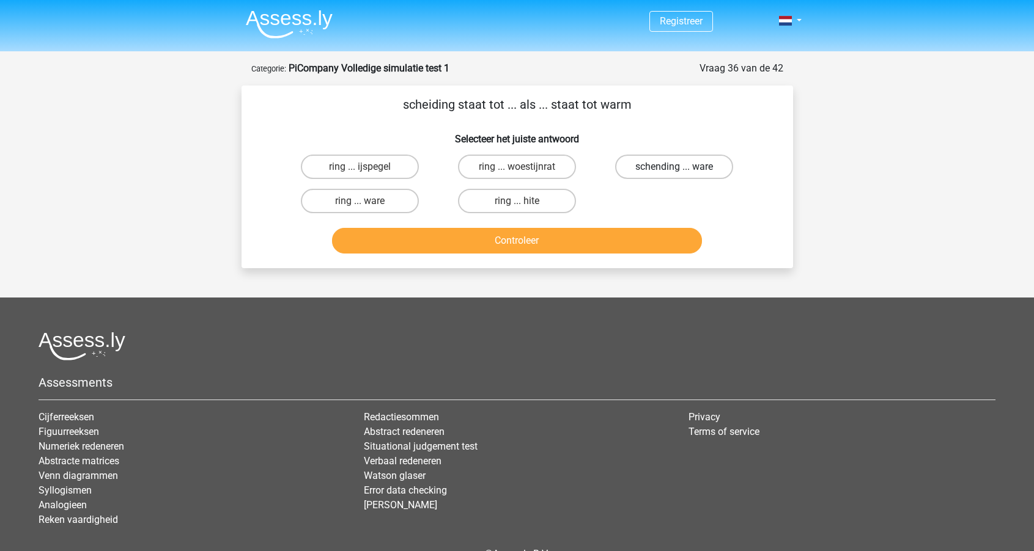
click at [667, 164] on label "schending ... ware" at bounding box center [674, 167] width 118 height 24
click at [674, 167] on input "schending ... ware" at bounding box center [678, 171] width 8 height 8
radio input "true"
click at [598, 244] on button "Controleer" at bounding box center [517, 241] width 370 height 26
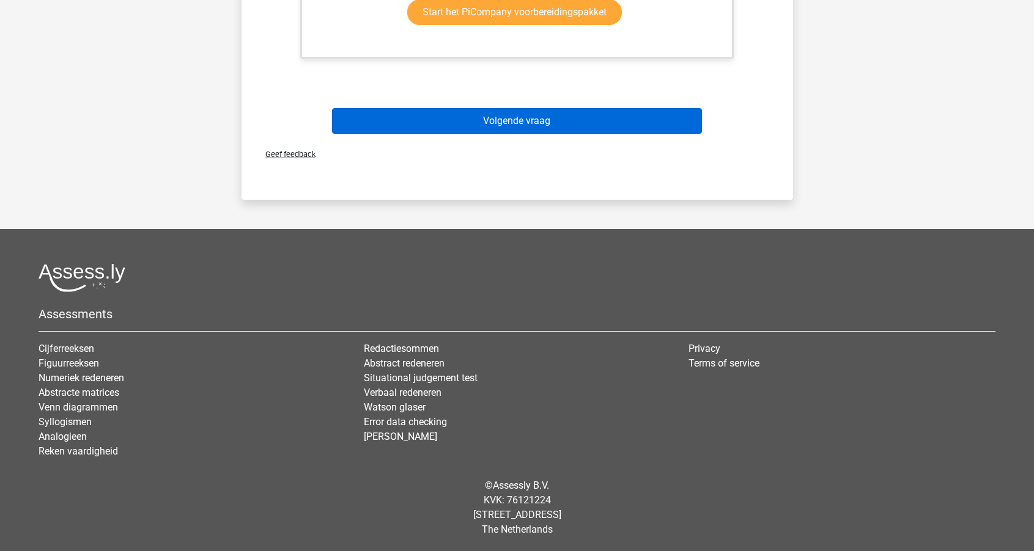
click at [584, 131] on button "Volgende vraag" at bounding box center [517, 121] width 370 height 26
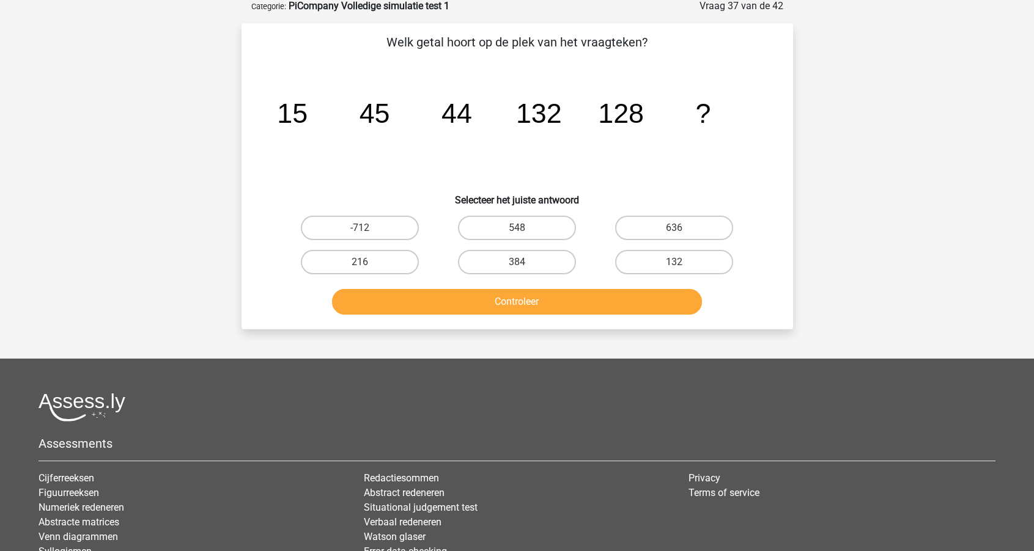
scroll to position [61, 0]
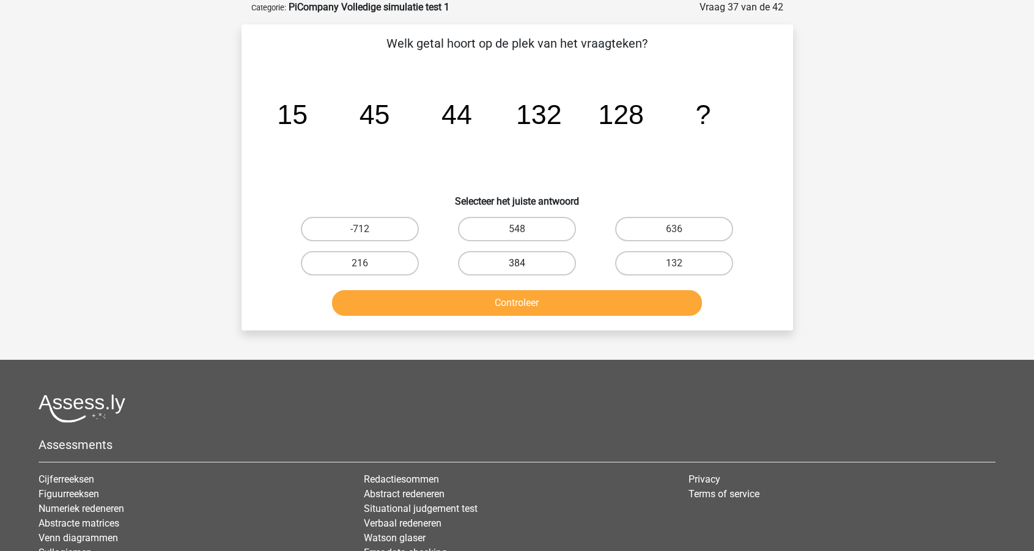
click at [521, 257] on label "384" at bounding box center [517, 263] width 118 height 24
click at [521, 263] on input "384" at bounding box center [520, 267] width 8 height 8
radio input "true"
click at [518, 303] on button "Controleer" at bounding box center [517, 303] width 370 height 26
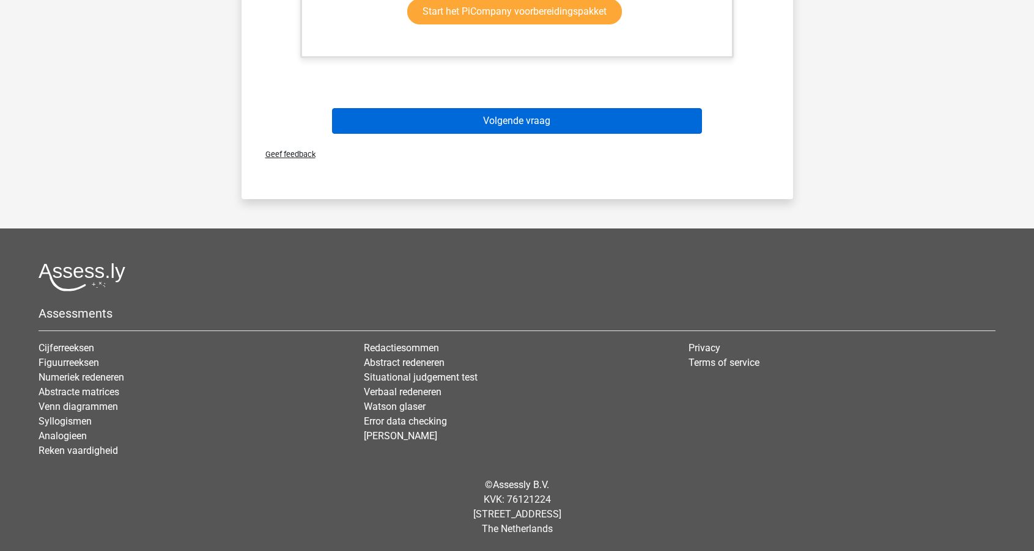
click at [574, 118] on button "Volgende vraag" at bounding box center [517, 121] width 370 height 26
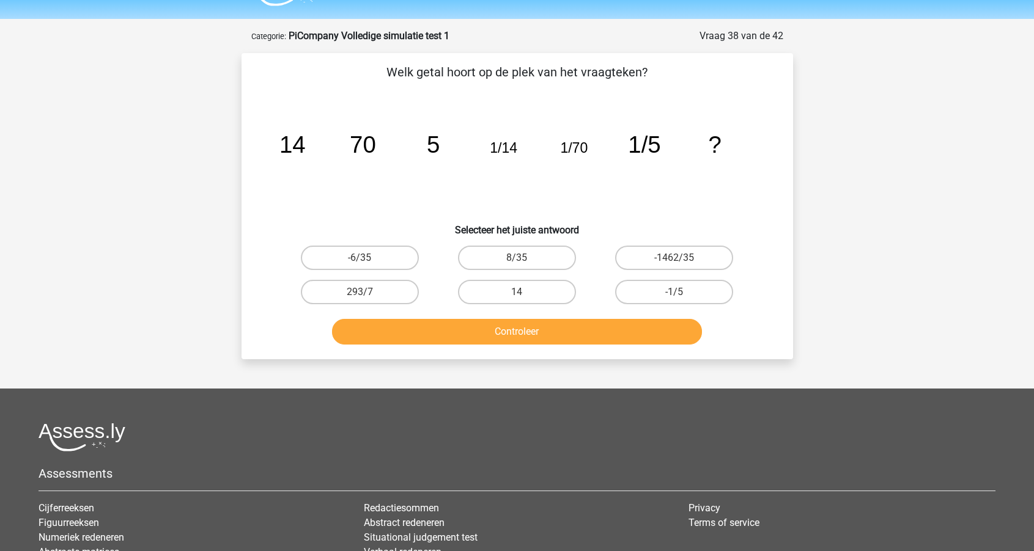
scroll to position [36, 0]
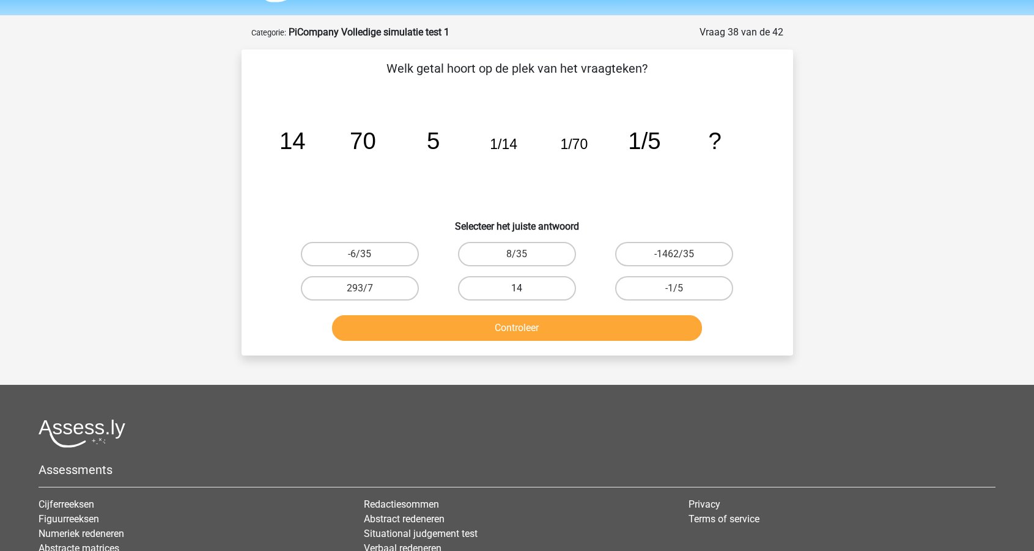
click at [545, 288] on label "14" at bounding box center [517, 288] width 118 height 24
click at [524, 288] on input "14" at bounding box center [520, 292] width 8 height 8
radio input "true"
click at [545, 333] on button "Controleer" at bounding box center [517, 328] width 370 height 26
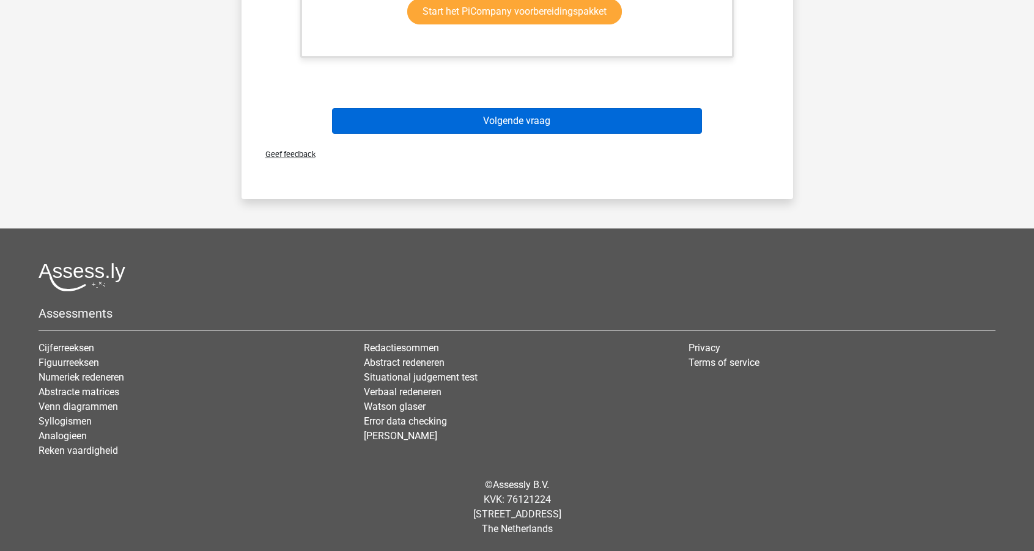
click at [549, 116] on button "Volgende vraag" at bounding box center [517, 121] width 370 height 26
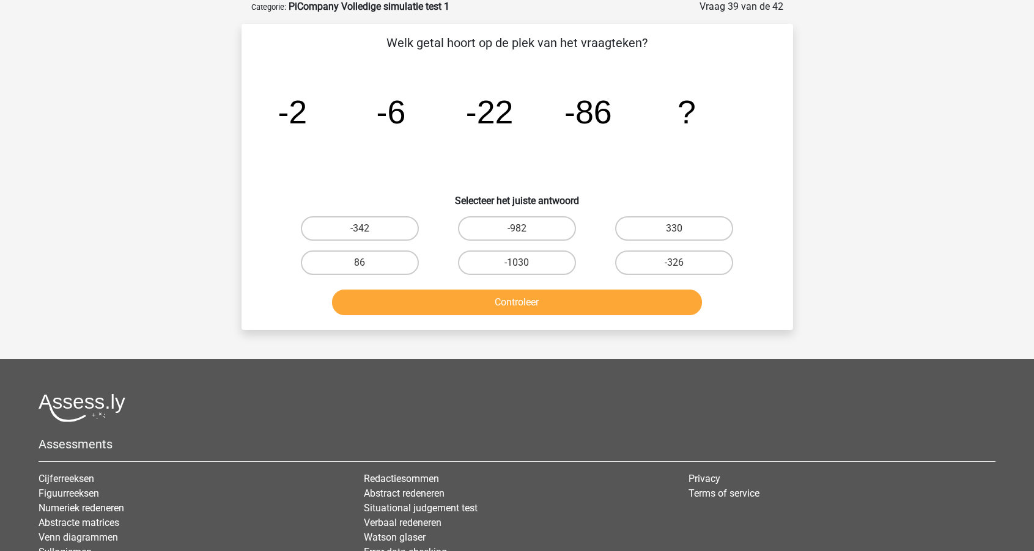
scroll to position [61, 0]
click at [391, 222] on label "-342" at bounding box center [360, 229] width 118 height 24
click at [367, 229] on input "-342" at bounding box center [363, 233] width 8 height 8
radio input "true"
click at [483, 304] on button "Controleer" at bounding box center [517, 303] width 370 height 26
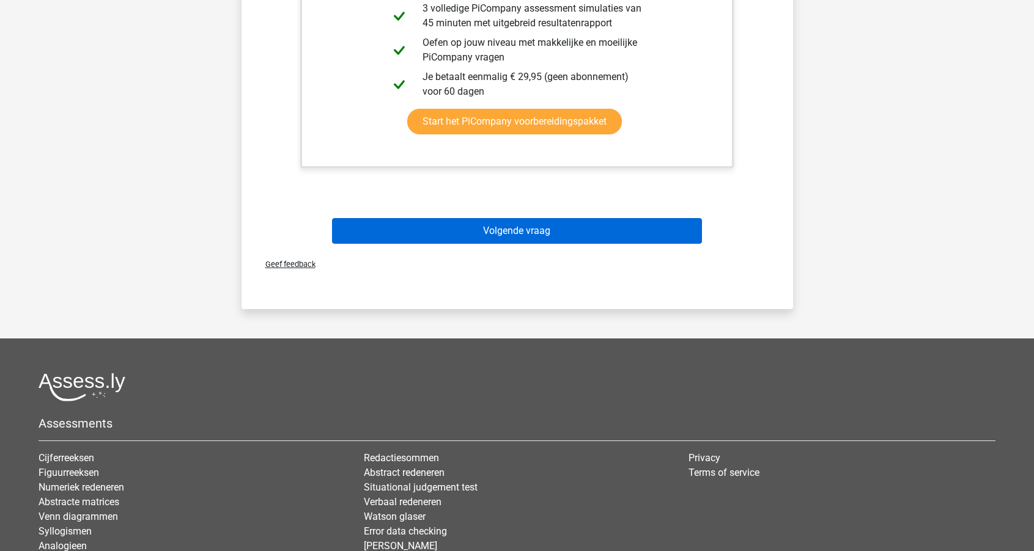
click at [502, 228] on button "Volgende vraag" at bounding box center [517, 231] width 370 height 26
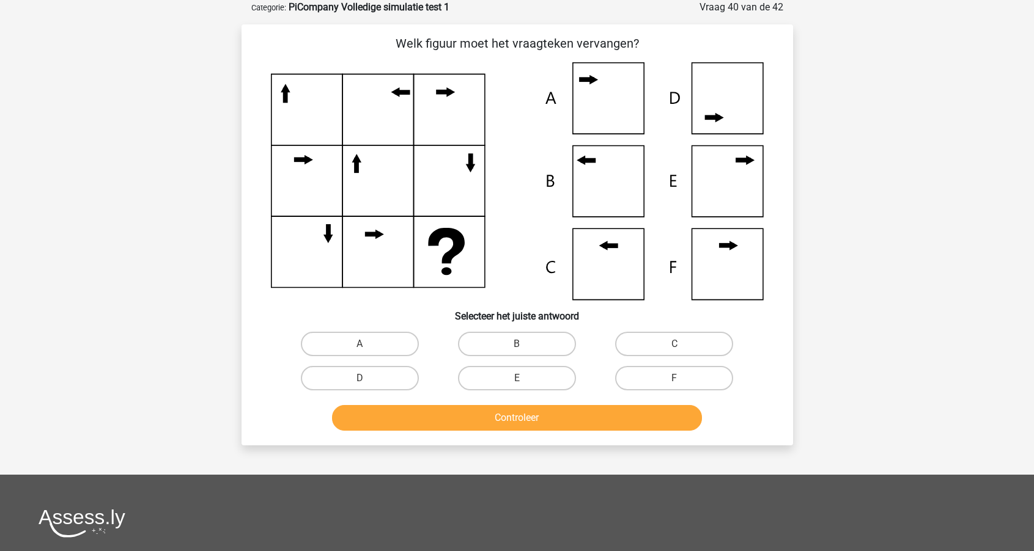
click at [716, 185] on icon at bounding box center [517, 181] width 493 height 238
click at [501, 381] on label "E" at bounding box center [517, 378] width 118 height 24
click at [516, 381] on input "E" at bounding box center [520, 382] width 8 height 8
radio input "true"
click at [493, 430] on button "Controleer" at bounding box center [517, 418] width 370 height 26
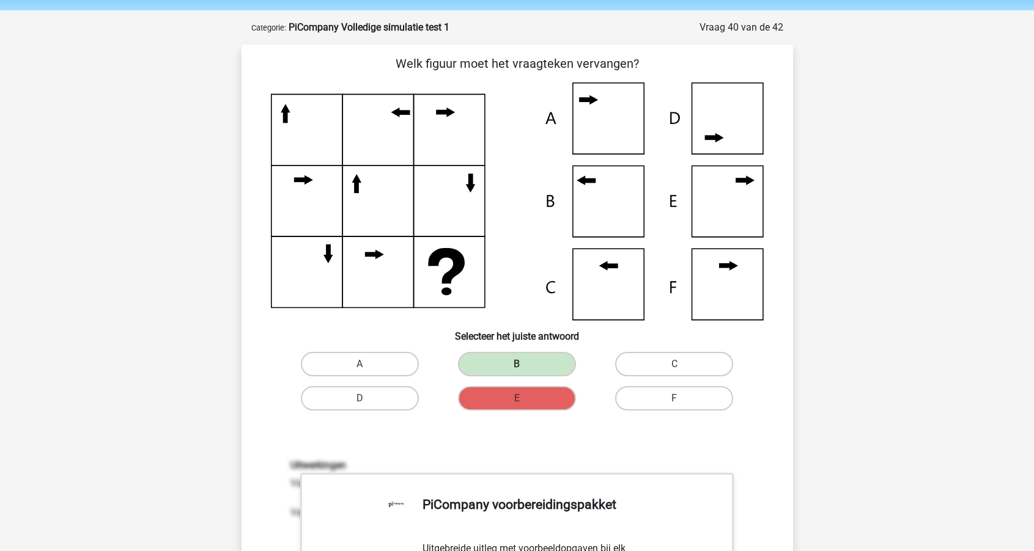
scroll to position [46, 0]
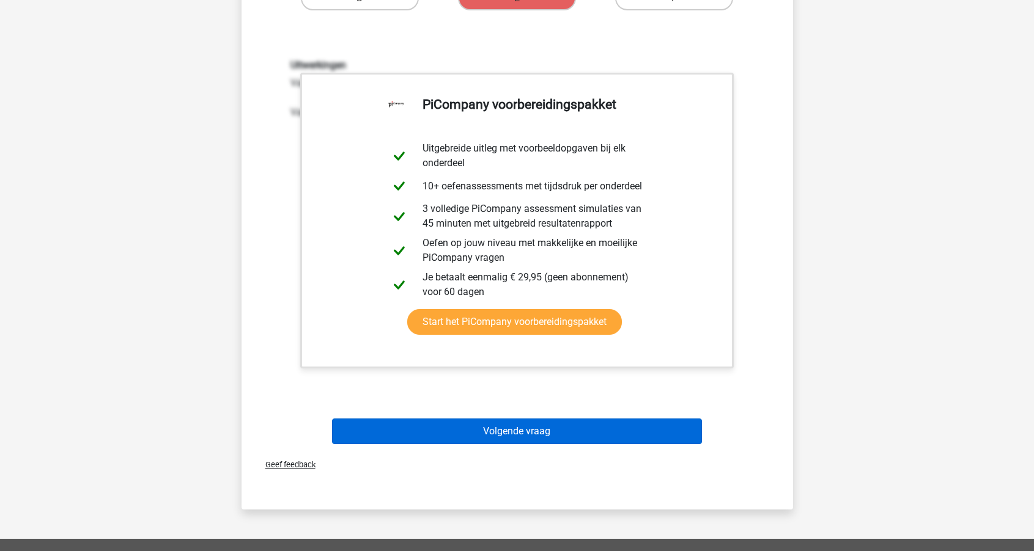
click at [494, 428] on button "Volgende vraag" at bounding box center [517, 432] width 370 height 26
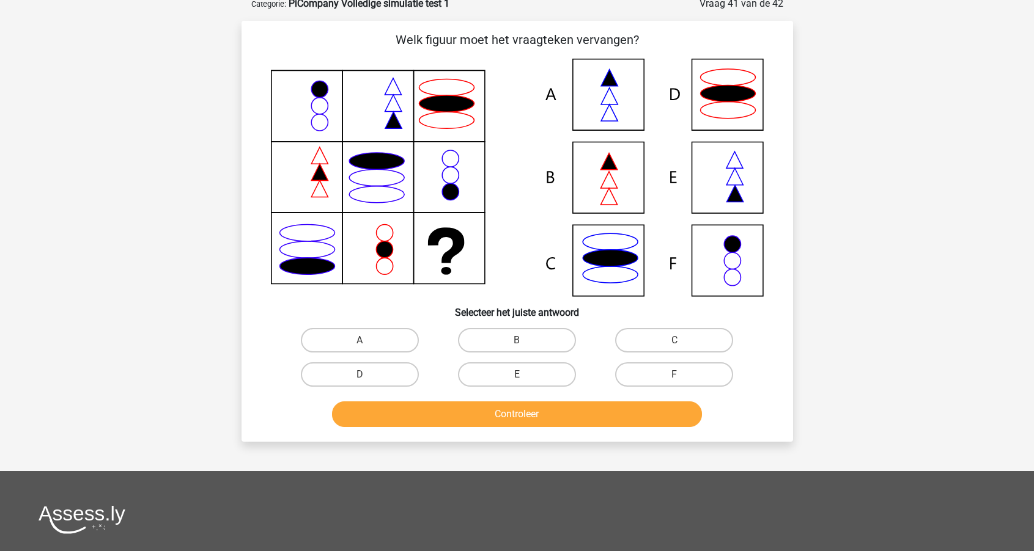
scroll to position [61, 0]
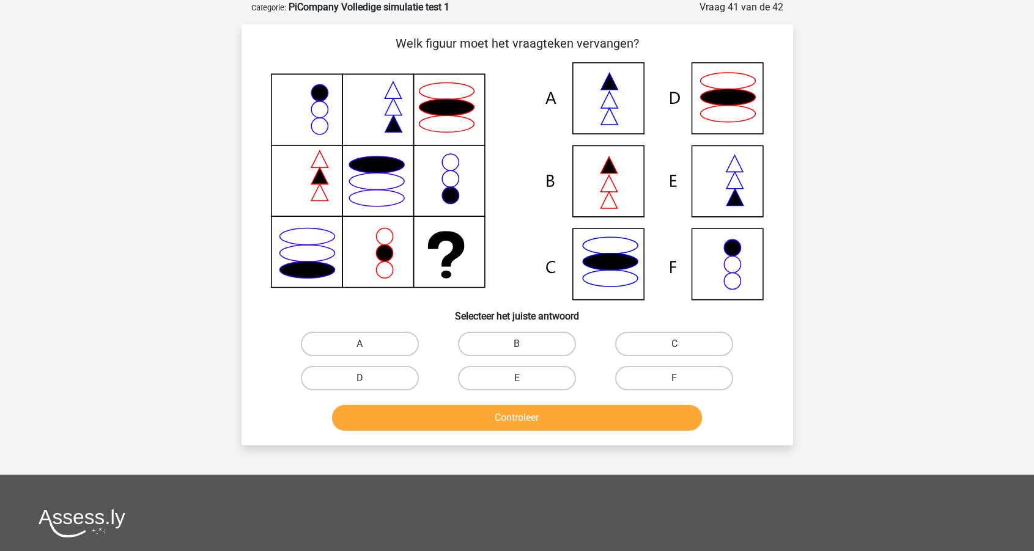
click at [513, 345] on label "B" at bounding box center [517, 344] width 118 height 24
click at [516, 345] on input "B" at bounding box center [520, 348] width 8 height 8
radio input "true"
click at [493, 414] on button "Controleer" at bounding box center [517, 418] width 370 height 26
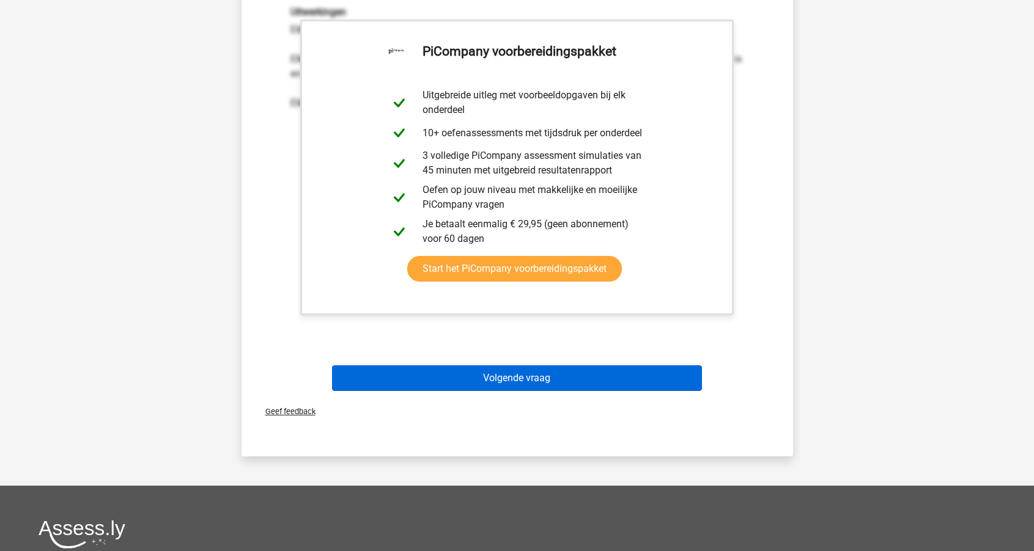
click at [495, 385] on button "Volgende vraag" at bounding box center [517, 378] width 370 height 26
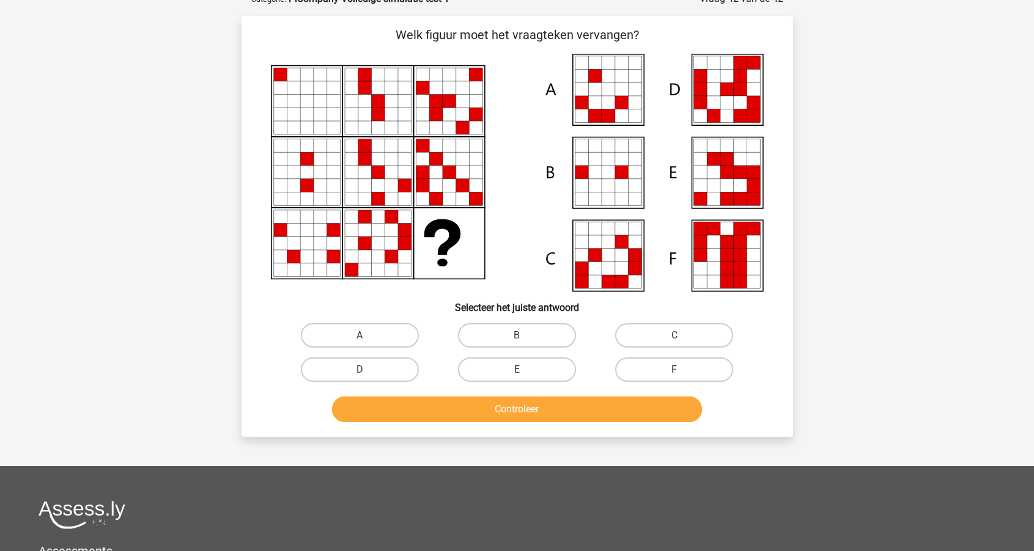
scroll to position [83, 0]
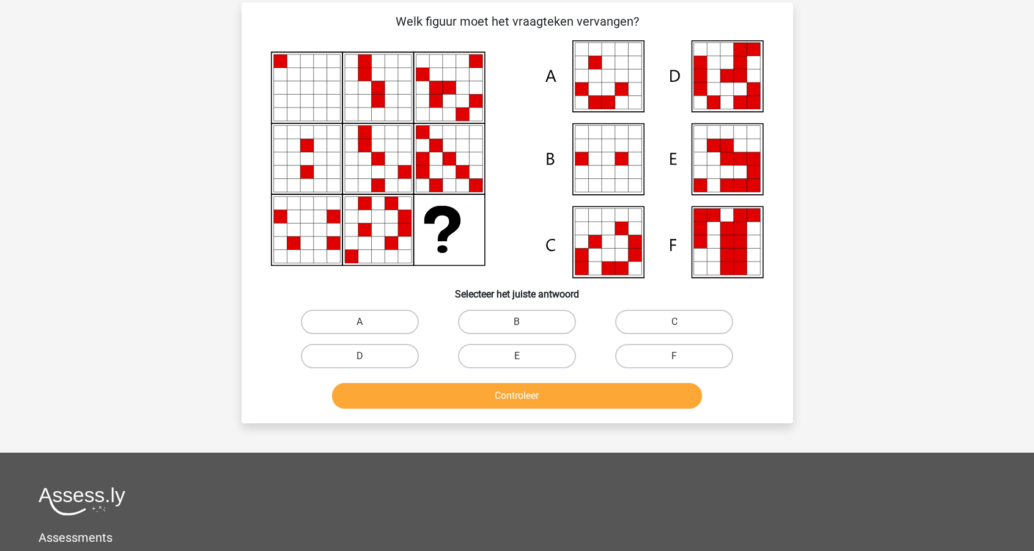
click at [518, 358] on input "E" at bounding box center [520, 360] width 8 height 8
radio input "true"
click at [516, 395] on button "Controleer" at bounding box center [517, 396] width 370 height 26
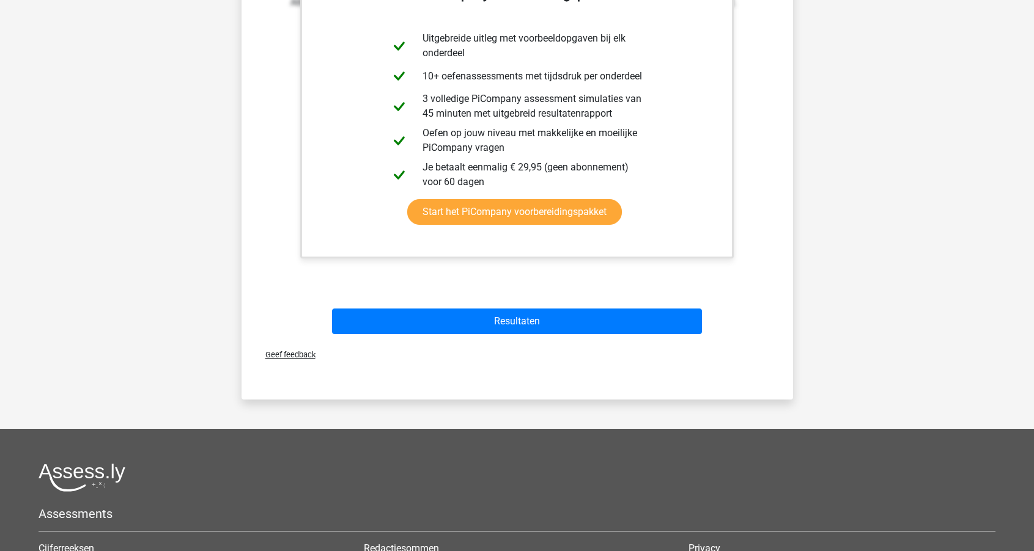
scroll to position [600, 0]
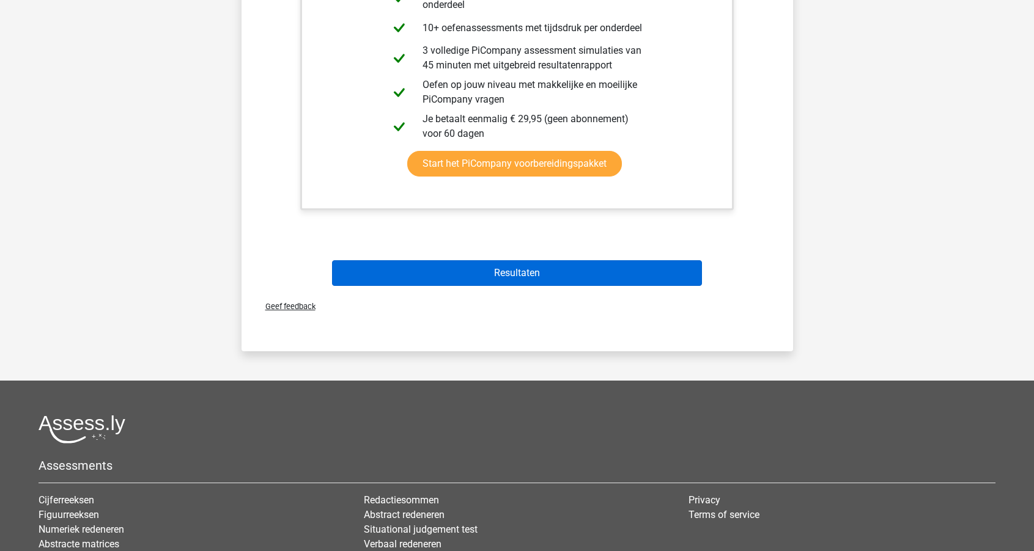
click at [528, 272] on button "Resultaten" at bounding box center [517, 273] width 370 height 26
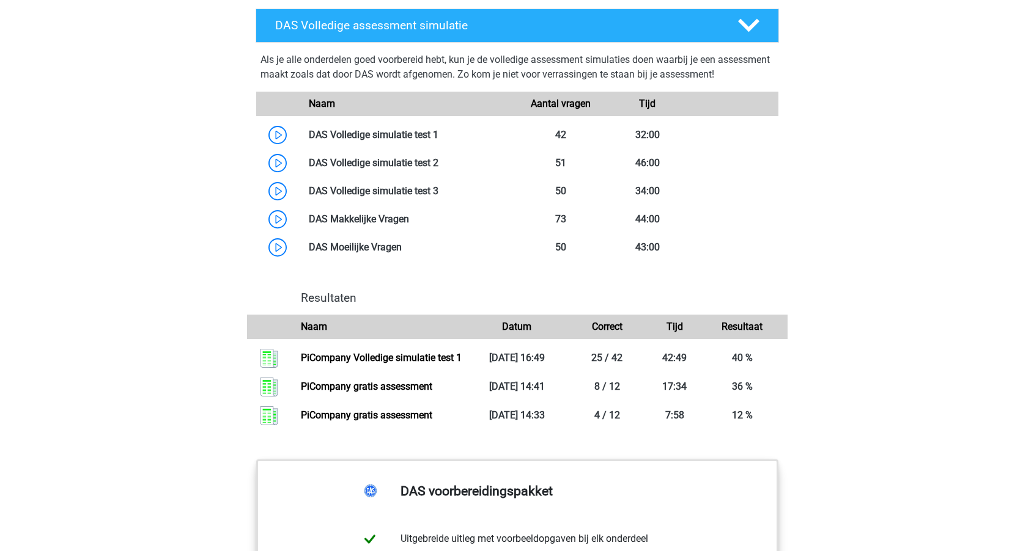
scroll to position [1094, 0]
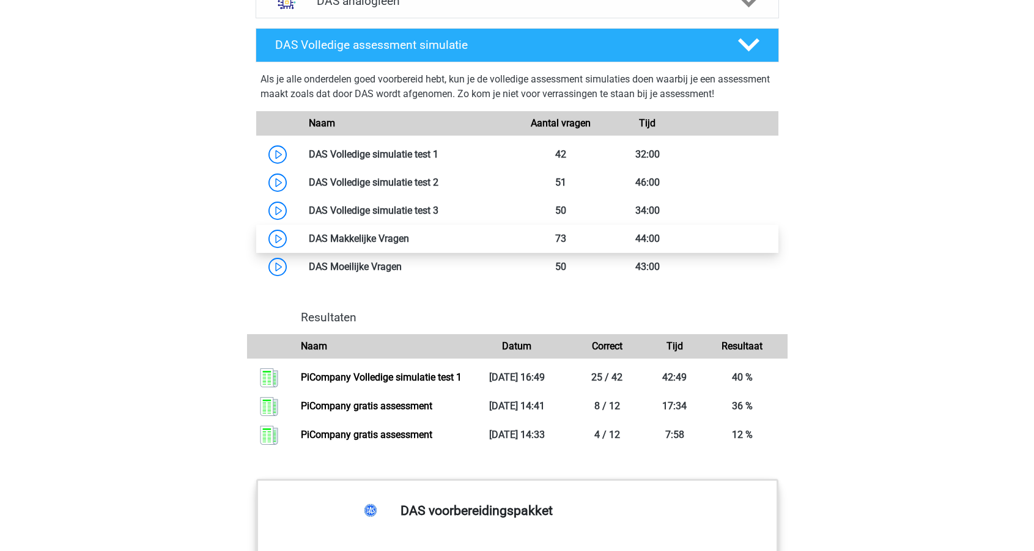
click at [409, 233] on link at bounding box center [409, 239] width 0 height 12
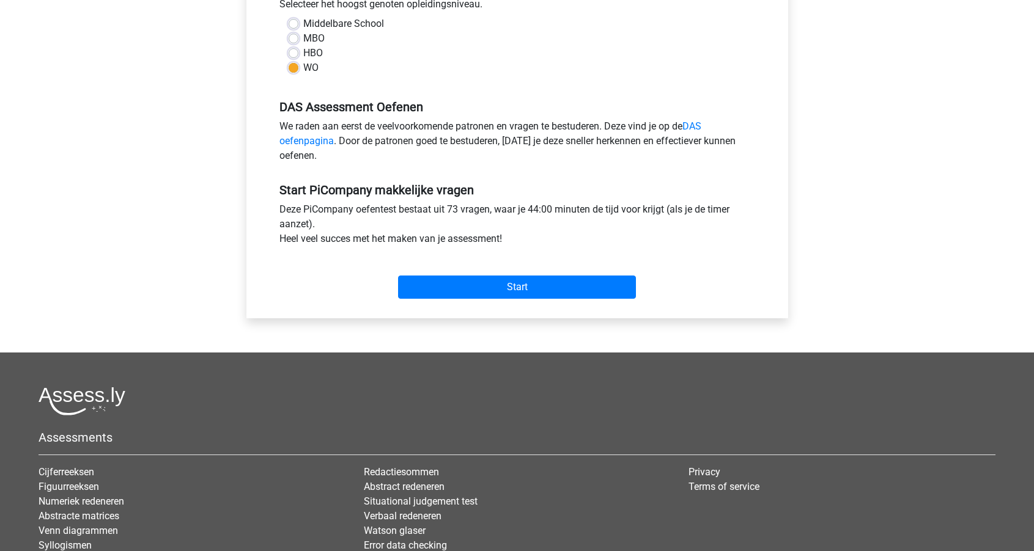
scroll to position [390, 0]
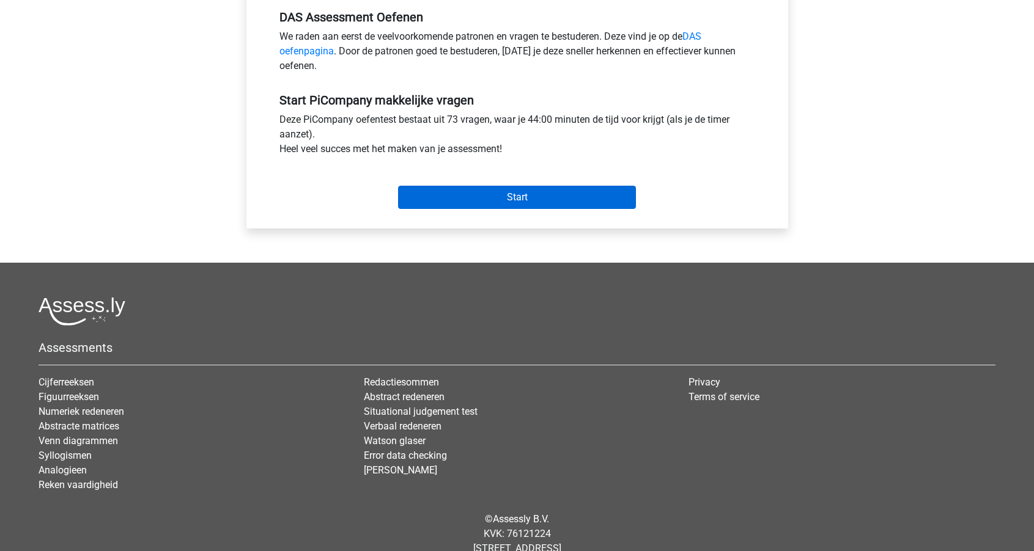
click at [455, 209] on input "Start" at bounding box center [517, 197] width 238 height 23
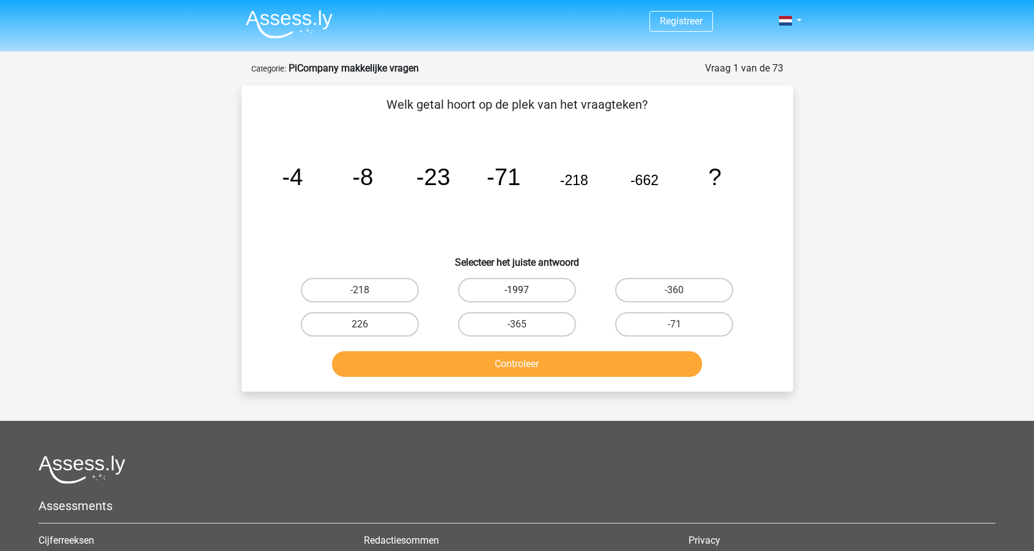
click at [521, 278] on label "-1997" at bounding box center [517, 290] width 118 height 24
click at [521, 290] on input "-1997" at bounding box center [520, 294] width 8 height 8
radio input "true"
click at [531, 364] on button "Controleer" at bounding box center [517, 364] width 370 height 26
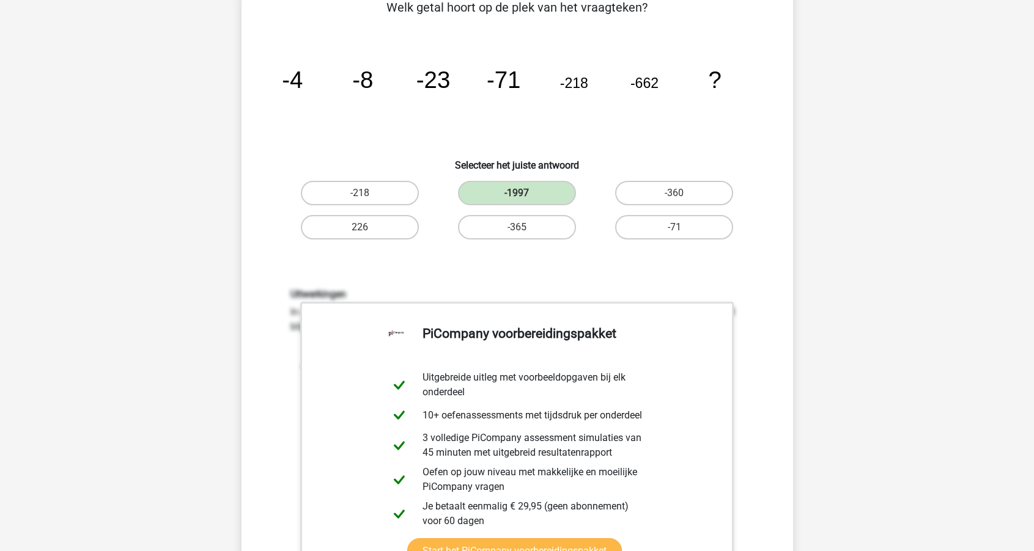
scroll to position [102, 0]
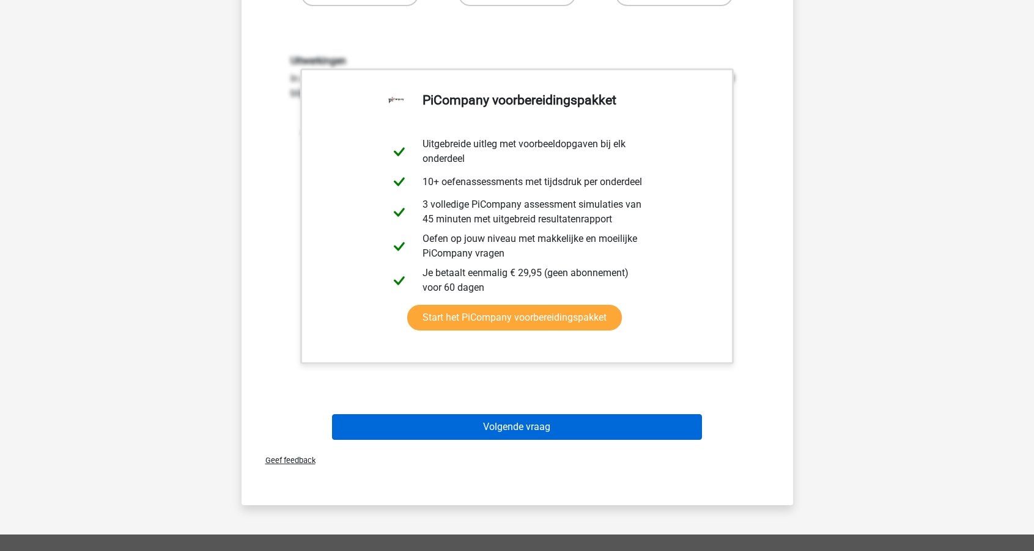
click at [532, 430] on button "Volgende vraag" at bounding box center [517, 427] width 370 height 26
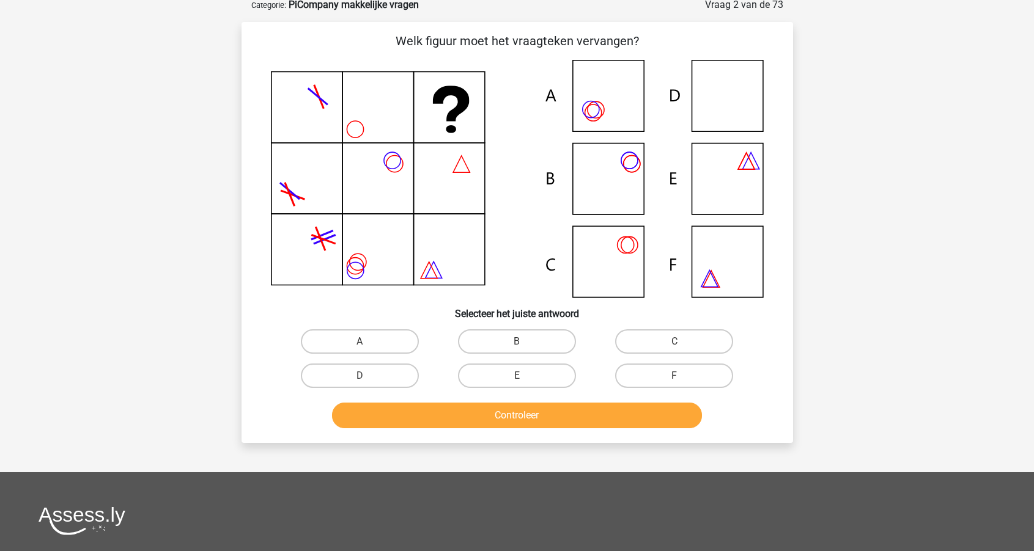
scroll to position [61, 0]
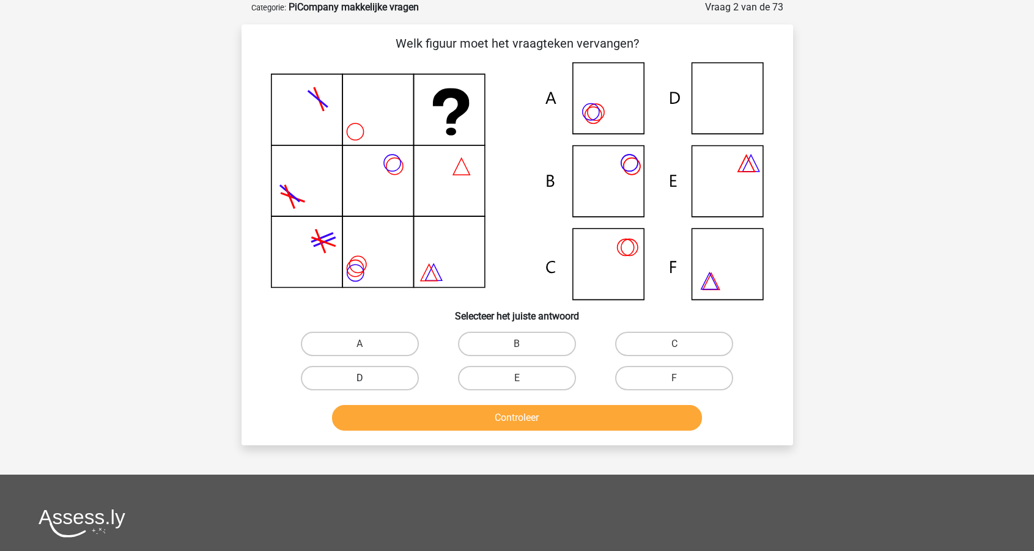
click at [396, 385] on label "D" at bounding box center [360, 378] width 118 height 24
click at [367, 385] on input "D" at bounding box center [363, 382] width 8 height 8
radio input "true"
click at [468, 414] on button "Controleer" at bounding box center [517, 418] width 370 height 26
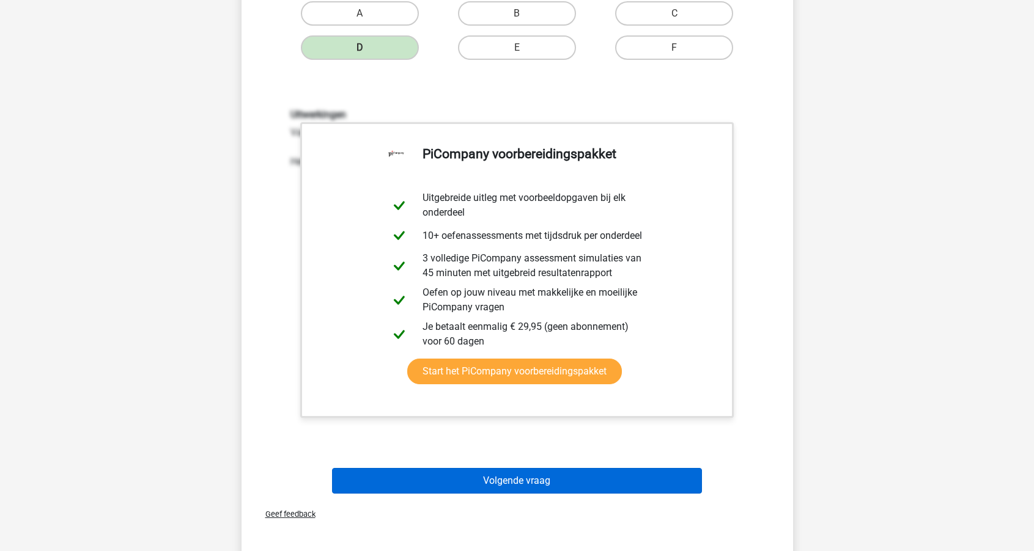
click at [479, 477] on button "Volgende vraag" at bounding box center [517, 481] width 370 height 26
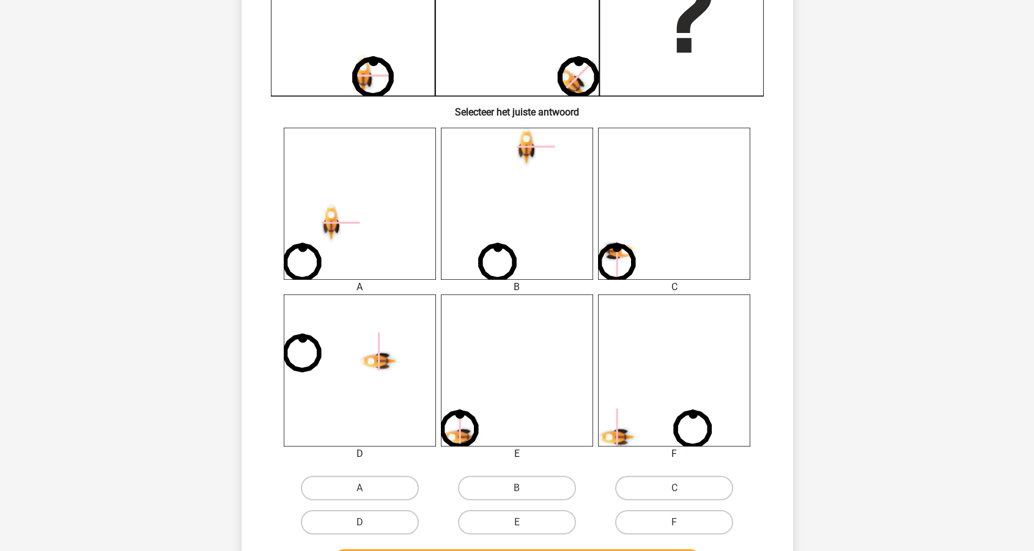
scroll to position [370, 0]
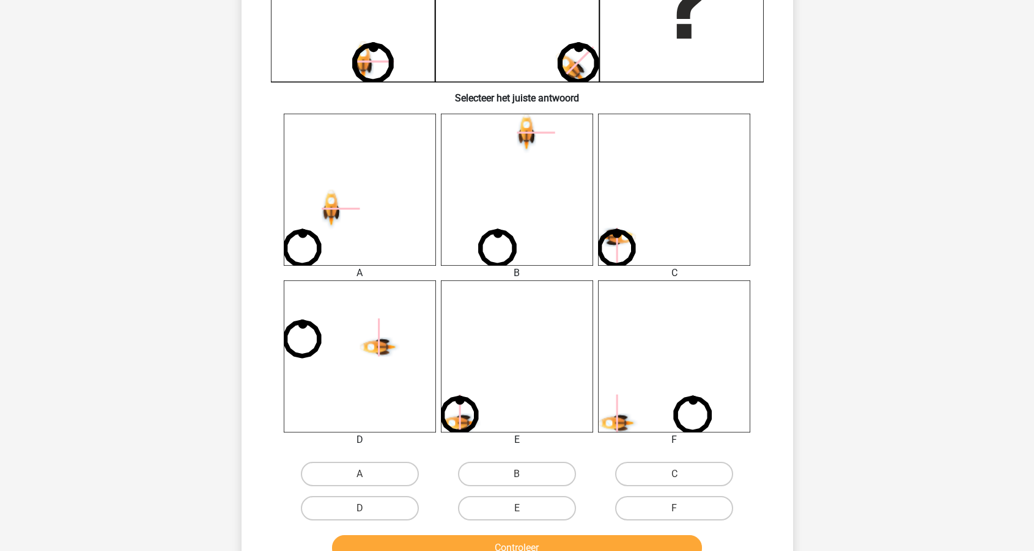
click at [464, 422] on use at bounding box center [461, 423] width 40 height 19
click at [531, 516] on label "E" at bounding box center [517, 508] width 118 height 24
click at [524, 516] on input "E" at bounding box center [520, 513] width 8 height 8
radio input "true"
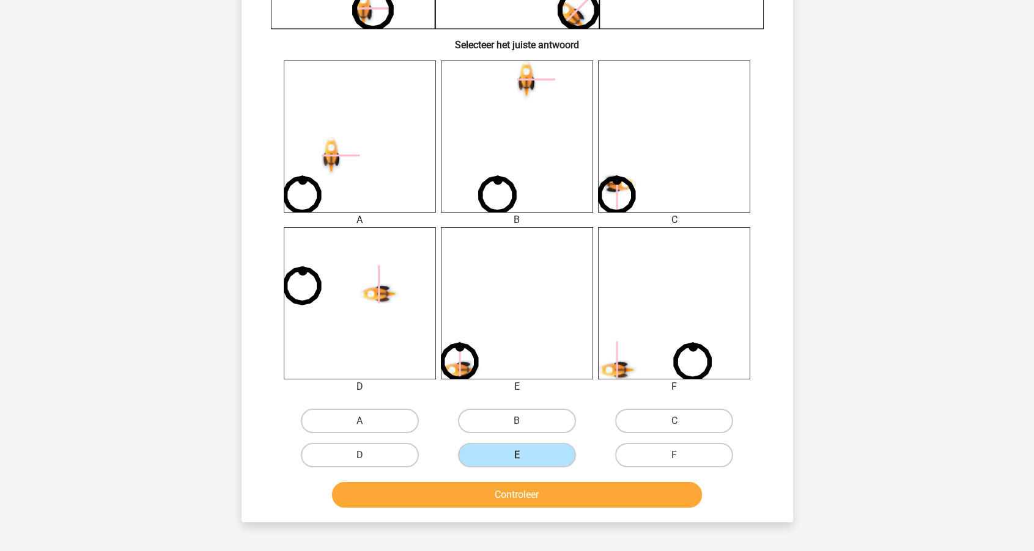
scroll to position [433, 0]
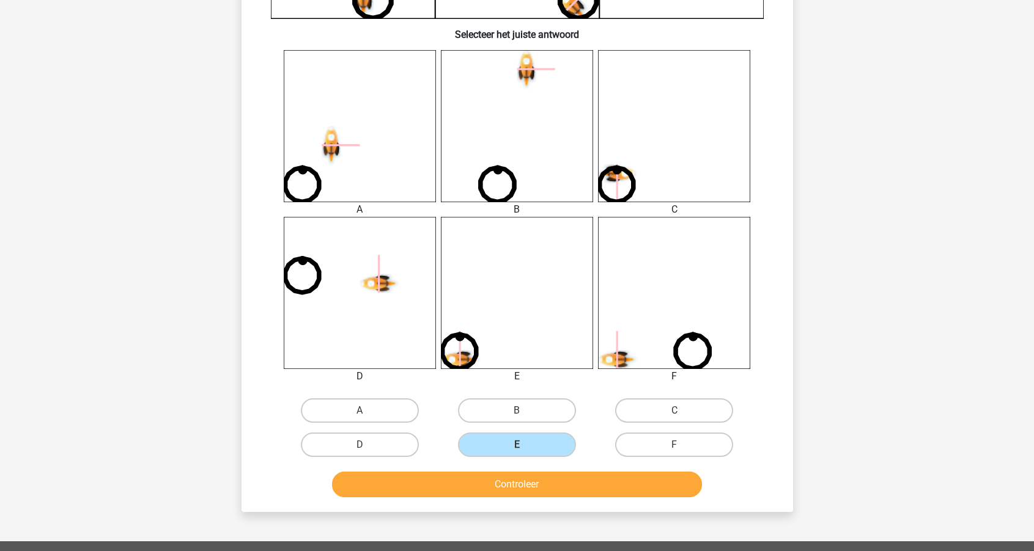
click at [526, 490] on button "Controleer" at bounding box center [517, 485] width 370 height 26
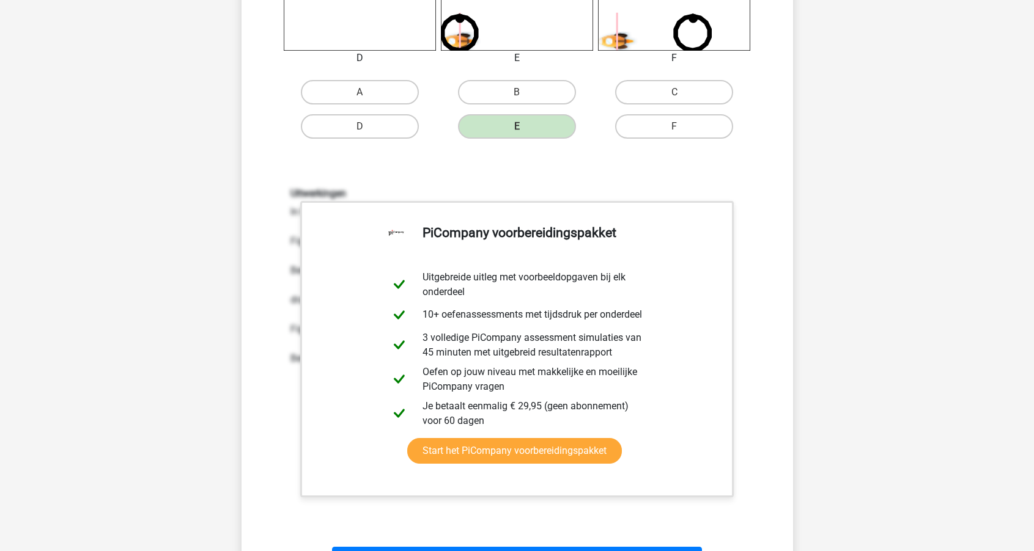
scroll to position [764, 0]
